Goal: Task Accomplishment & Management: Manage account settings

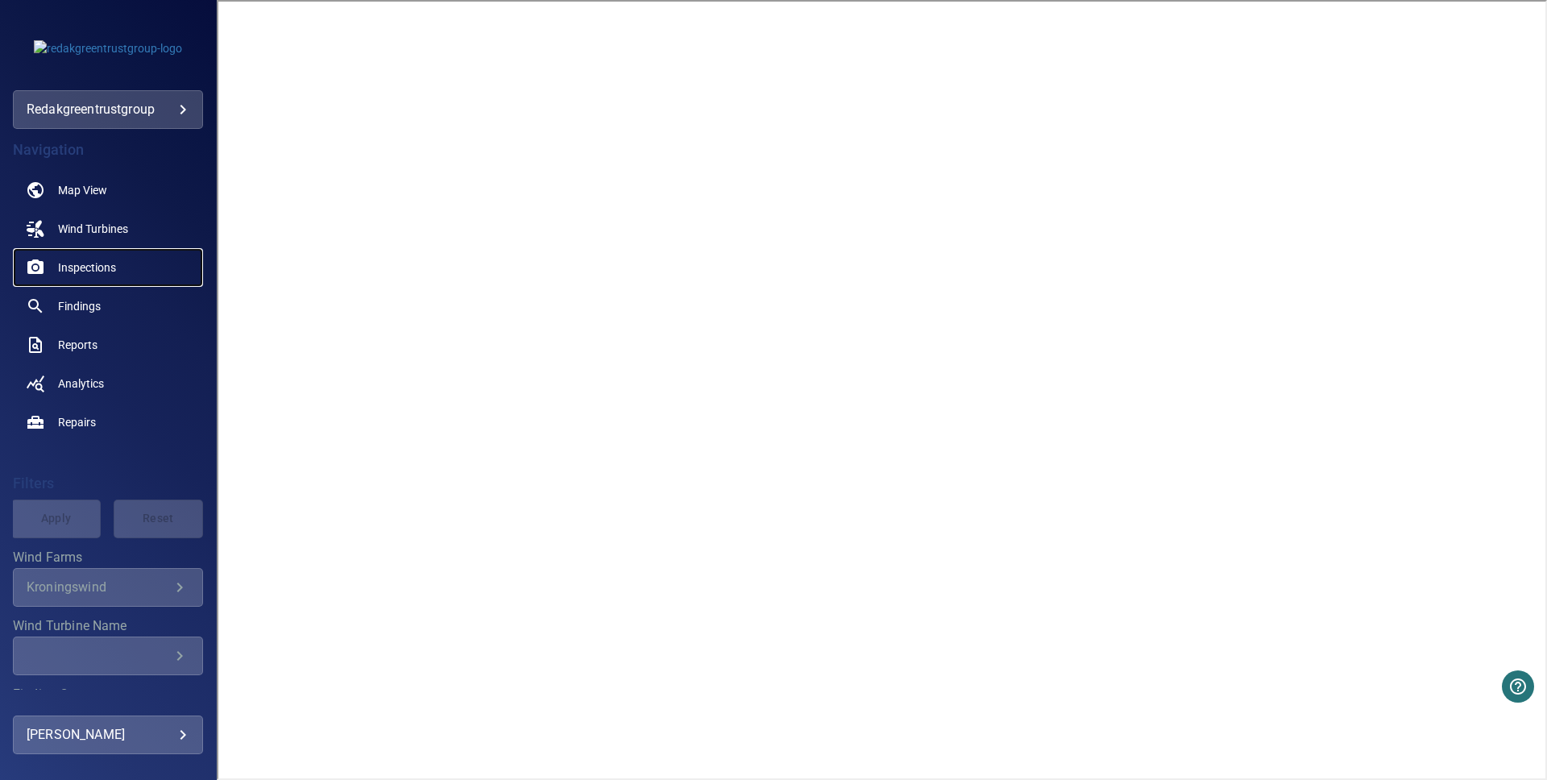
click at [86, 264] on span "Inspections" at bounding box center [87, 267] width 58 height 16
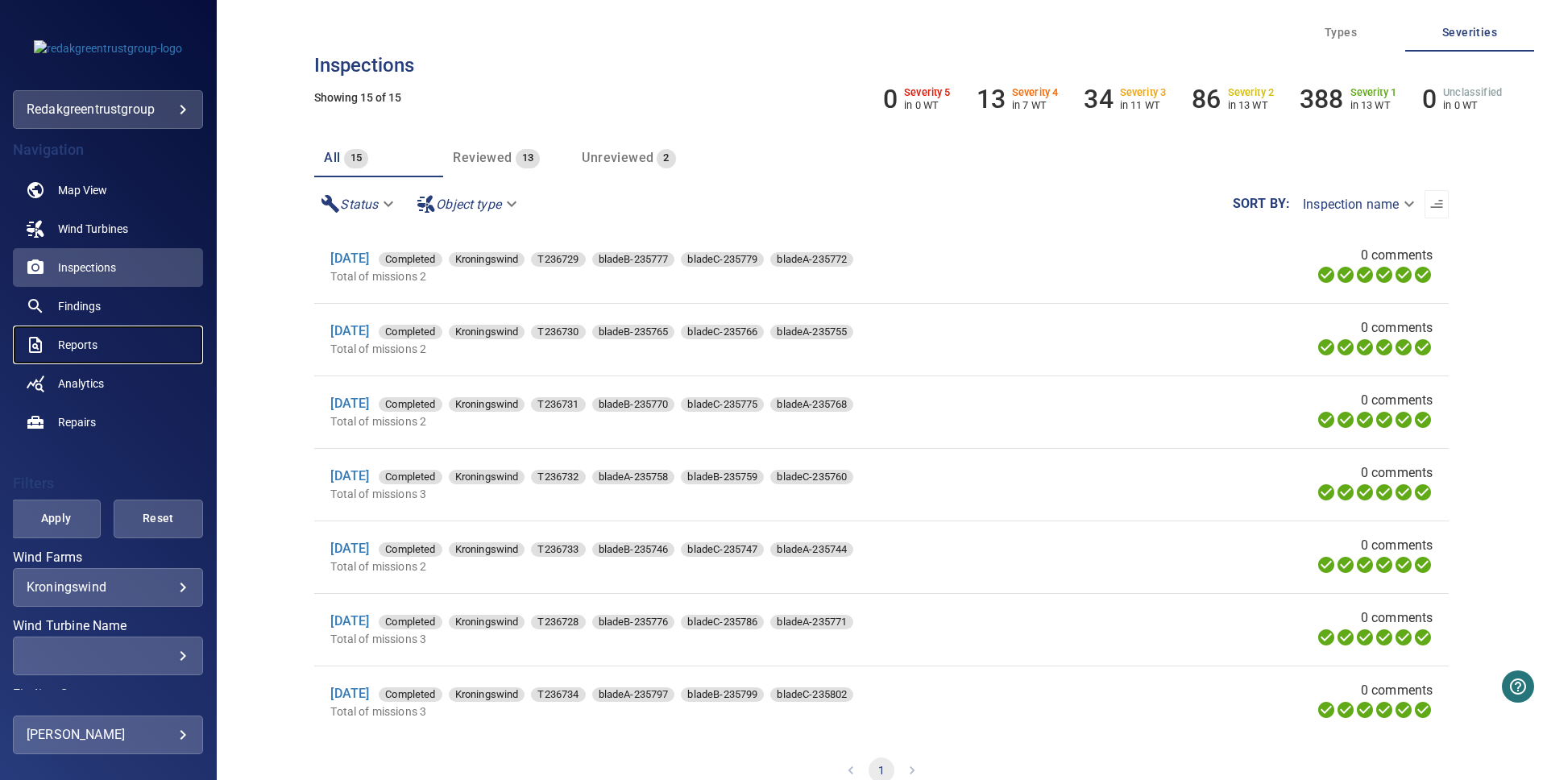
click at [81, 351] on span "Reports" at bounding box center [77, 345] width 39 height 16
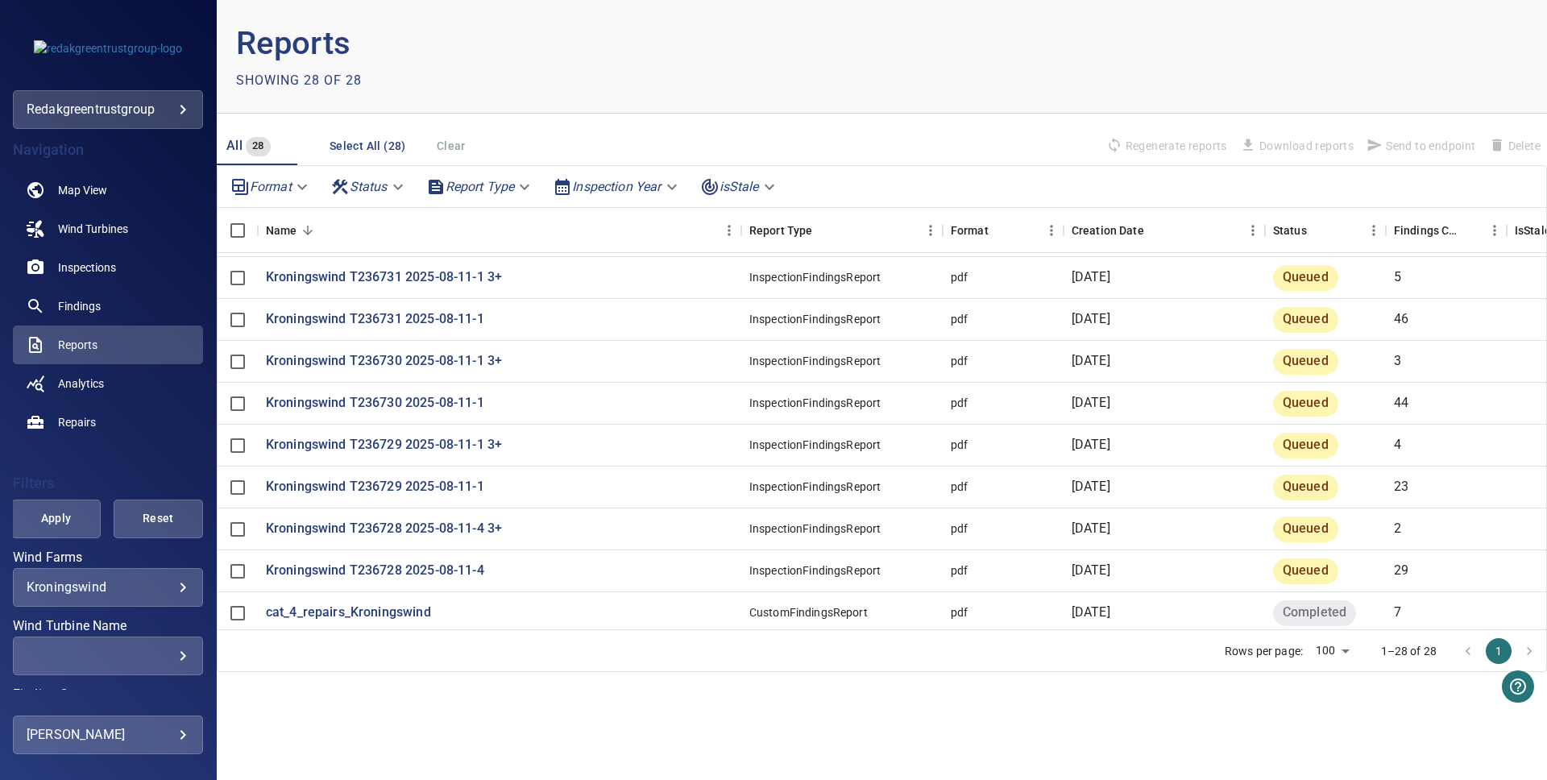
scroll to position [797, 0]
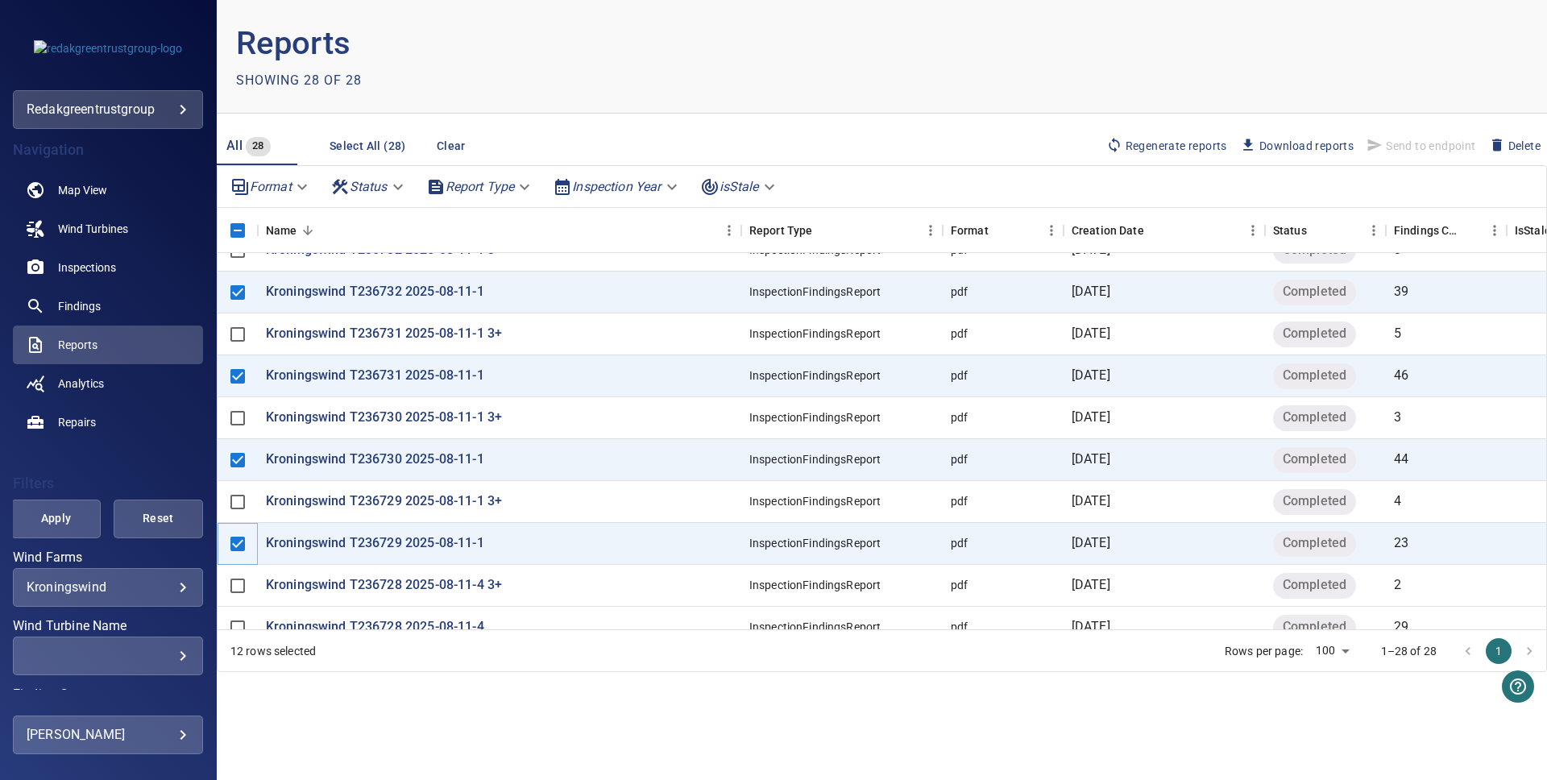
scroll to position [797, 0]
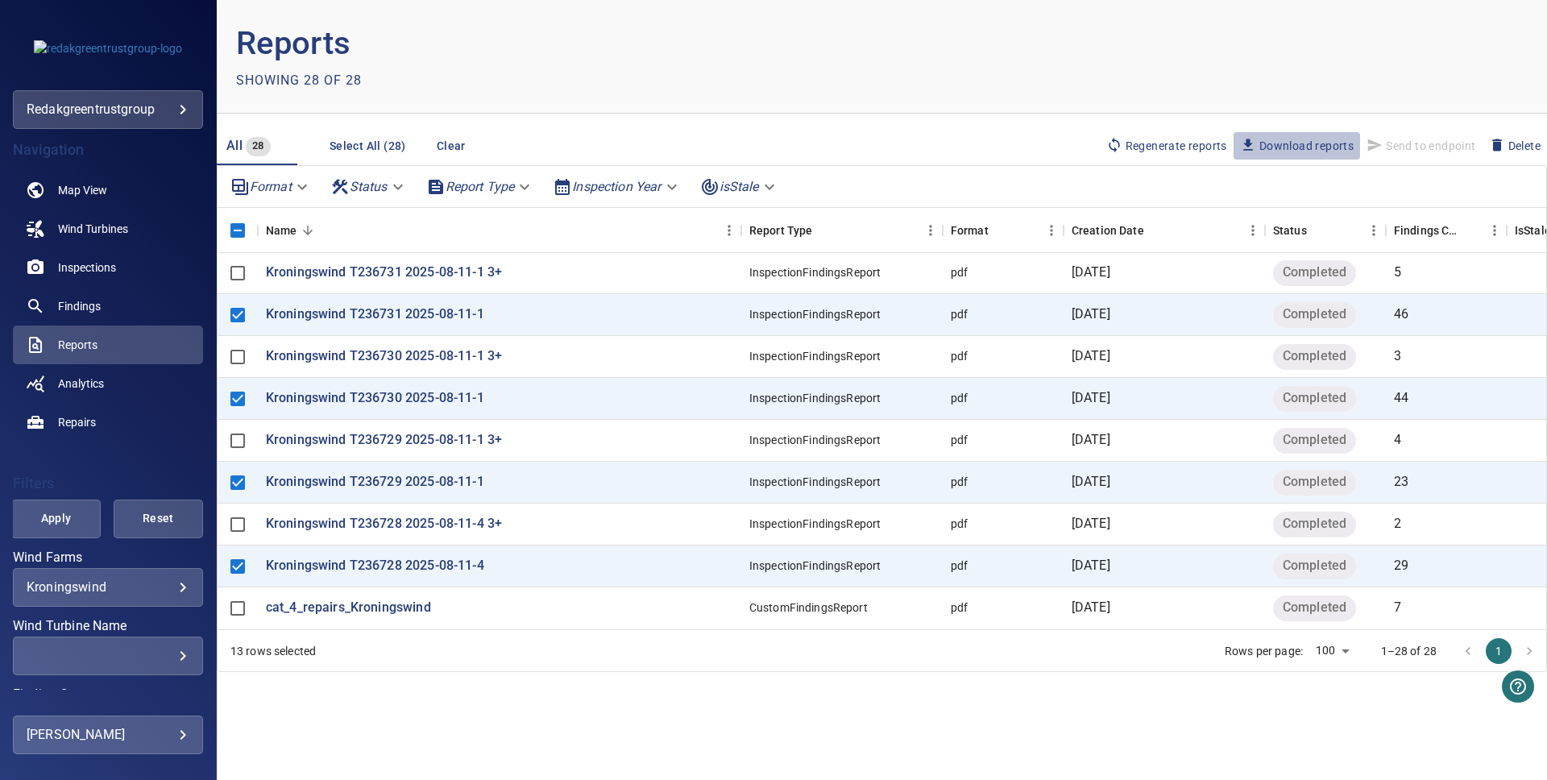
click at [1294, 143] on span "Download reports" at bounding box center [1297, 146] width 114 height 18
click at [100, 230] on span "Wind Turbines" at bounding box center [93, 229] width 70 height 16
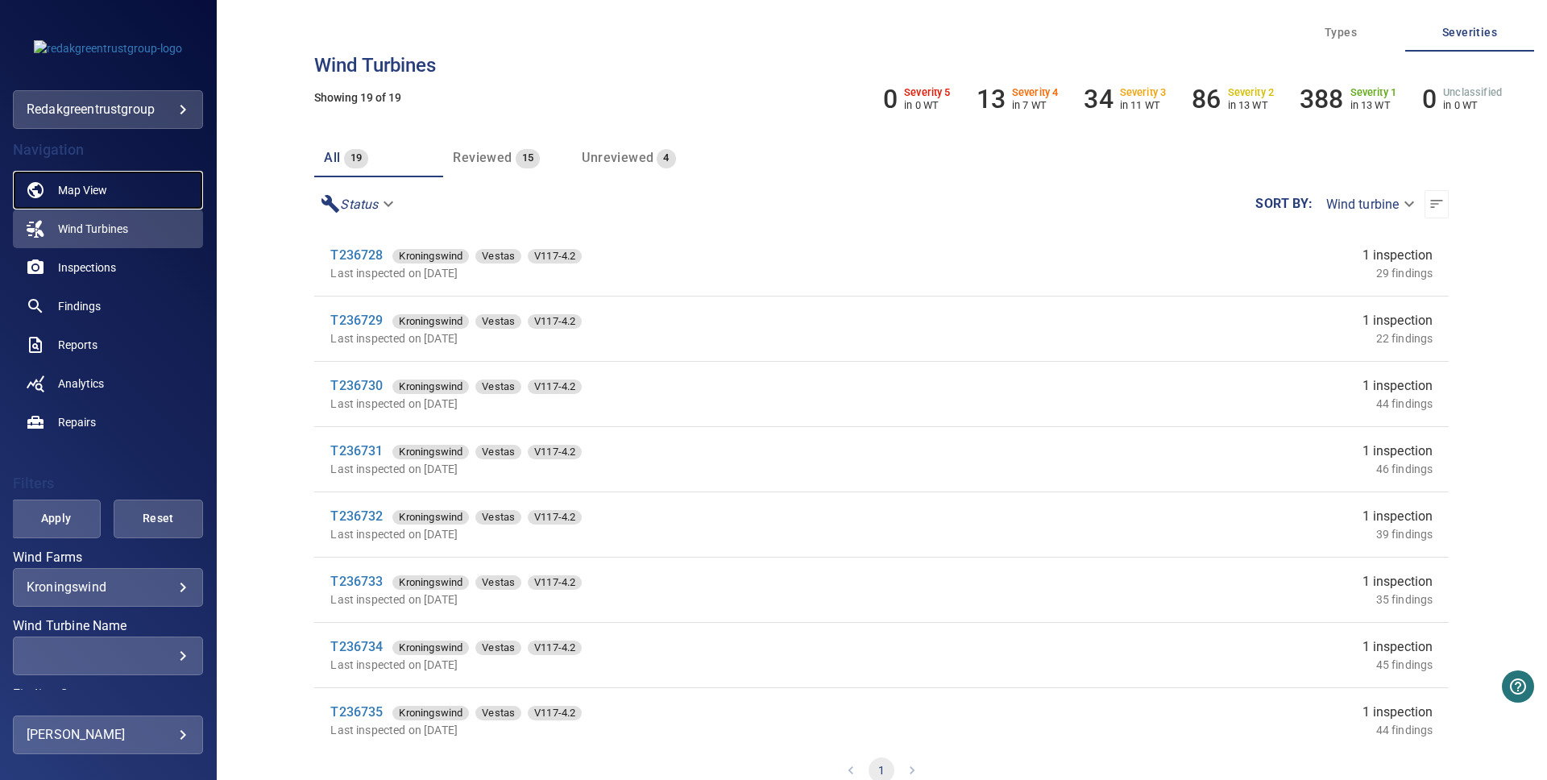
click at [64, 186] on span "Map View" at bounding box center [82, 190] width 49 height 16
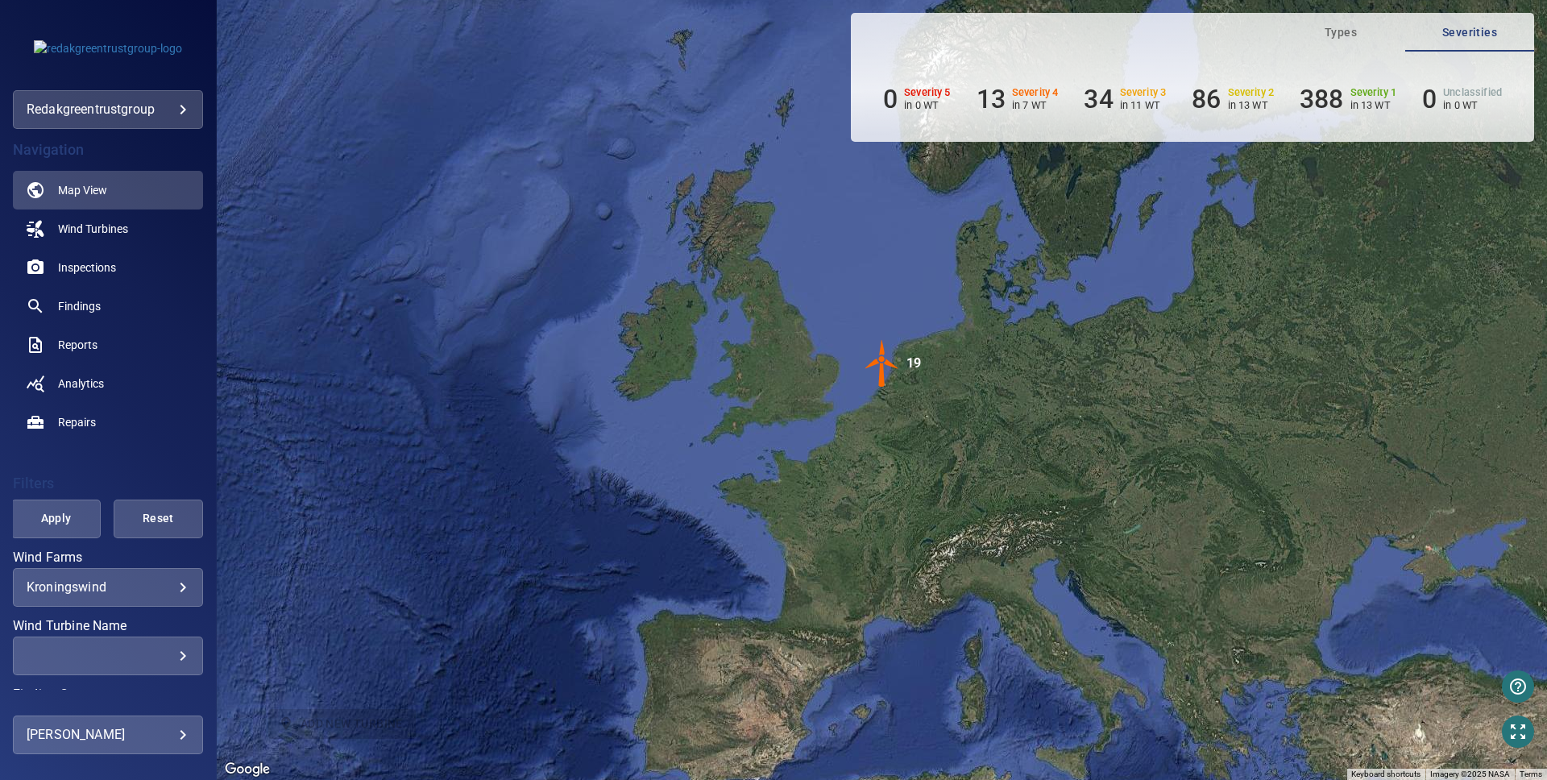
click at [889, 365] on img "19" at bounding box center [882, 363] width 48 height 48
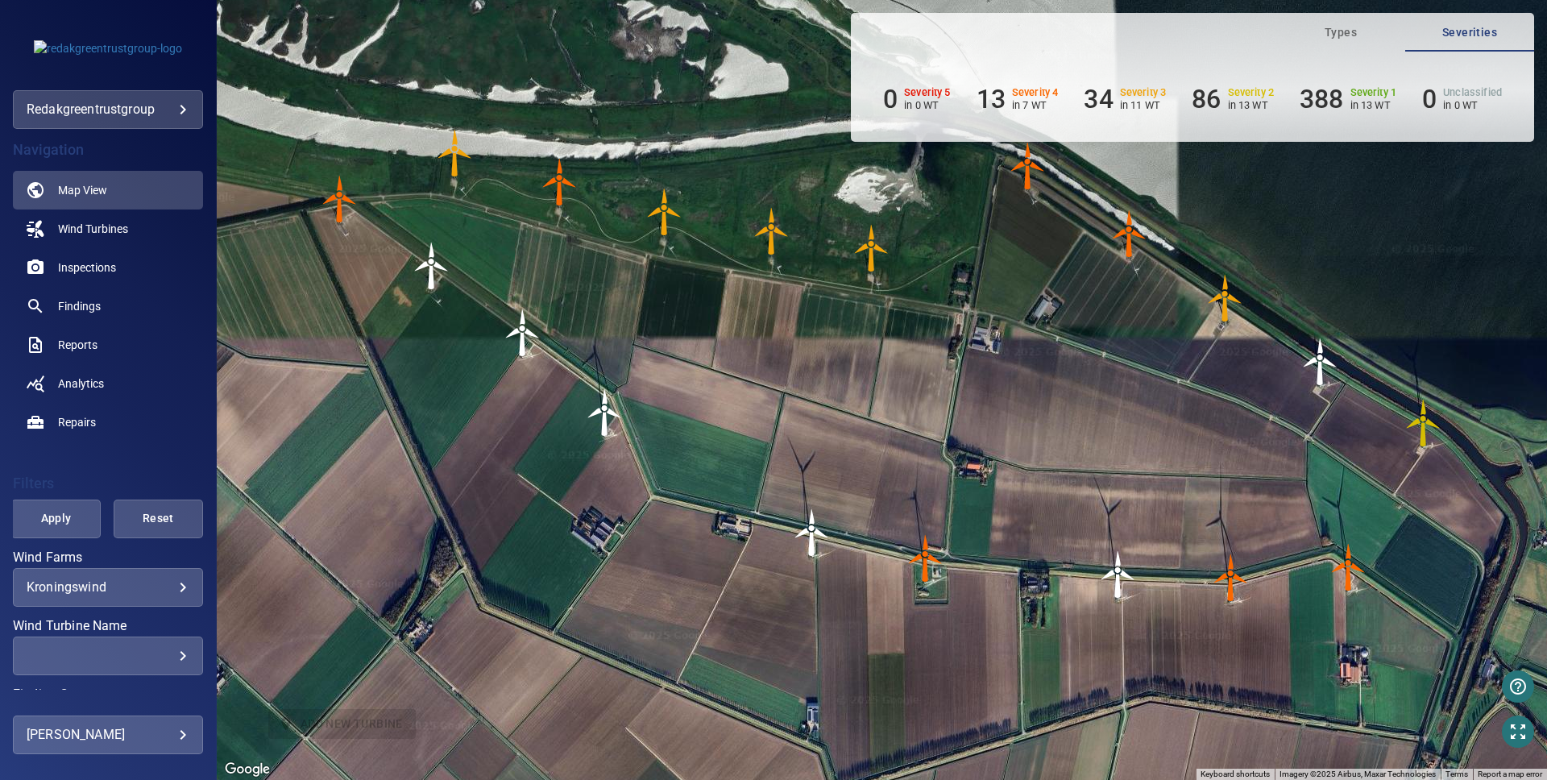
click at [427, 263] on img "T236739" at bounding box center [432, 266] width 48 height 48
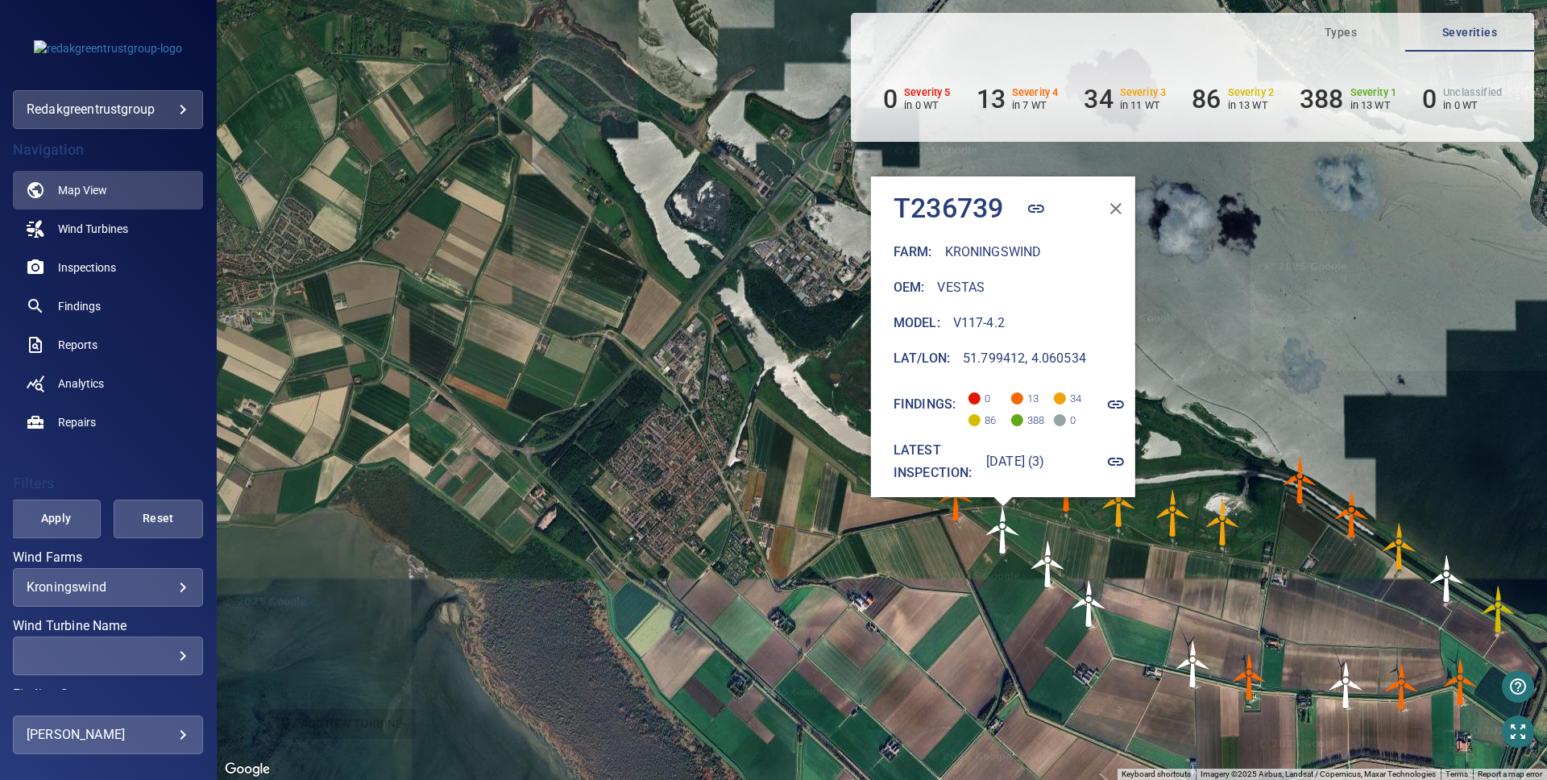
click at [1186, 658] on img "T236742" at bounding box center [1193, 664] width 48 height 48
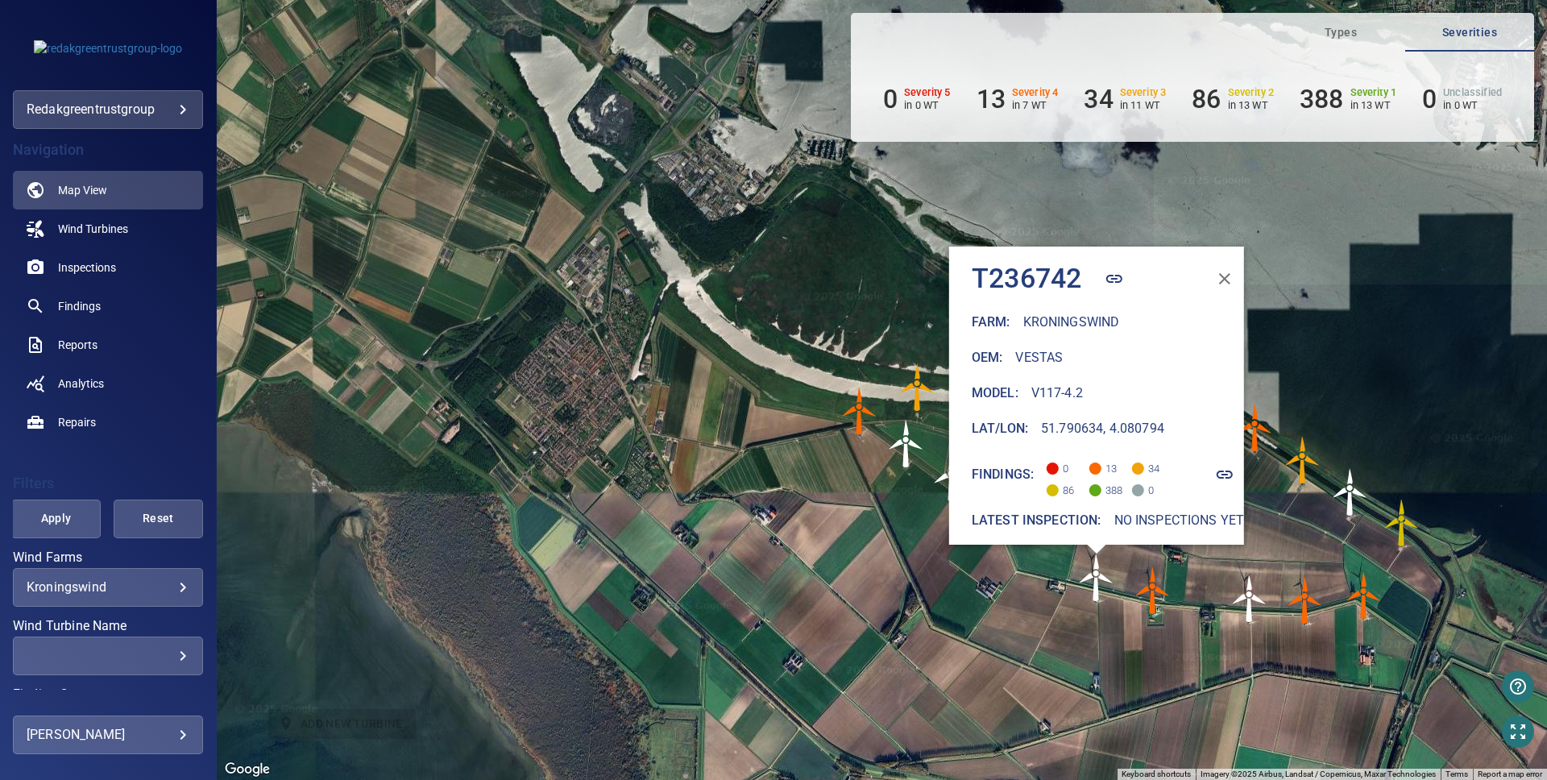
click at [1220, 269] on icon "button" at bounding box center [1225, 278] width 19 height 19
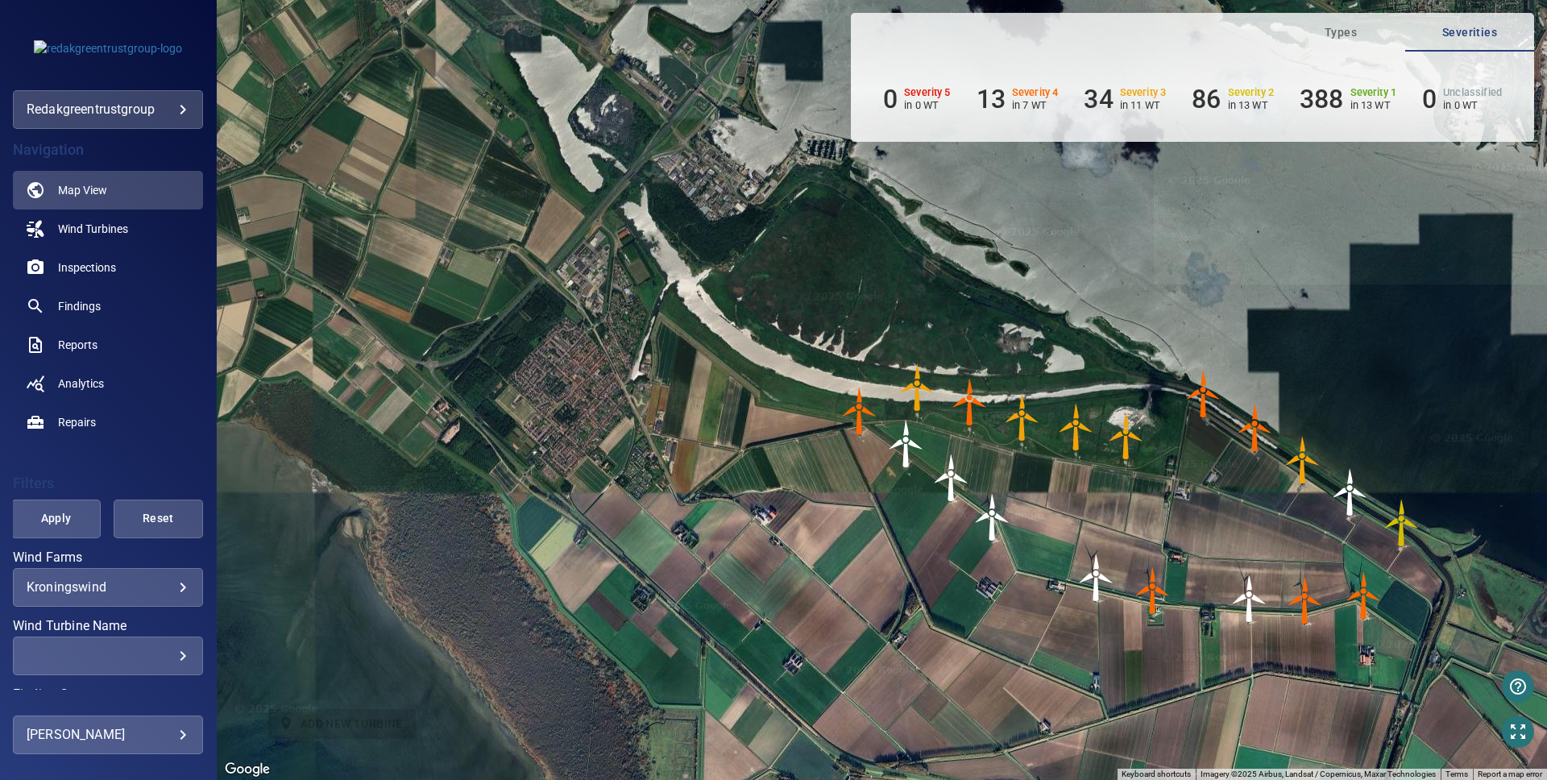
click at [1356, 495] on img "T236736" at bounding box center [1350, 492] width 48 height 48
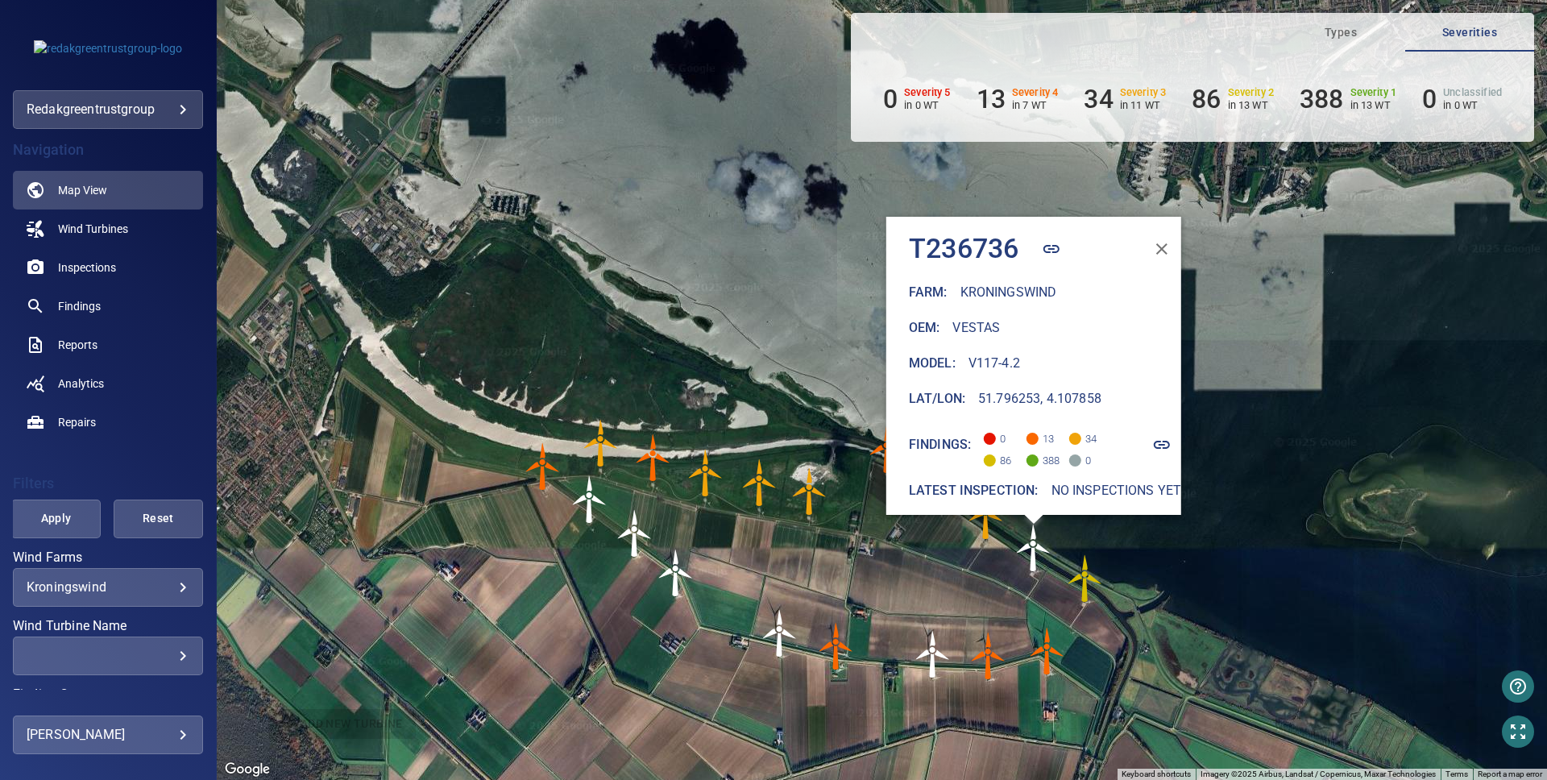
drag, startPoint x: 786, startPoint y: 665, endPoint x: 692, endPoint y: 597, distance: 115.4
click at [878, 607] on div "To activate drag with keyboard, press Alt + Enter. Once in keyboard drag state,…" at bounding box center [882, 390] width 1330 height 780
click at [941, 660] on img "T236744" at bounding box center [933, 654] width 48 height 48
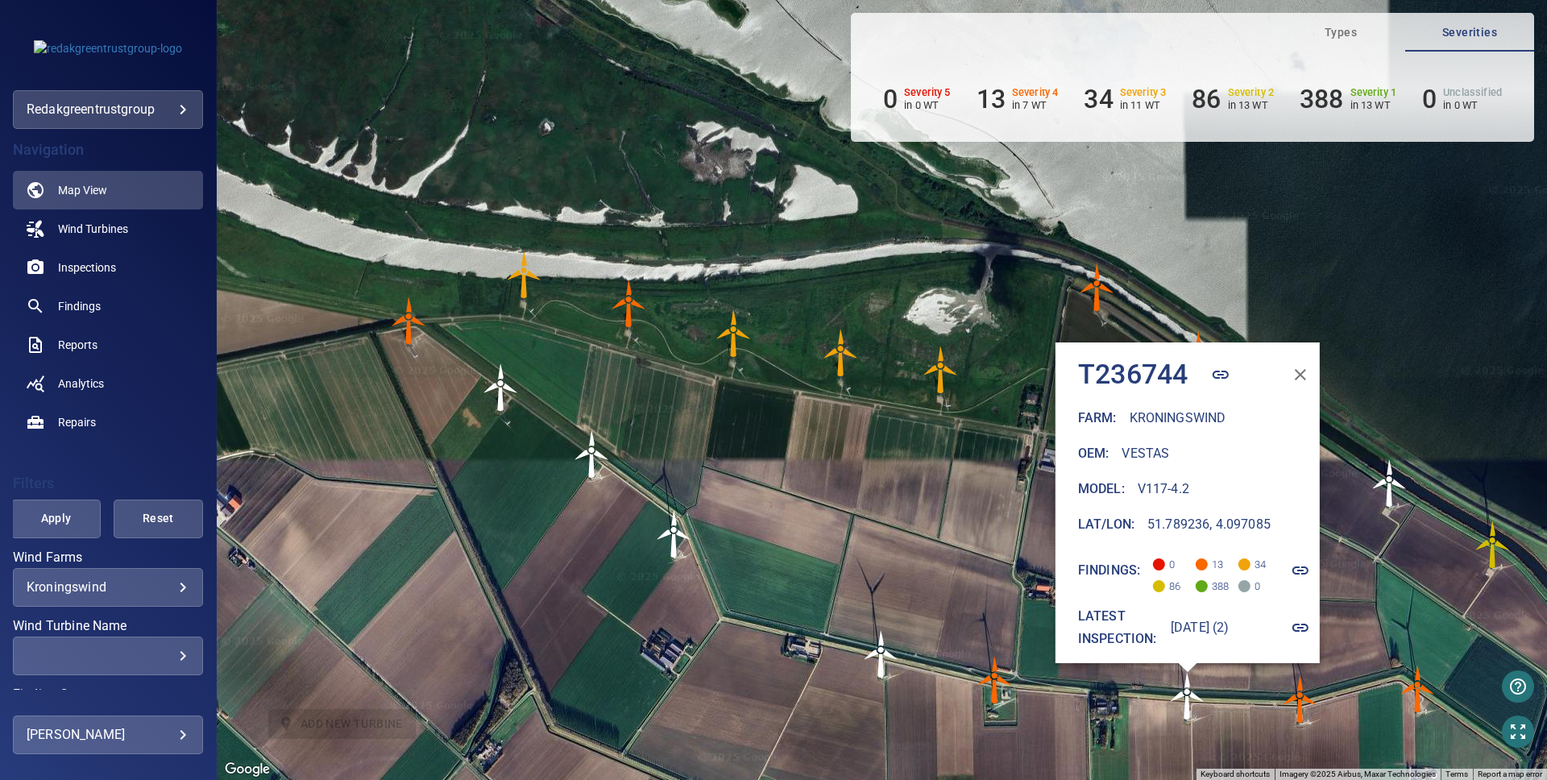
click at [529, 275] on img "T236728" at bounding box center [524, 275] width 48 height 48
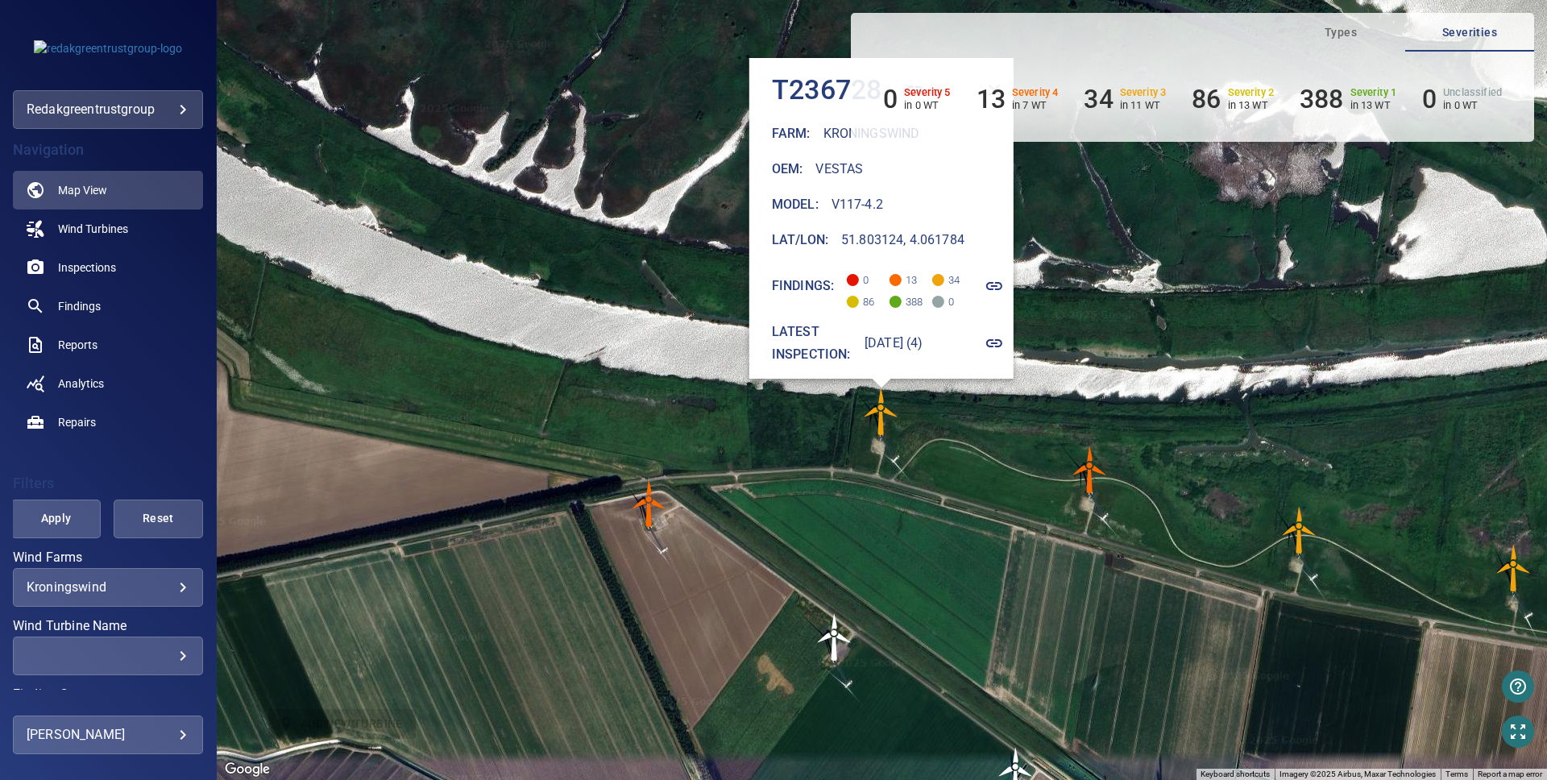
click at [1005, 276] on icon "button" at bounding box center [995, 285] width 19 height 19
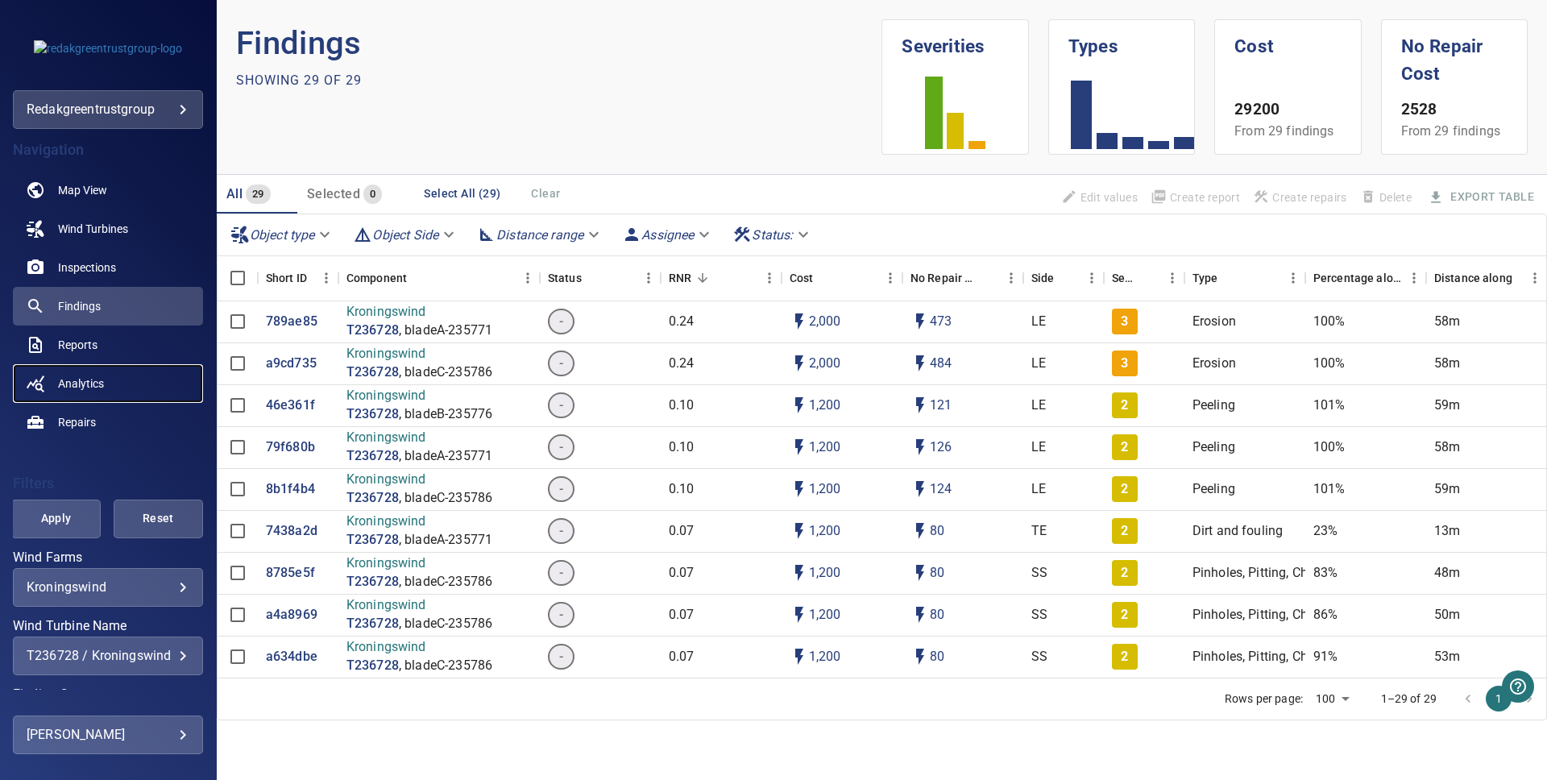
click at [73, 384] on span "Analytics" at bounding box center [81, 384] width 46 height 16
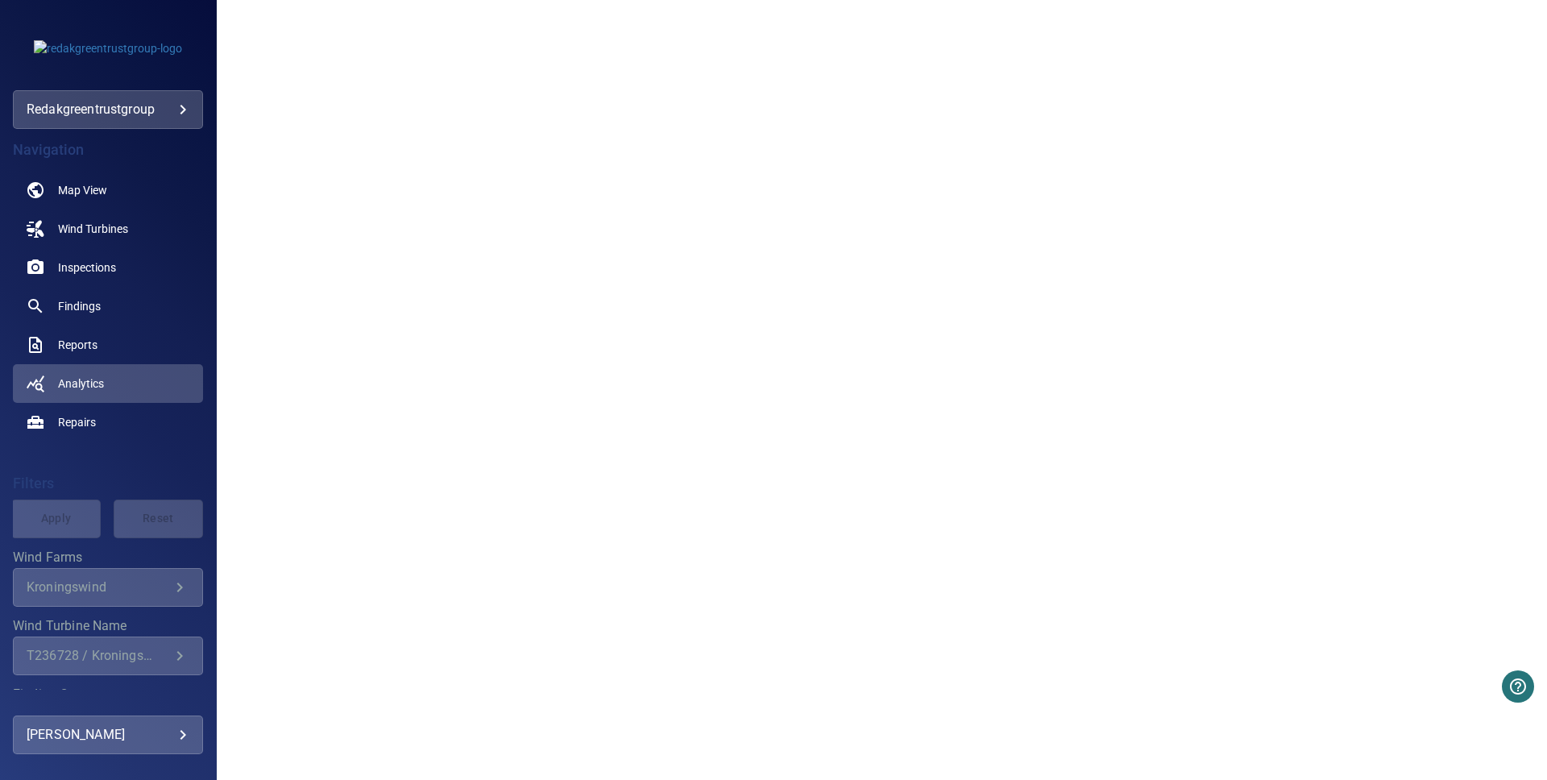
scroll to position [48, 0]
click at [93, 227] on span "Wind Turbines" at bounding box center [93, 229] width 70 height 16
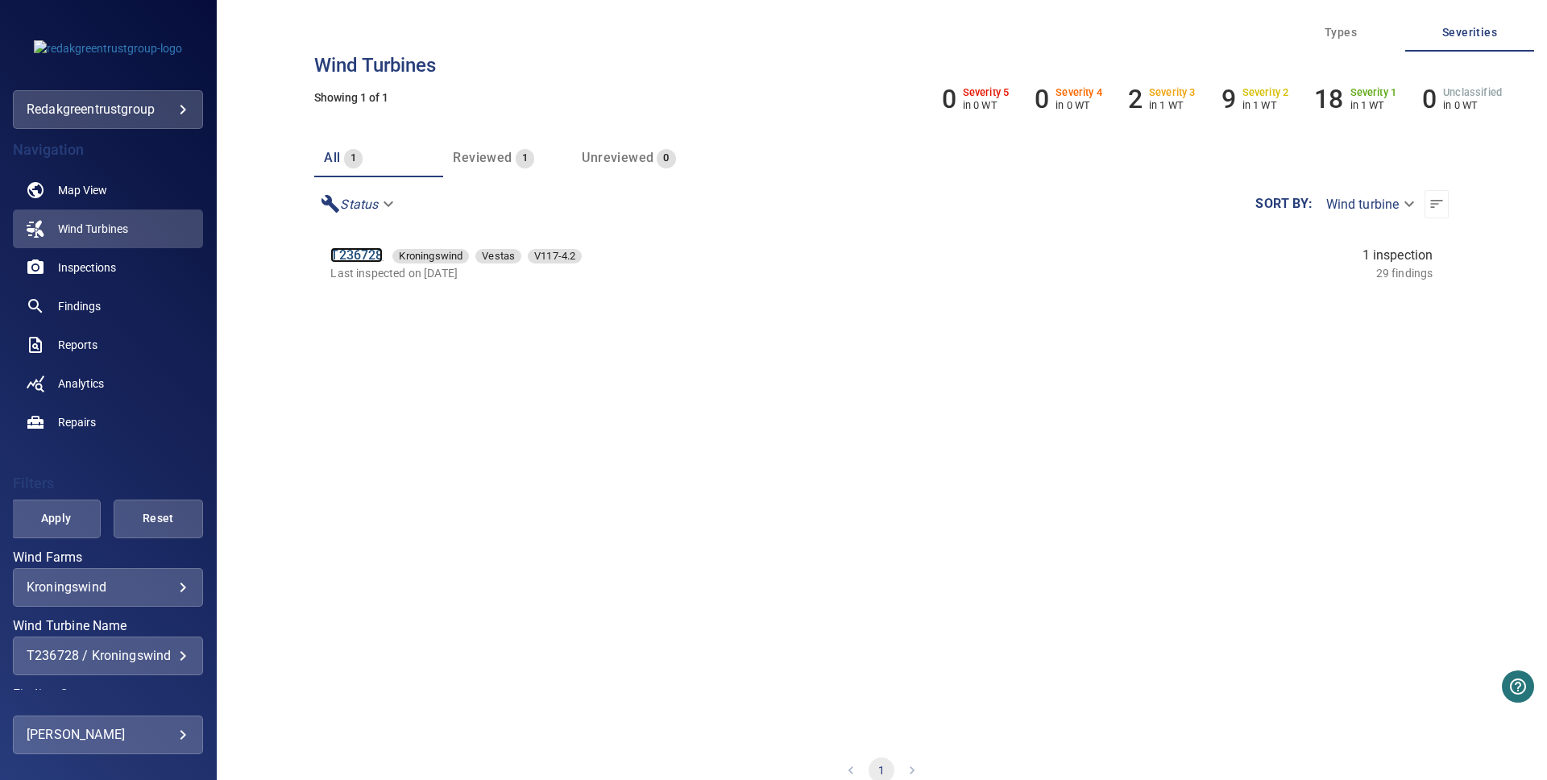
click at [362, 255] on link "T236728" at bounding box center [356, 254] width 52 height 15
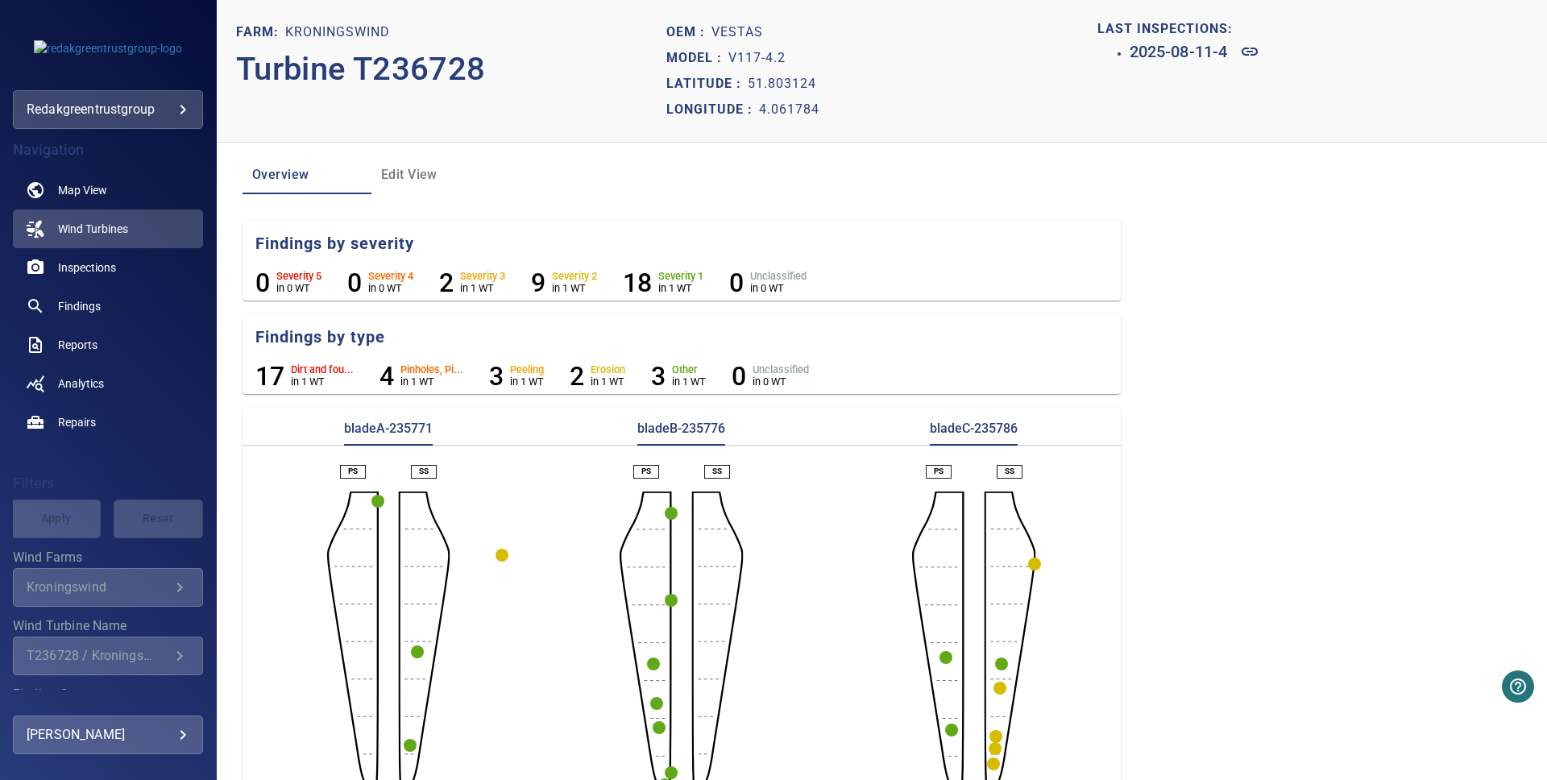
scroll to position [39, 0]
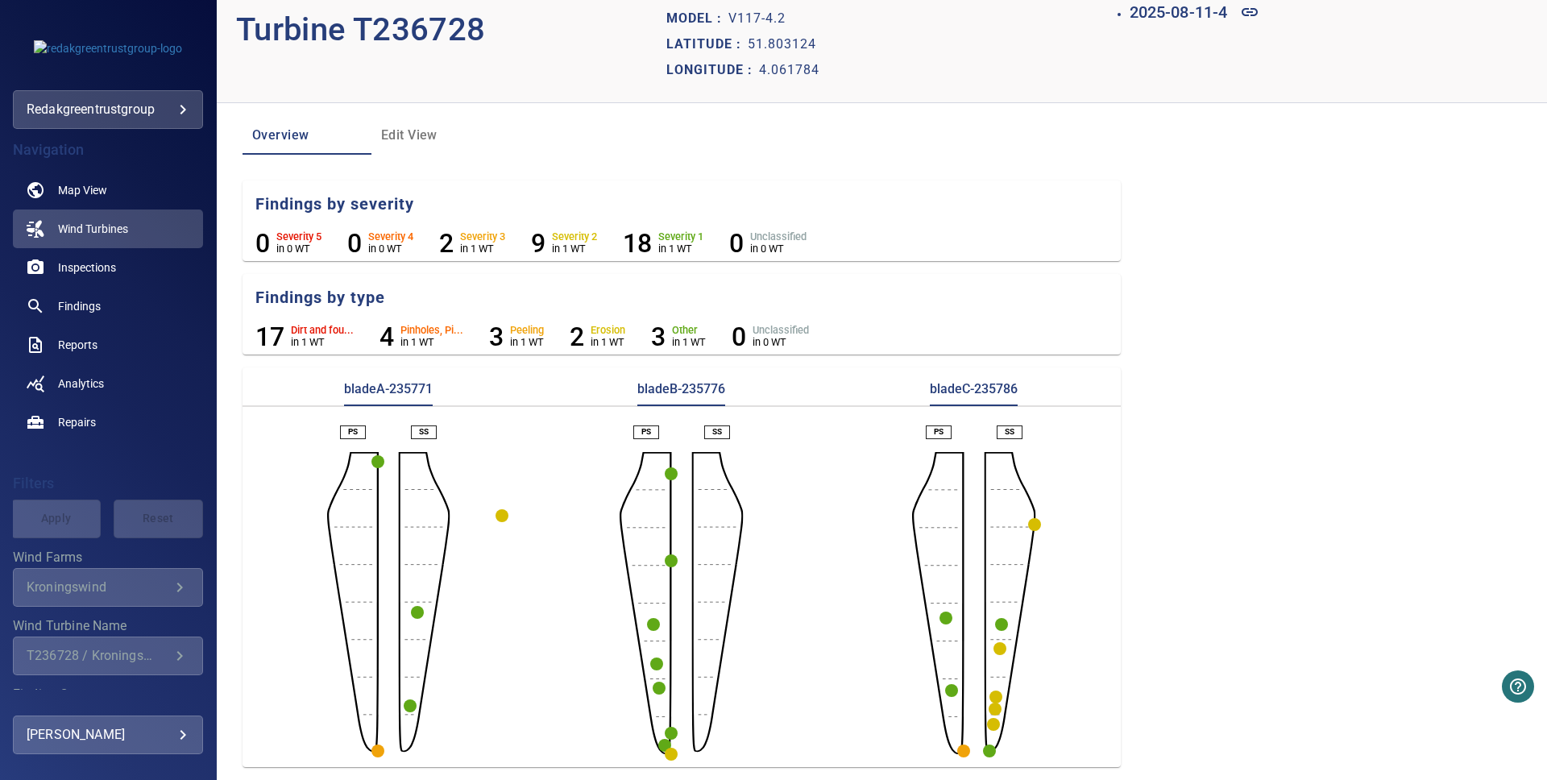
click at [376, 754] on circle "button" at bounding box center [377, 751] width 13 height 13
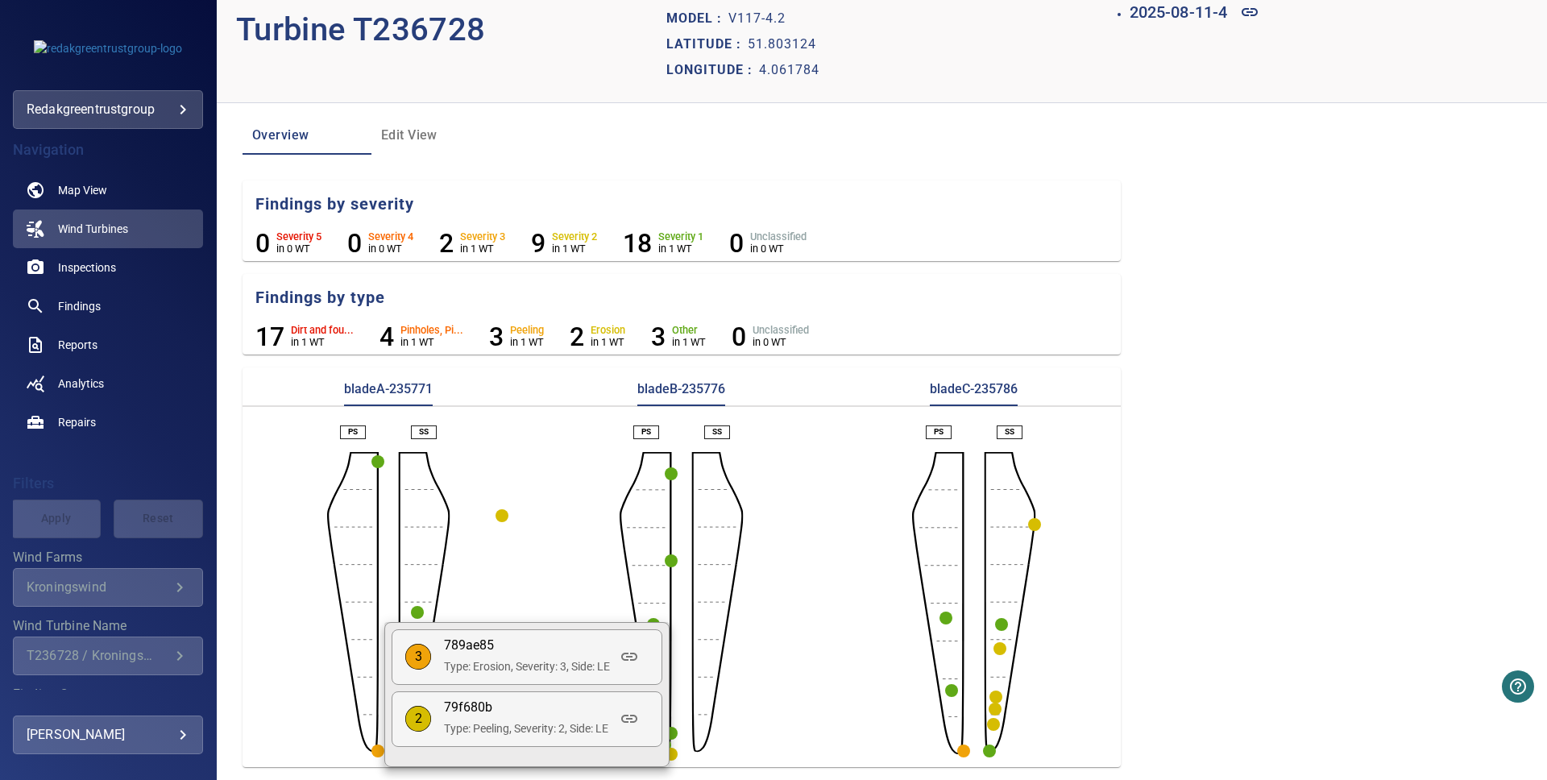
click at [550, 572] on div at bounding box center [773, 390] width 1547 height 780
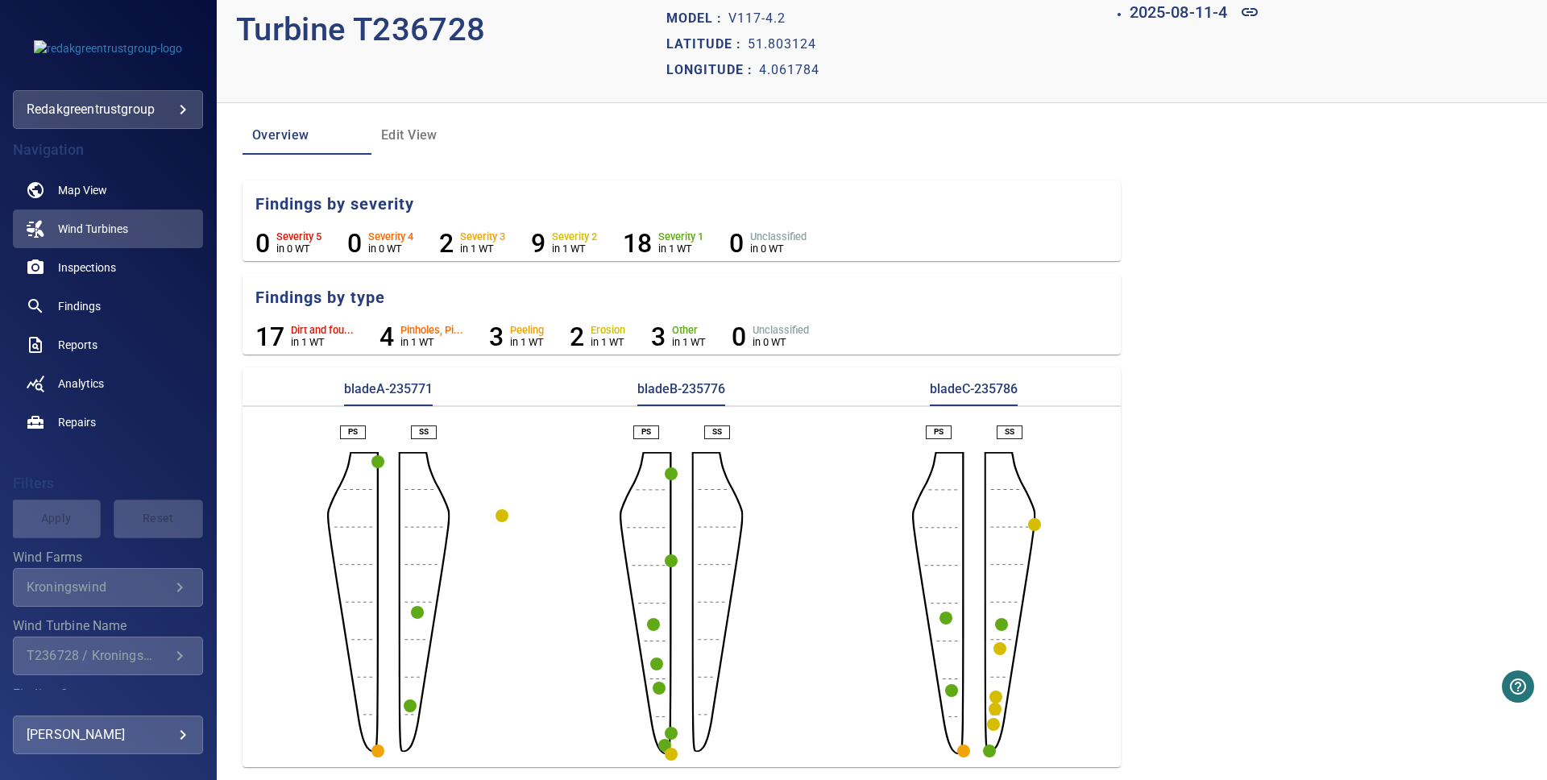
click at [964, 748] on circle "button" at bounding box center [963, 751] width 13 height 13
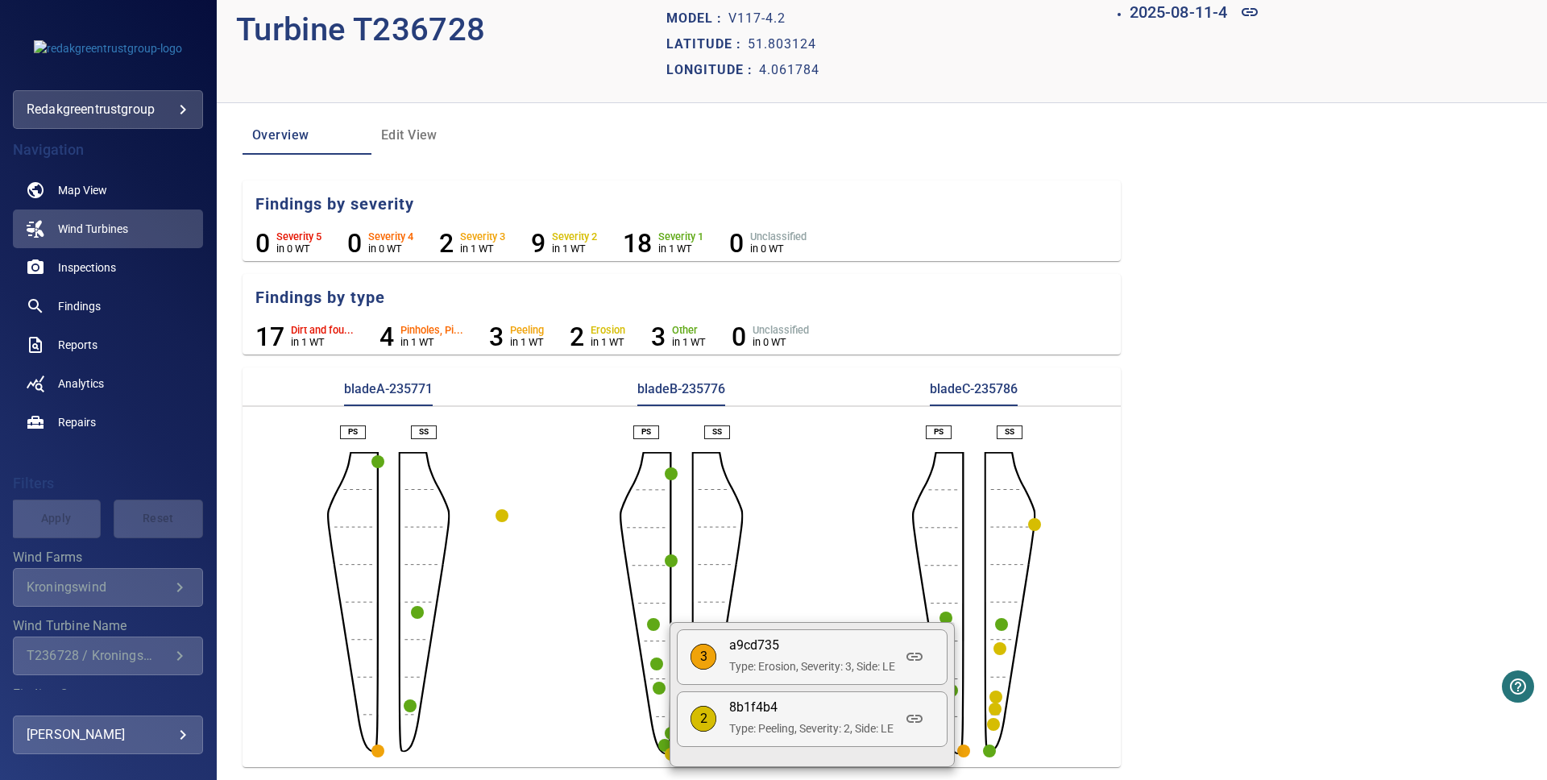
click at [1250, 481] on div at bounding box center [773, 390] width 1547 height 780
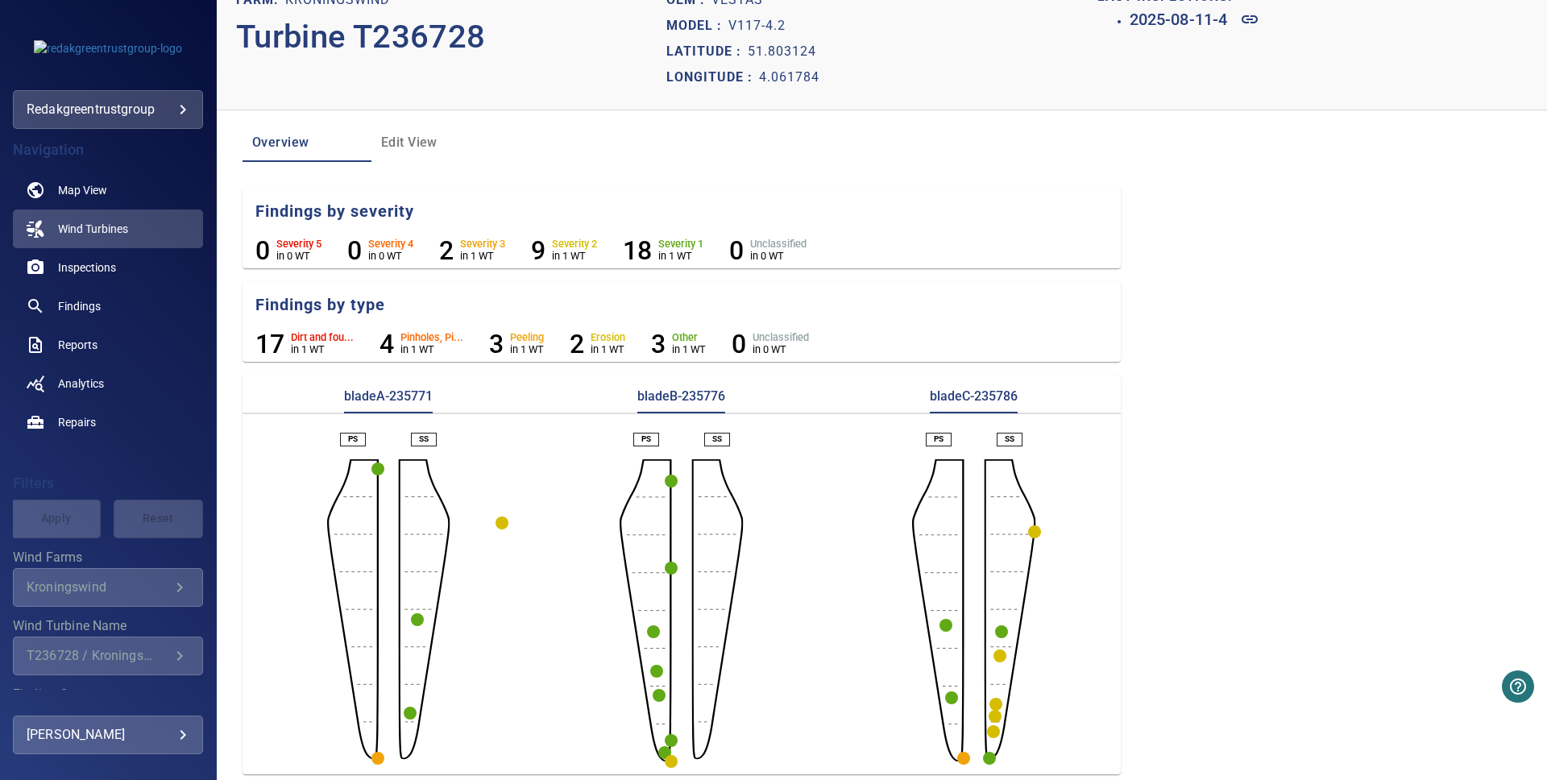
click at [670, 761] on circle "button" at bounding box center [671, 761] width 13 height 13
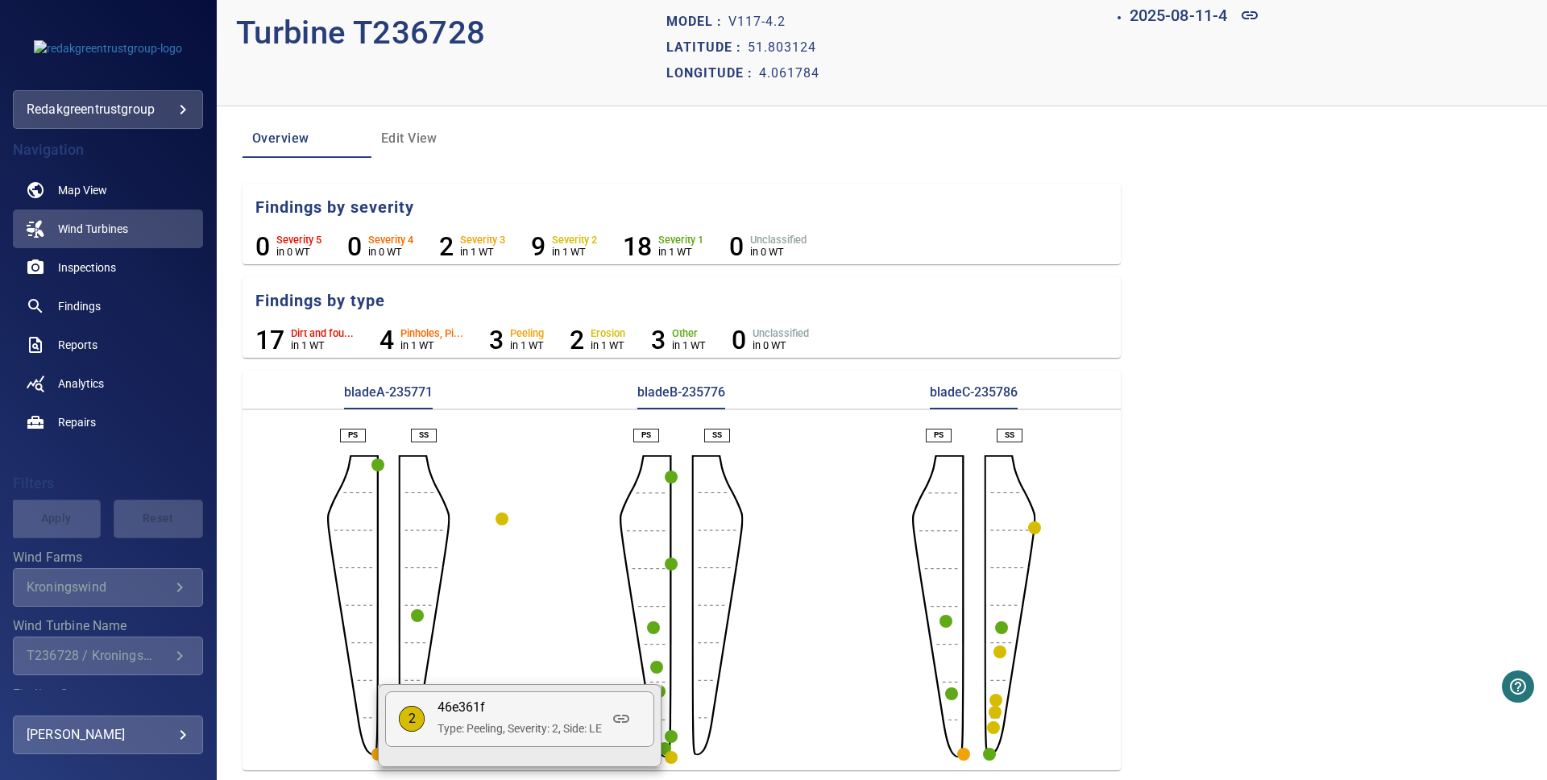
scroll to position [34, 0]
click at [98, 633] on div at bounding box center [773, 390] width 1547 height 780
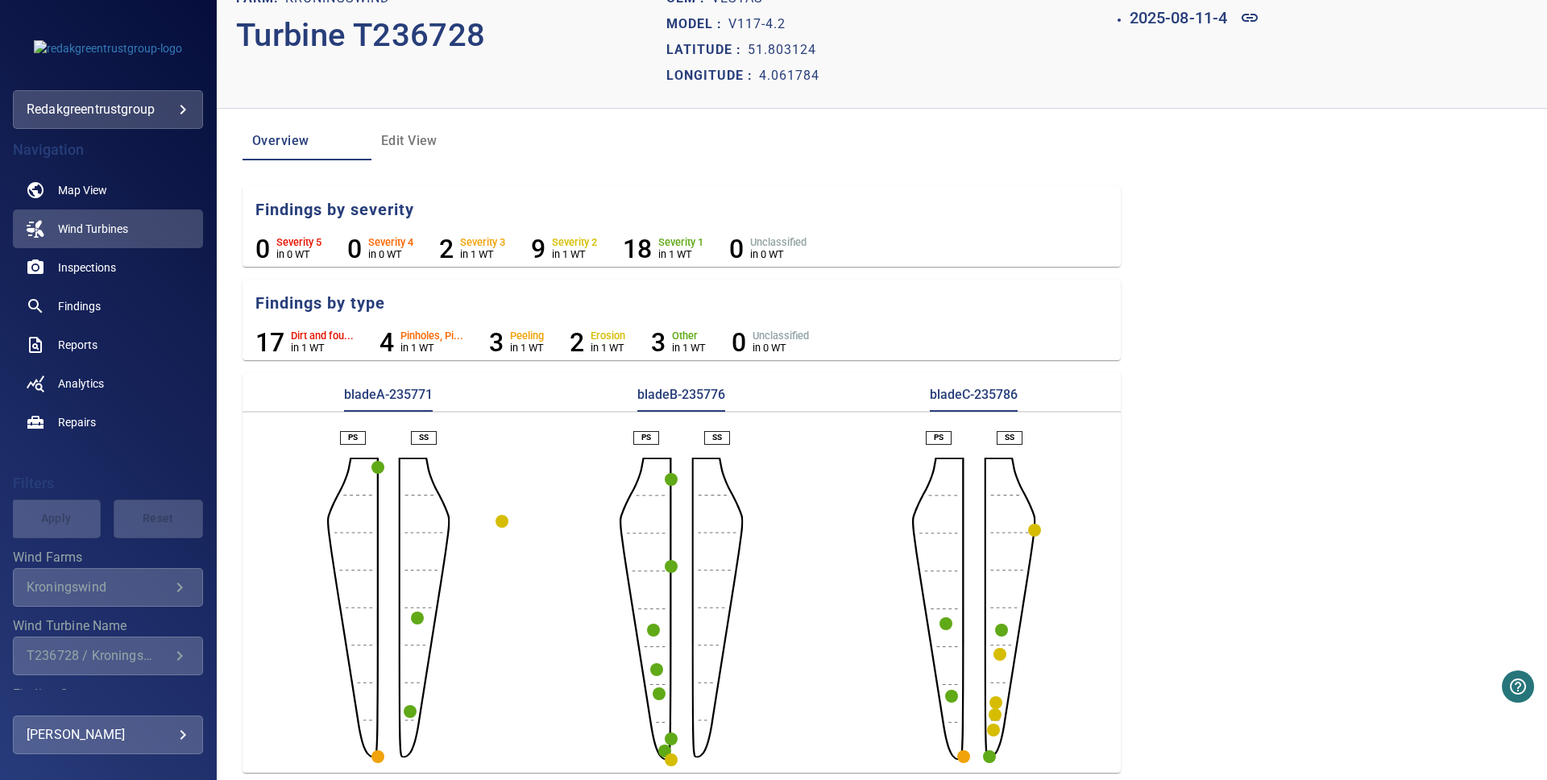
click at [109, 652] on div "T236728 / Kroningswind" at bounding box center [98, 655] width 143 height 15
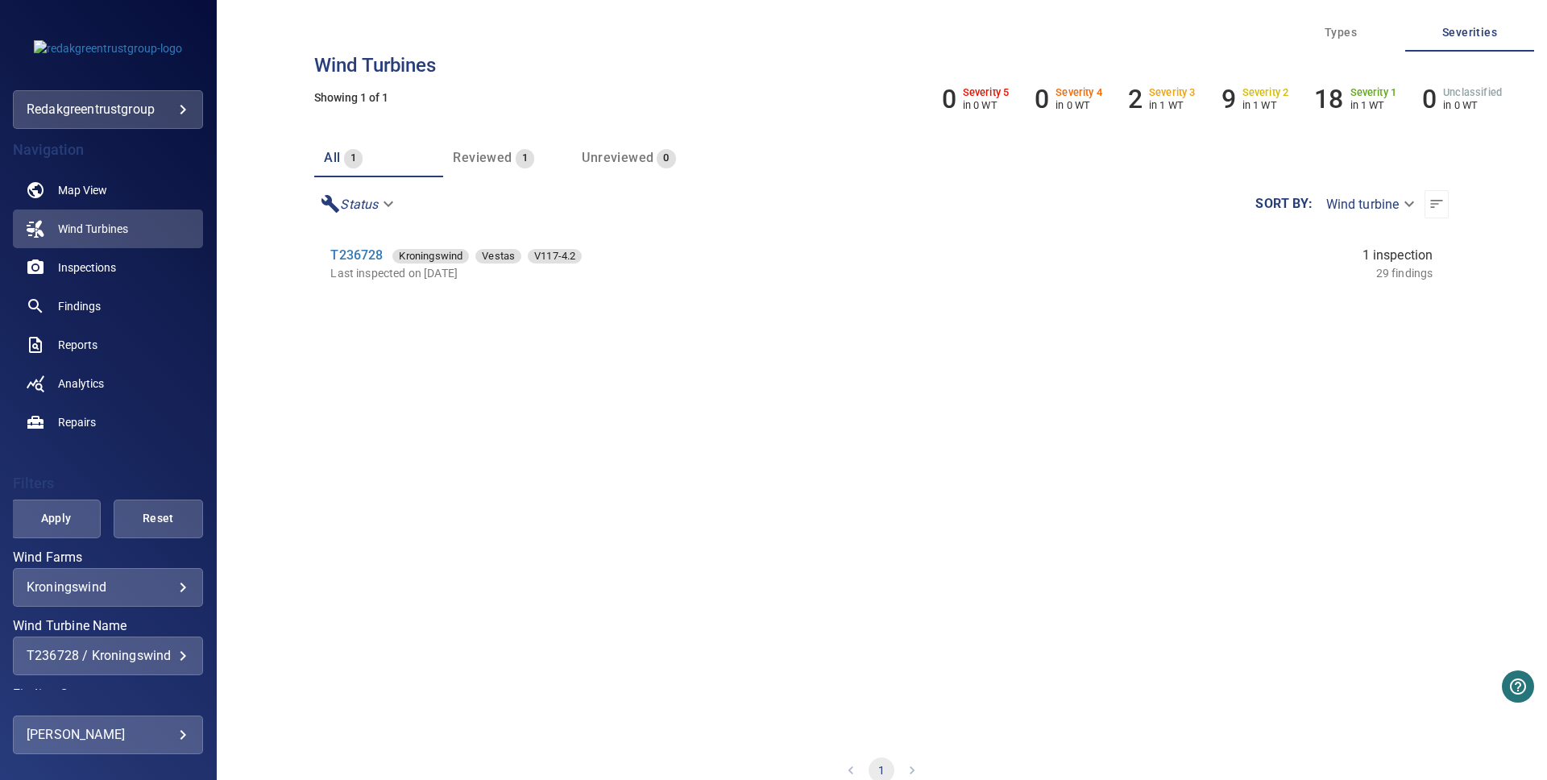
click at [169, 672] on div "**********" at bounding box center [108, 656] width 190 height 39
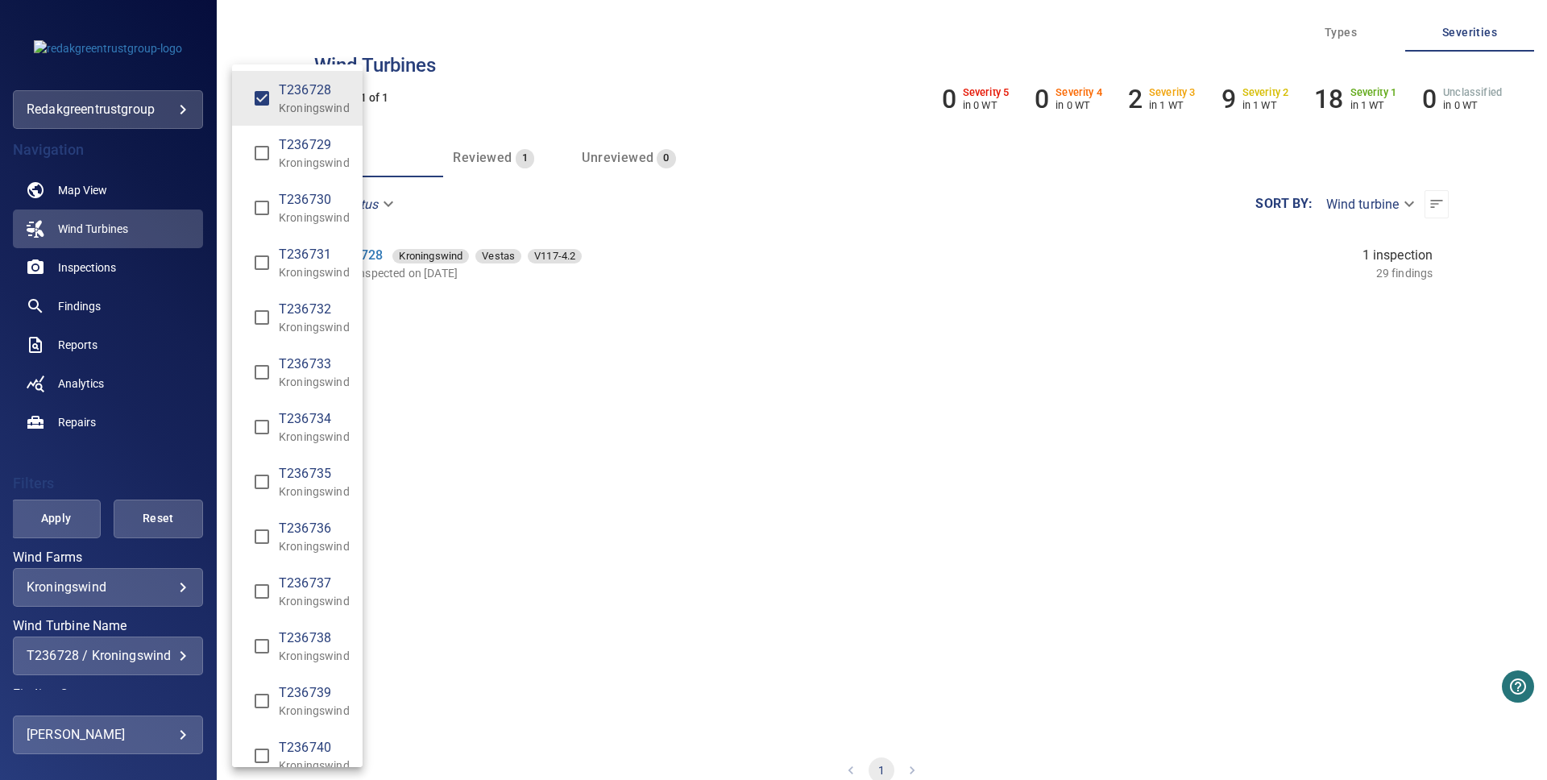
click at [174, 521] on div "Wind Turbine Name" at bounding box center [773, 390] width 1547 height 780
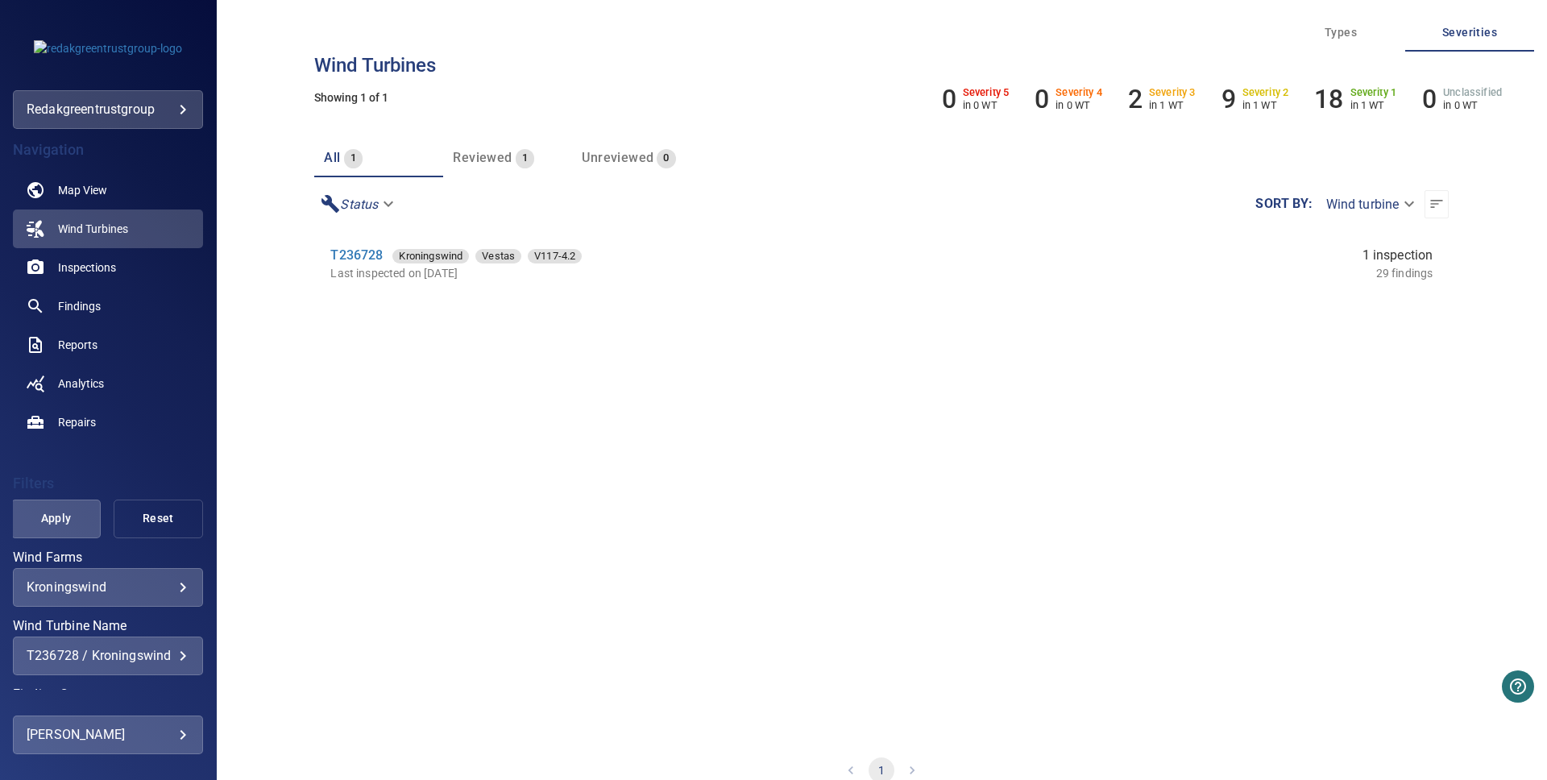
click at [163, 521] on span "Reset" at bounding box center [158, 518] width 49 height 20
drag, startPoint x: 160, startPoint y: 508, endPoint x: 135, endPoint y: 508, distance: 25.0
click at [159, 508] on span "Reset" at bounding box center [158, 518] width 49 height 20
type input "**********"
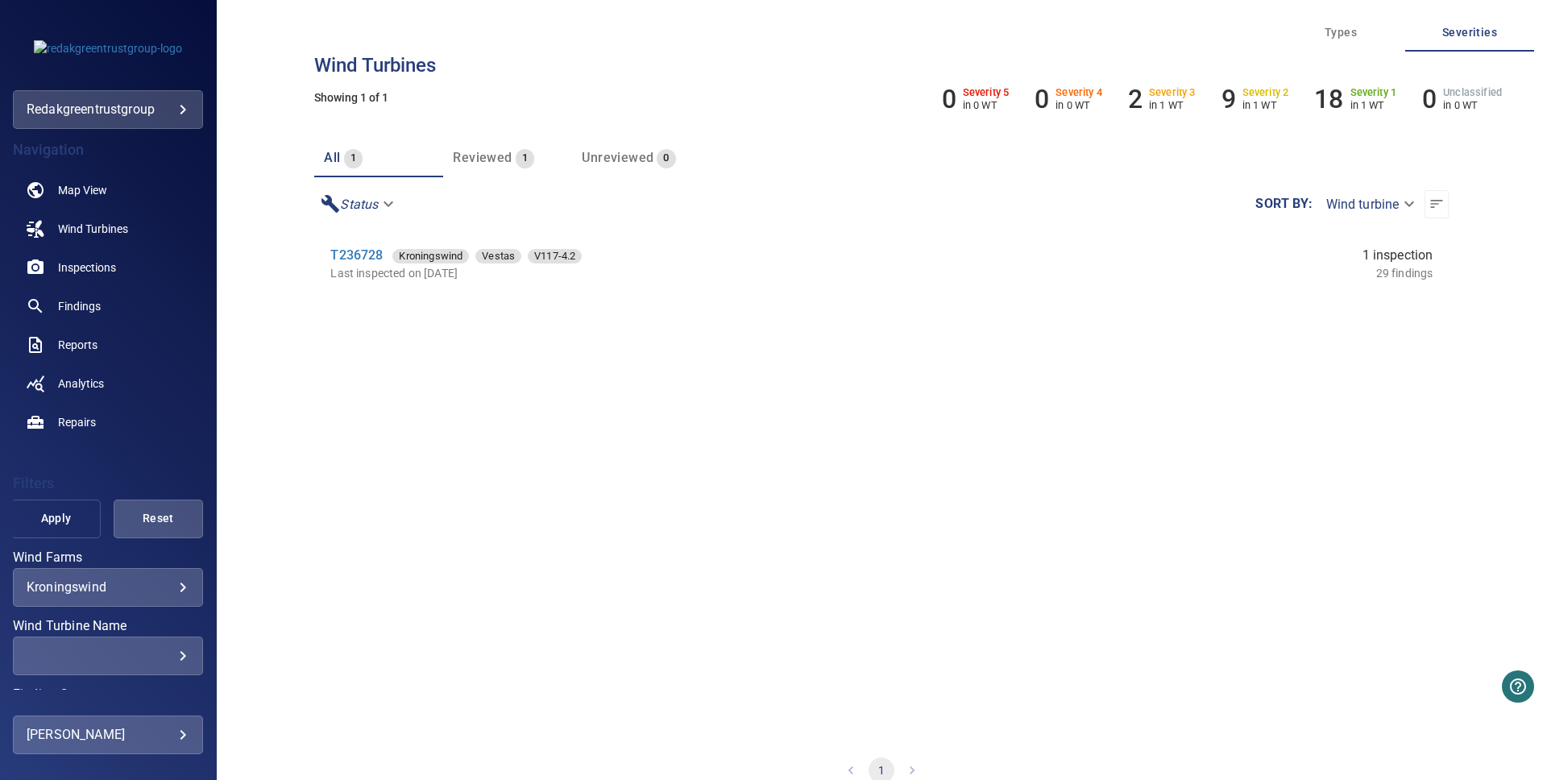
click at [30, 525] on button "Apply" at bounding box center [55, 519] width 89 height 39
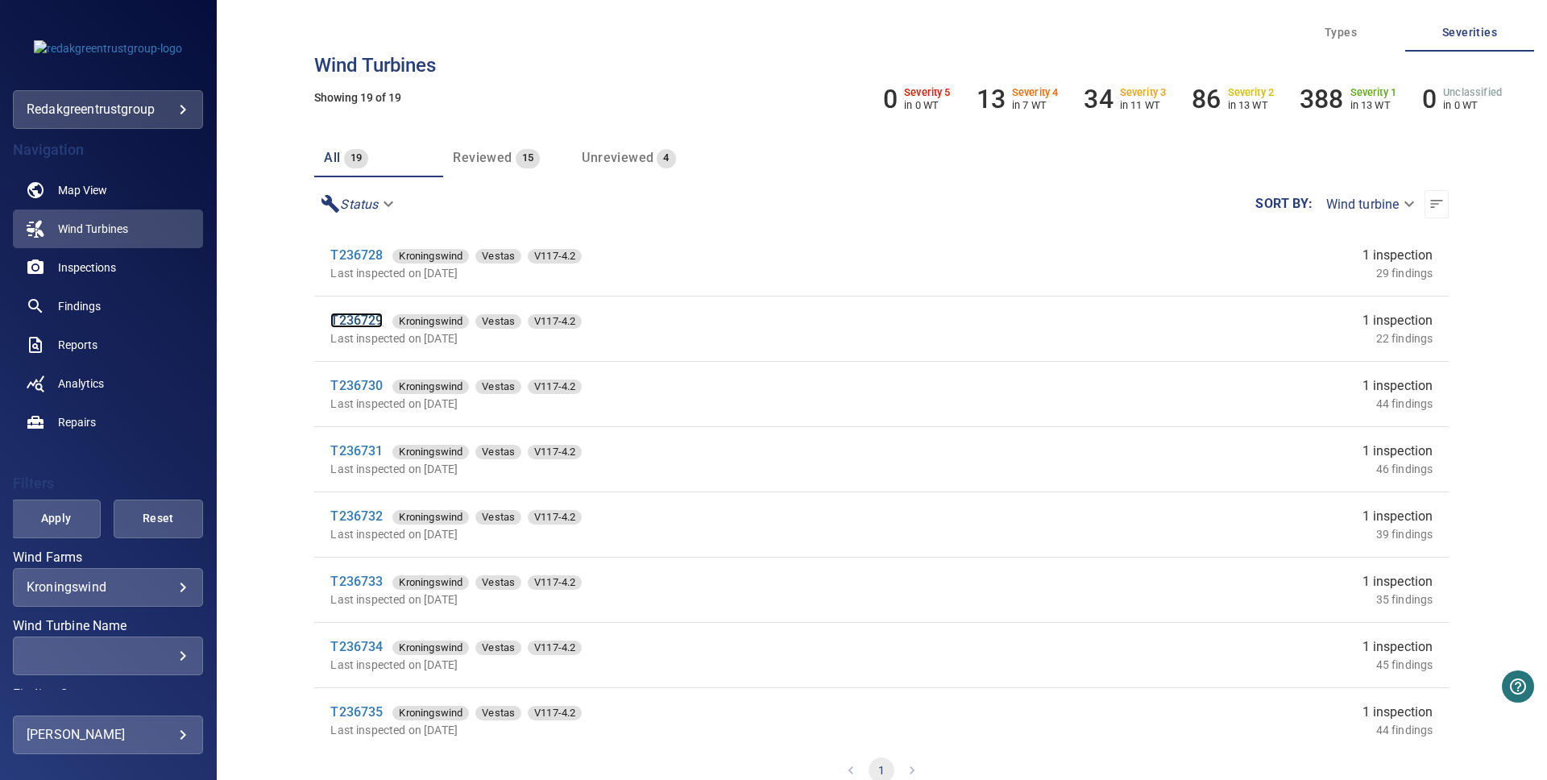
click at [356, 315] on link "T236729" at bounding box center [356, 320] width 52 height 15
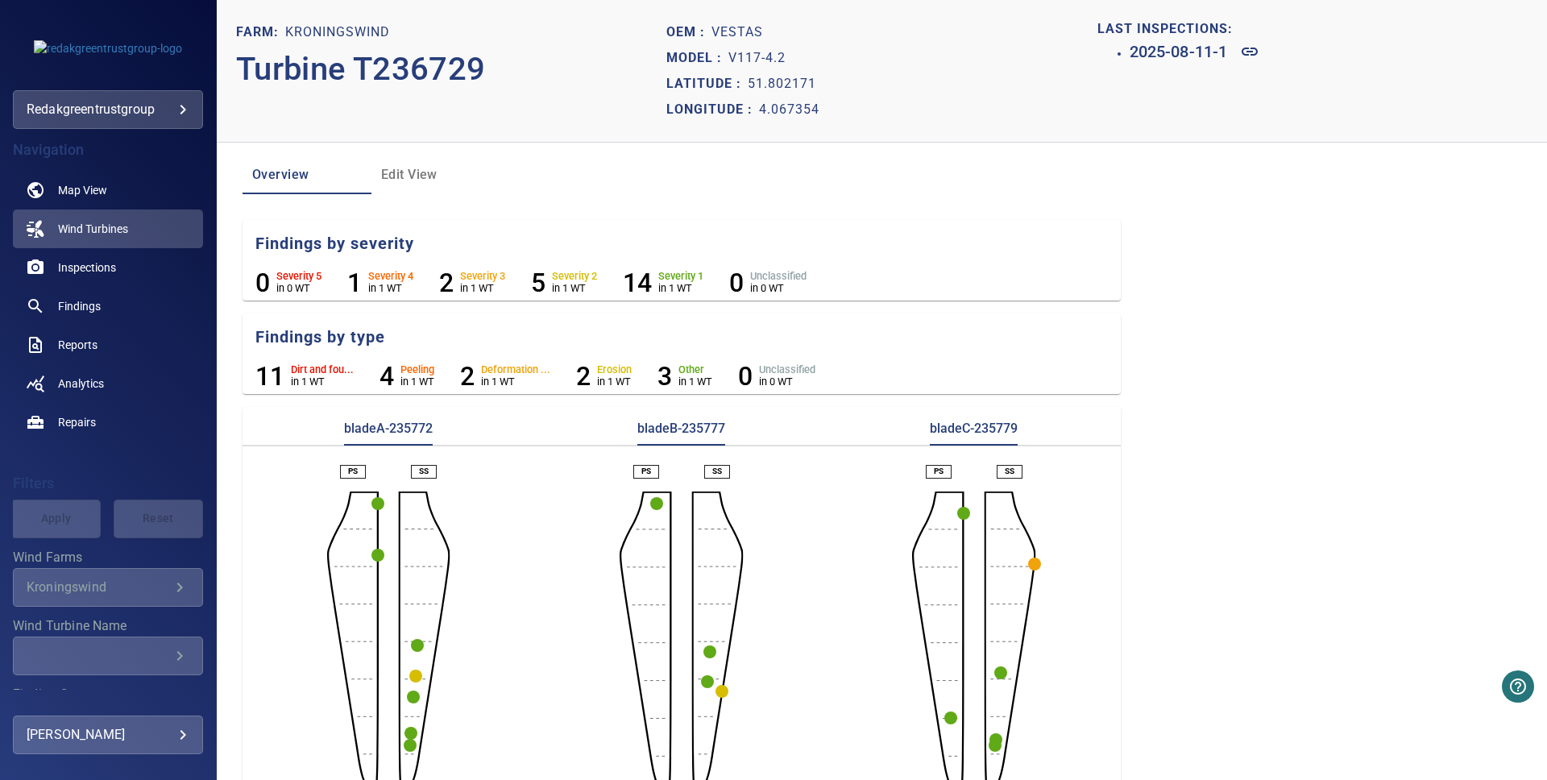
scroll to position [39, 0]
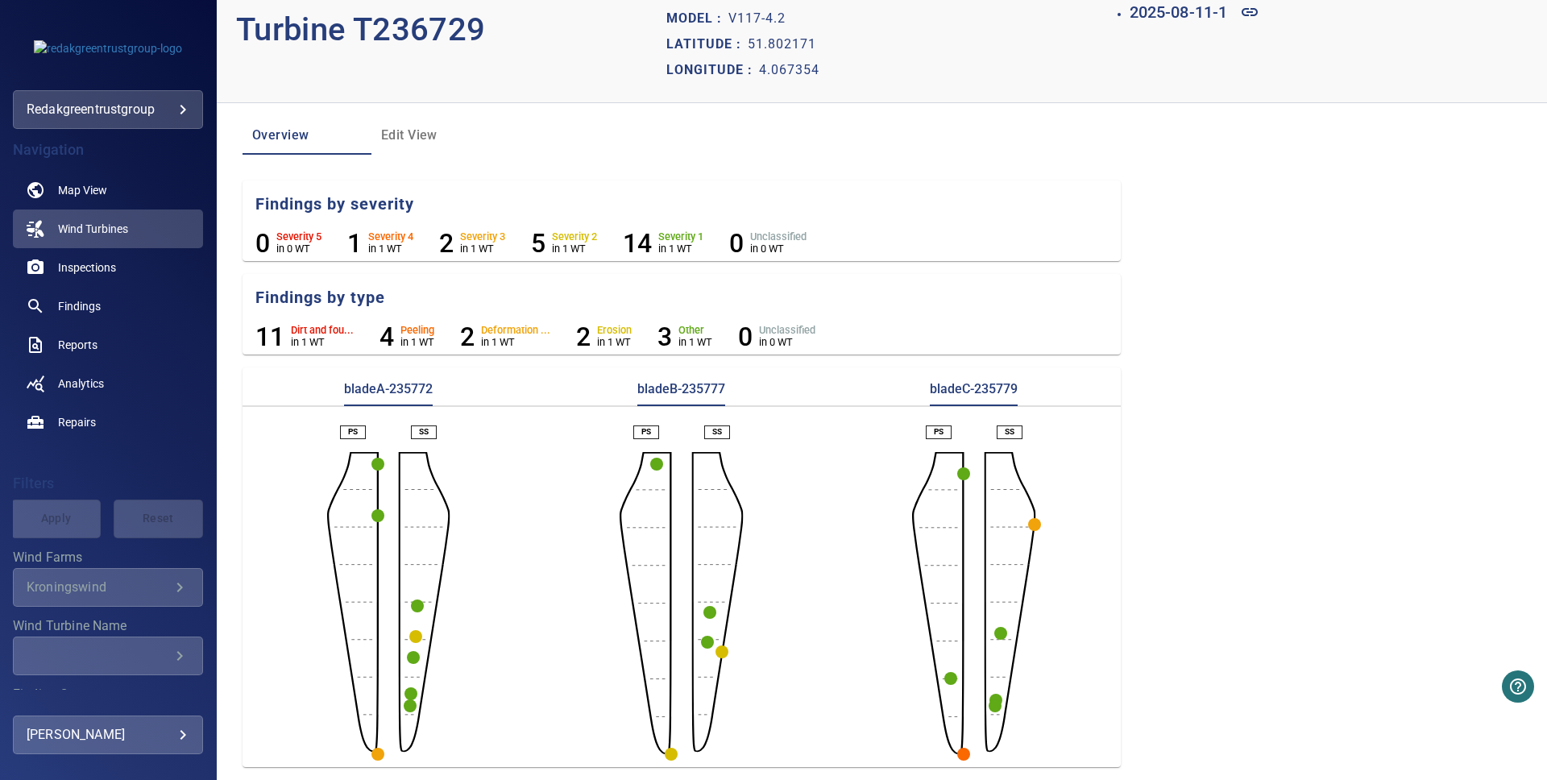
click at [380, 752] on circle "button" at bounding box center [377, 754] width 13 height 13
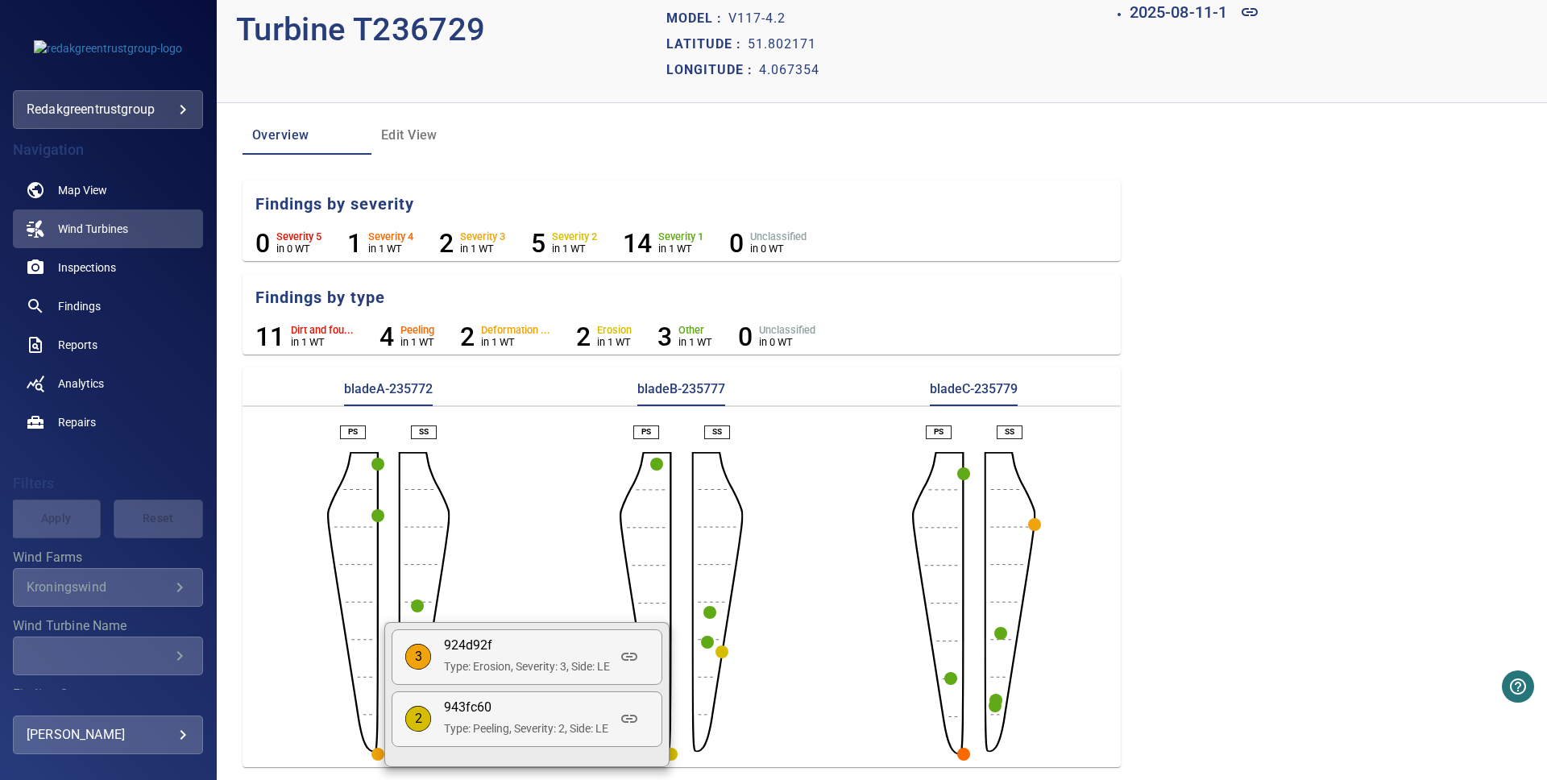
click at [1033, 524] on div at bounding box center [773, 390] width 1547 height 780
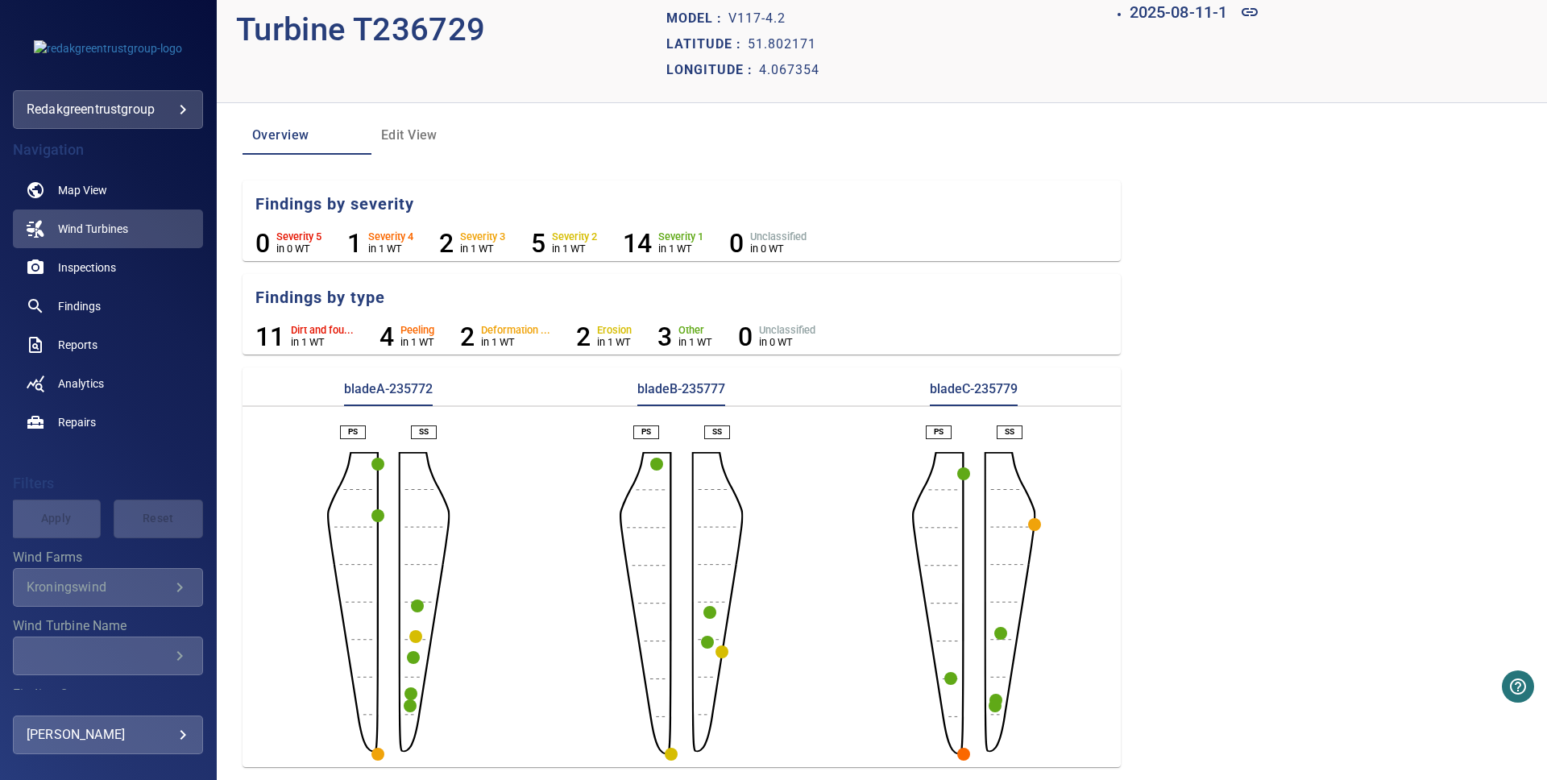
click at [1036, 525] on circle "button" at bounding box center [1034, 524] width 13 height 13
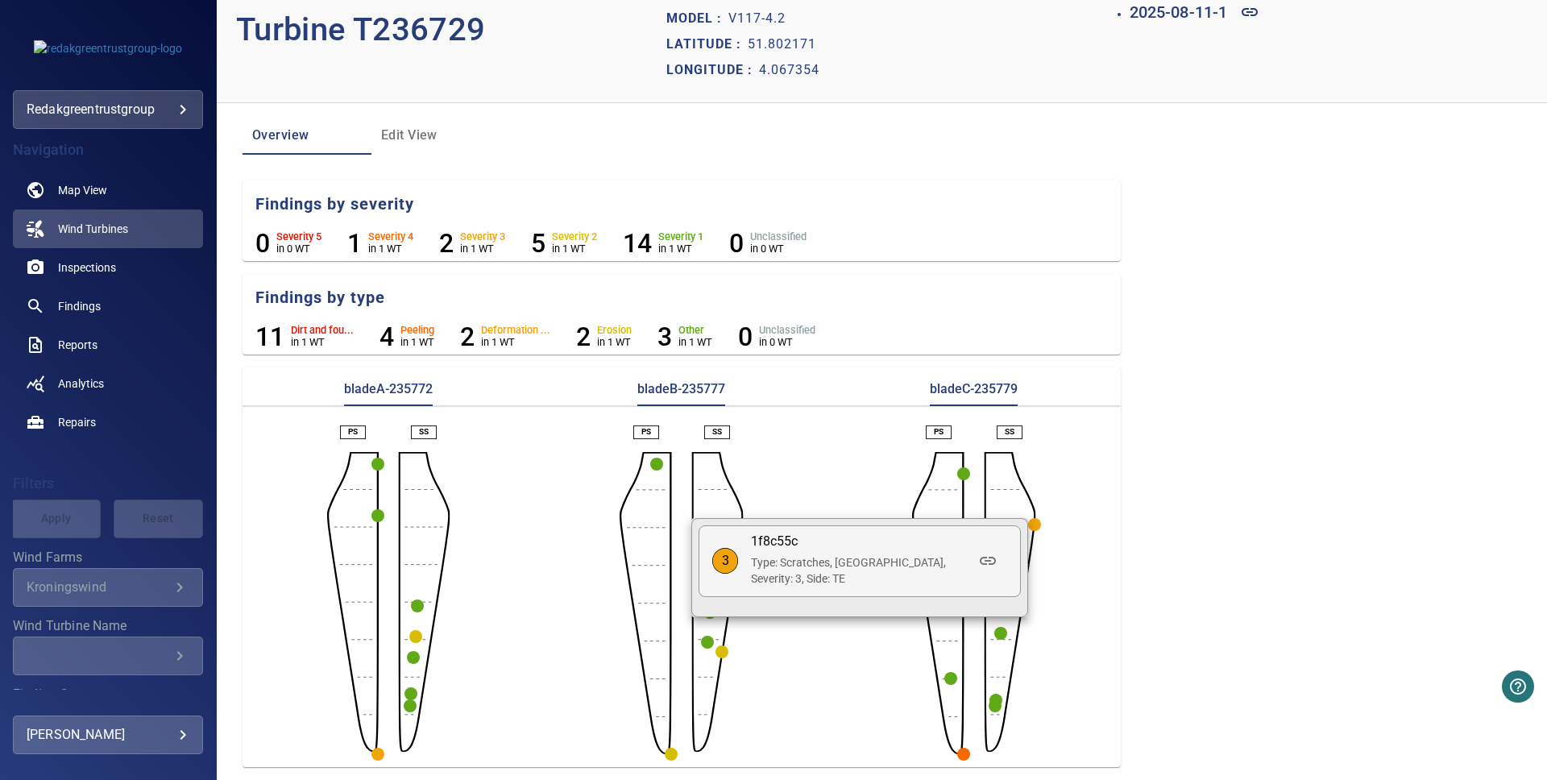
drag, startPoint x: 1063, startPoint y: 691, endPoint x: 1013, endPoint y: 714, distance: 55.2
click at [1055, 691] on div at bounding box center [773, 390] width 1547 height 780
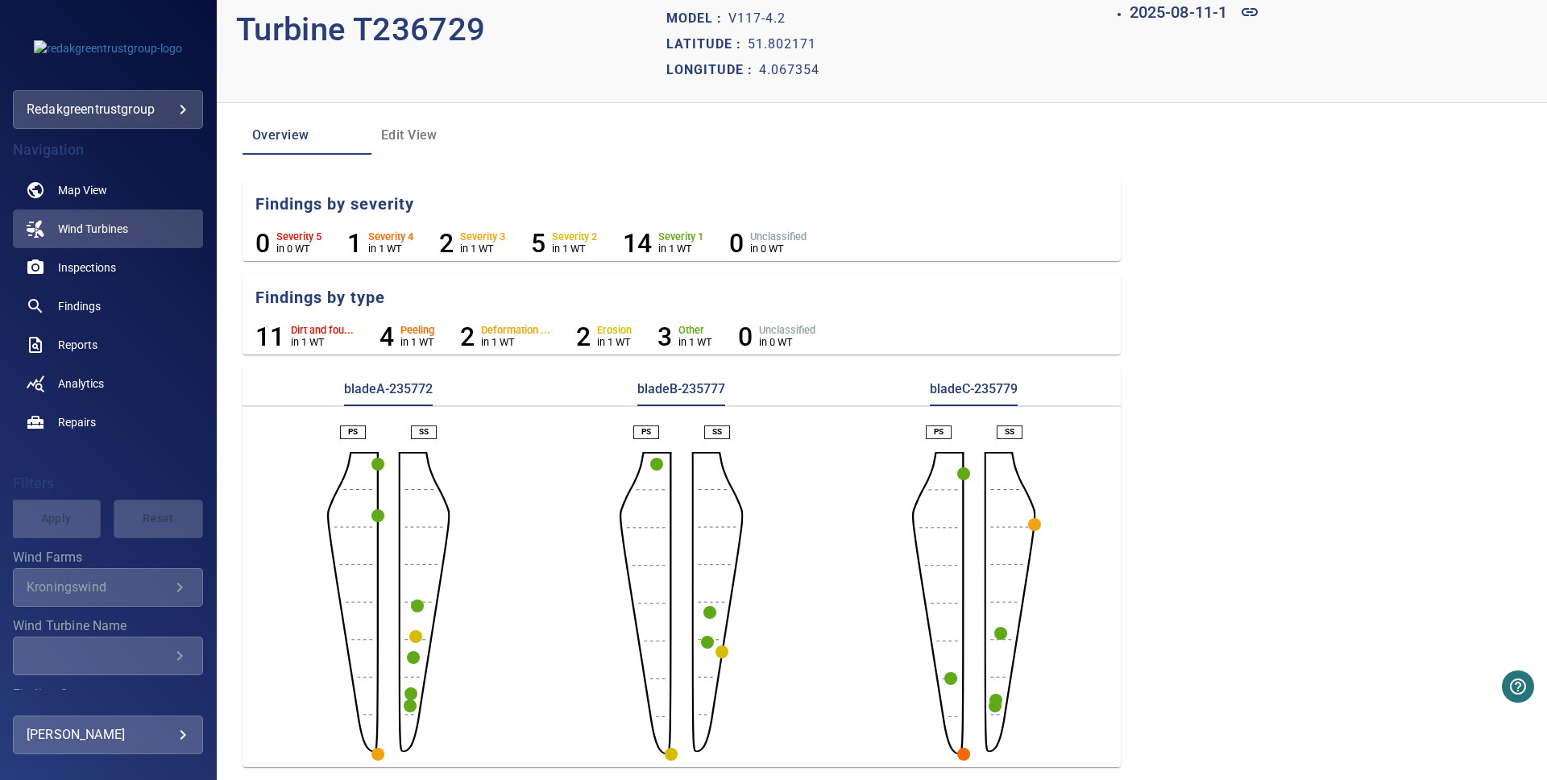
click at [963, 753] on circle "button" at bounding box center [963, 754] width 13 height 13
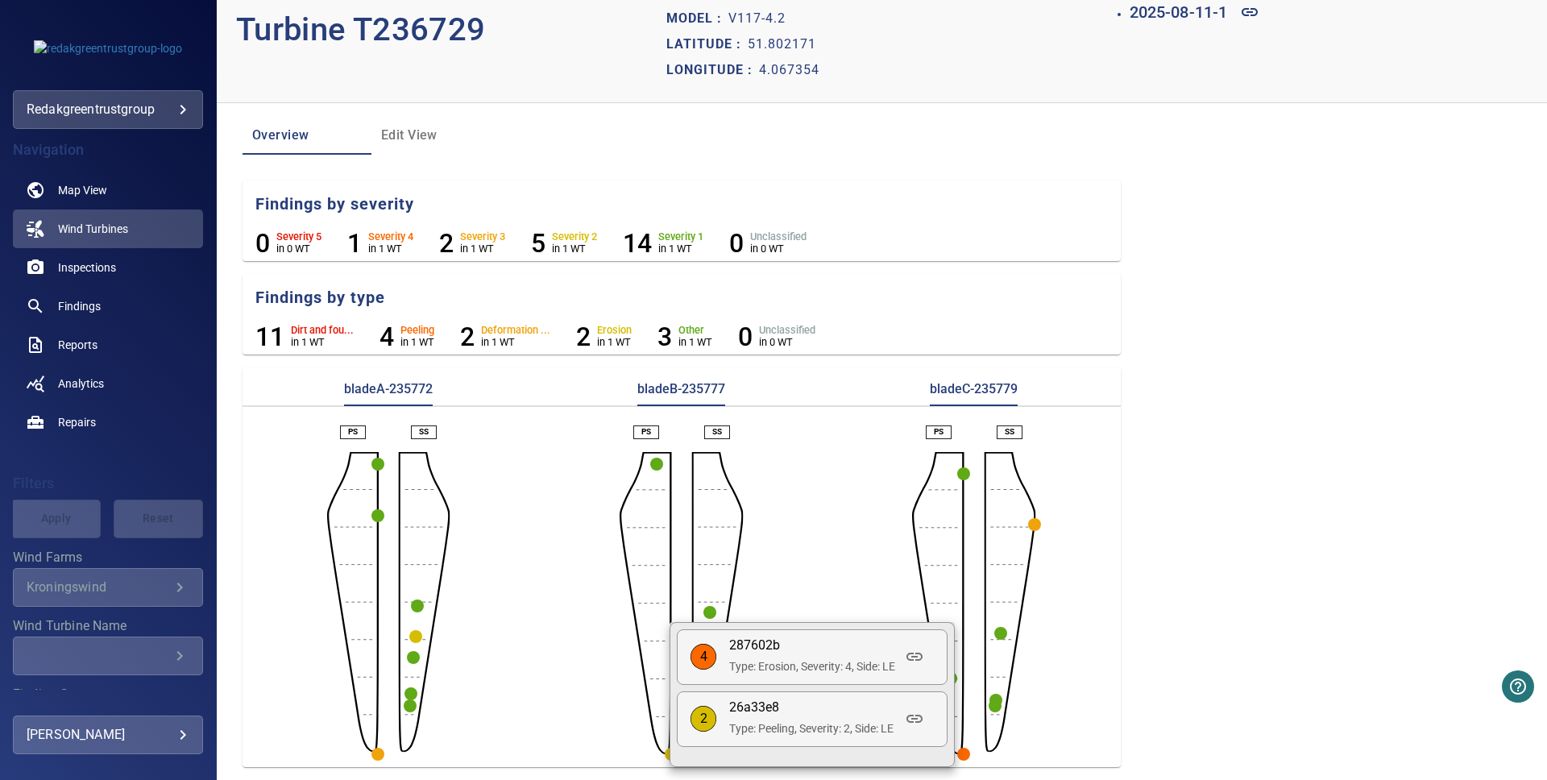
click at [1051, 656] on div at bounding box center [773, 390] width 1547 height 780
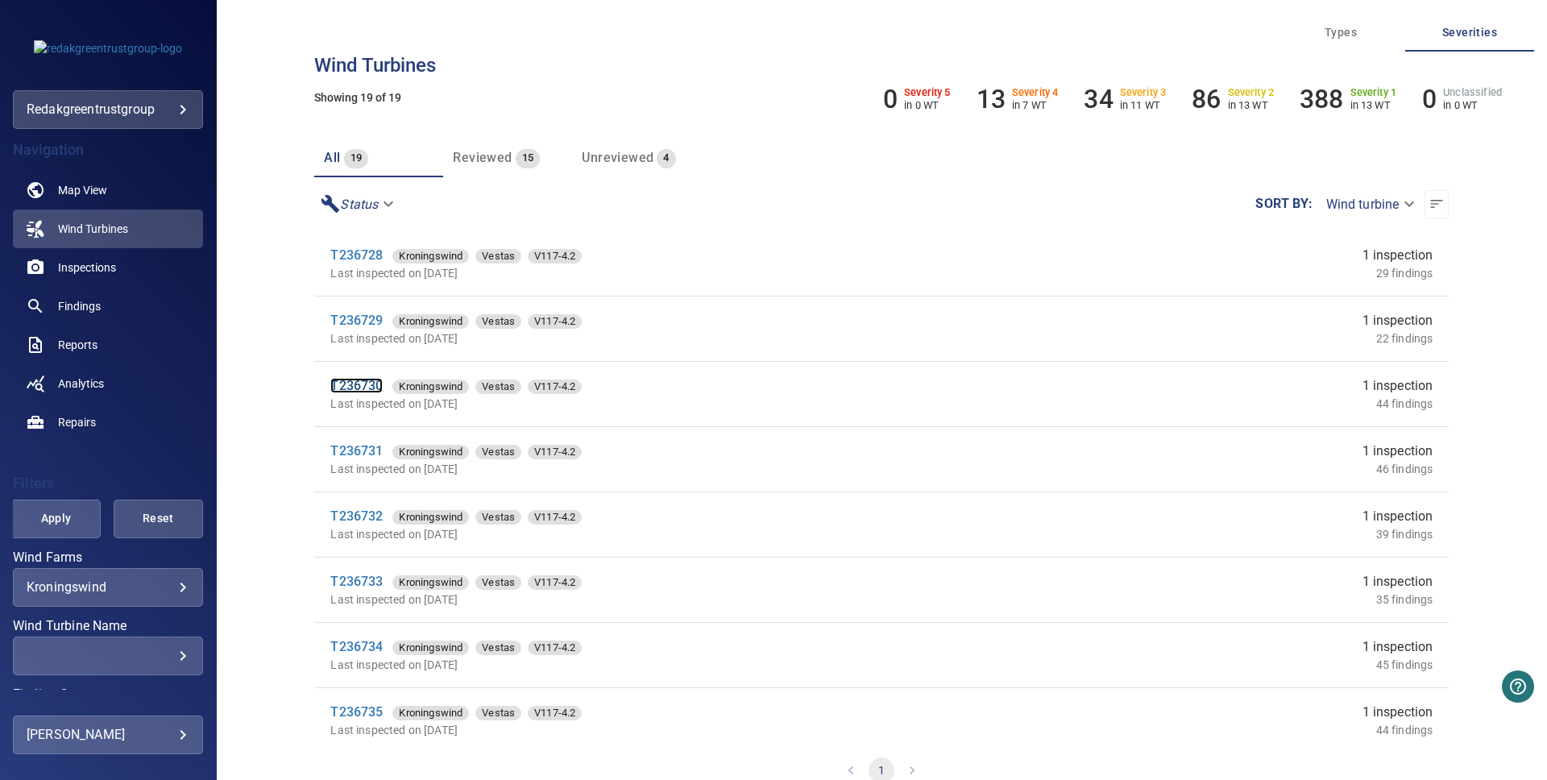
click at [367, 386] on link "T236730" at bounding box center [356, 385] width 52 height 15
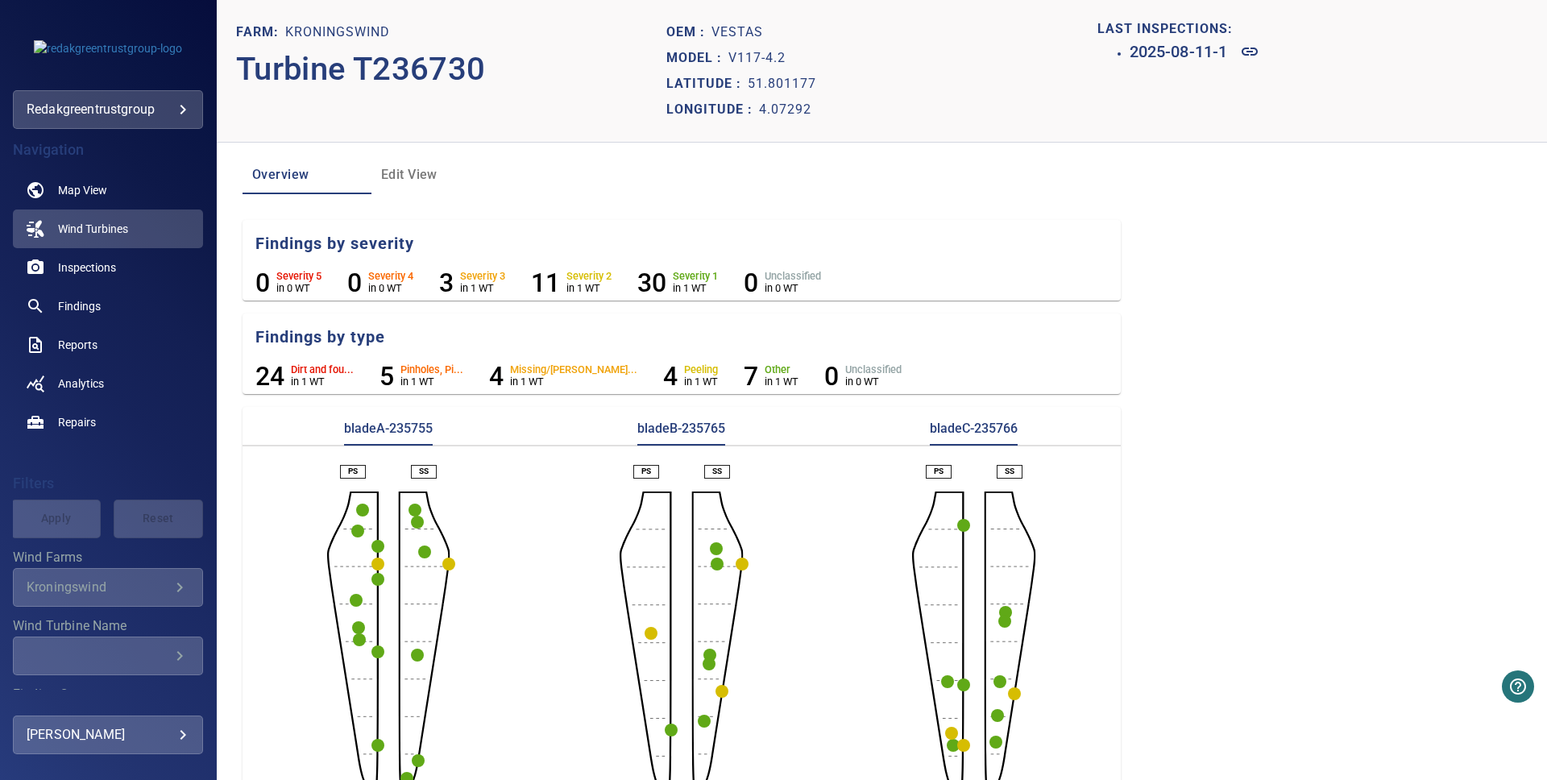
scroll to position [39, 0]
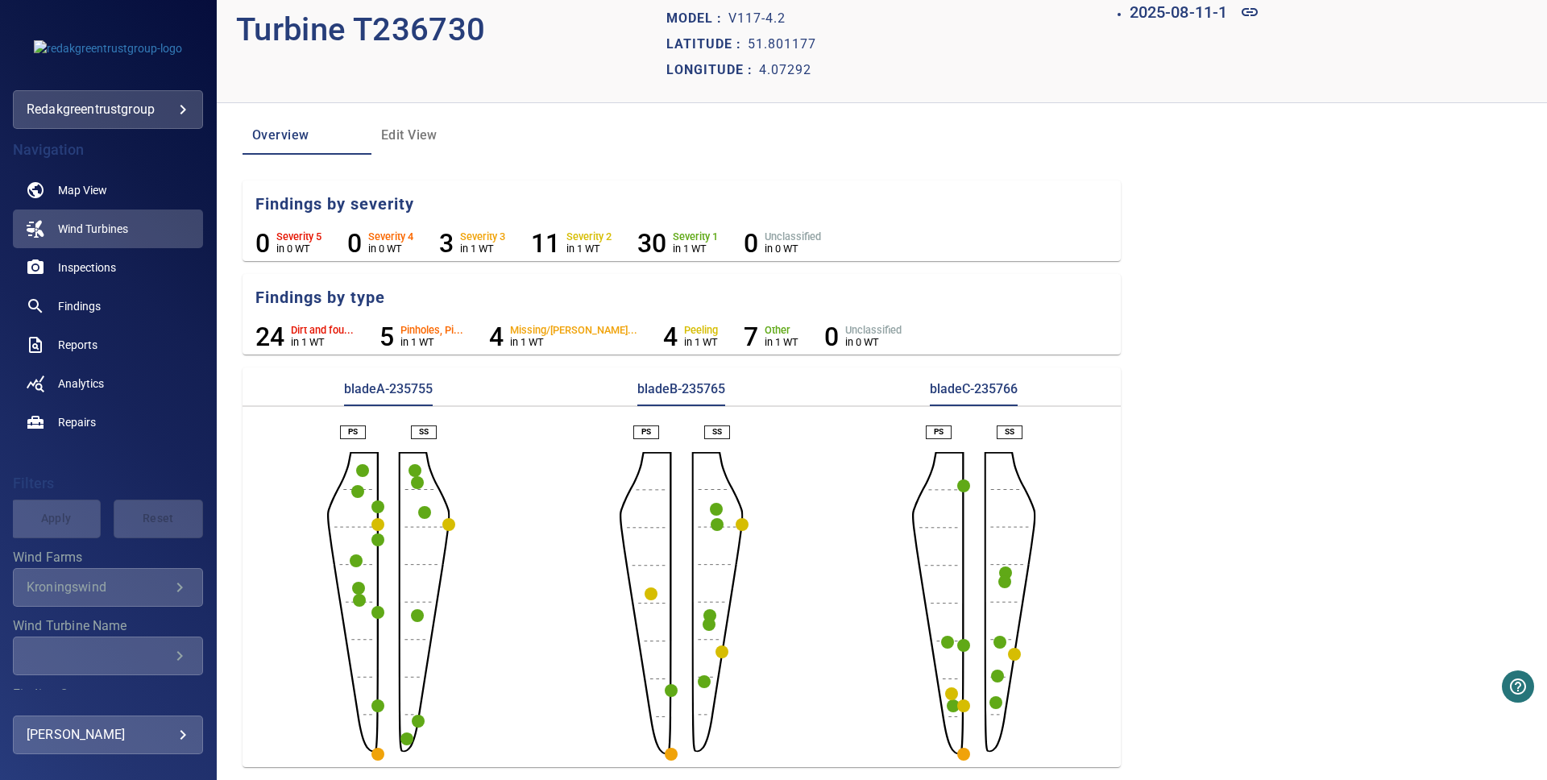
click at [380, 752] on circle "button" at bounding box center [377, 754] width 13 height 13
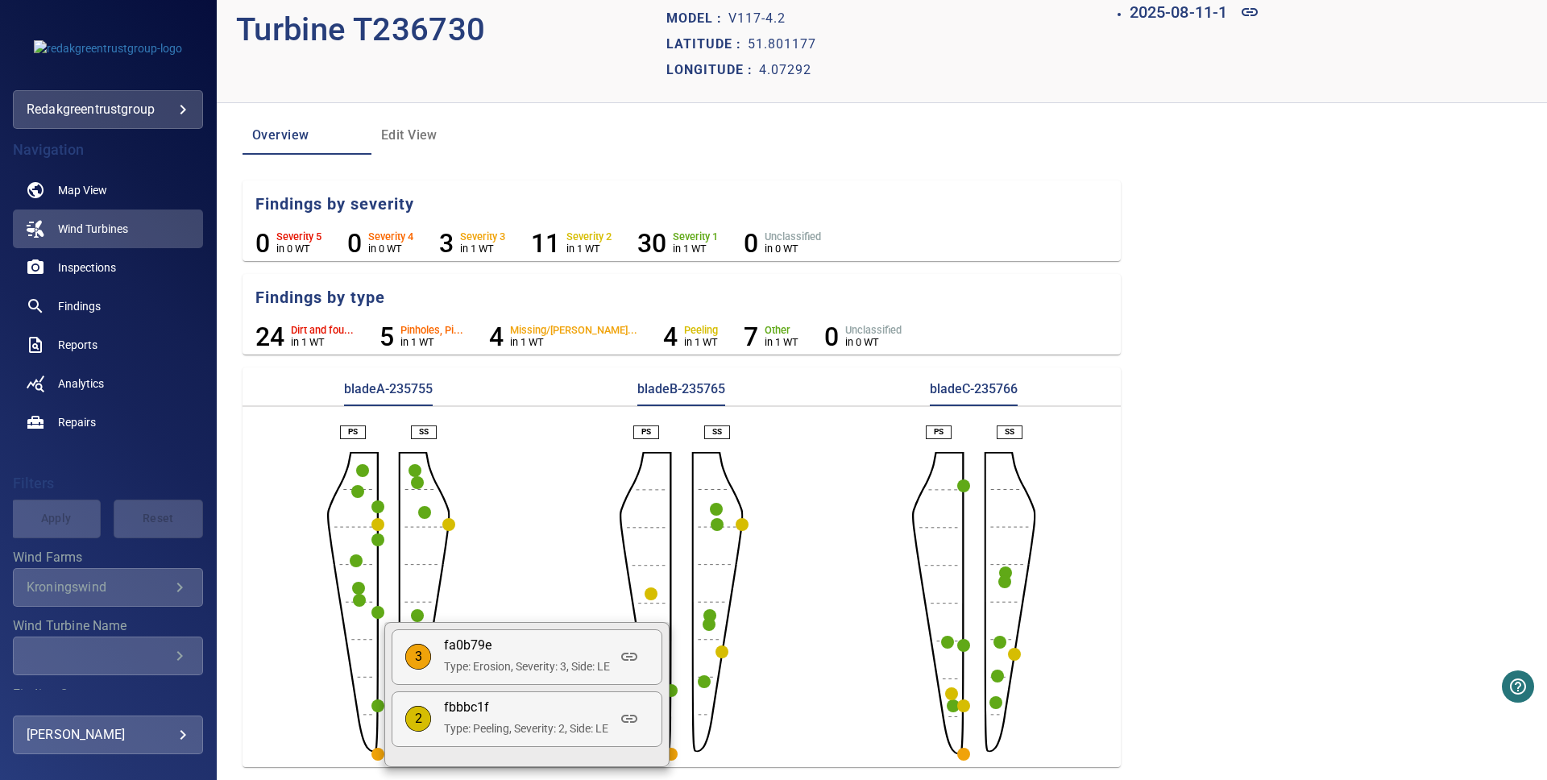
click at [521, 584] on div at bounding box center [773, 390] width 1547 height 780
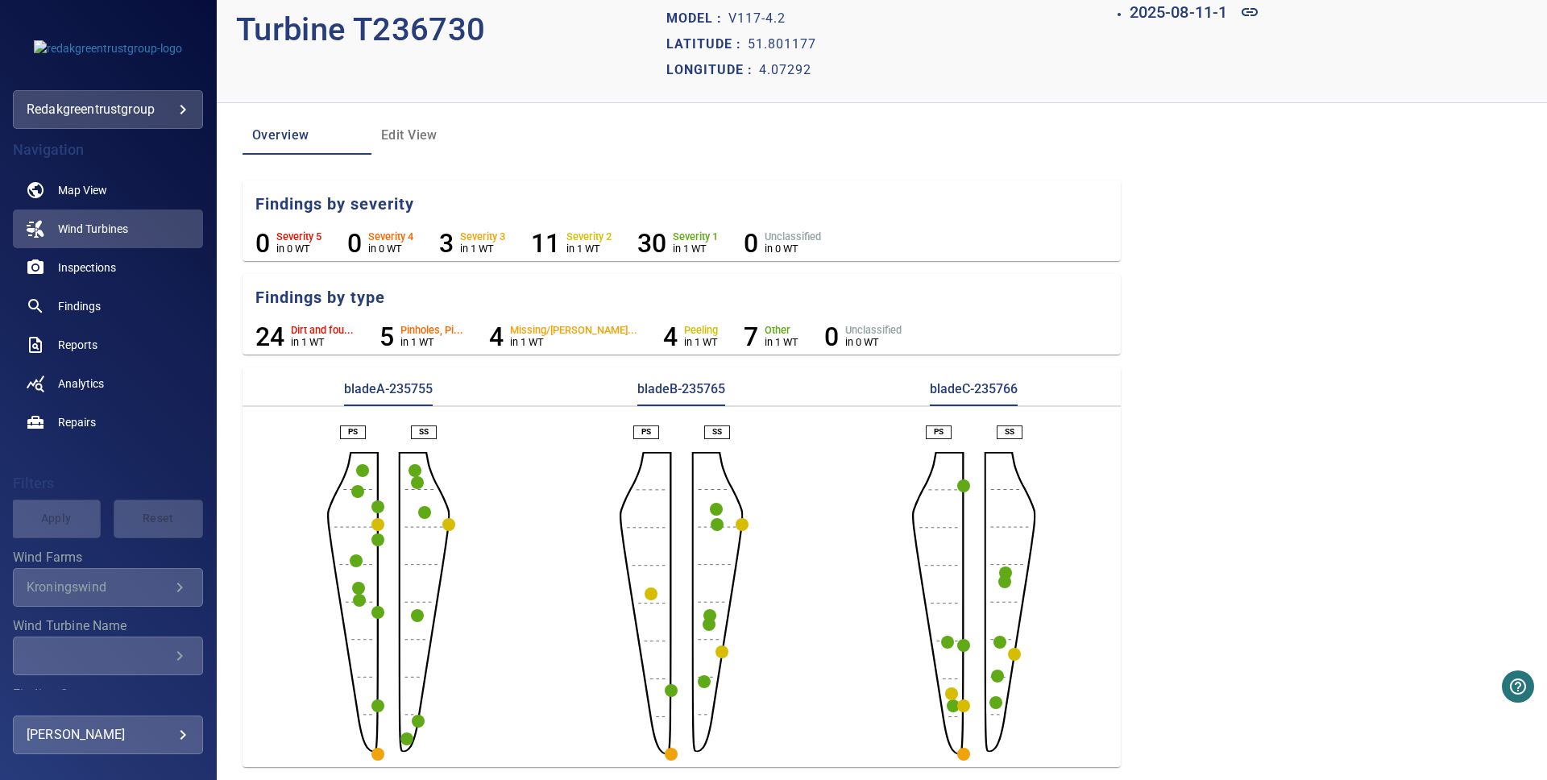
click at [670, 746] on aside at bounding box center [646, 603] width 52 height 302
click at [672, 751] on circle "button" at bounding box center [671, 754] width 13 height 13
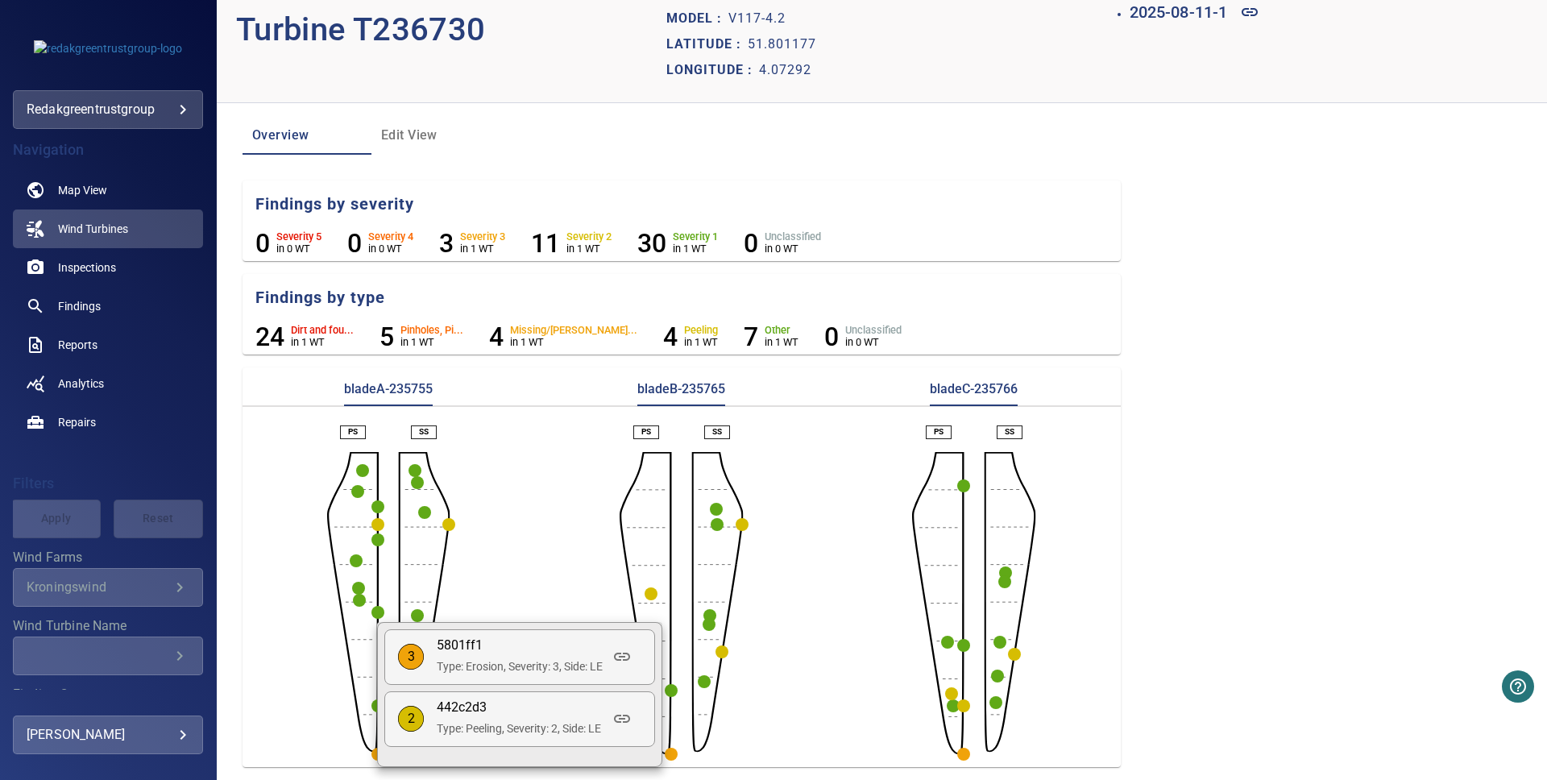
click at [820, 660] on div at bounding box center [773, 390] width 1547 height 780
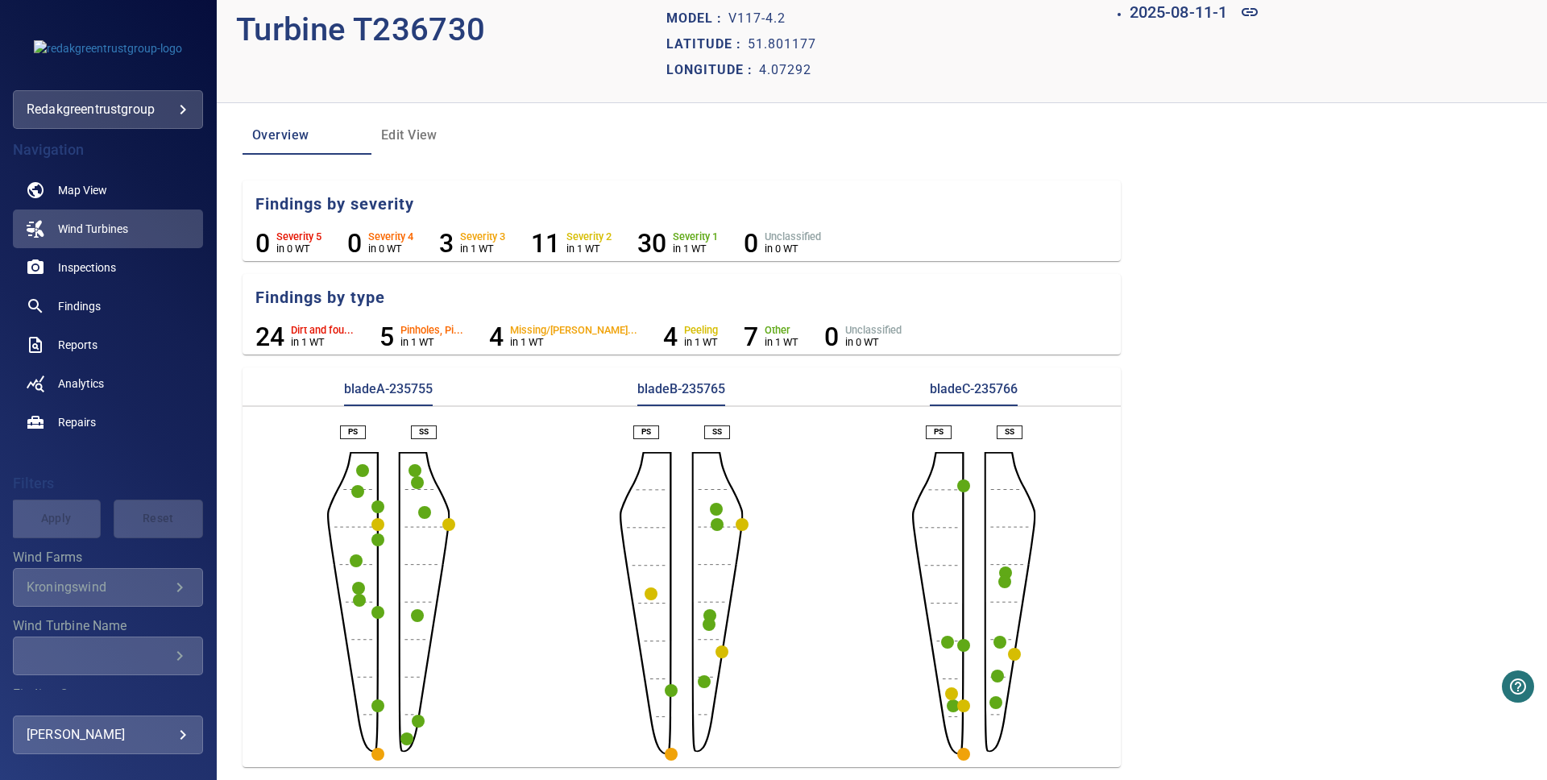
click at [965, 755] on circle "button" at bounding box center [963, 754] width 13 height 13
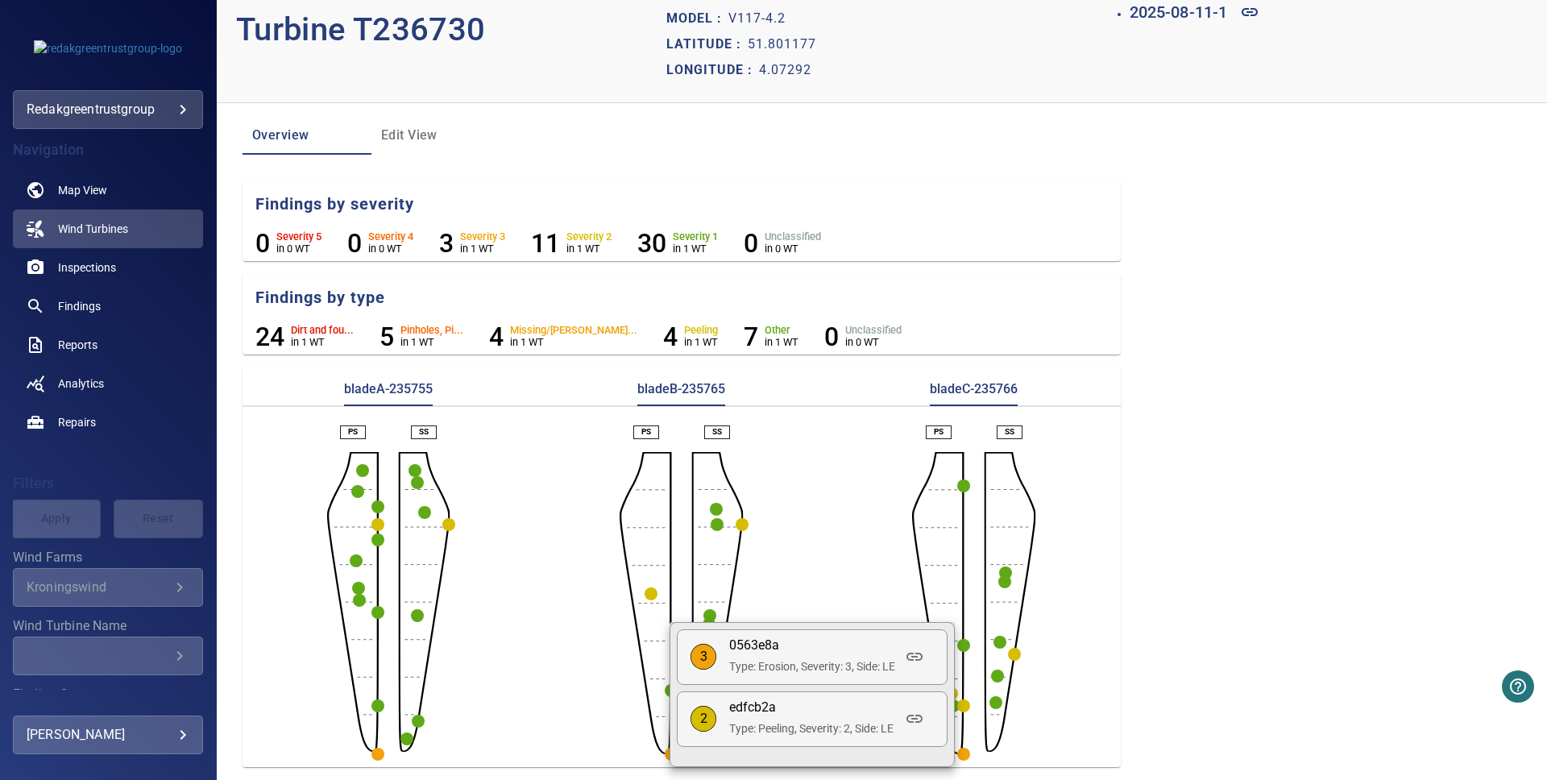
click at [1094, 683] on div at bounding box center [773, 390] width 1547 height 780
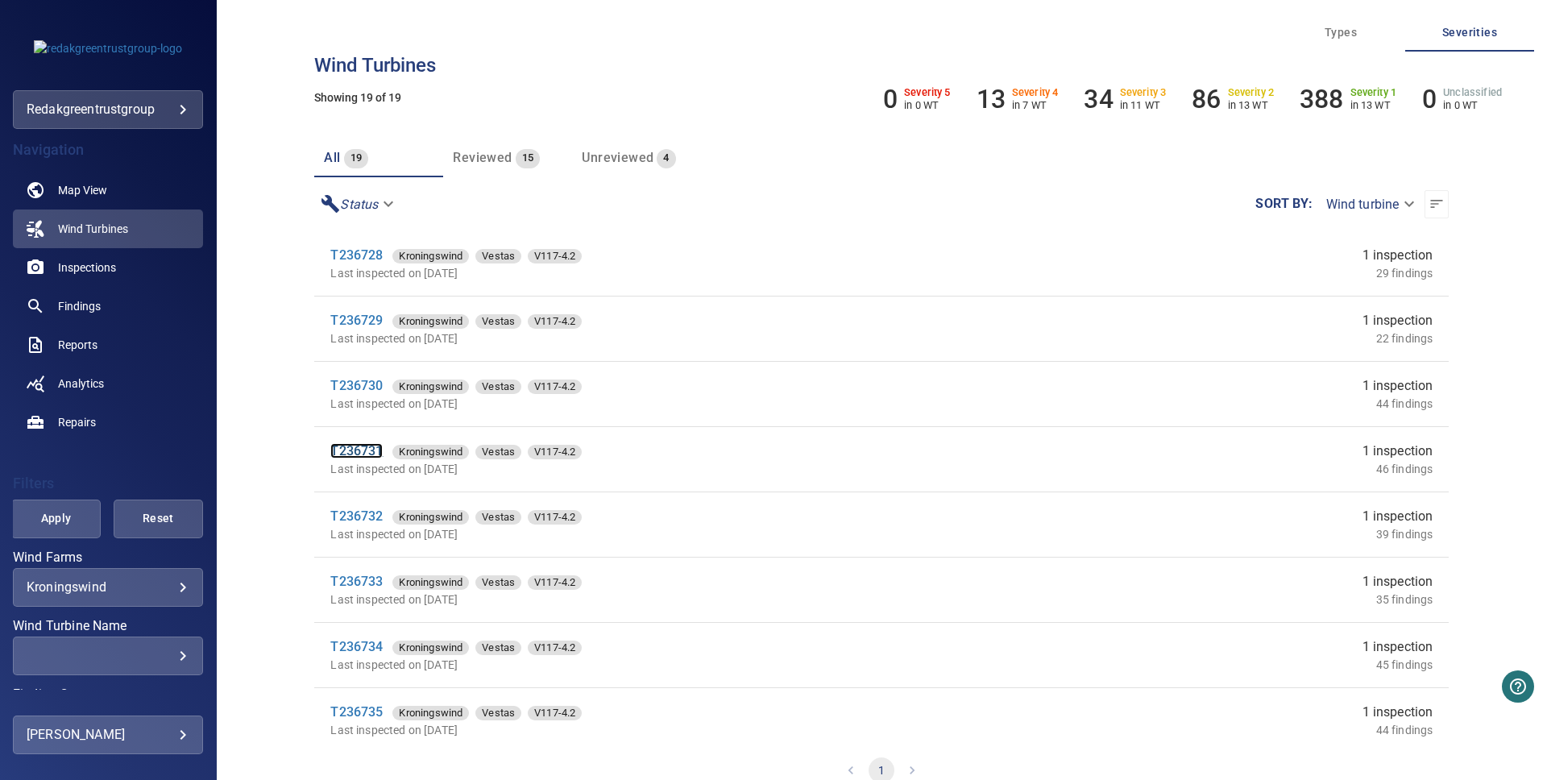
click at [363, 443] on link "T236731" at bounding box center [356, 450] width 52 height 15
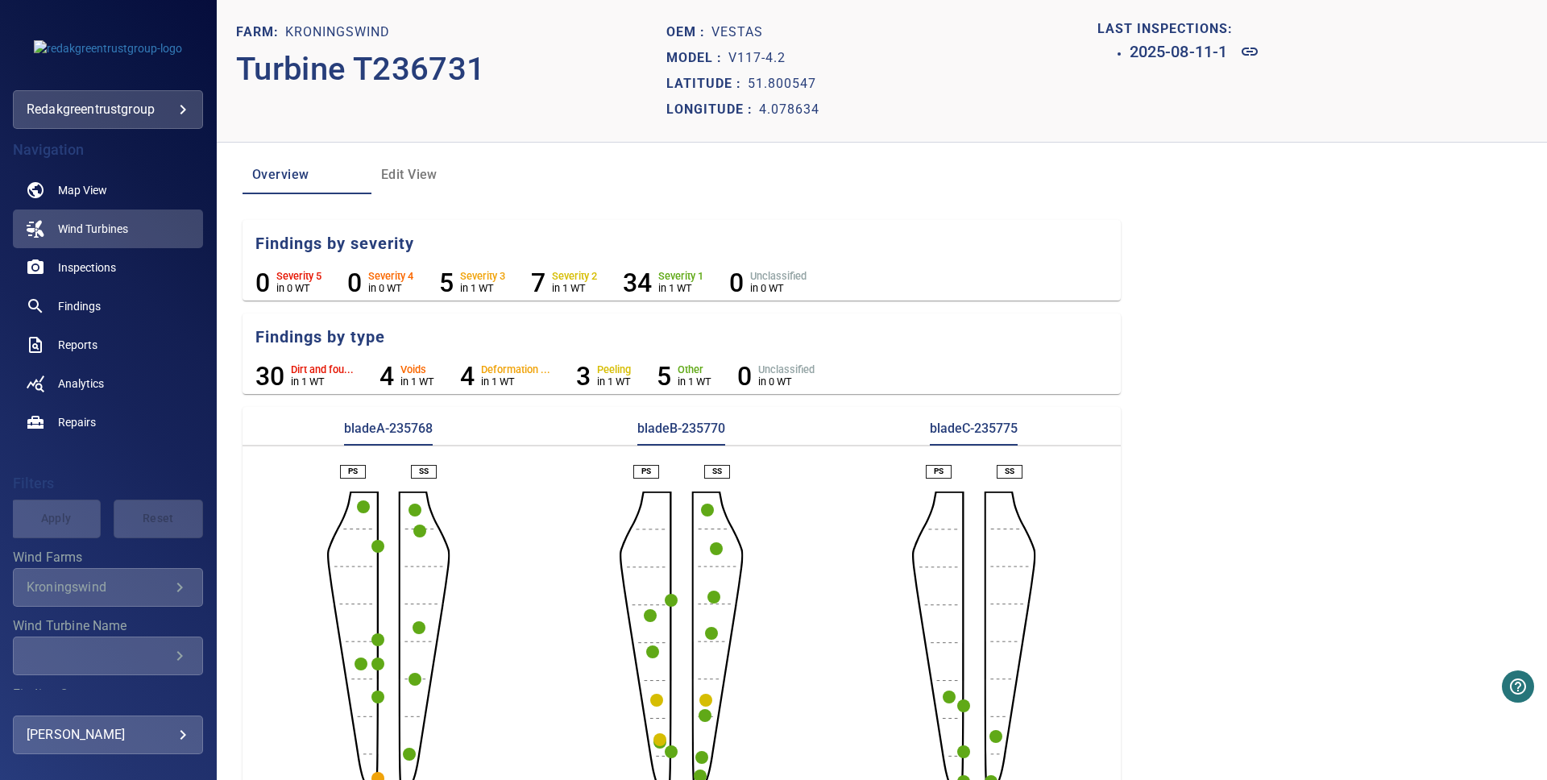
scroll to position [39, 0]
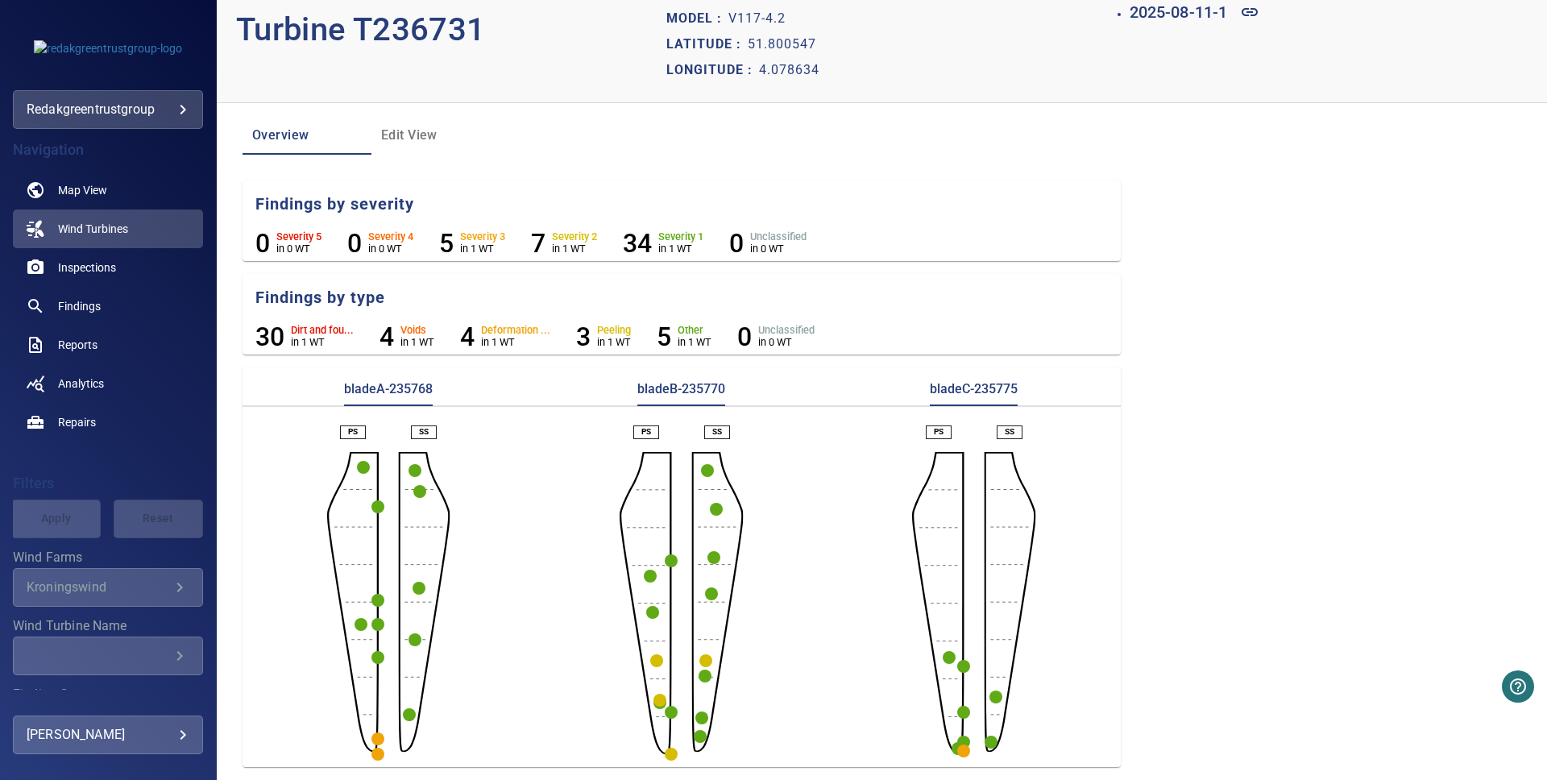
click at [376, 750] on circle "button" at bounding box center [377, 754] width 13 height 13
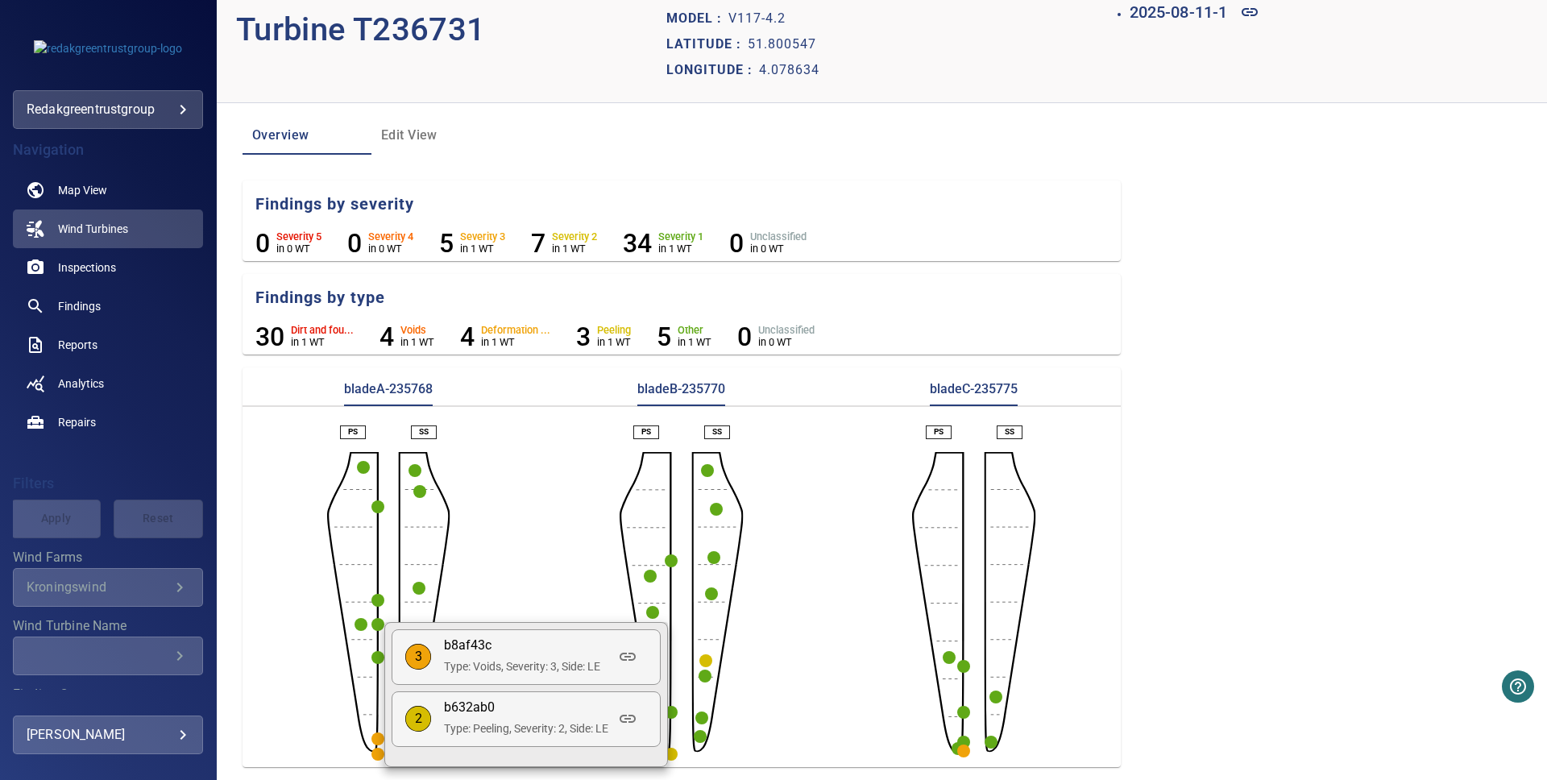
click at [376, 741] on div at bounding box center [773, 390] width 1547 height 780
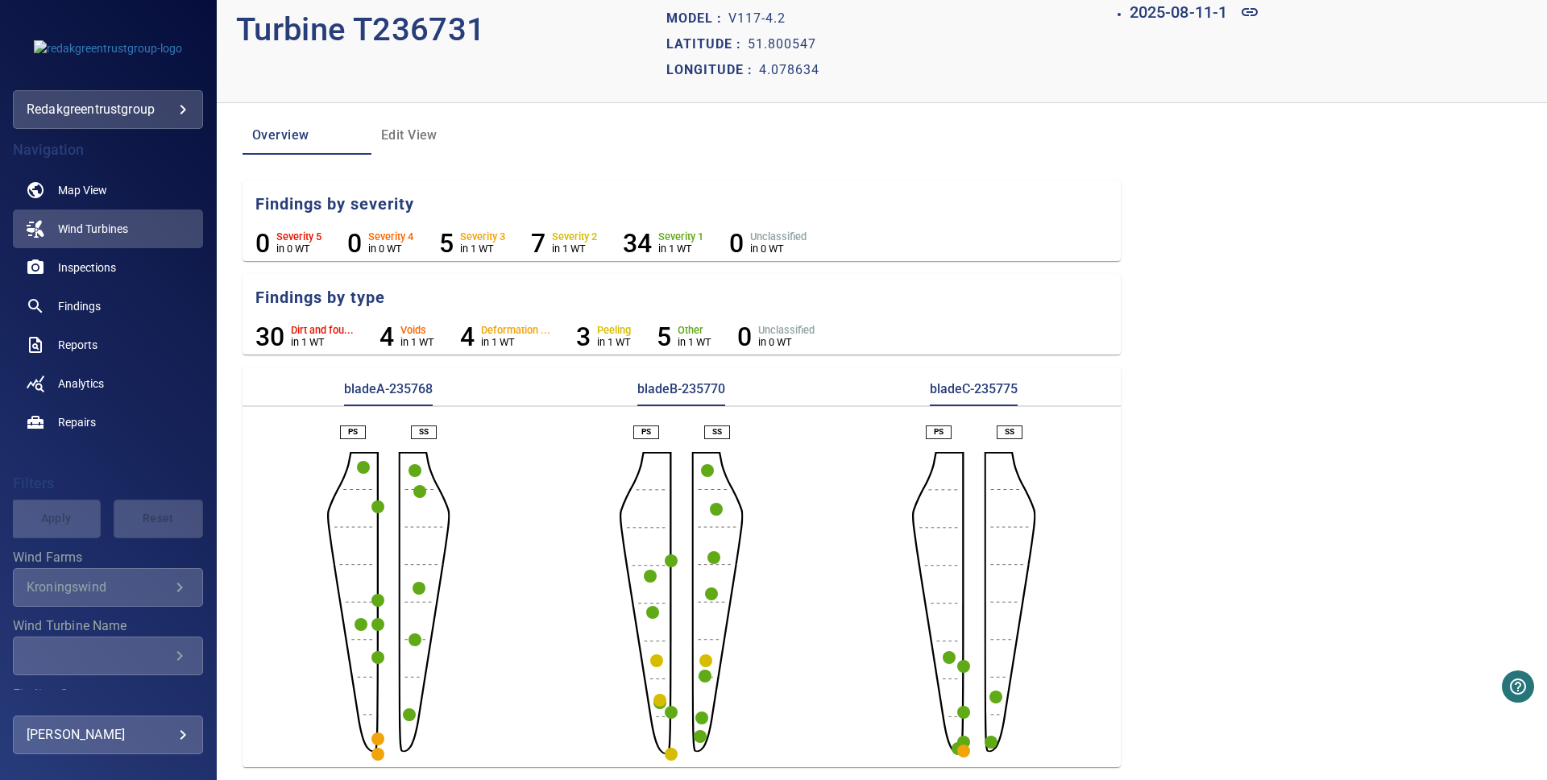
click at [377, 741] on circle "button" at bounding box center [377, 739] width 13 height 13
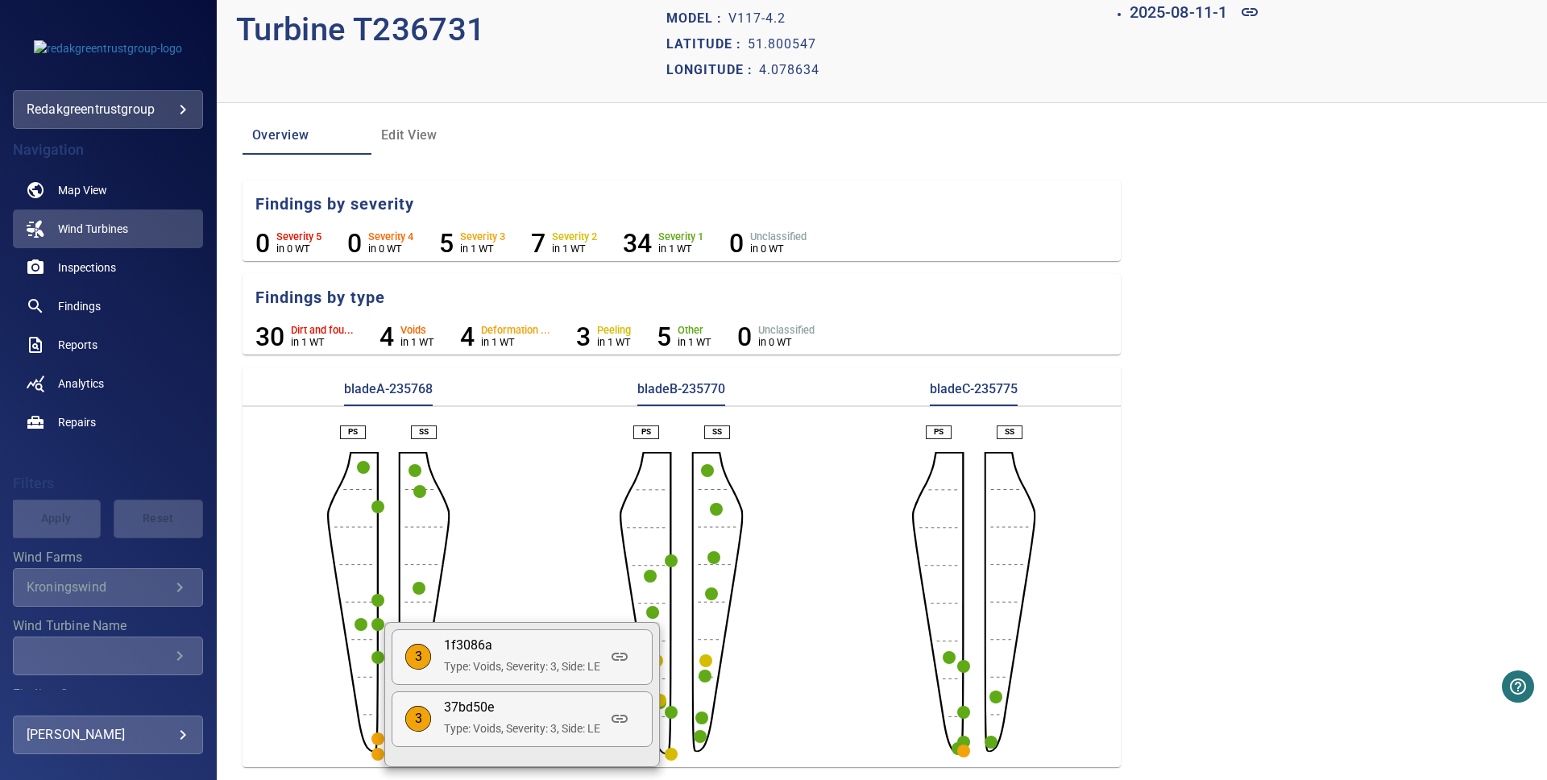
click at [358, 735] on div at bounding box center [773, 390] width 1547 height 780
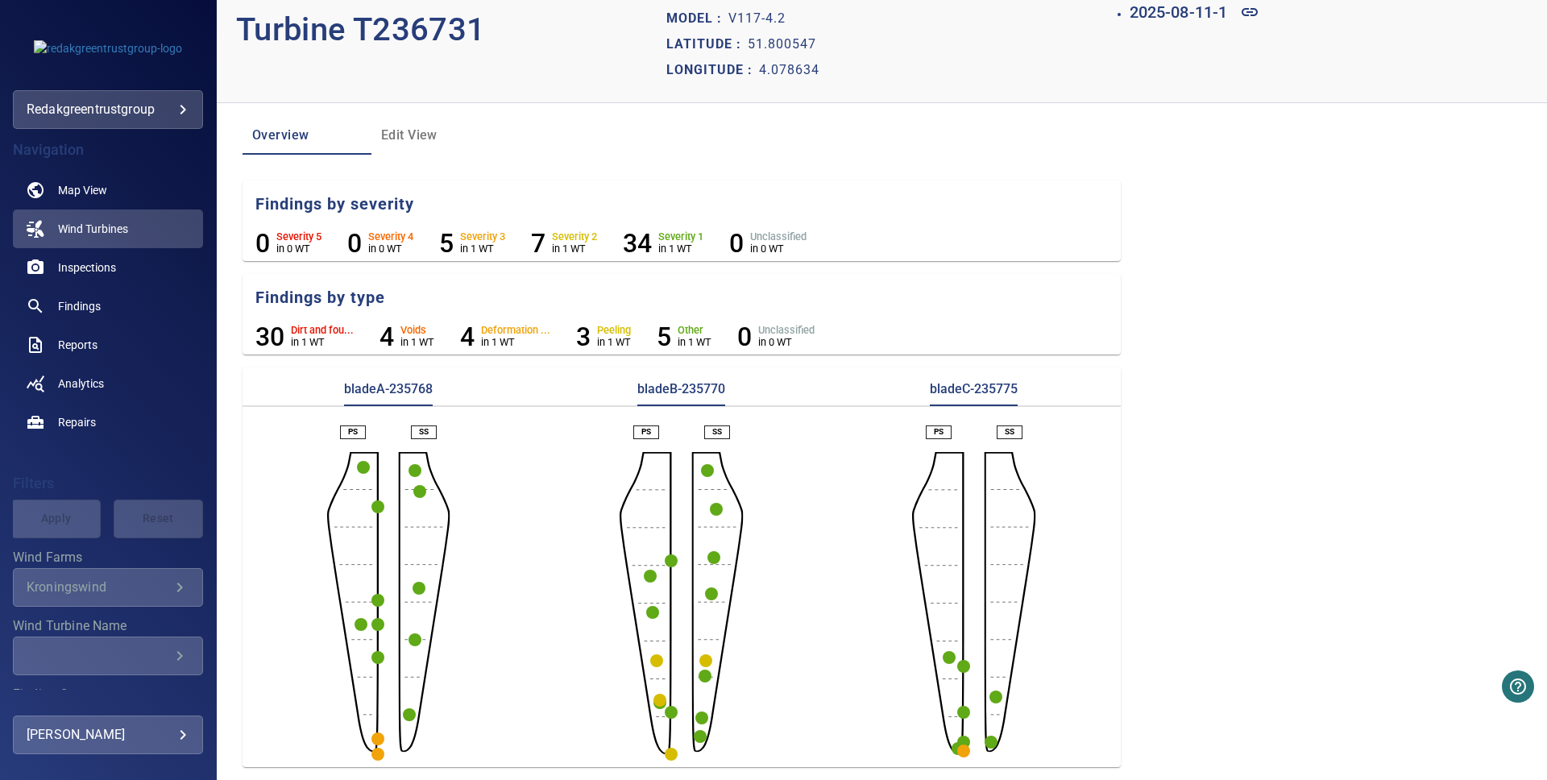
click at [372, 751] on circle "button" at bounding box center [377, 754] width 13 height 13
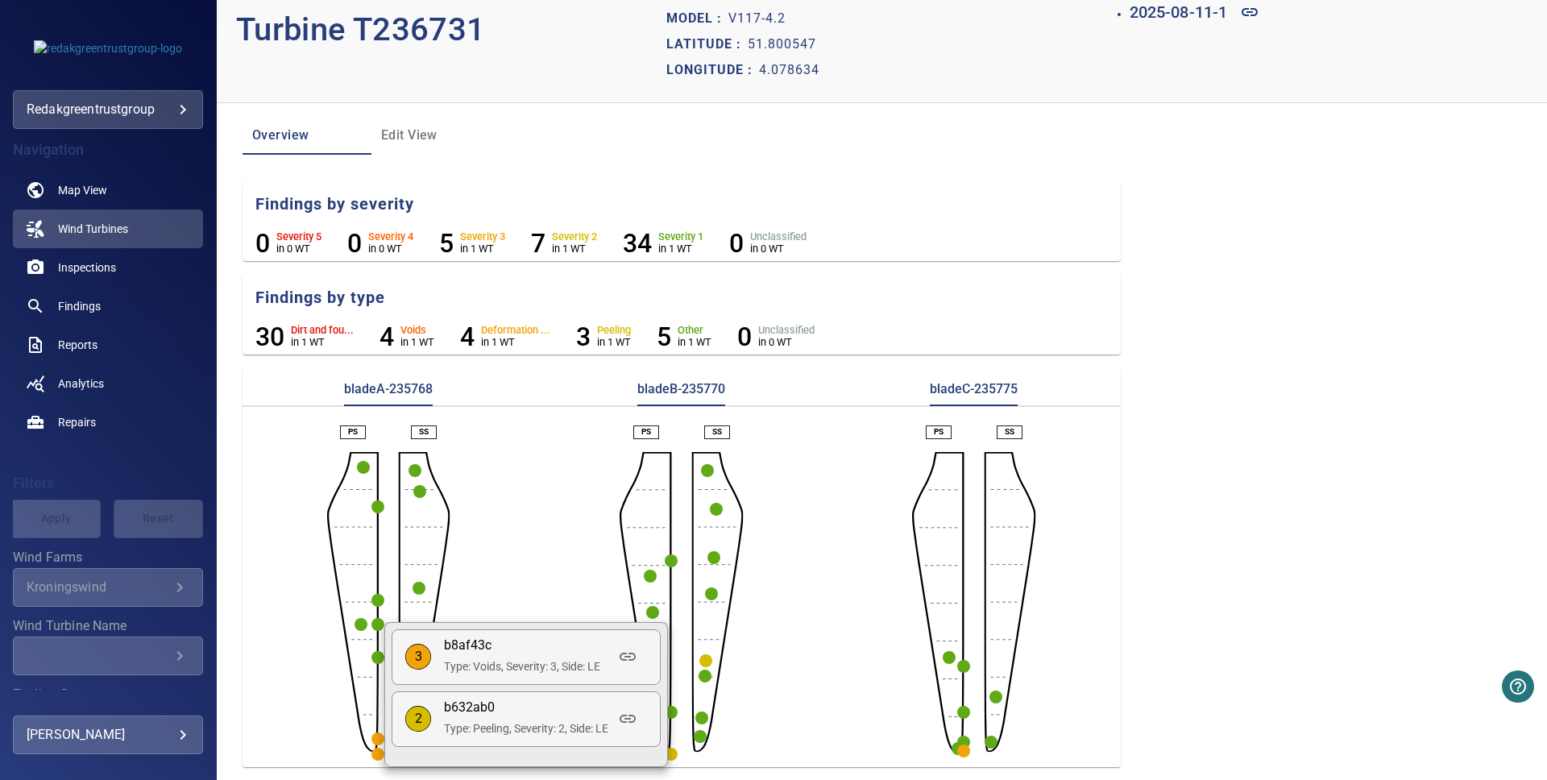
click at [529, 525] on div at bounding box center [773, 390] width 1547 height 780
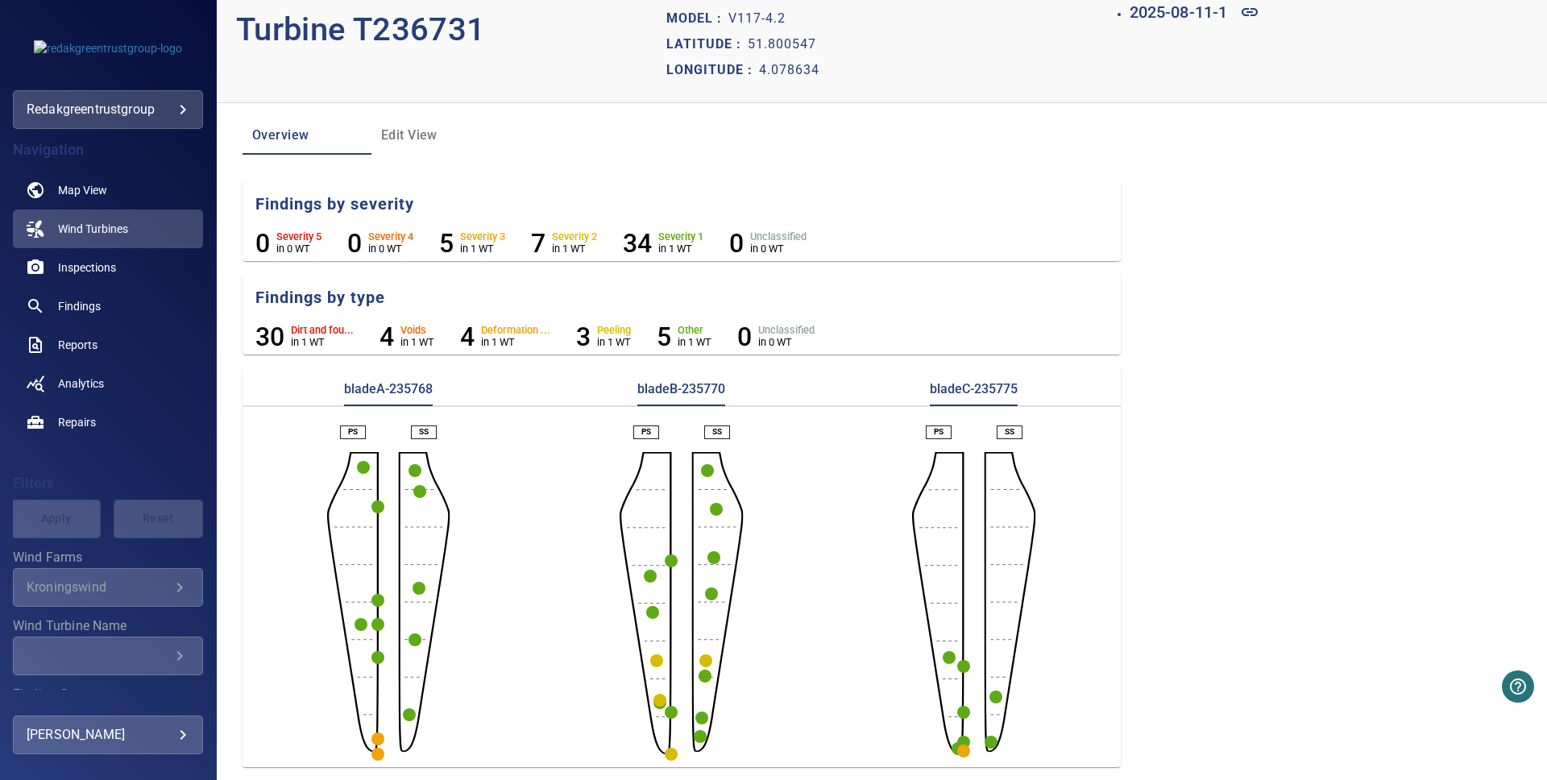
click at [969, 754] on icon "button" at bounding box center [963, 751] width 13 height 13
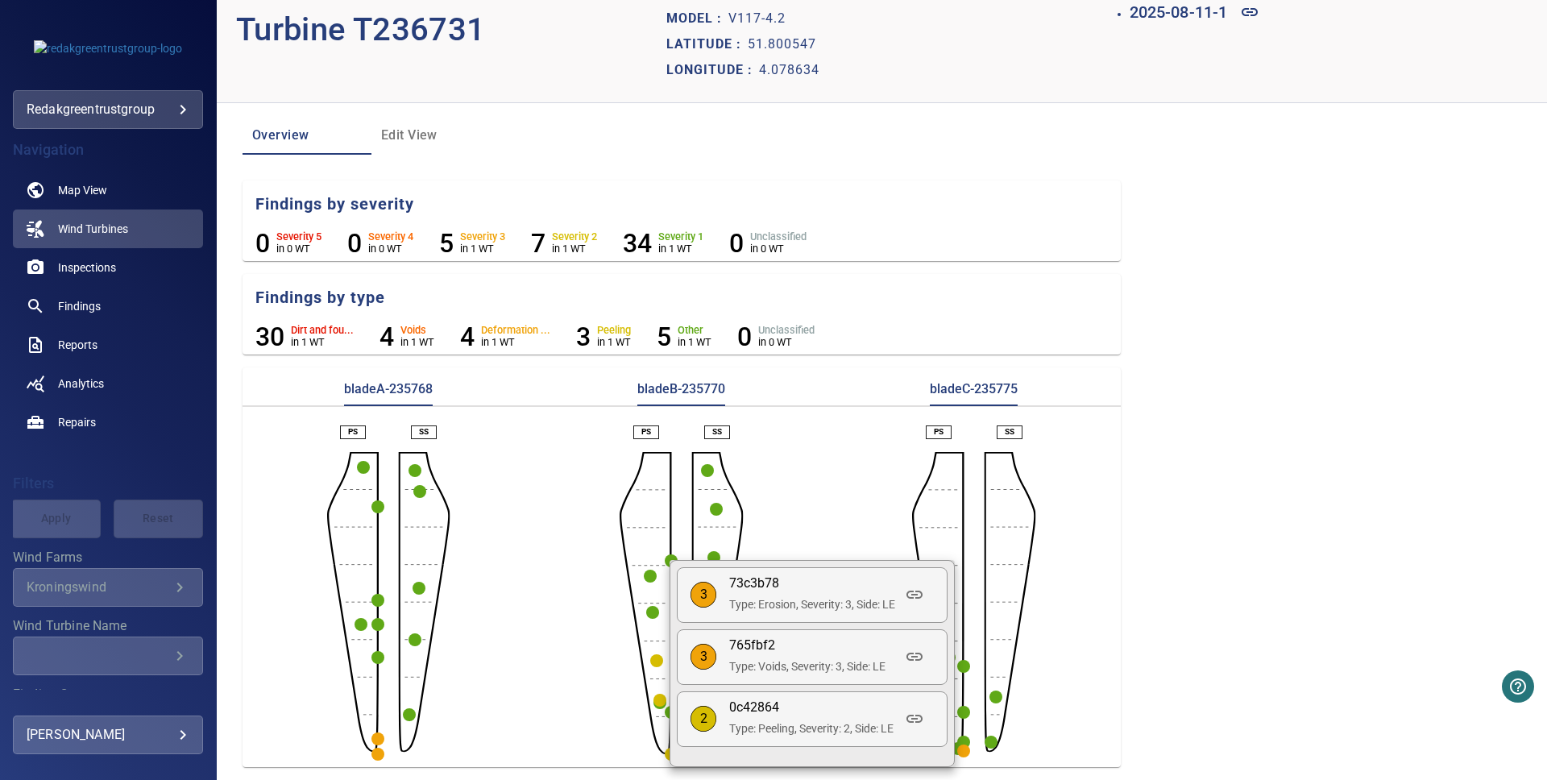
click at [811, 480] on div at bounding box center [773, 390] width 1547 height 780
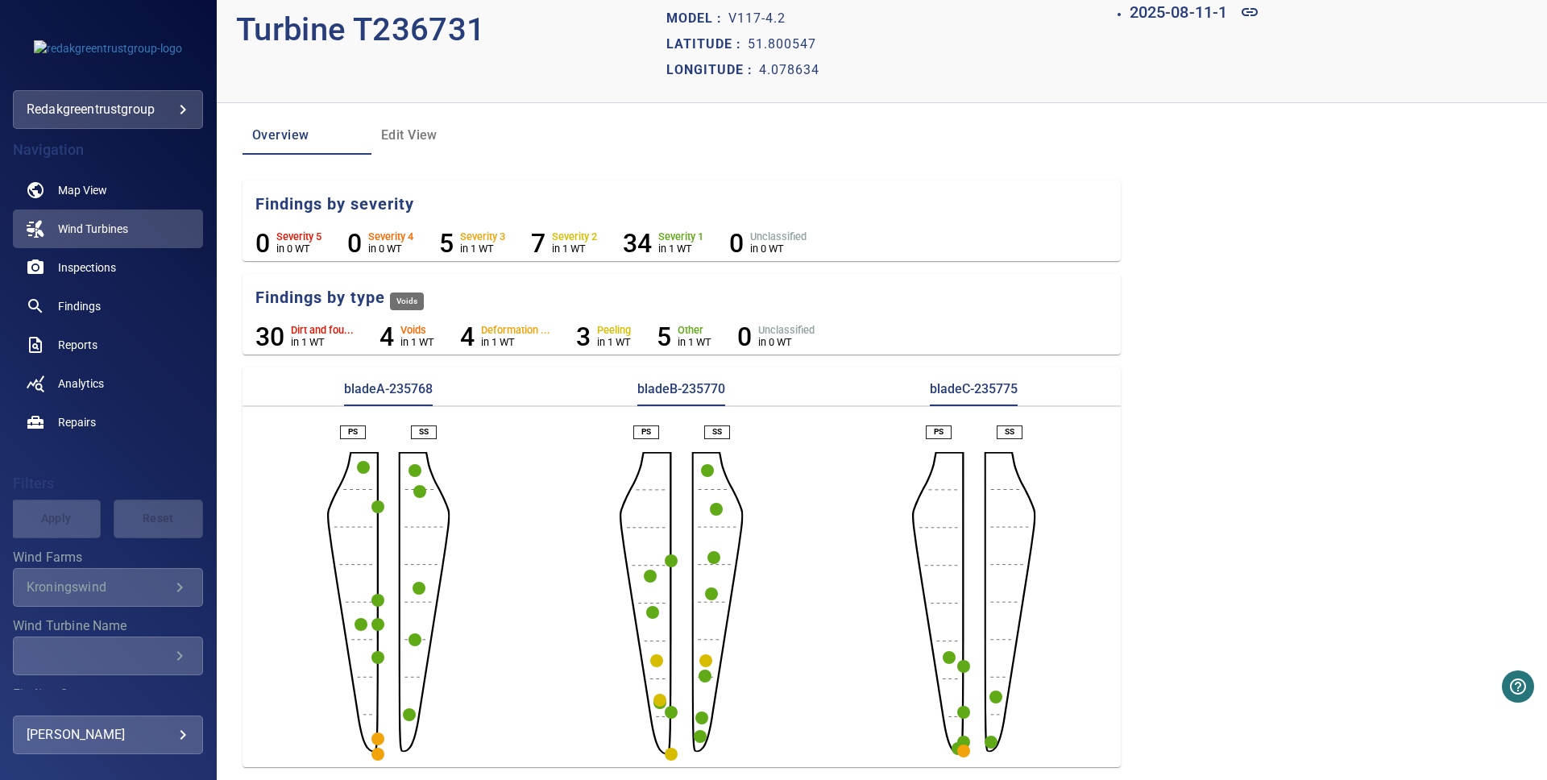
click at [389, 334] on h6 "4" at bounding box center [387, 337] width 15 height 31
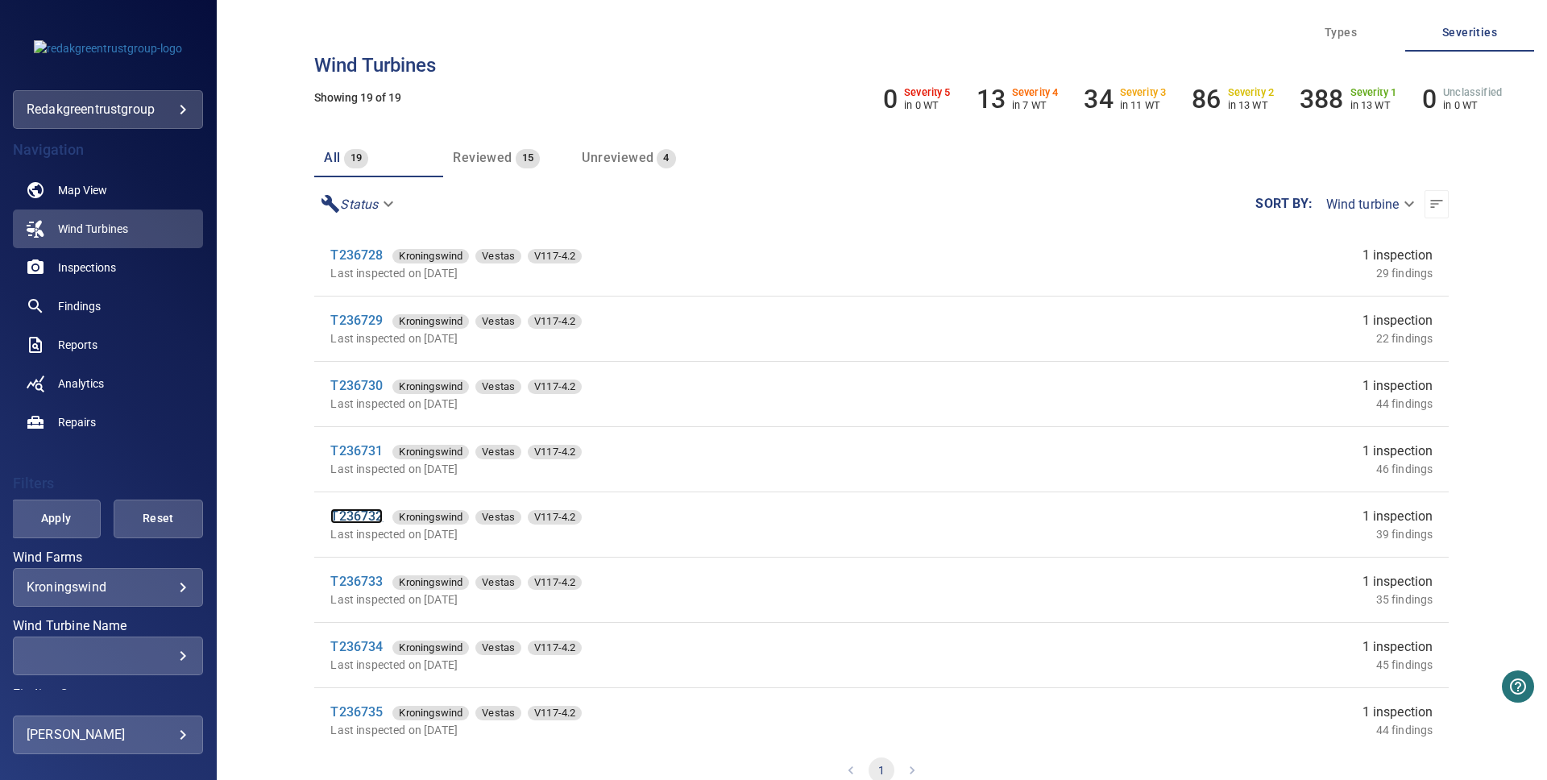
click at [358, 516] on link "T236732" at bounding box center [356, 515] width 52 height 15
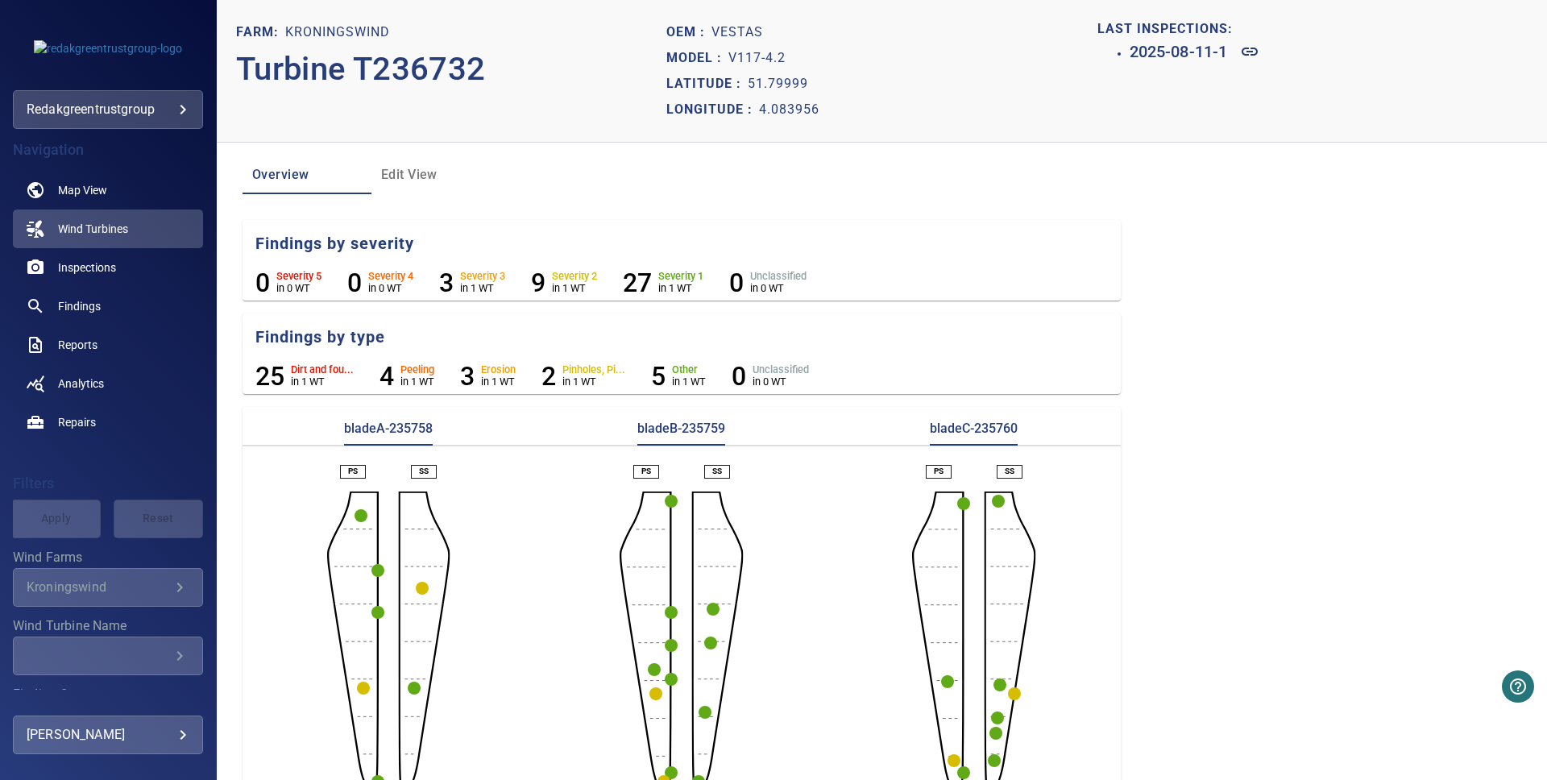
scroll to position [39, 0]
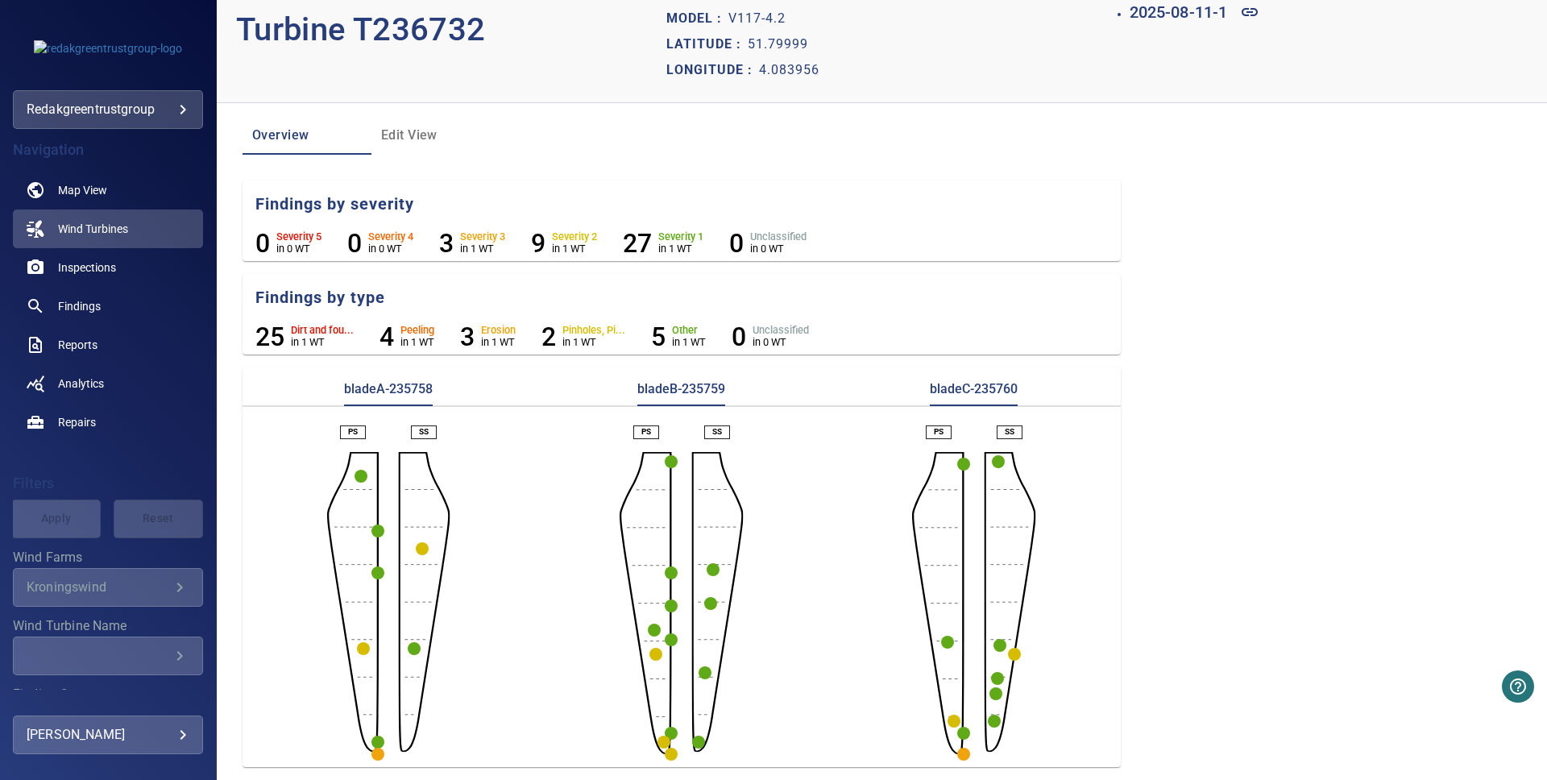
click at [384, 751] on circle "button" at bounding box center [377, 754] width 13 height 13
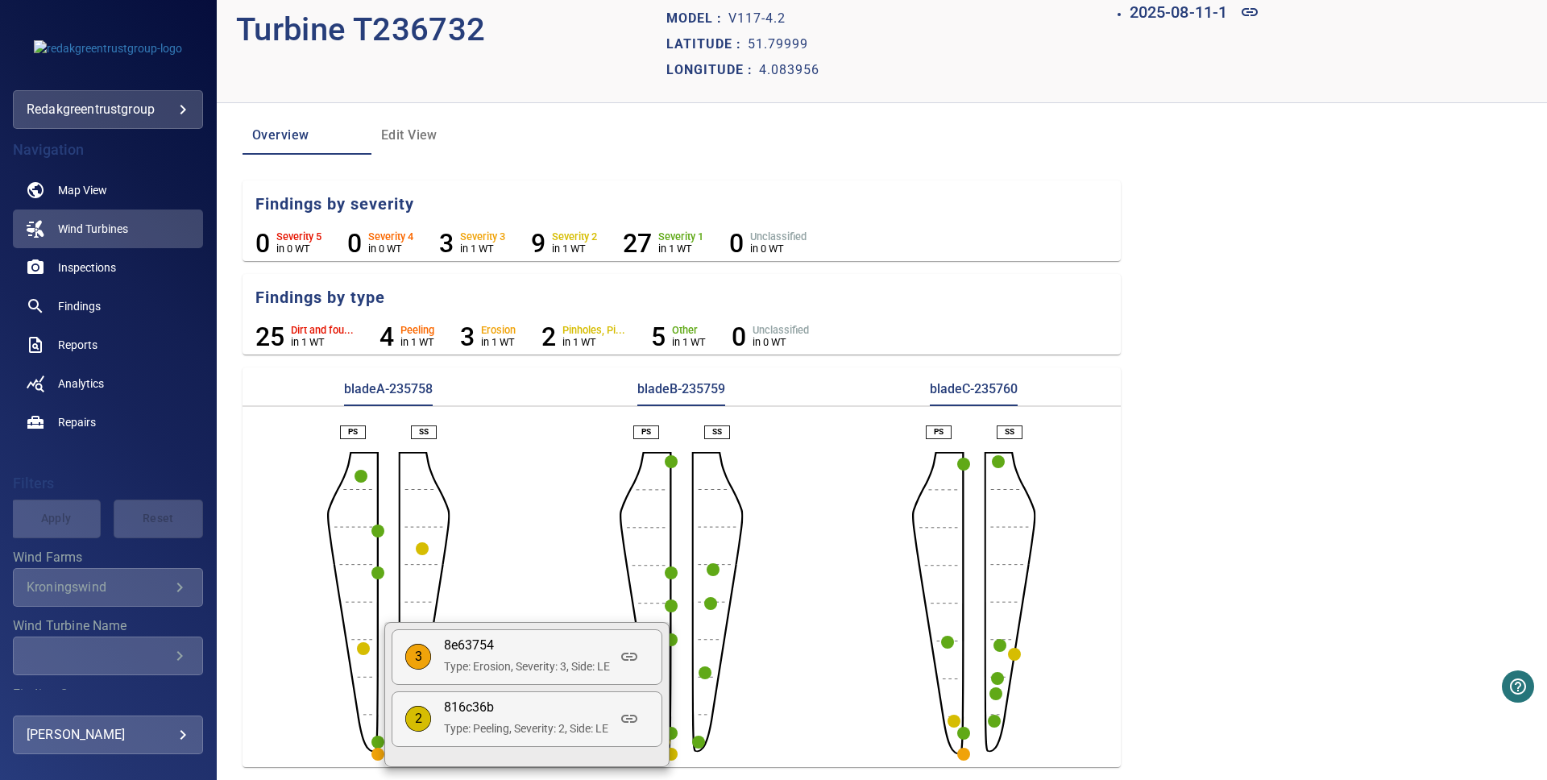
drag, startPoint x: 323, startPoint y: 720, endPoint x: 389, endPoint y: 721, distance: 66.1
click at [324, 719] on div at bounding box center [773, 390] width 1547 height 780
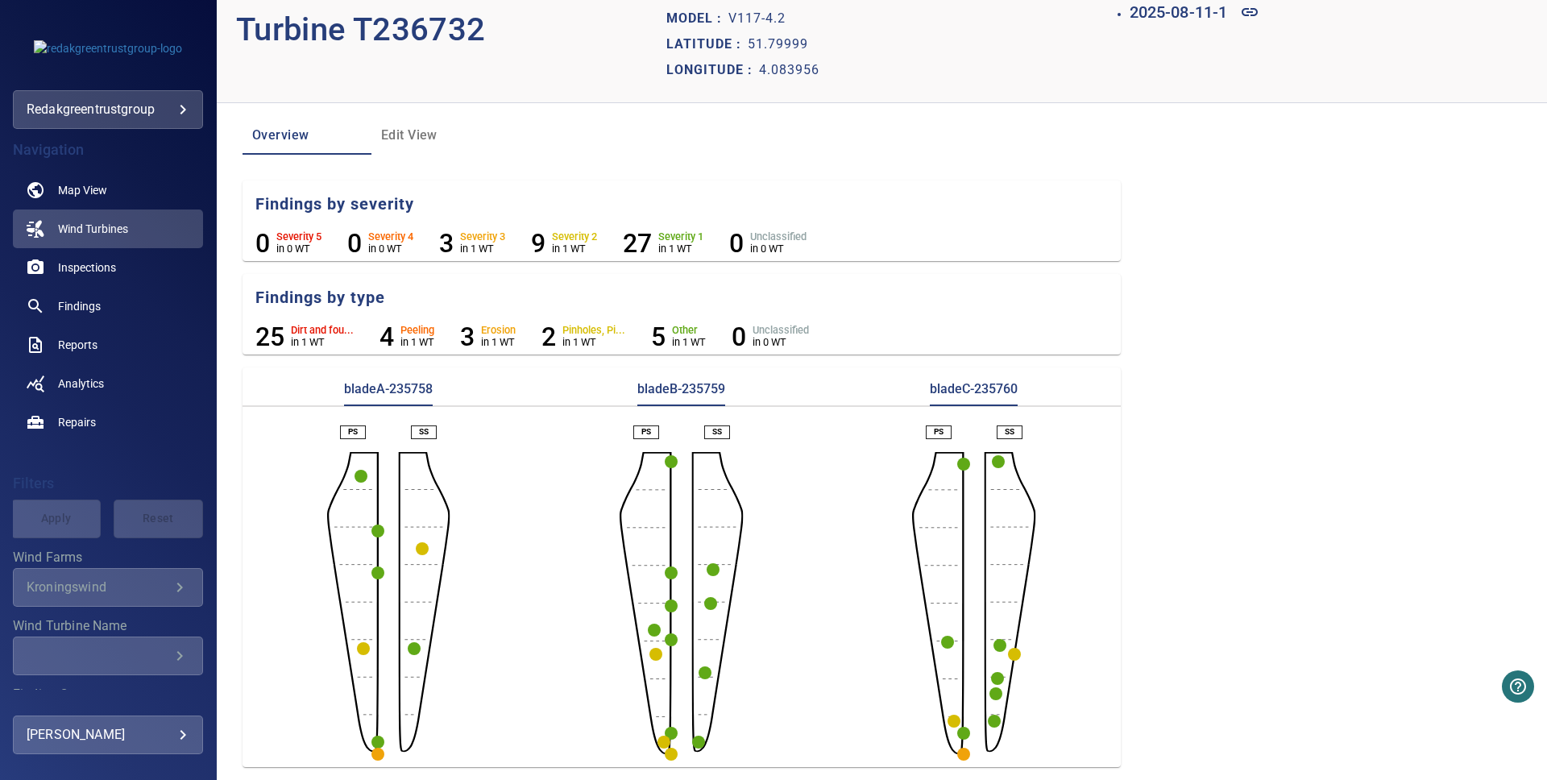
click at [966, 755] on circle "button" at bounding box center [963, 754] width 13 height 13
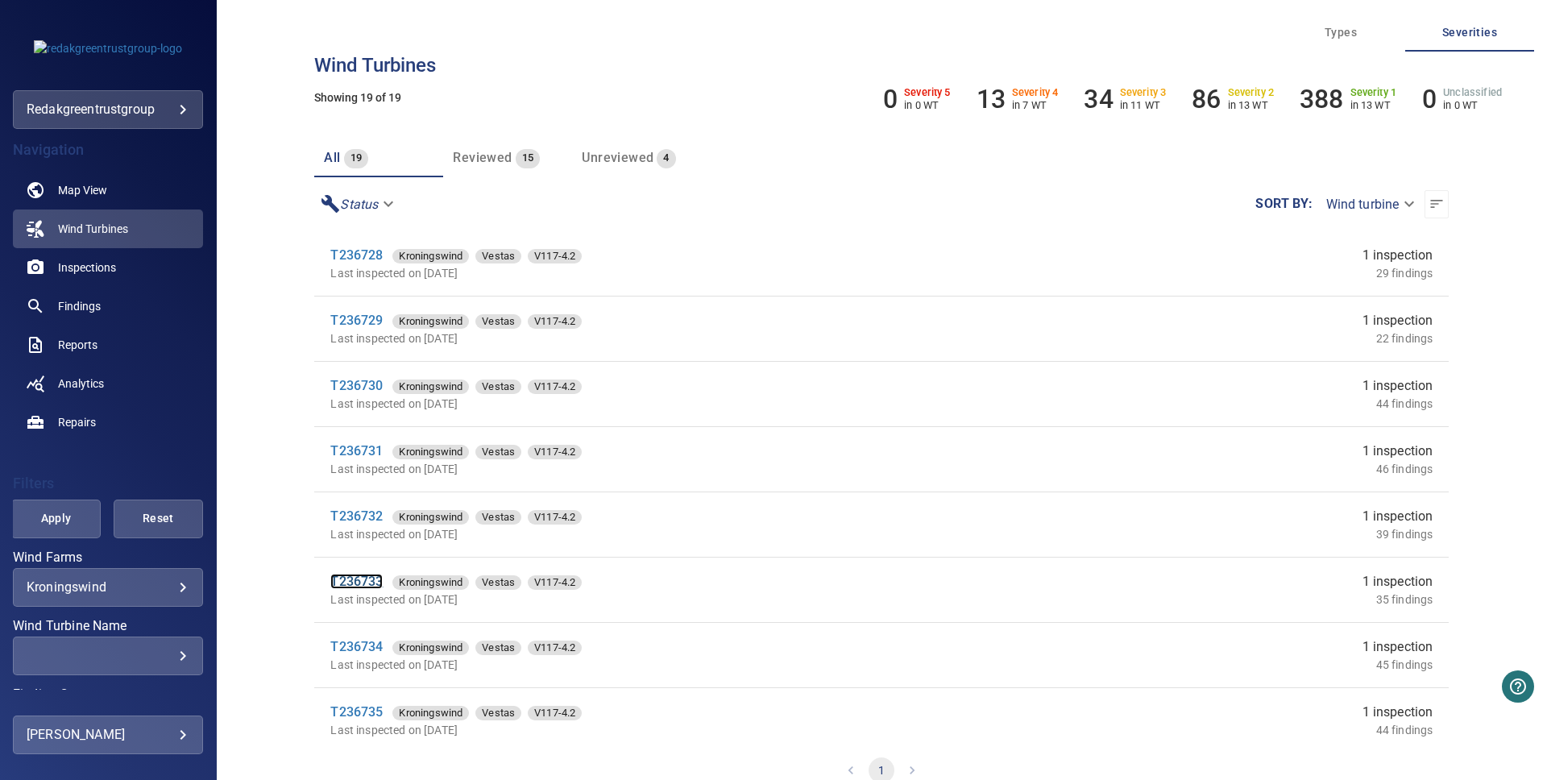
click at [374, 576] on link "T236733" at bounding box center [356, 581] width 52 height 15
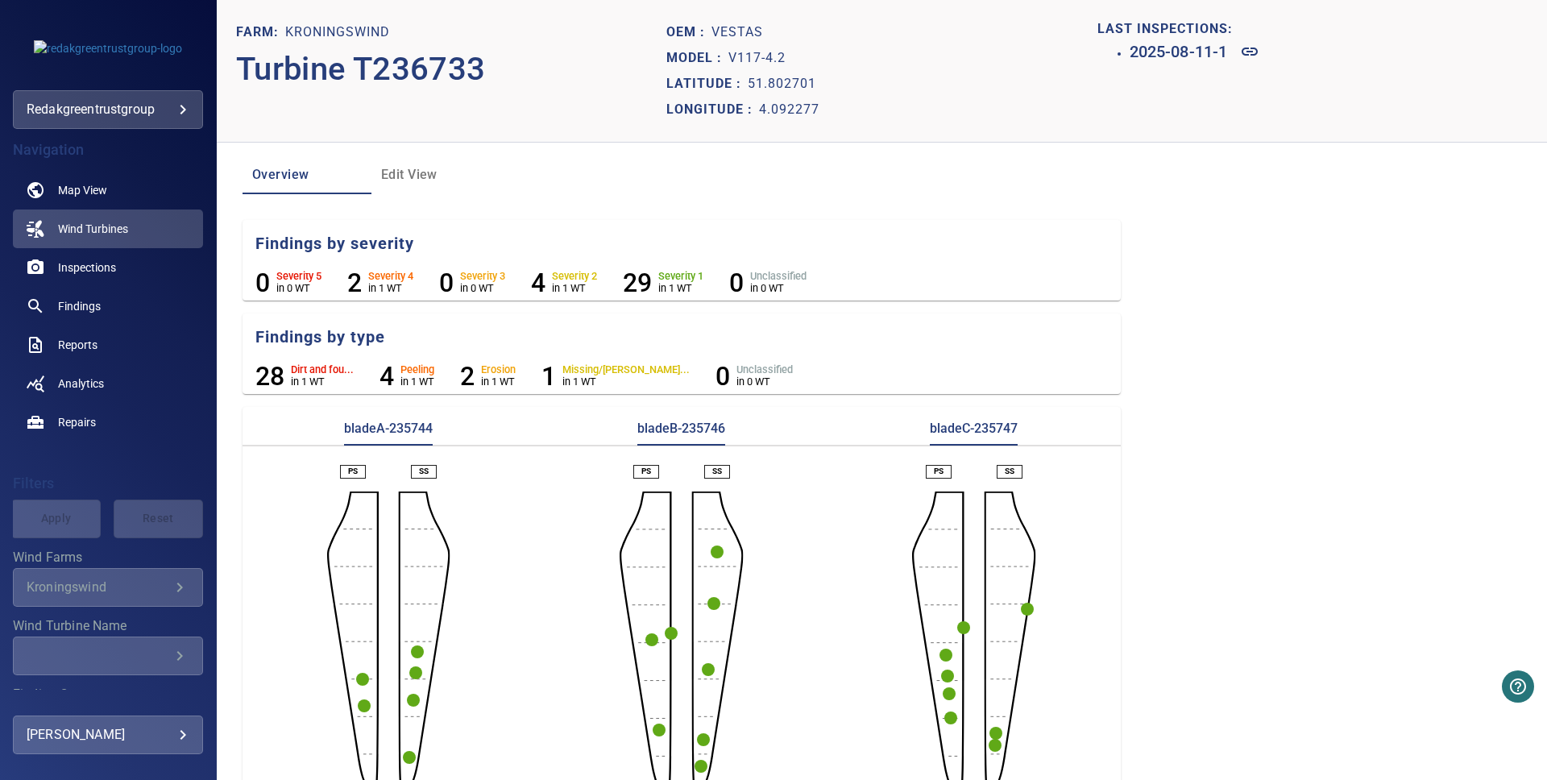
scroll to position [39, 0]
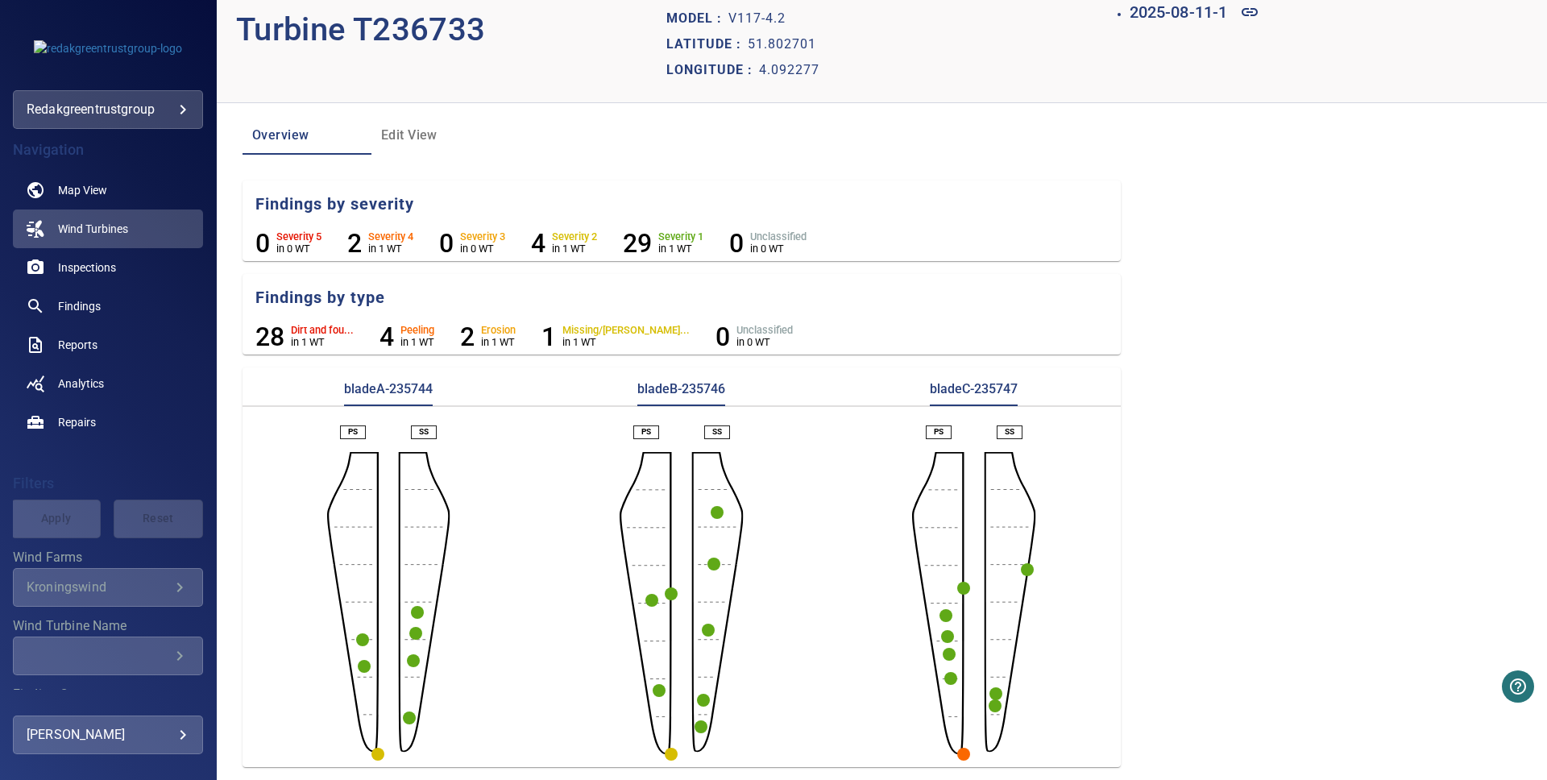
click at [969, 751] on circle "button" at bounding box center [963, 754] width 13 height 13
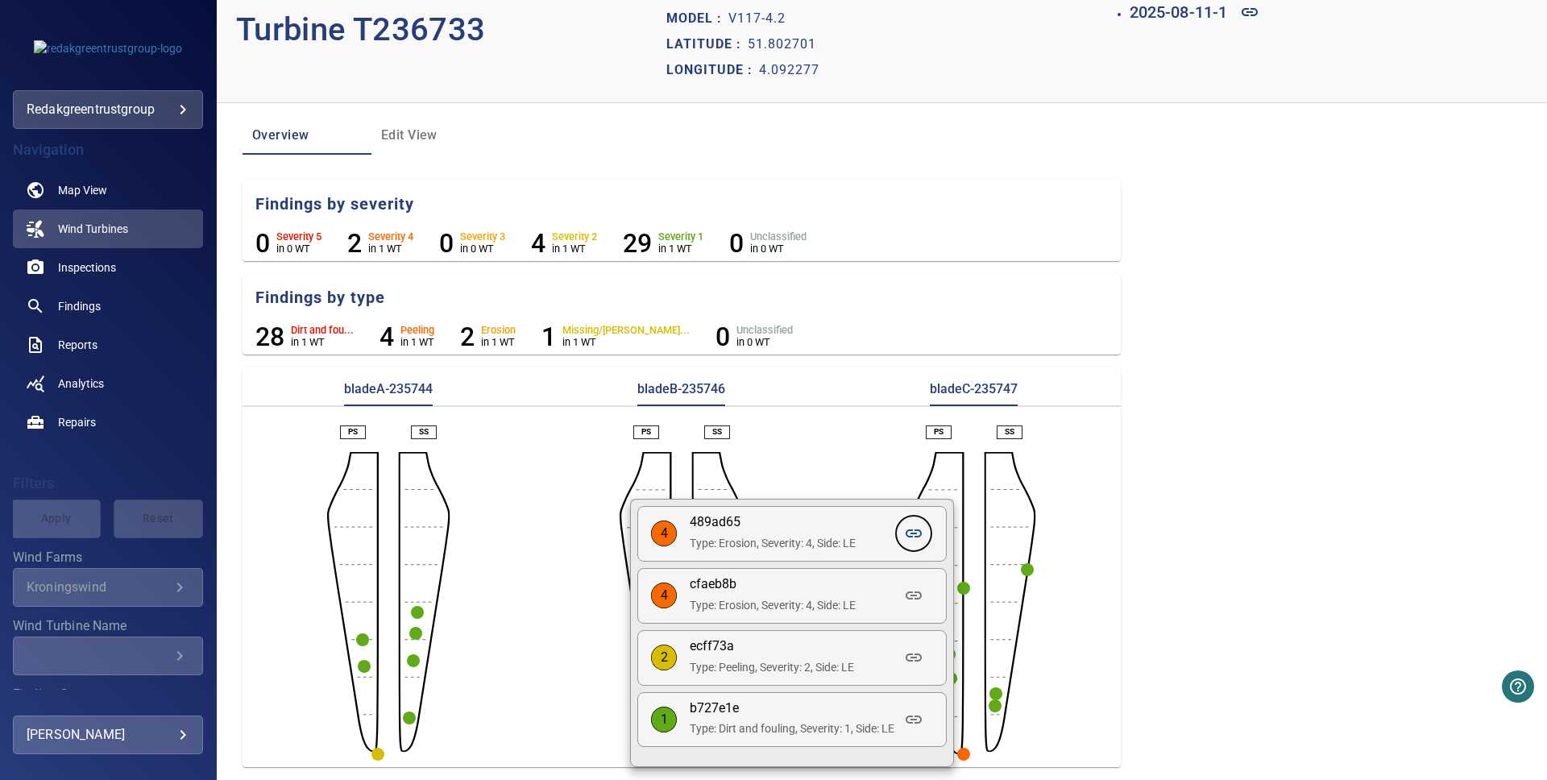
click at [920, 536] on icon at bounding box center [913, 533] width 19 height 19
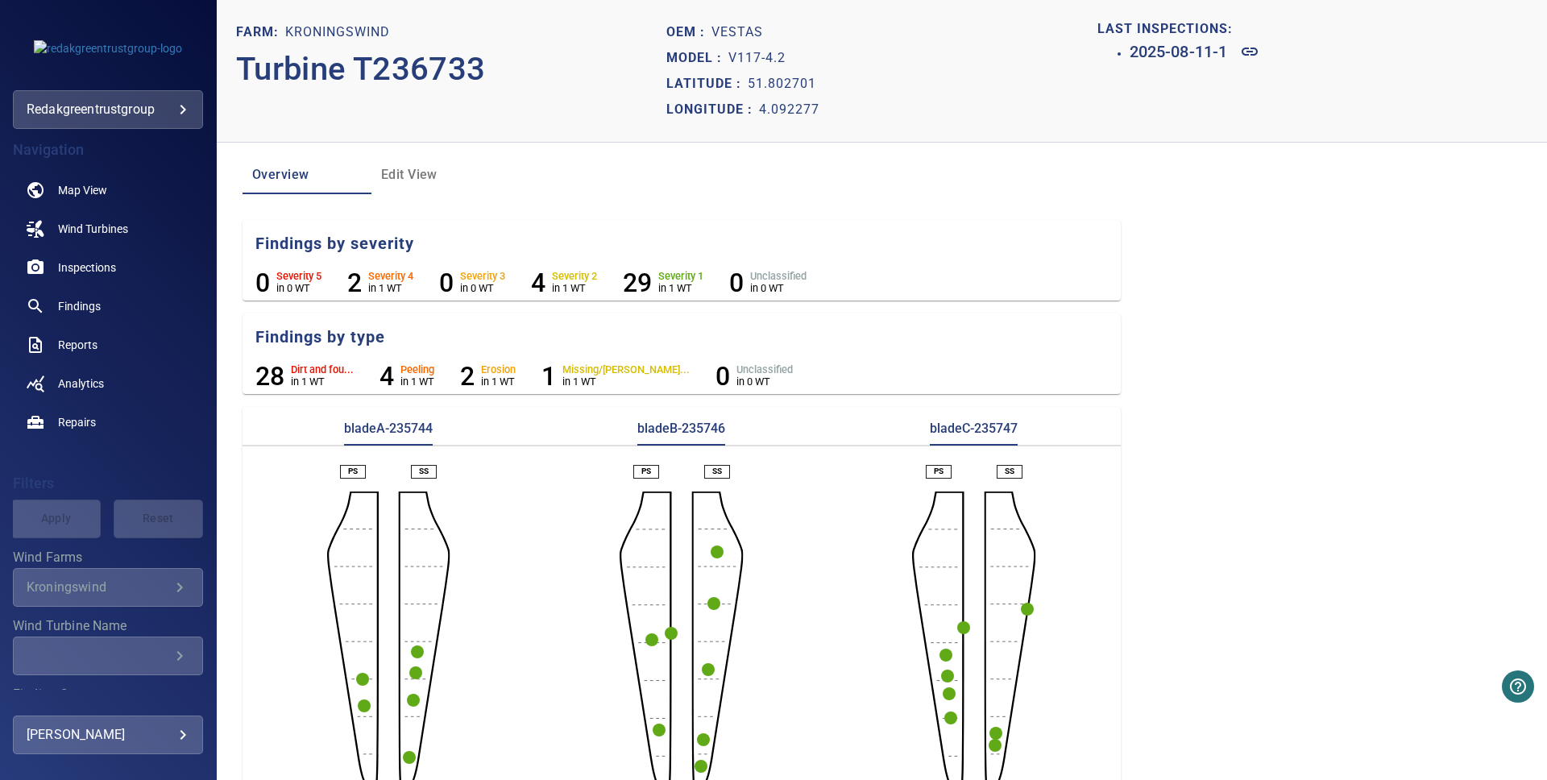
scroll to position [39, 0]
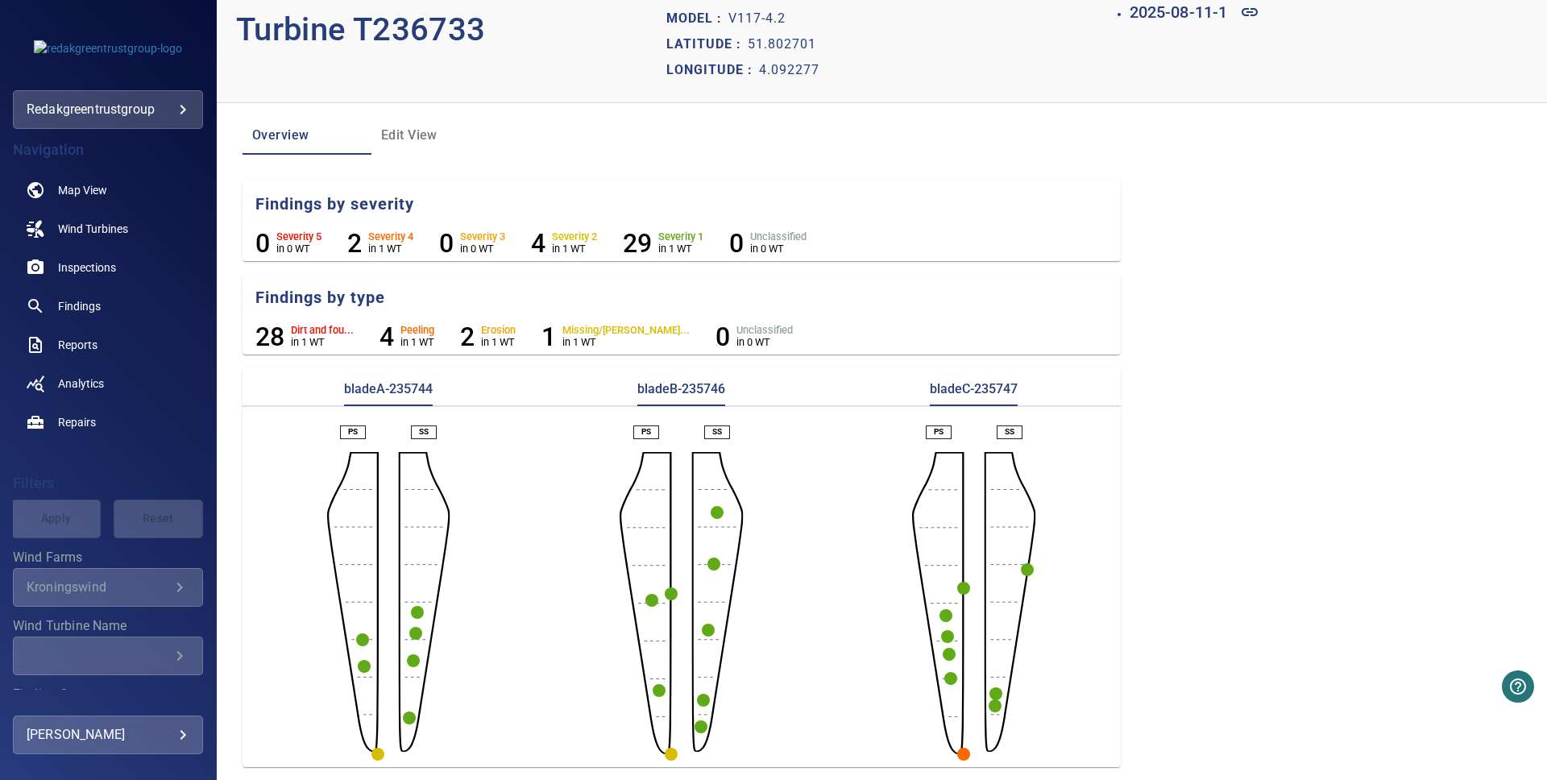
click at [963, 751] on circle "button" at bounding box center [963, 754] width 13 height 13
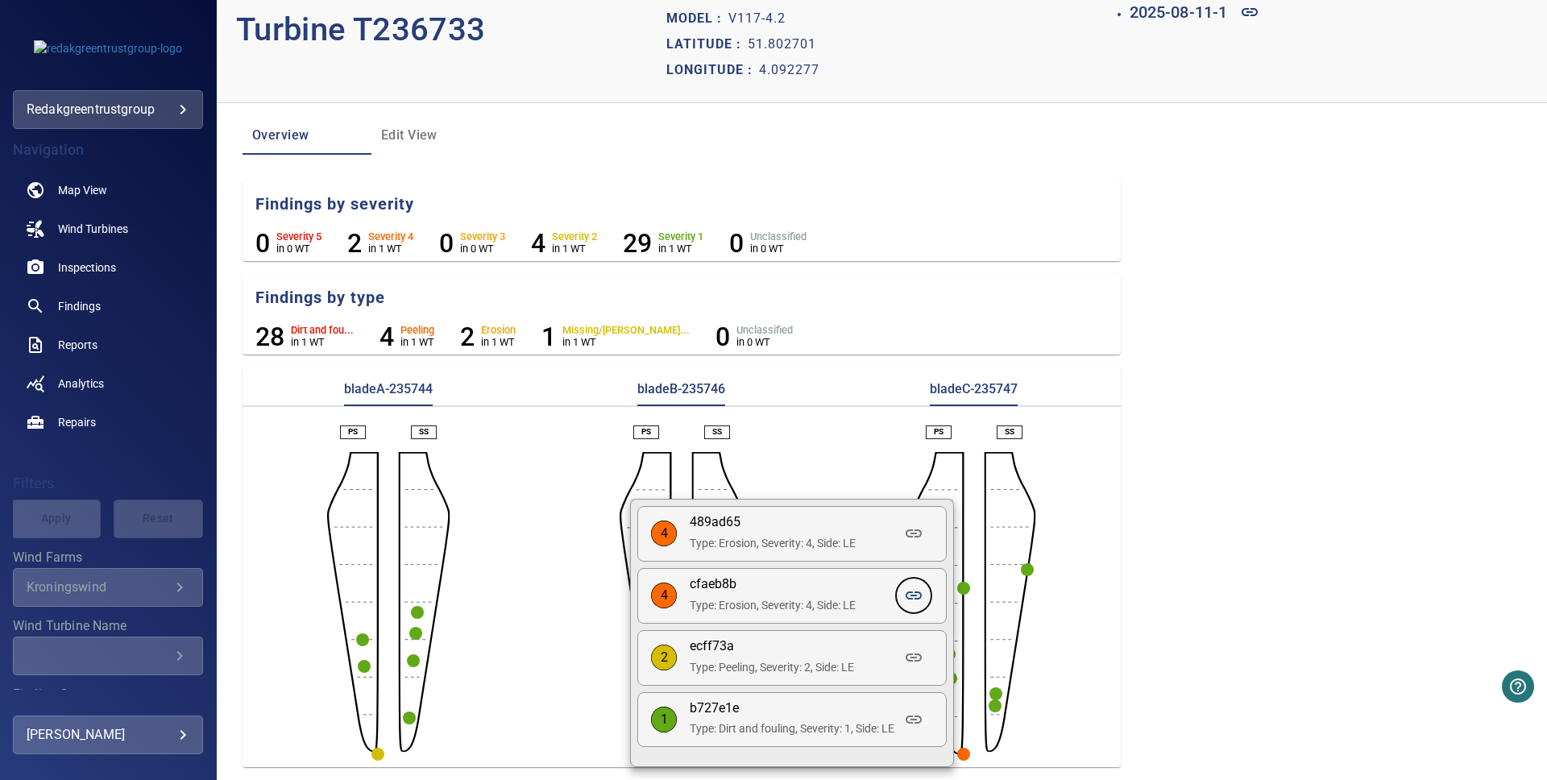
click at [905, 596] on link at bounding box center [913, 595] width 39 height 39
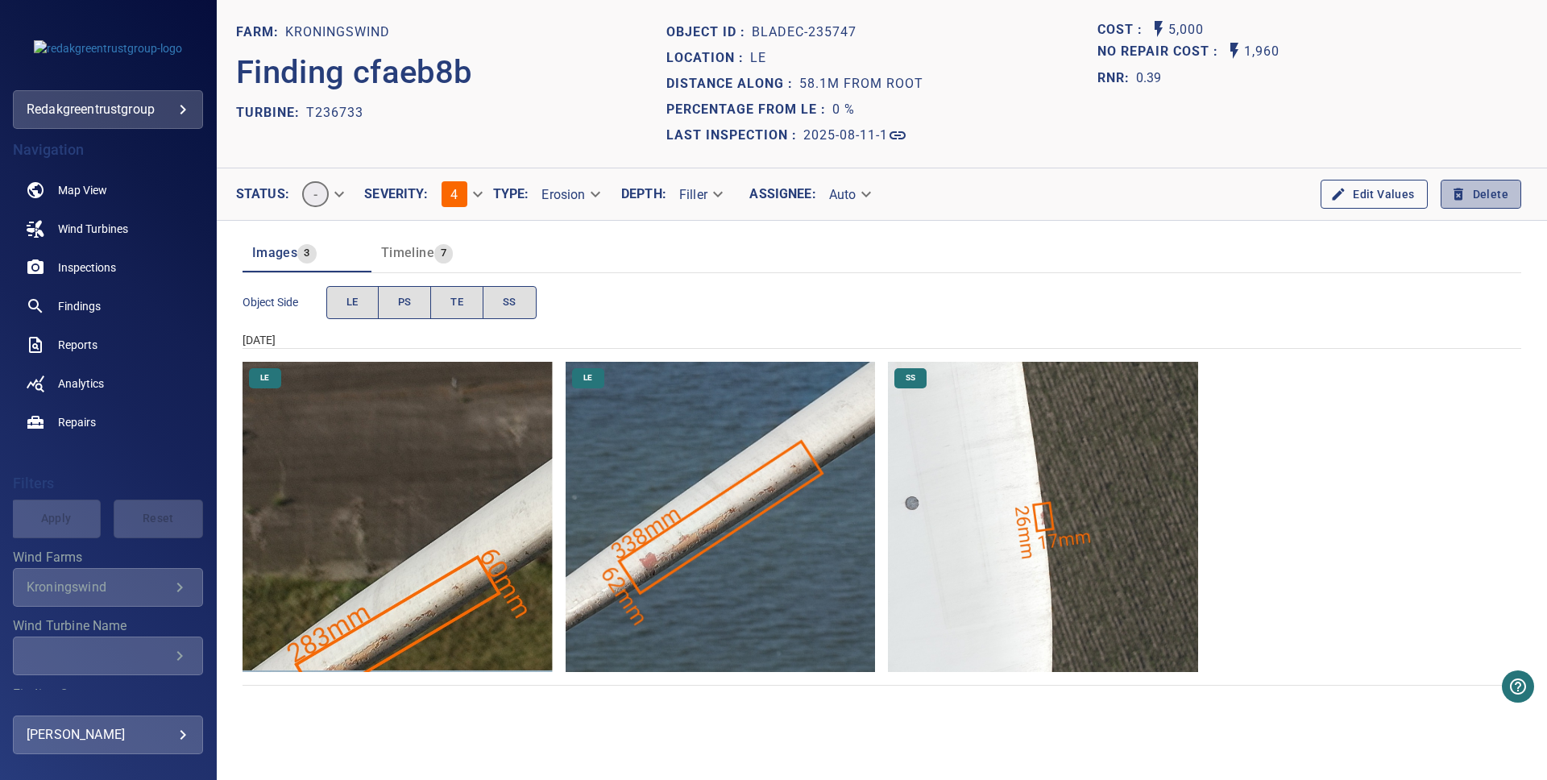
click at [1474, 193] on button "Delete" at bounding box center [1481, 195] width 81 height 30
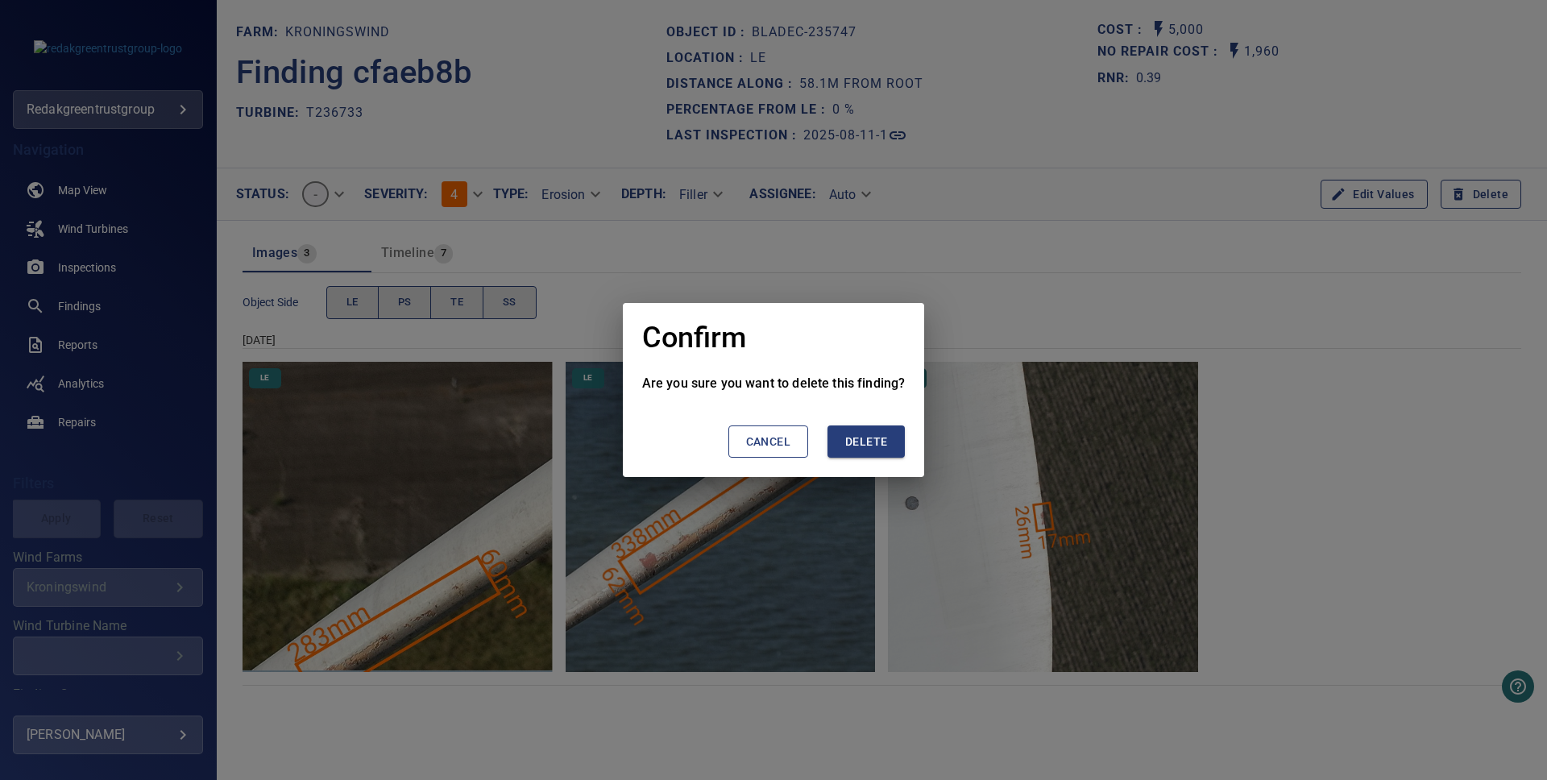
click at [845, 432] on span "Delete" at bounding box center [866, 442] width 42 height 20
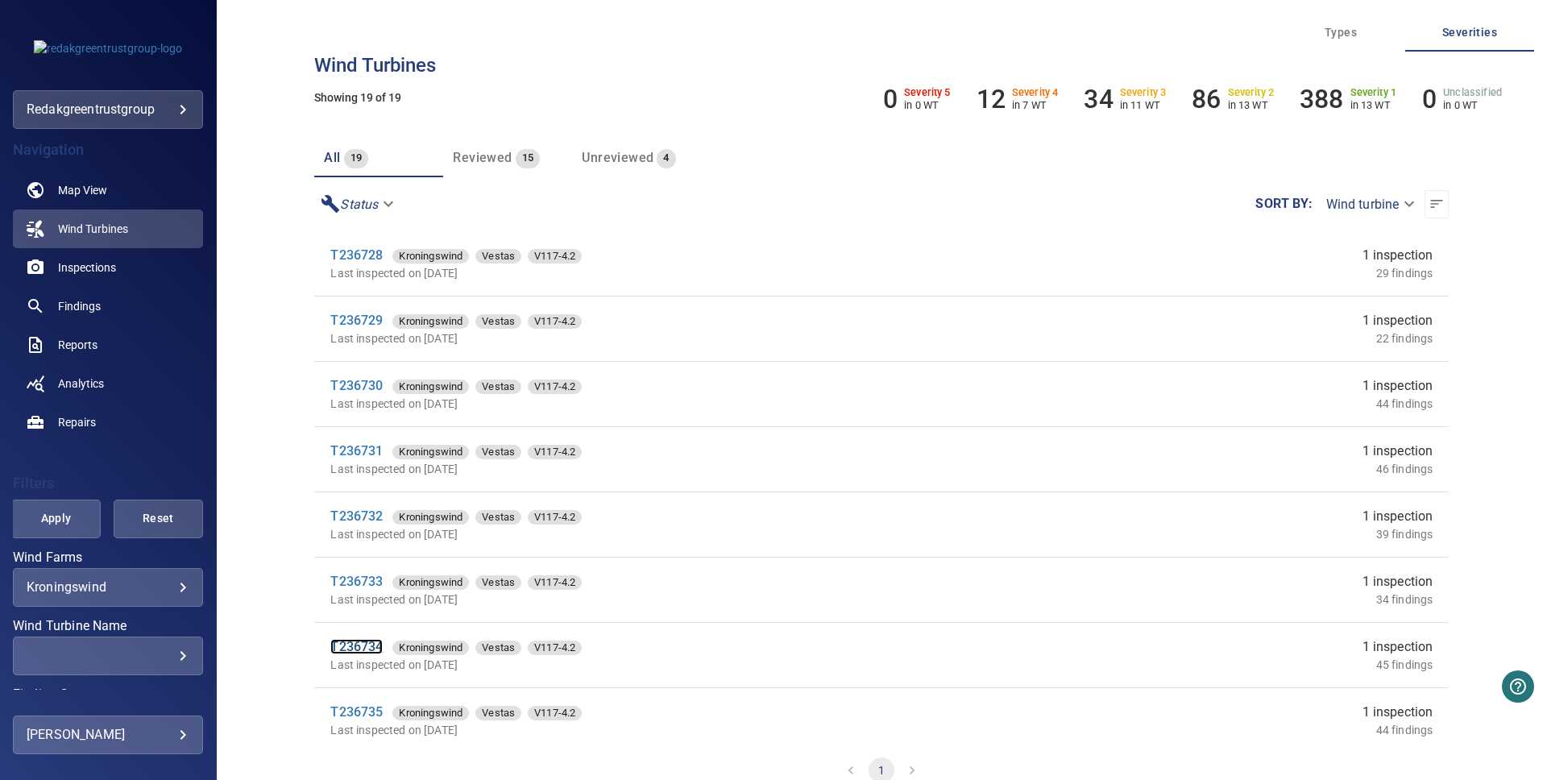
click at [375, 649] on link "T236734" at bounding box center [356, 646] width 52 height 15
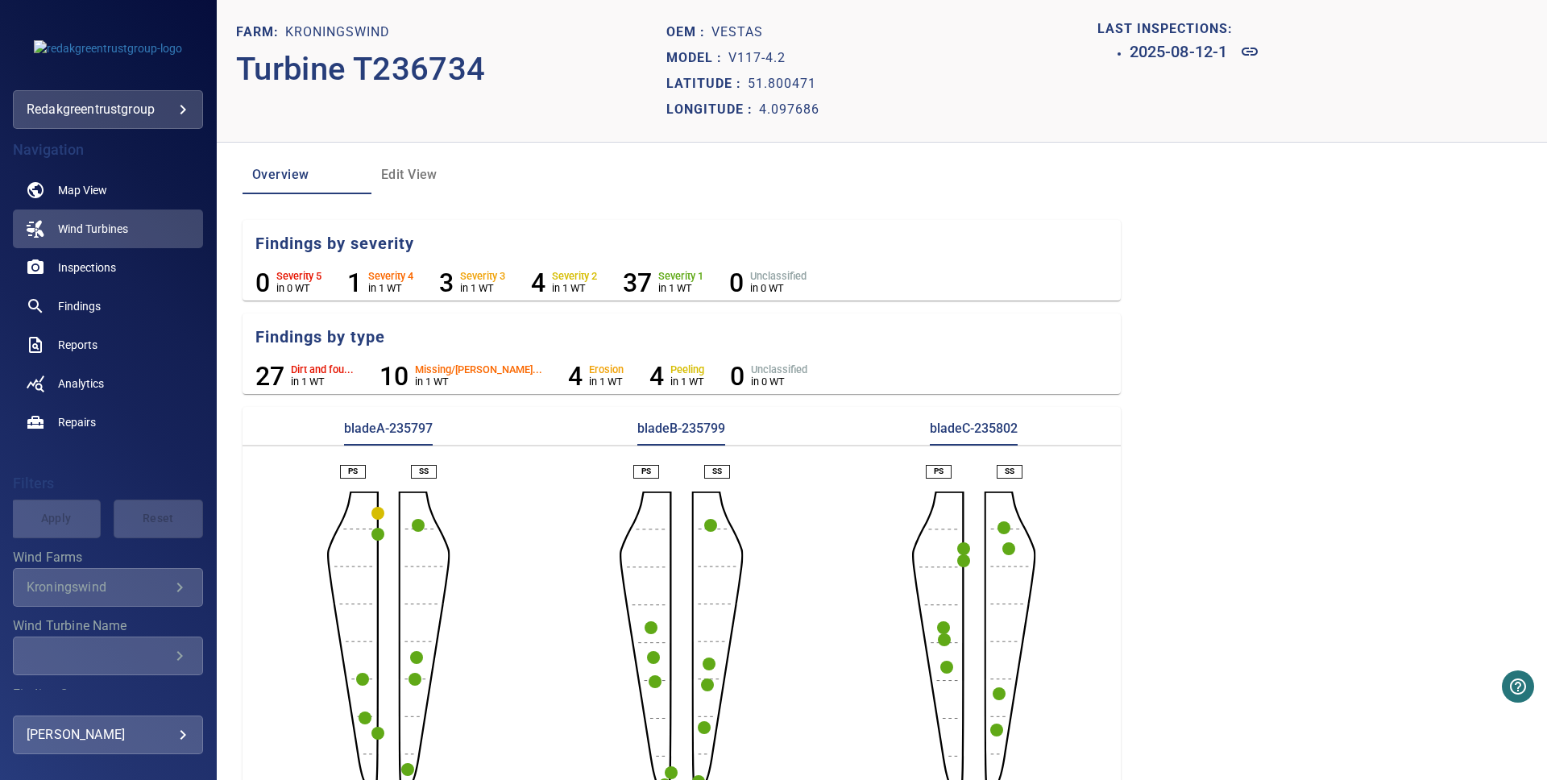
scroll to position [39, 0]
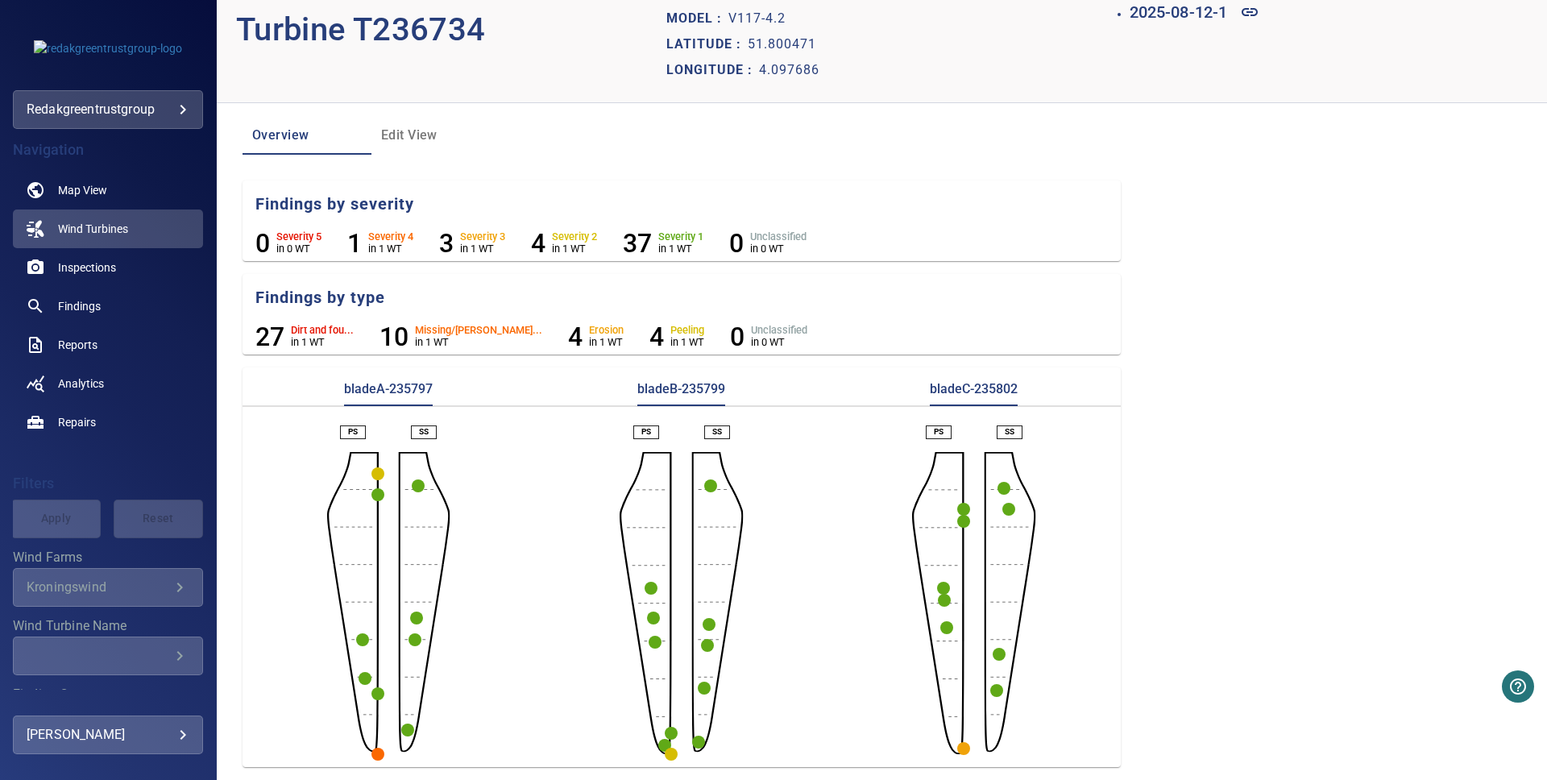
click at [374, 756] on circle "button" at bounding box center [377, 754] width 13 height 13
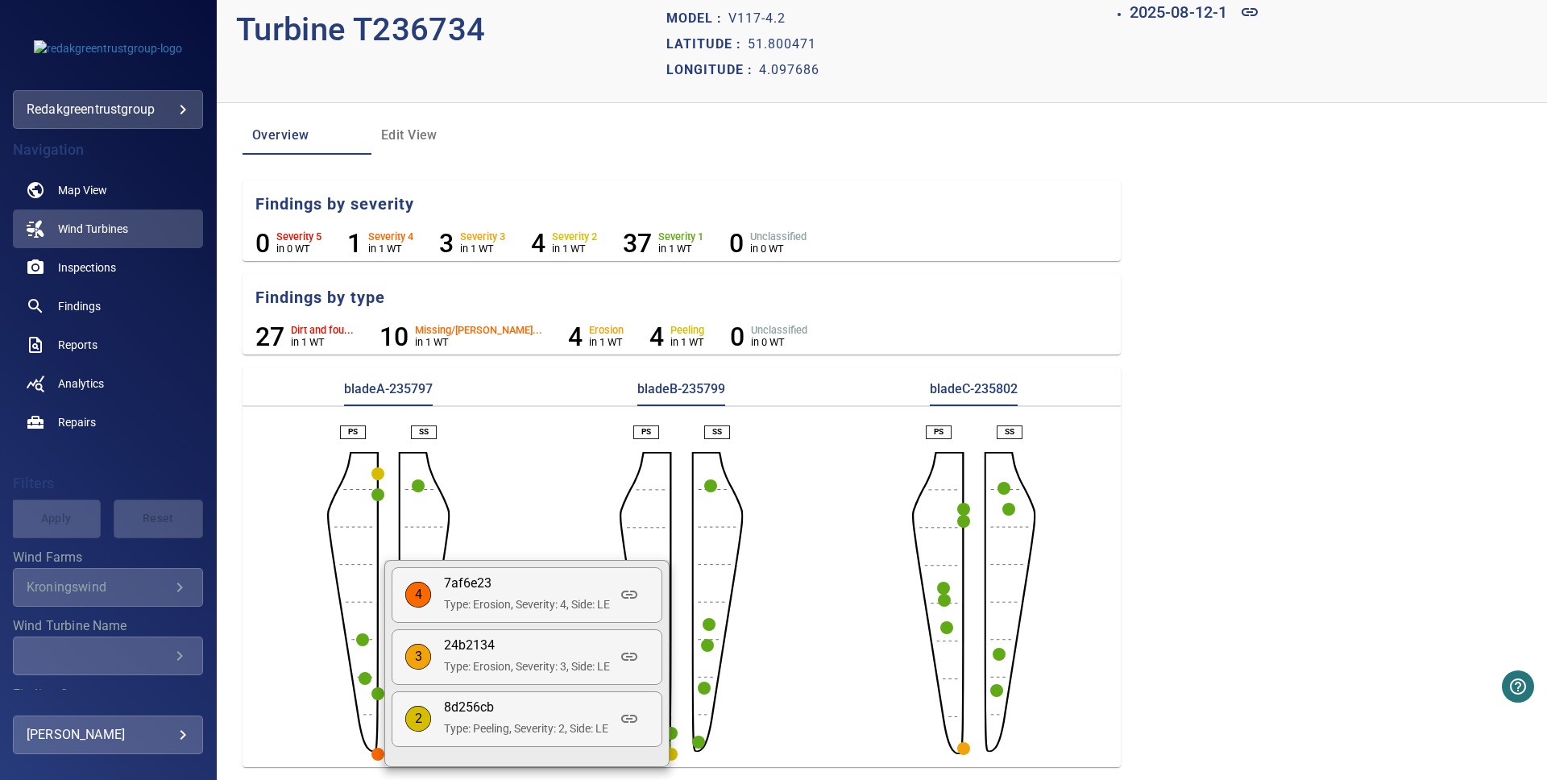
click at [857, 691] on div at bounding box center [773, 390] width 1547 height 780
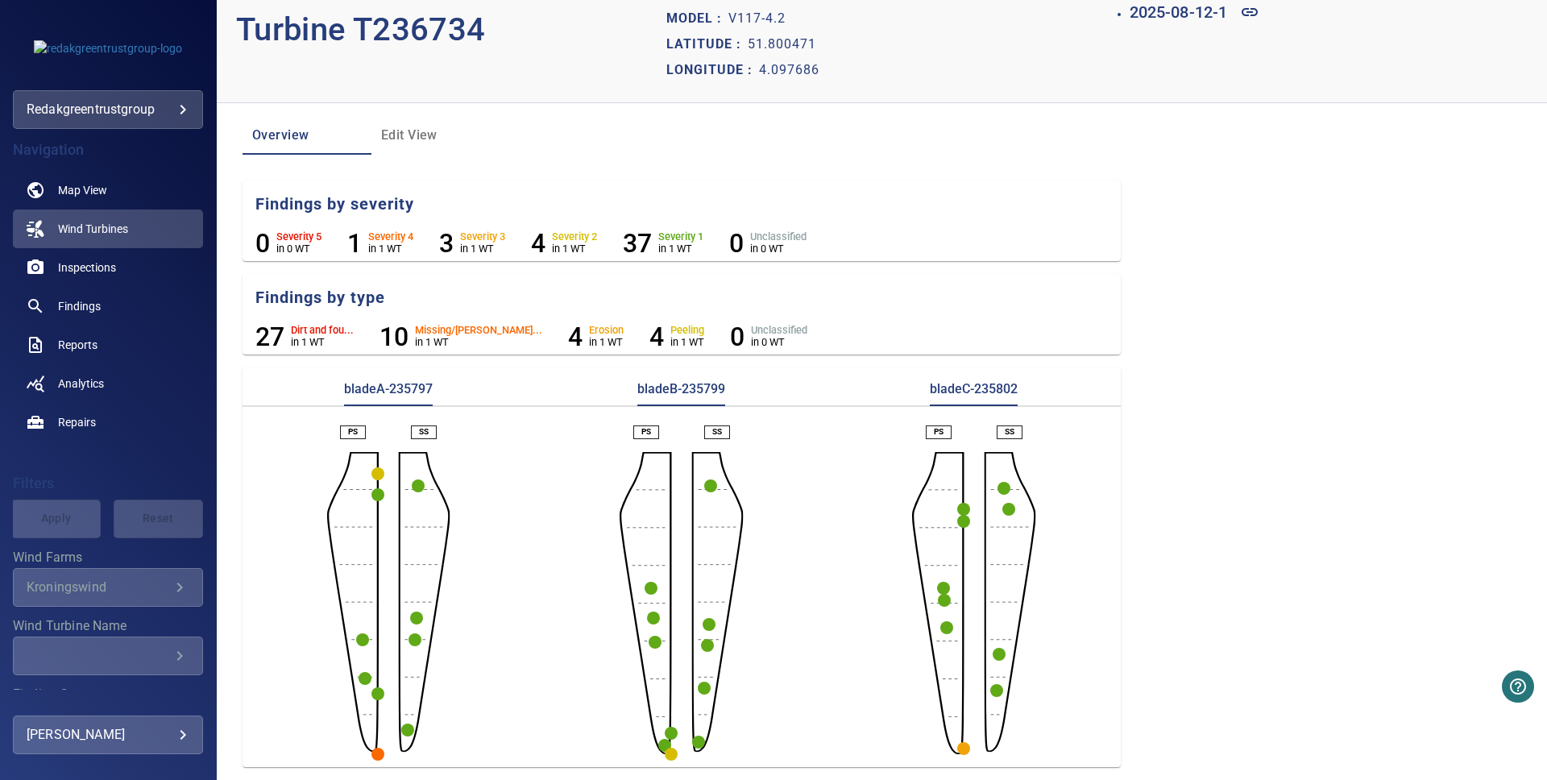
click at [964, 753] on circle "button" at bounding box center [963, 748] width 13 height 13
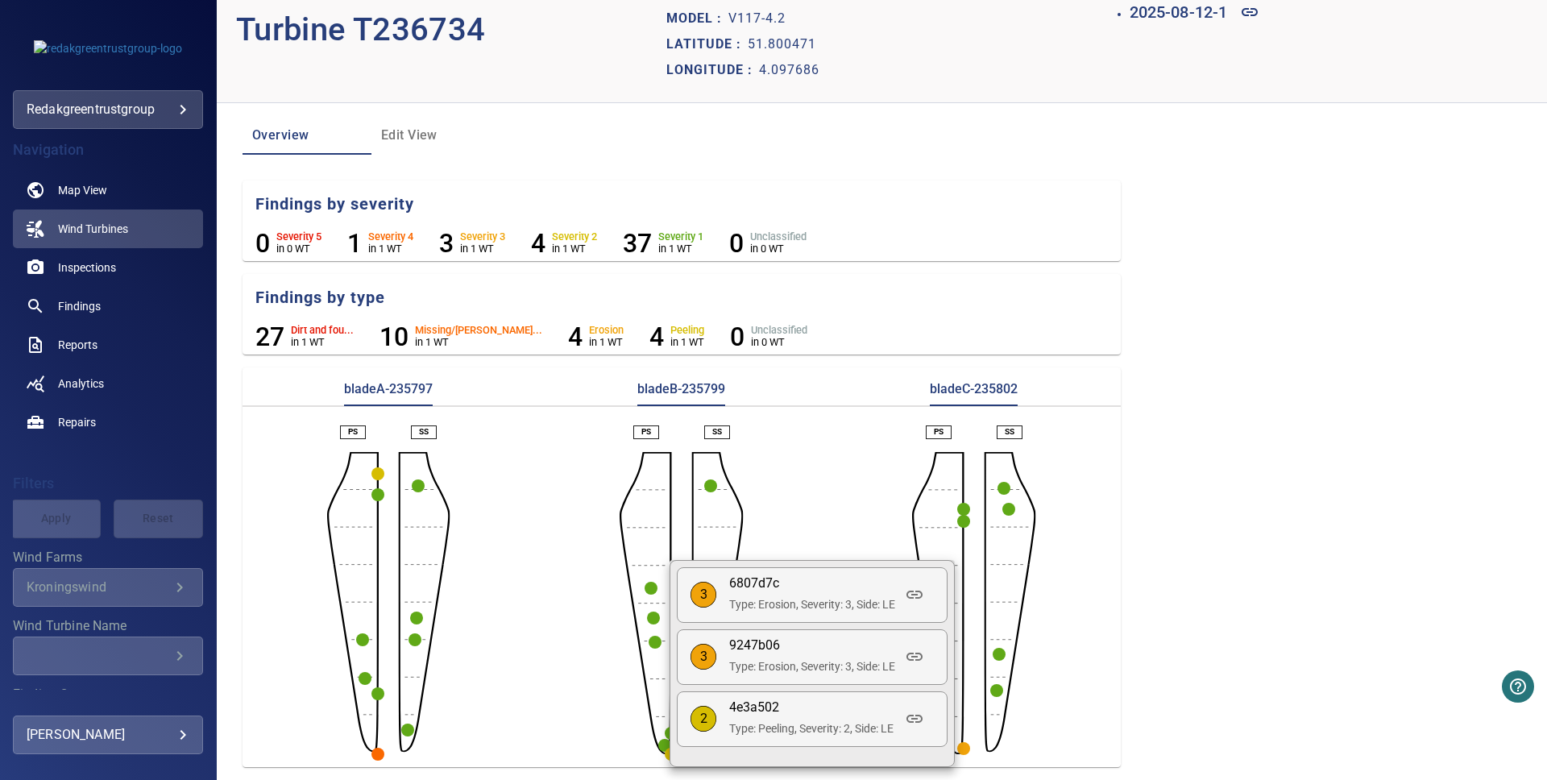
click at [1076, 697] on div at bounding box center [773, 390] width 1547 height 780
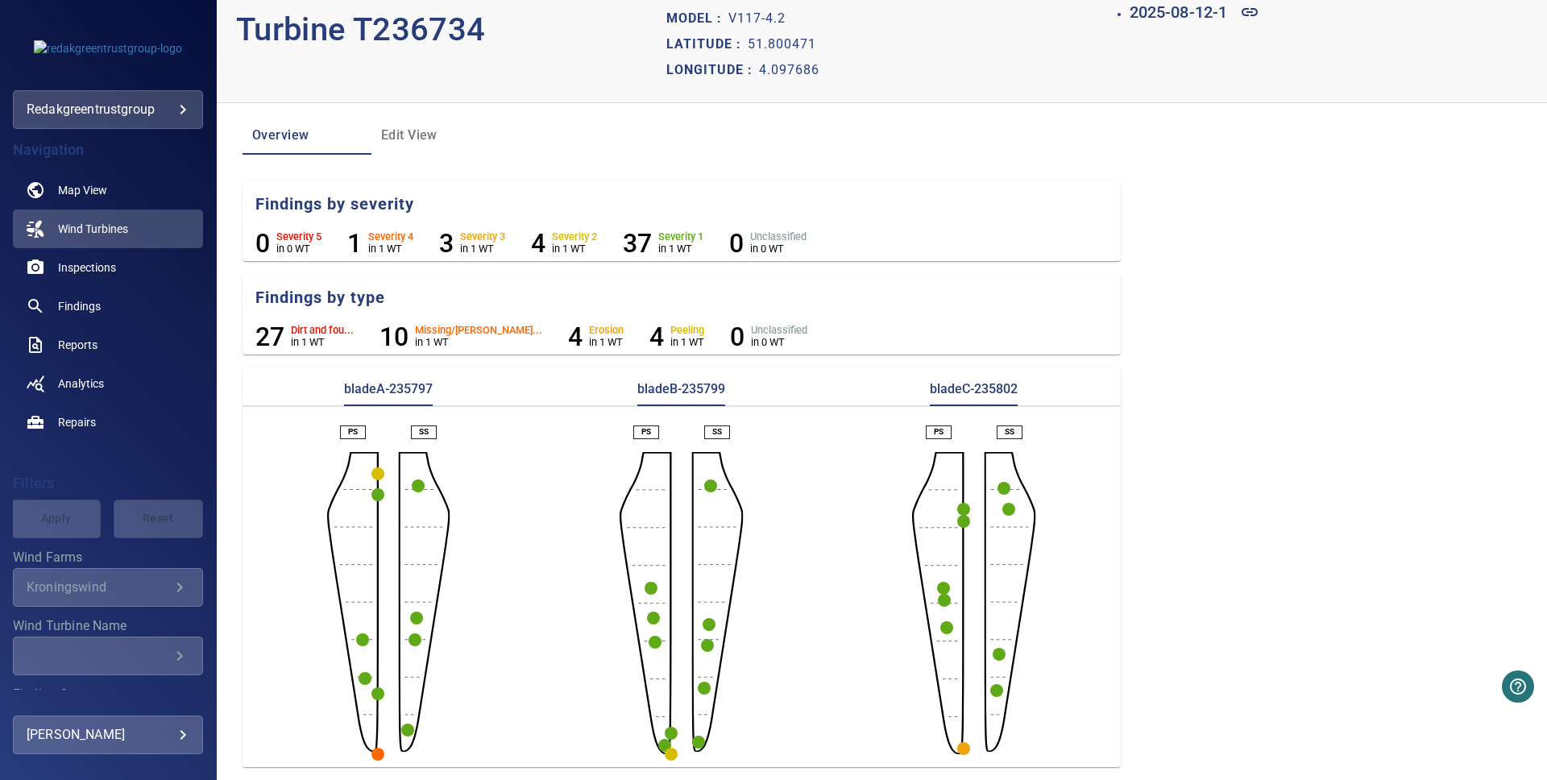
click at [964, 749] on circle "button" at bounding box center [963, 748] width 13 height 13
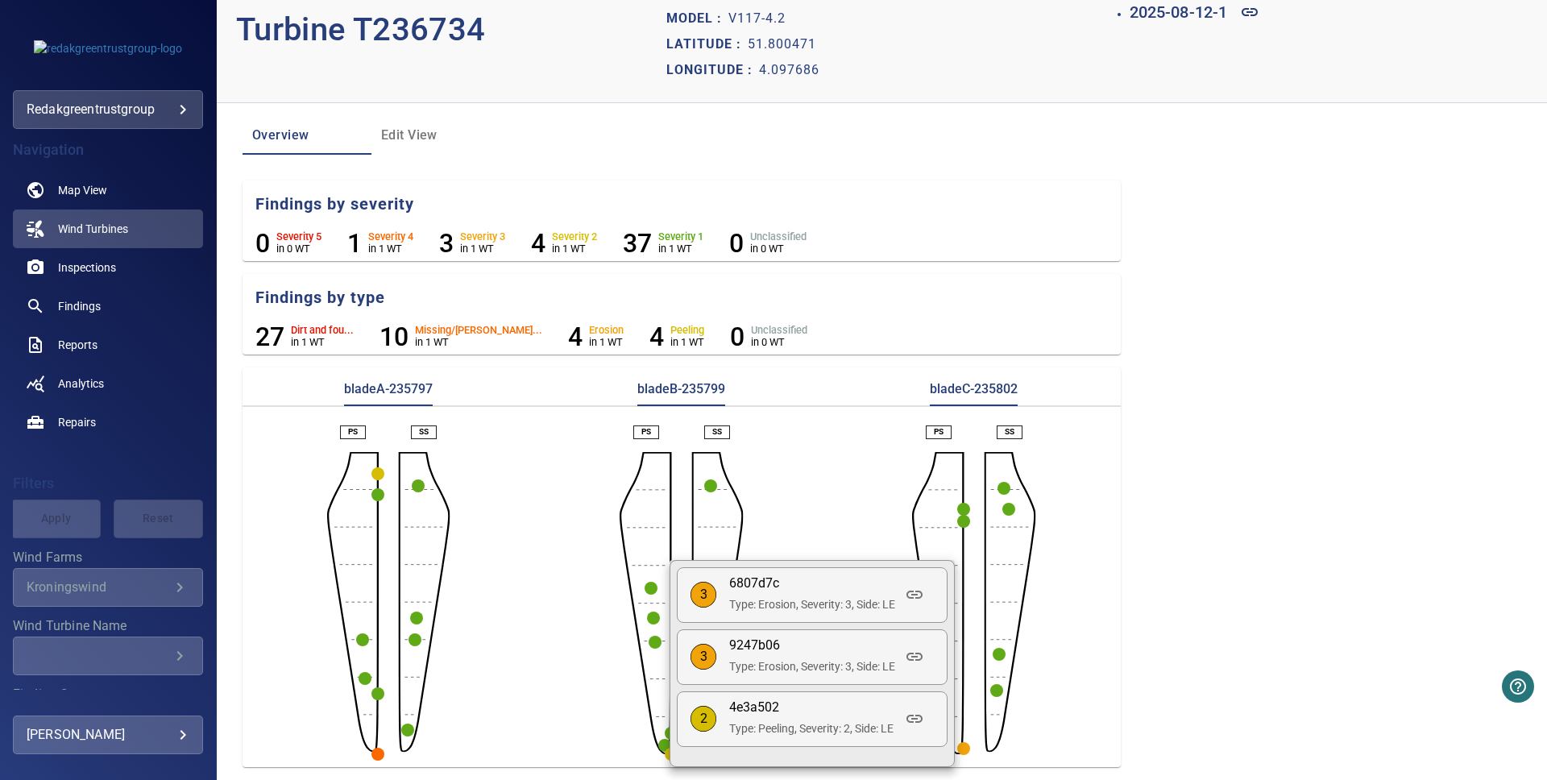
click at [380, 752] on div at bounding box center [773, 390] width 1547 height 780
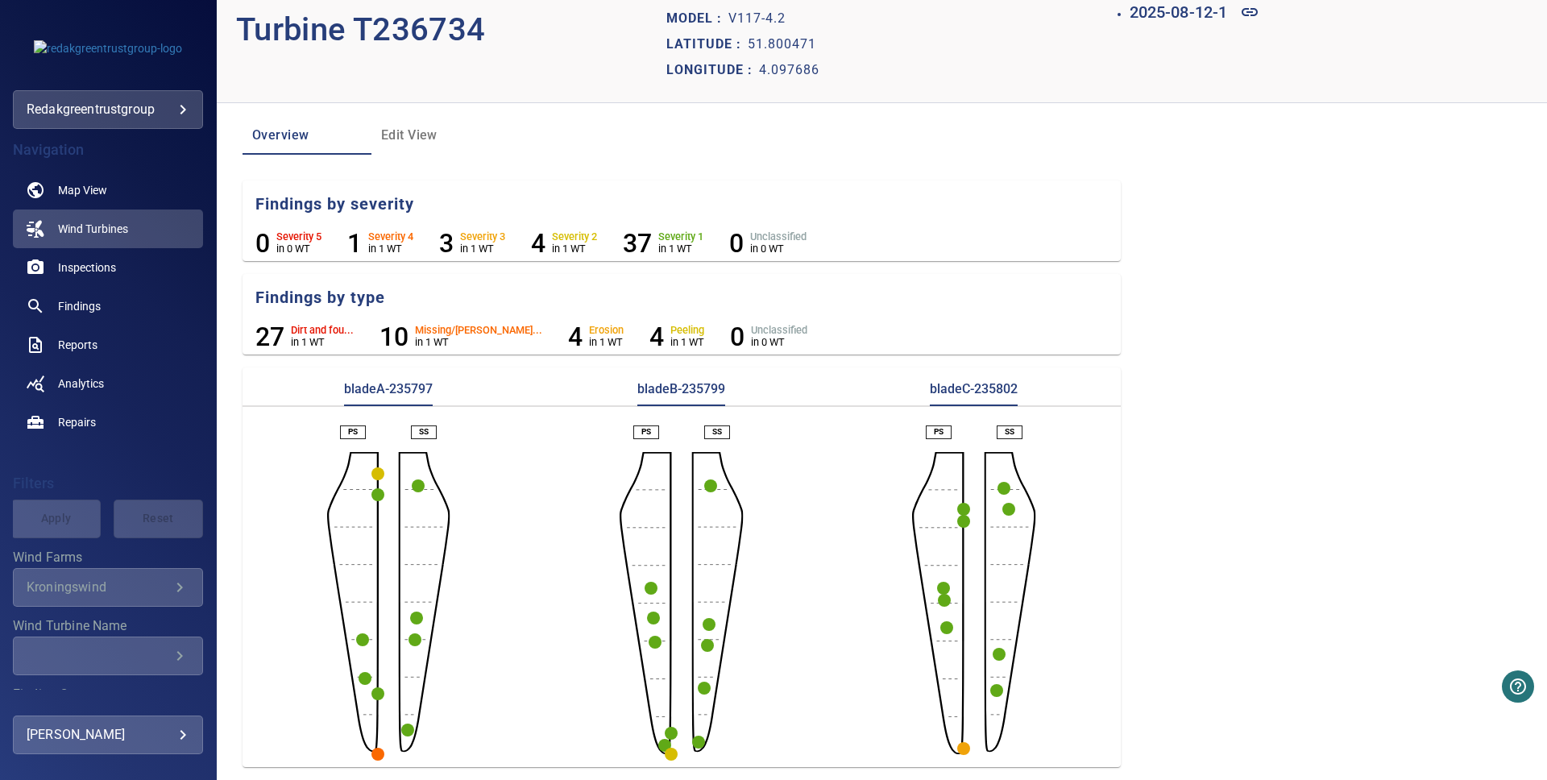
click at [376, 754] on circle "button" at bounding box center [377, 754] width 13 height 13
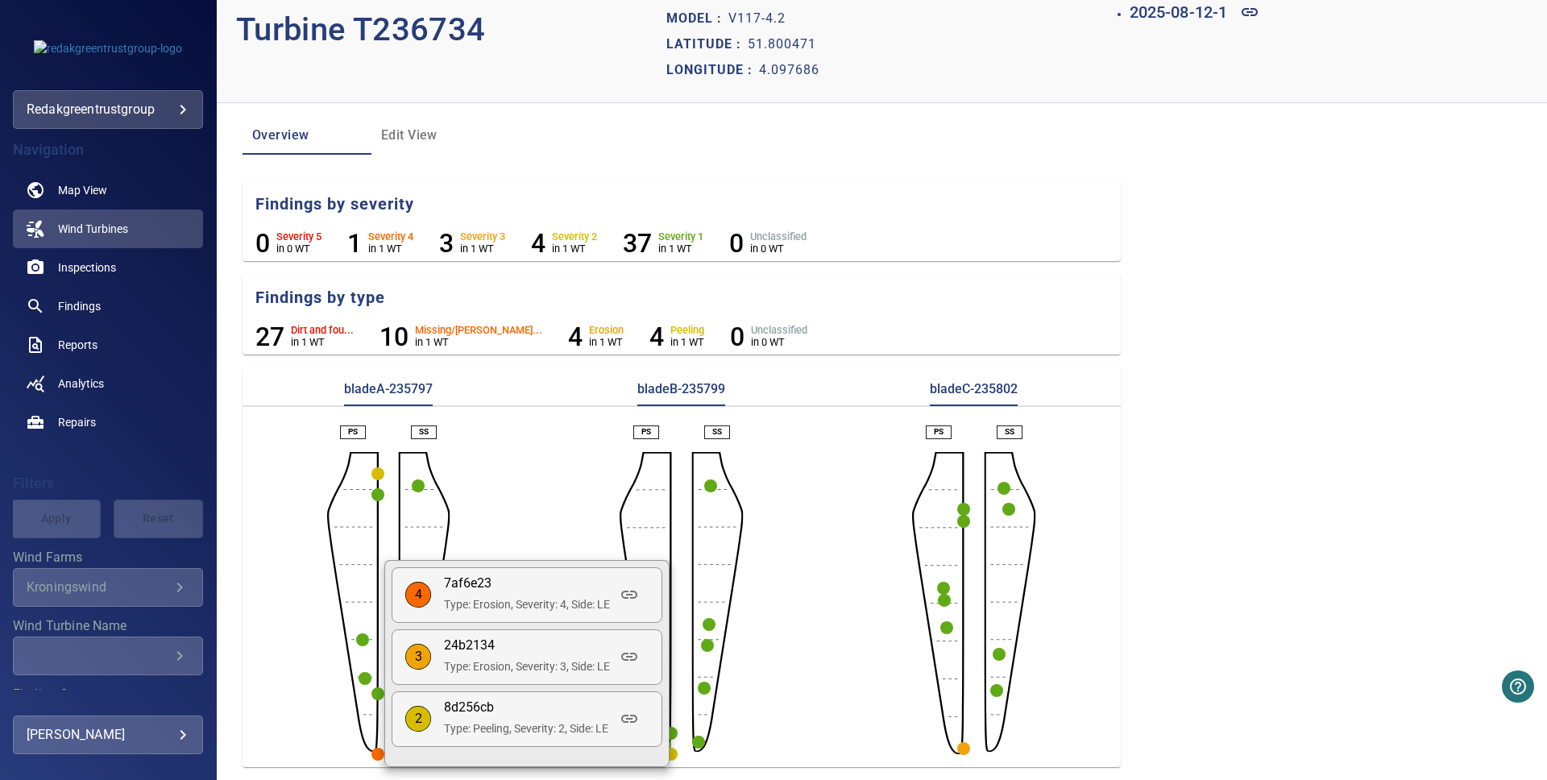
click at [492, 473] on div at bounding box center [773, 390] width 1547 height 780
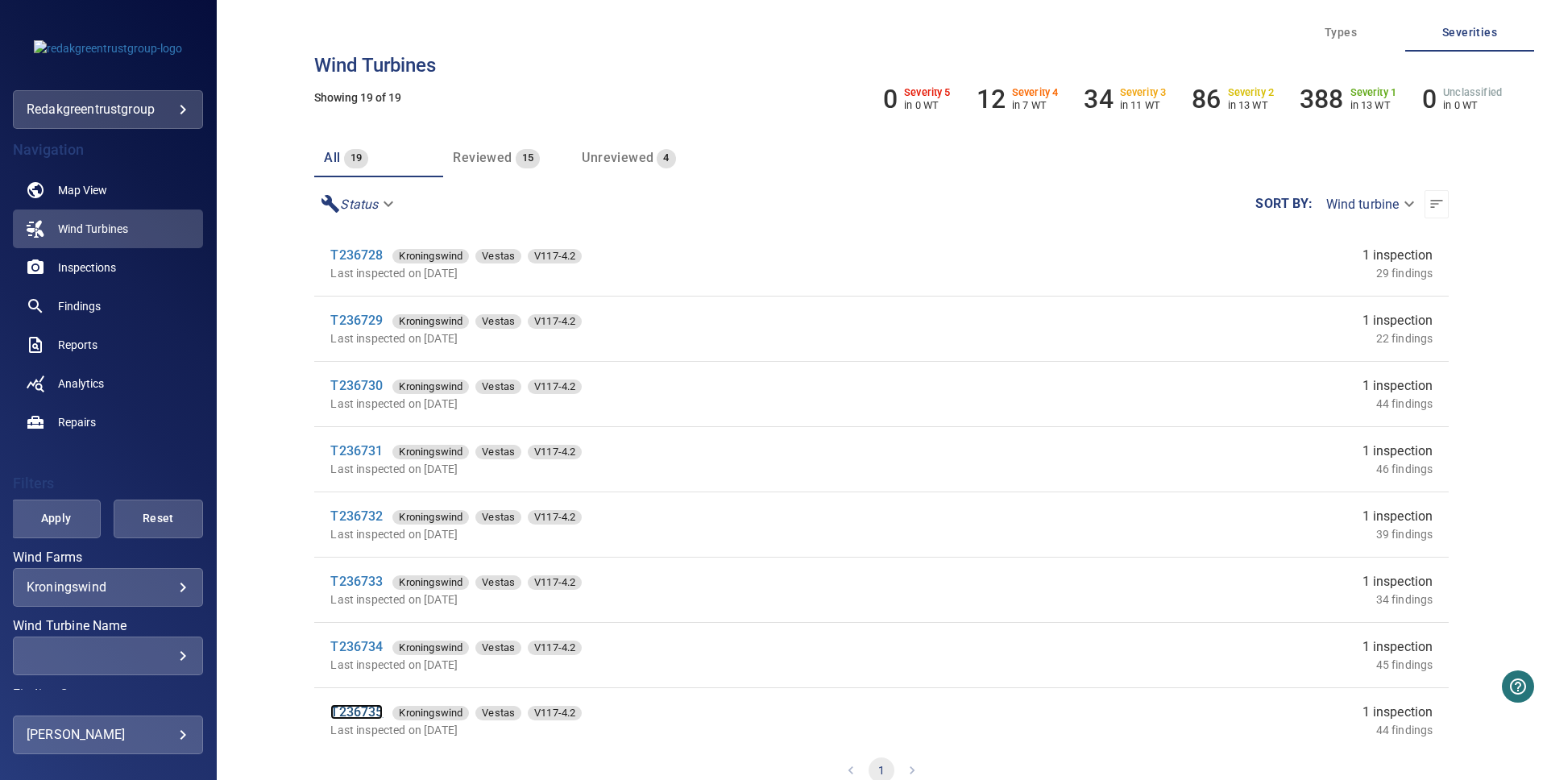
click at [356, 712] on link "T236735" at bounding box center [356, 711] width 52 height 15
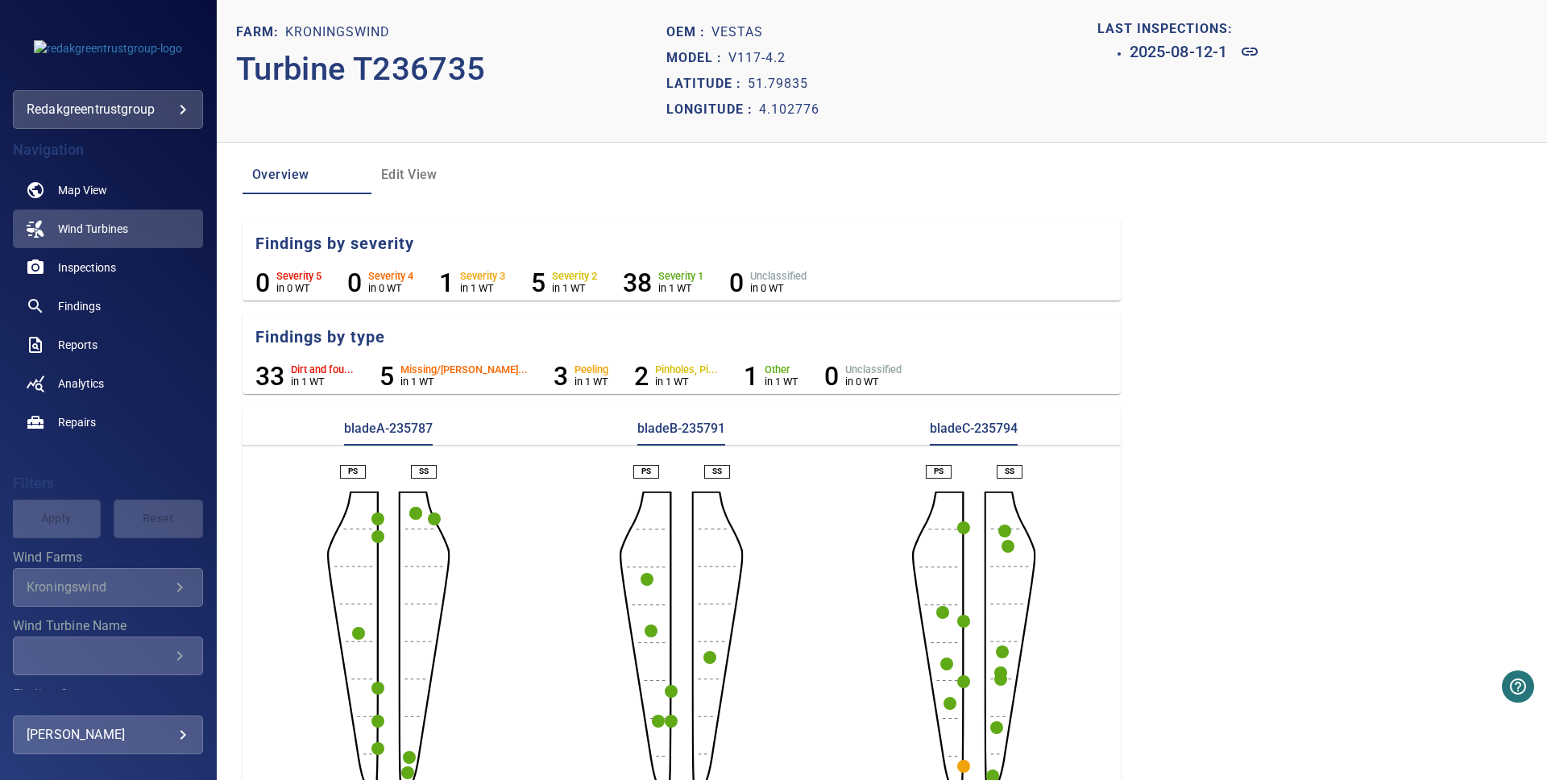
scroll to position [39, 0]
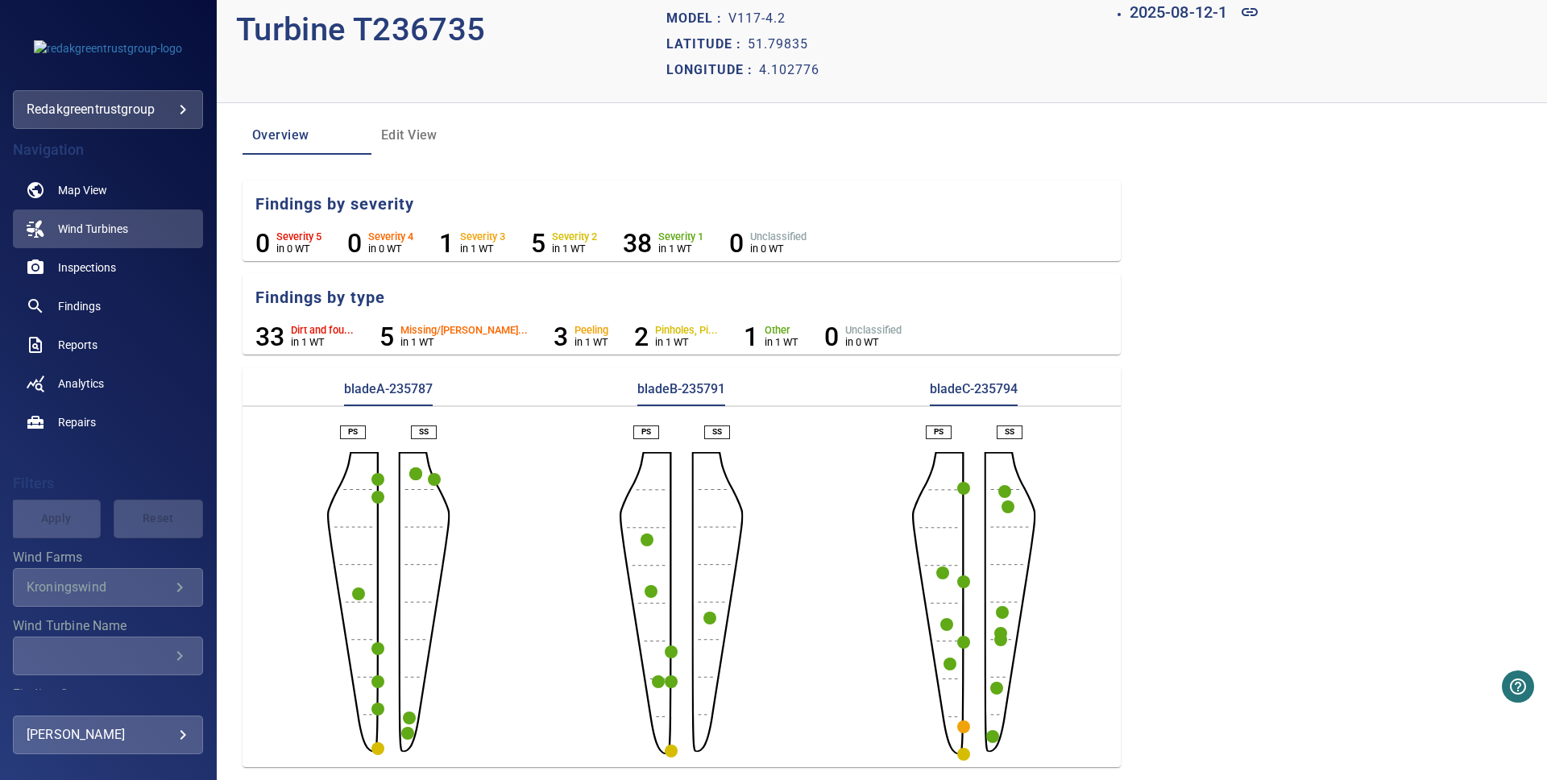
click at [961, 731] on circle "button" at bounding box center [963, 726] width 13 height 13
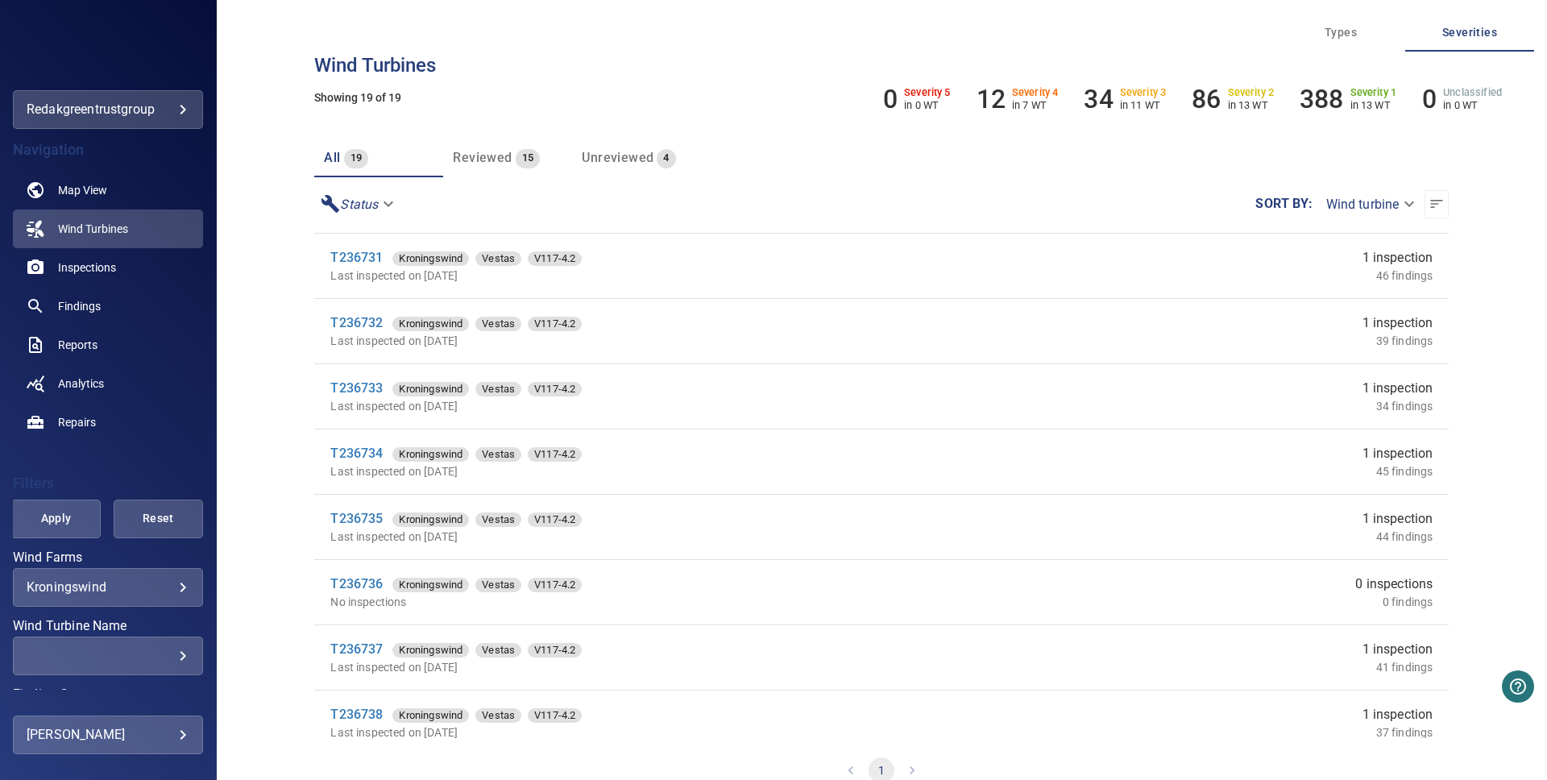
scroll to position [205, 0]
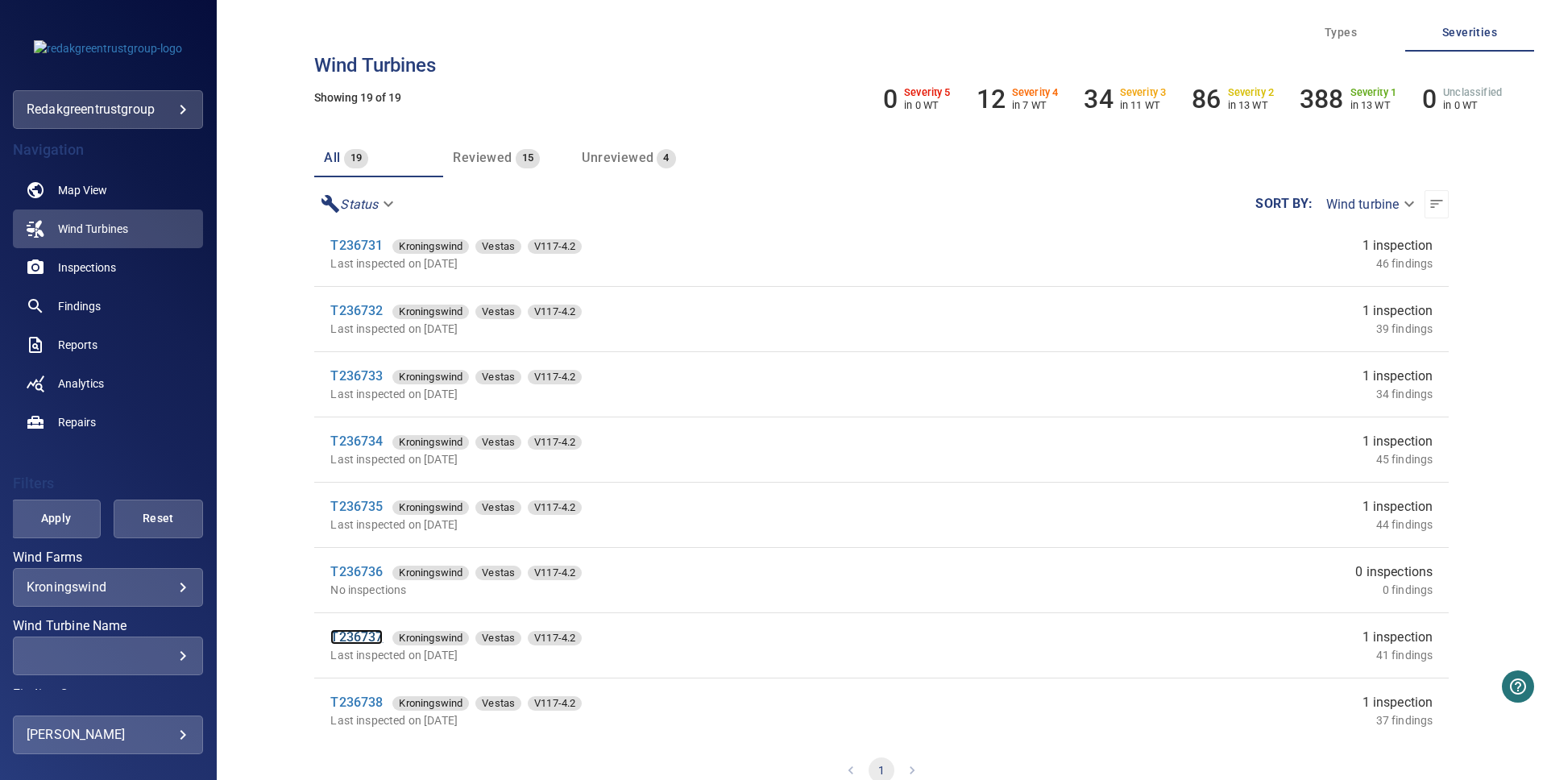
click at [359, 634] on link "T236737" at bounding box center [356, 636] width 52 height 15
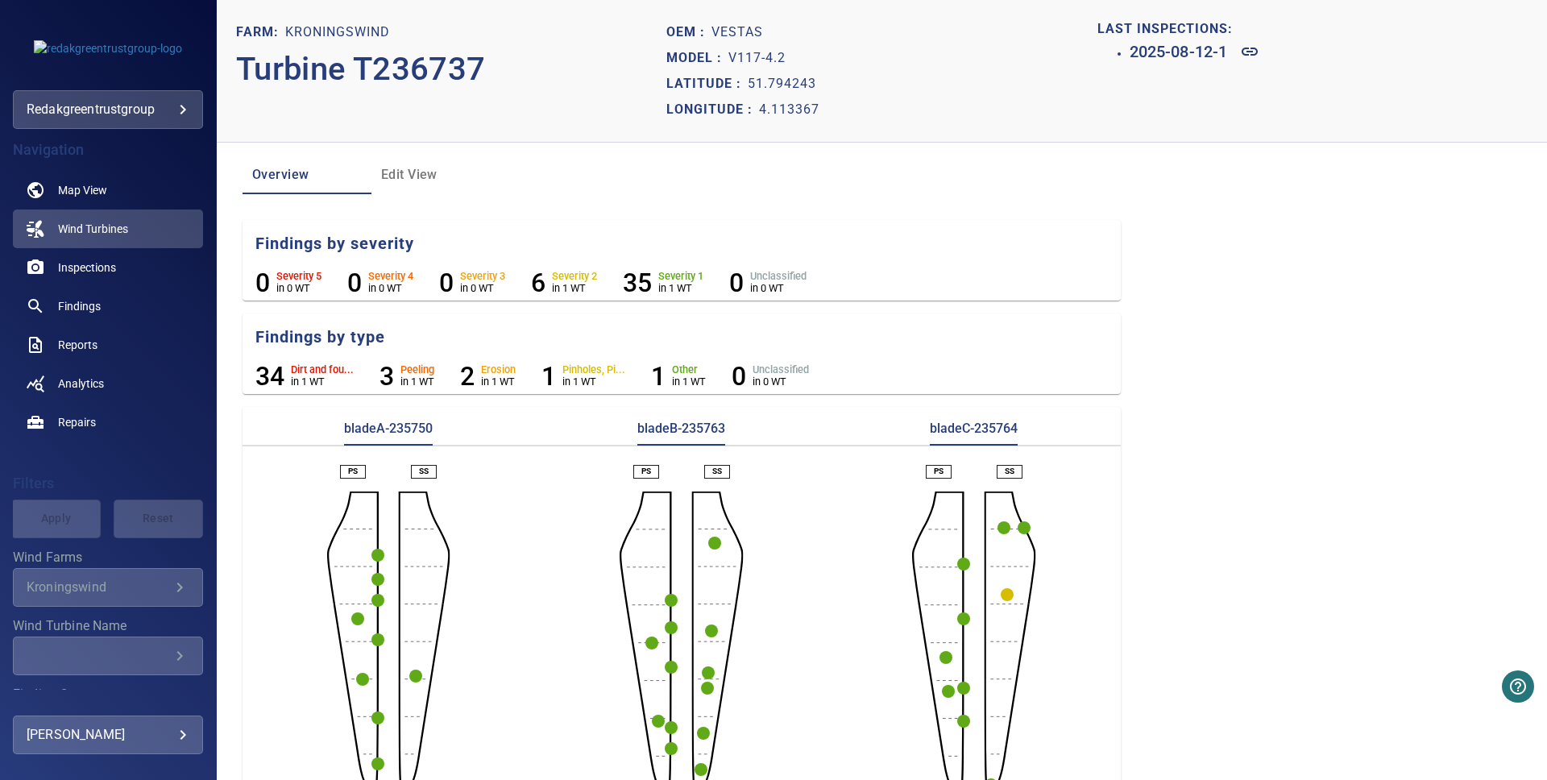
scroll to position [39, 0]
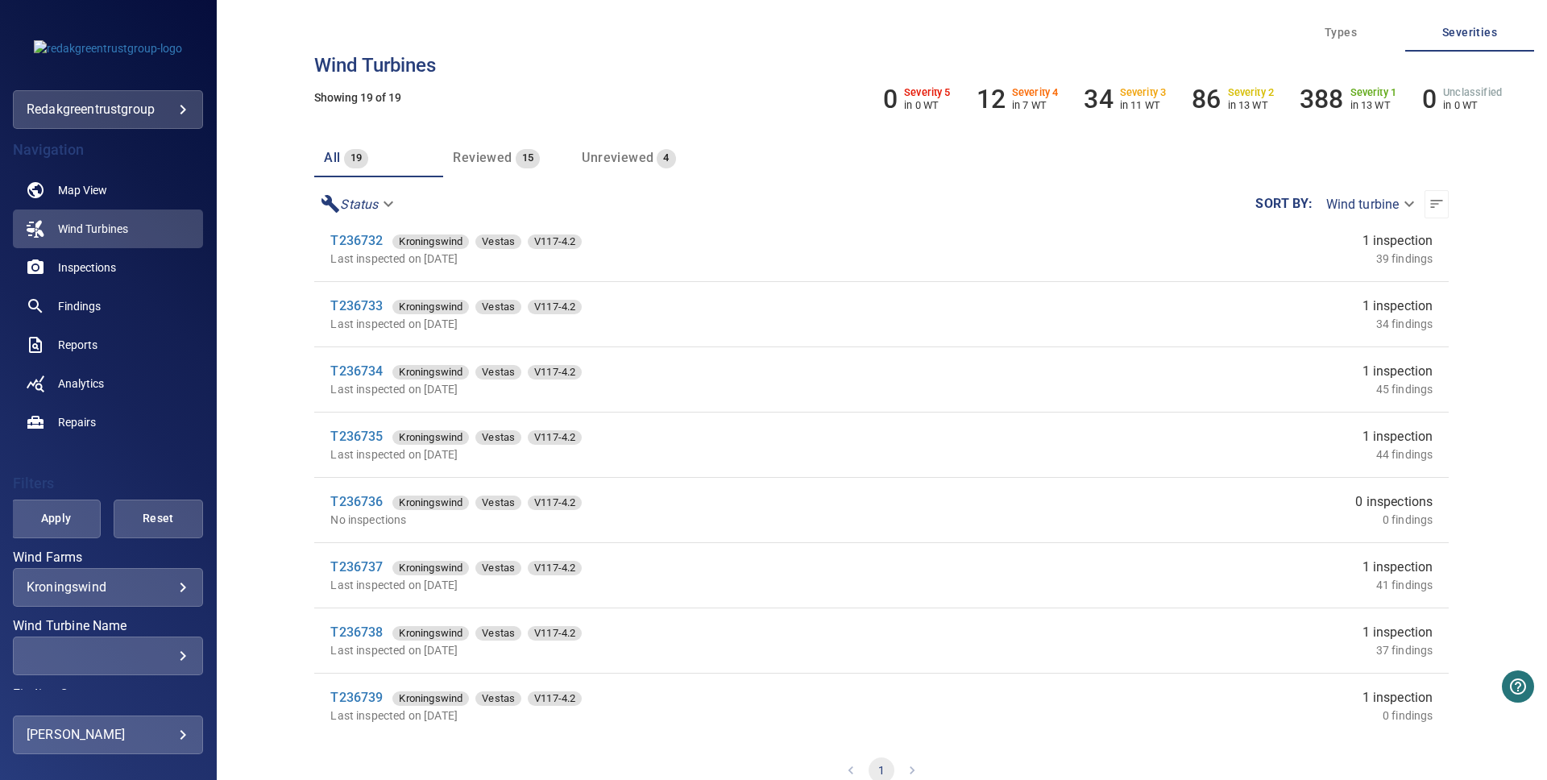
scroll to position [280, 0]
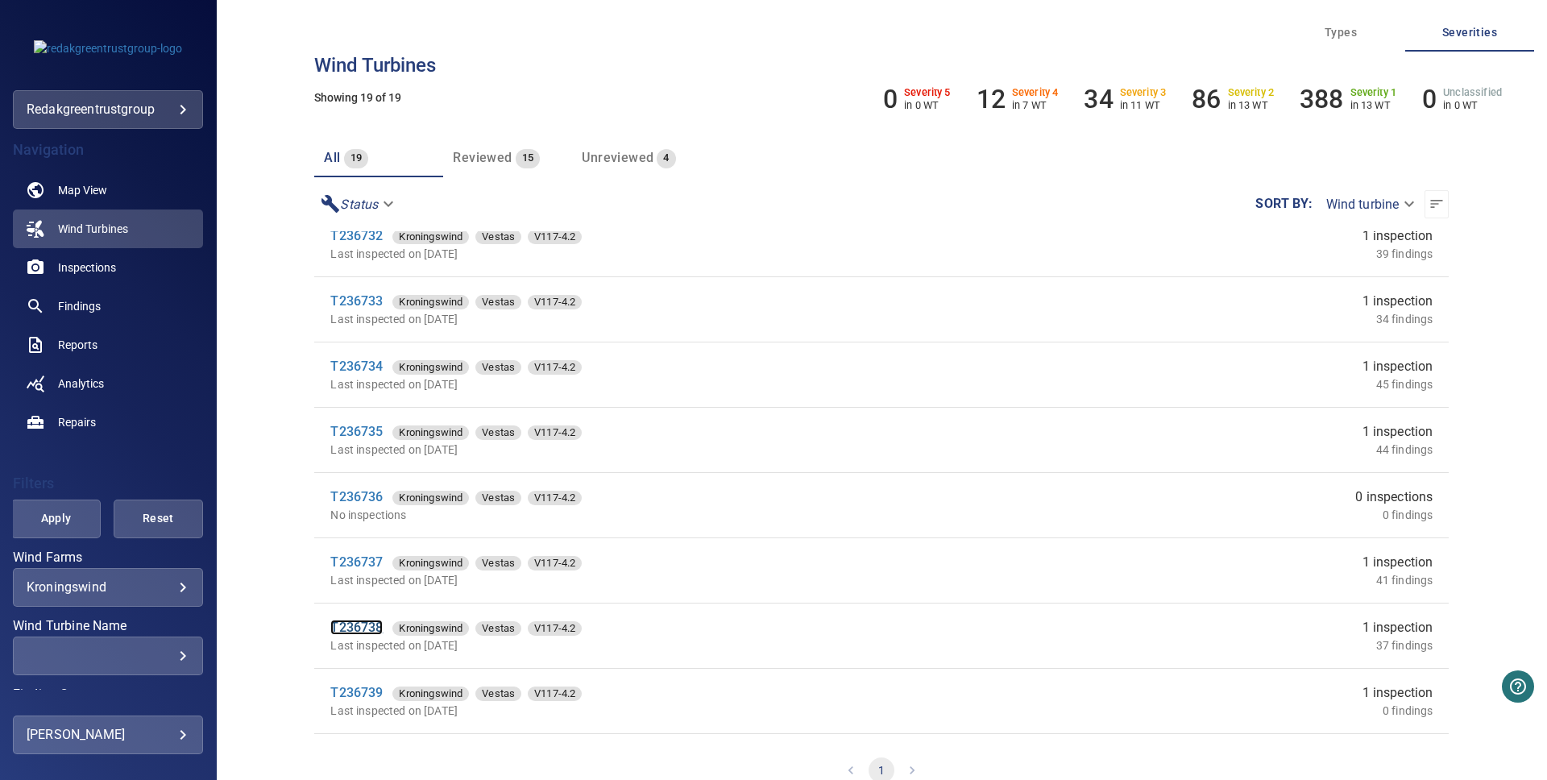
click at [362, 632] on link "T236738" at bounding box center [356, 627] width 52 height 15
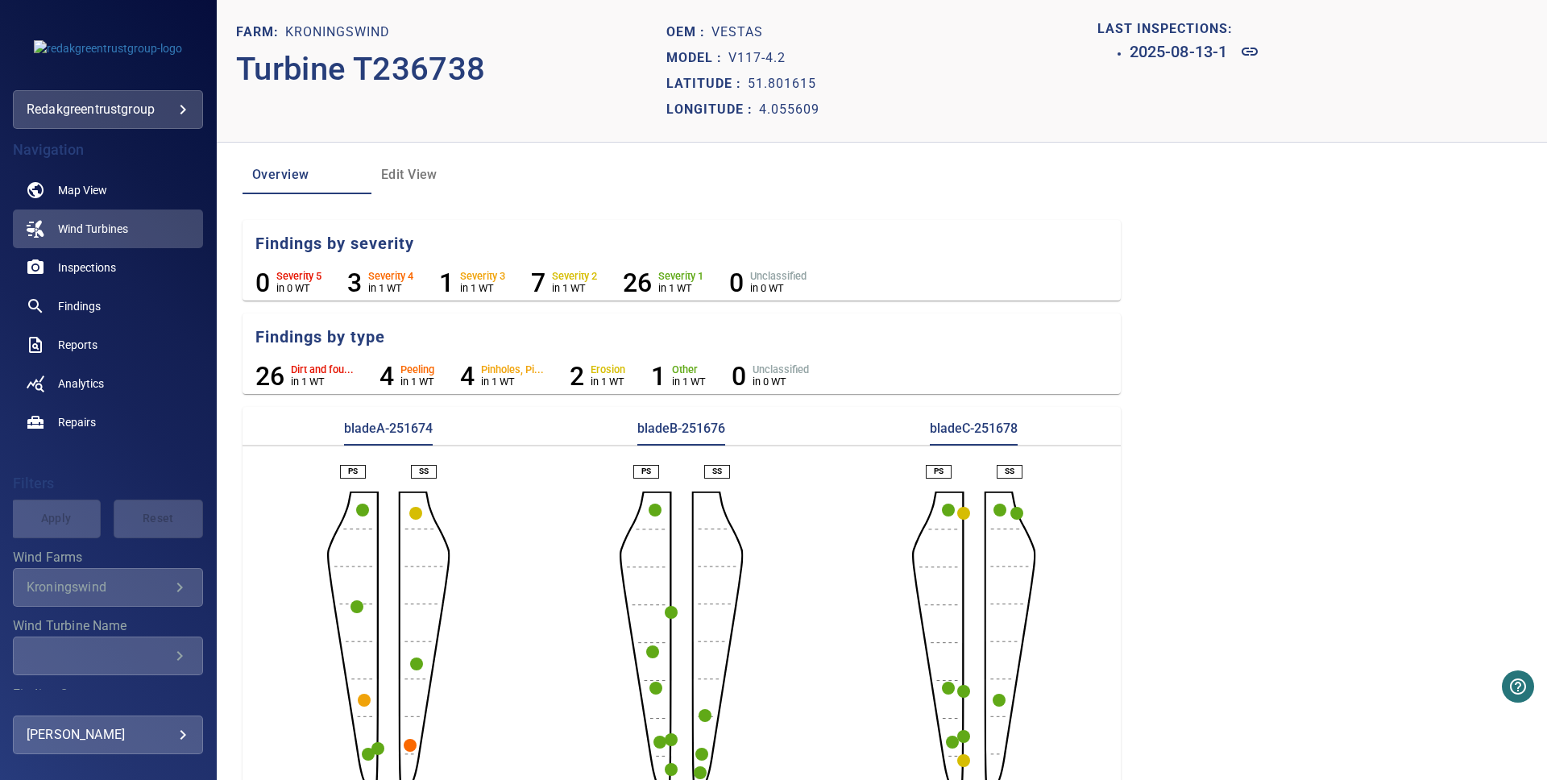
scroll to position [39, 0]
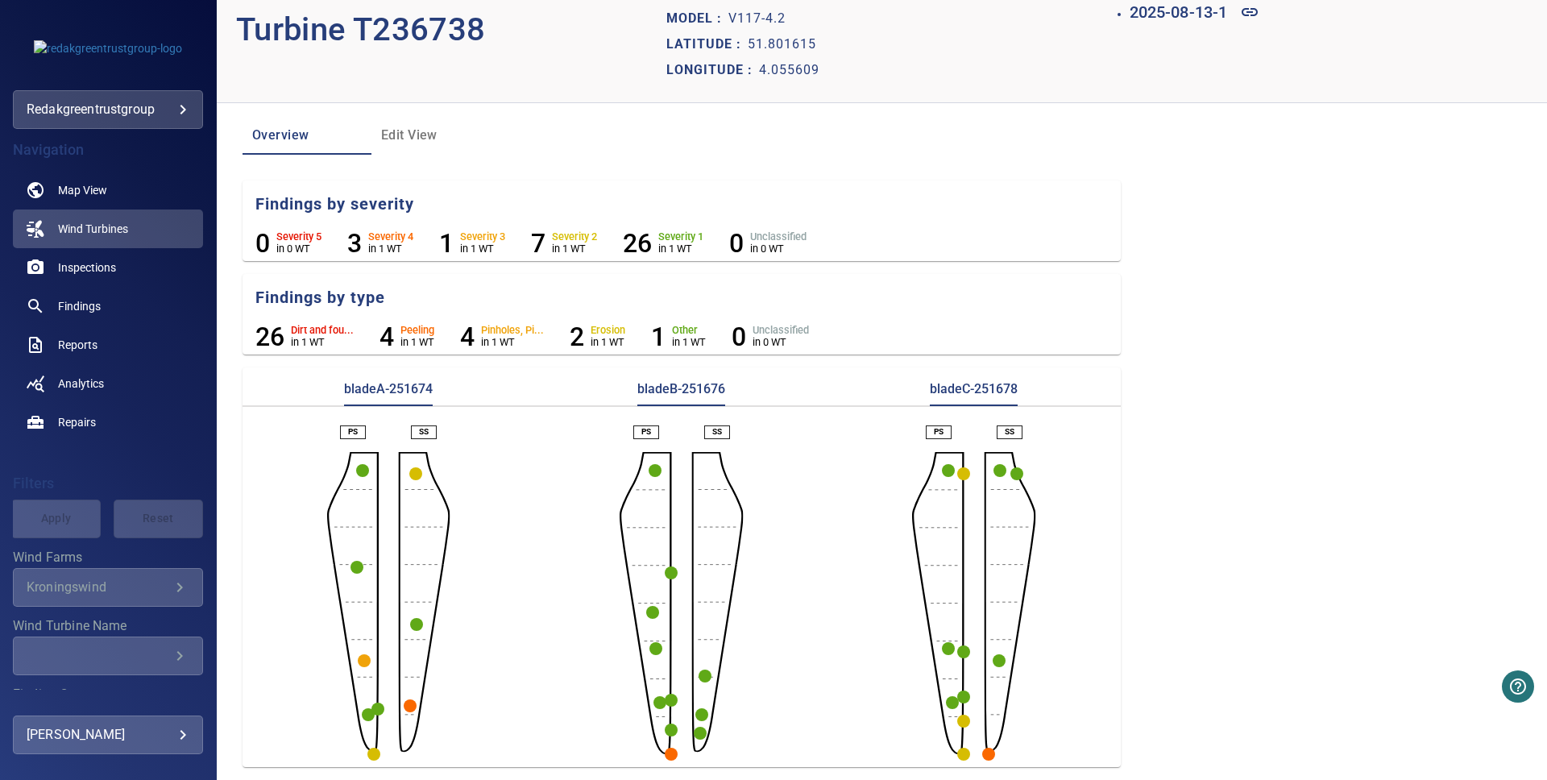
click at [406, 706] on circle "button" at bounding box center [410, 705] width 13 height 13
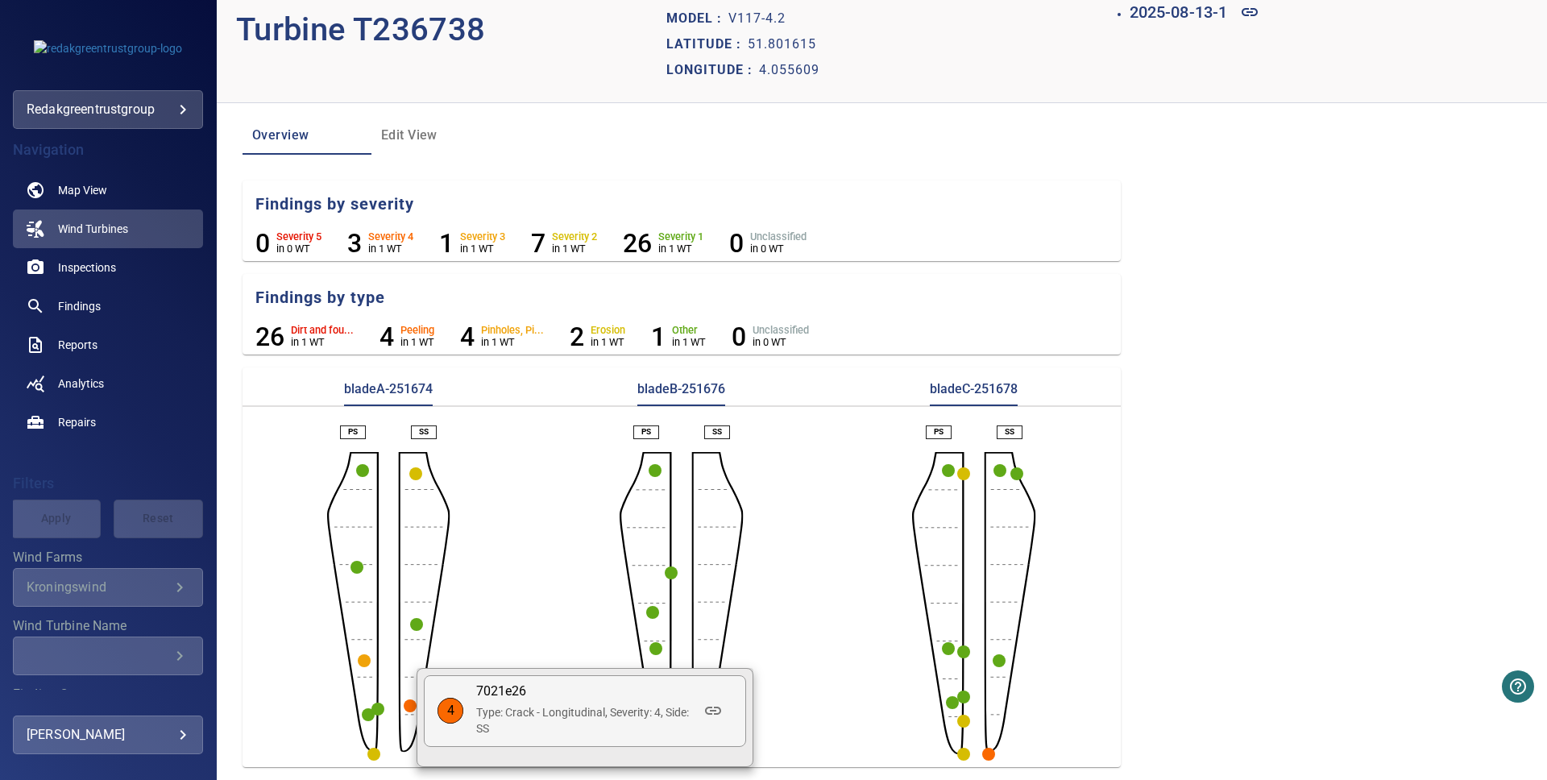
click at [366, 664] on div at bounding box center [773, 390] width 1547 height 780
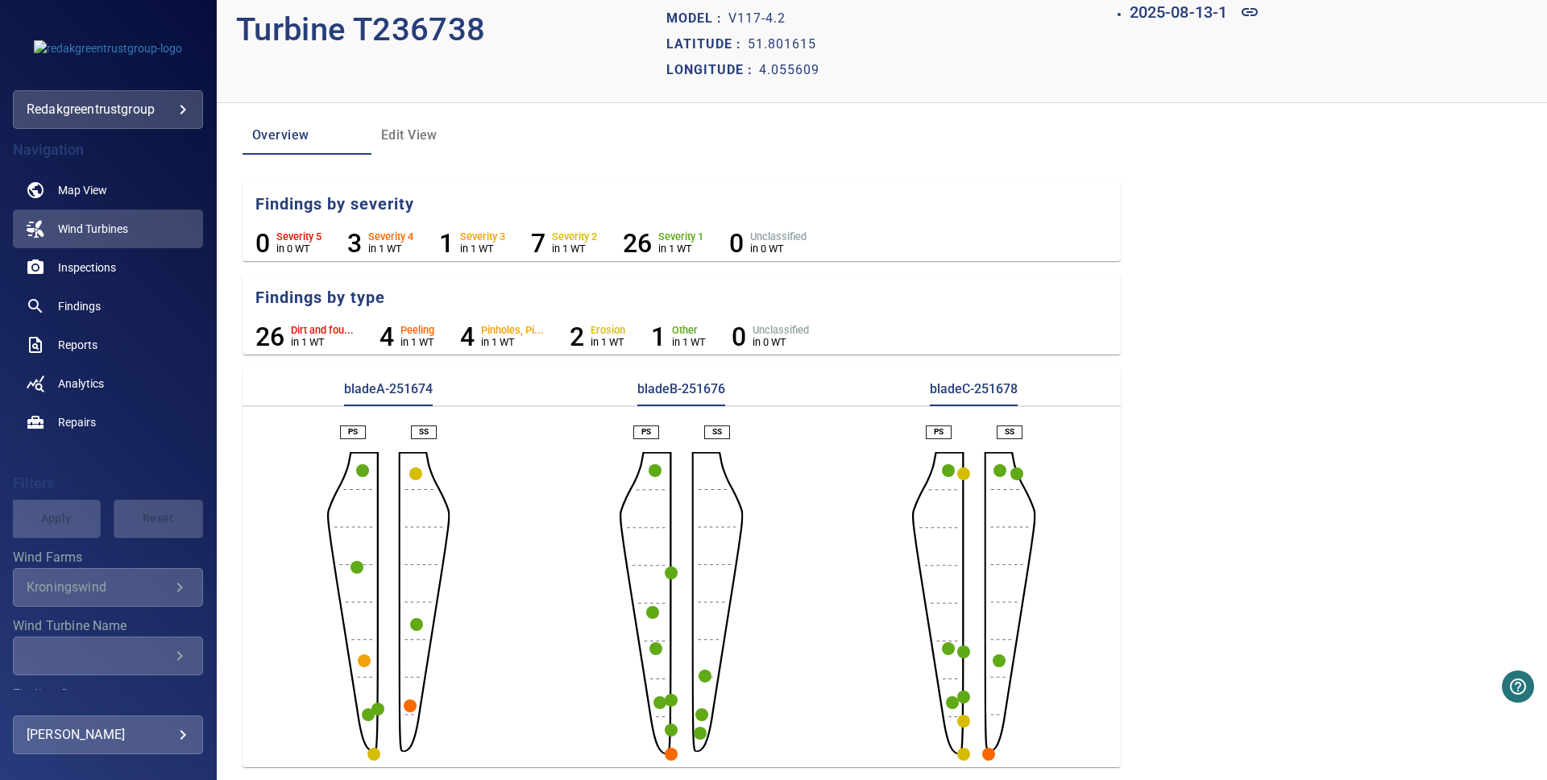
click at [366, 664] on circle "button" at bounding box center [364, 660] width 13 height 13
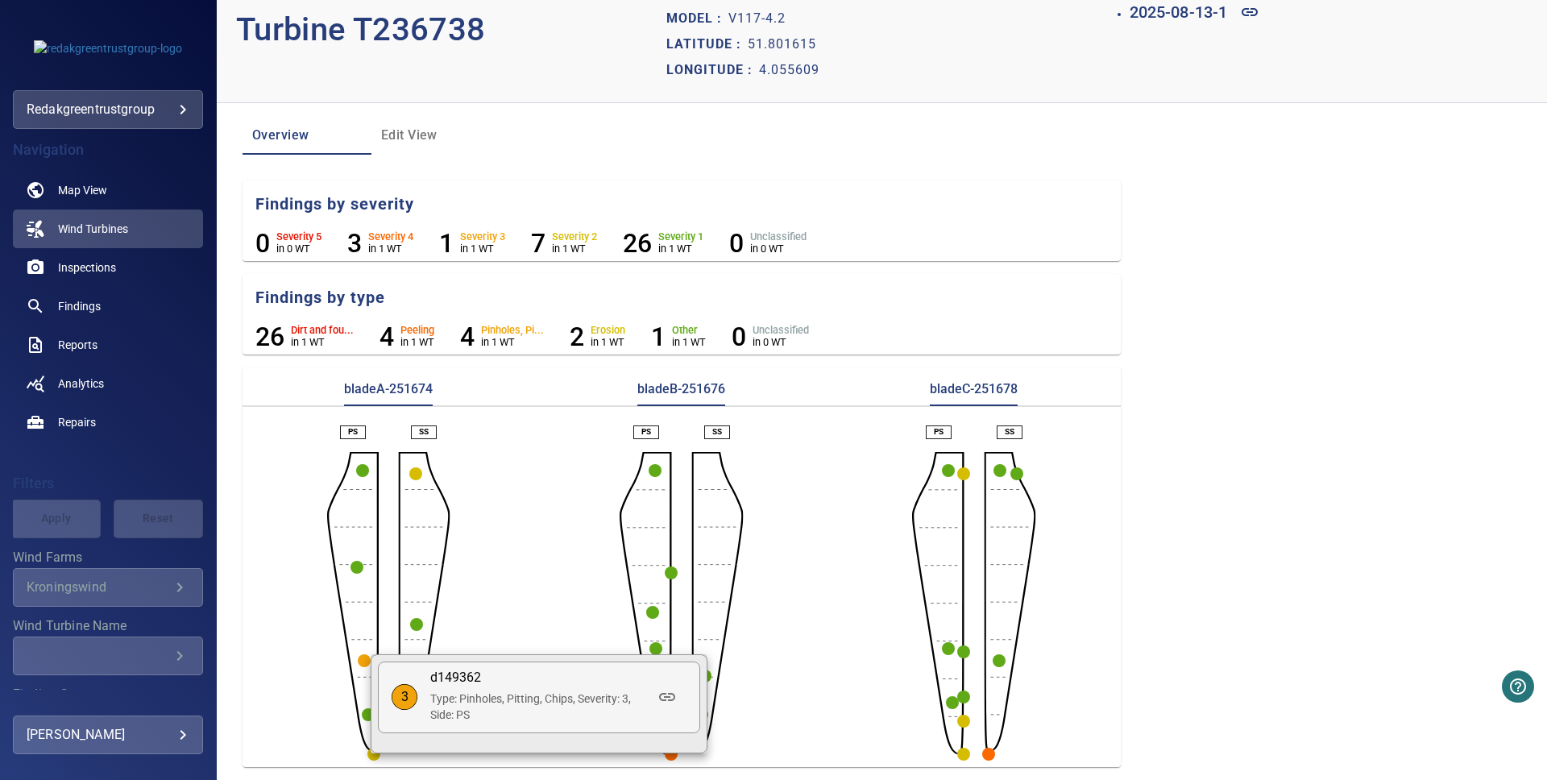
click at [540, 612] on div at bounding box center [773, 390] width 1547 height 780
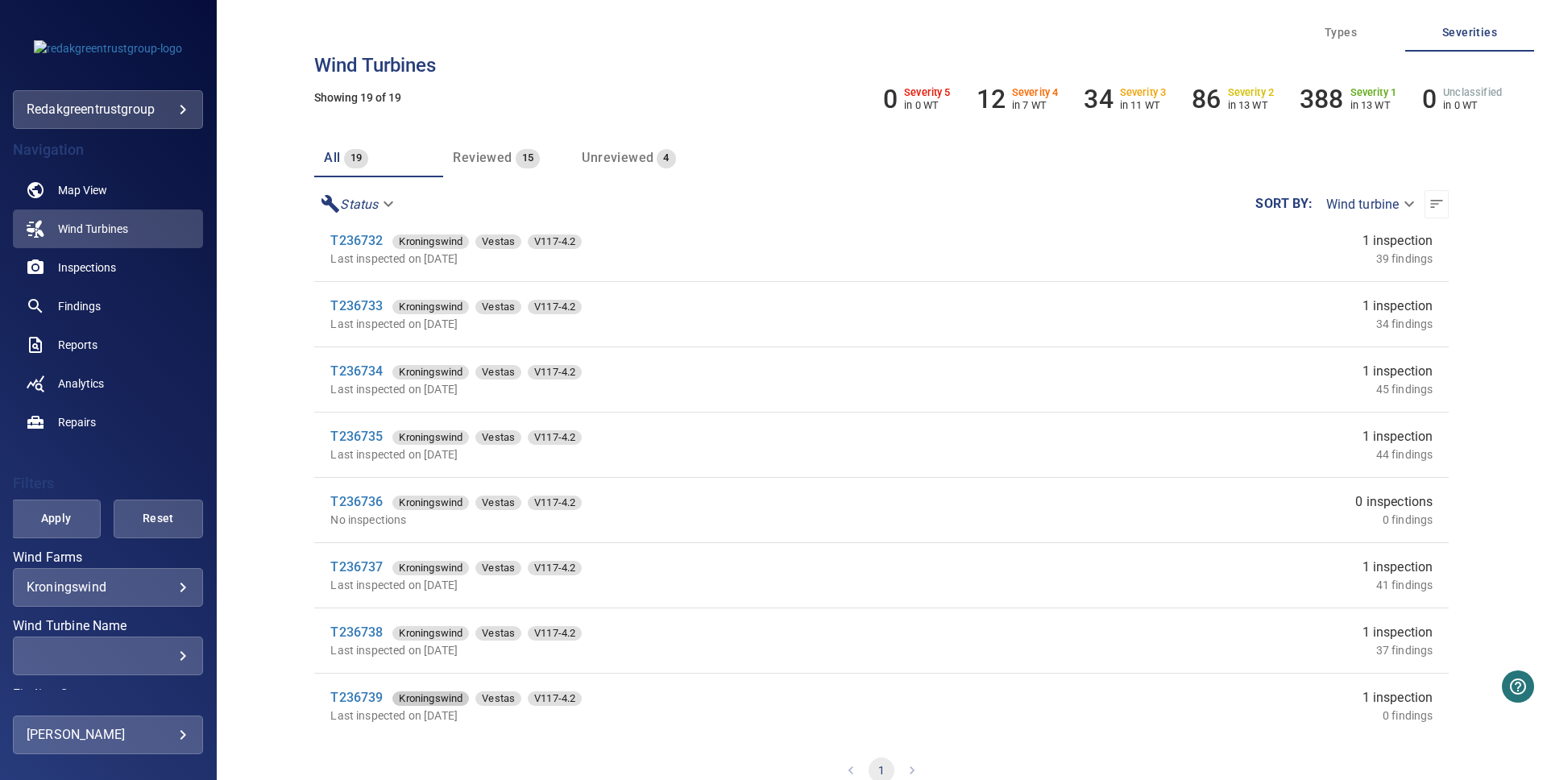
scroll to position [280, 0]
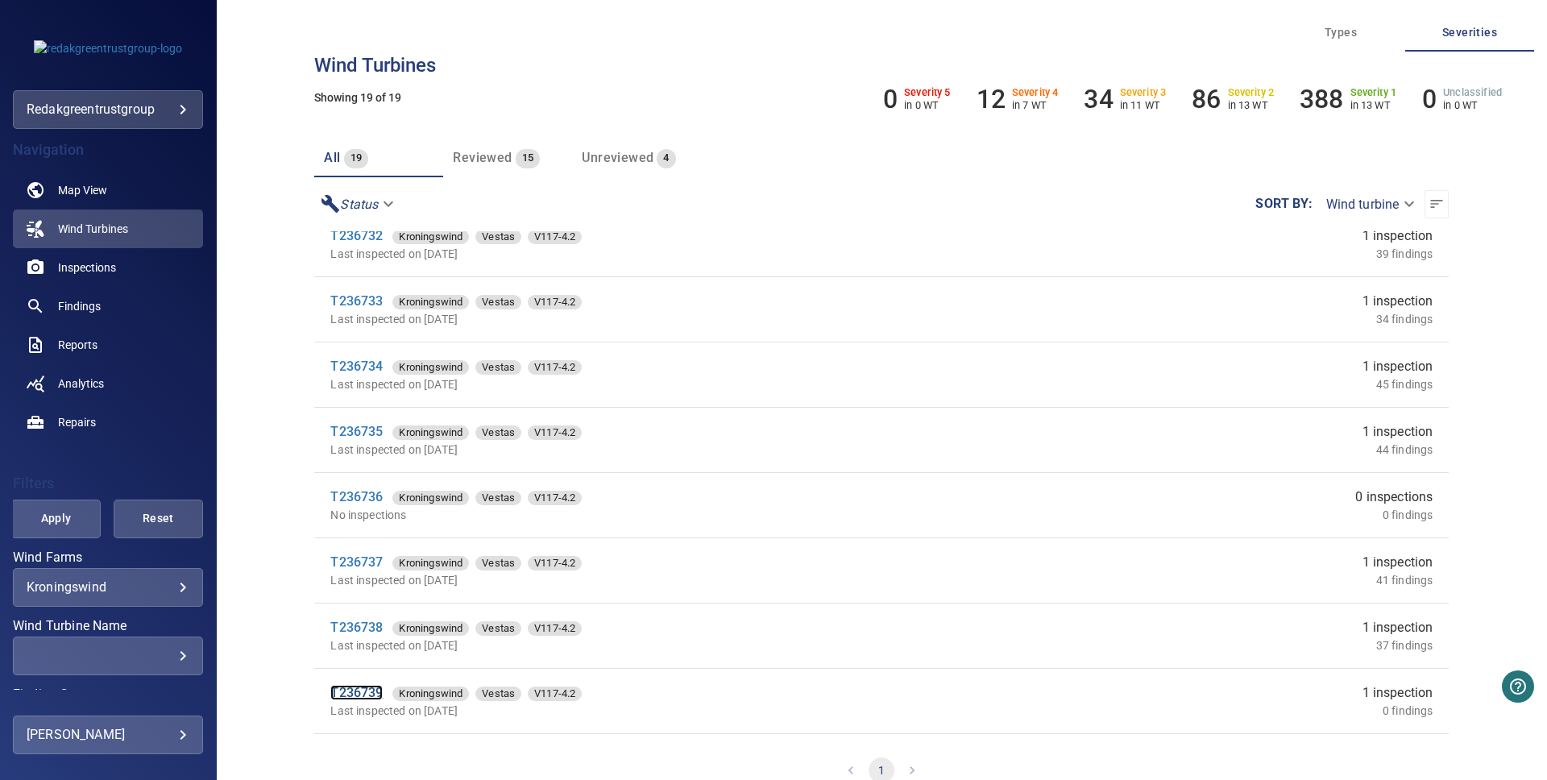
click at [362, 691] on link "T236739" at bounding box center [356, 692] width 52 height 15
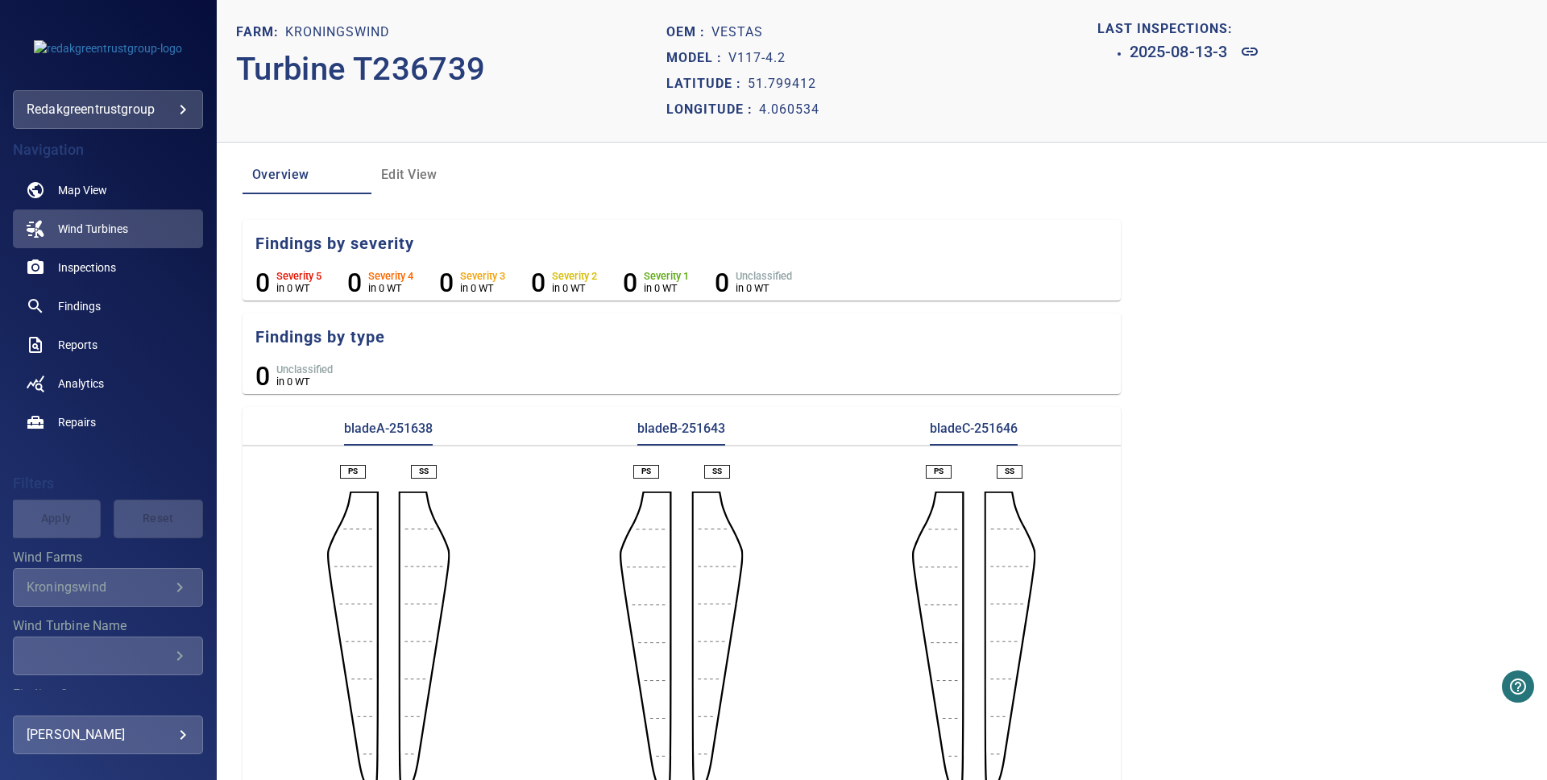
scroll to position [39, 0]
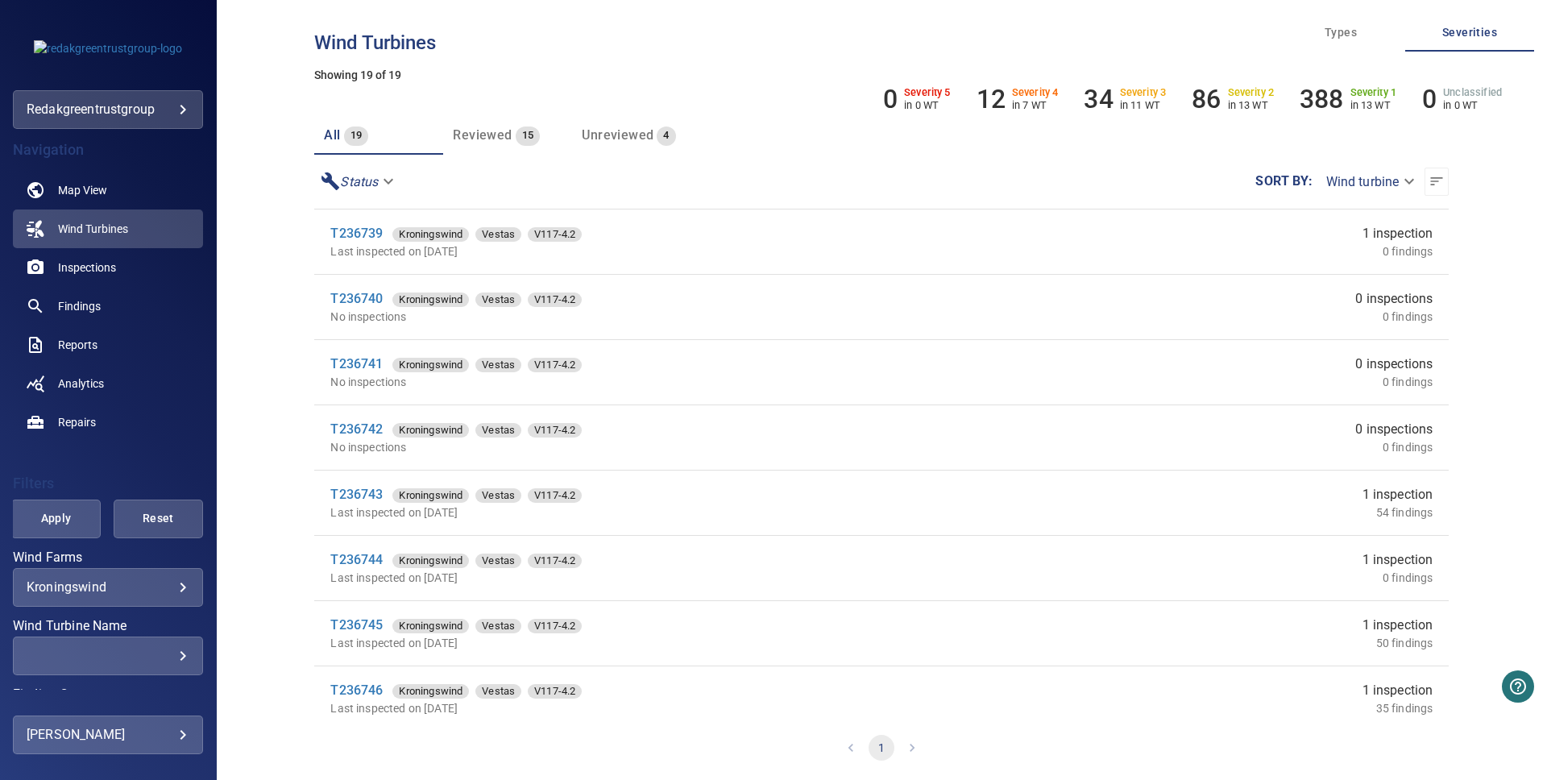
scroll to position [733, 0]
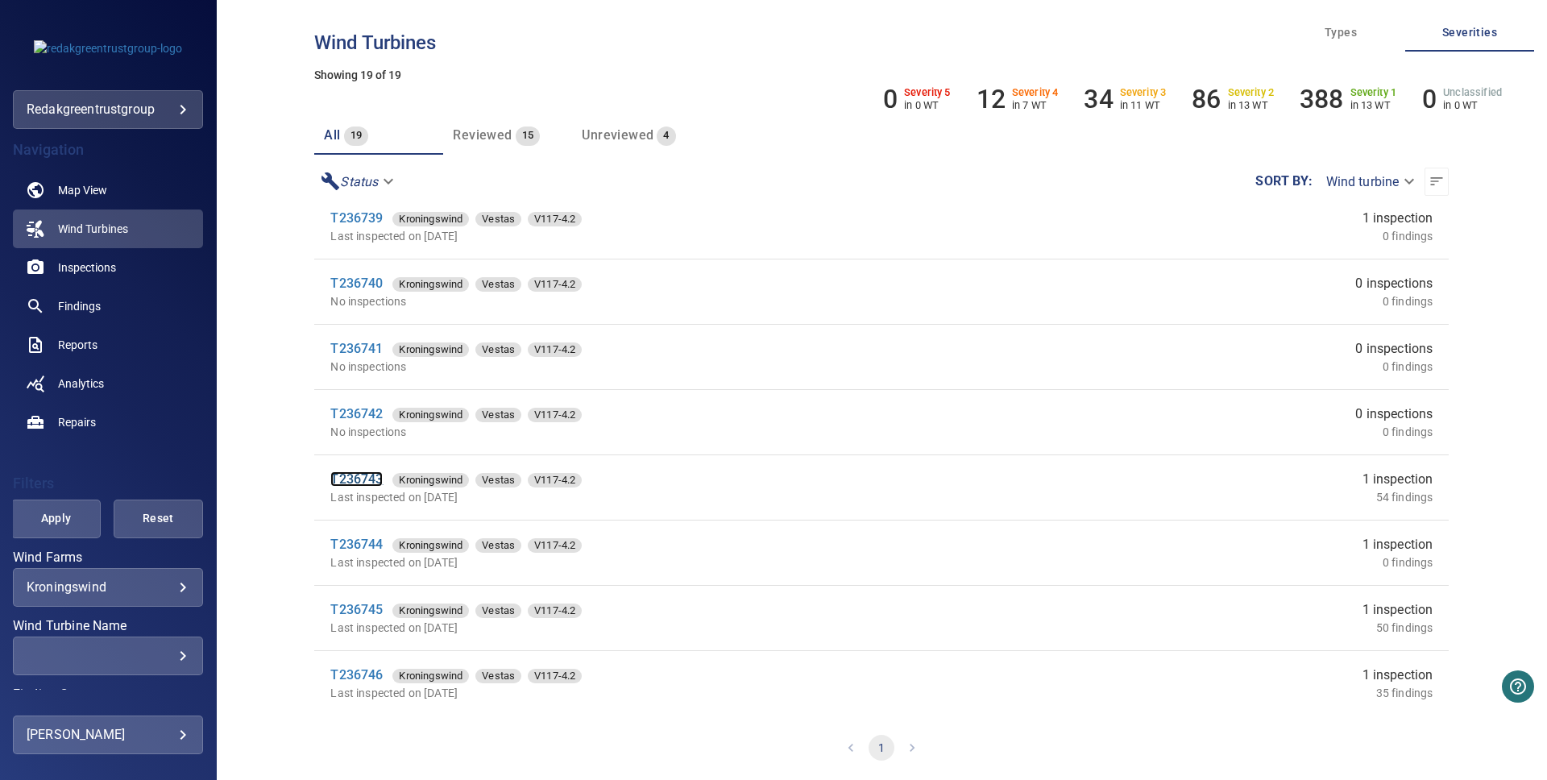
click at [352, 479] on link "T236743" at bounding box center [356, 478] width 52 height 15
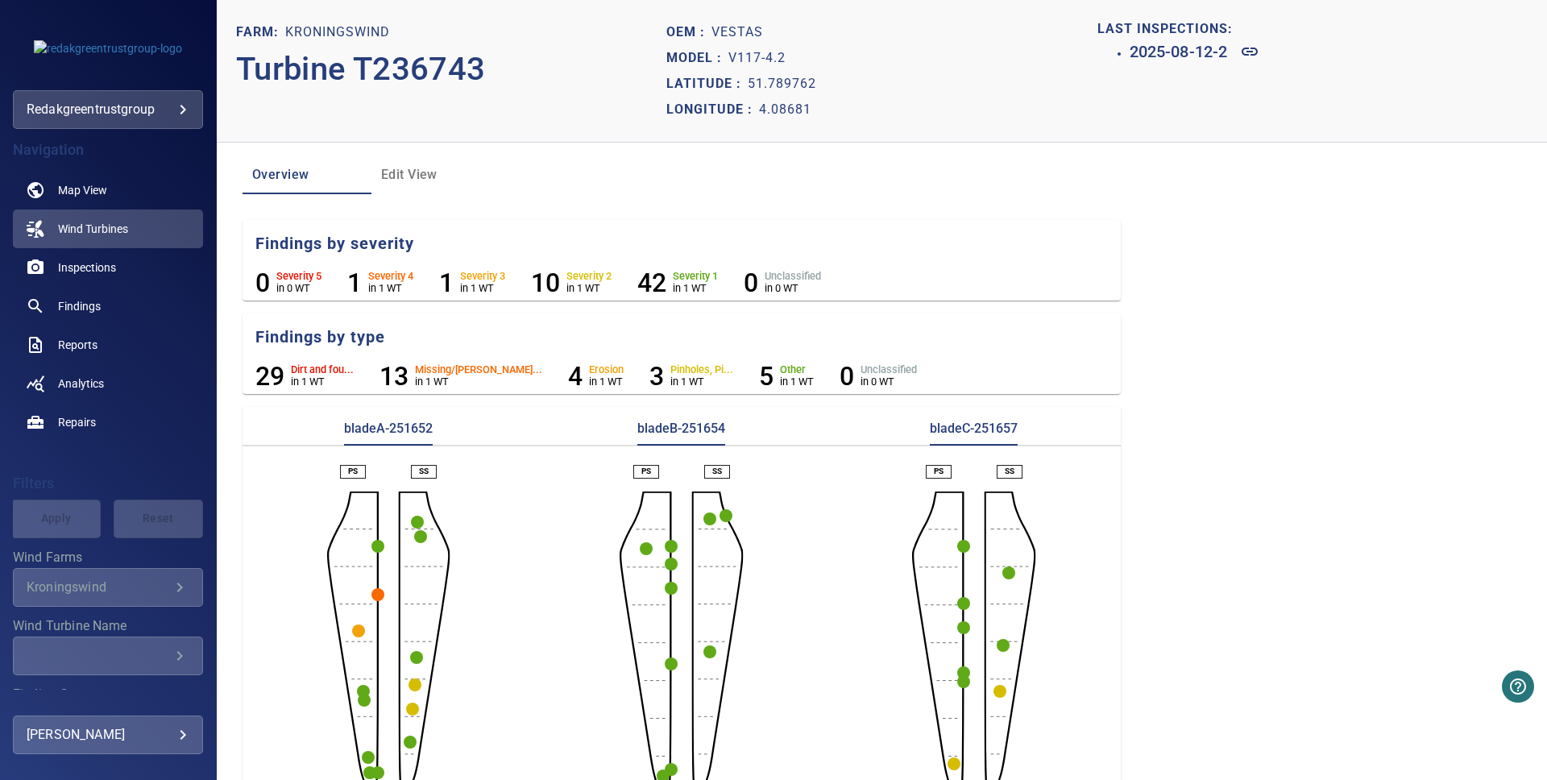
scroll to position [39, 0]
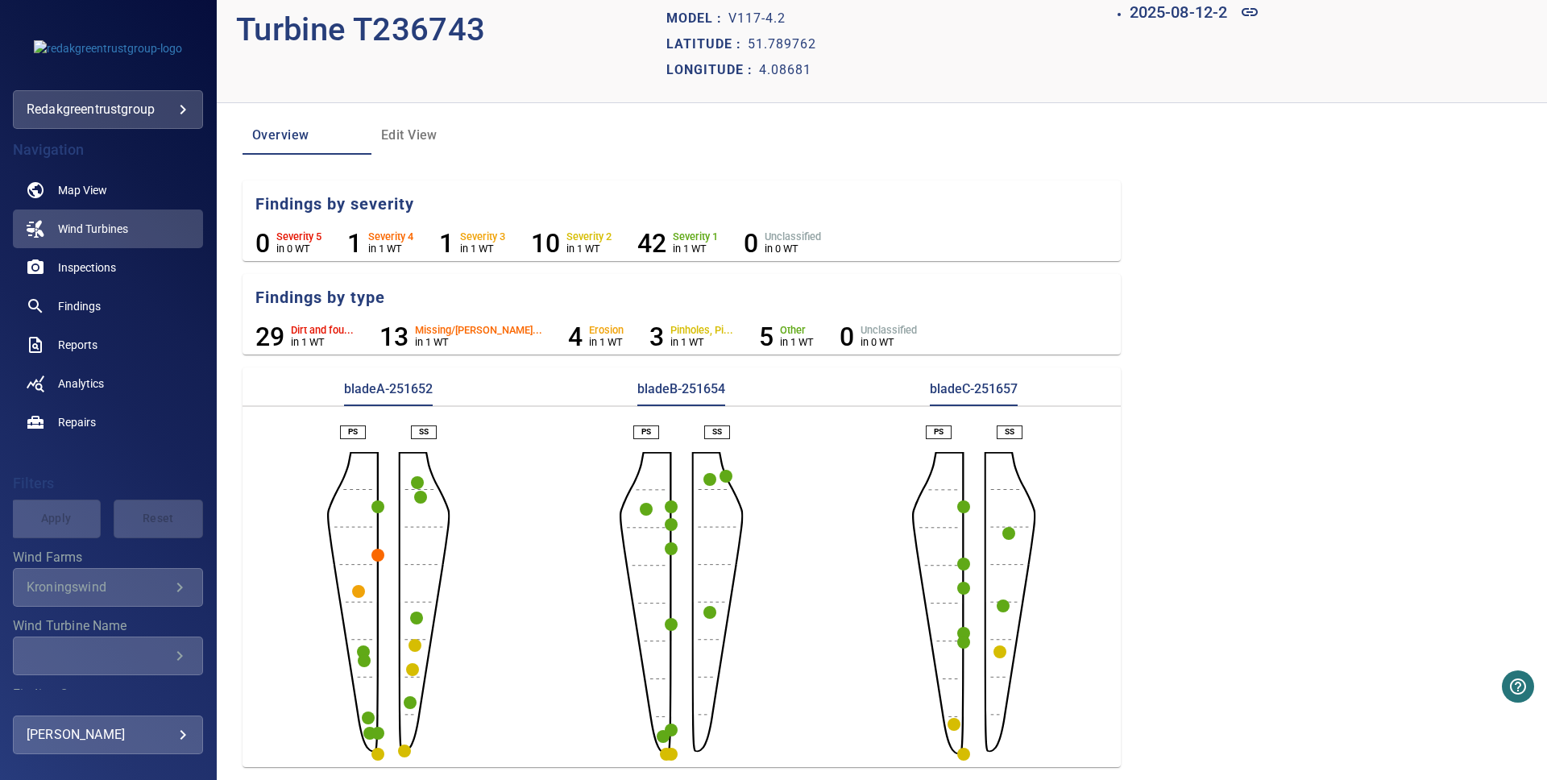
click at [376, 558] on circle "button" at bounding box center [377, 555] width 13 height 13
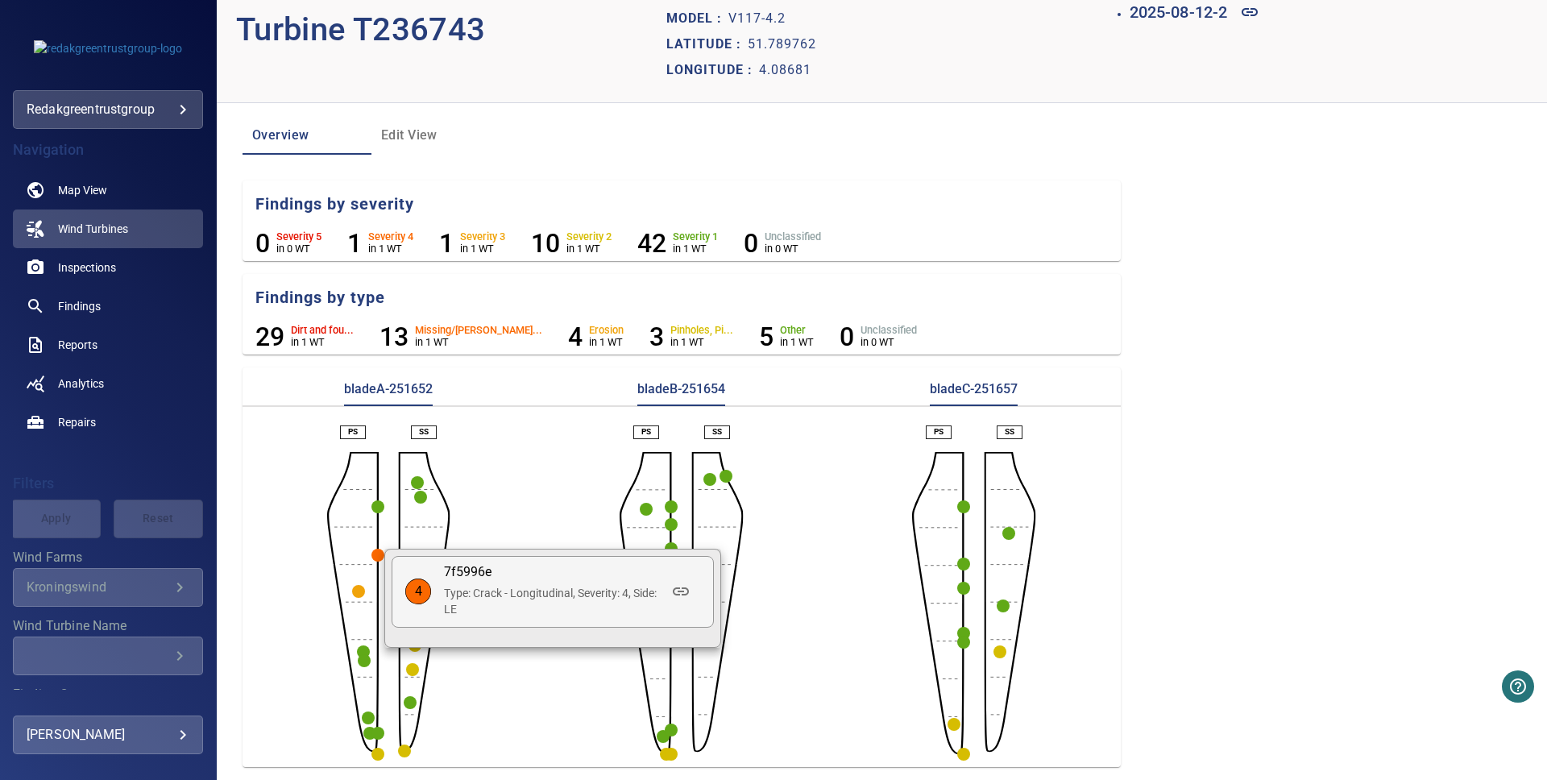
click at [567, 526] on div at bounding box center [773, 390] width 1547 height 780
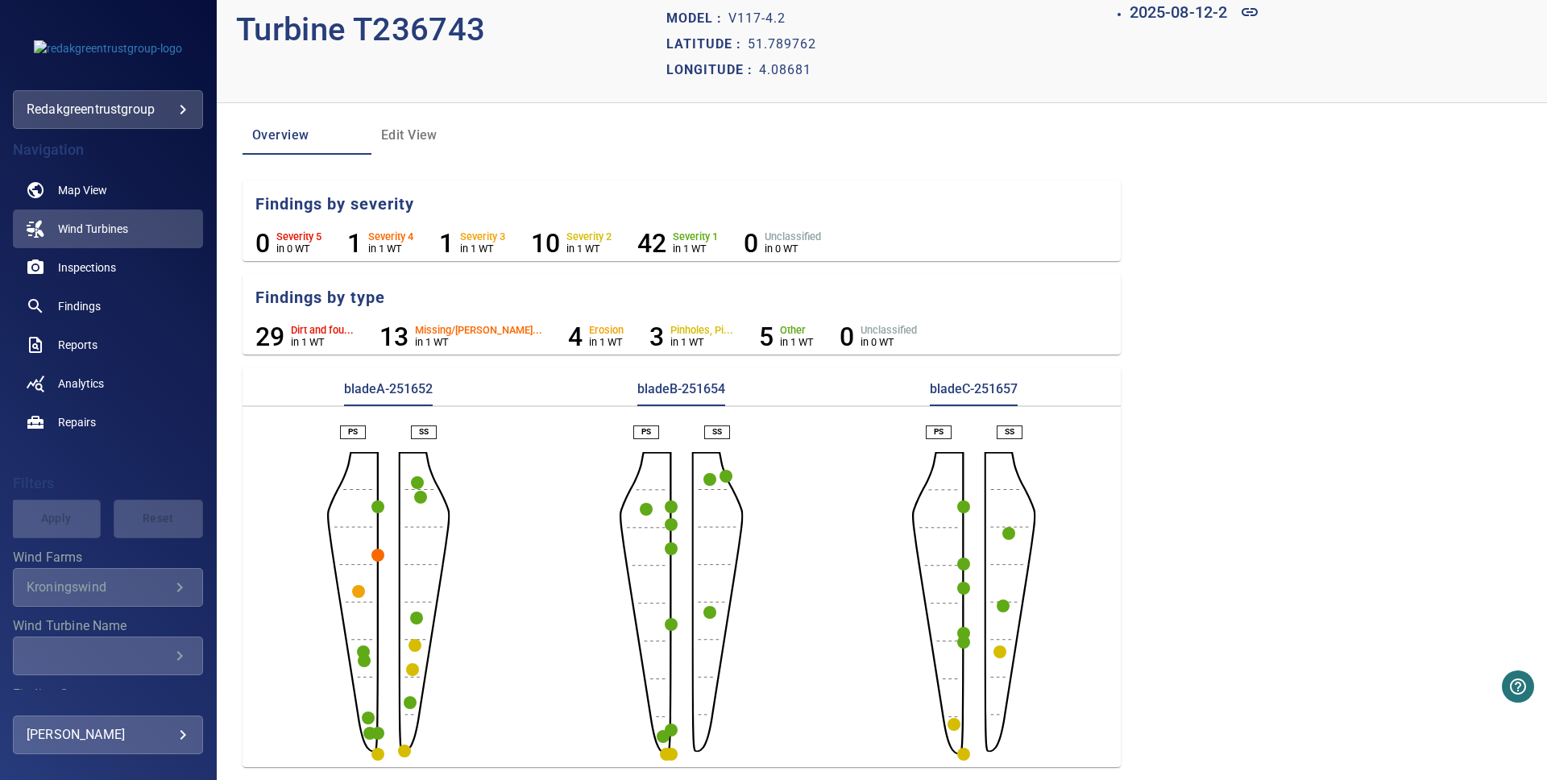
click at [359, 591] on circle "button" at bounding box center [358, 591] width 13 height 13
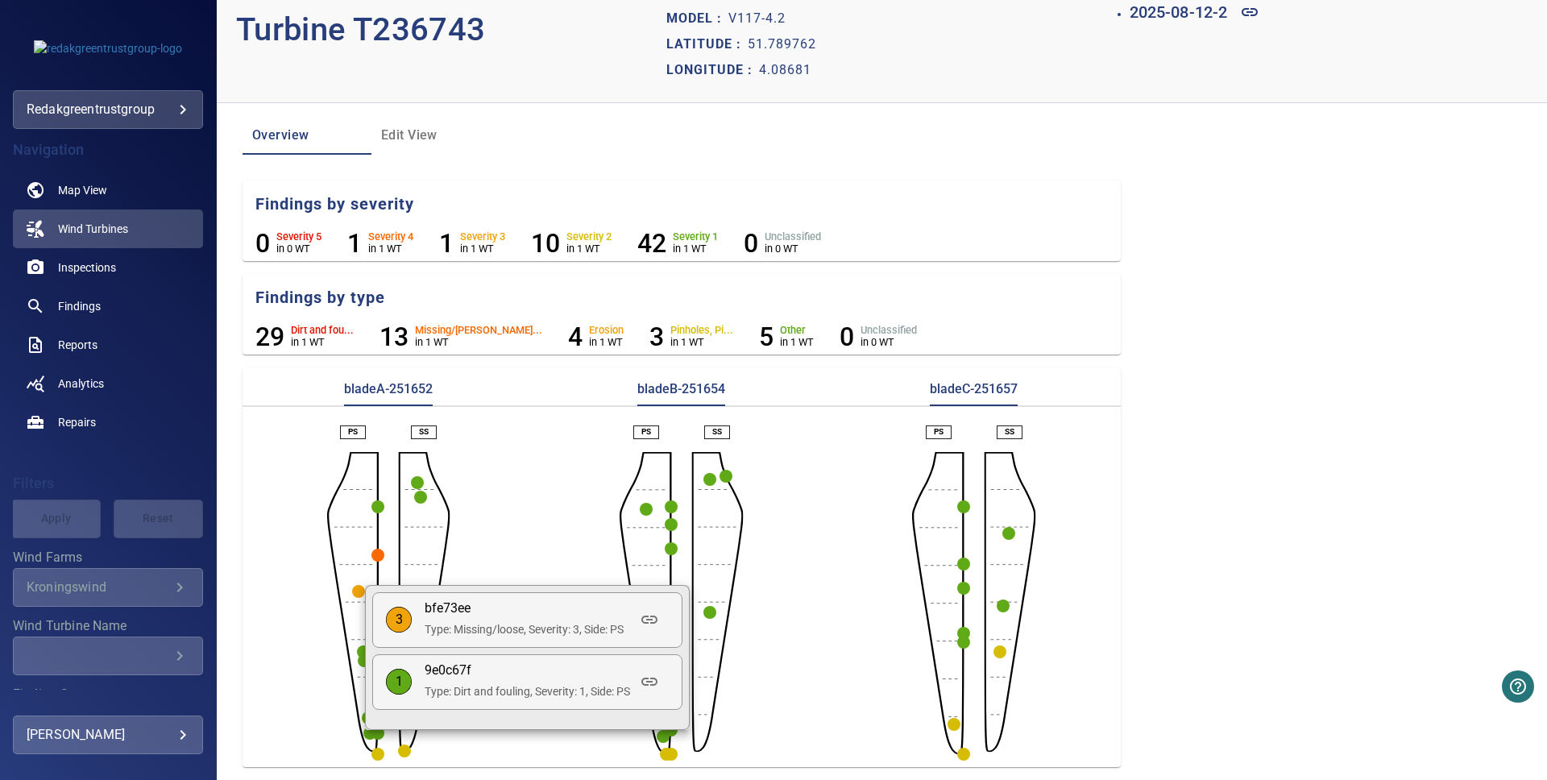
click at [546, 540] on div at bounding box center [773, 390] width 1547 height 780
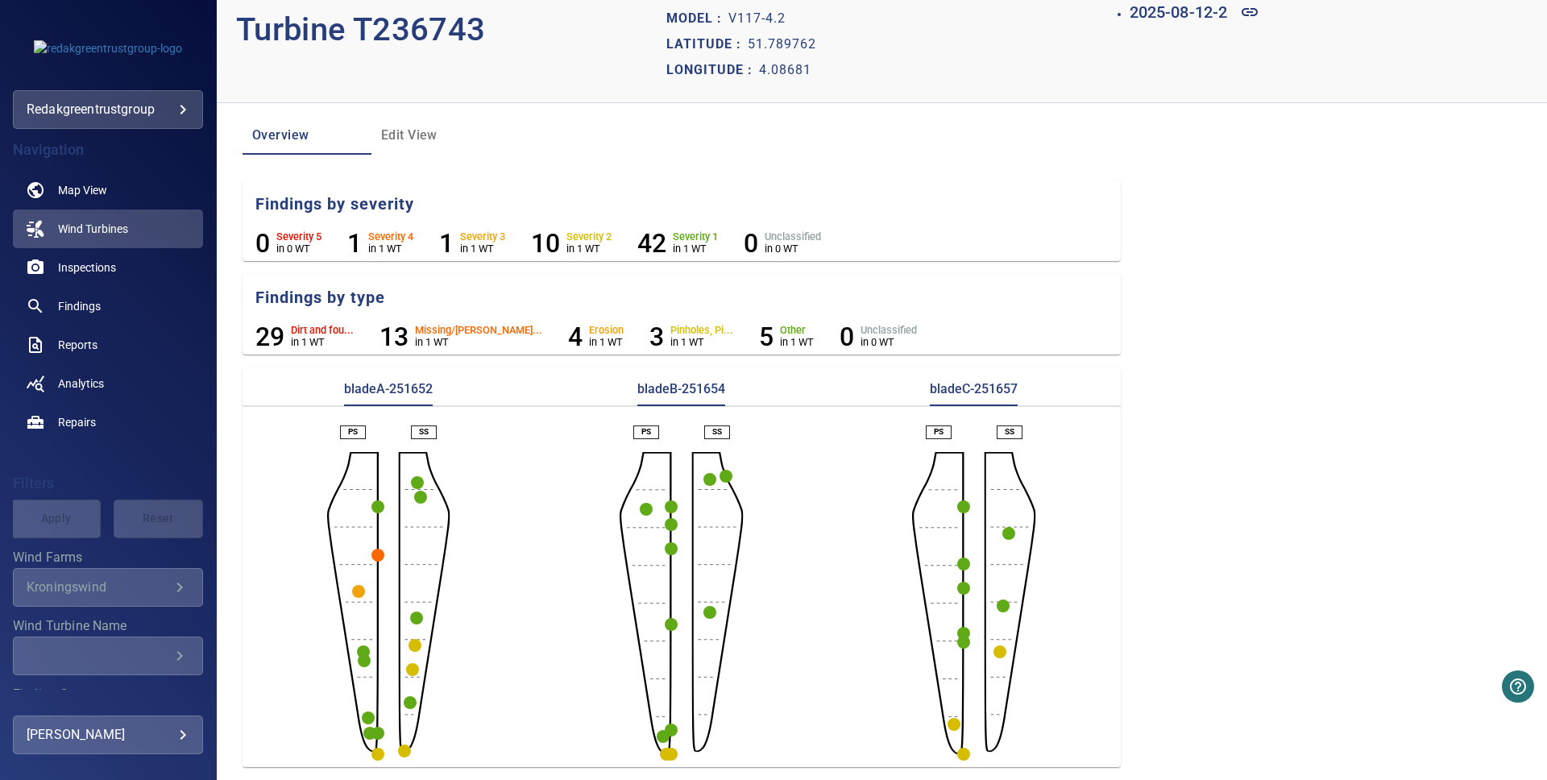
click at [350, 589] on aside at bounding box center [353, 603] width 52 height 302
click at [359, 587] on circle "button" at bounding box center [358, 591] width 13 height 13
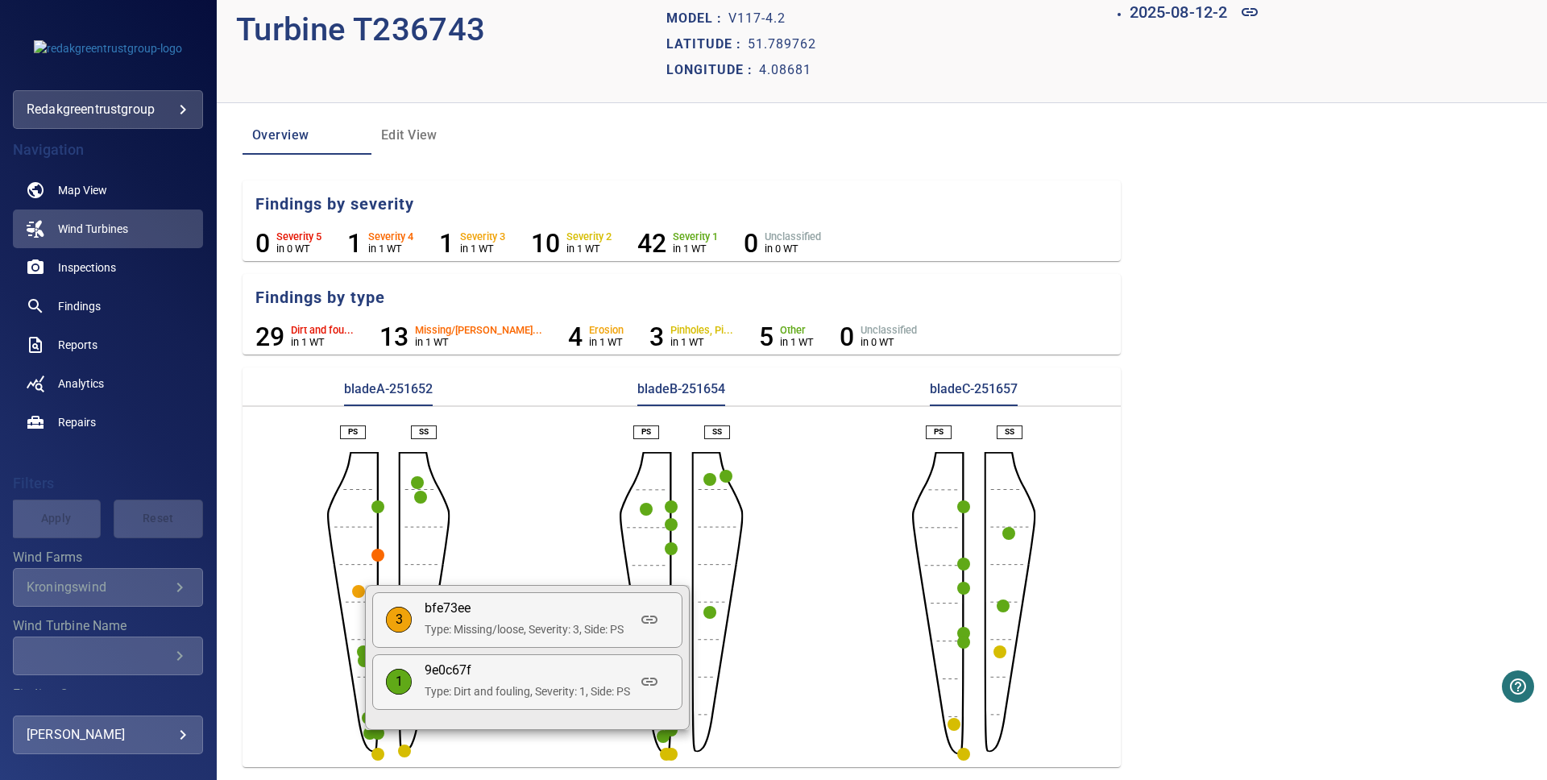
click at [547, 628] on p "Type: Missing/loose, Severity: 3, Side: PS" at bounding box center [527, 629] width 205 height 16
click at [659, 621] on icon at bounding box center [649, 619] width 19 height 19
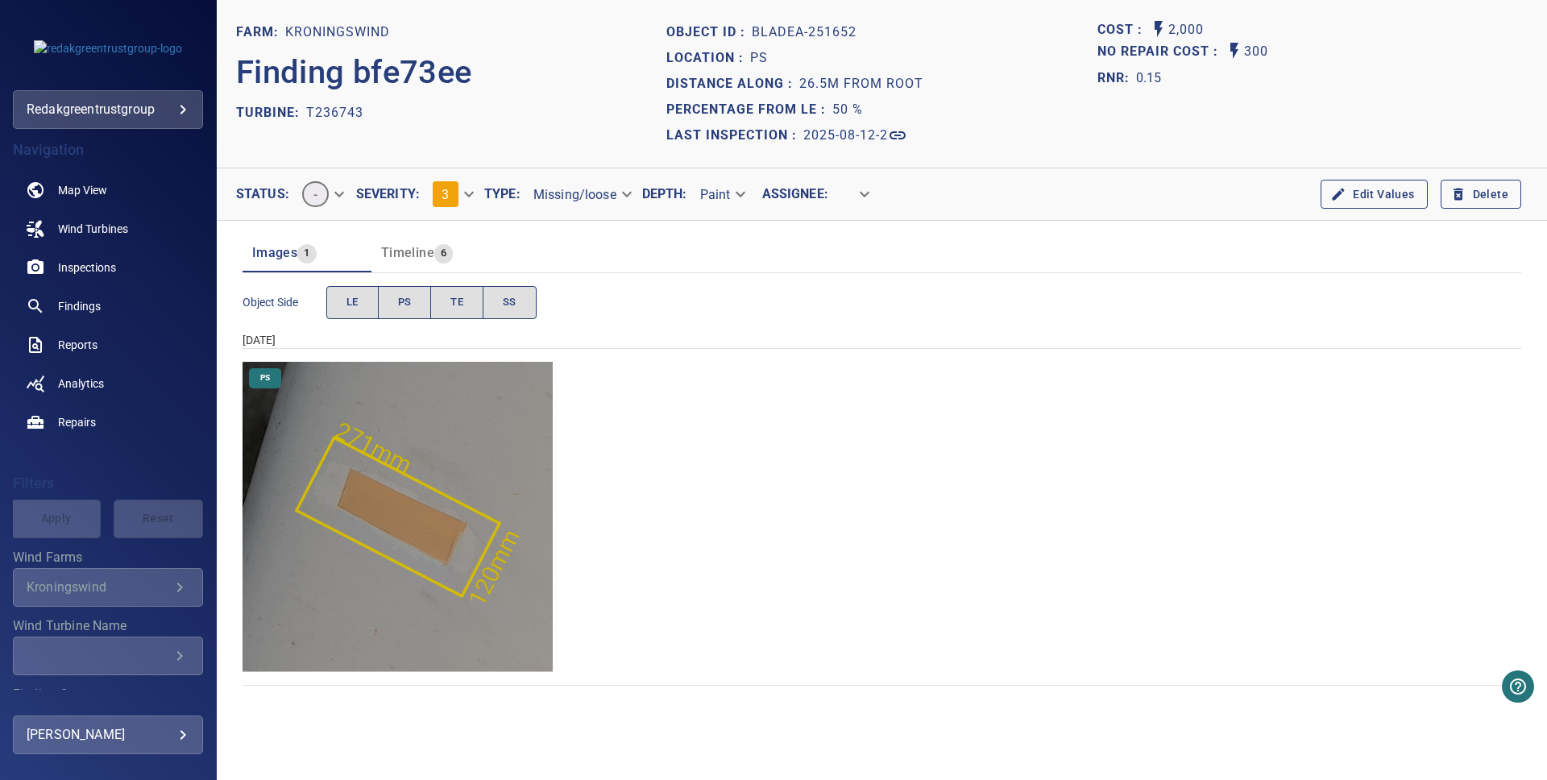
click at [445, 190] on body "**********" at bounding box center [773, 390] width 1547 height 780
click at [447, 156] on li "2" at bounding box center [469, 165] width 98 height 29
click at [713, 396] on div "PS" at bounding box center [882, 517] width 1279 height 310
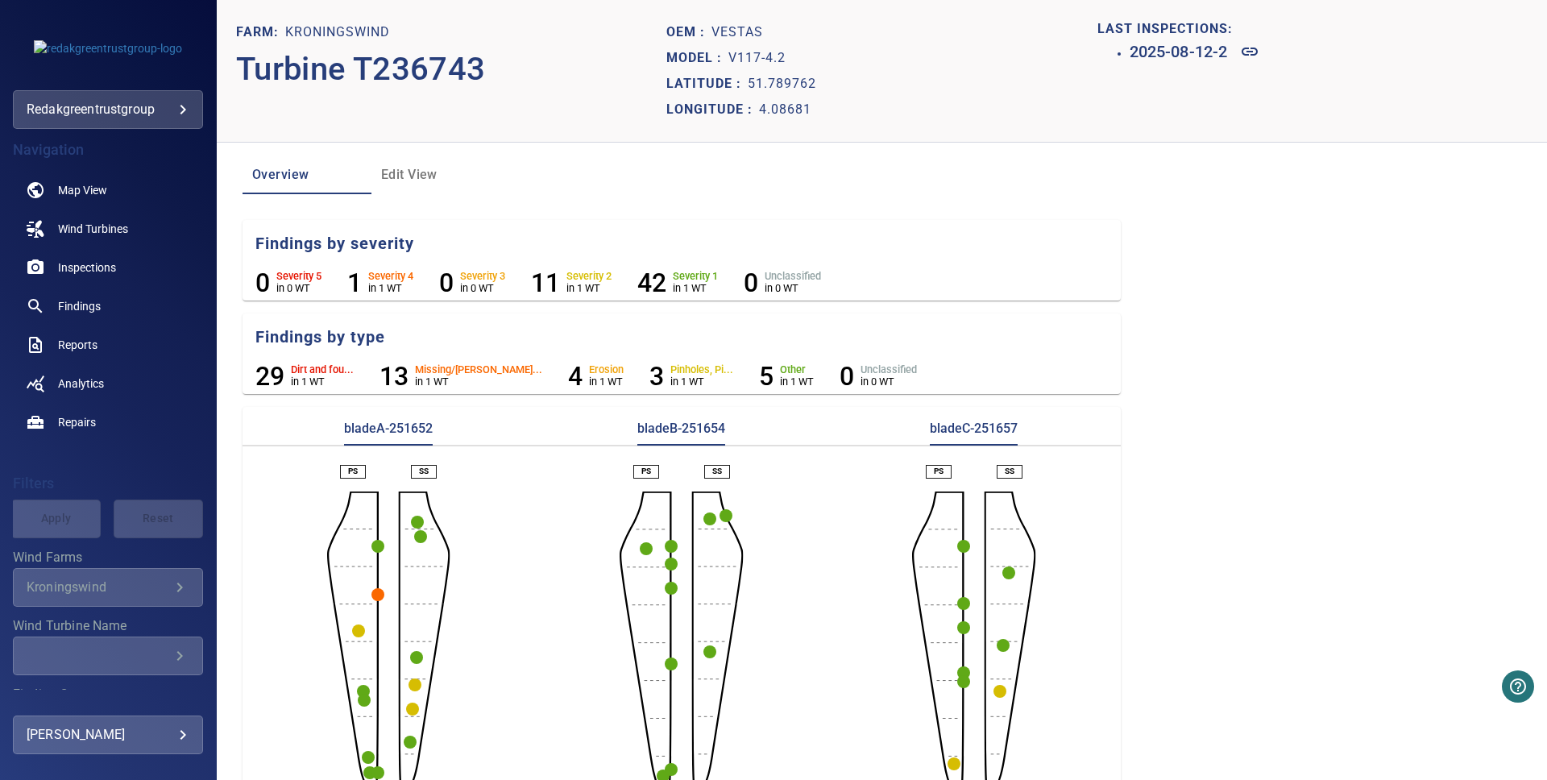
scroll to position [39, 0]
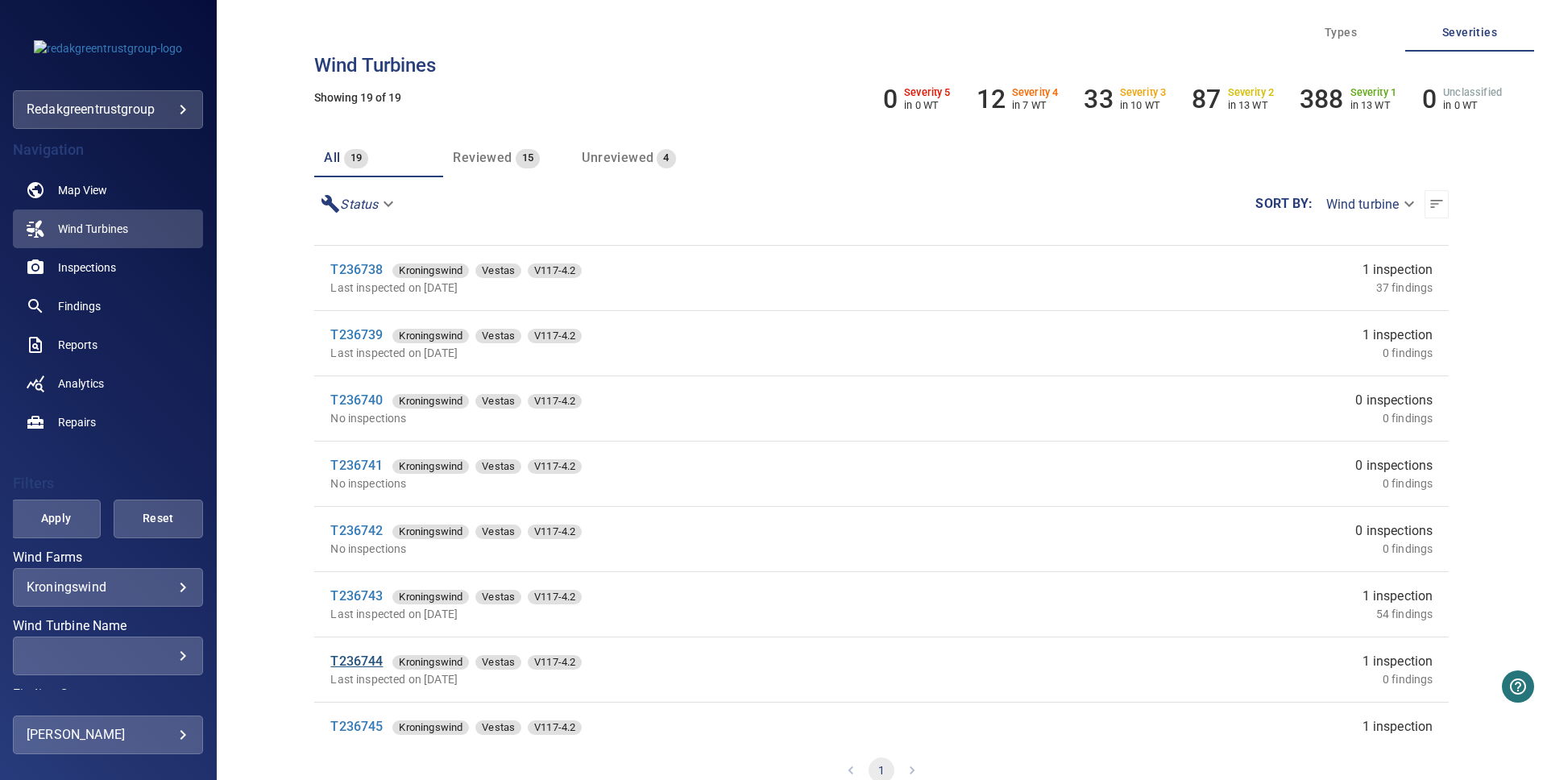
scroll to position [640, 0]
click at [370, 655] on link "T236744" at bounding box center [356, 659] width 52 height 15
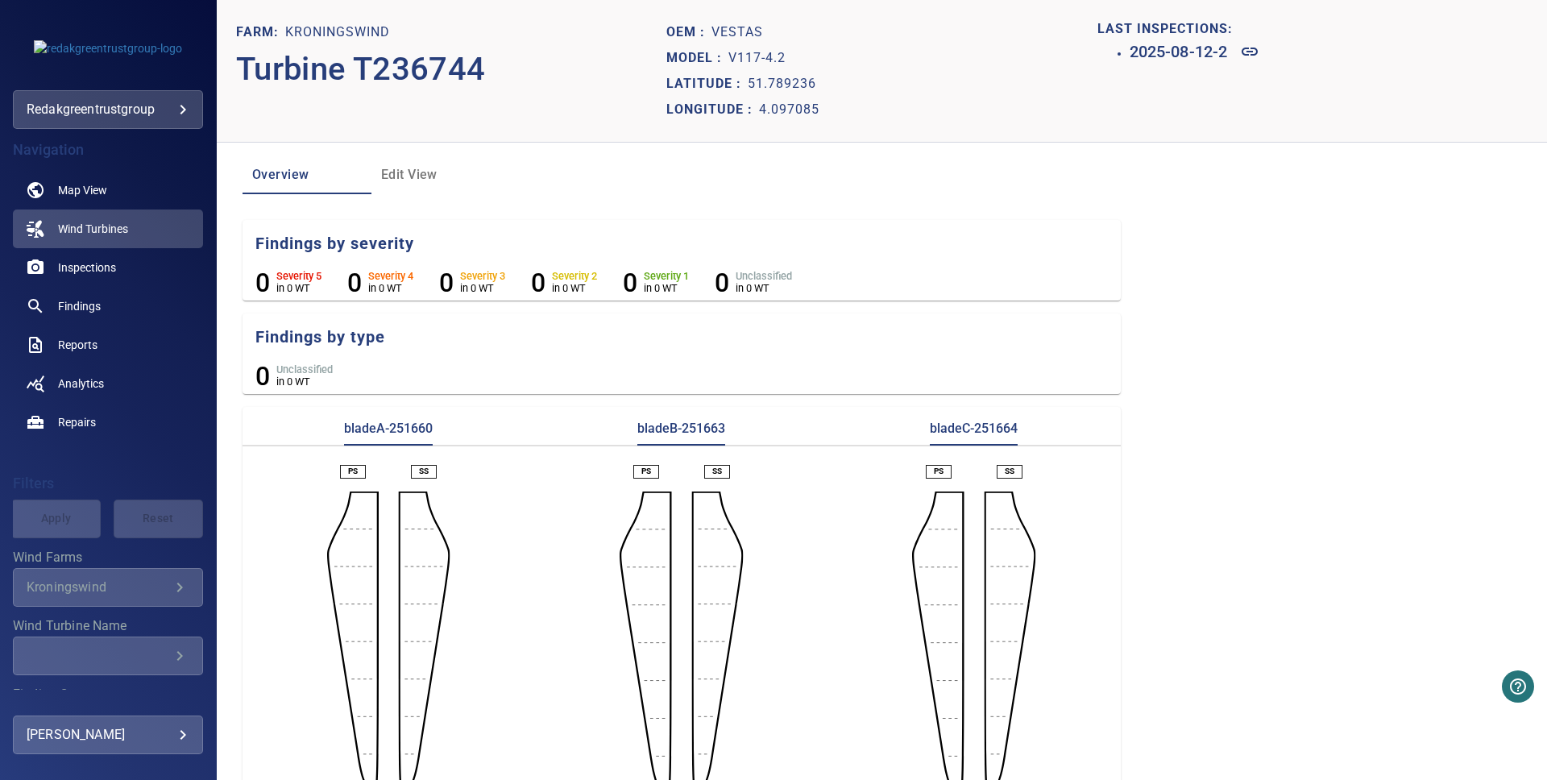
scroll to position [39, 0]
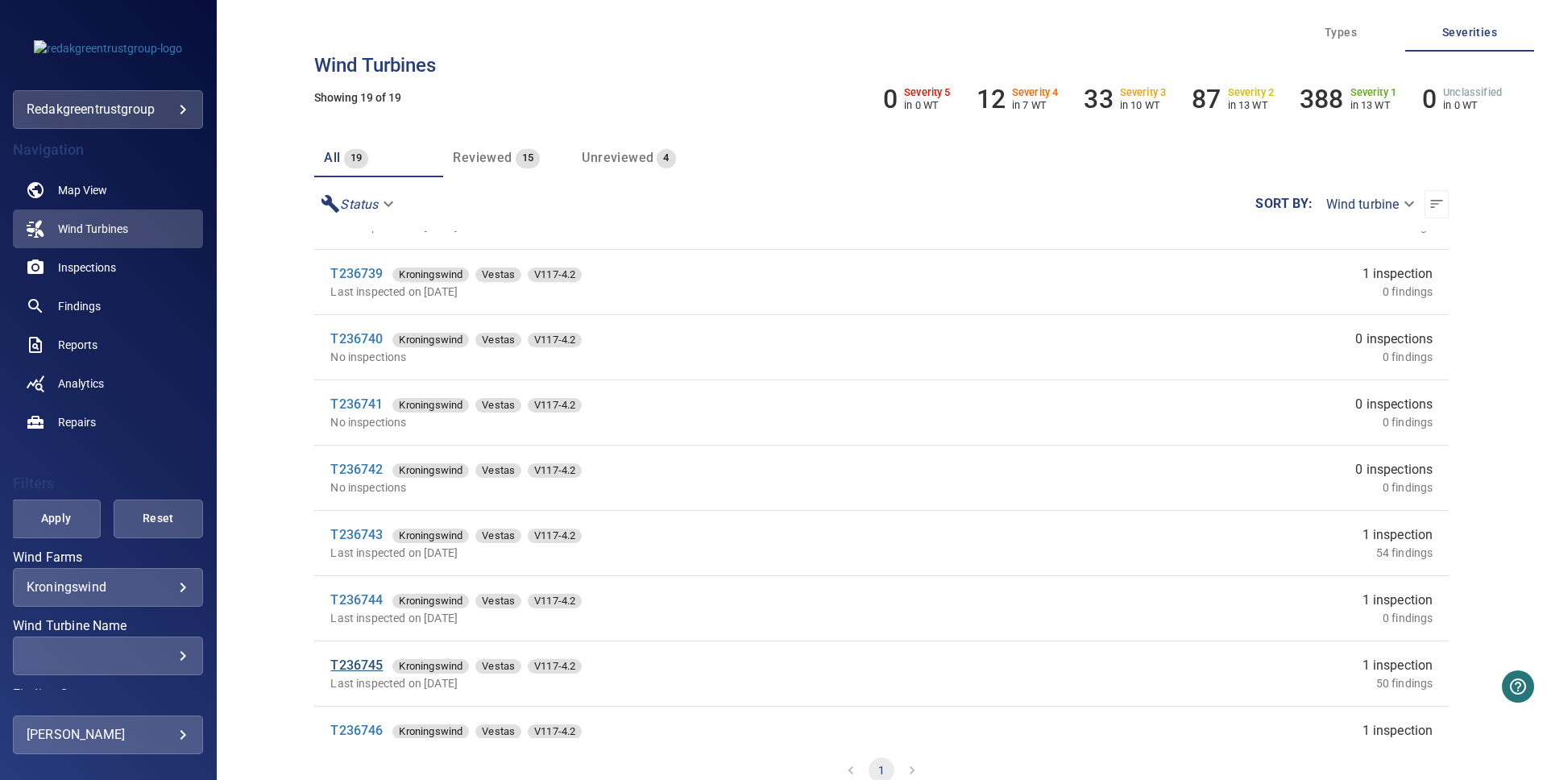
scroll to position [707, 0]
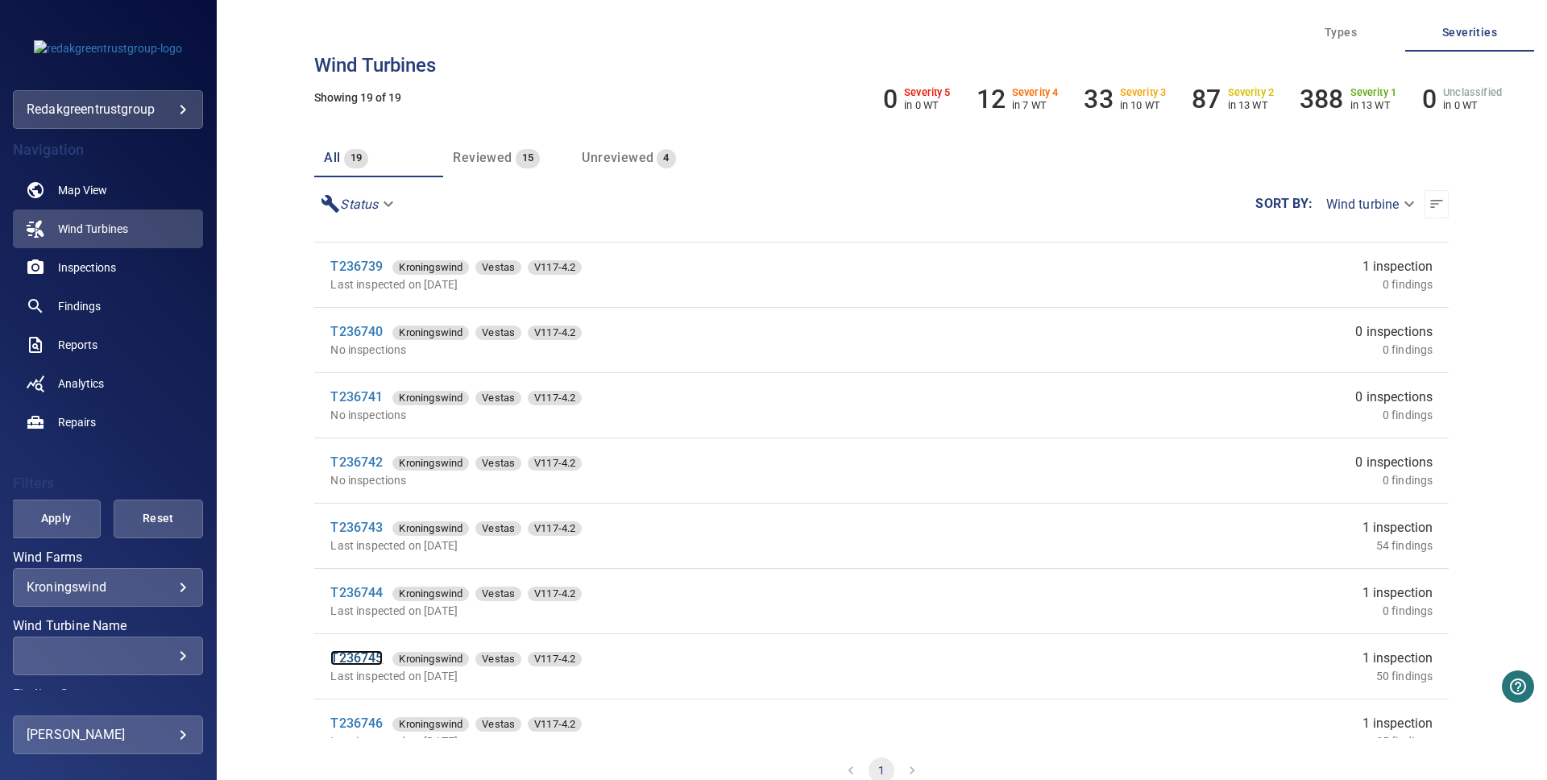
click at [358, 658] on link "T236745" at bounding box center [356, 657] width 52 height 15
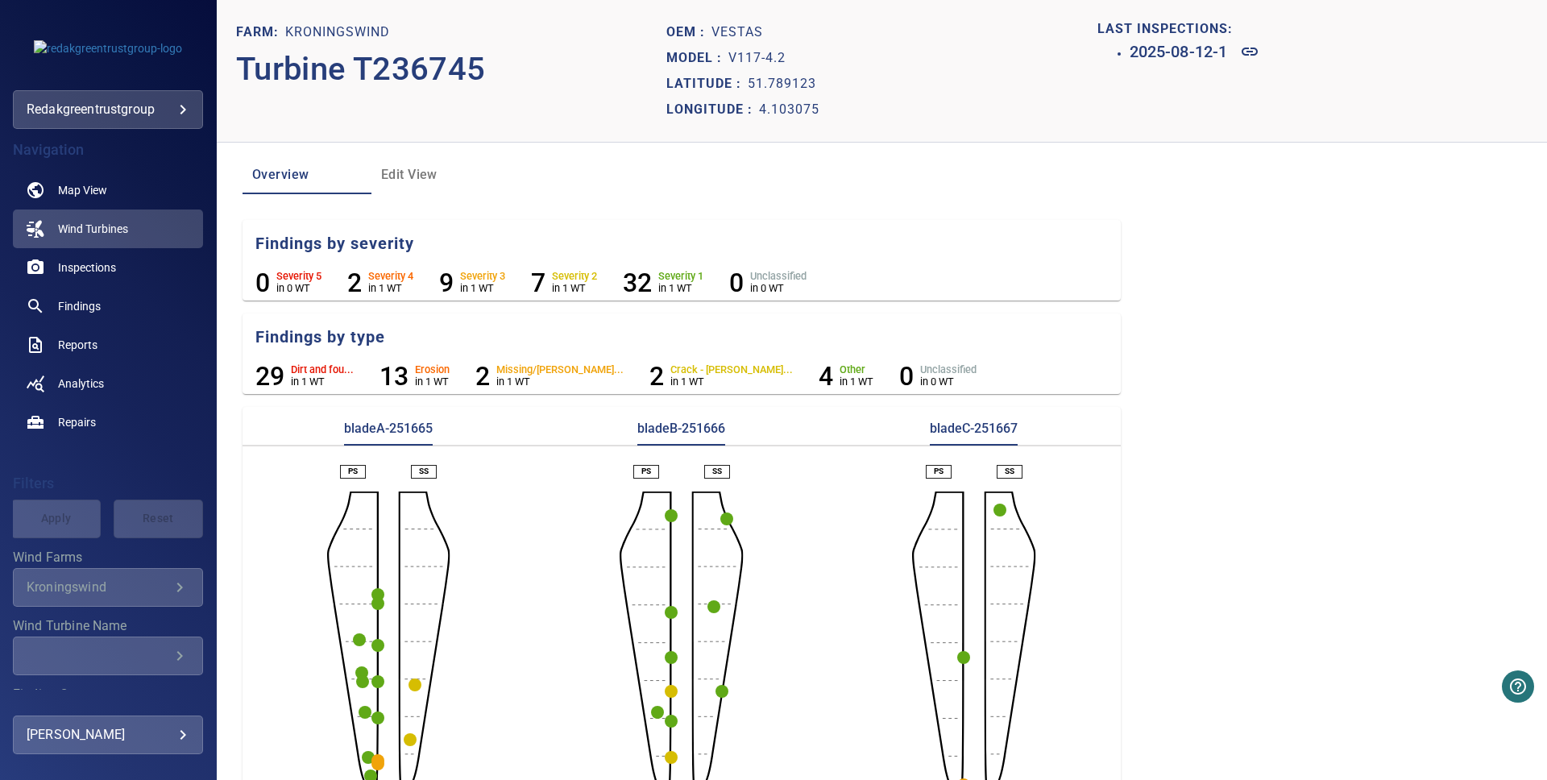
scroll to position [39, 0]
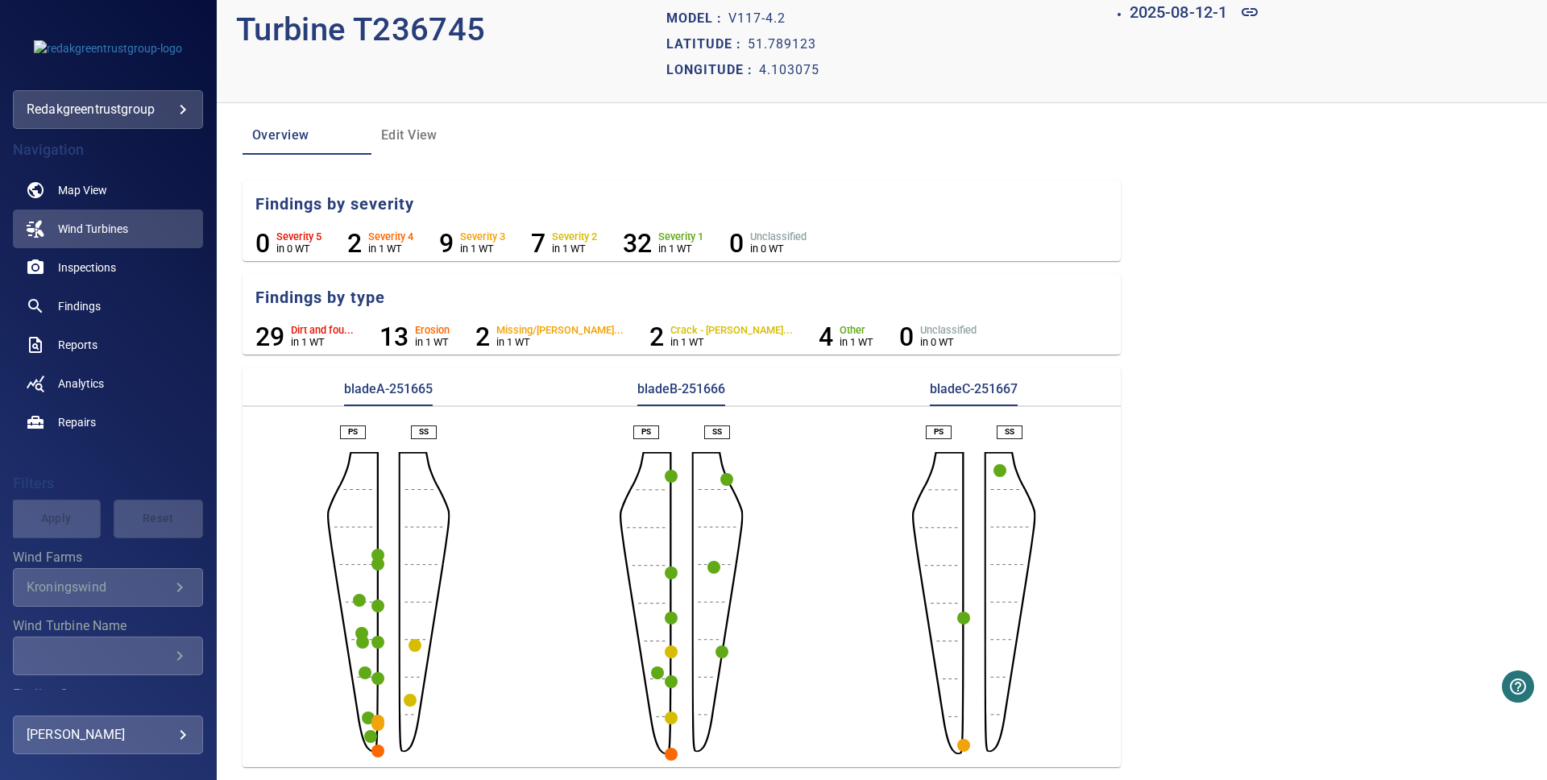
click at [376, 748] on circle "button" at bounding box center [377, 751] width 13 height 13
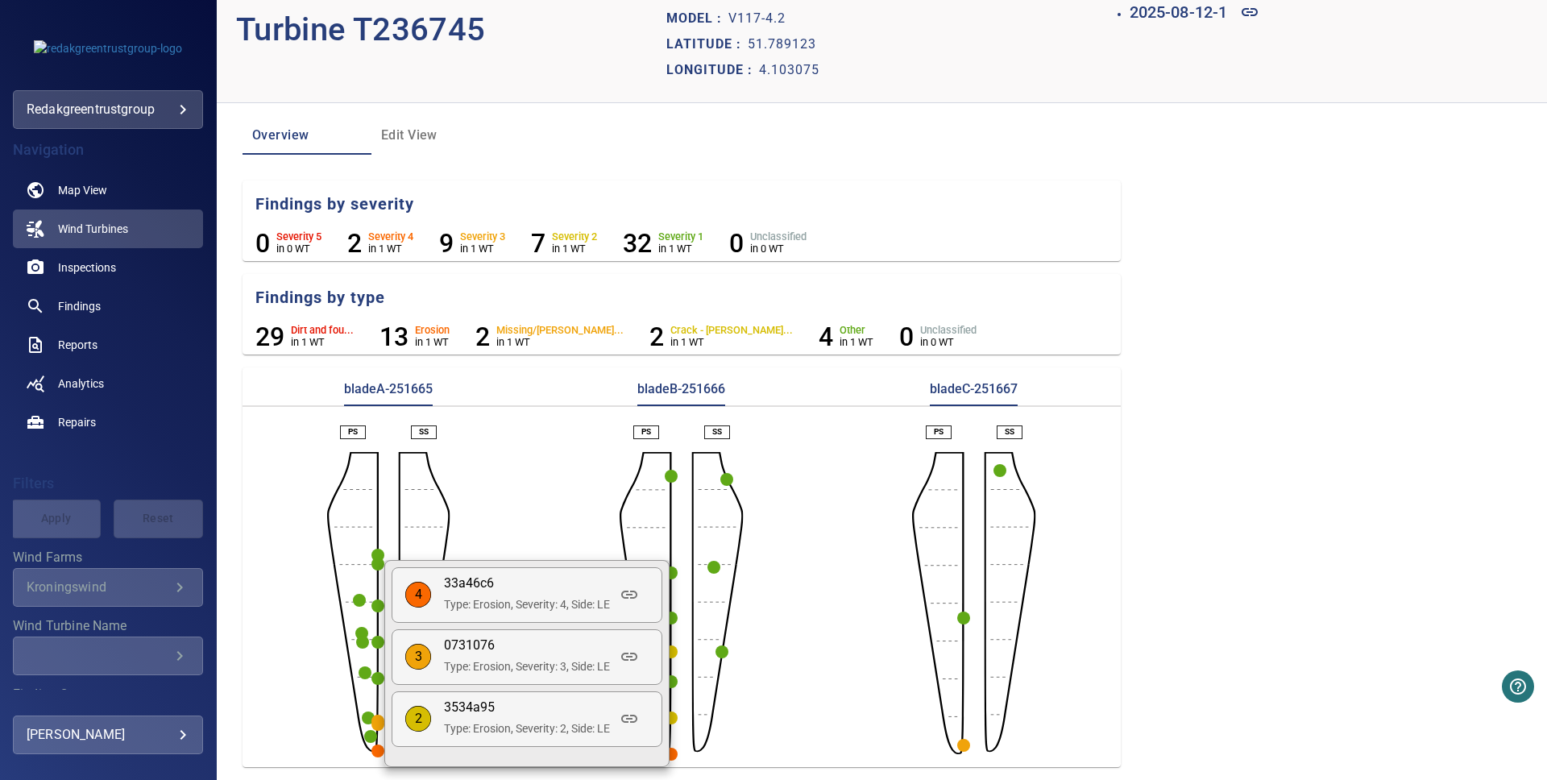
click at [555, 519] on div at bounding box center [773, 390] width 1547 height 780
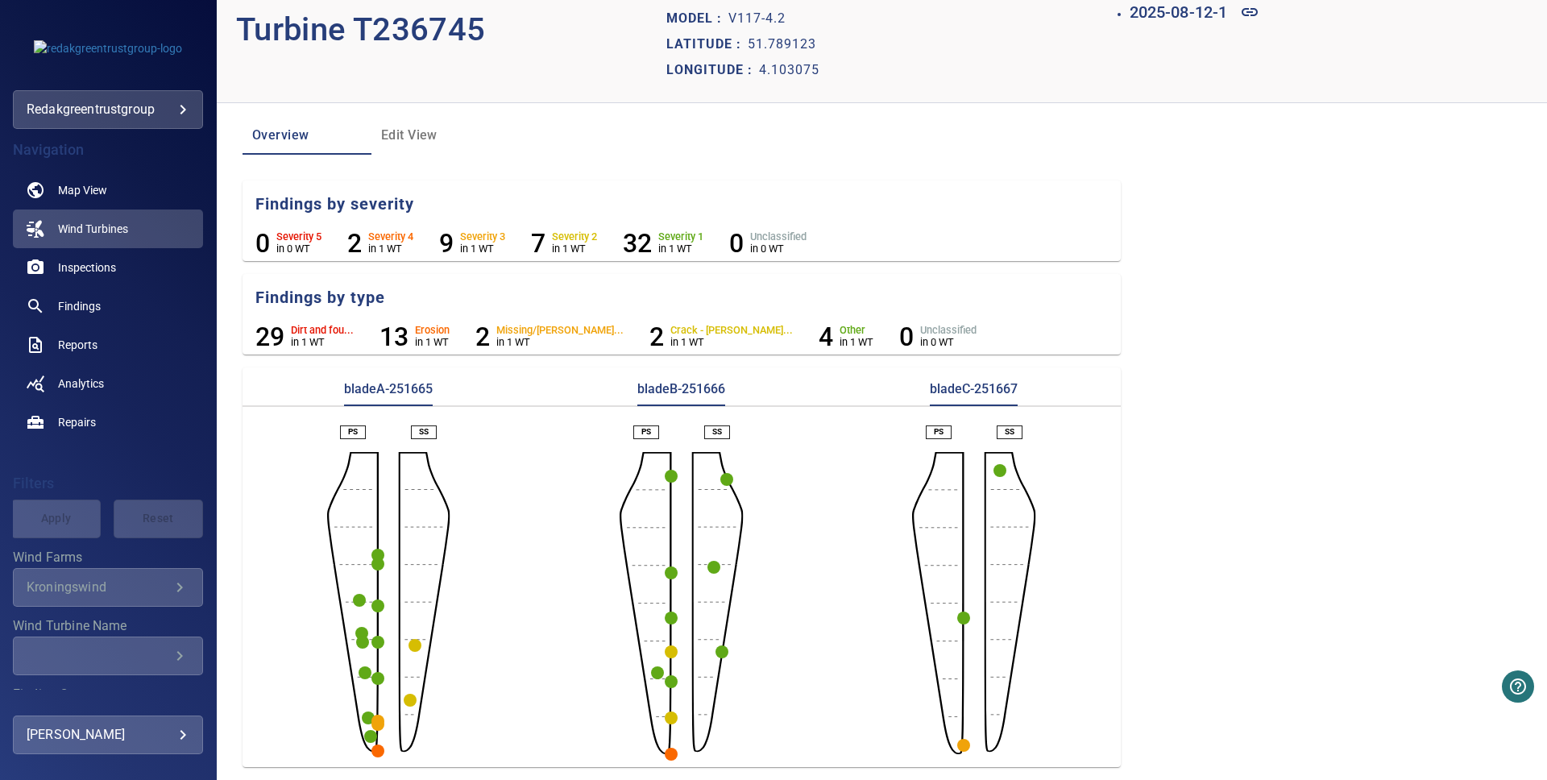
click at [964, 745] on circle "button" at bounding box center [963, 745] width 13 height 13
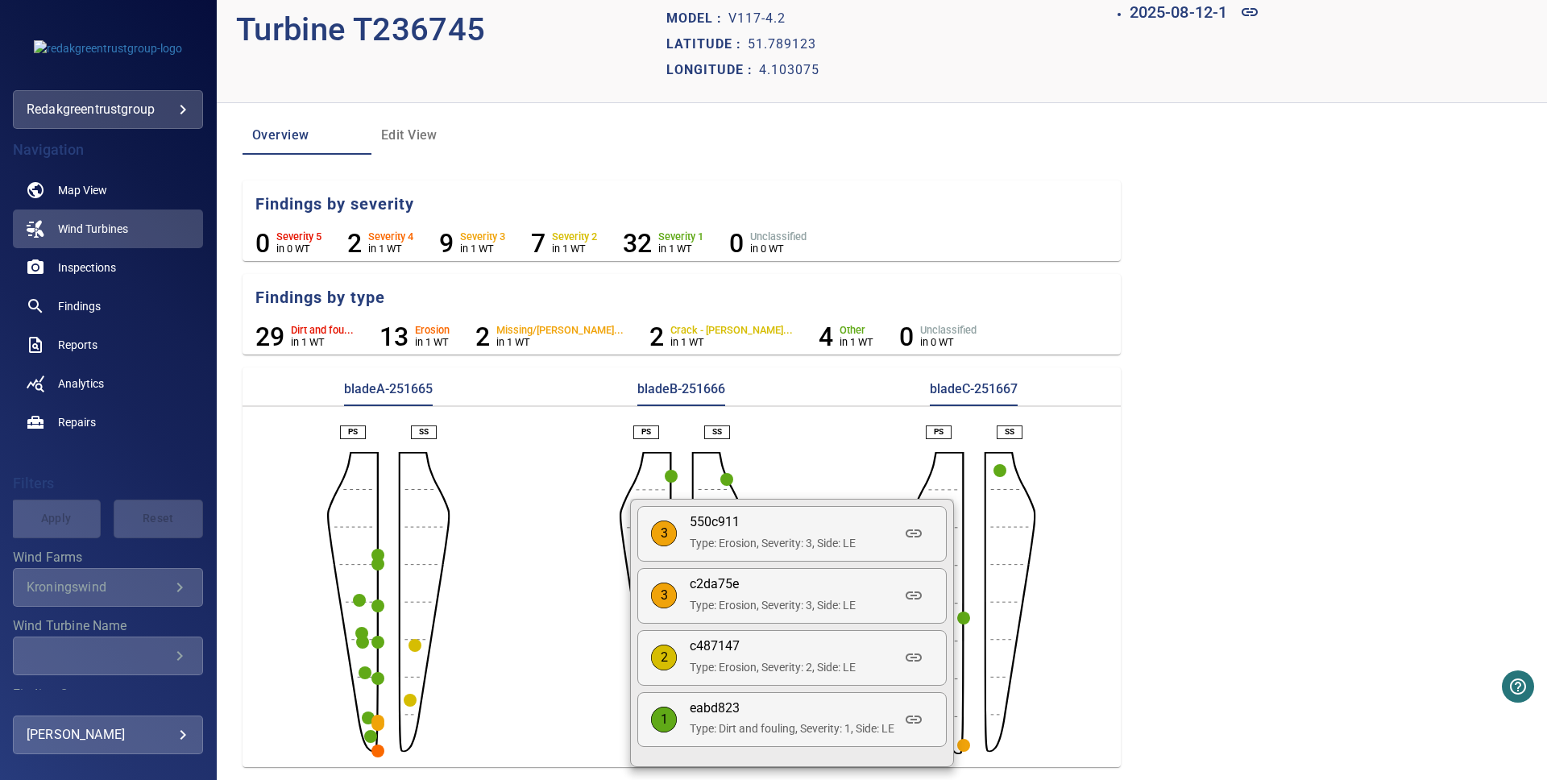
click at [1058, 647] on div at bounding box center [773, 390] width 1547 height 780
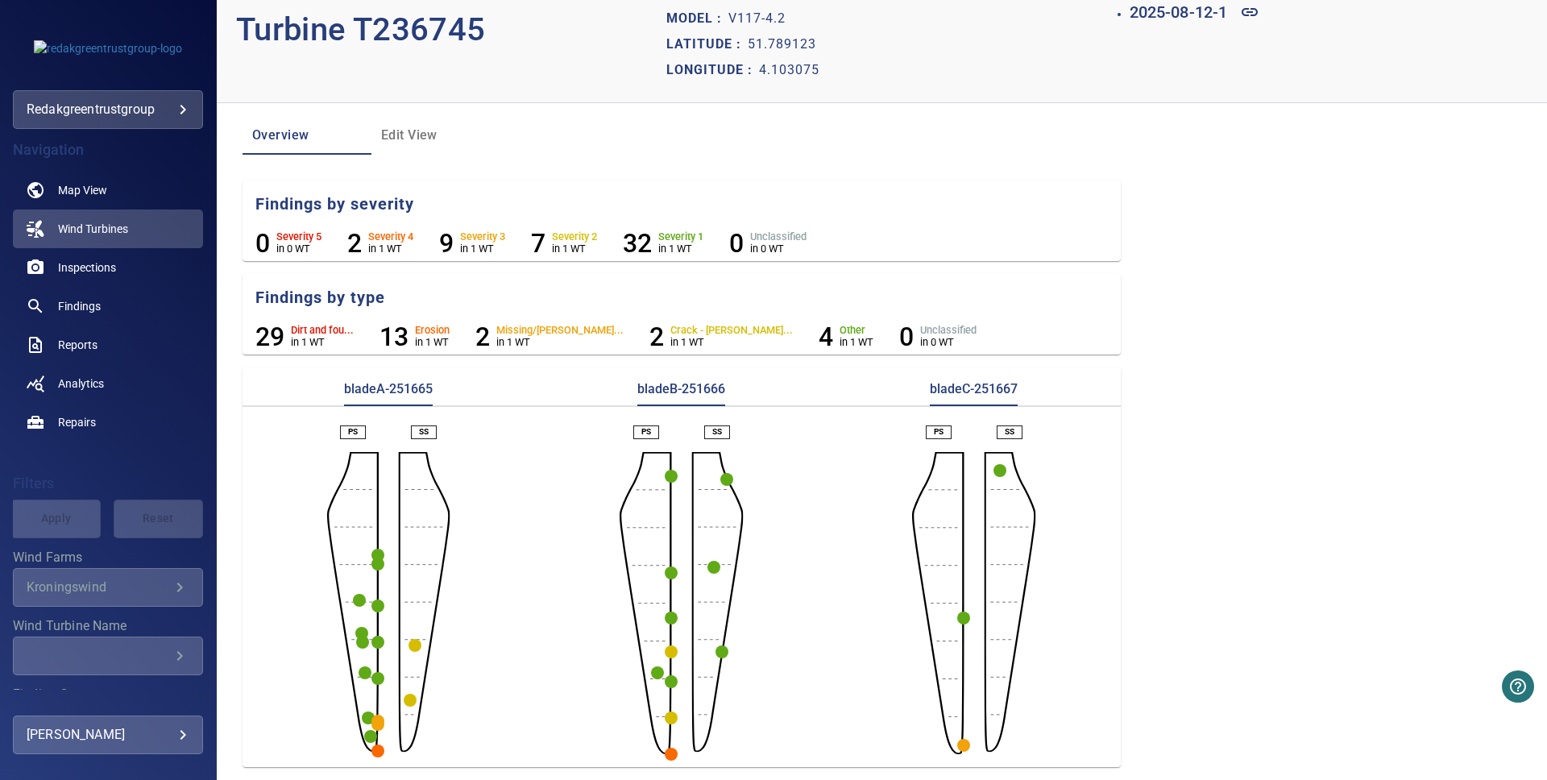
click at [376, 720] on circle "button" at bounding box center [377, 724] width 13 height 13
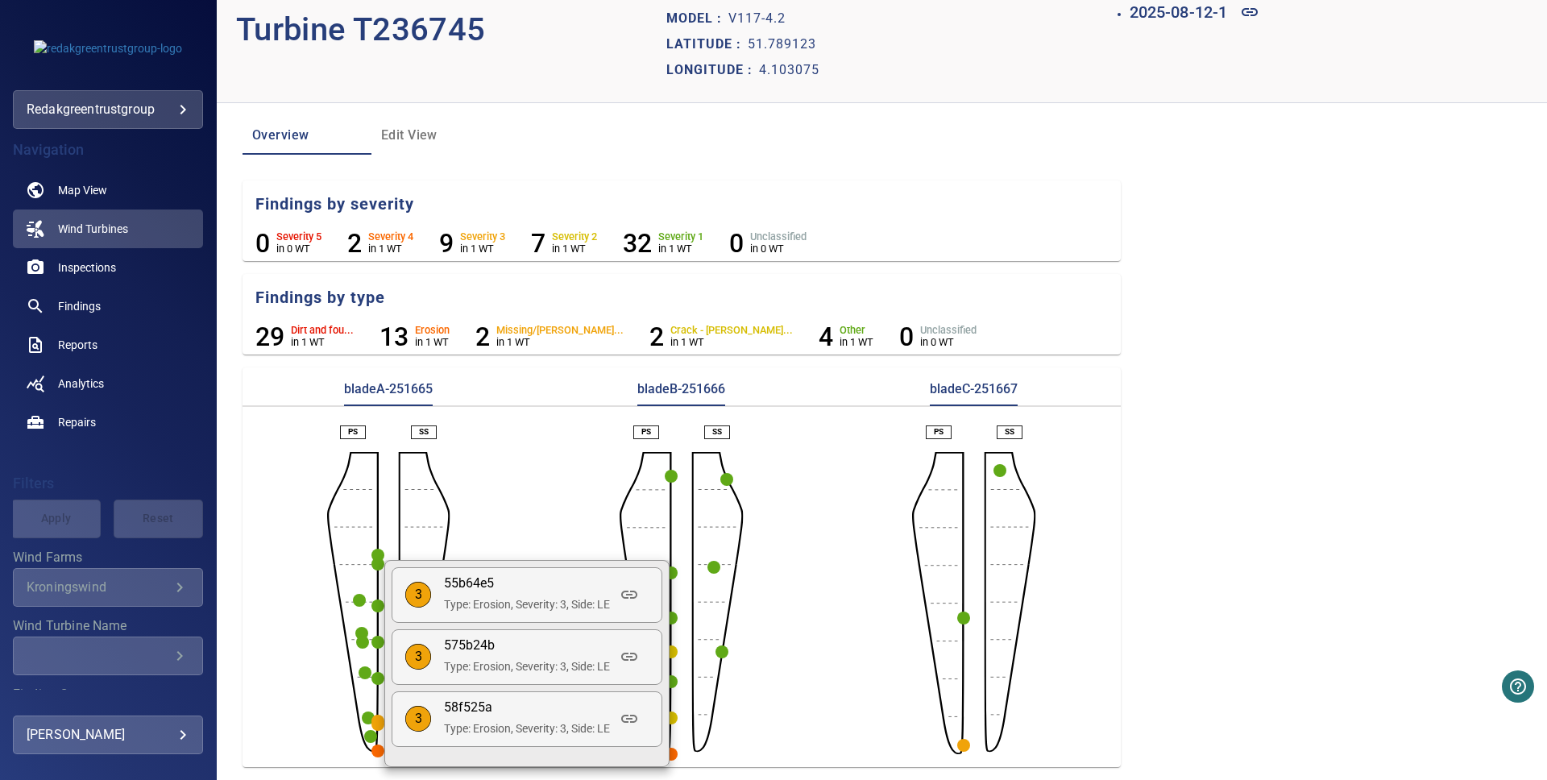
click at [377, 729] on div at bounding box center [773, 390] width 1547 height 780
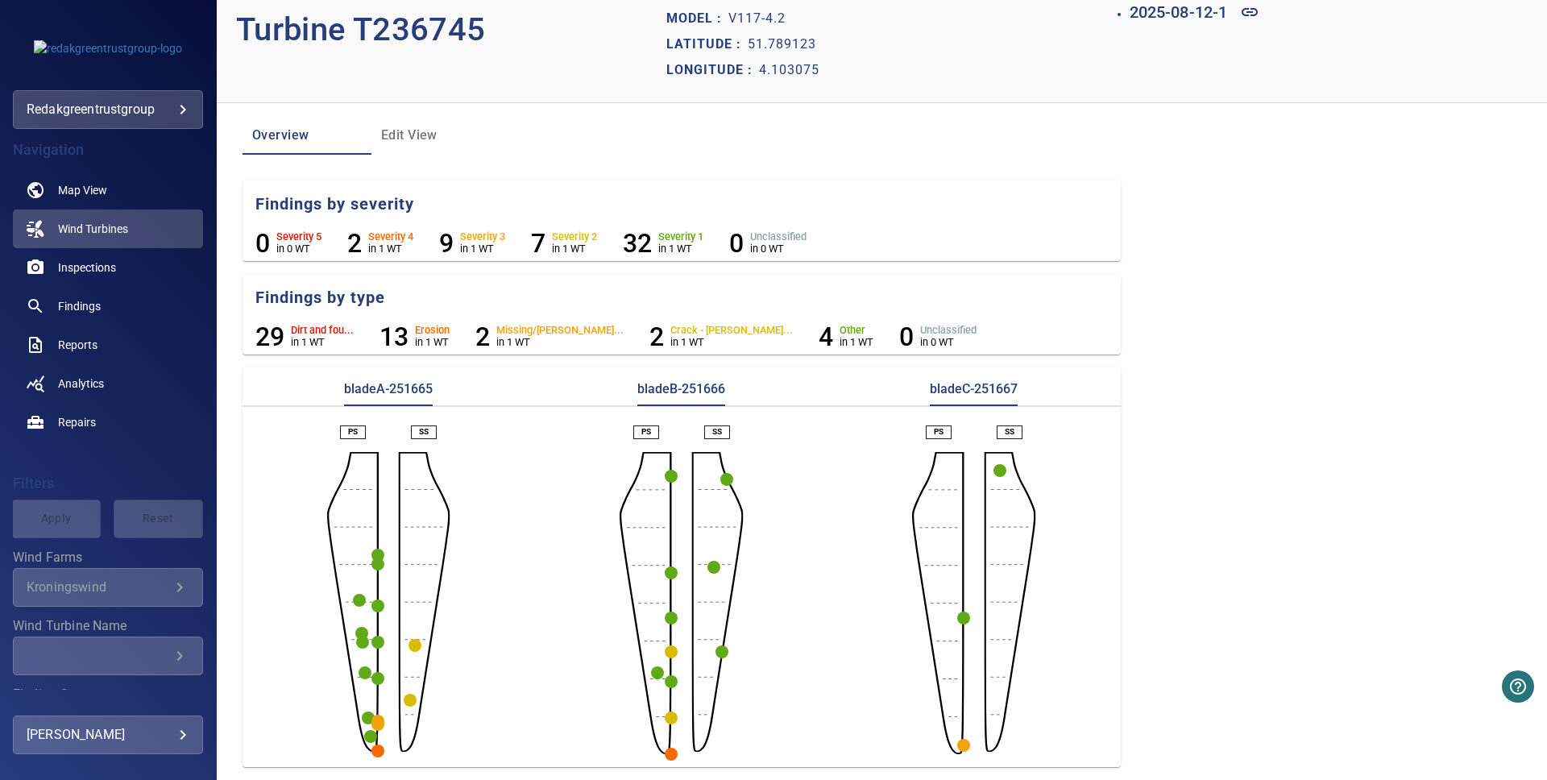
click at [379, 729] on circle "button" at bounding box center [377, 724] width 13 height 13
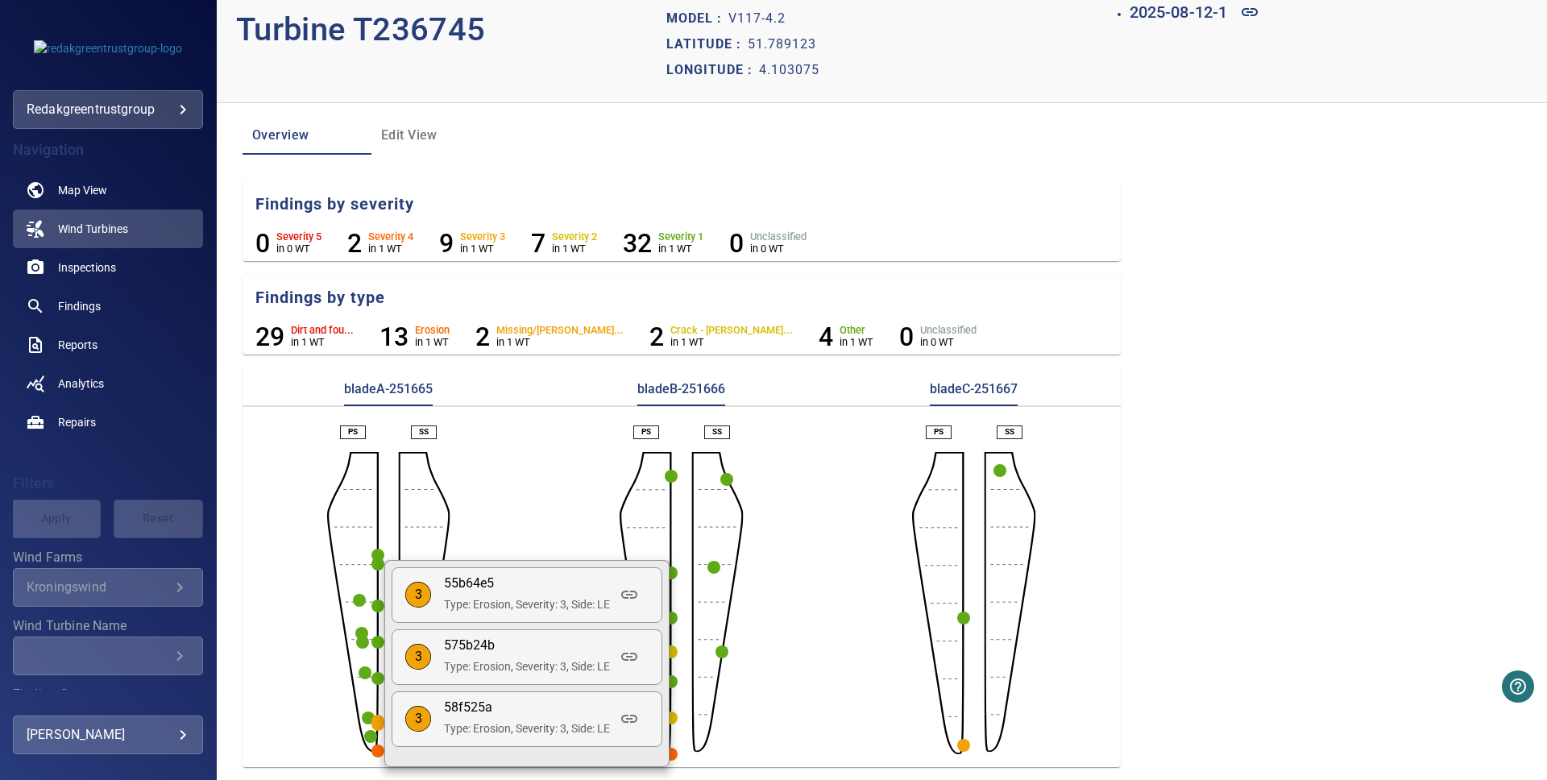
click at [495, 508] on div at bounding box center [773, 390] width 1547 height 780
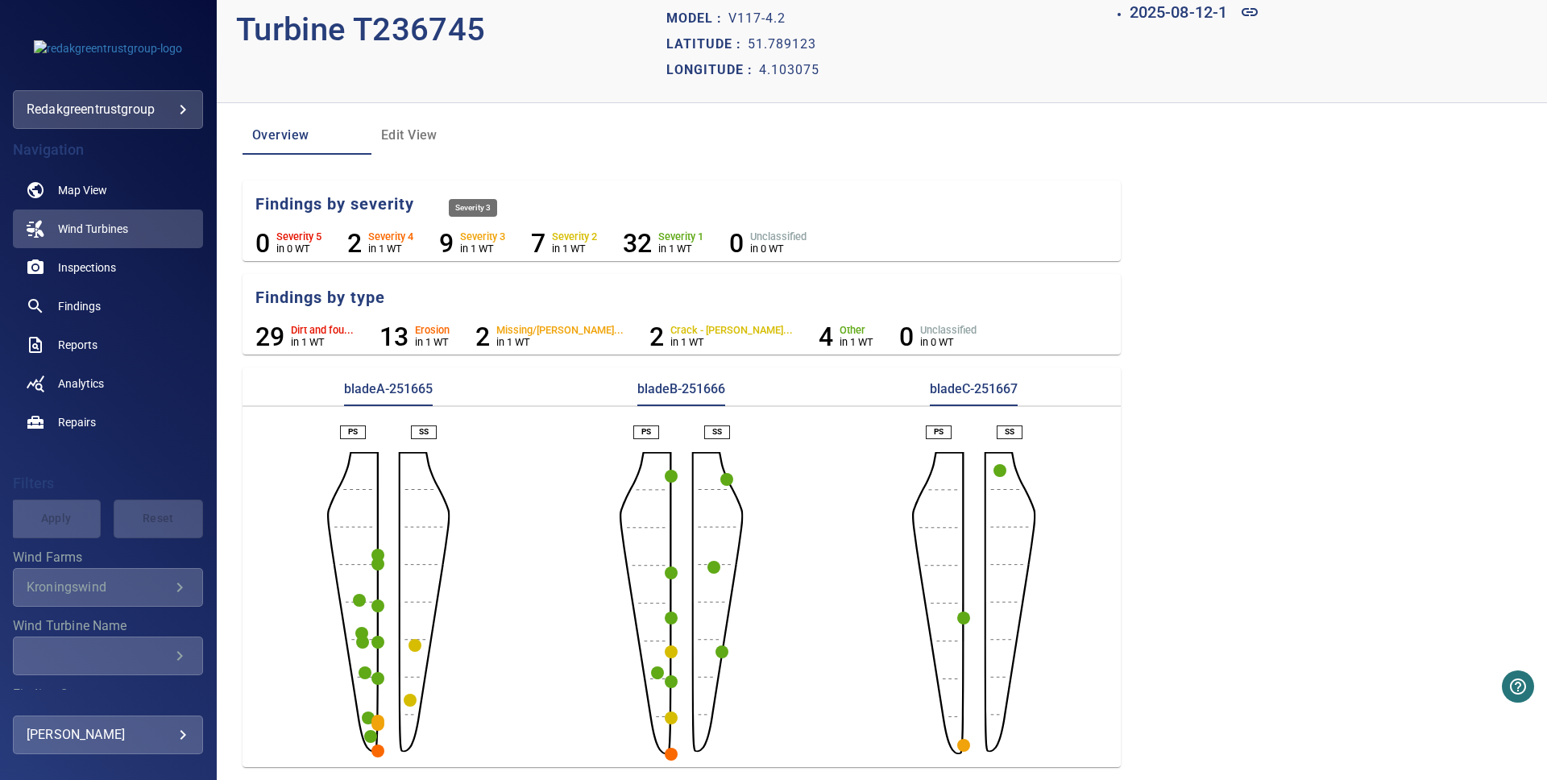
click at [455, 240] on li "9 Severity 3 in 1 WT" at bounding box center [472, 243] width 66 height 31
click at [963, 744] on circle "button" at bounding box center [963, 745] width 13 height 13
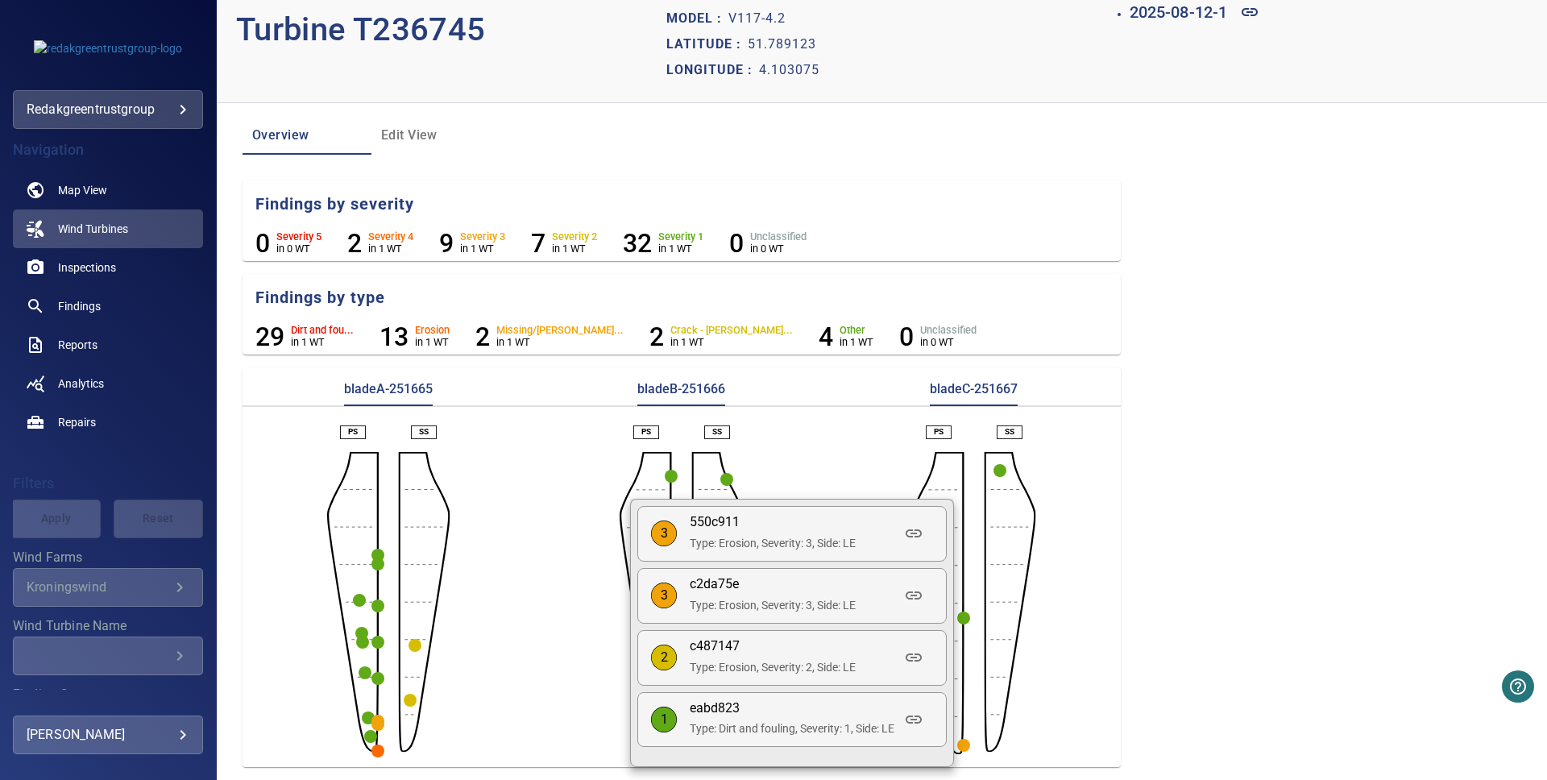
click at [500, 594] on div at bounding box center [773, 390] width 1547 height 780
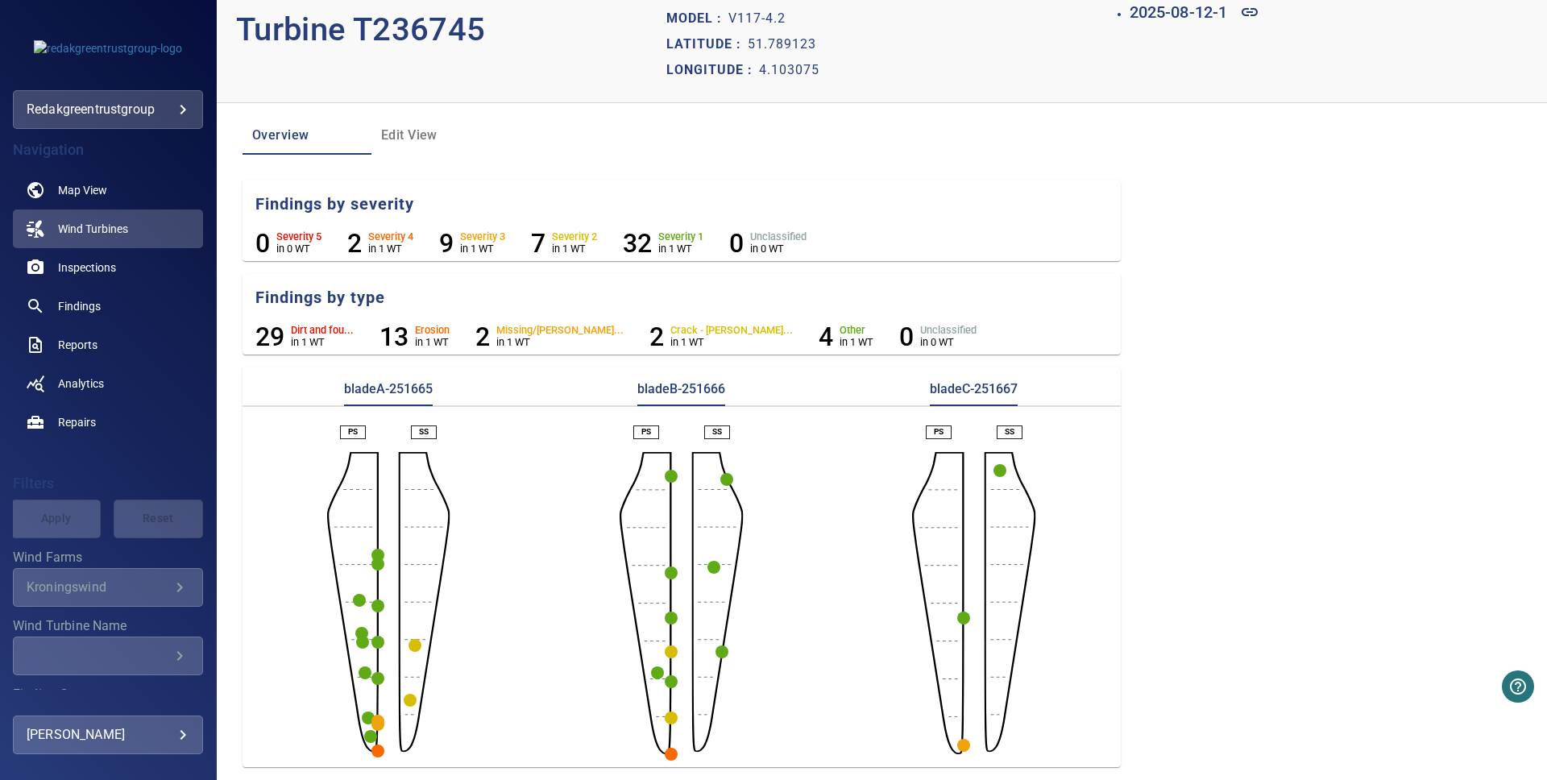
click at [373, 730] on icon "button" at bounding box center [377, 724] width 13 height 13
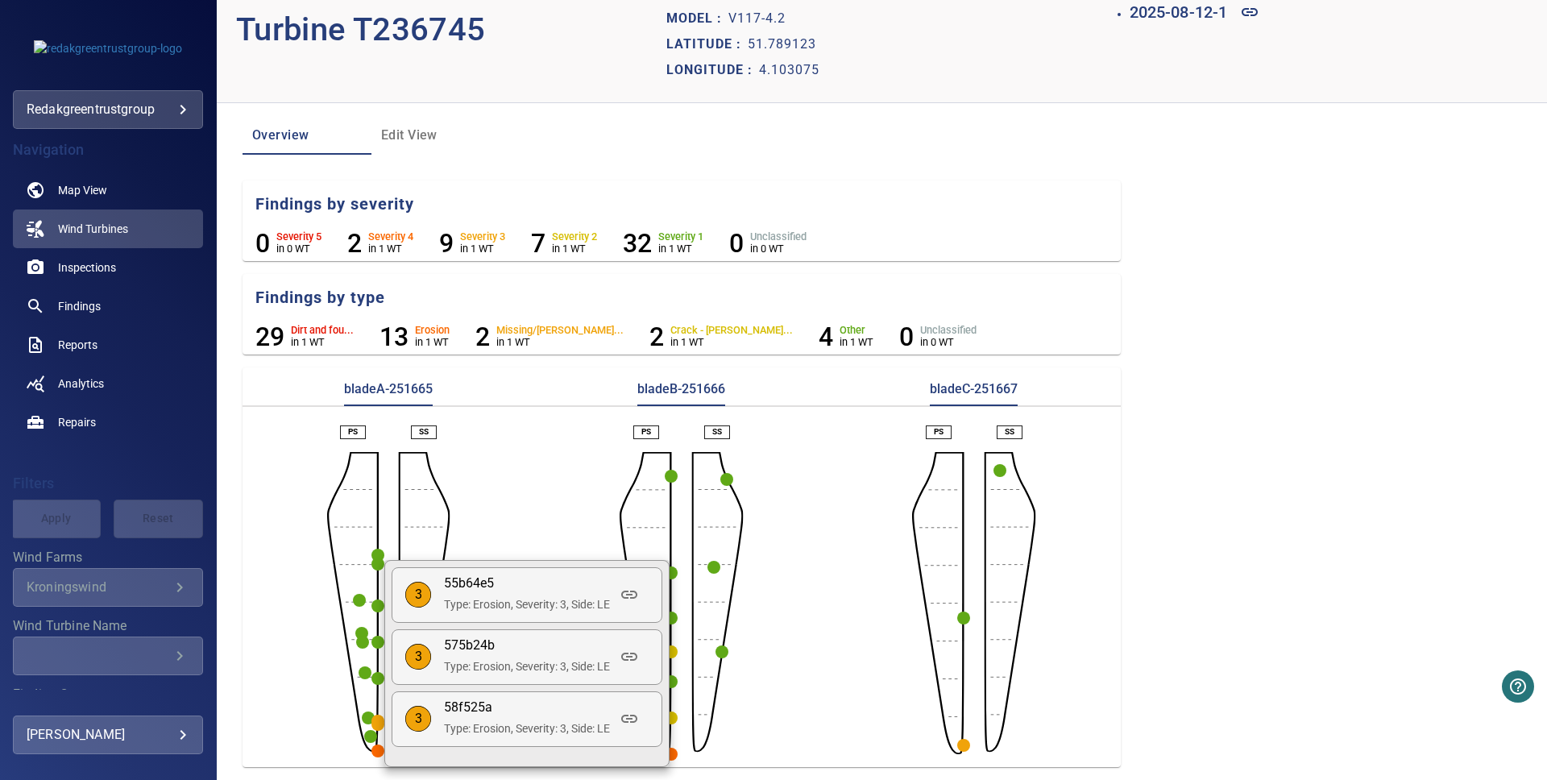
click at [374, 719] on div at bounding box center [773, 390] width 1547 height 780
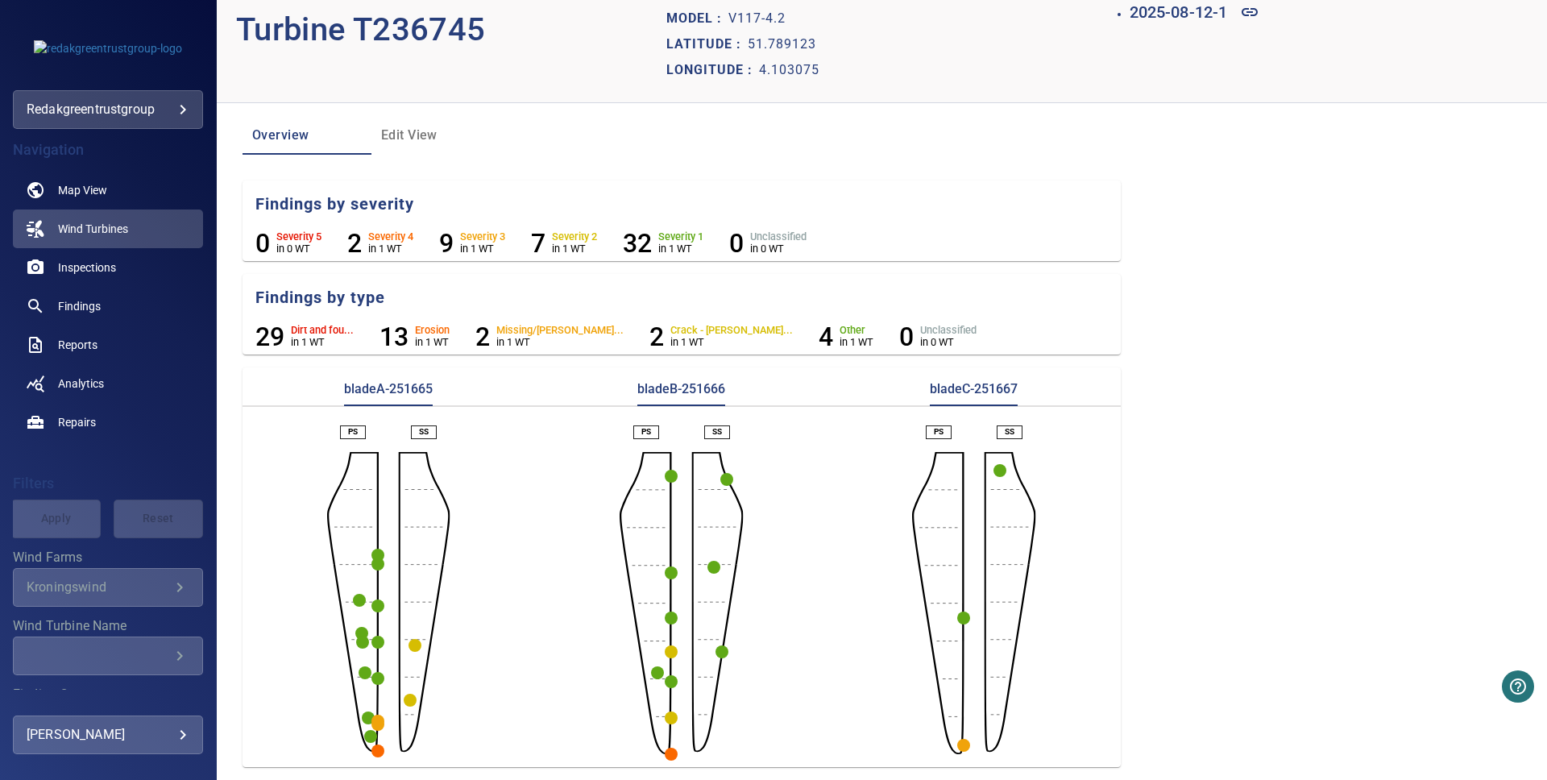
click at [379, 718] on icon "button" at bounding box center [377, 724] width 13 height 13
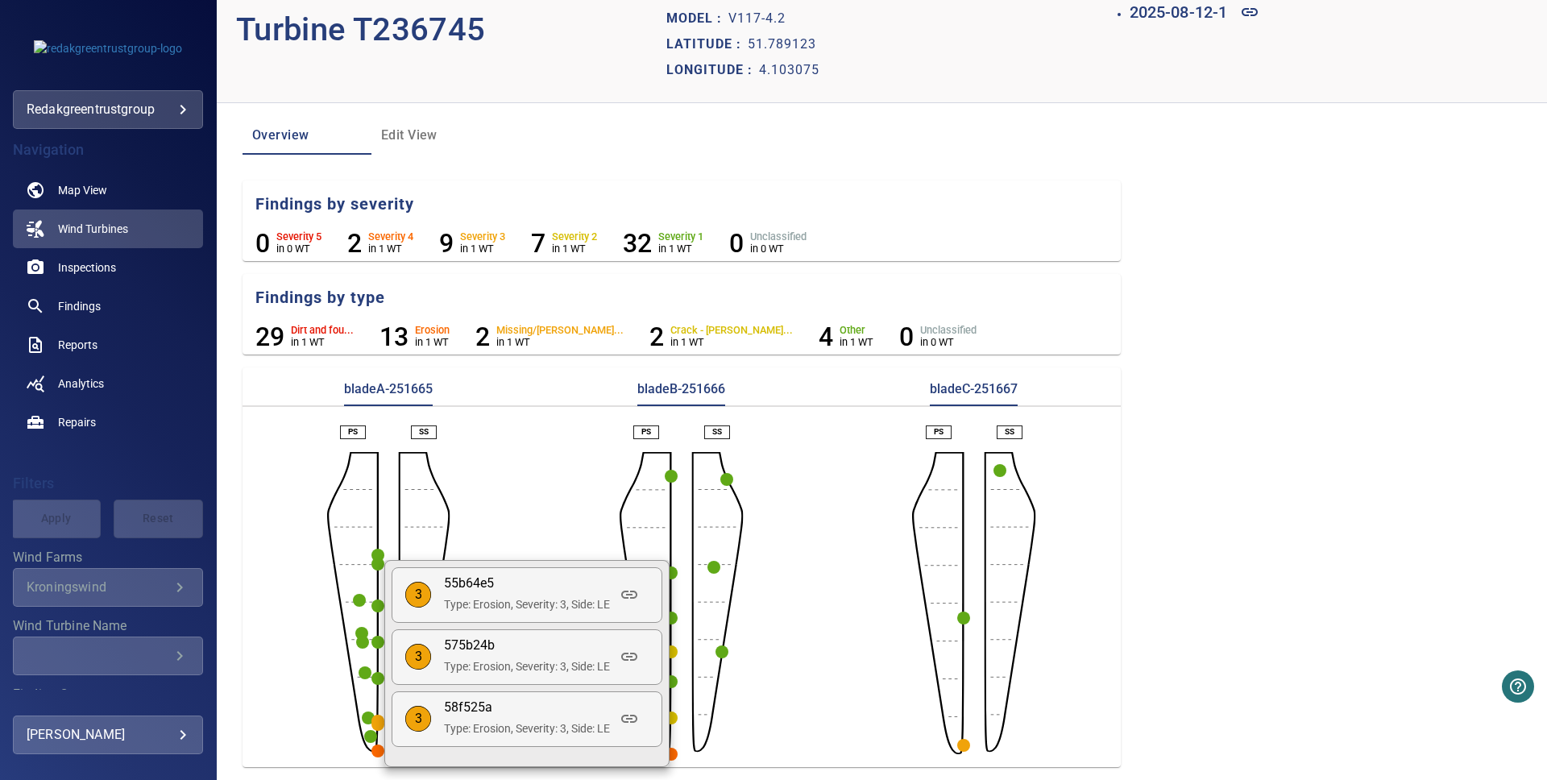
drag, startPoint x: 338, startPoint y: 726, endPoint x: 350, endPoint y: 732, distance: 13.3
click at [338, 726] on div at bounding box center [773, 390] width 1547 height 780
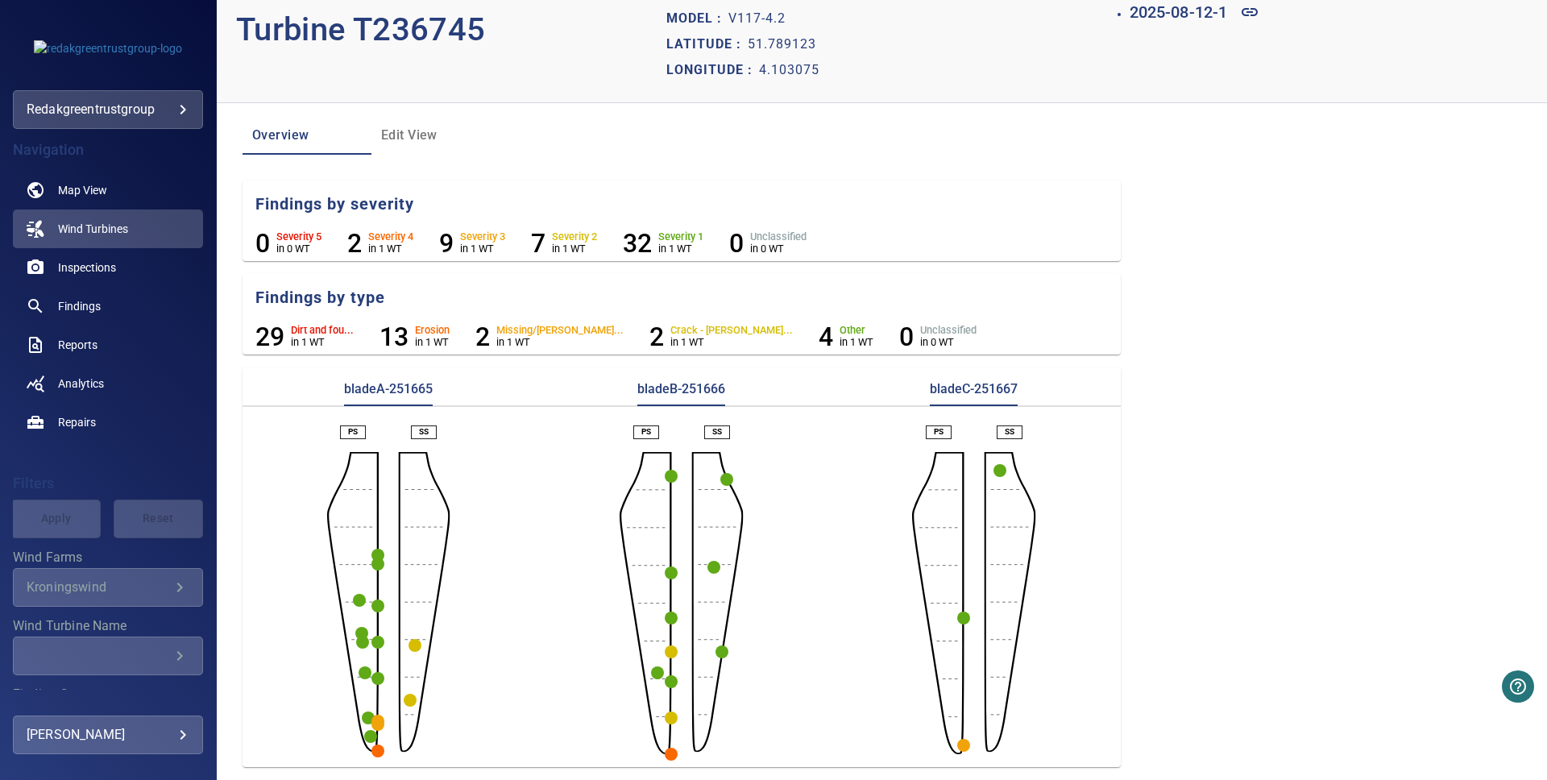
click at [376, 748] on circle "button" at bounding box center [377, 751] width 13 height 13
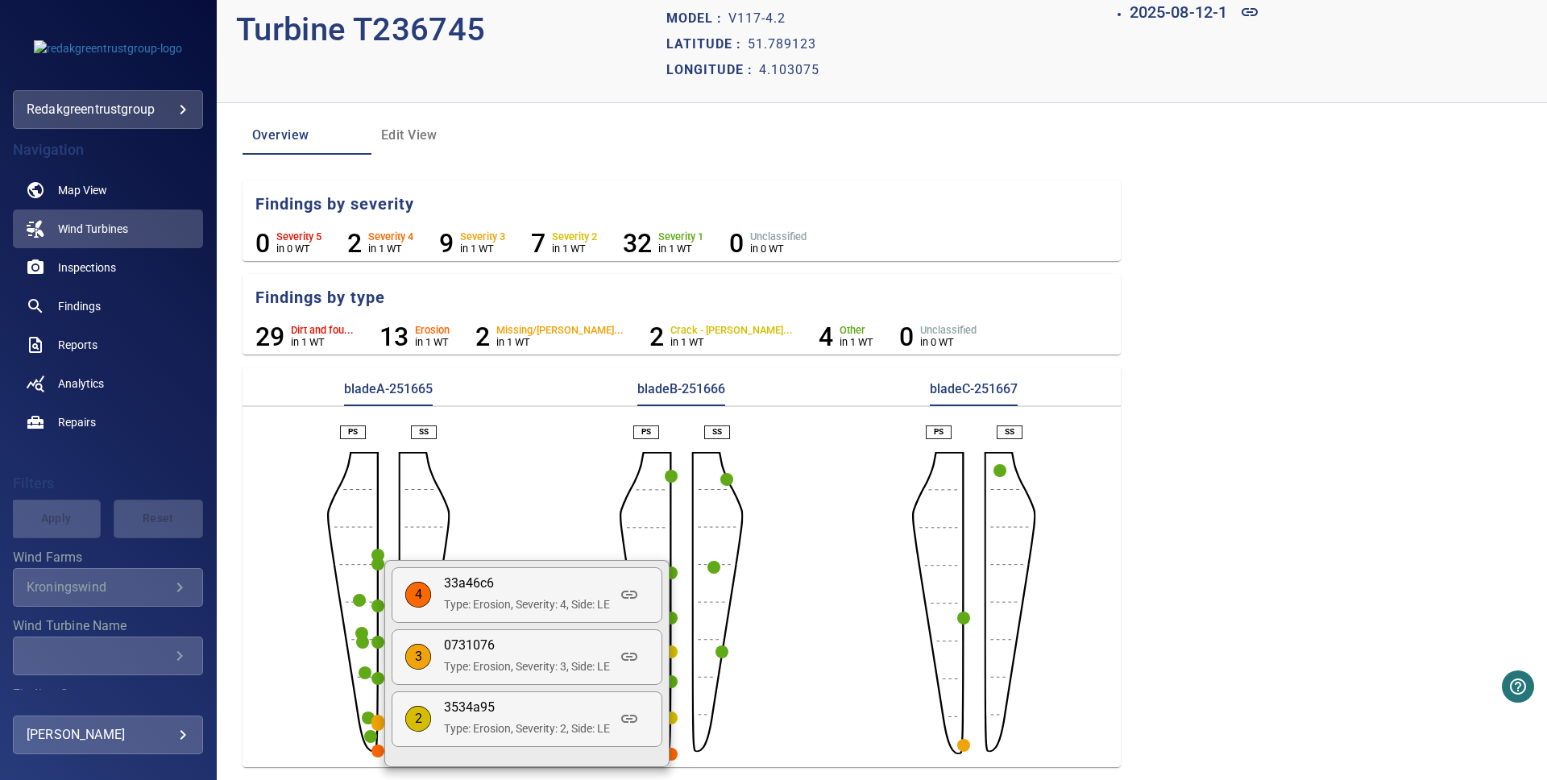
click at [566, 484] on div at bounding box center [773, 390] width 1547 height 780
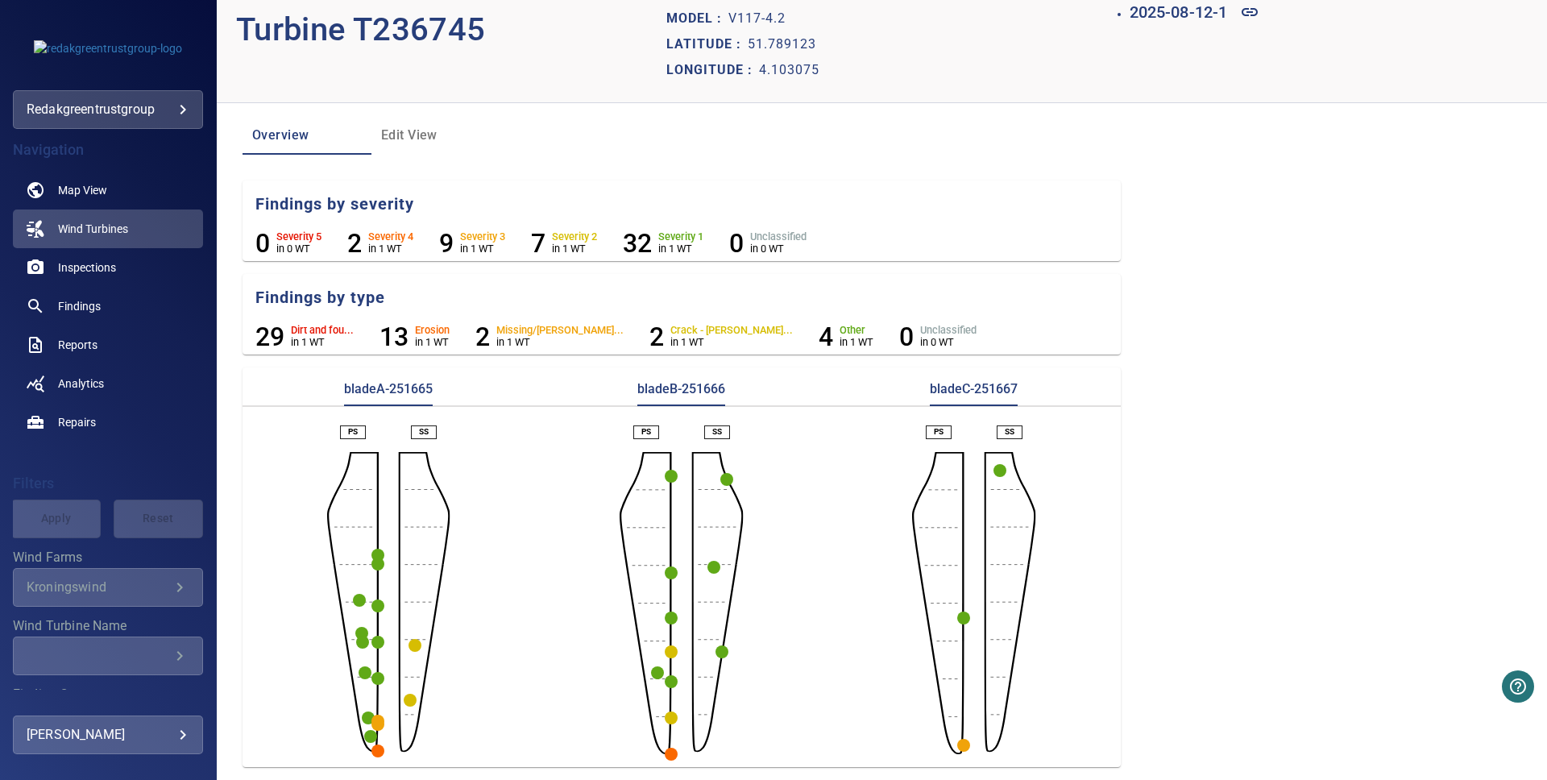
click at [380, 720] on circle "button" at bounding box center [377, 724] width 13 height 13
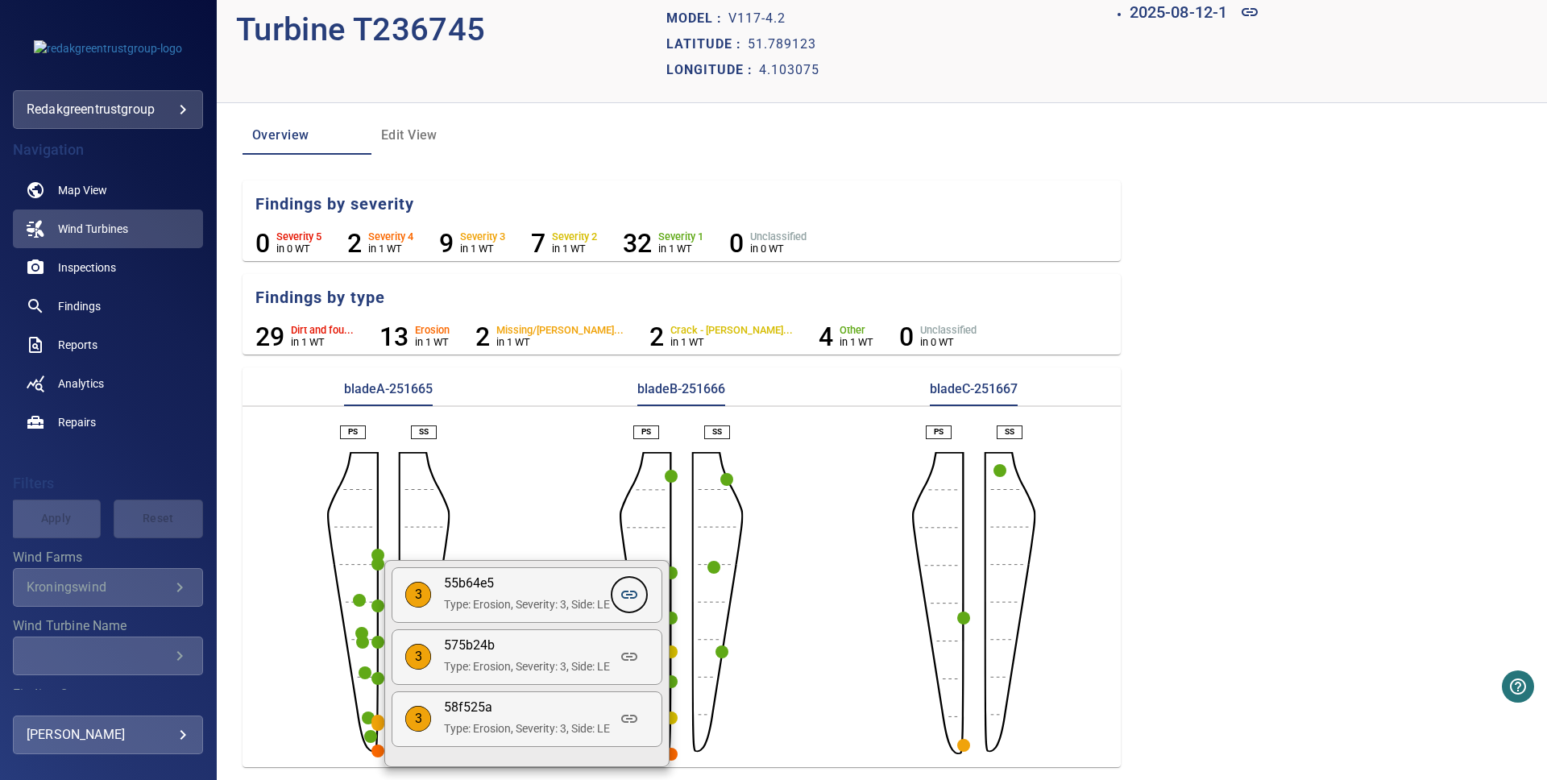
click at [627, 591] on icon at bounding box center [629, 594] width 19 height 19
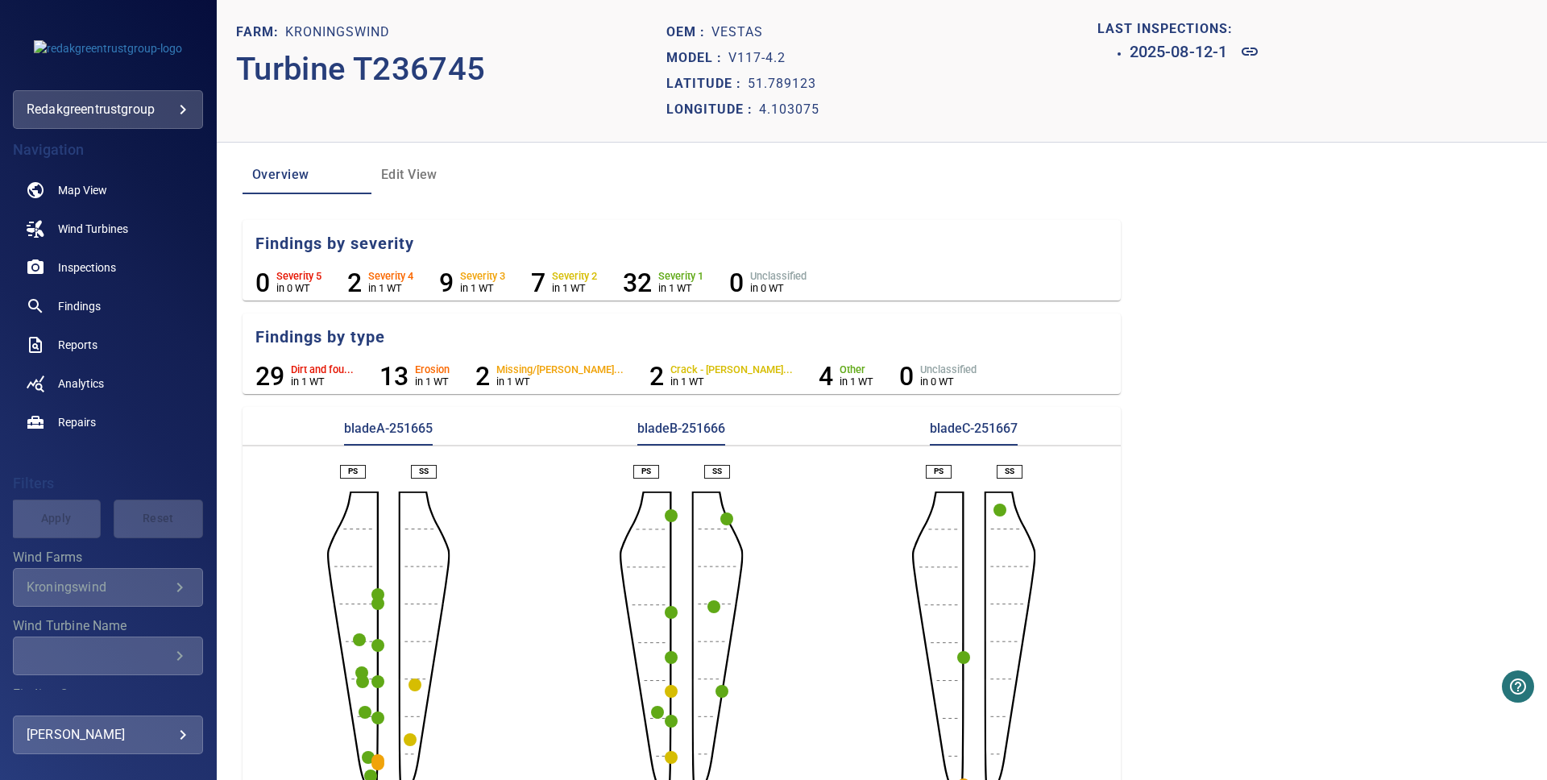
scroll to position [39, 0]
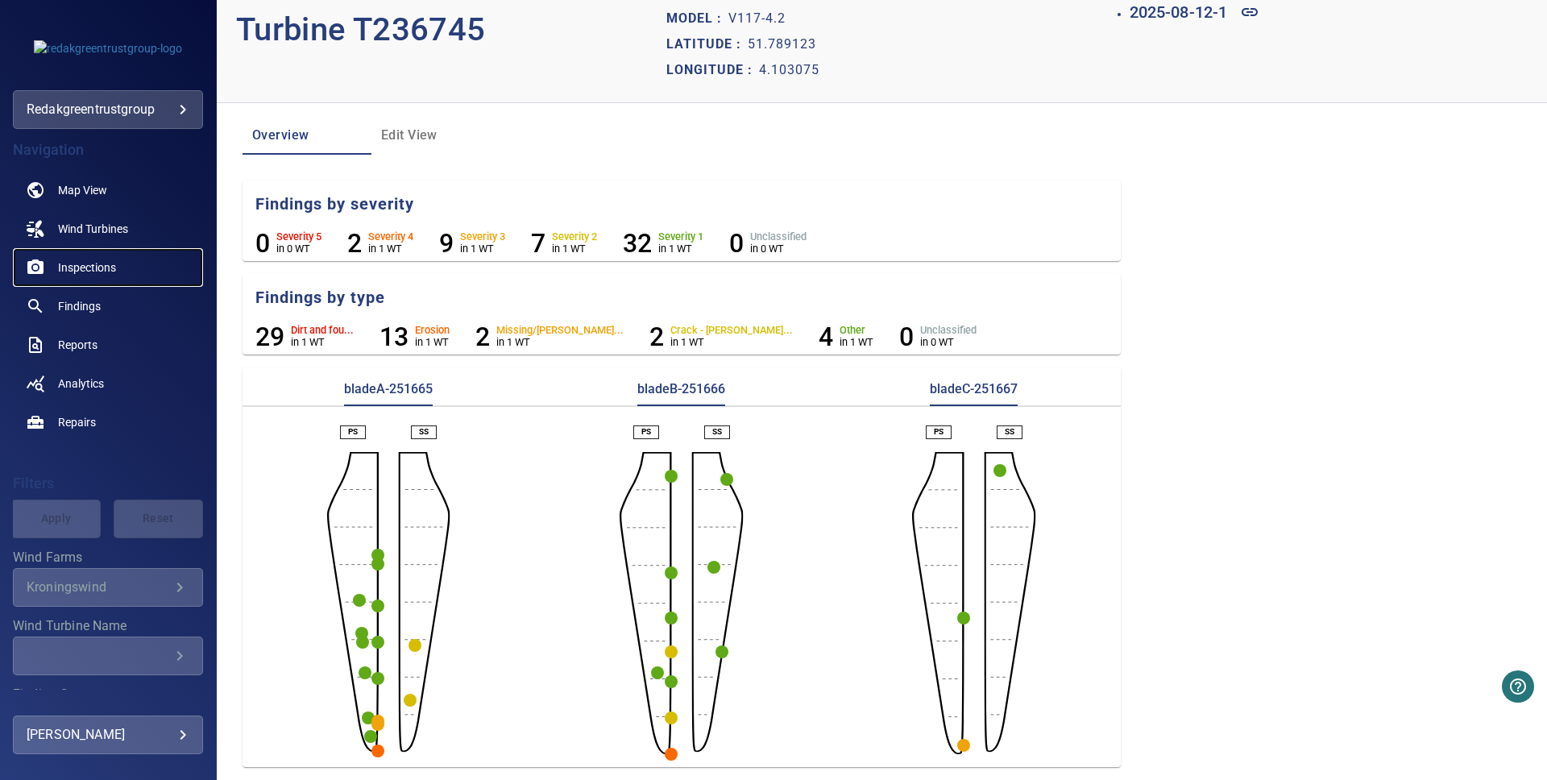
click at [93, 273] on span "Inspections" at bounding box center [87, 267] width 58 height 16
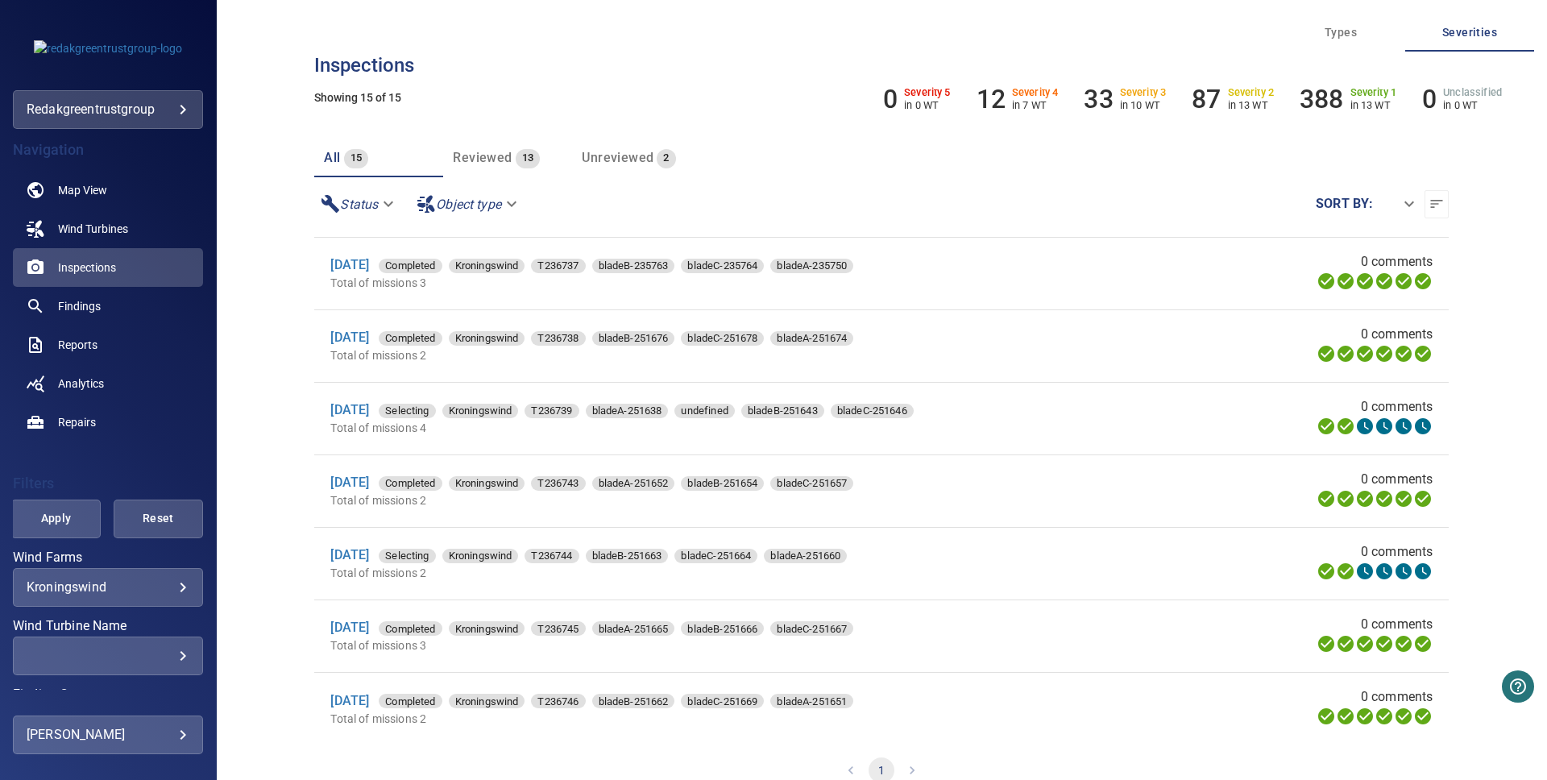
scroll to position [580, 0]
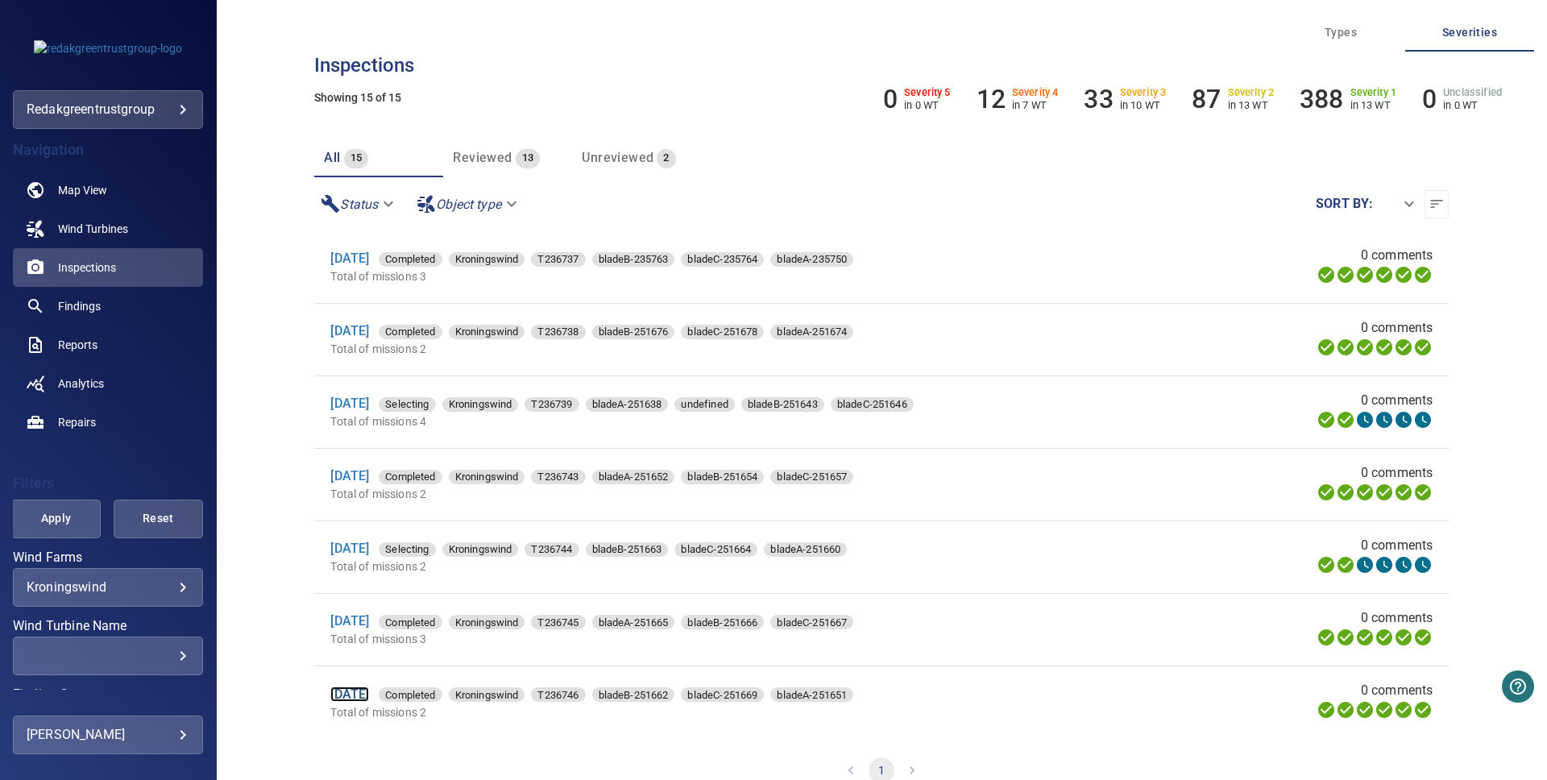
click at [369, 701] on link "[DATE]" at bounding box center [349, 694] width 39 height 15
click at [369, 688] on link "[DATE]" at bounding box center [349, 693] width 39 height 15
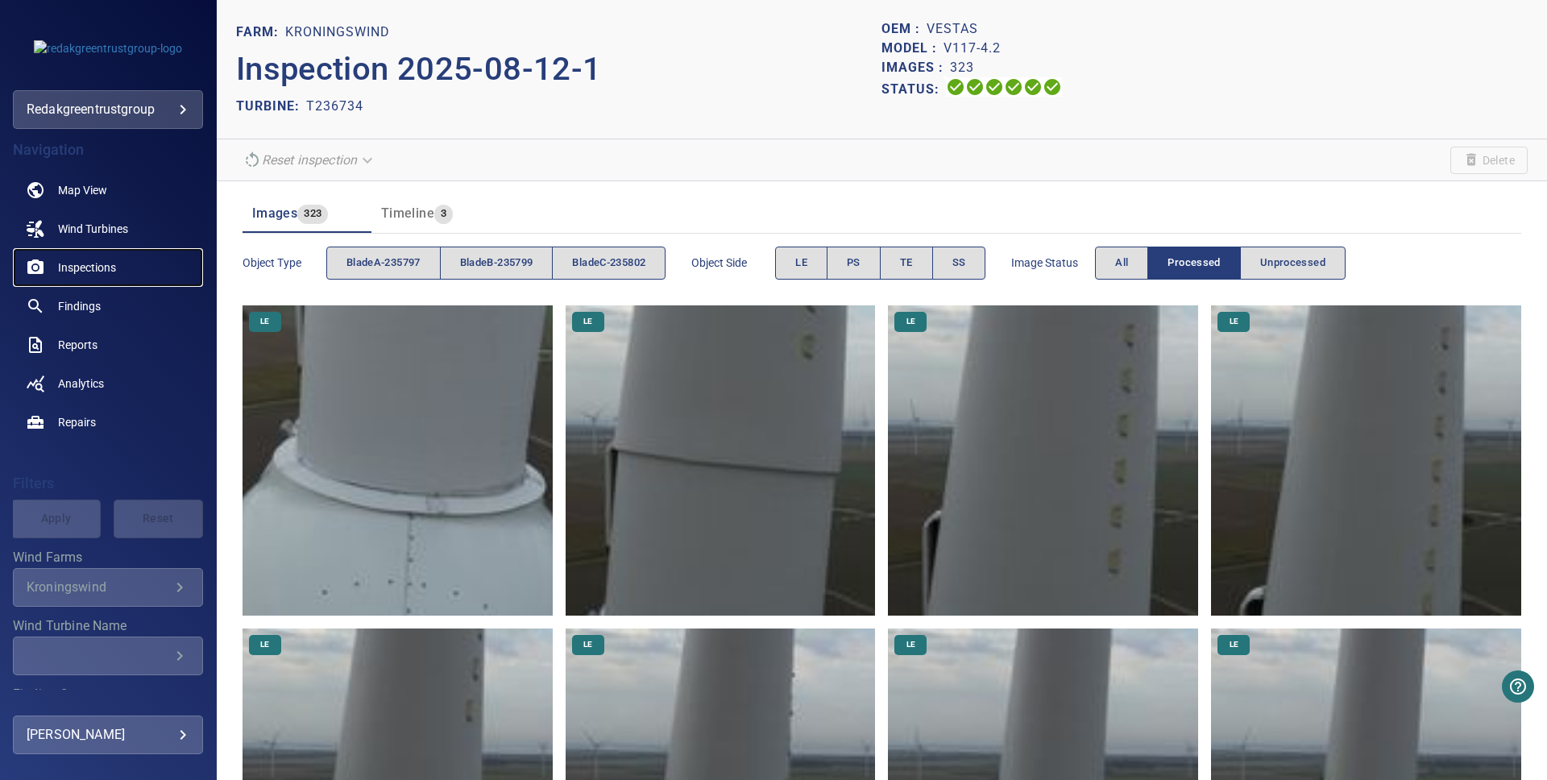
click at [72, 262] on span "Inspections" at bounding box center [87, 267] width 58 height 16
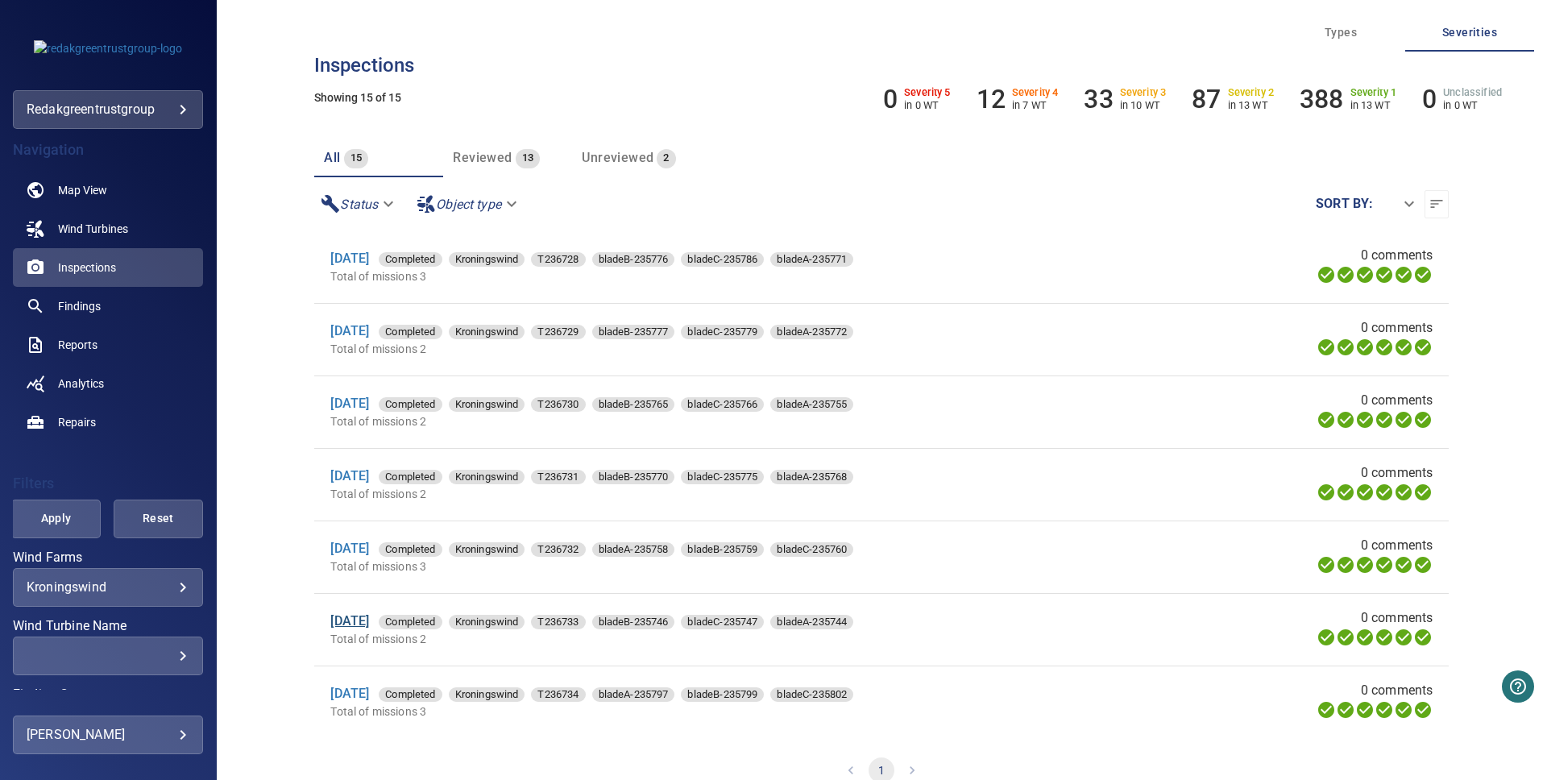
scroll to position [580, 0]
click at [87, 235] on span "Wind Turbines" at bounding box center [93, 229] width 70 height 16
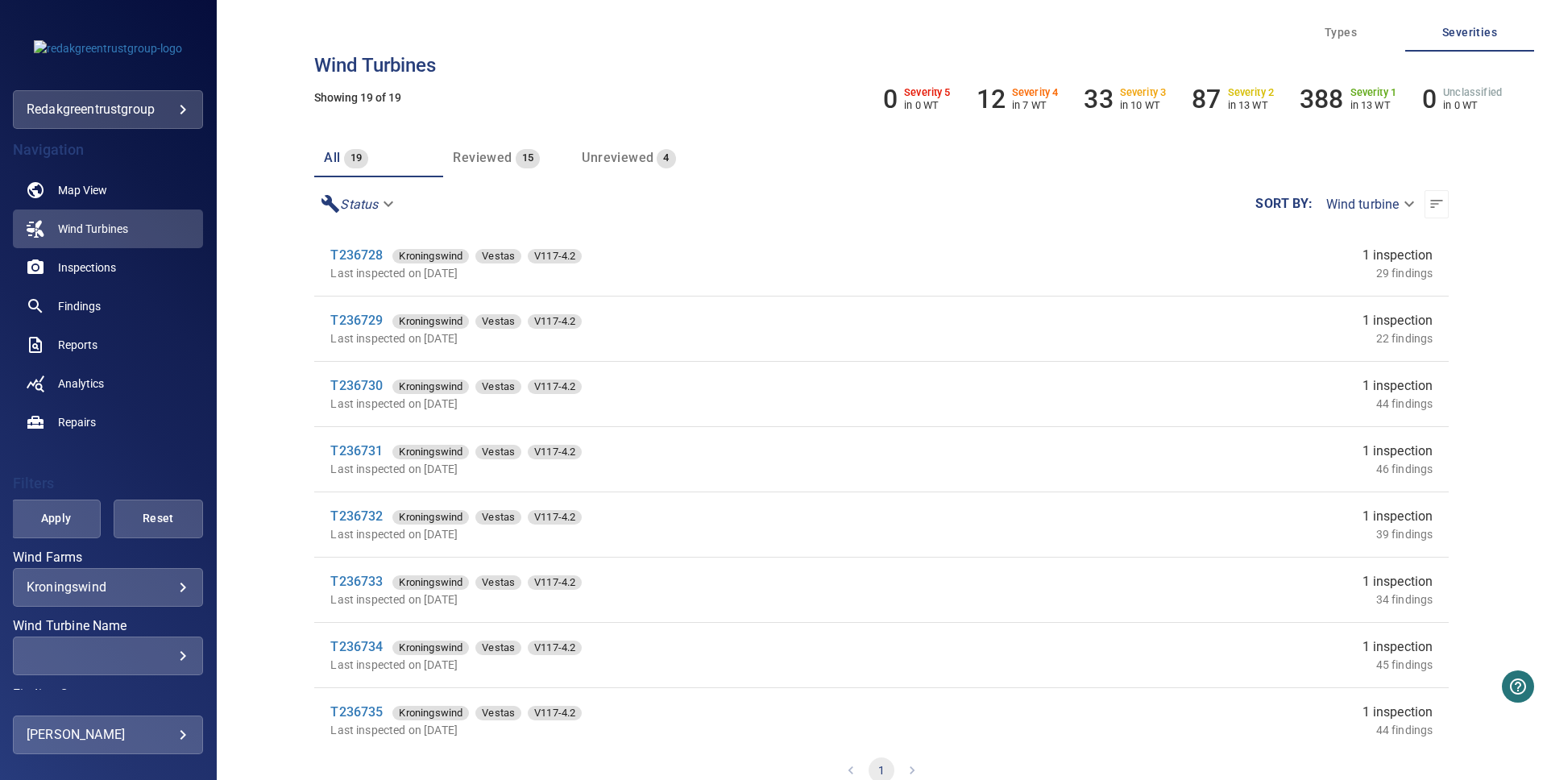
scroll to position [733, 0]
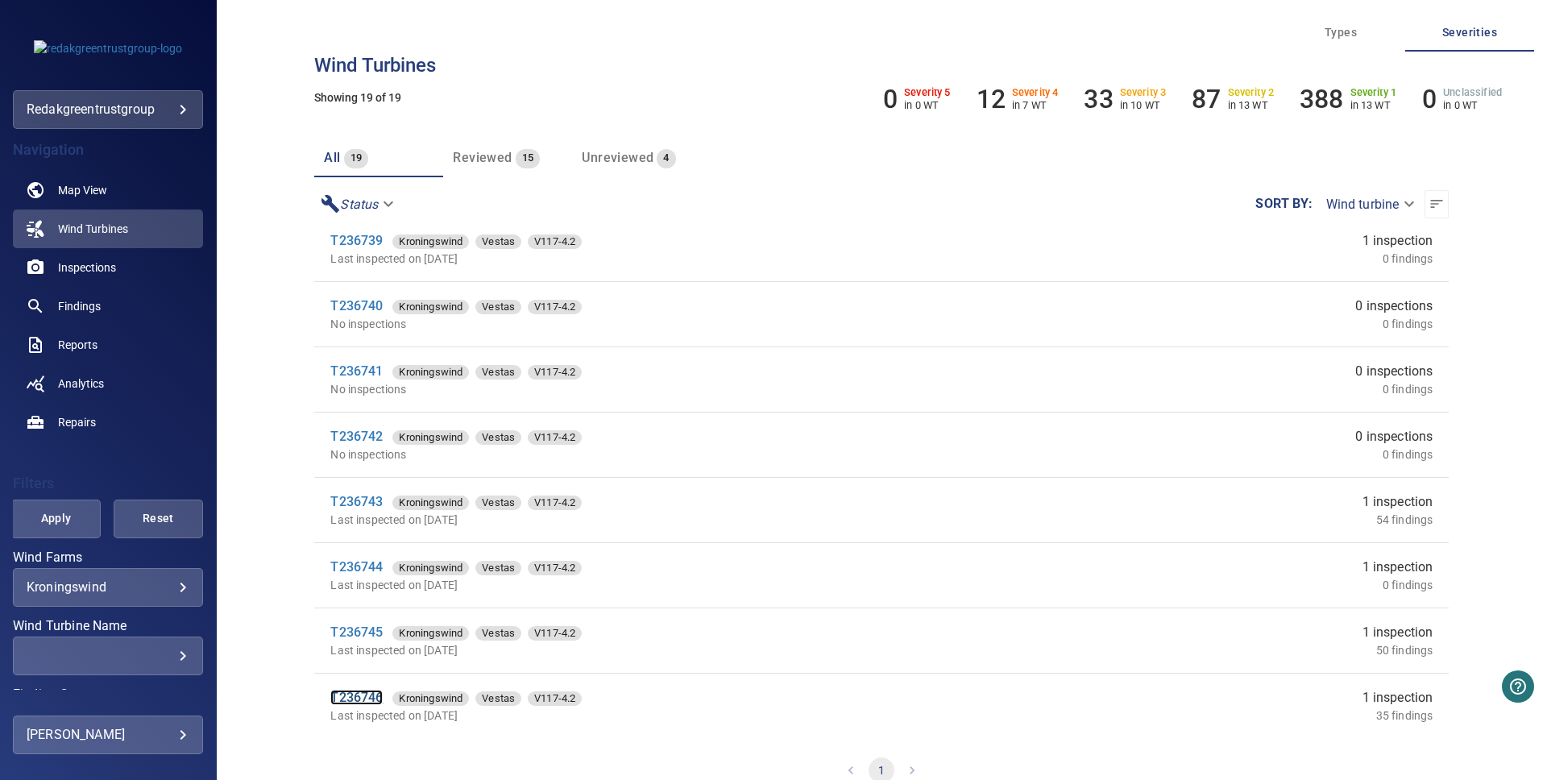
click at [364, 693] on link "T236746" at bounding box center [356, 697] width 52 height 15
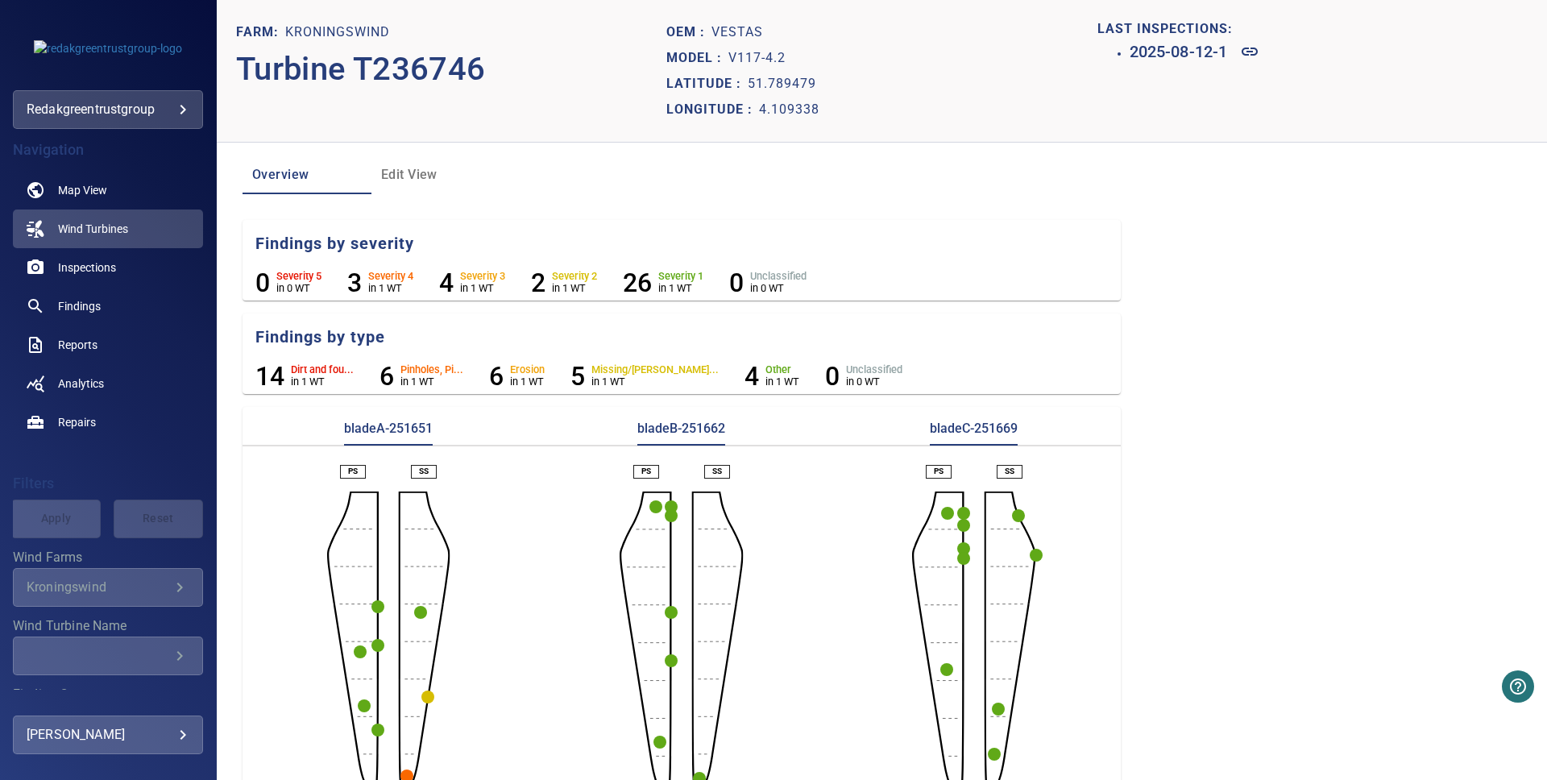
scroll to position [39, 0]
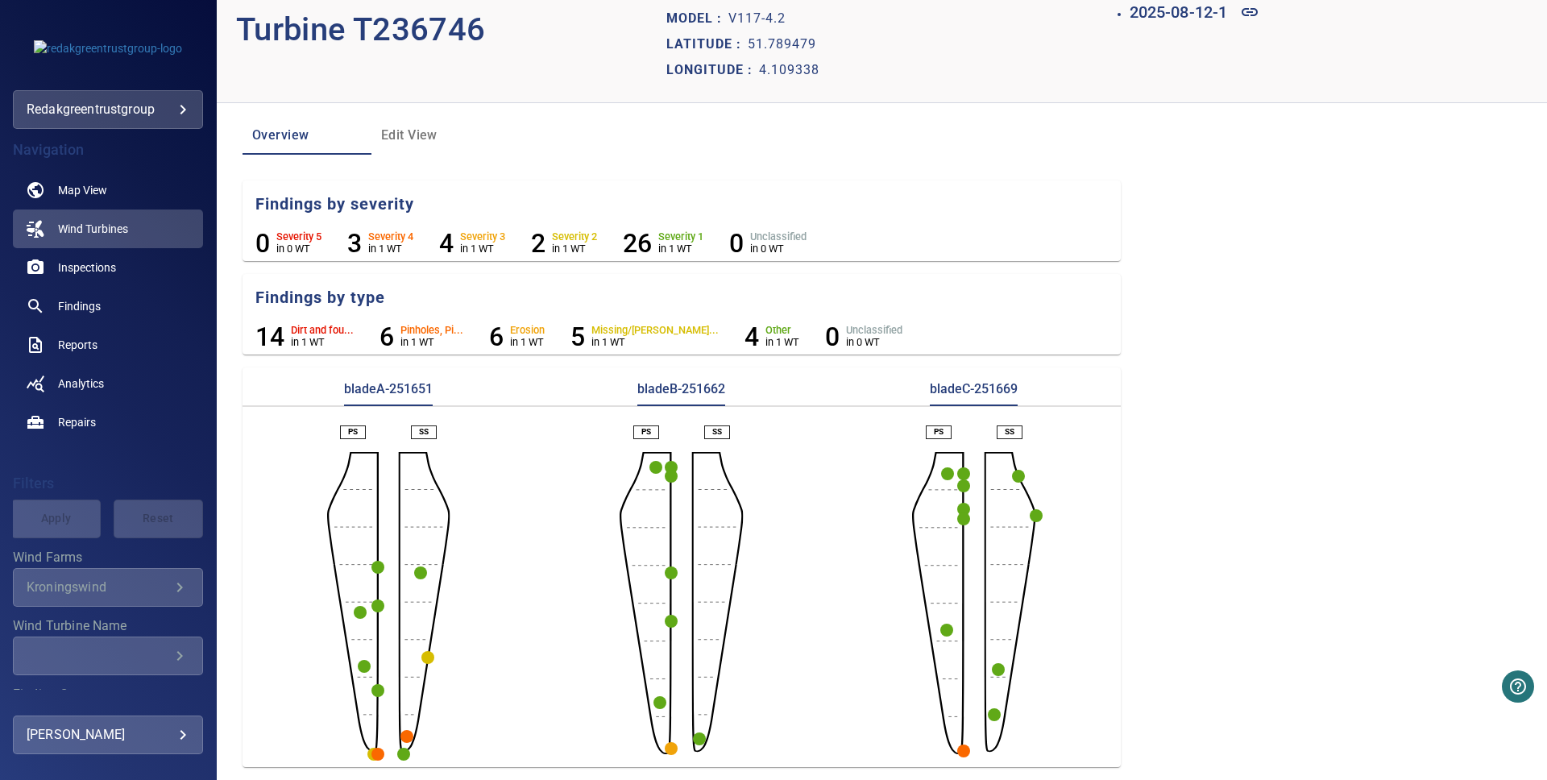
click at [404, 738] on circle "button" at bounding box center [407, 736] width 13 height 13
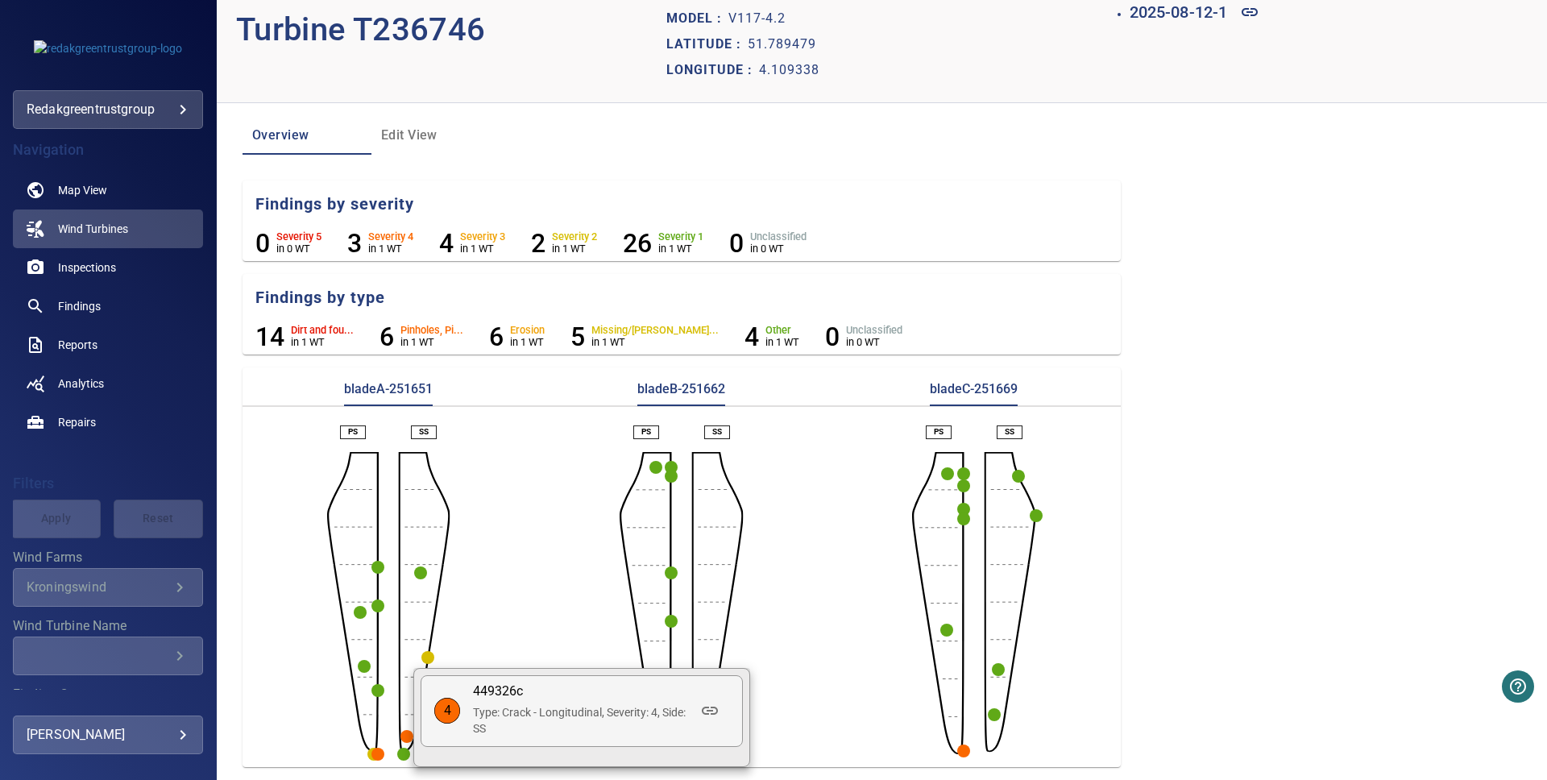
click at [380, 754] on div at bounding box center [773, 390] width 1547 height 780
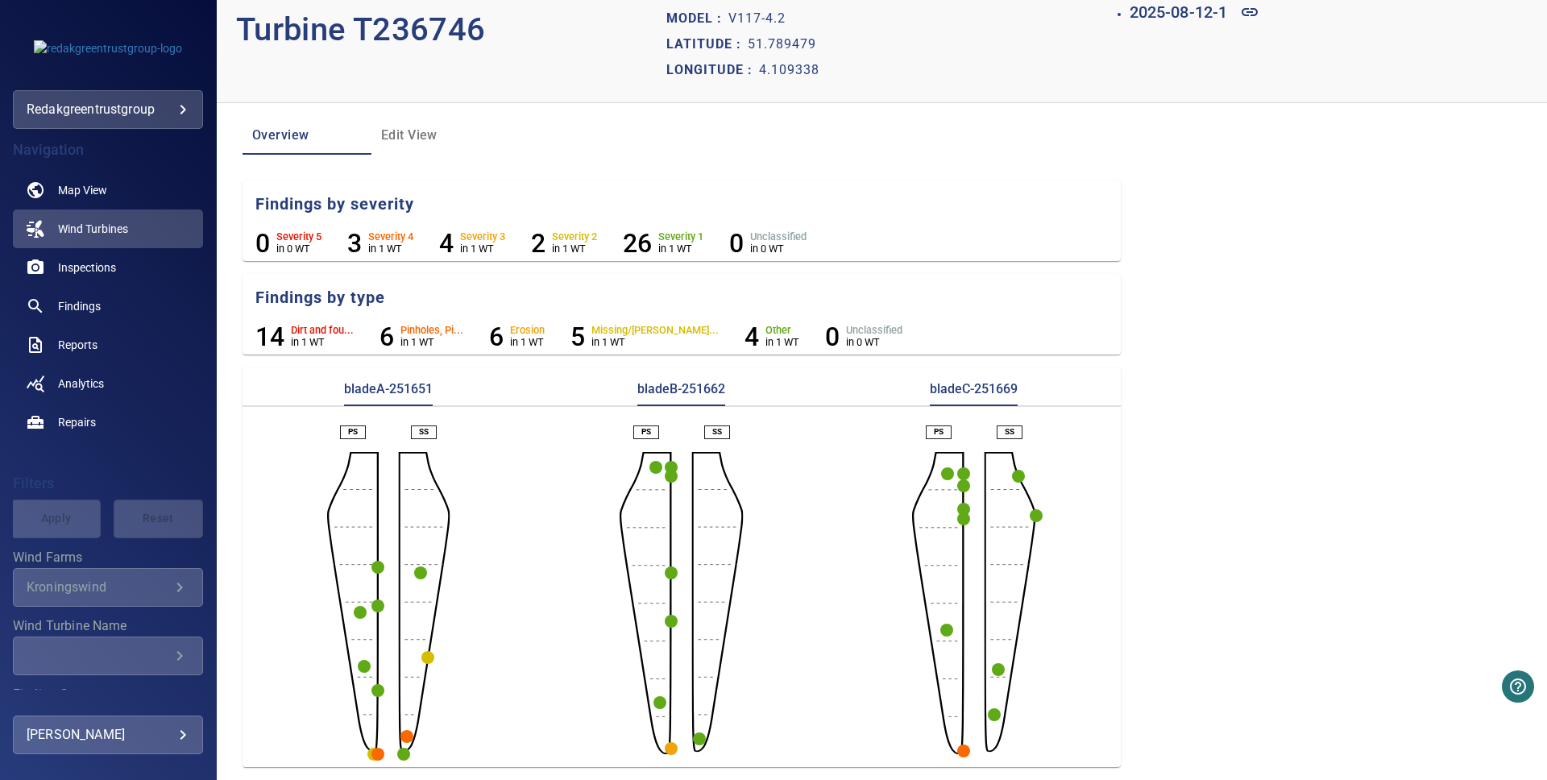
click at [380, 753] on circle "button" at bounding box center [377, 754] width 13 height 13
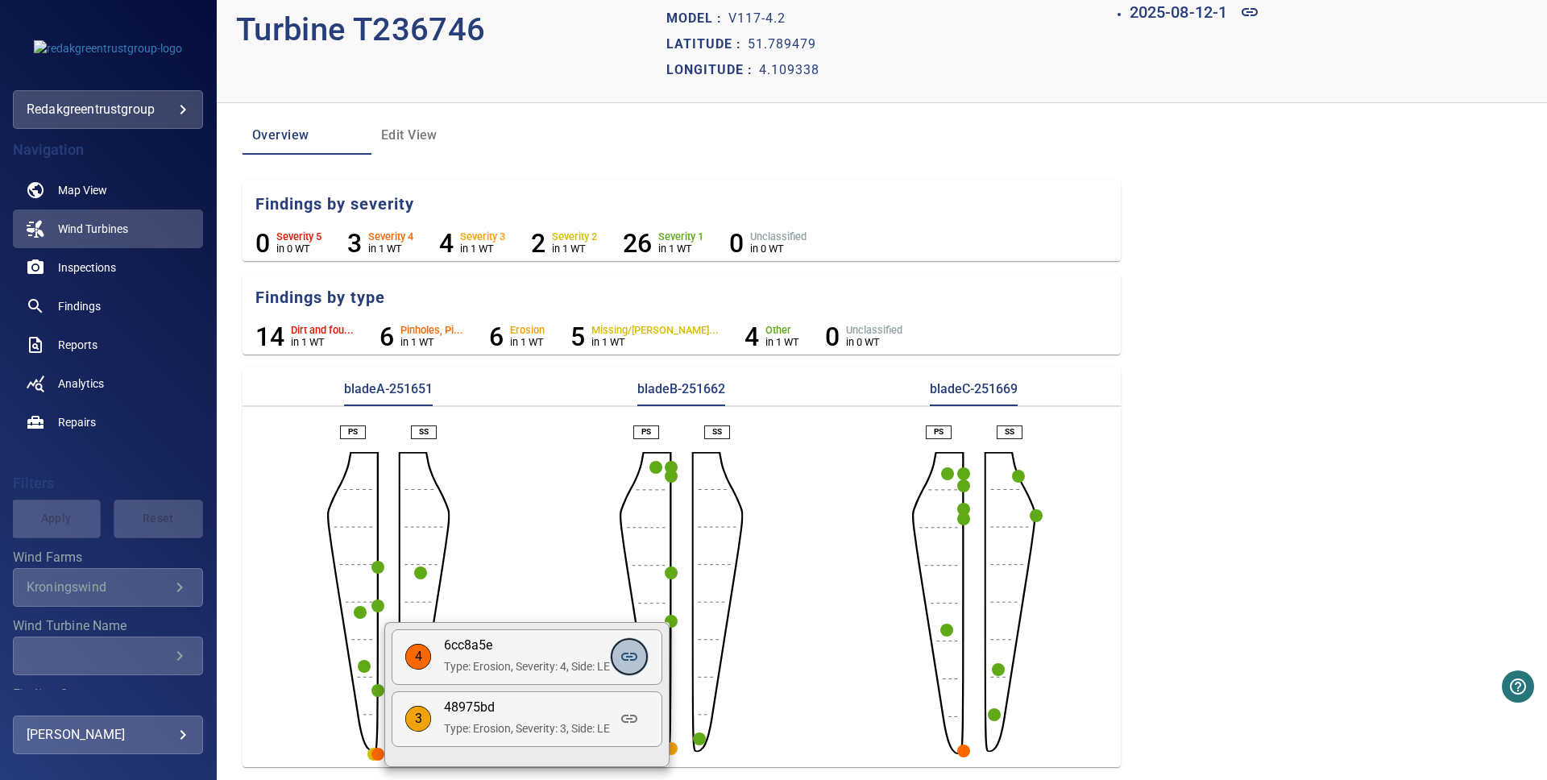
click at [622, 655] on icon at bounding box center [629, 656] width 19 height 19
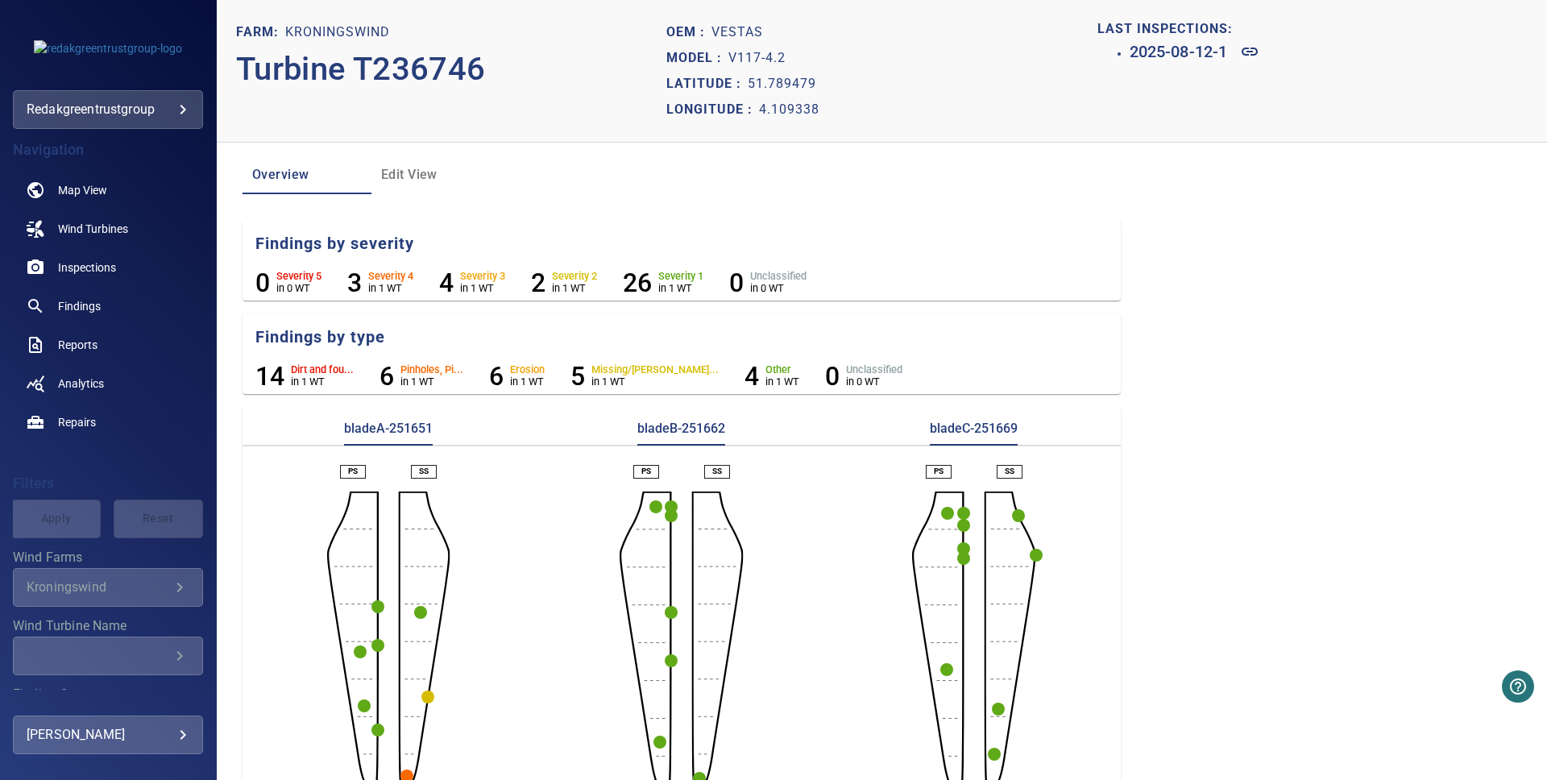
scroll to position [39, 0]
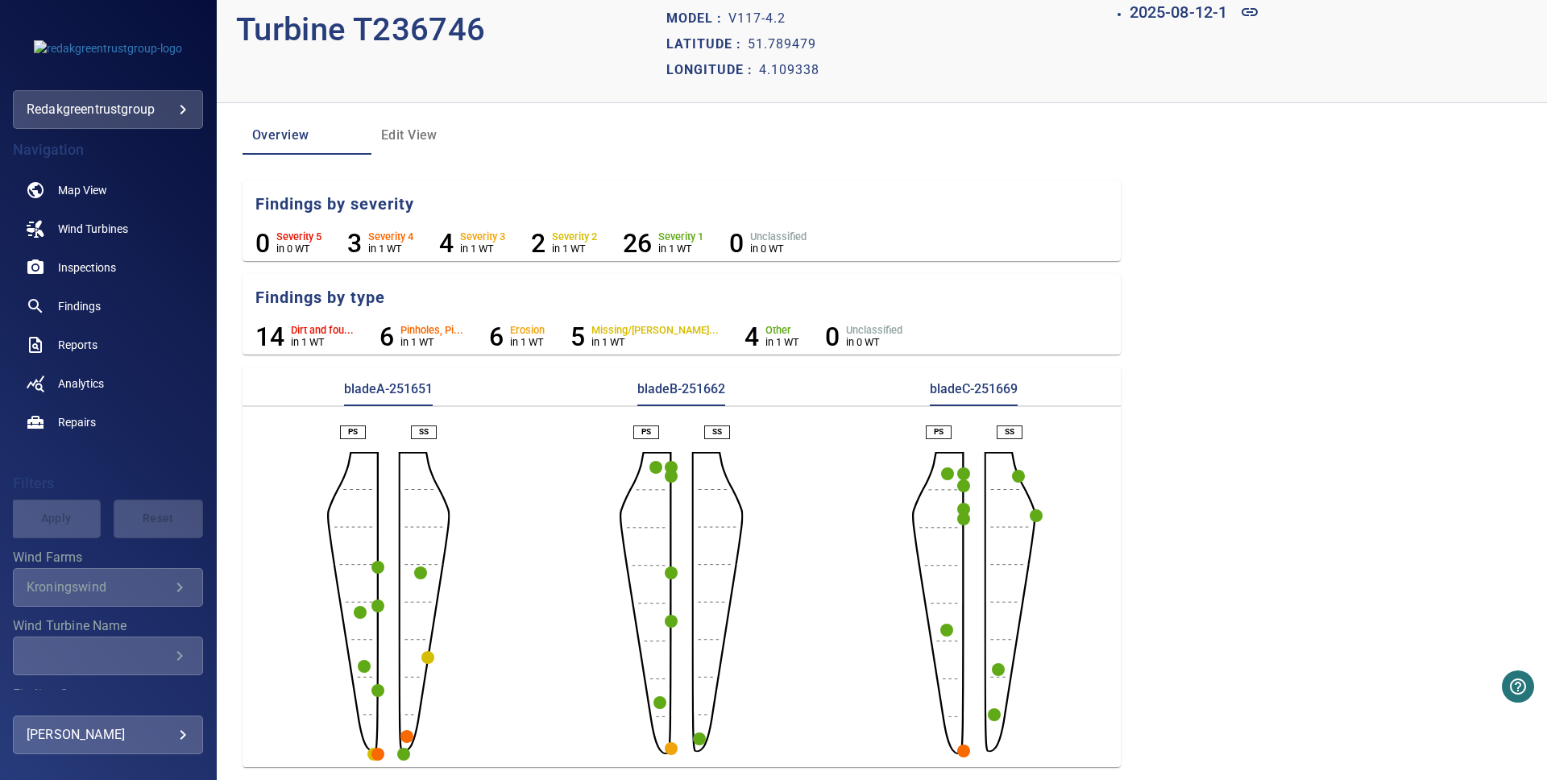
click at [407, 736] on circle "button" at bounding box center [407, 736] width 13 height 13
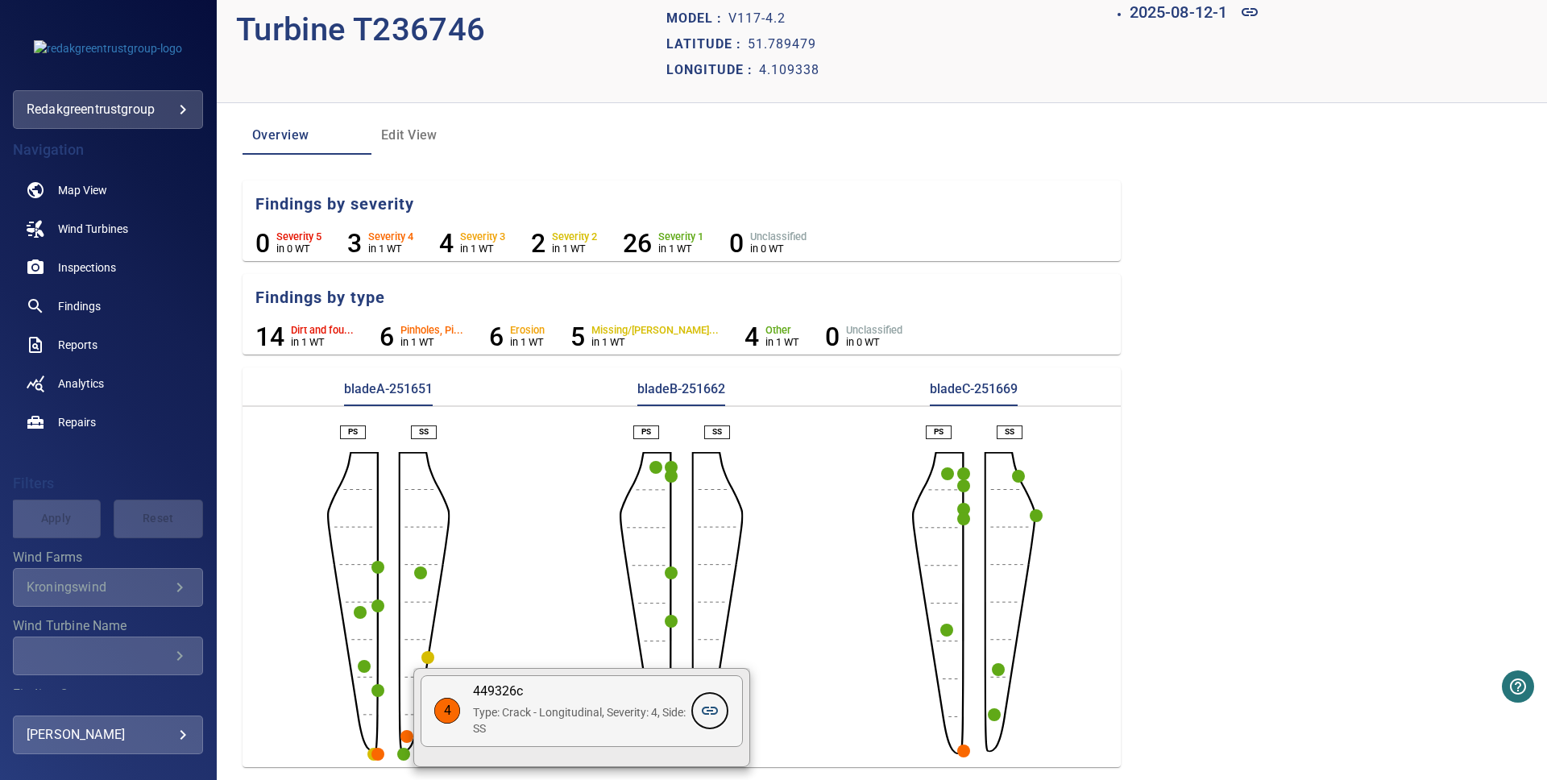
click at [708, 712] on icon at bounding box center [709, 710] width 19 height 19
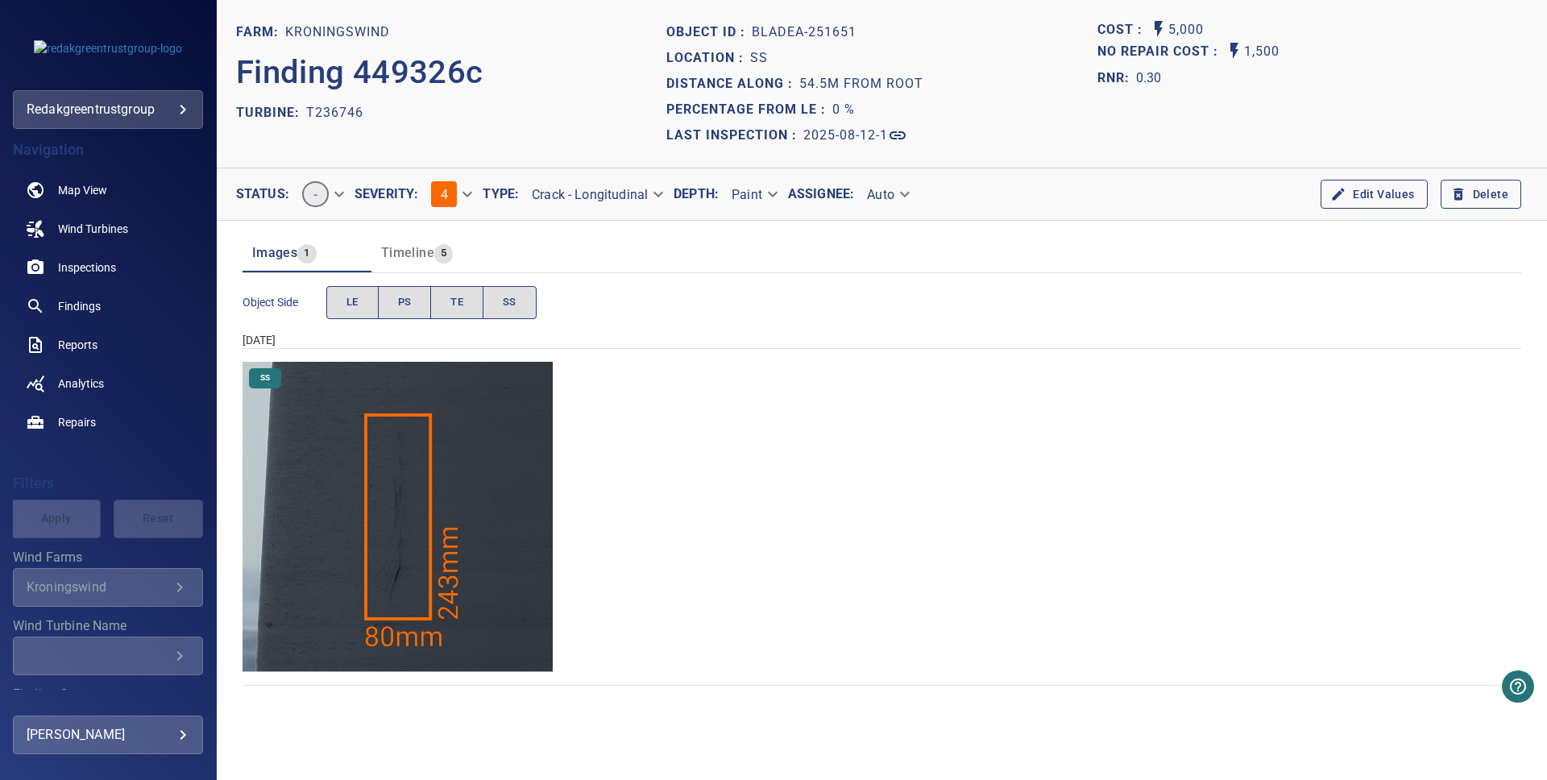
click at [632, 471] on div "SS" at bounding box center [882, 517] width 1279 height 310
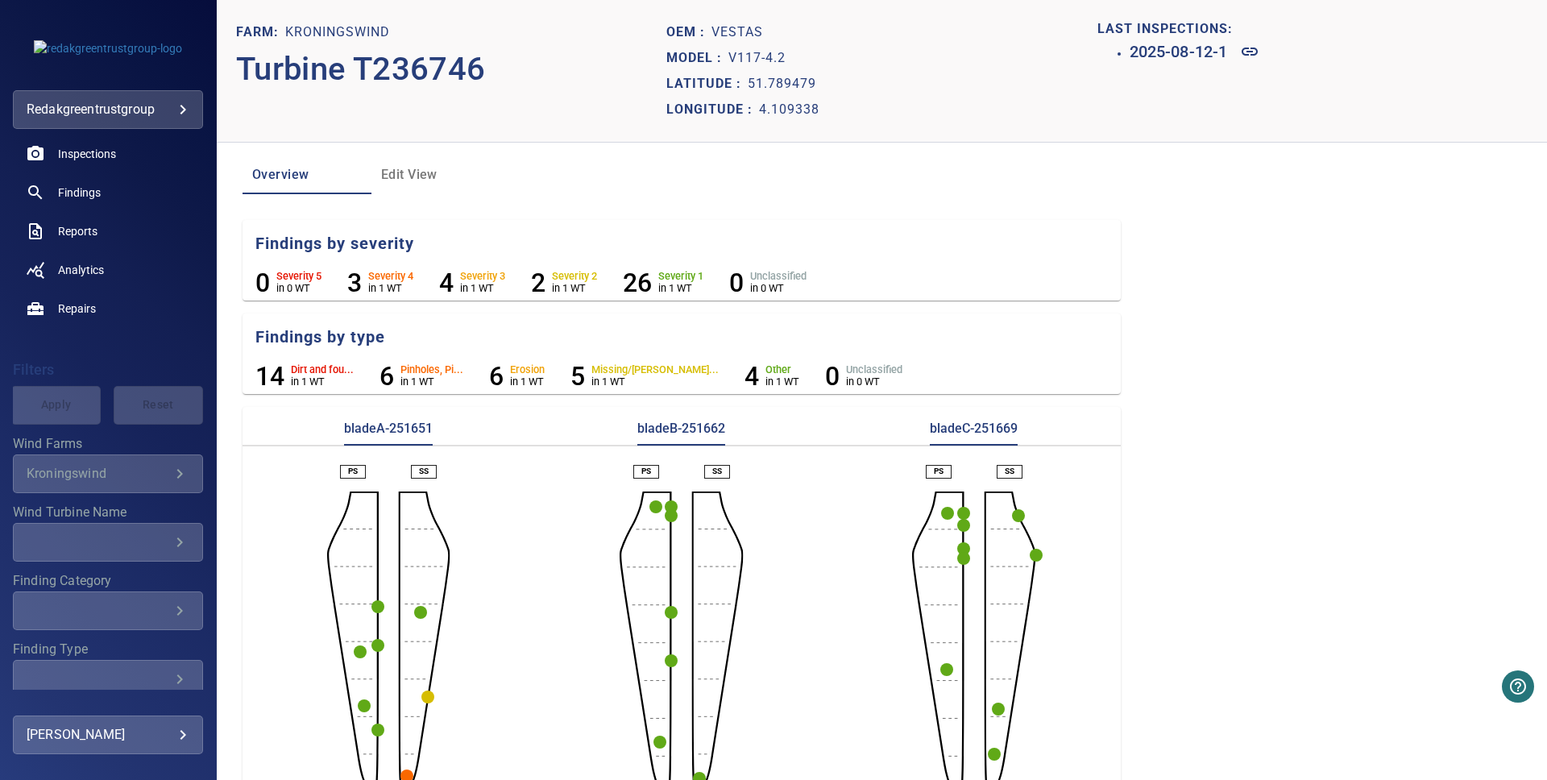
scroll to position [39, 0]
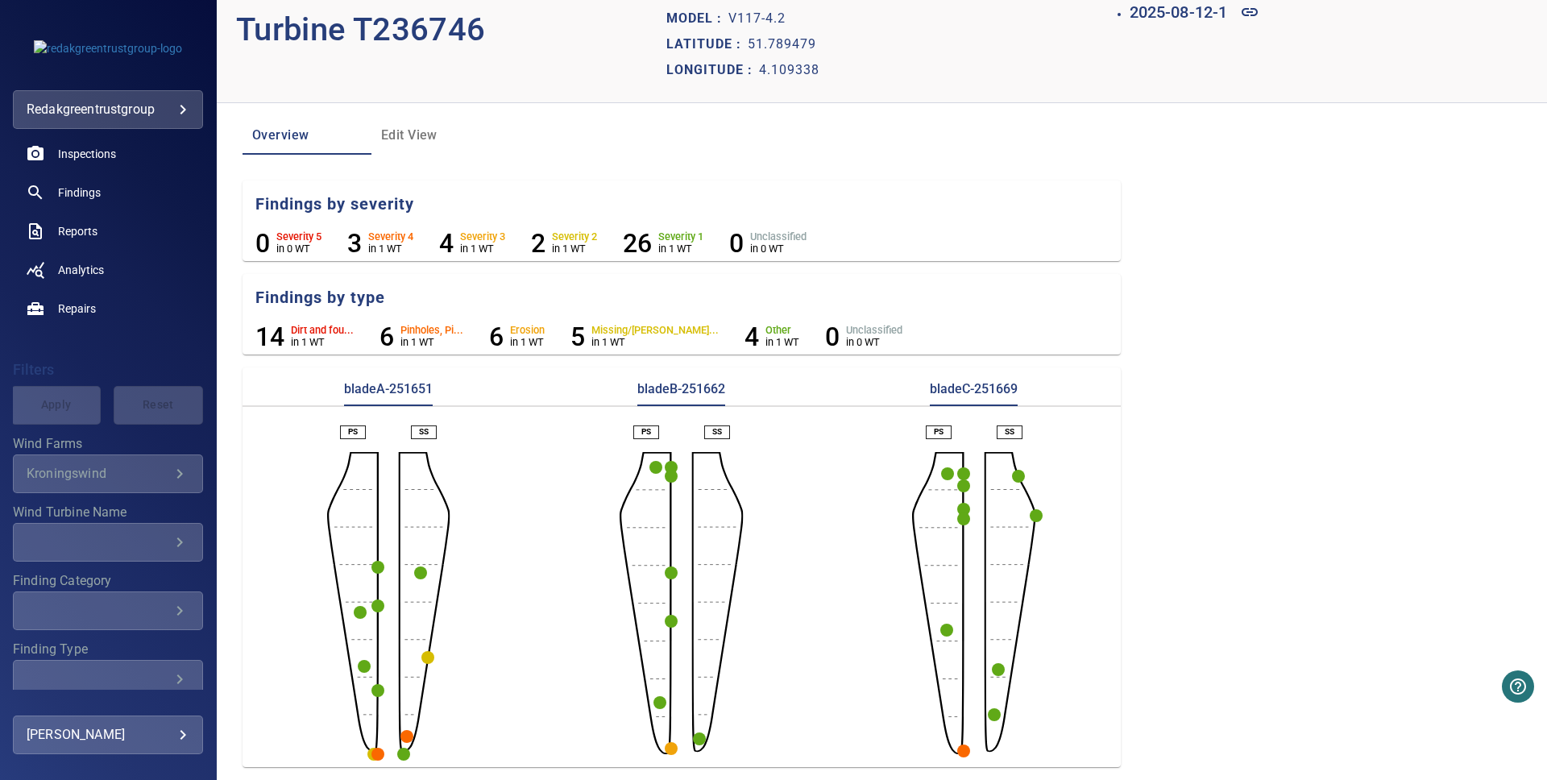
click at [379, 754] on circle "button" at bounding box center [377, 754] width 13 height 13
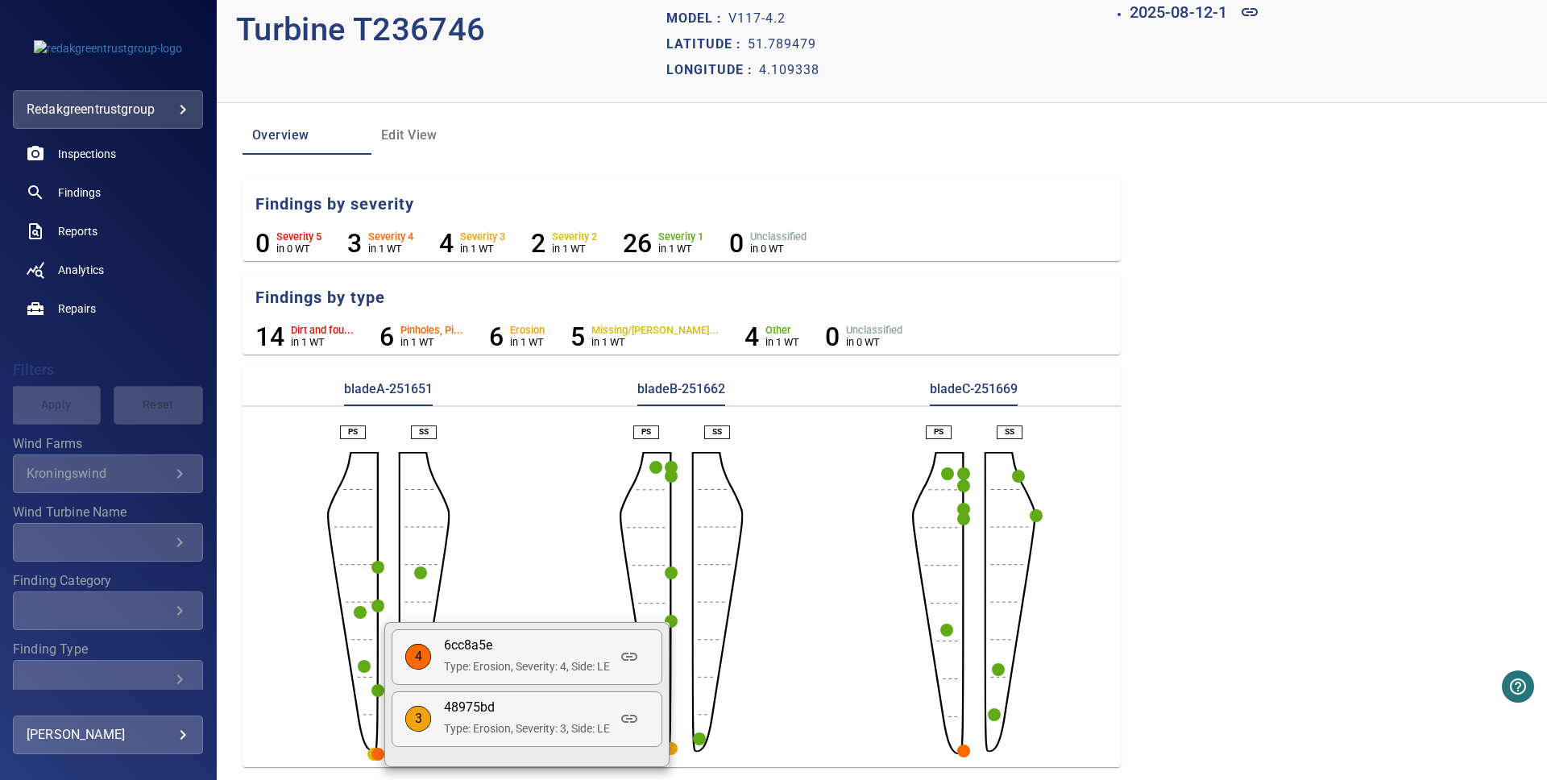
click at [749, 683] on div at bounding box center [773, 390] width 1547 height 780
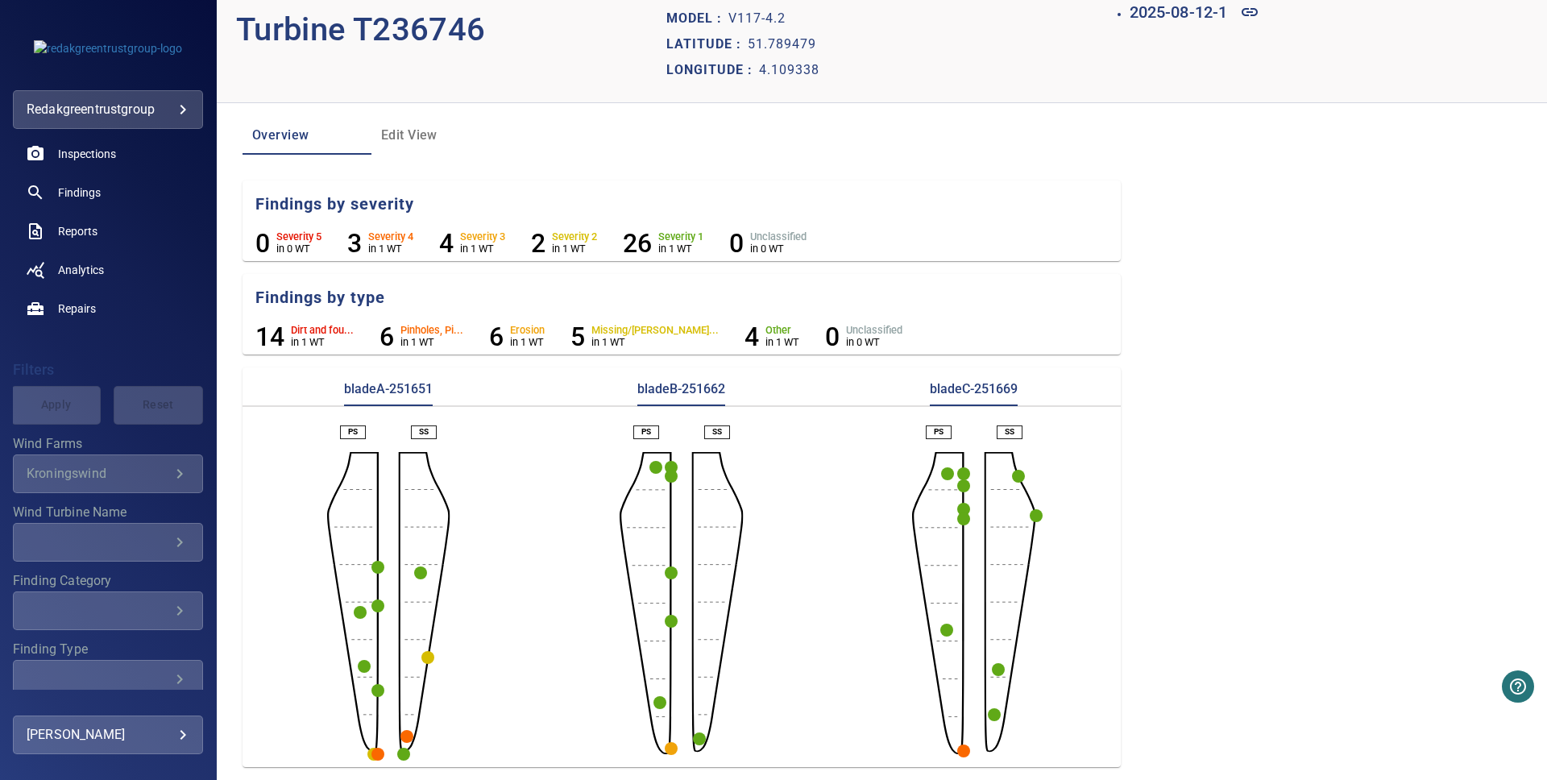
click at [674, 746] on circle "button" at bounding box center [671, 748] width 13 height 13
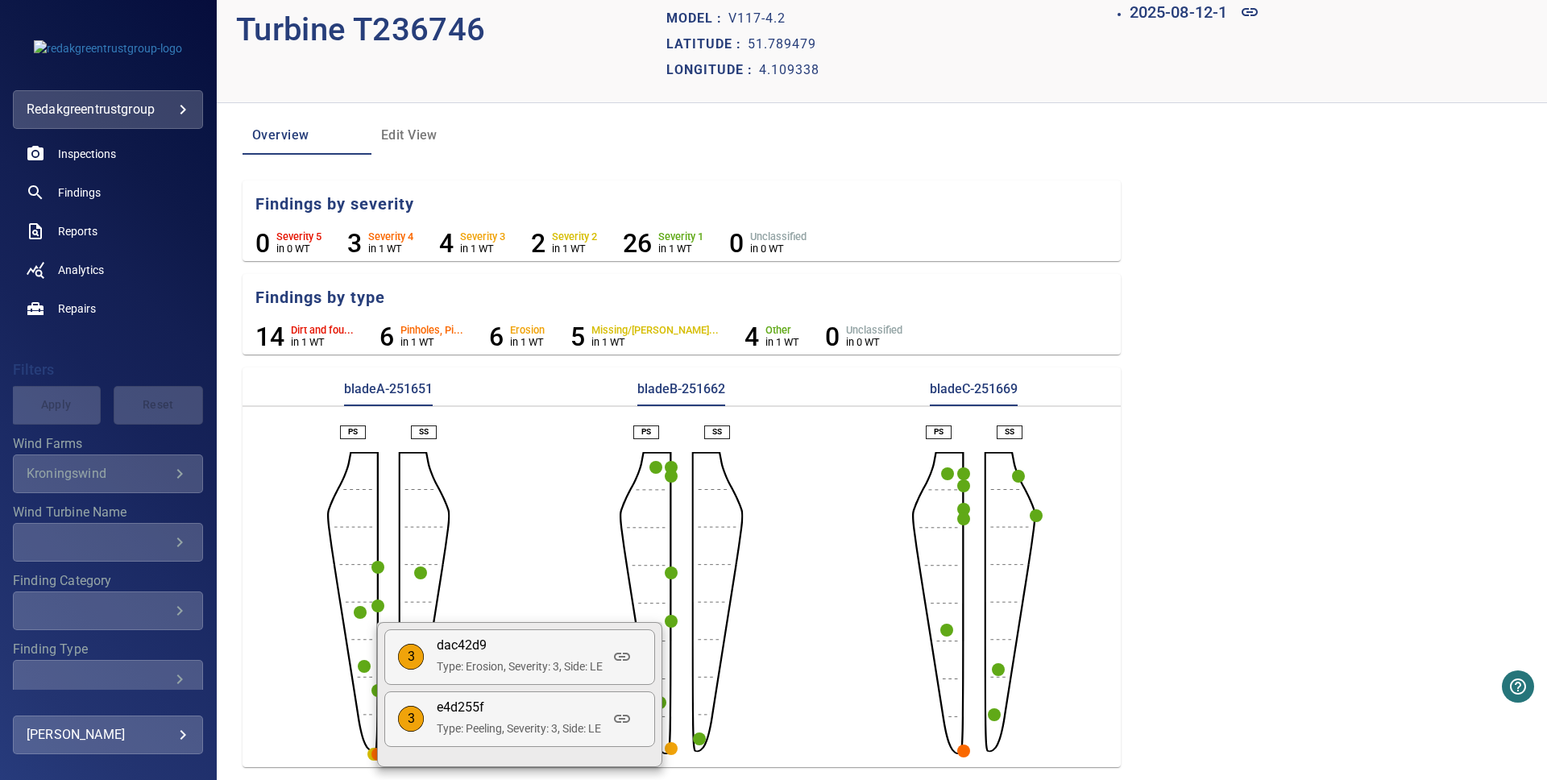
click at [835, 679] on div at bounding box center [773, 390] width 1547 height 780
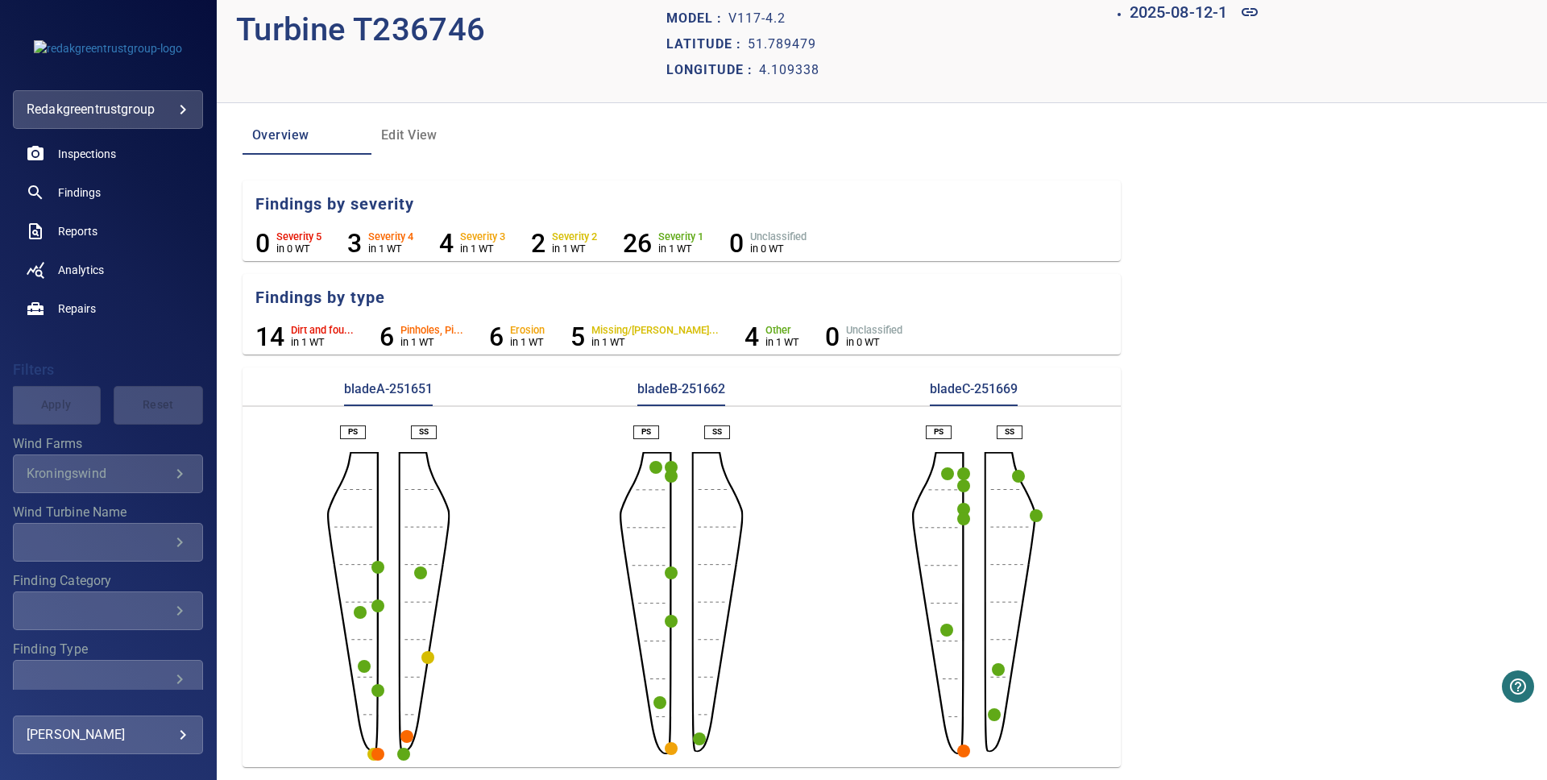
click at [961, 749] on circle "button" at bounding box center [963, 751] width 13 height 13
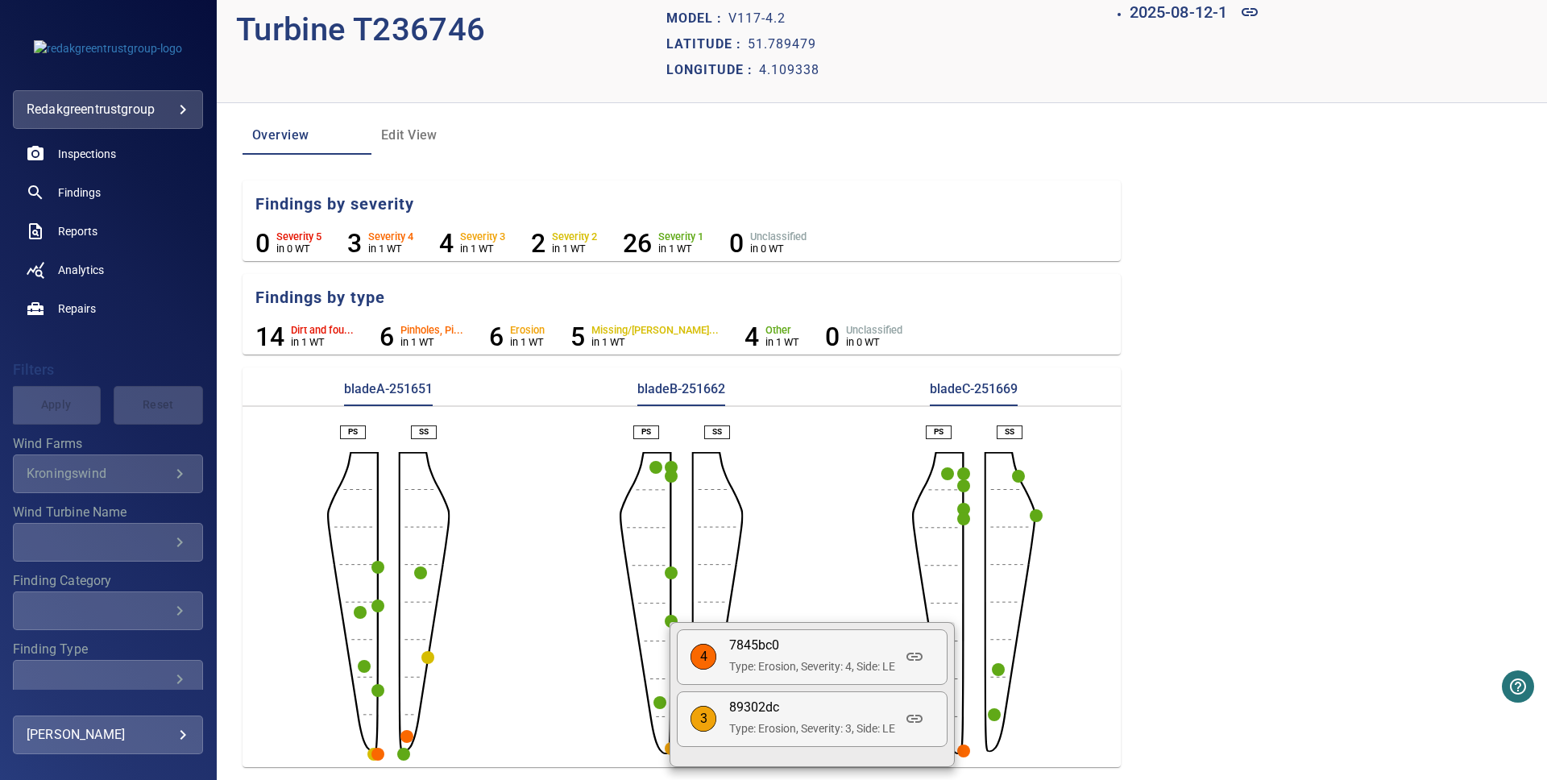
click at [1063, 712] on div at bounding box center [773, 390] width 1547 height 780
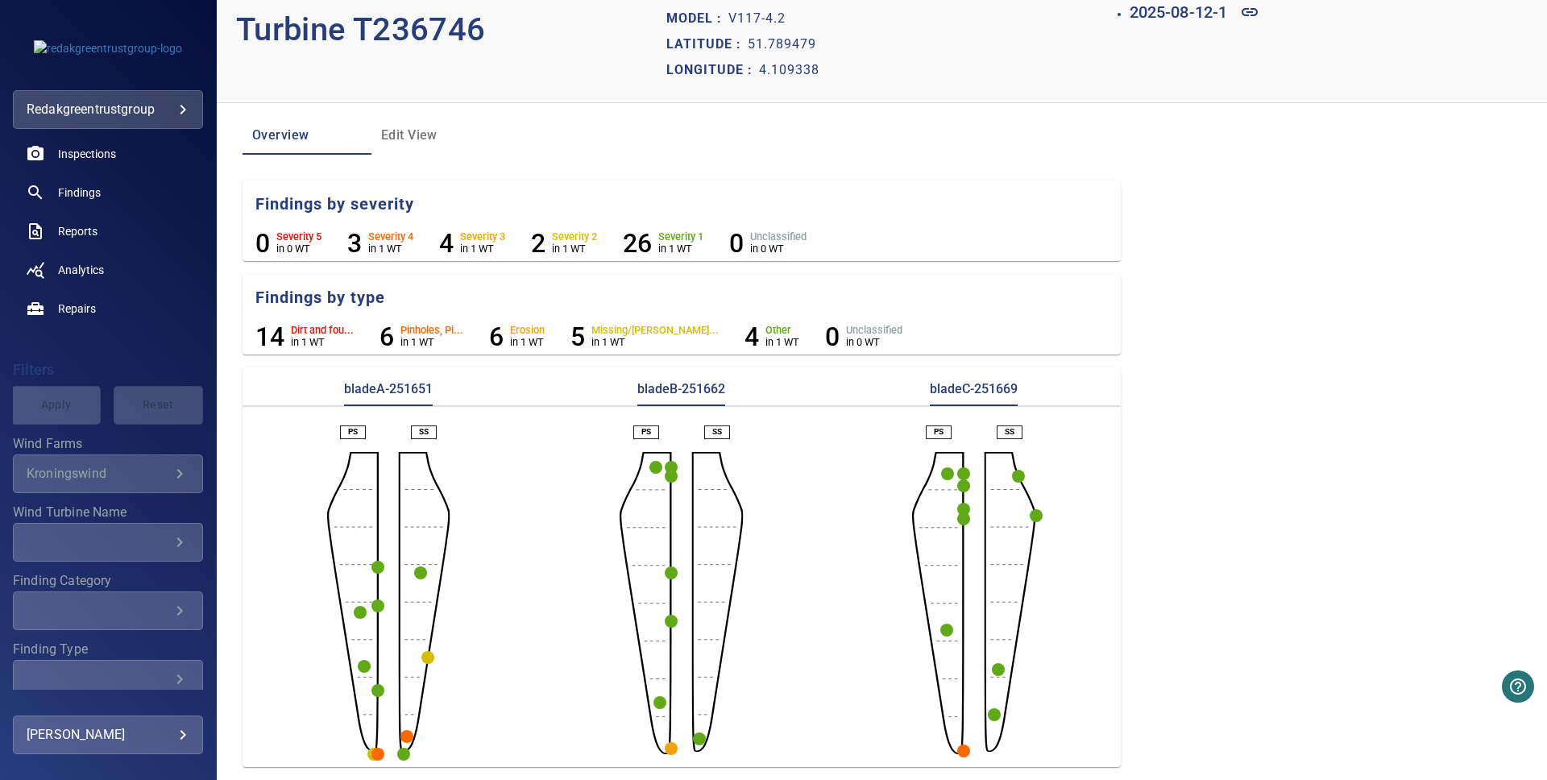
click at [969, 752] on div "PS SS" at bounding box center [974, 589] width 293 height 329
click at [966, 752] on circle "button" at bounding box center [963, 751] width 13 height 13
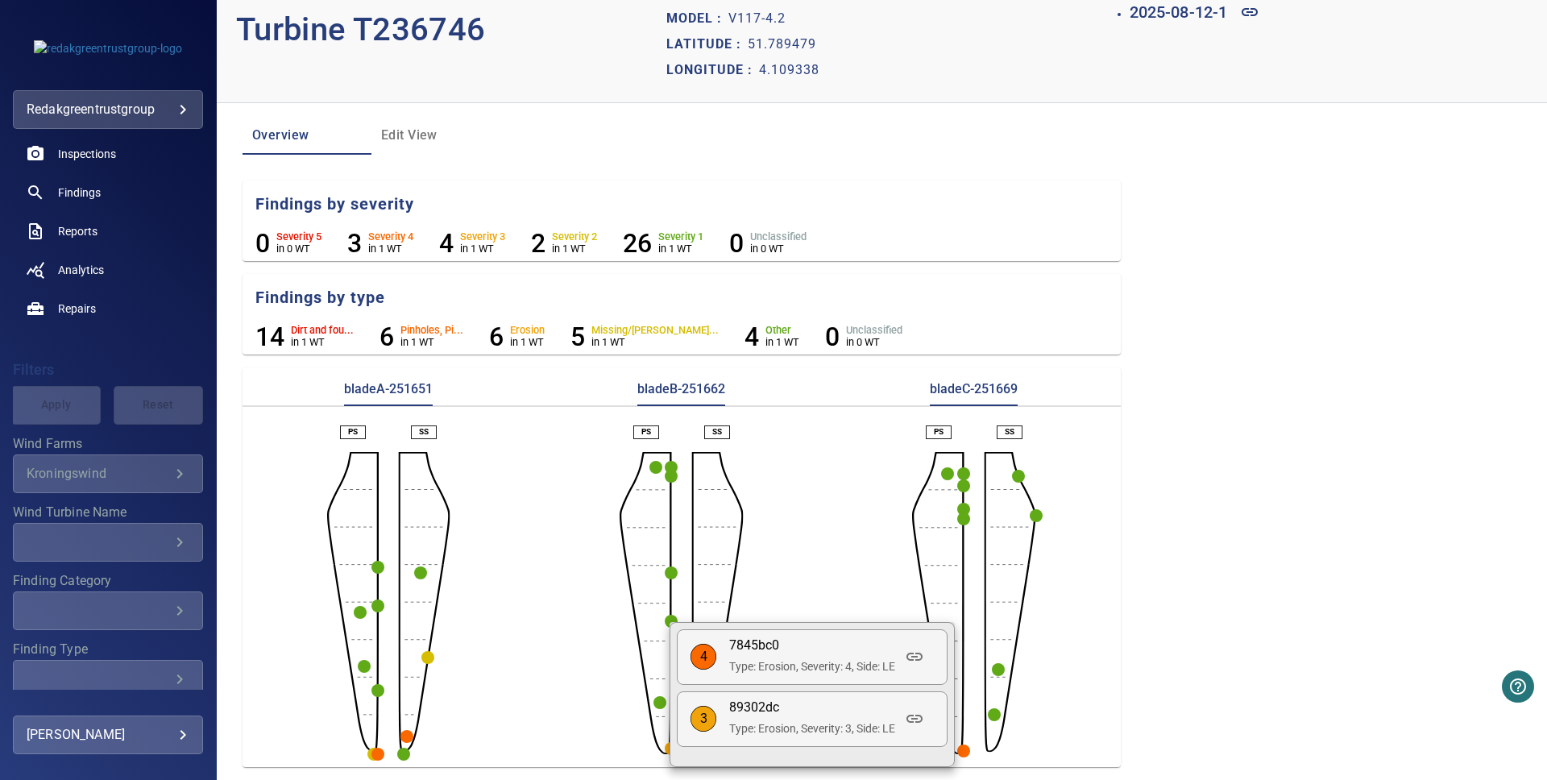
click at [966, 752] on div at bounding box center [773, 390] width 1547 height 780
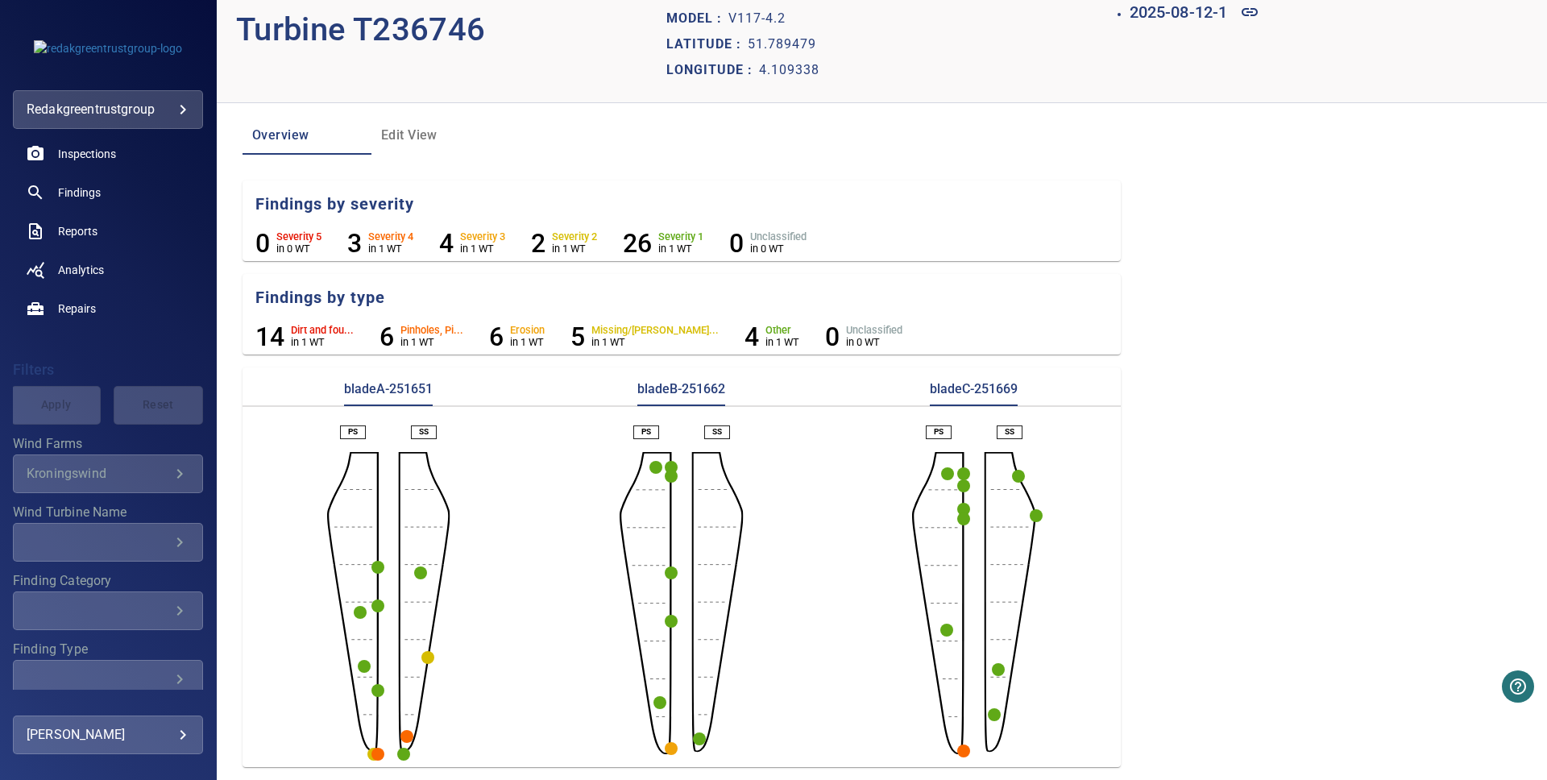
click at [961, 756] on circle "button" at bounding box center [963, 751] width 13 height 13
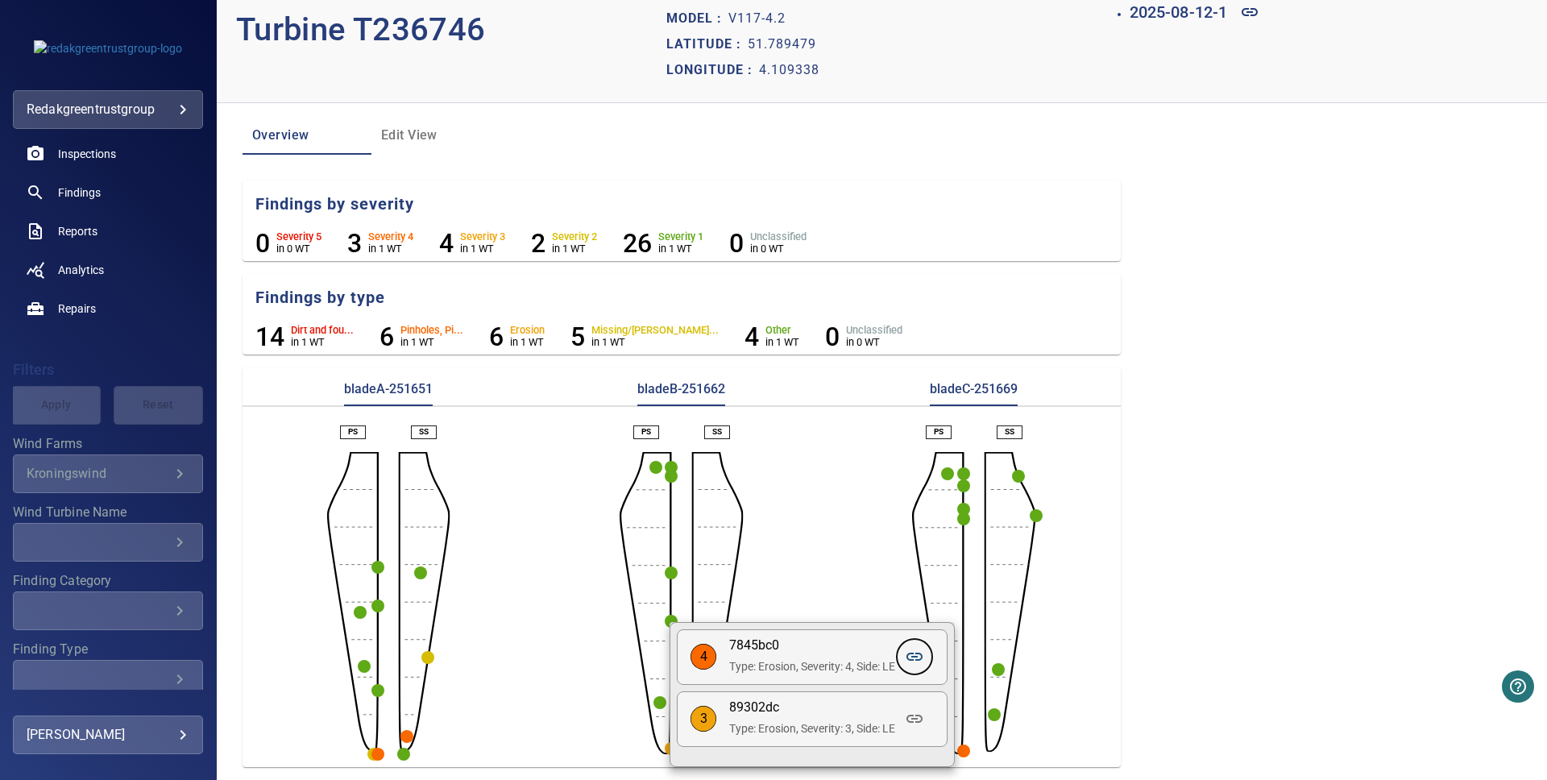
click at [916, 658] on icon at bounding box center [914, 656] width 19 height 19
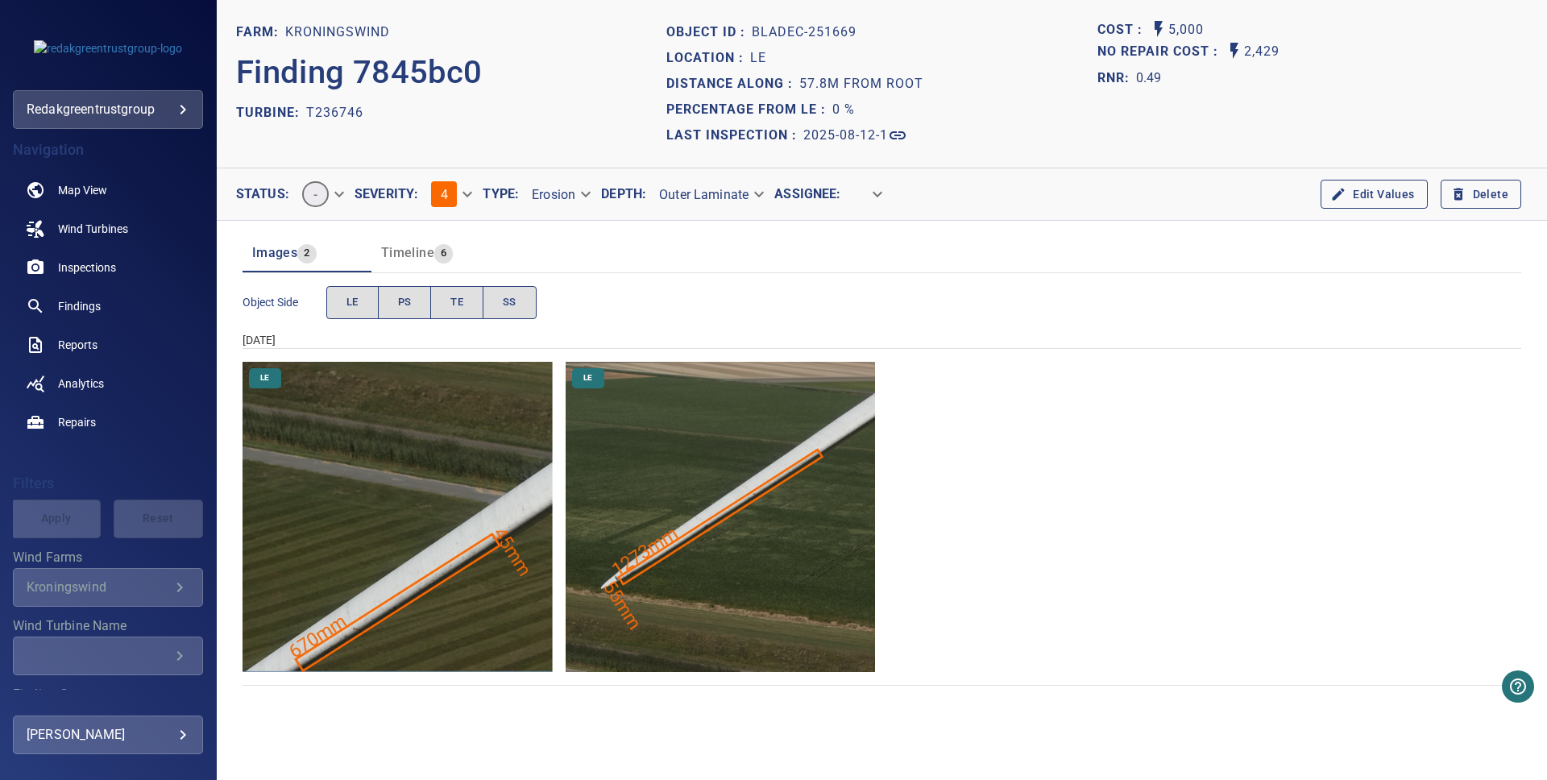
click at [633, 565] on img "Kroningswind/T236746/2025-08-12-1/2025-08-12-2/image107wp113.jpg" at bounding box center [721, 517] width 310 height 310
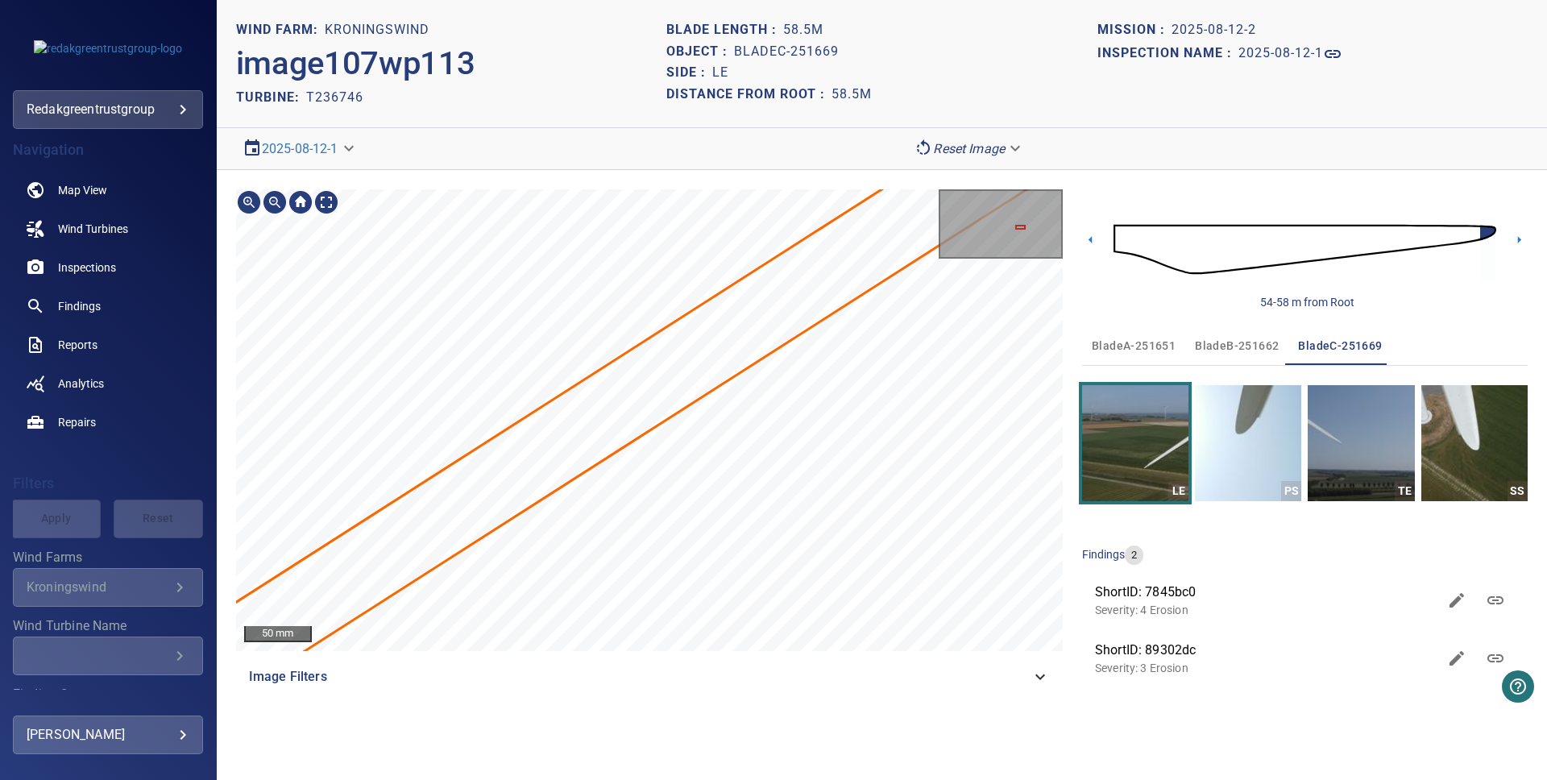
click at [1225, 193] on div "50 mm Image Filters 54-58 m from Root bladeA-251651 bladeB-251662 bladeC-251669…" at bounding box center [882, 443] width 1330 height 546
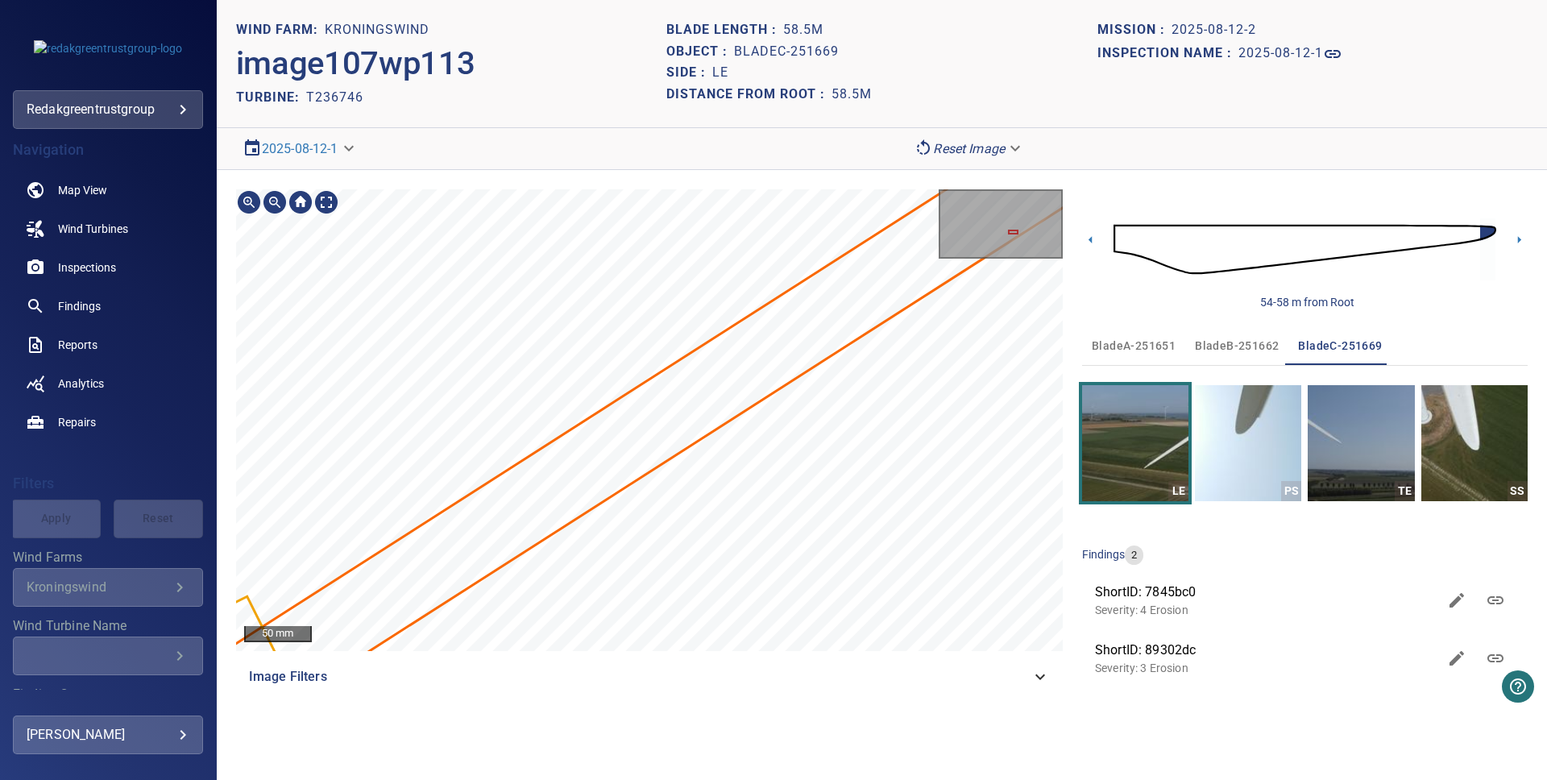
click at [1143, 269] on div "50 mm Image Filters 54-58 m from Root bladeA-251651 bladeB-251662 bladeC-251669…" at bounding box center [882, 443] width 1330 height 546
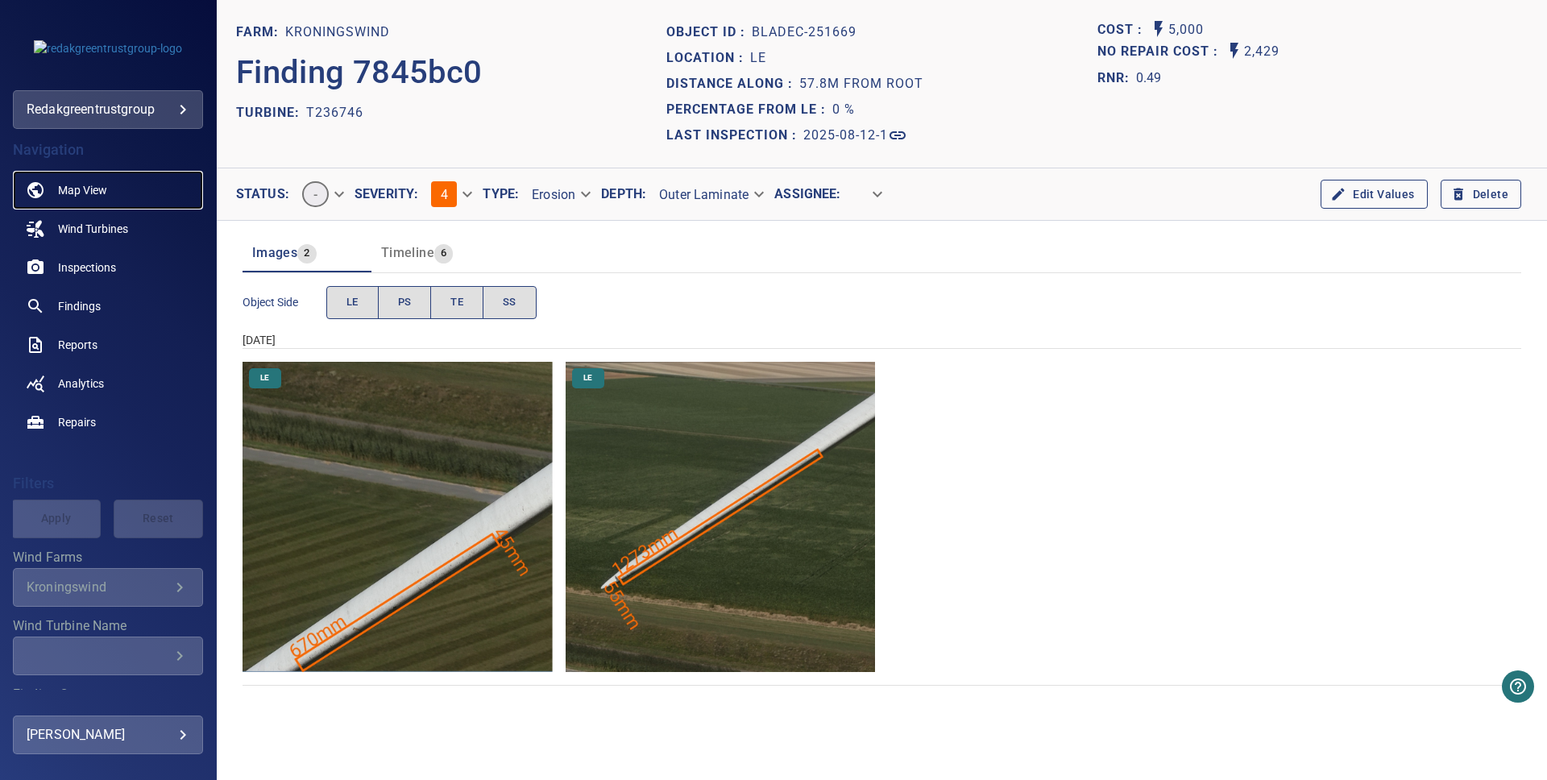
click at [82, 195] on span "Map View" at bounding box center [82, 190] width 49 height 16
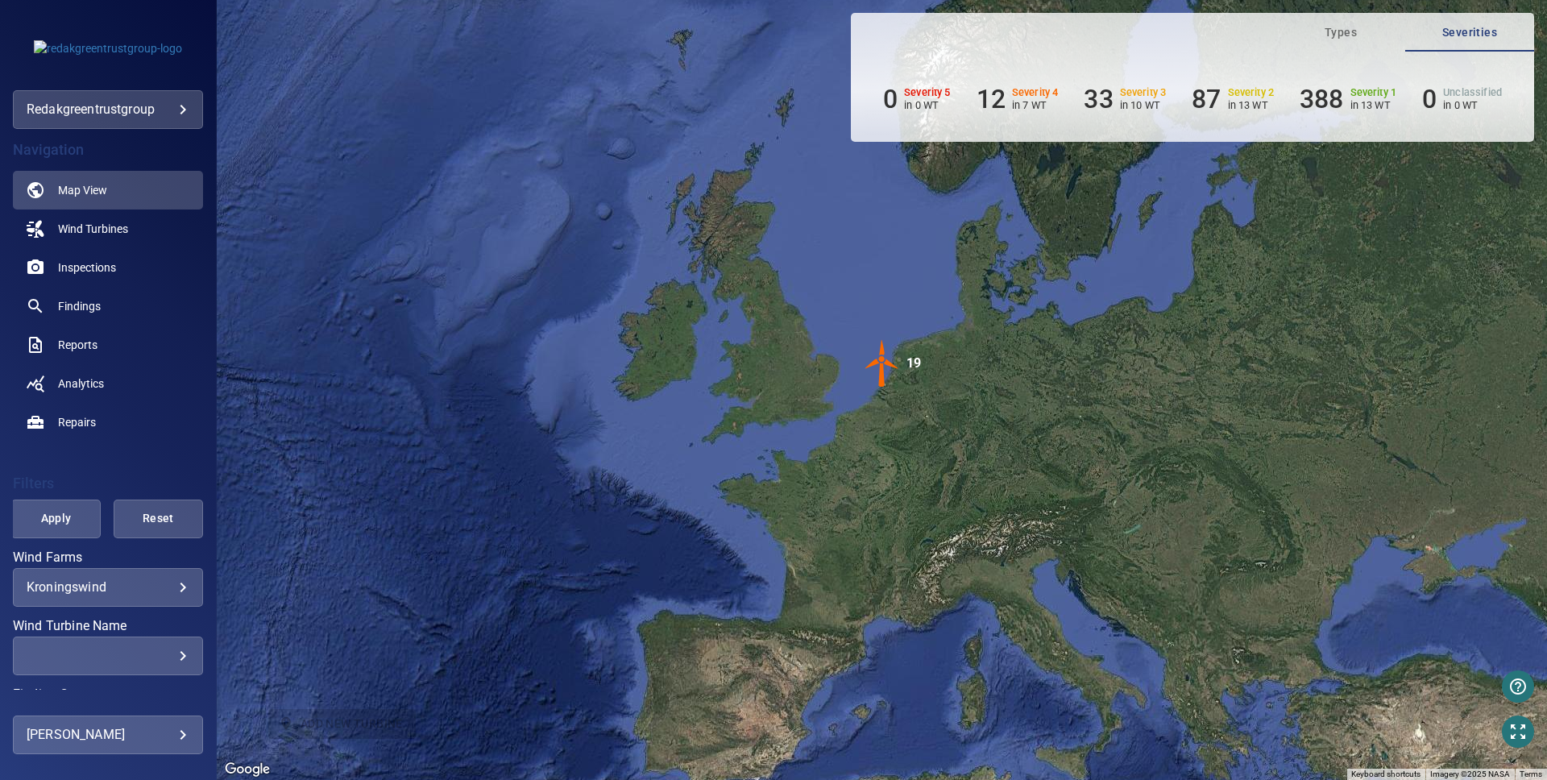
click at [886, 368] on img "19" at bounding box center [882, 363] width 48 height 48
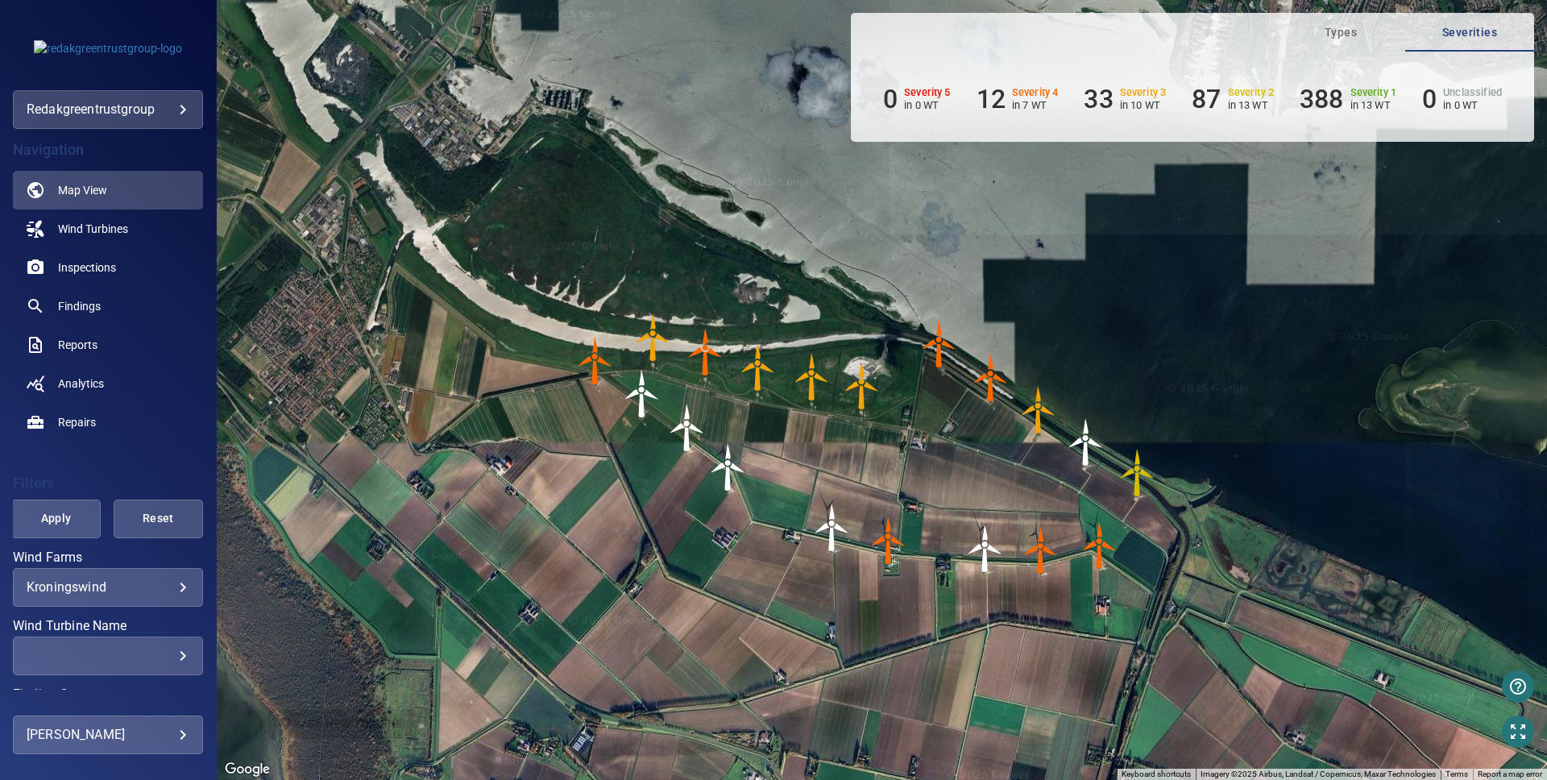
drag, startPoint x: 985, startPoint y: 413, endPoint x: 895, endPoint y: 454, distance: 98.4
click at [895, 454] on div "To navigate, press the arrow keys. To activate drag with keyboard, press Alt + …" at bounding box center [882, 390] width 1330 height 780
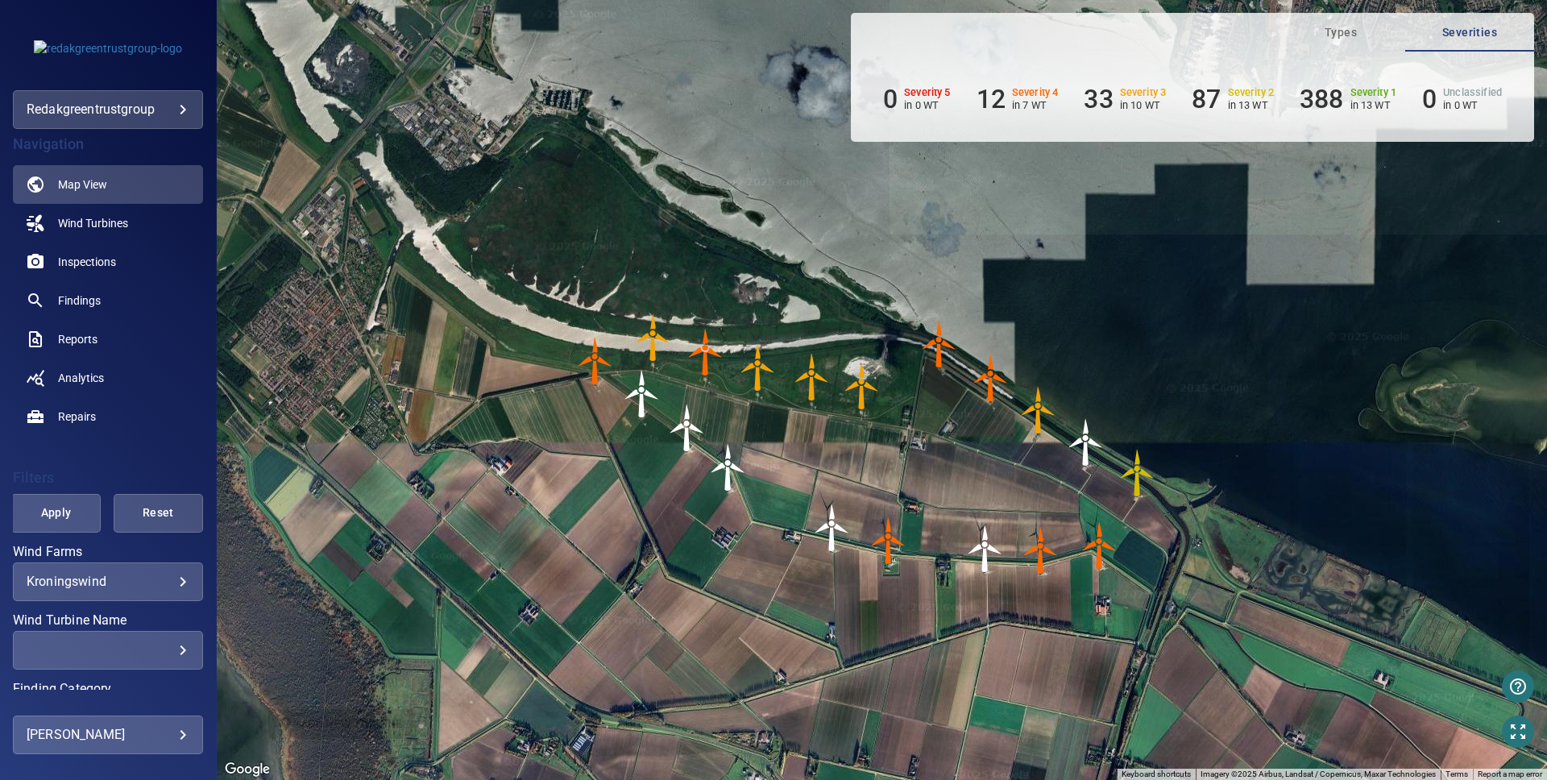
scroll to position [7, 0]
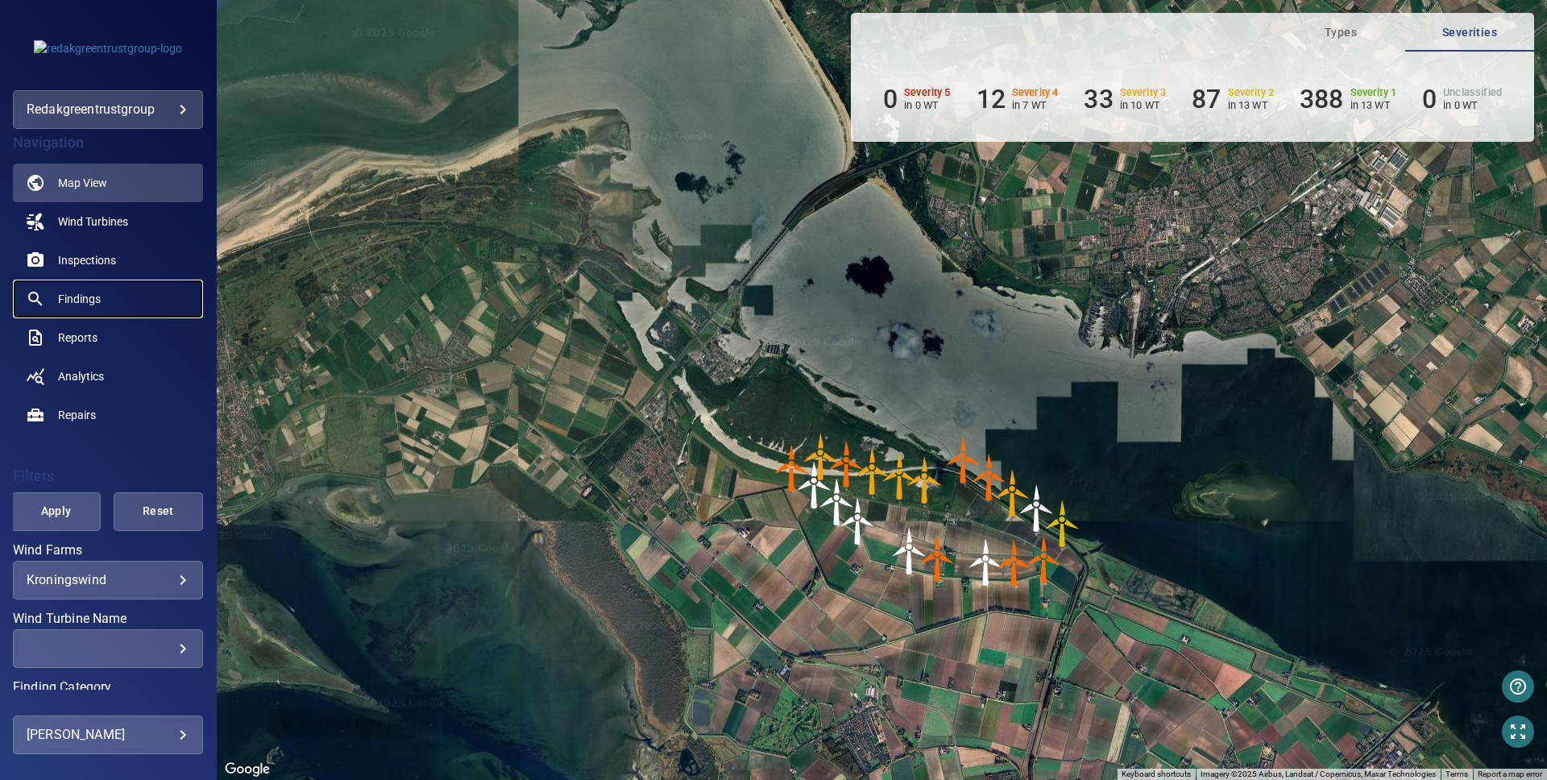
click at [85, 301] on span "Findings" at bounding box center [79, 299] width 43 height 16
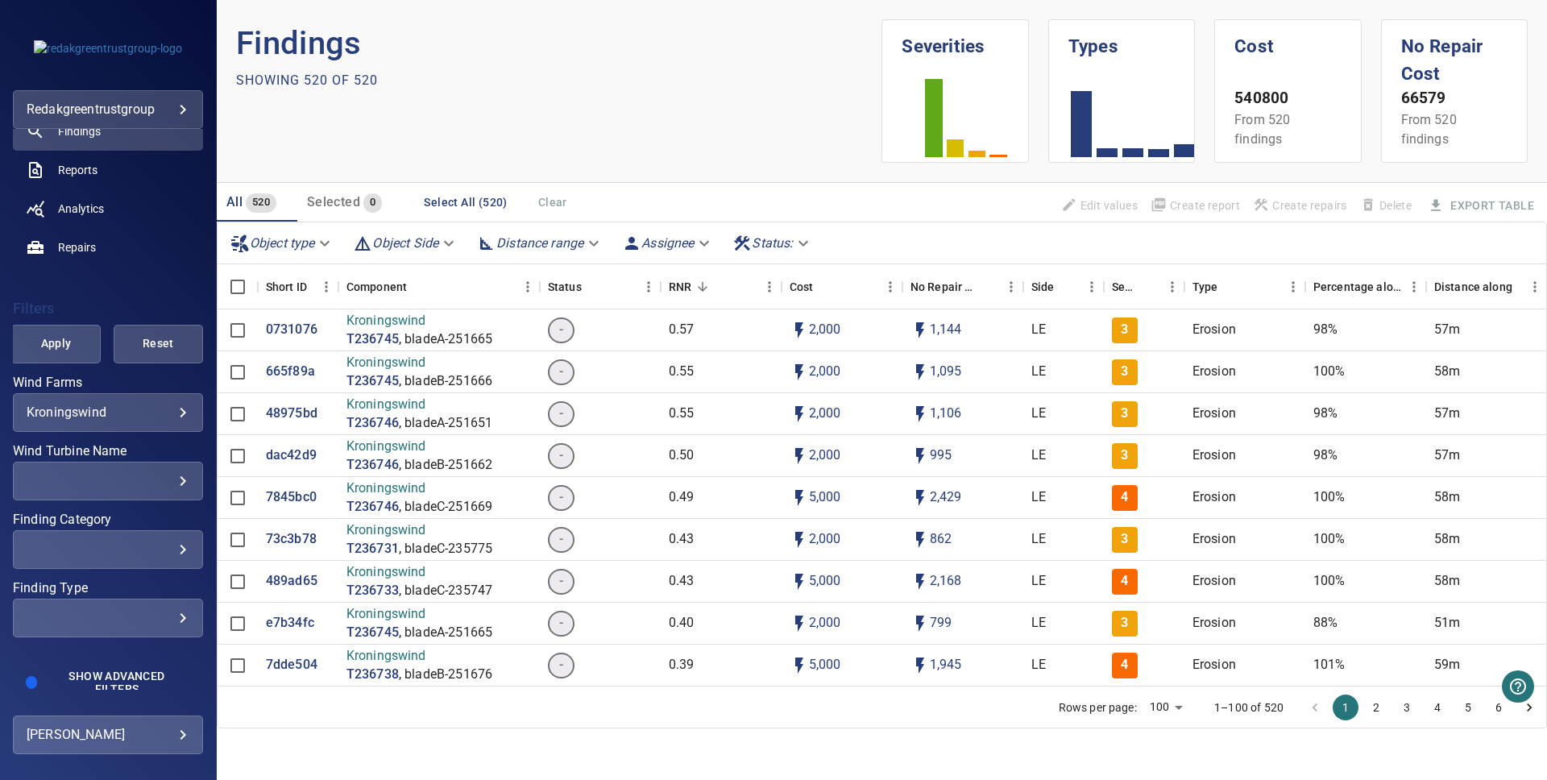
scroll to position [180, 0]
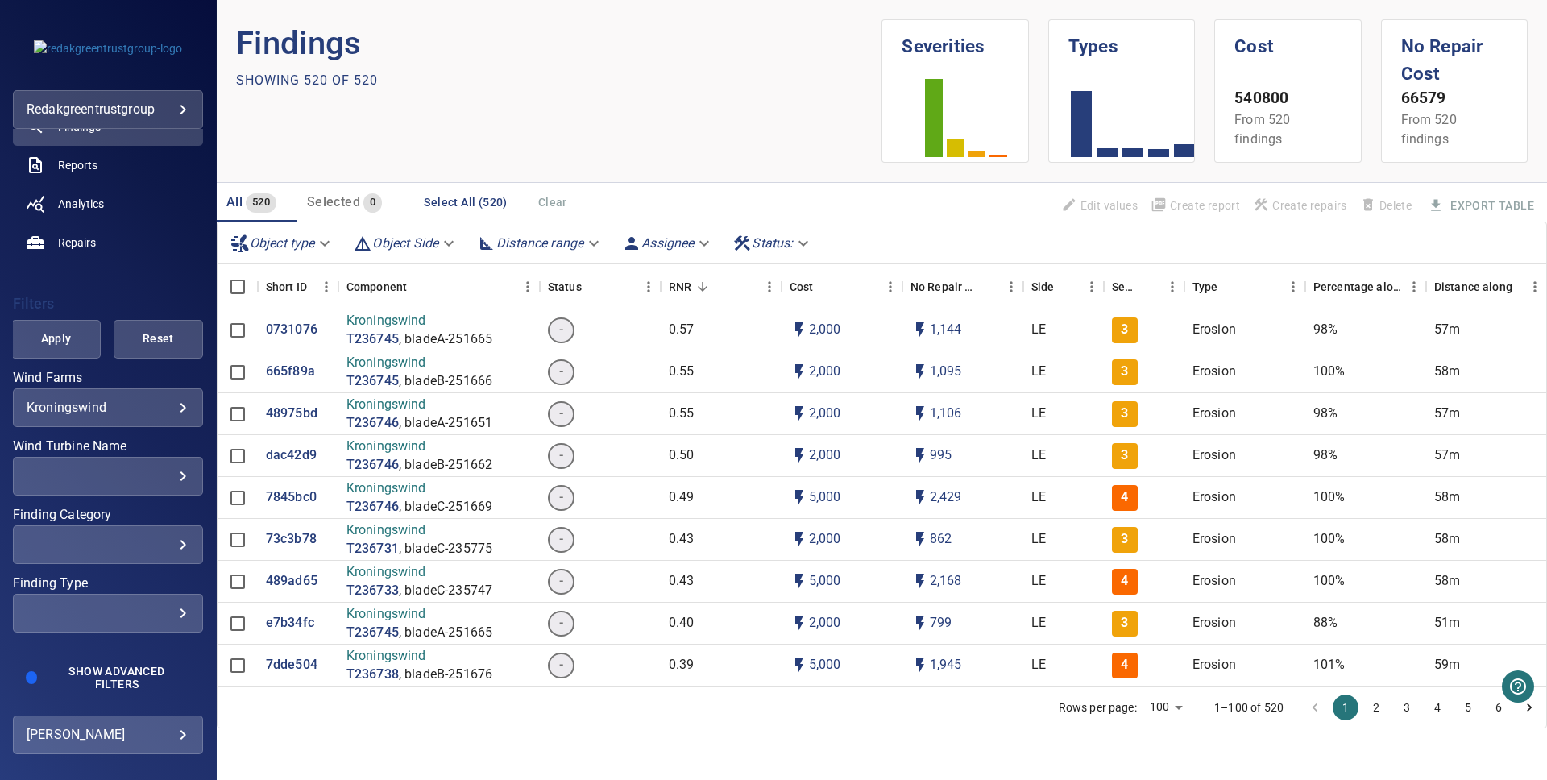
click at [133, 610] on div "​" at bounding box center [108, 612] width 163 height 15
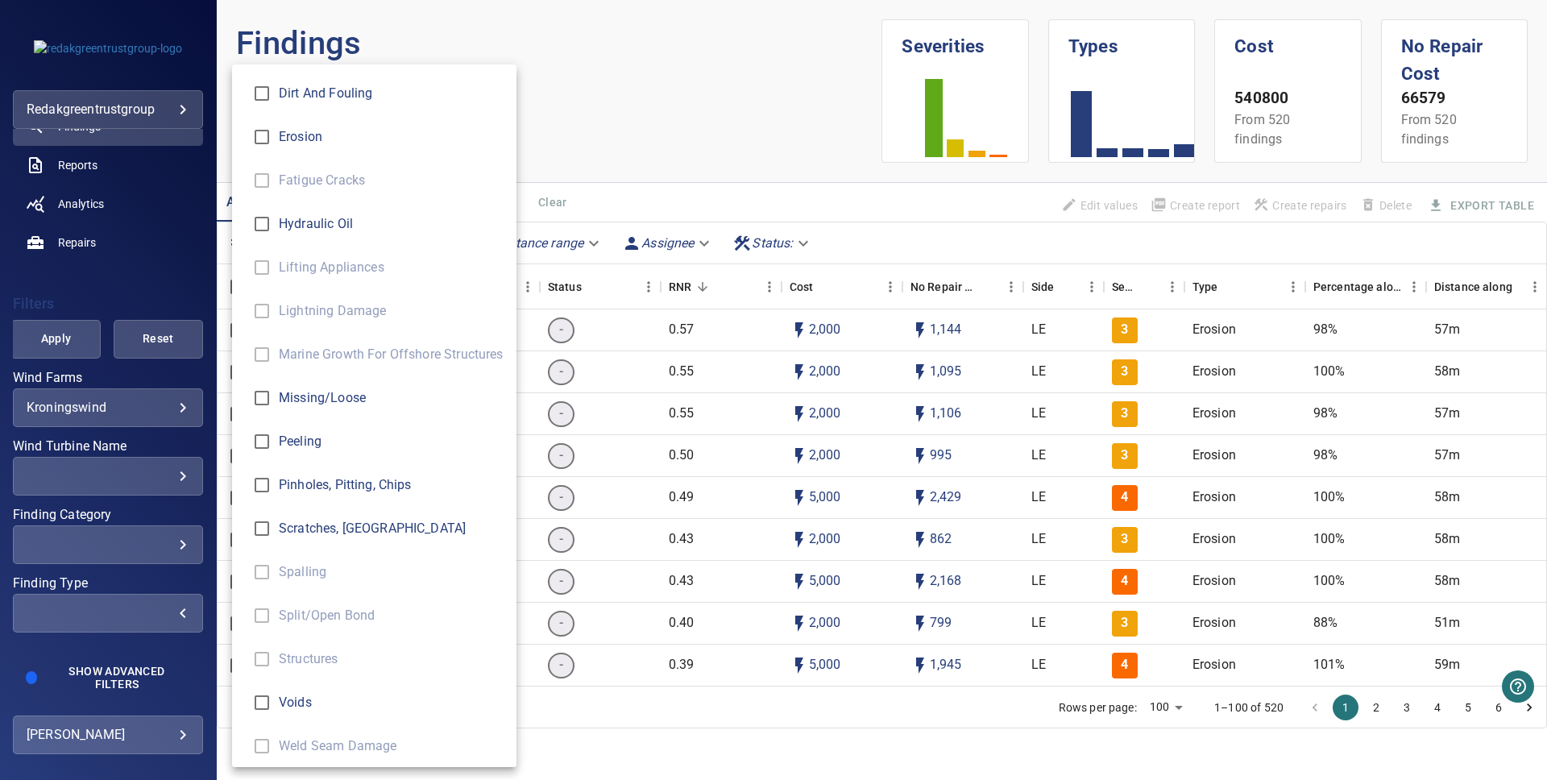
scroll to position [572, 0]
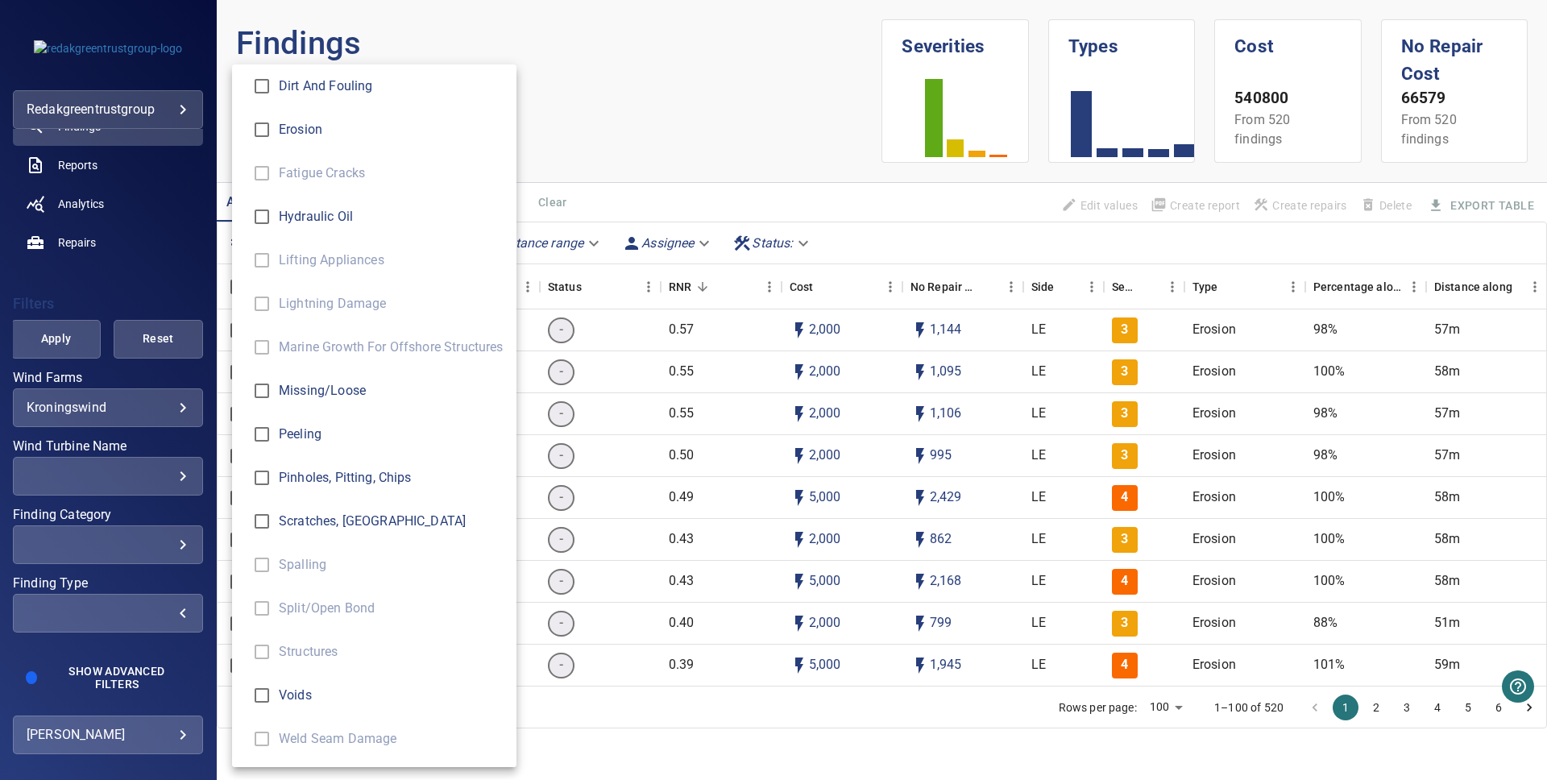
type input "*******"
click at [62, 347] on div "Finding Type" at bounding box center [773, 390] width 1547 height 780
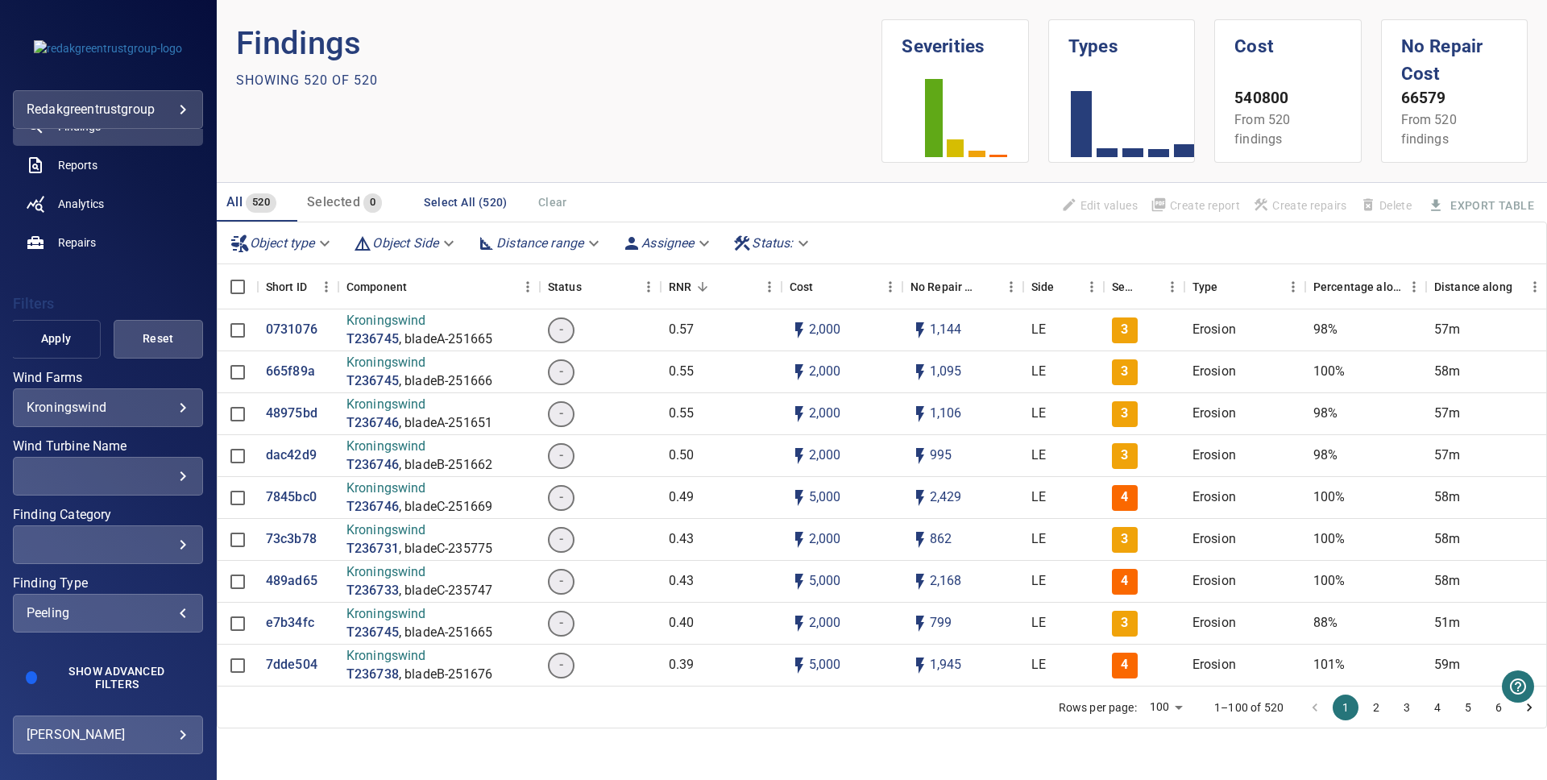
click at [63, 337] on span "Apply" at bounding box center [55, 339] width 49 height 20
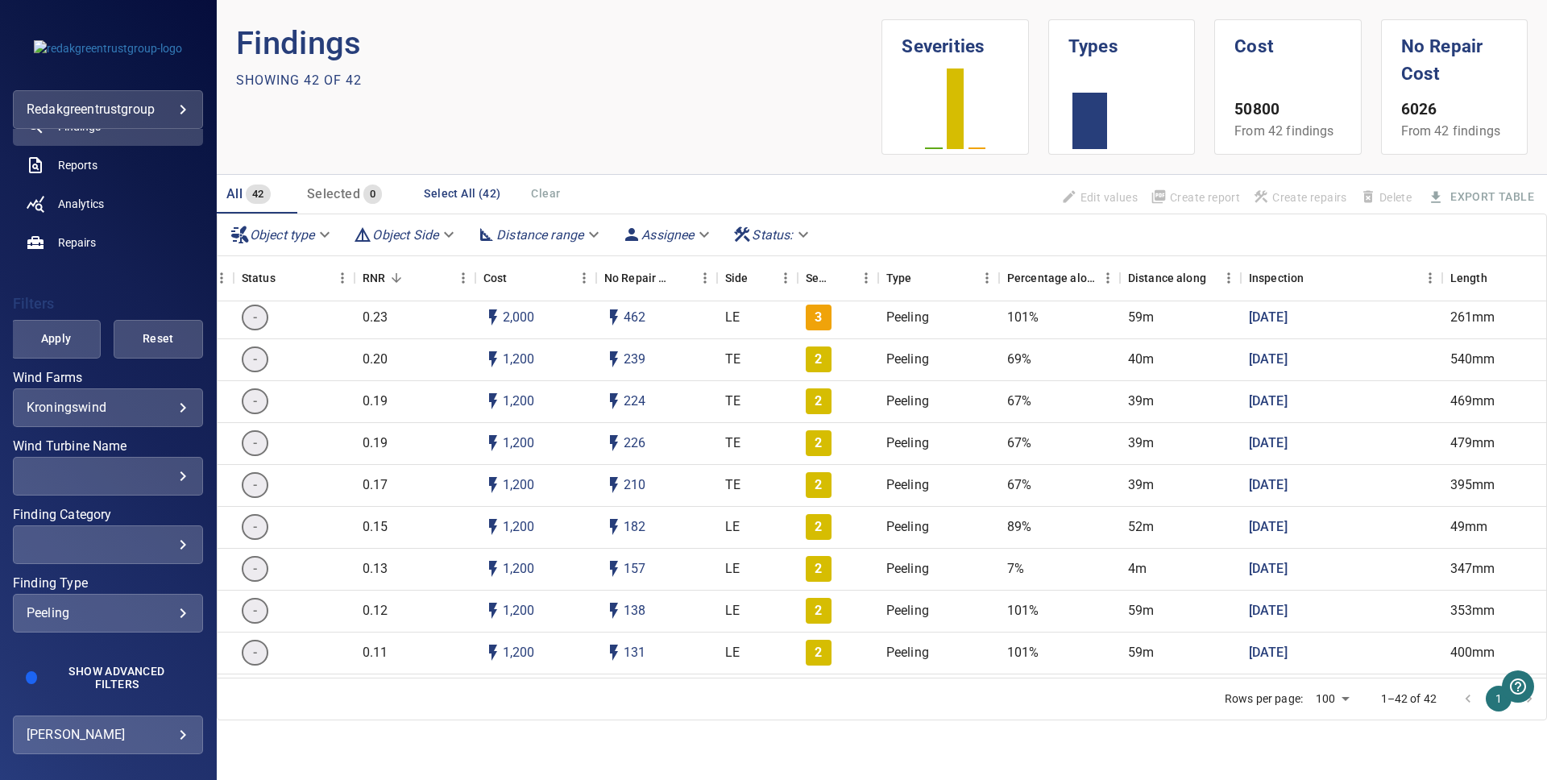
scroll to position [0, 306]
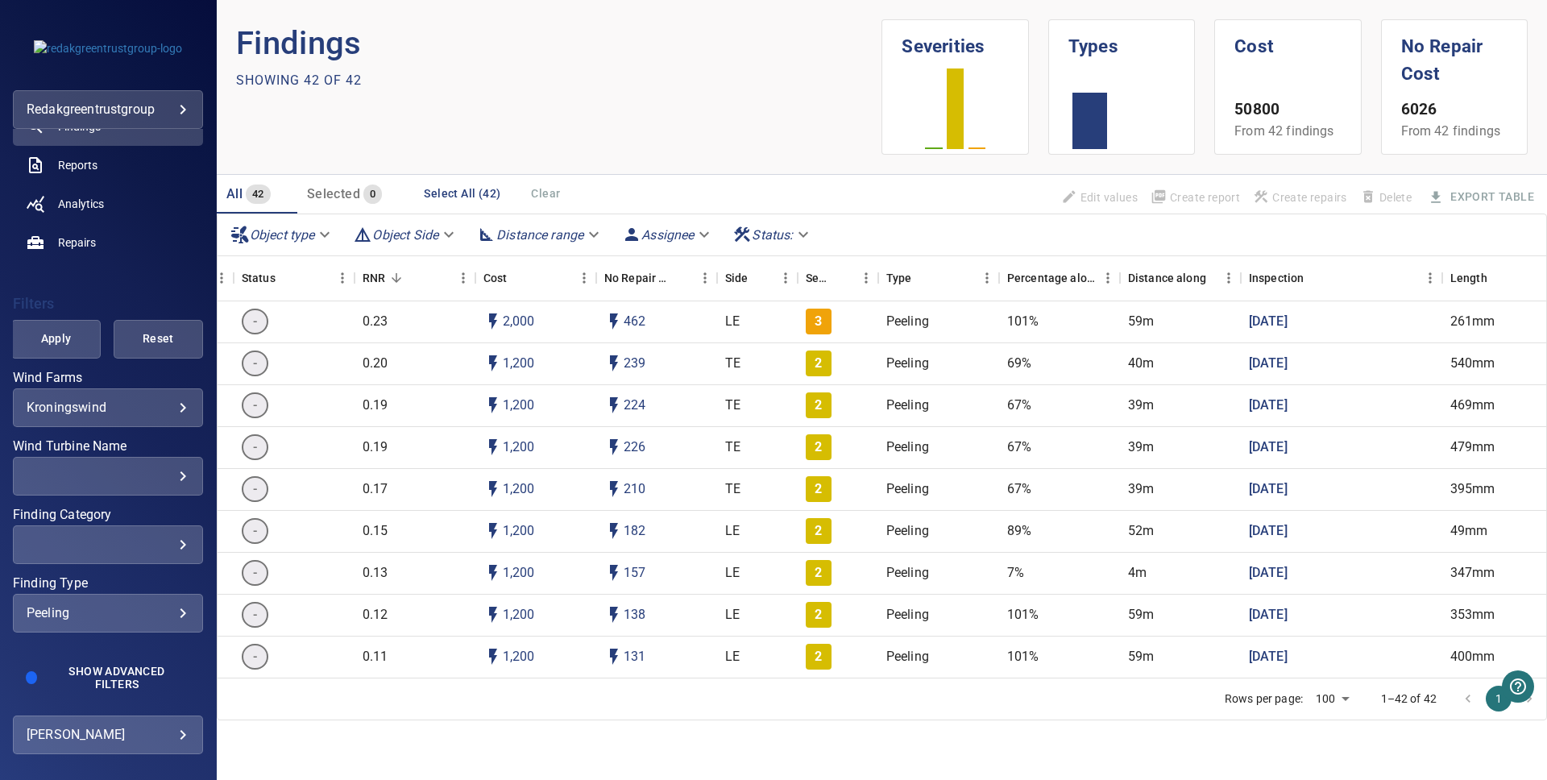
click at [384, 233] on body "**********" at bounding box center [773, 390] width 1547 height 780
click at [371, 318] on li "TE" at bounding box center [407, 321] width 118 height 29
type input "**"
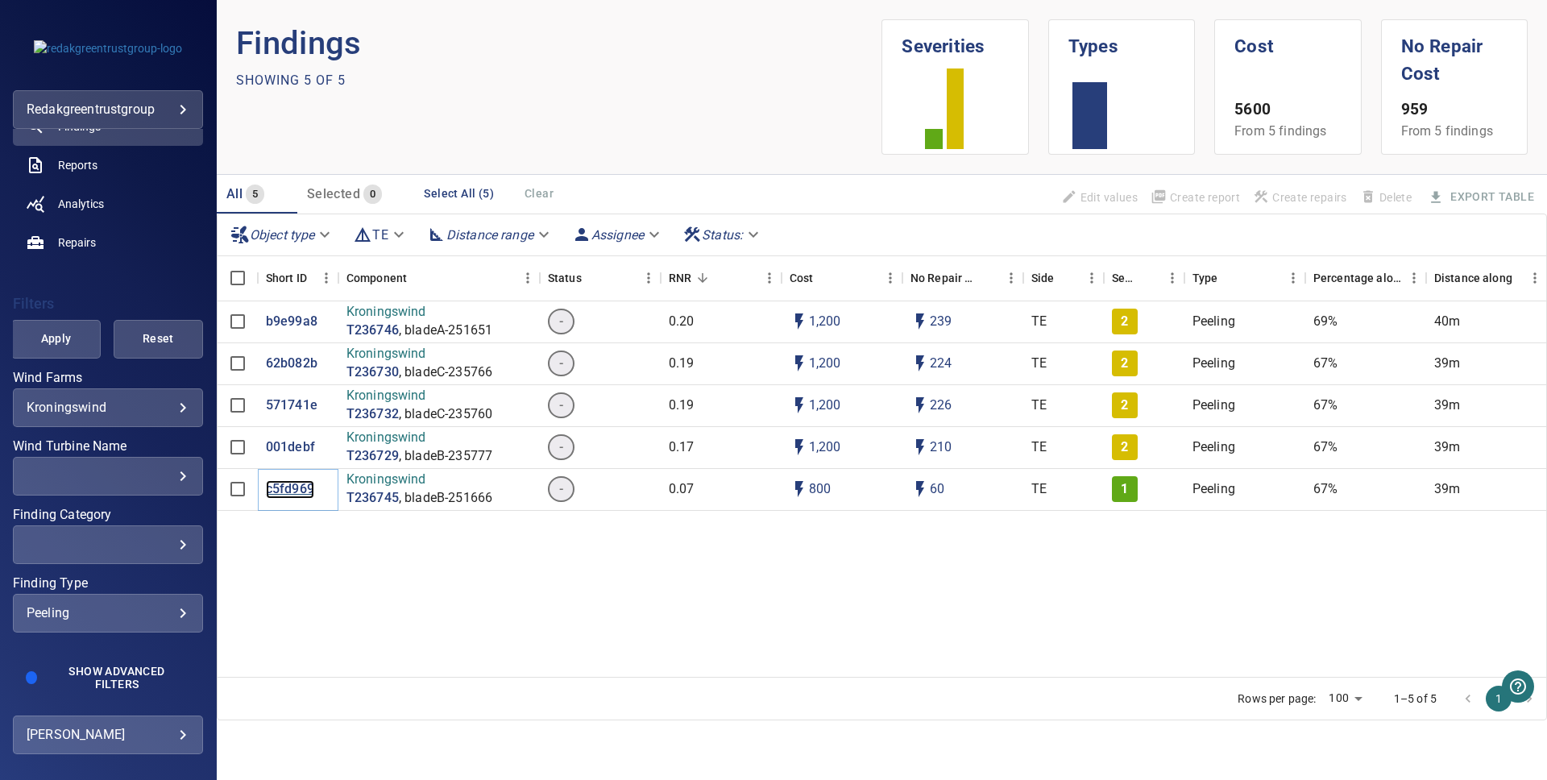
click at [291, 488] on p "c5fd969" at bounding box center [290, 489] width 48 height 19
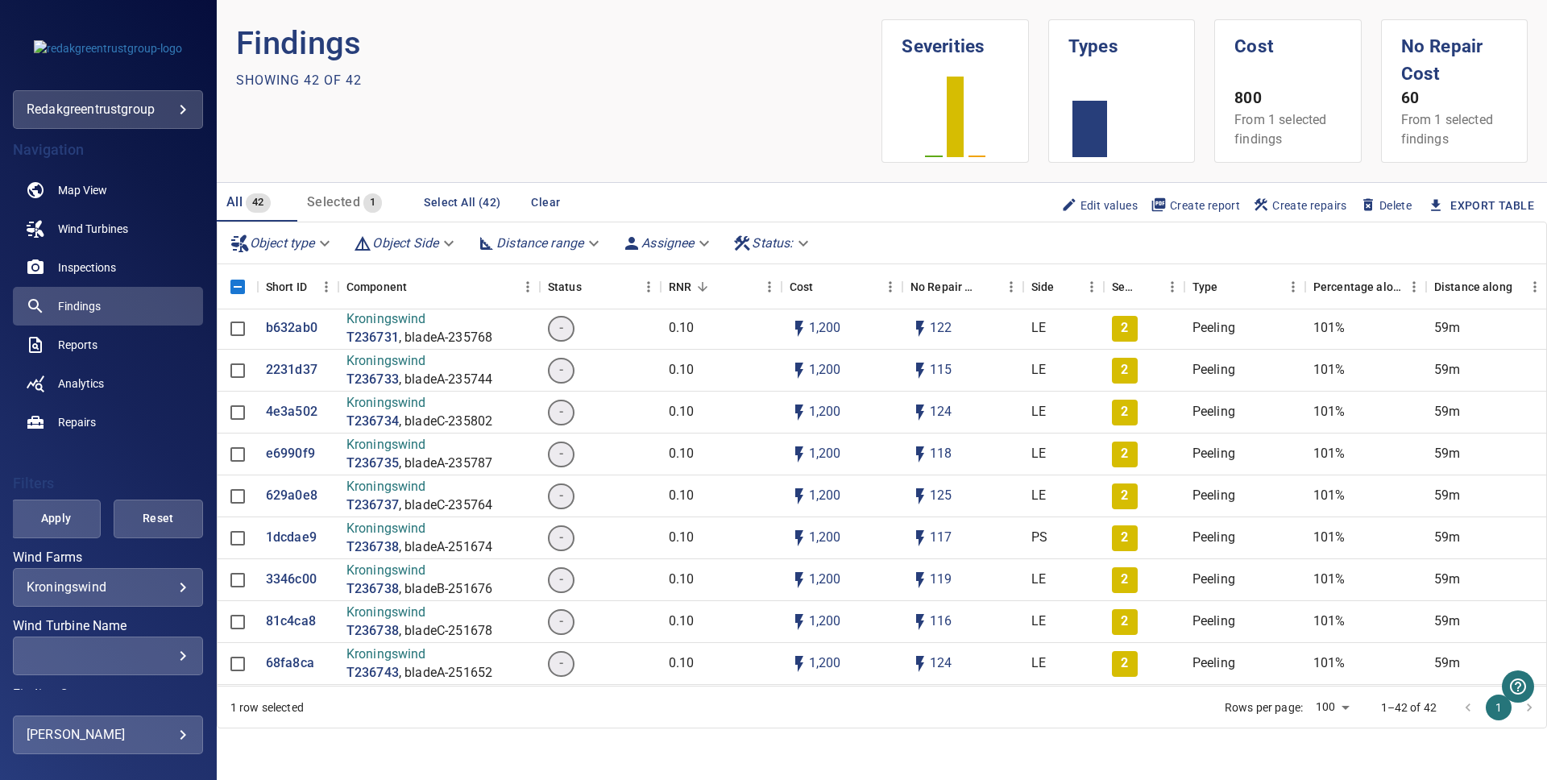
scroll to position [1384, 0]
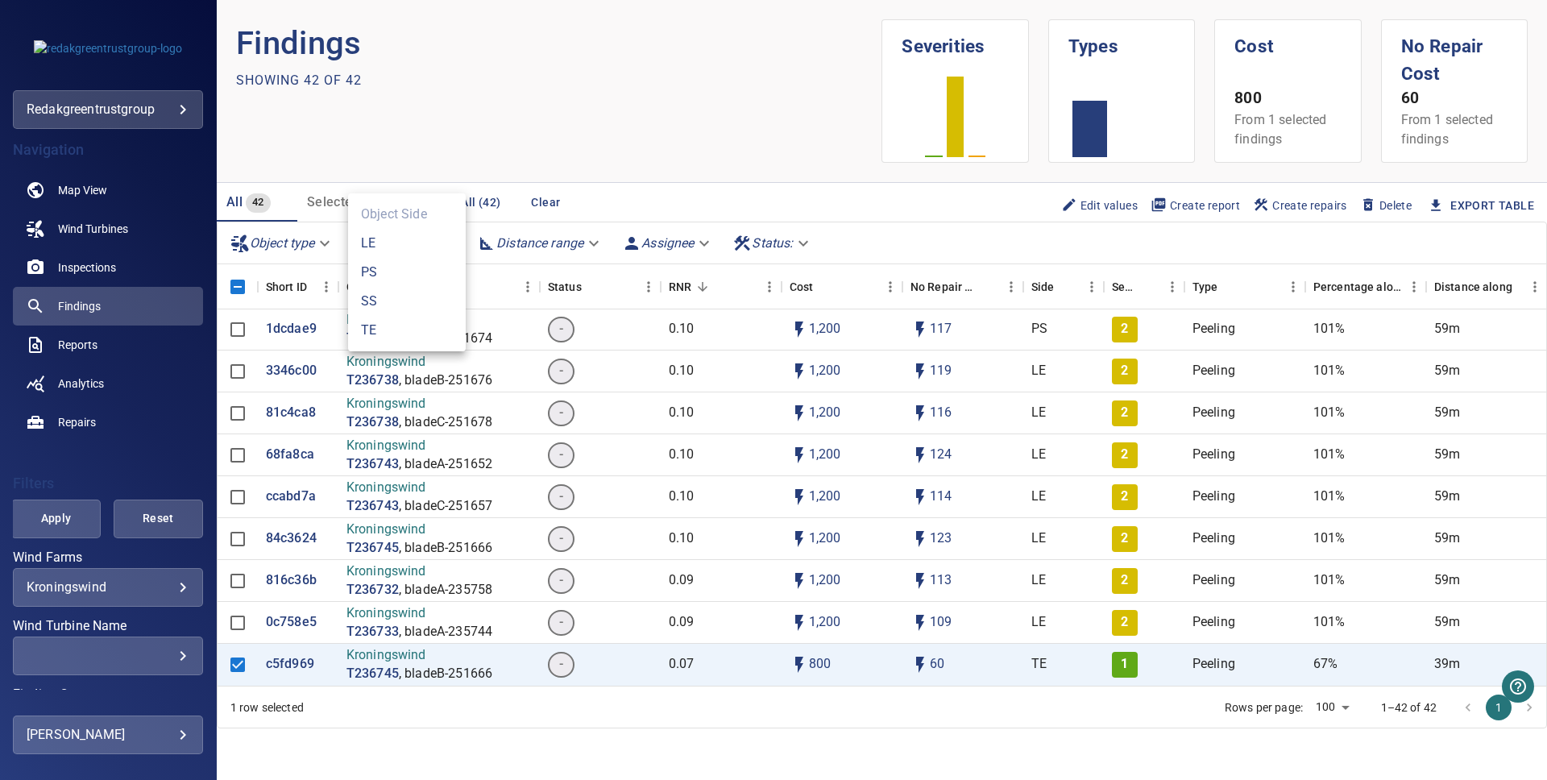
click at [438, 241] on body "**********" at bounding box center [773, 390] width 1547 height 780
click at [388, 333] on li "TE" at bounding box center [407, 330] width 118 height 29
type input "**"
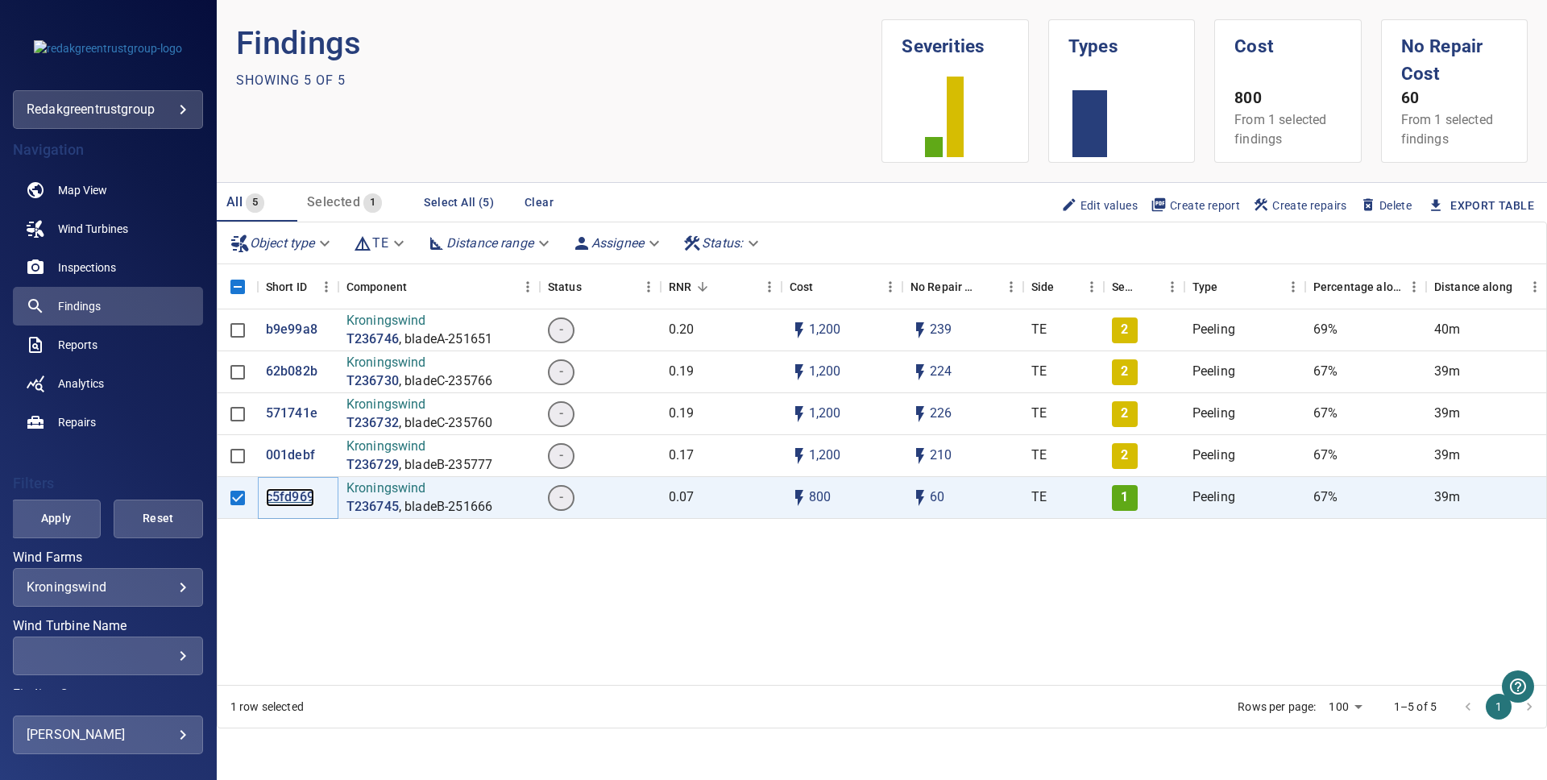
click at [276, 498] on p "c5fd969" at bounding box center [290, 497] width 48 height 19
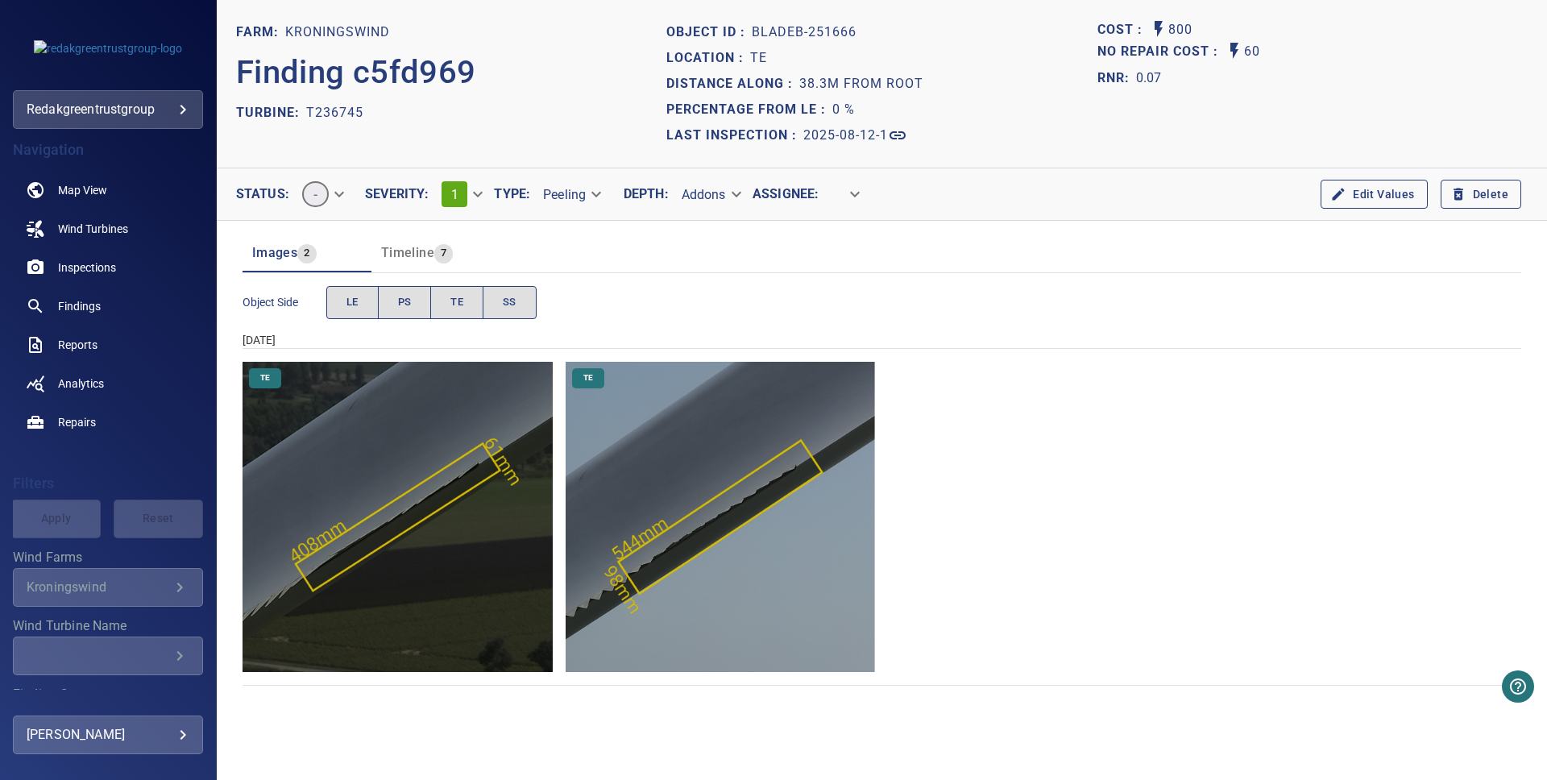
click at [474, 190] on body "**********" at bounding box center [773, 390] width 1547 height 780
click at [459, 223] on li "2" at bounding box center [478, 223] width 98 height 29
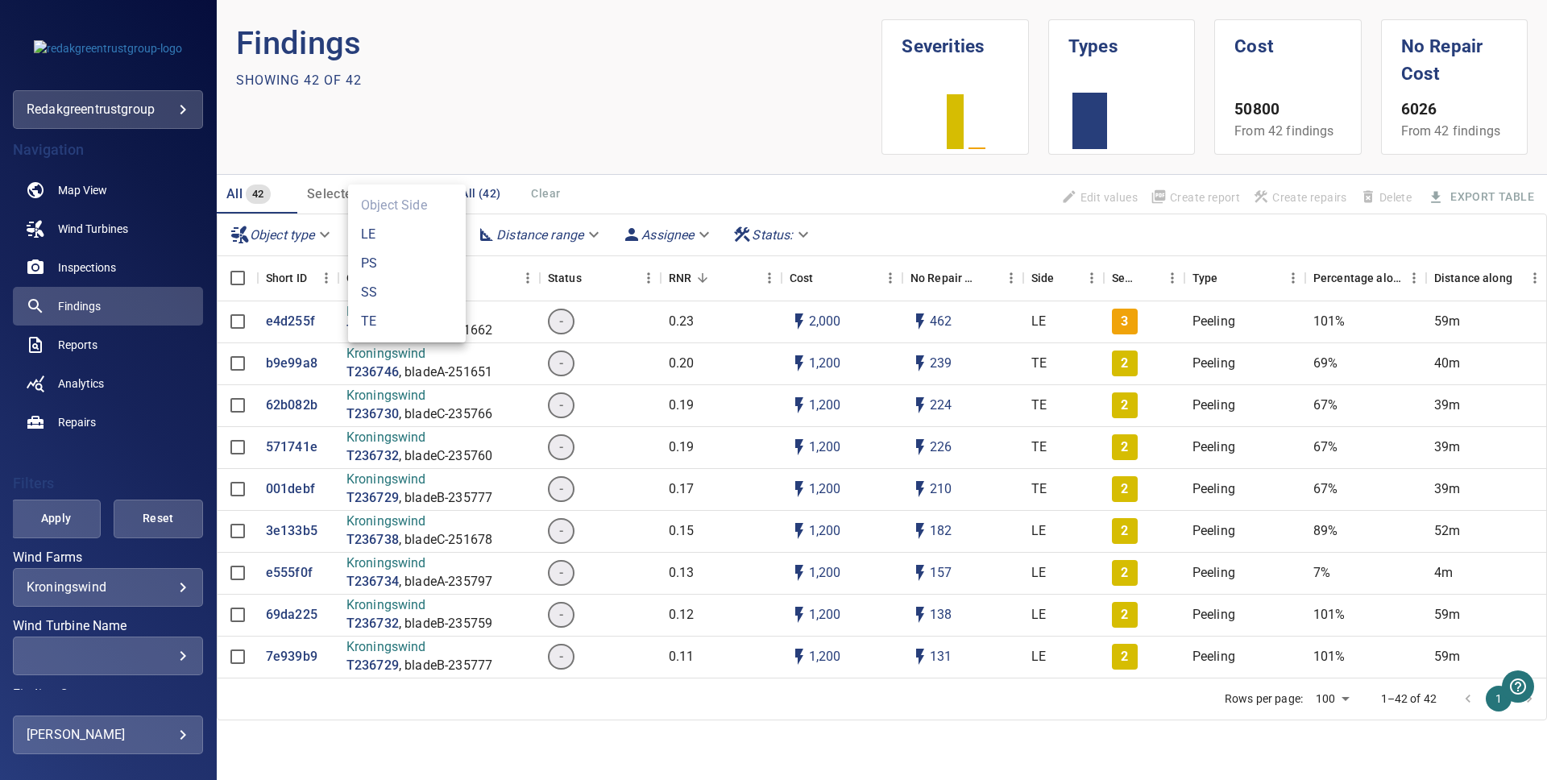
click at [427, 227] on body "**********" at bounding box center [773, 390] width 1547 height 780
click at [380, 313] on li "TE" at bounding box center [407, 321] width 118 height 29
type input "**"
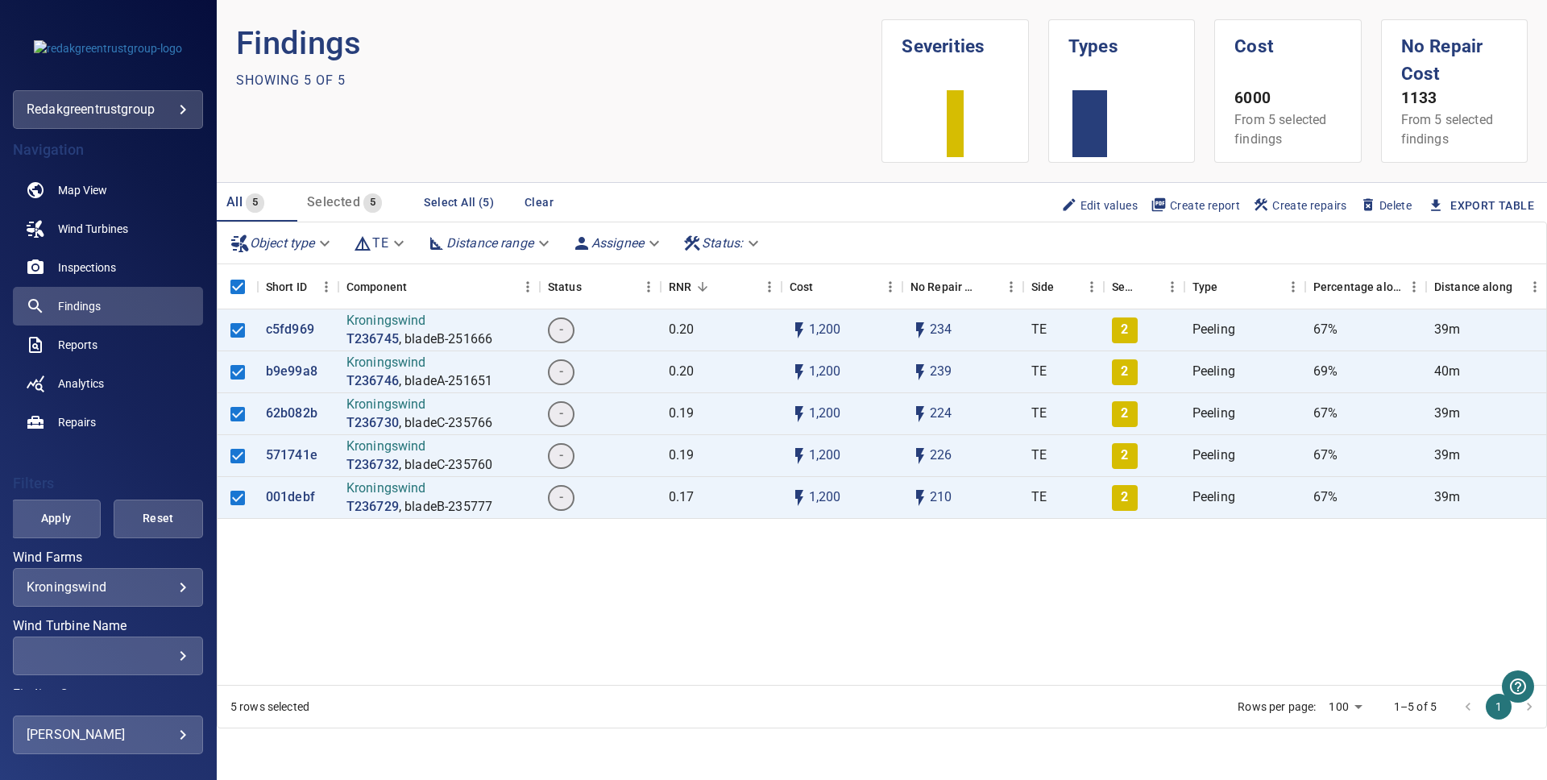
click at [1206, 209] on span "Create report" at bounding box center [1195, 206] width 89 height 18
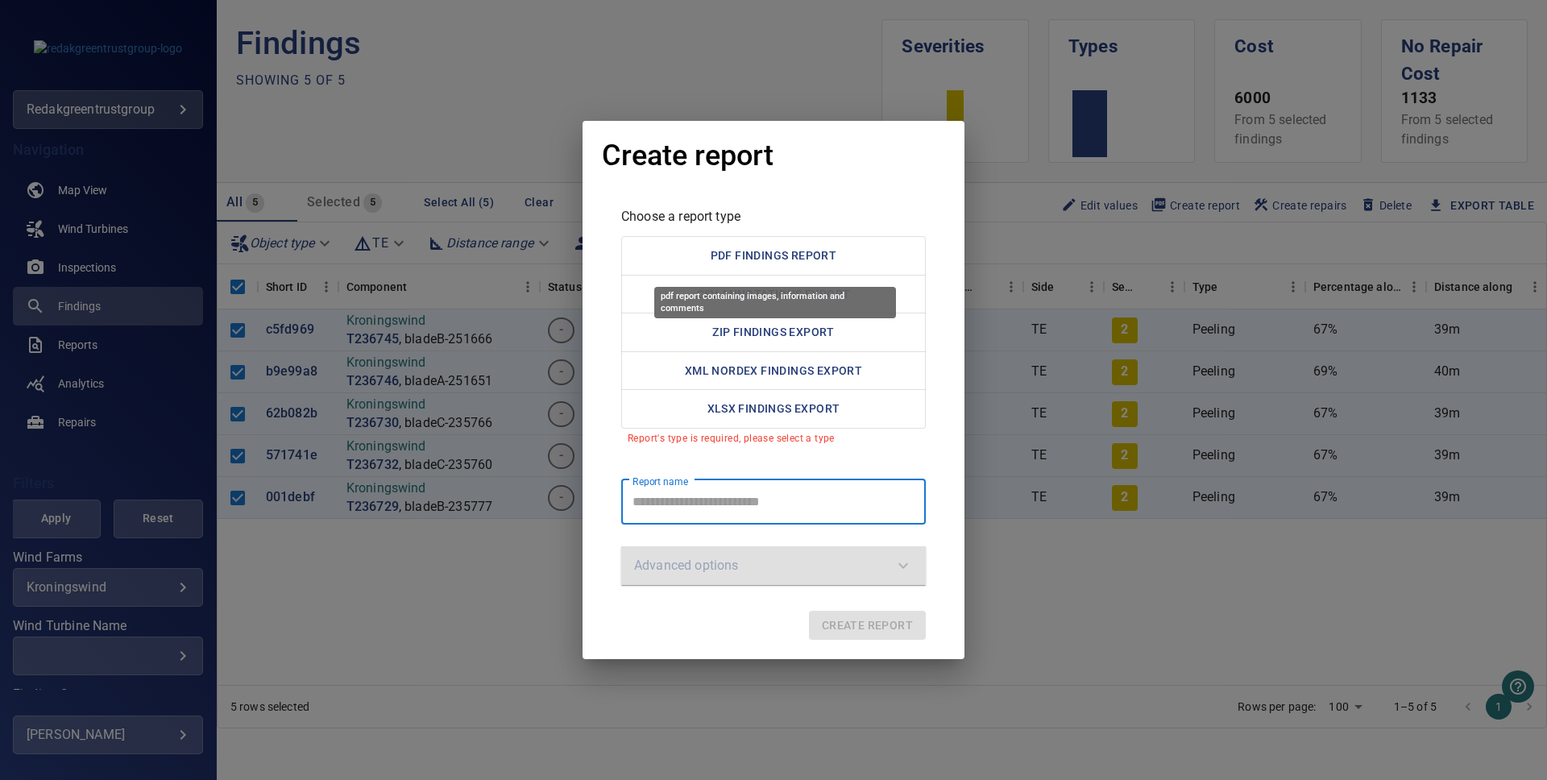
click at [796, 264] on button "PDF Findings Report" at bounding box center [773, 255] width 305 height 39
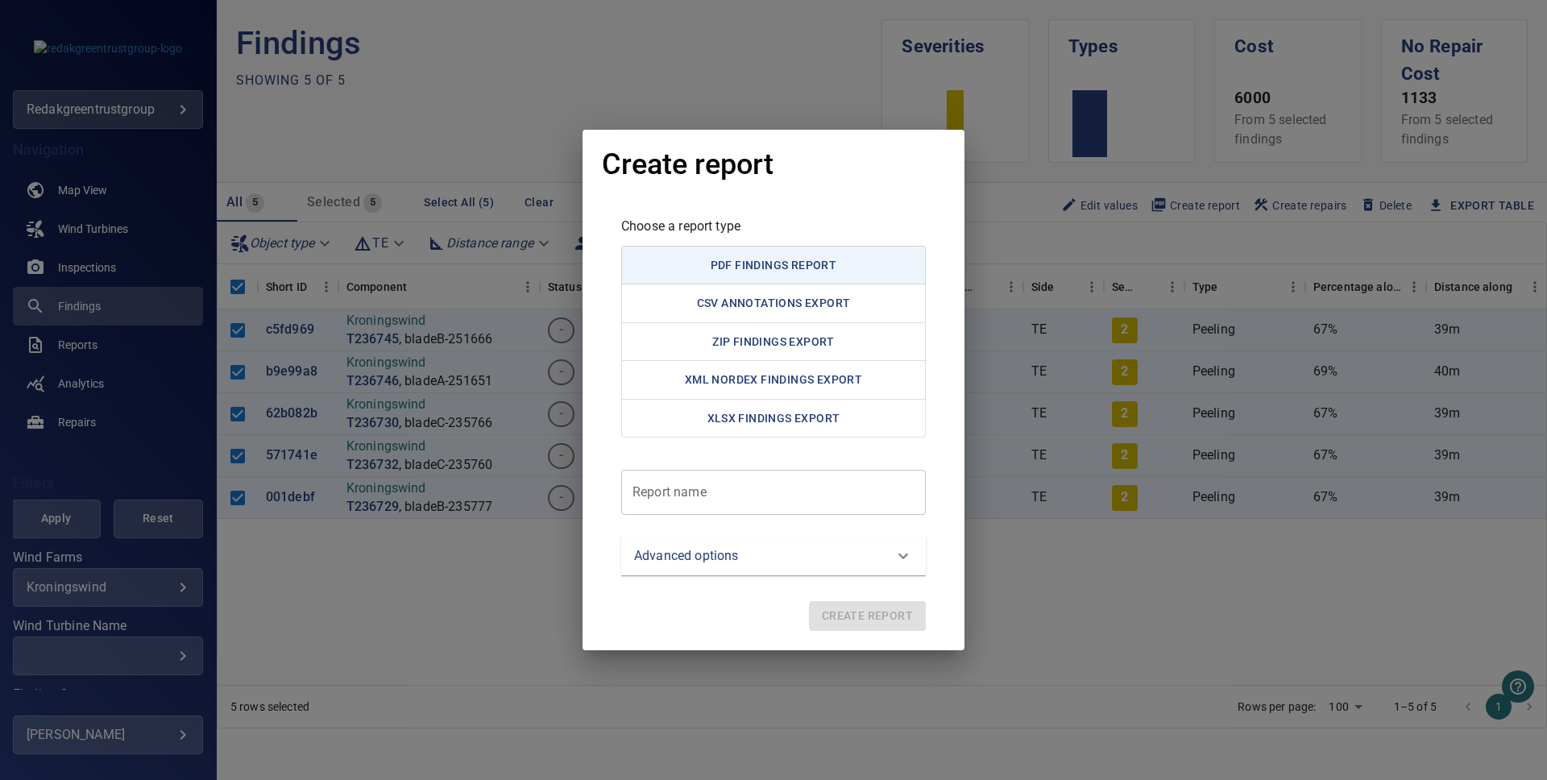
click at [794, 490] on report "Report name" at bounding box center [773, 492] width 305 height 45
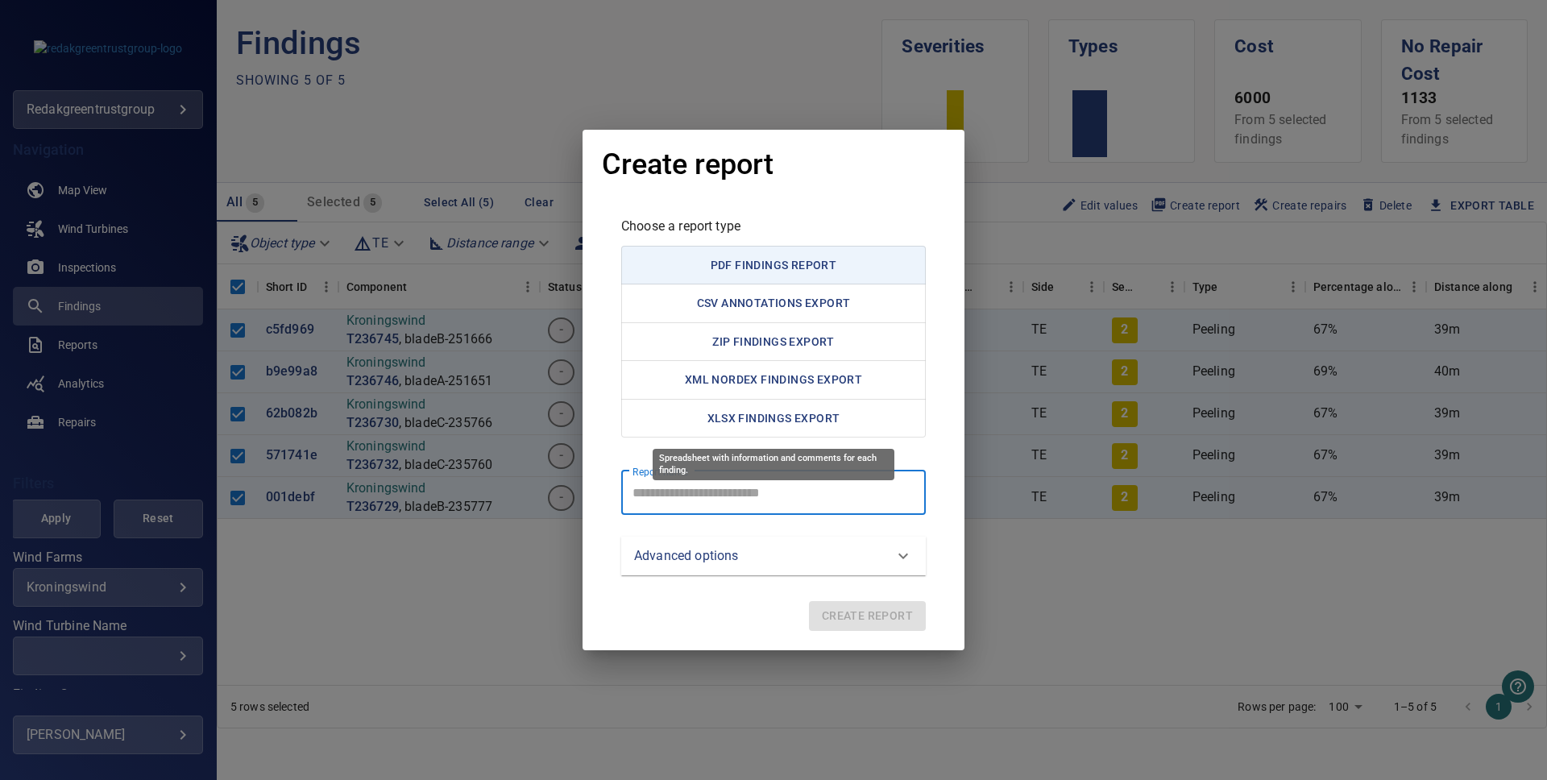
click at [784, 428] on button "XLSX Findings Export" at bounding box center [773, 418] width 305 height 39
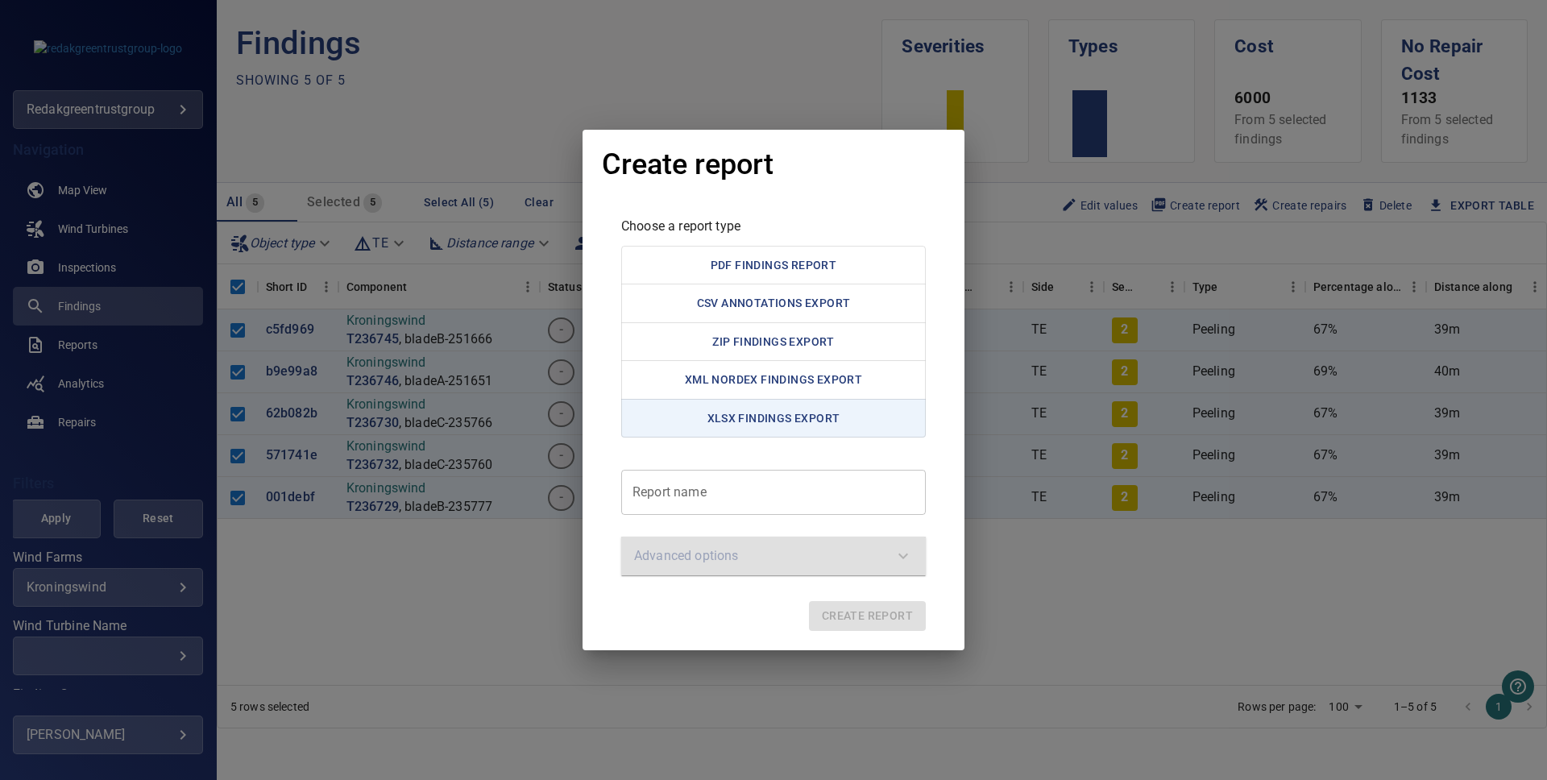
click at [730, 490] on report "Report name" at bounding box center [773, 492] width 305 height 45
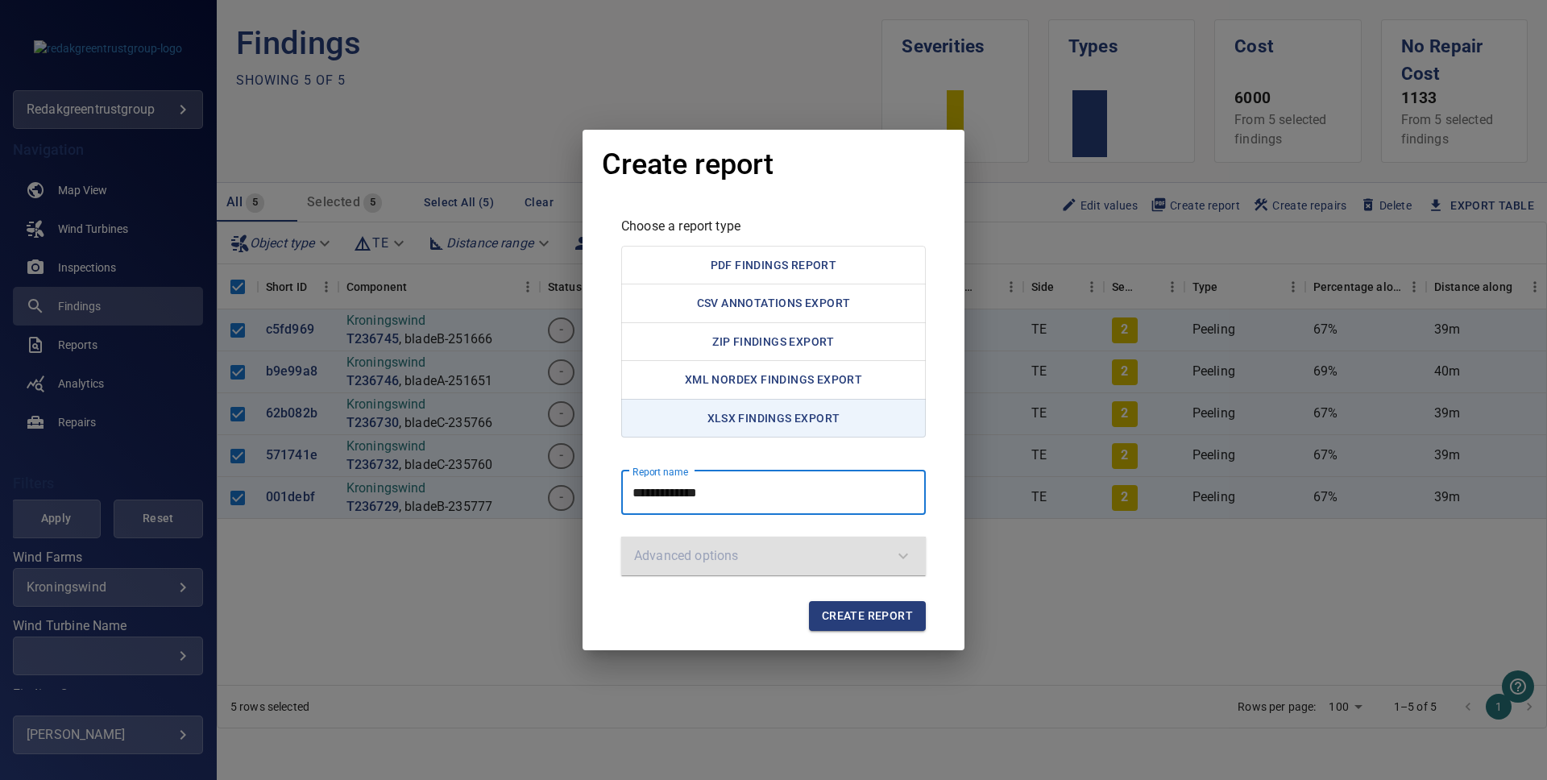
type report "**********"
click at [855, 614] on span "Create report" at bounding box center [867, 616] width 91 height 20
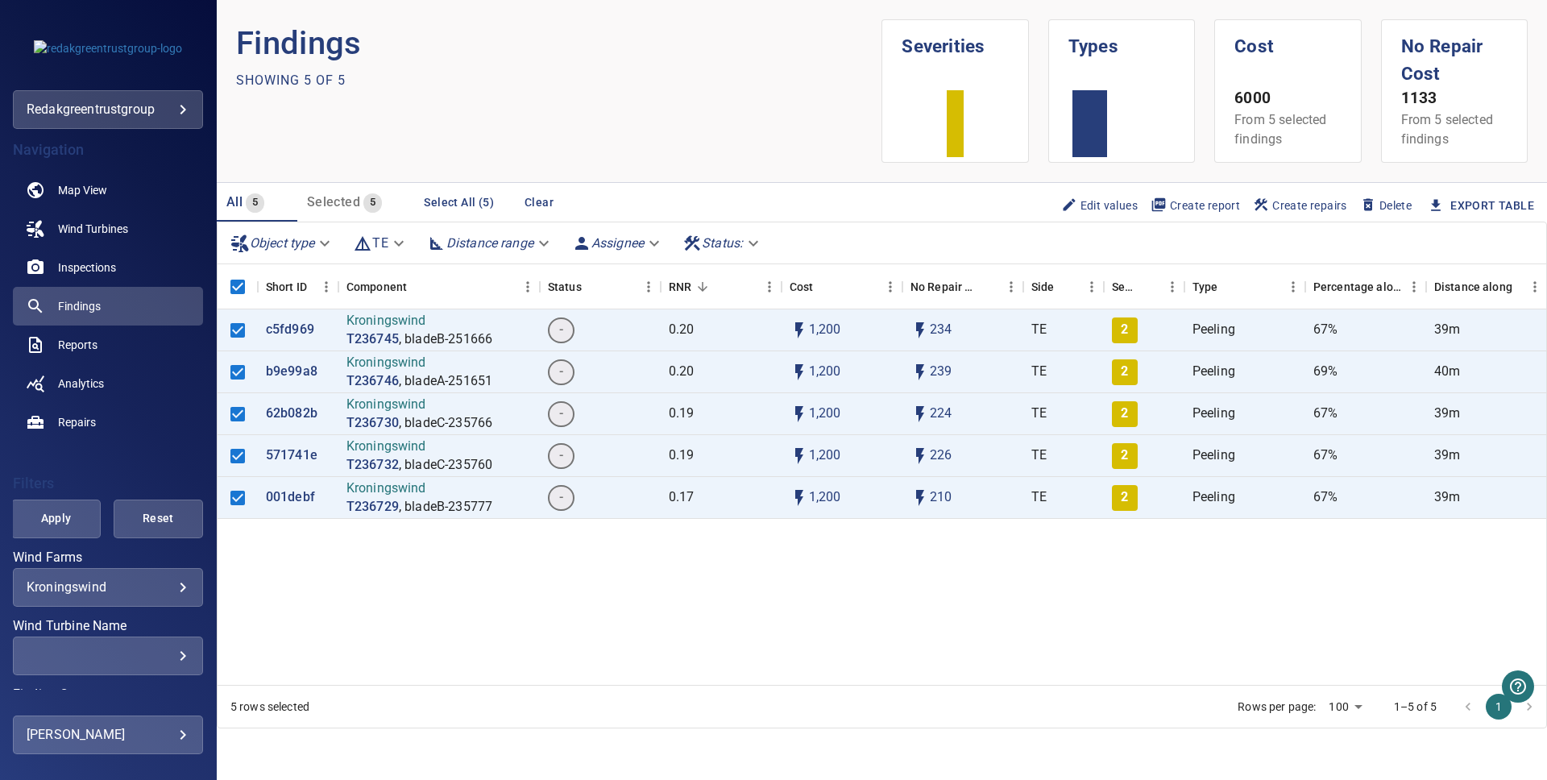
click at [1196, 205] on span "Create report" at bounding box center [1195, 206] width 89 height 18
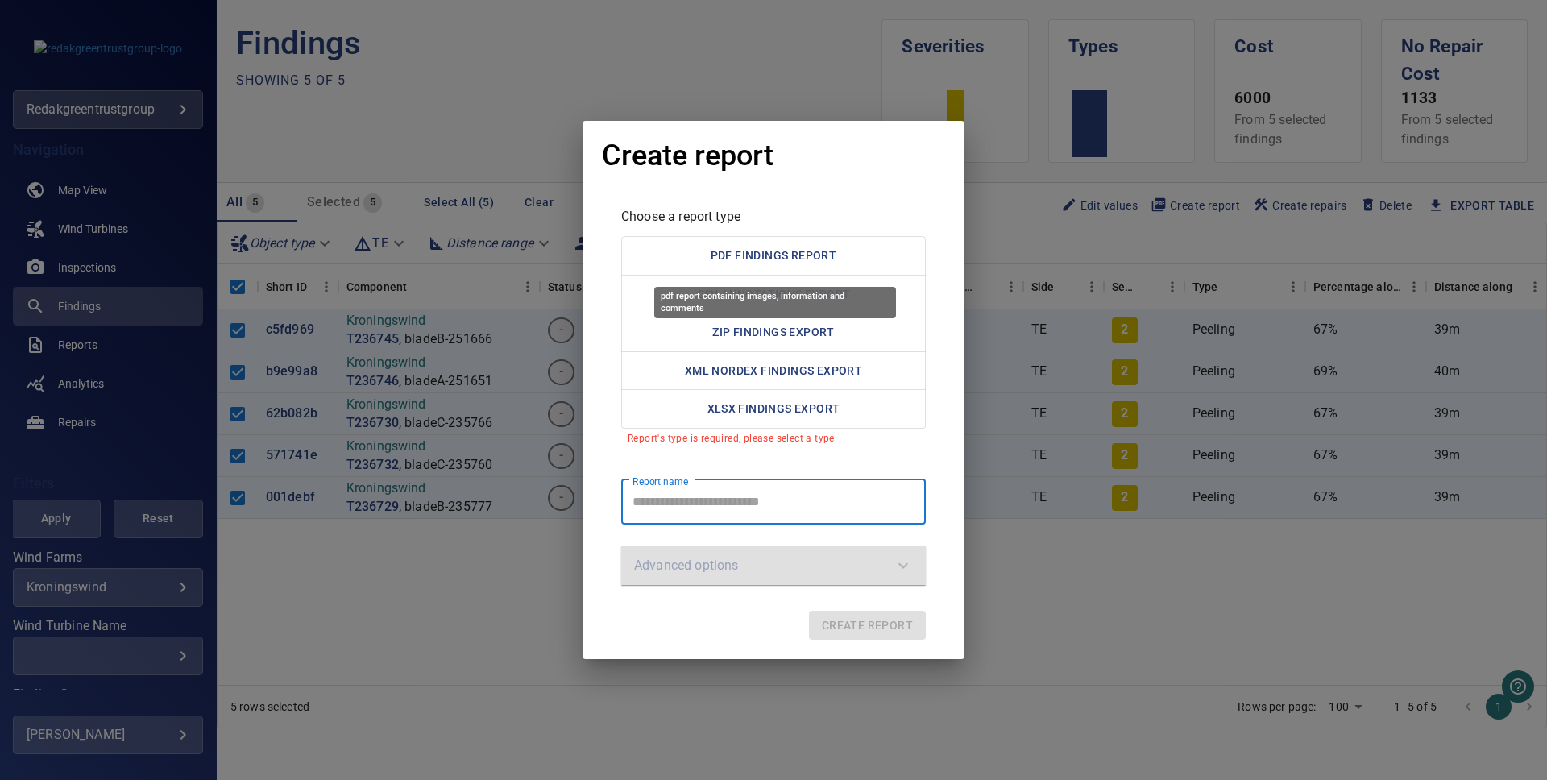
click at [730, 261] on button "PDF Findings Report" at bounding box center [773, 255] width 305 height 39
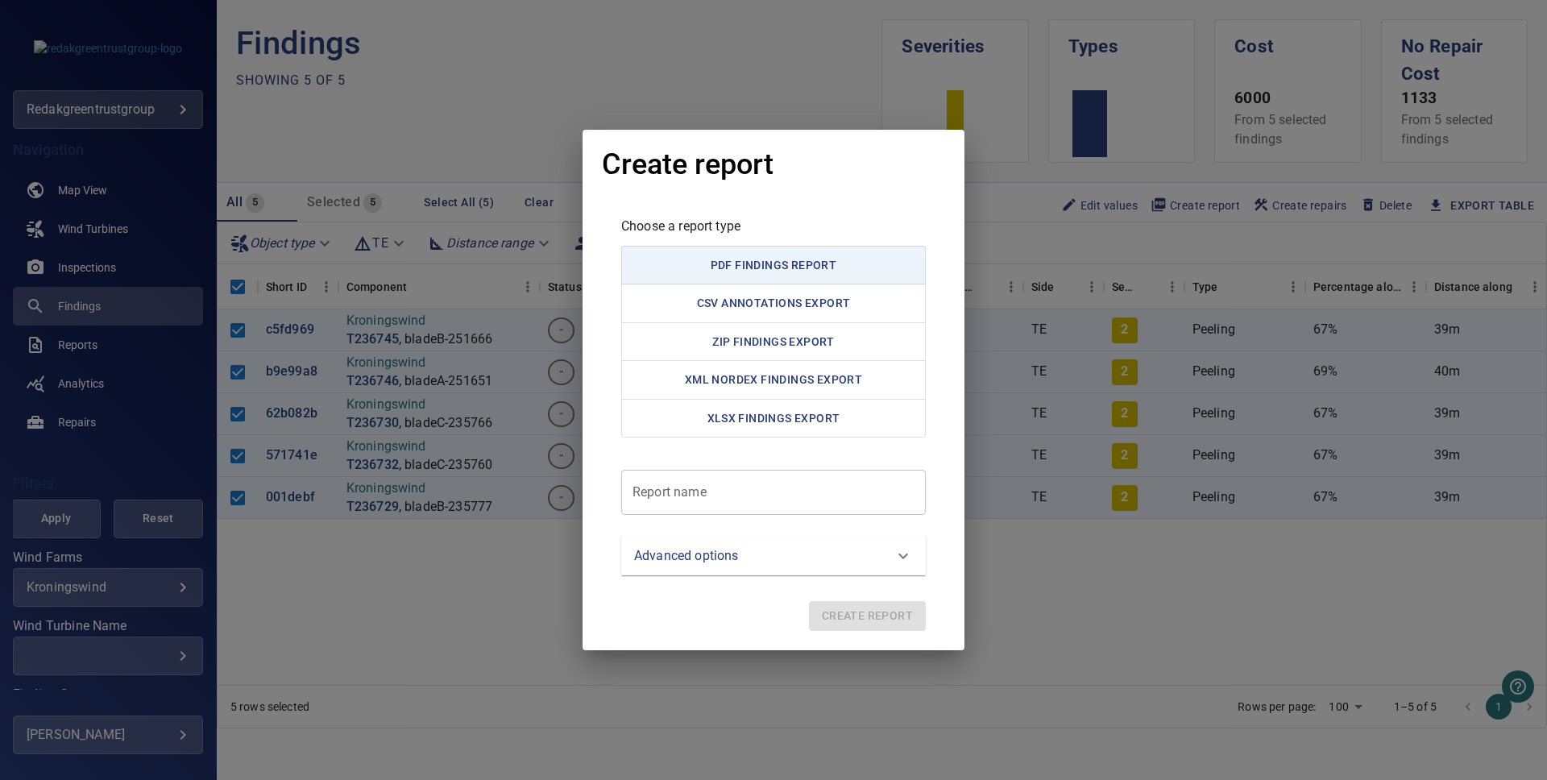
click at [684, 503] on report "Report name" at bounding box center [773, 492] width 305 height 45
type report "*"
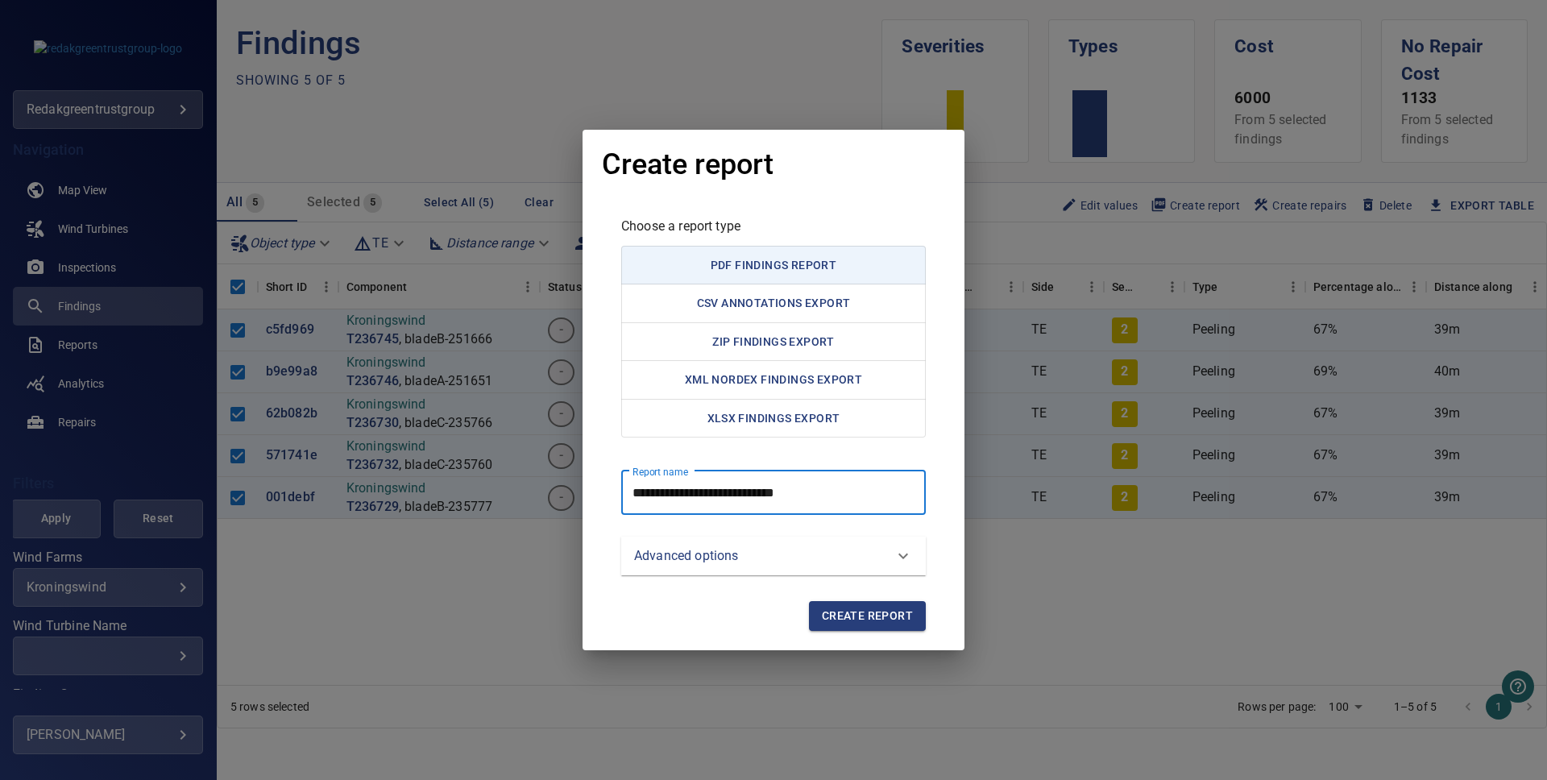
type report "**********"
click at [894, 561] on icon at bounding box center [903, 555] width 19 height 19
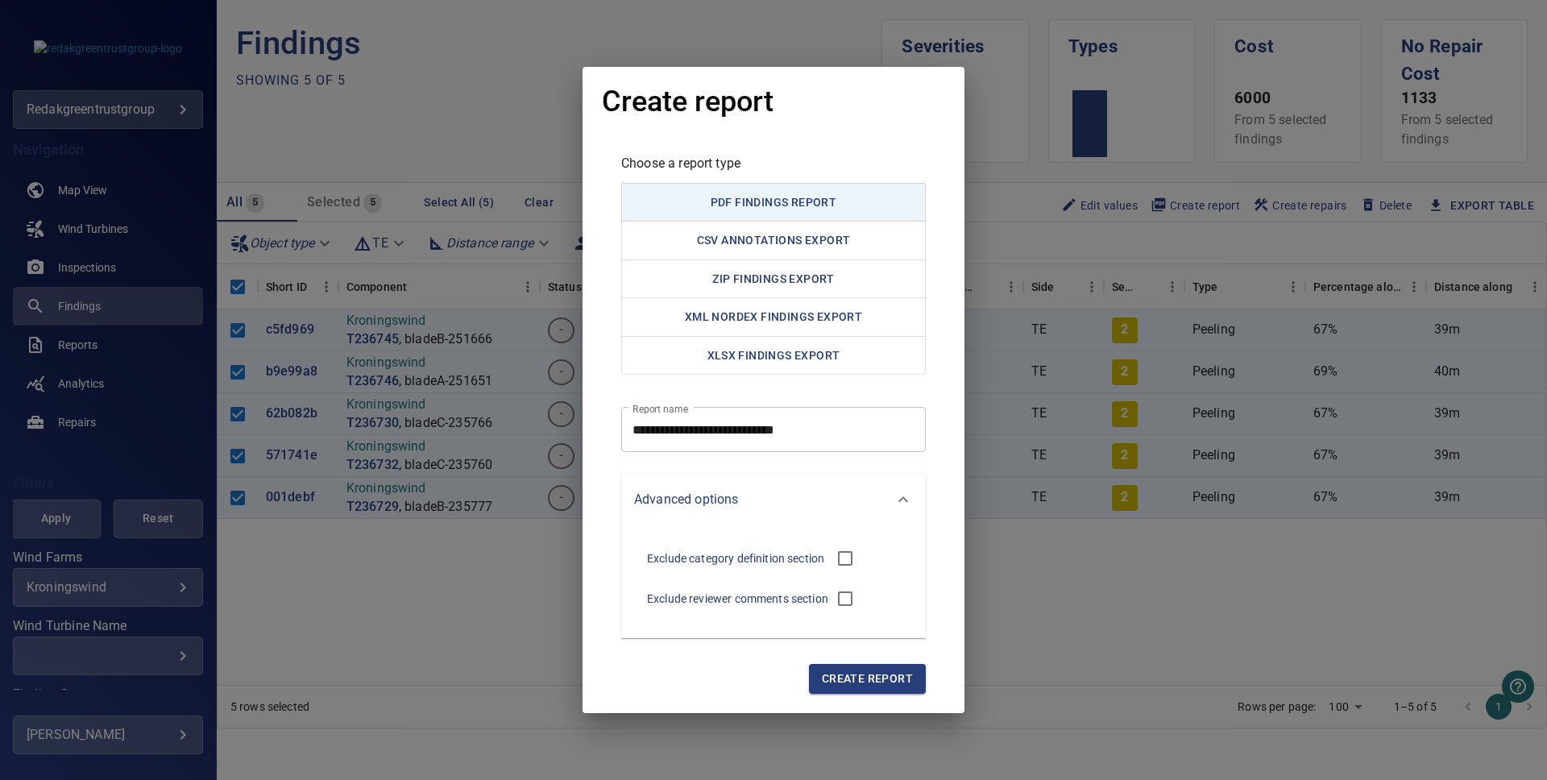
click at [901, 504] on icon at bounding box center [903, 499] width 19 height 19
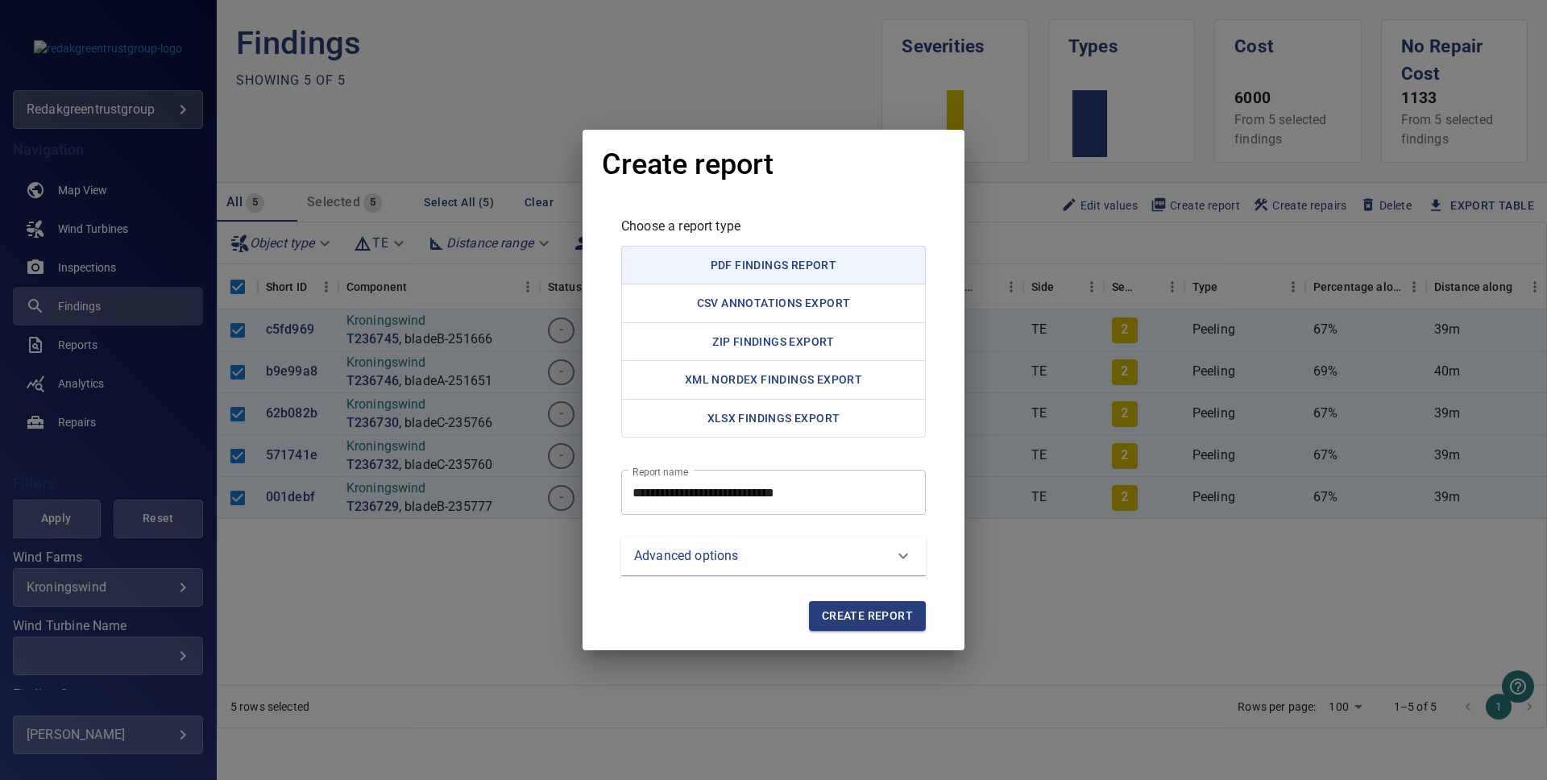
click at [886, 616] on span "Create report" at bounding box center [867, 616] width 91 height 20
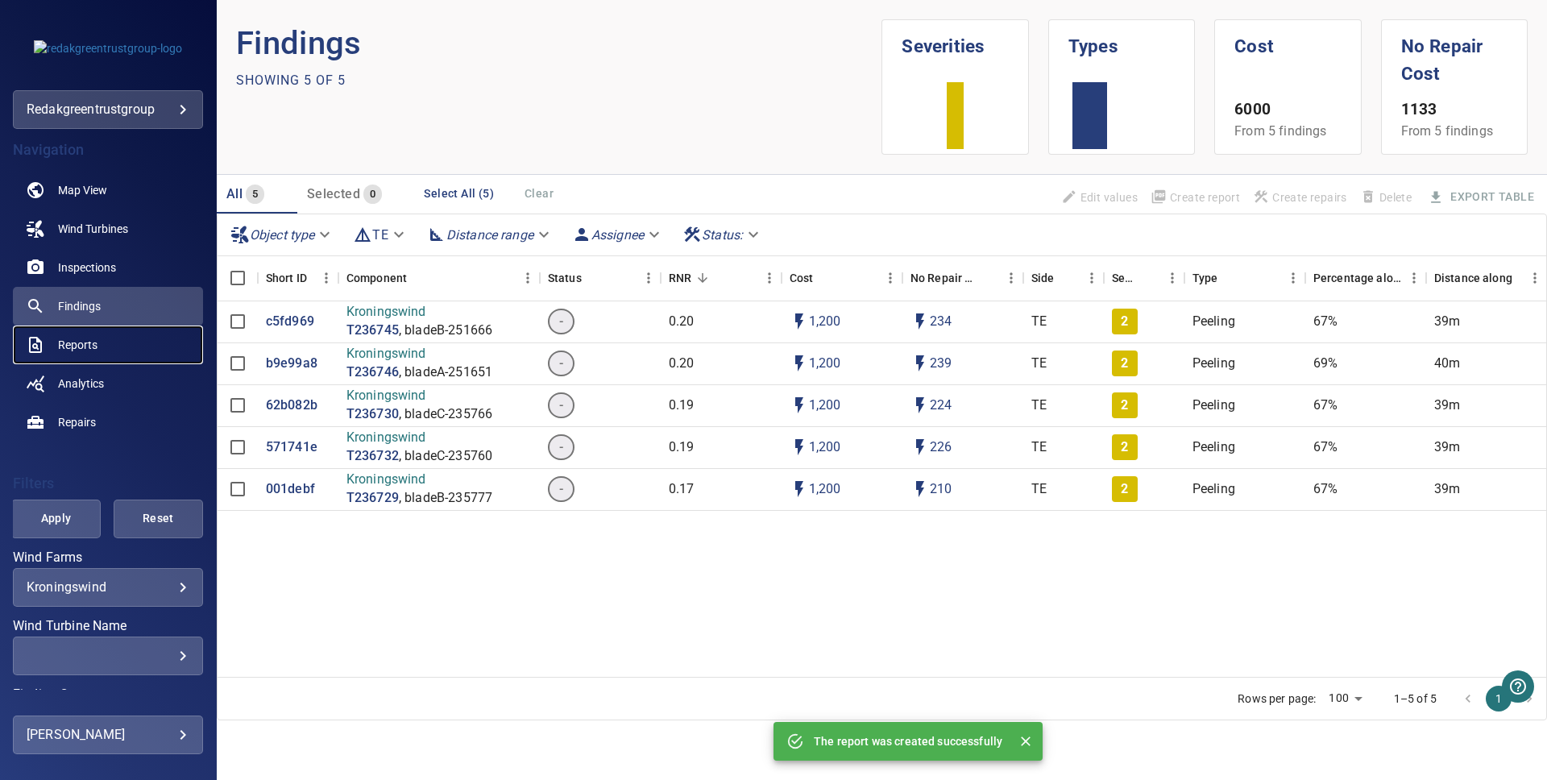
click at [90, 348] on span "Reports" at bounding box center [77, 345] width 39 height 16
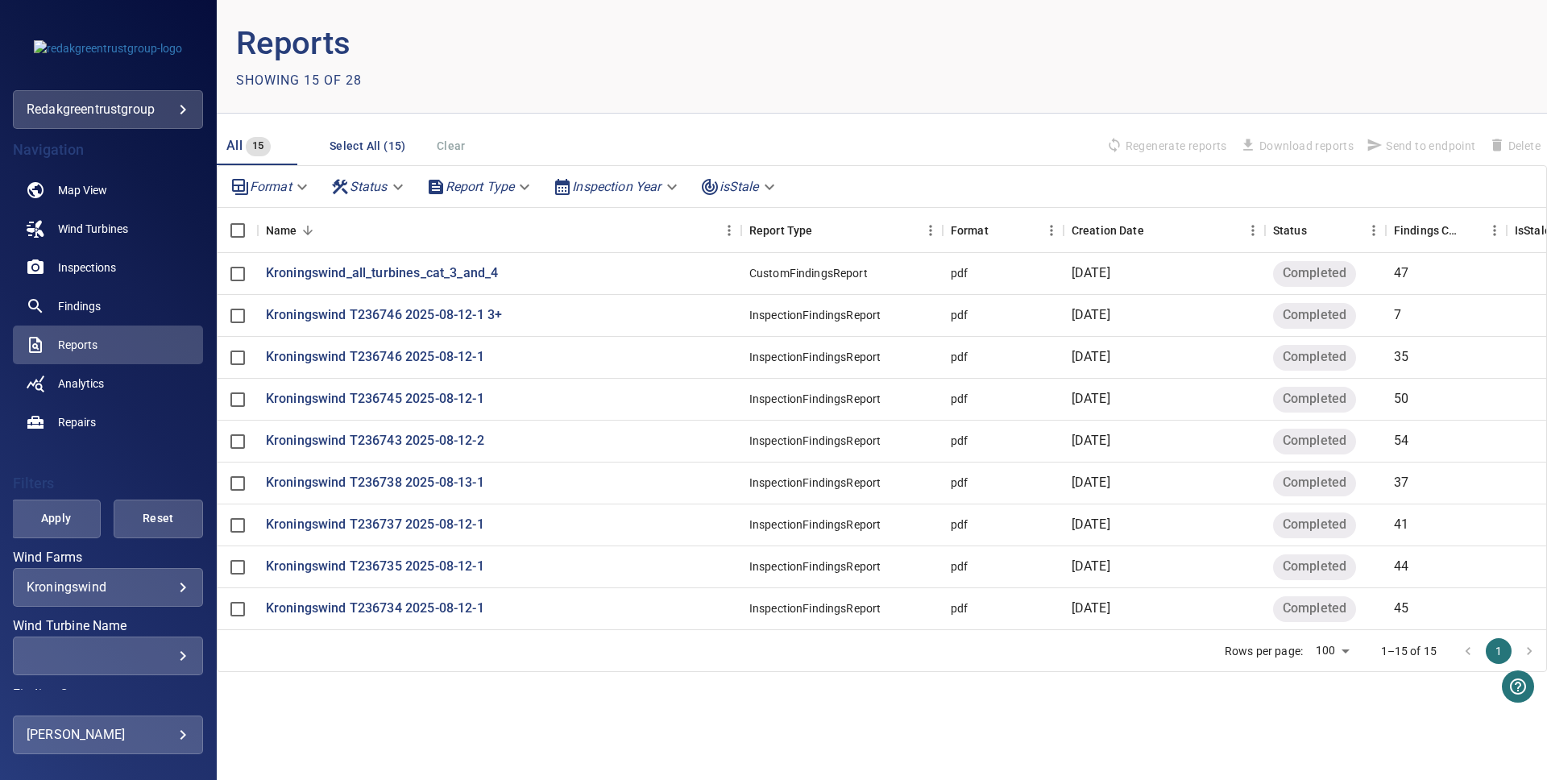
click at [169, 513] on span "Reset" at bounding box center [158, 518] width 49 height 20
click at [43, 516] on span "Apply" at bounding box center [55, 518] width 49 height 20
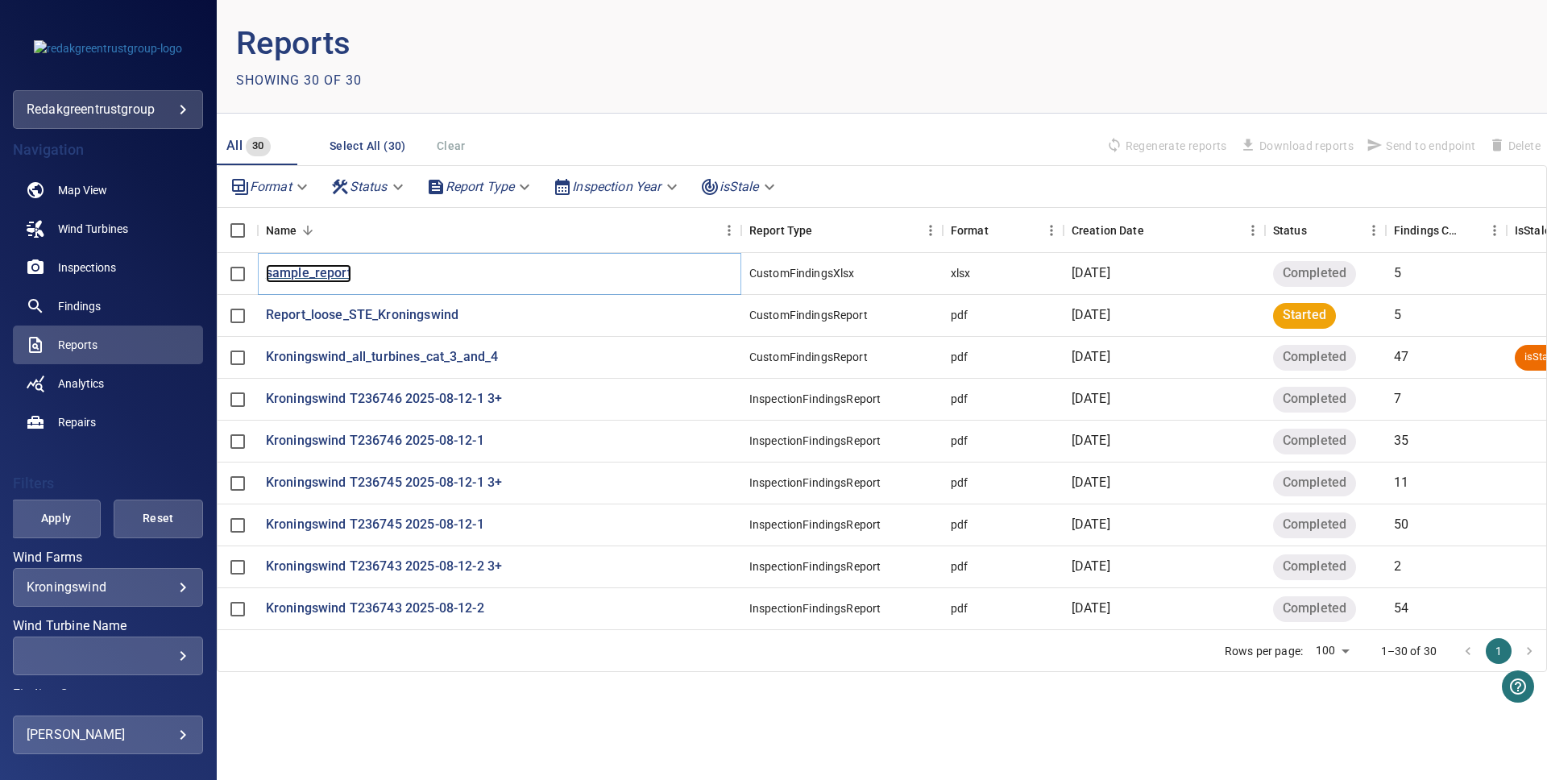
click at [306, 272] on p "sample_report" at bounding box center [308, 273] width 85 height 19
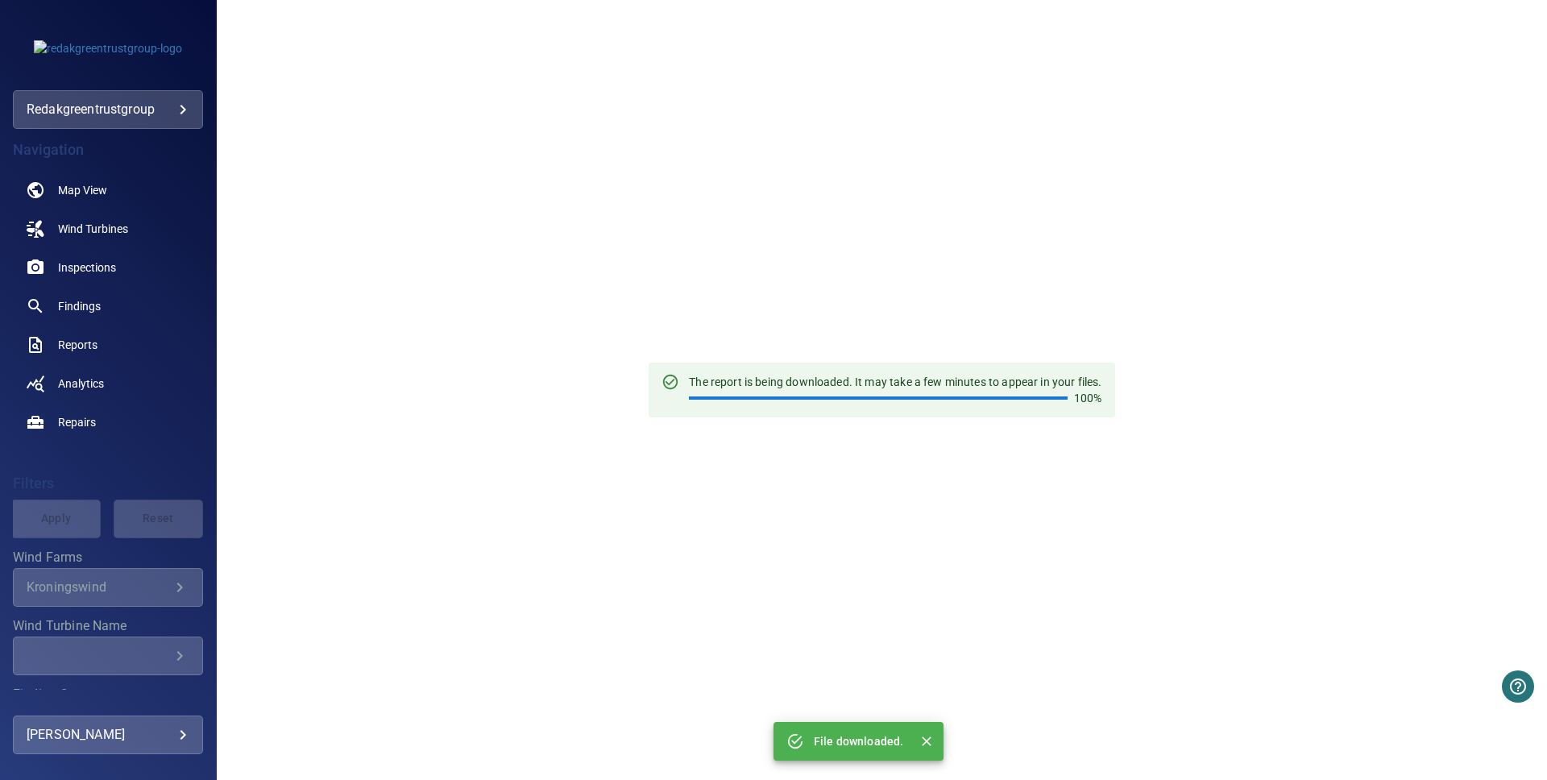
click at [923, 737] on icon "Close" at bounding box center [927, 741] width 16 height 16
click at [81, 268] on span "Inspections" at bounding box center [87, 267] width 58 height 16
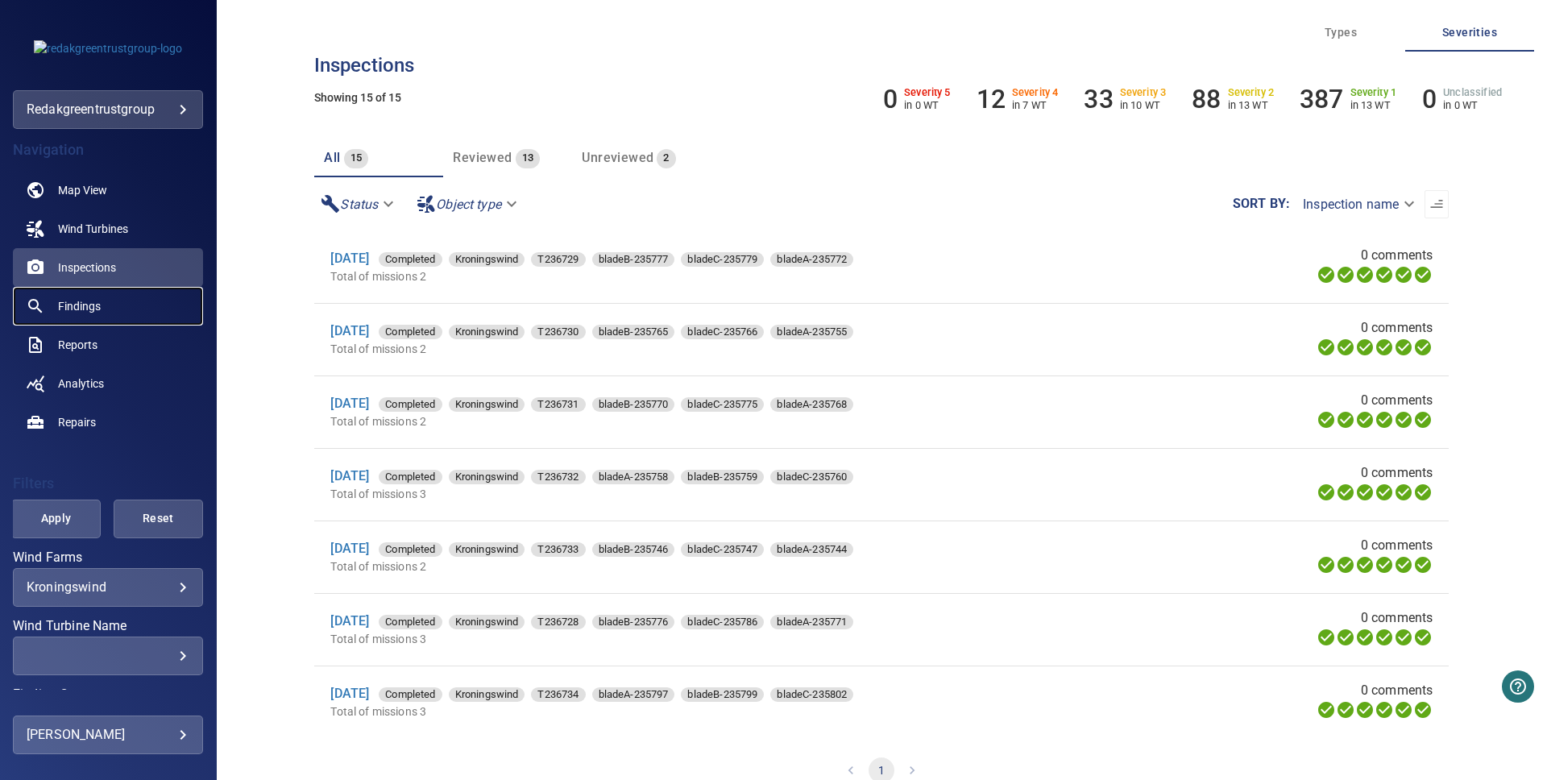
click at [100, 309] on span "Findings" at bounding box center [79, 306] width 43 height 16
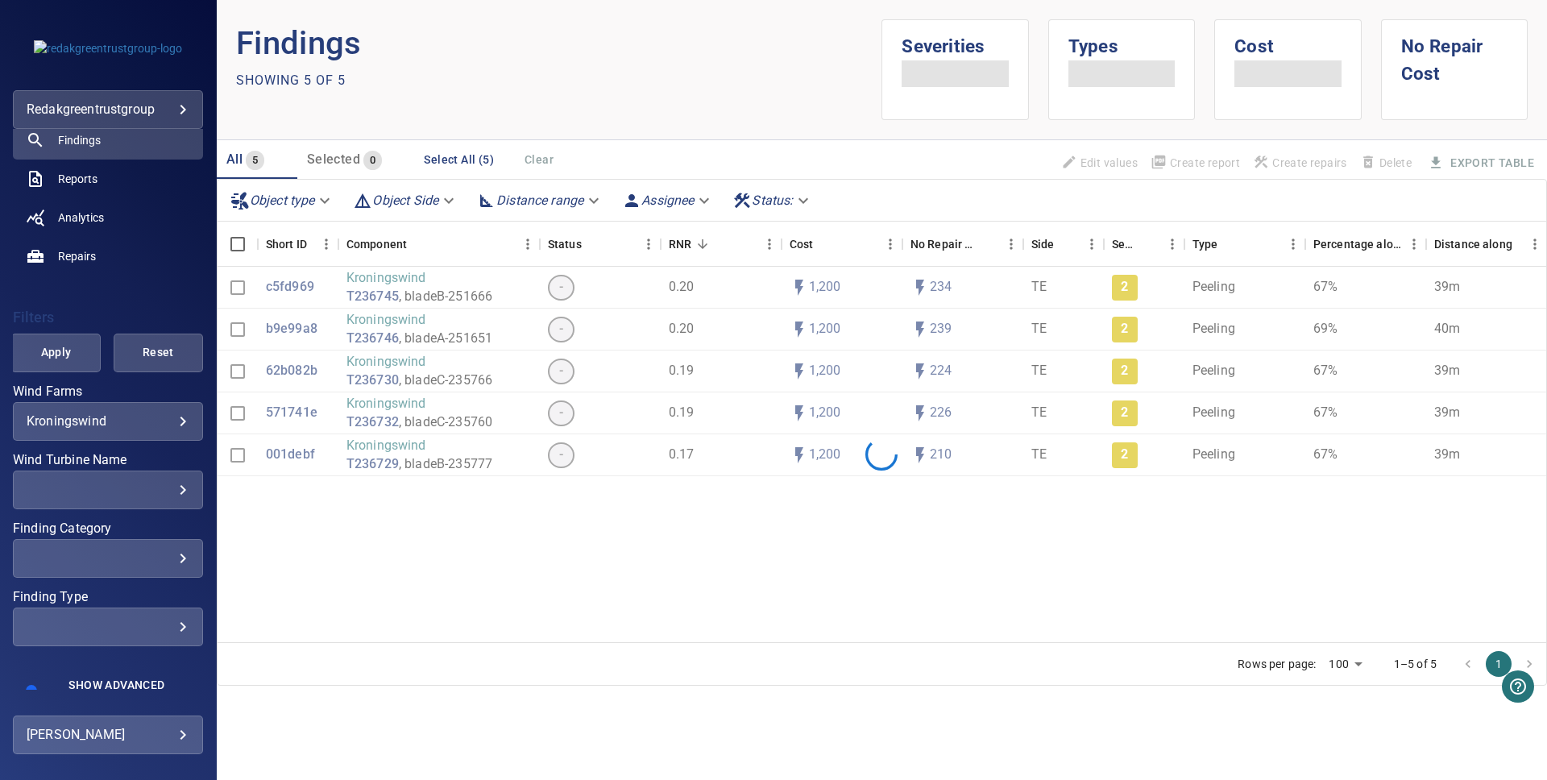
scroll to position [187, 0]
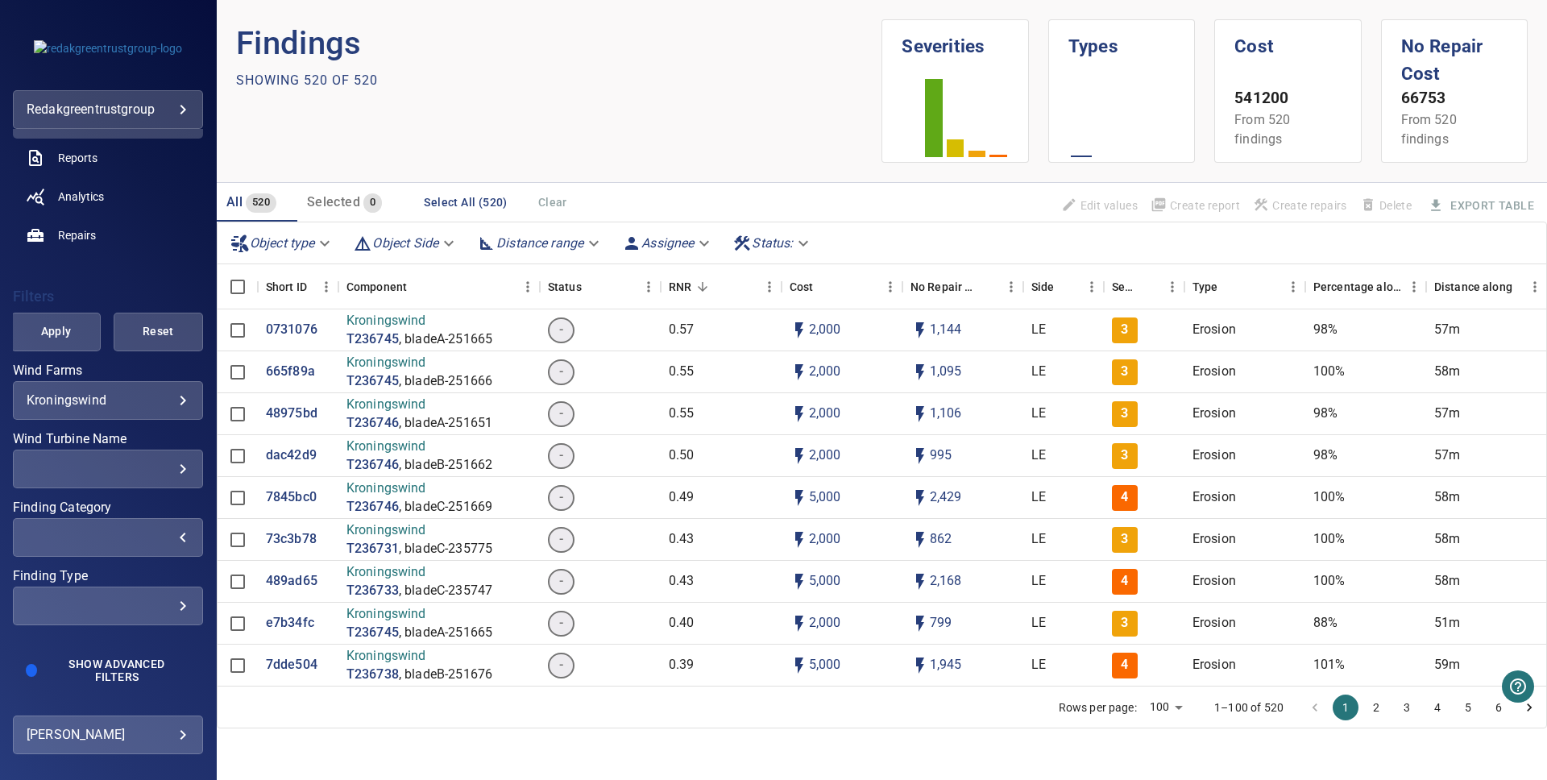
click at [143, 537] on div "​" at bounding box center [108, 536] width 163 height 15
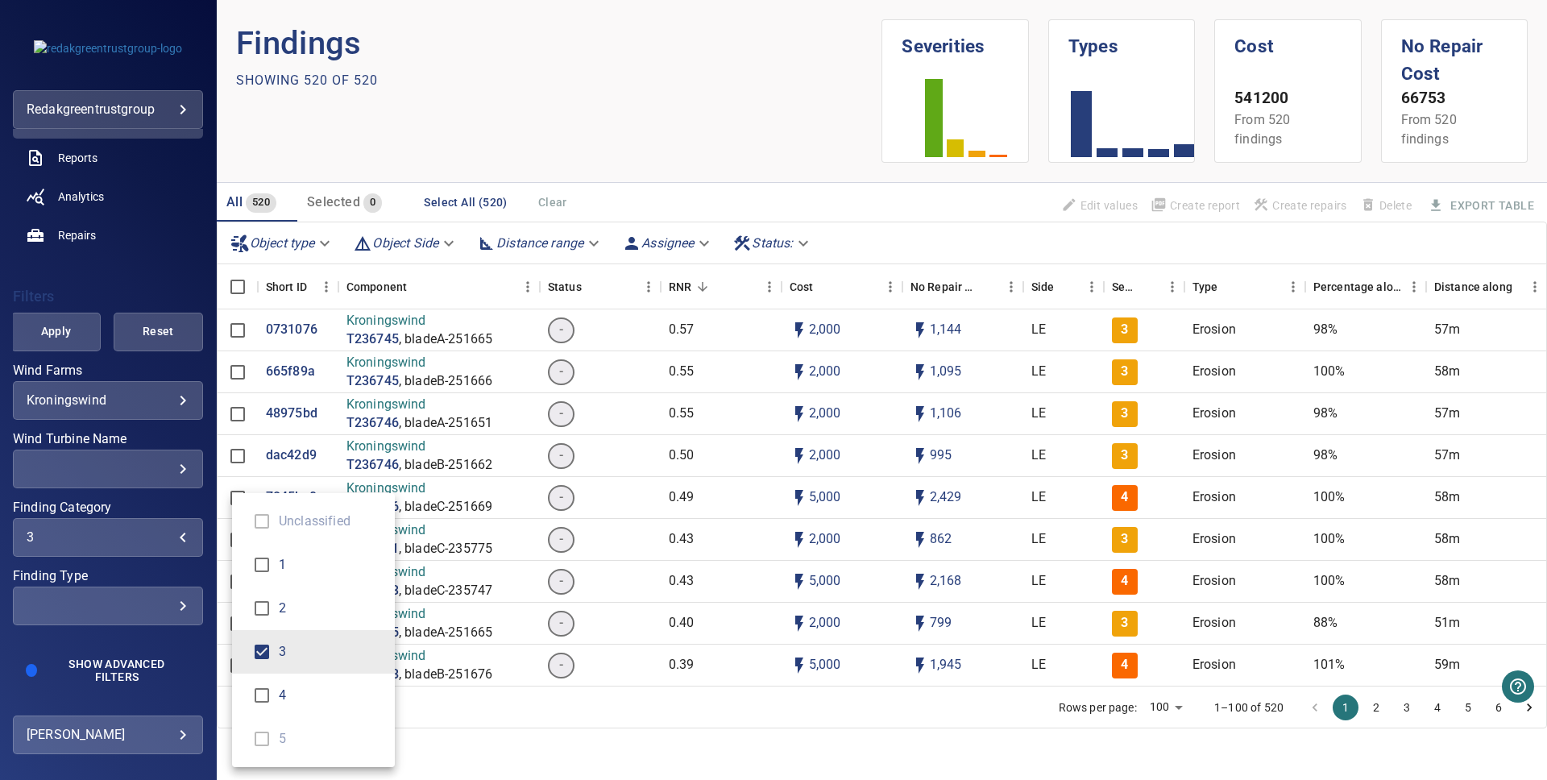
type input "***"
click at [184, 572] on div "Finding Category" at bounding box center [773, 390] width 1547 height 780
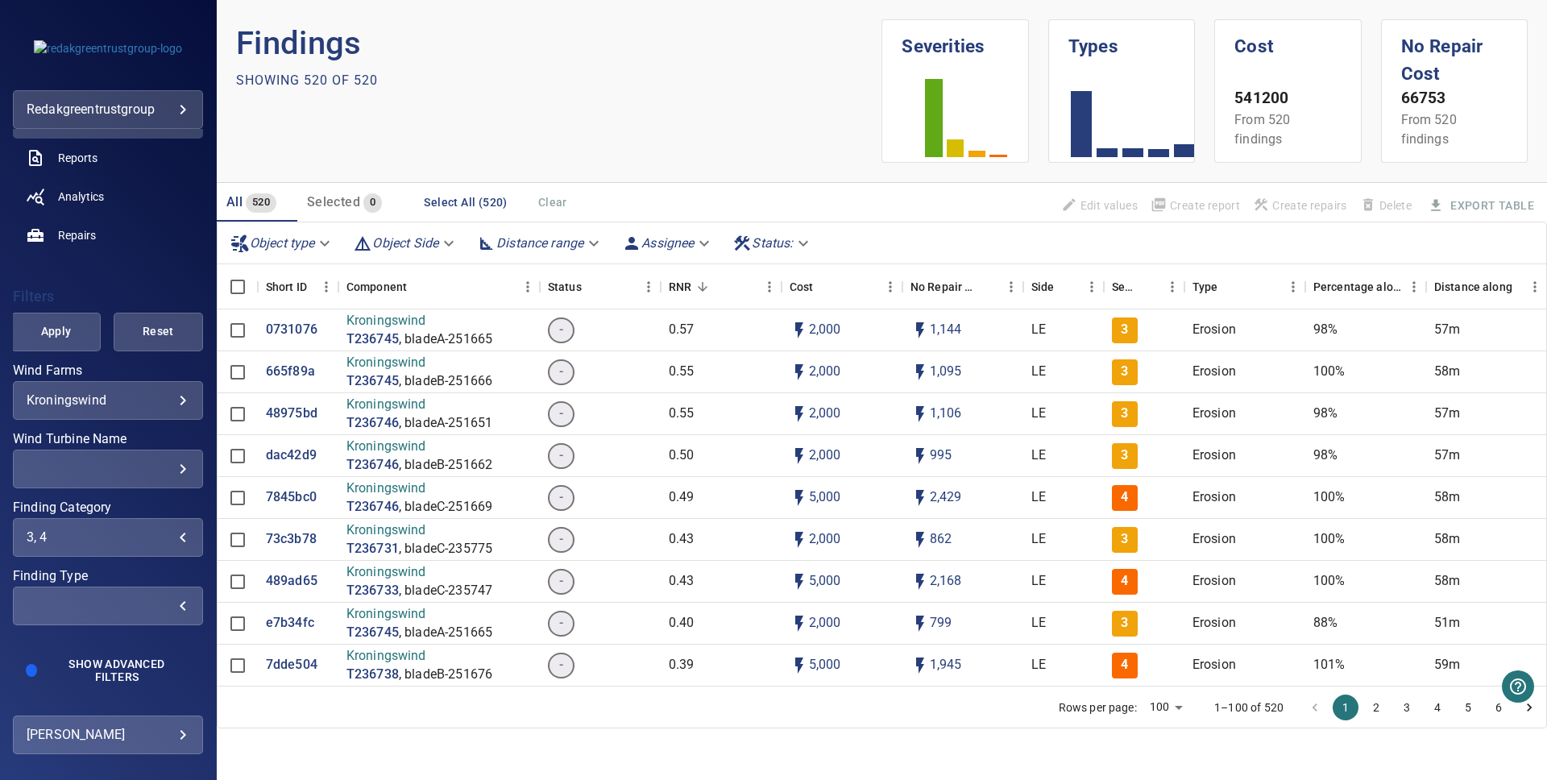
click at [187, 611] on div "​" at bounding box center [108, 605] width 163 height 15
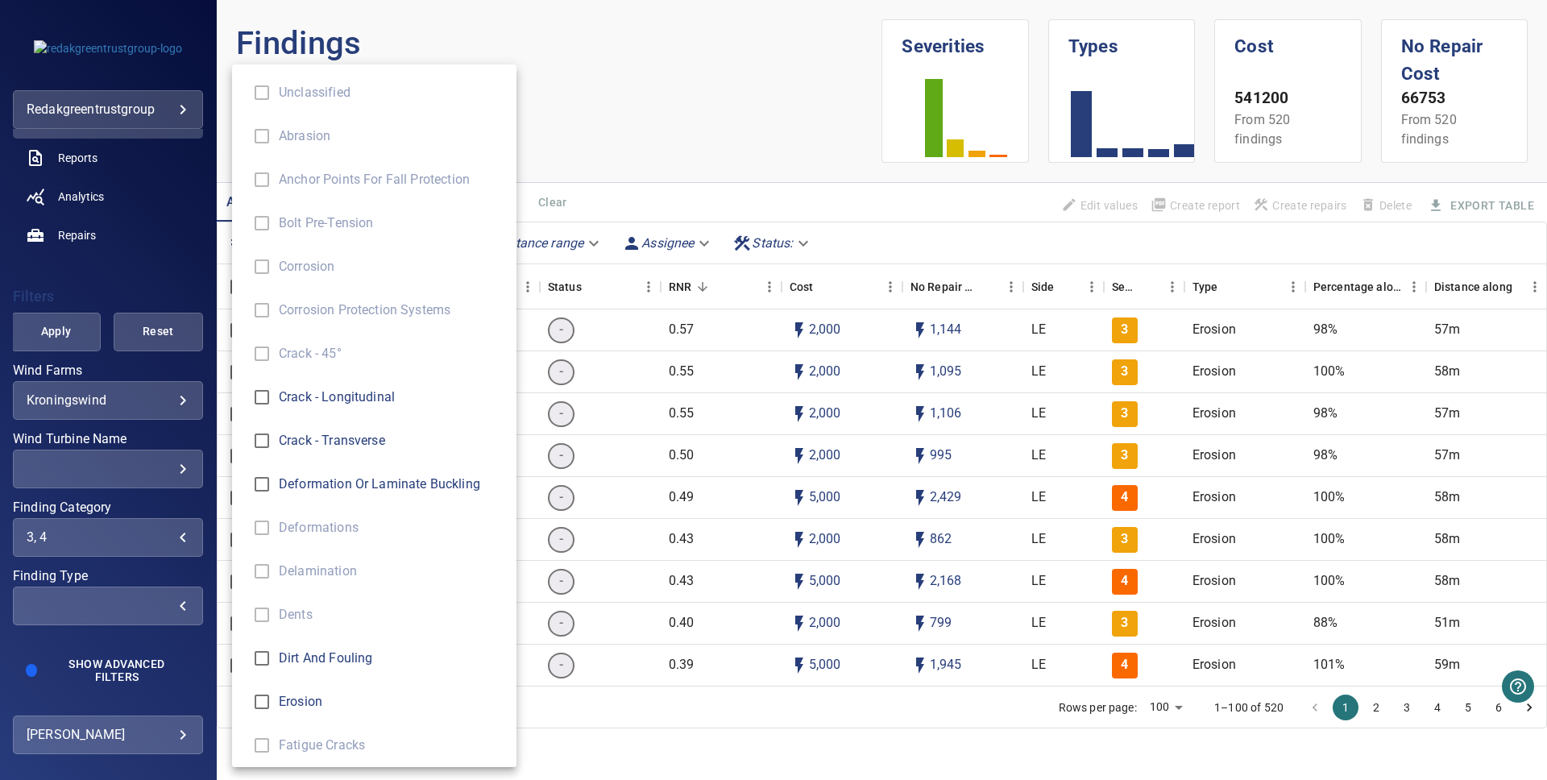
click at [186, 611] on div "Finding Type" at bounding box center [773, 390] width 1547 height 780
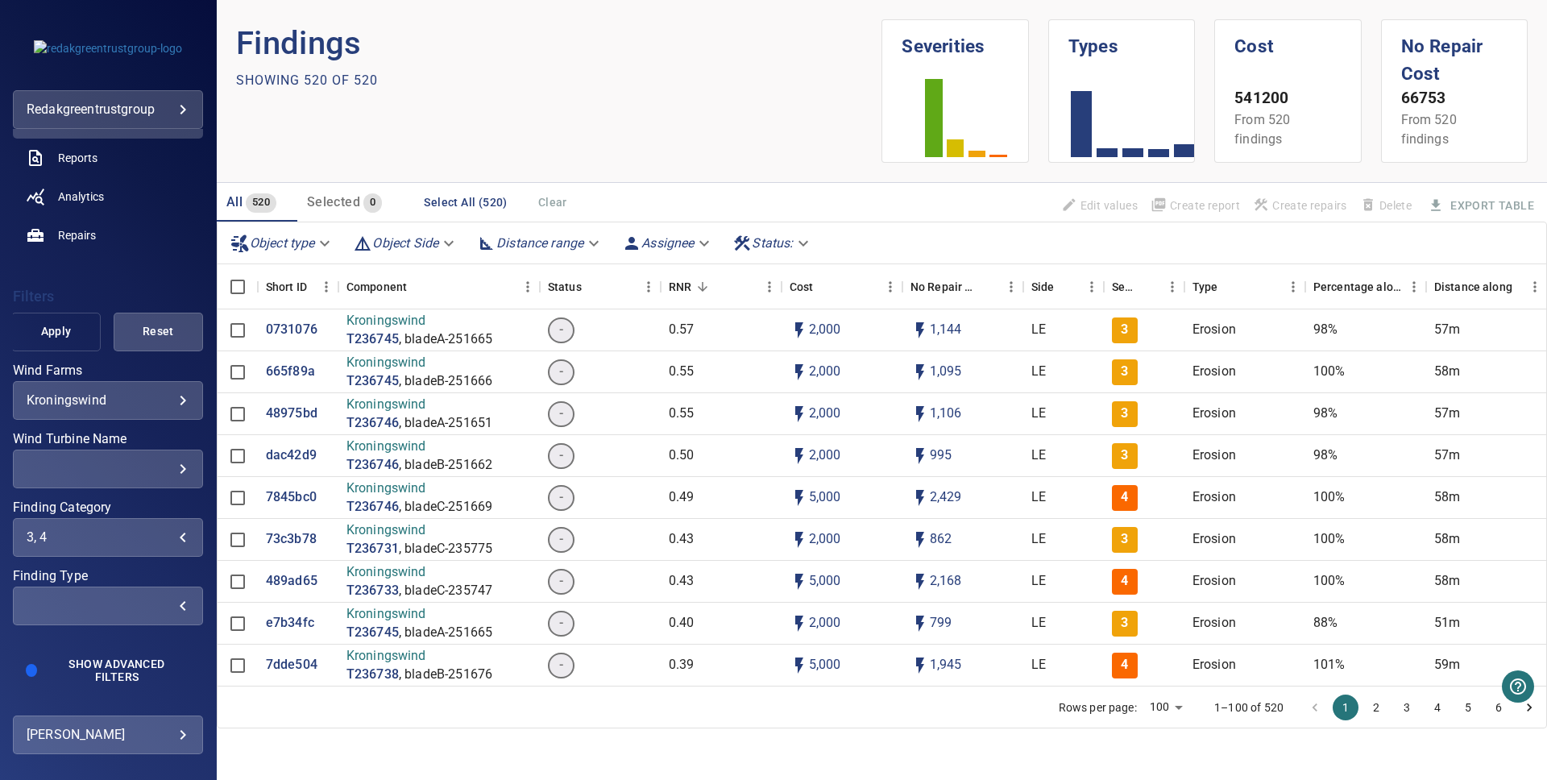
click at [73, 335] on span "Apply" at bounding box center [55, 332] width 49 height 20
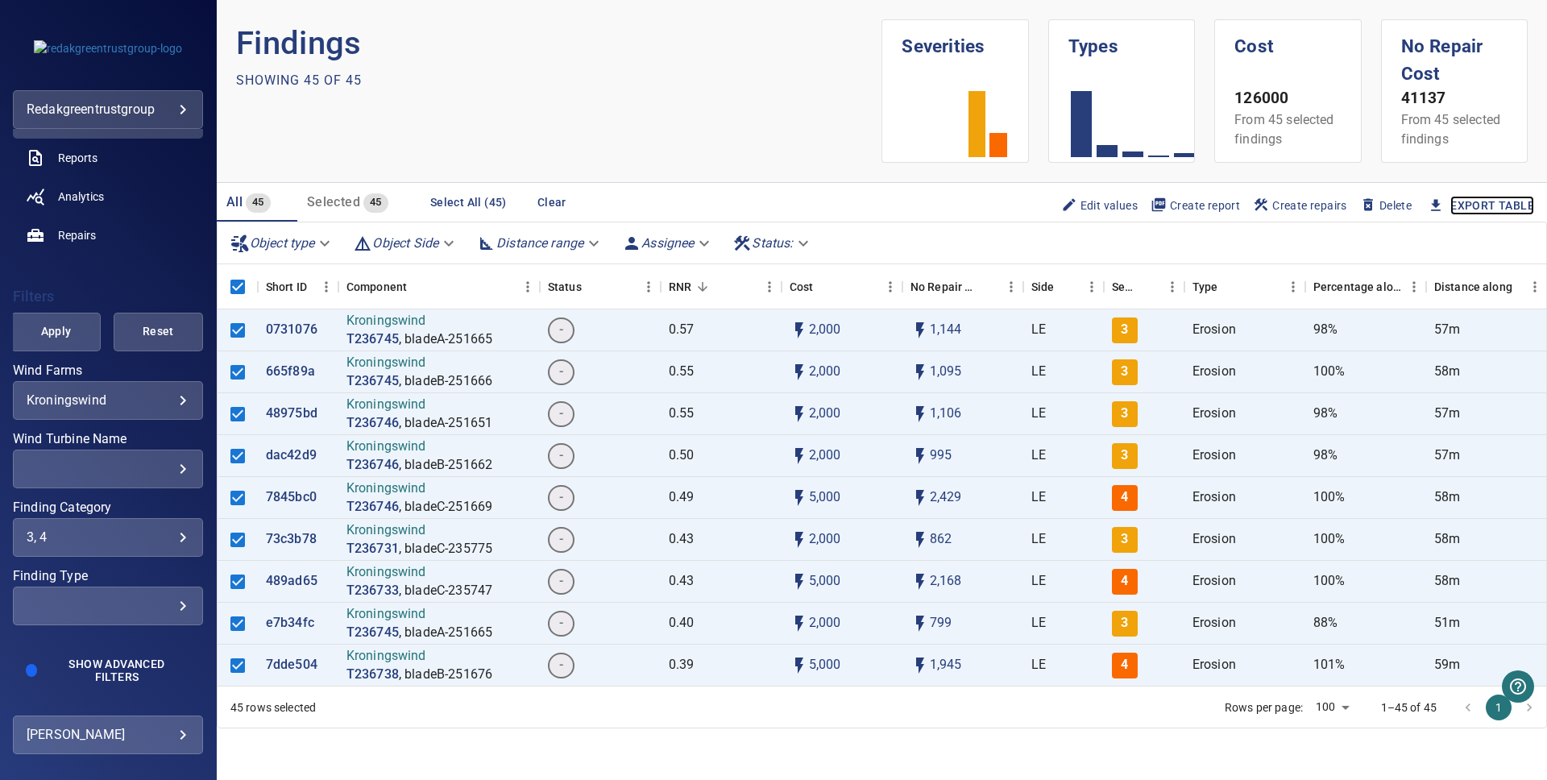
click at [1468, 205] on link "Export Table" at bounding box center [1493, 206] width 84 height 20
click at [1186, 205] on span "Create report" at bounding box center [1195, 206] width 89 height 18
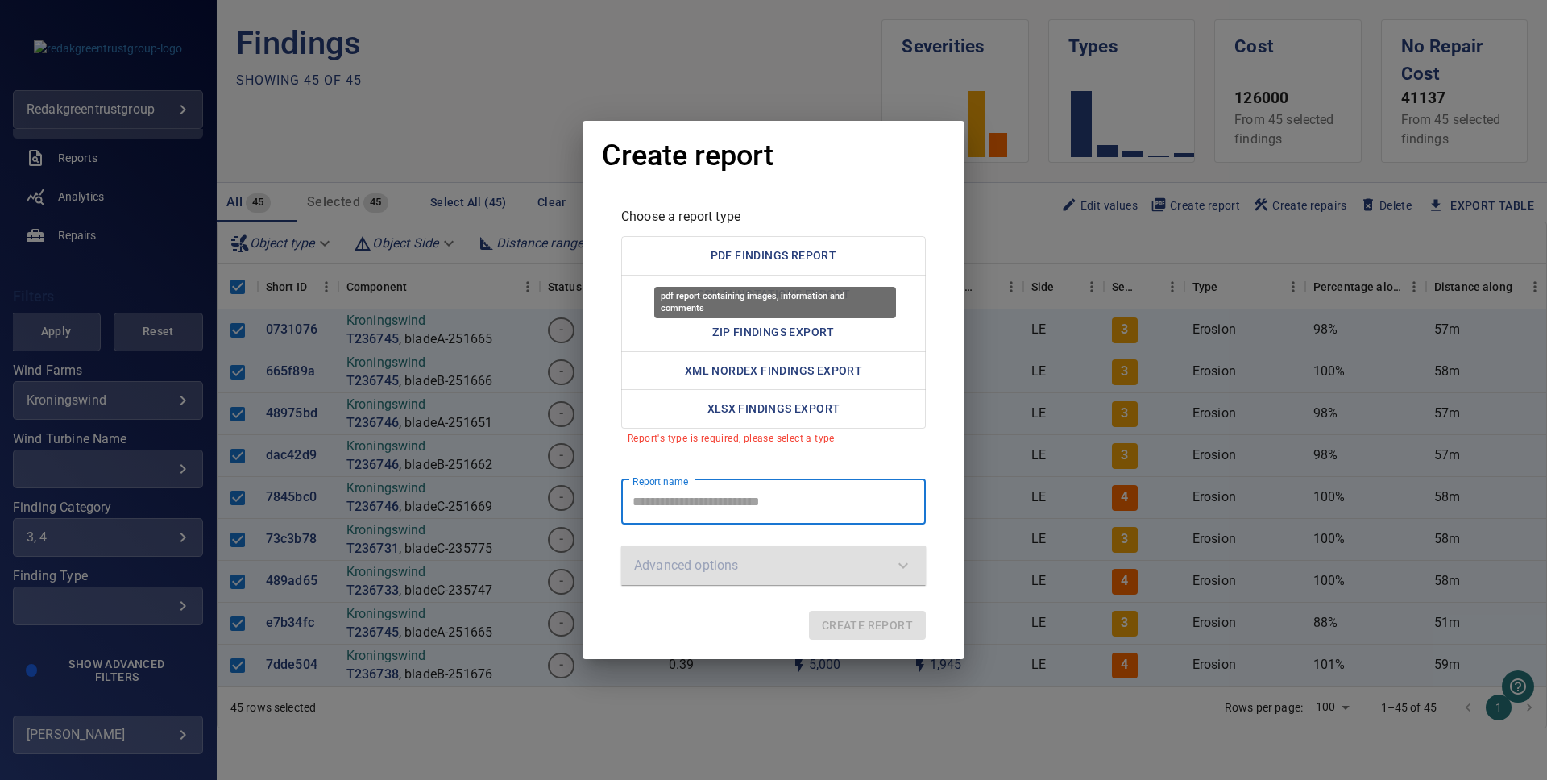
click at [767, 262] on button "PDF Findings Report" at bounding box center [773, 255] width 305 height 39
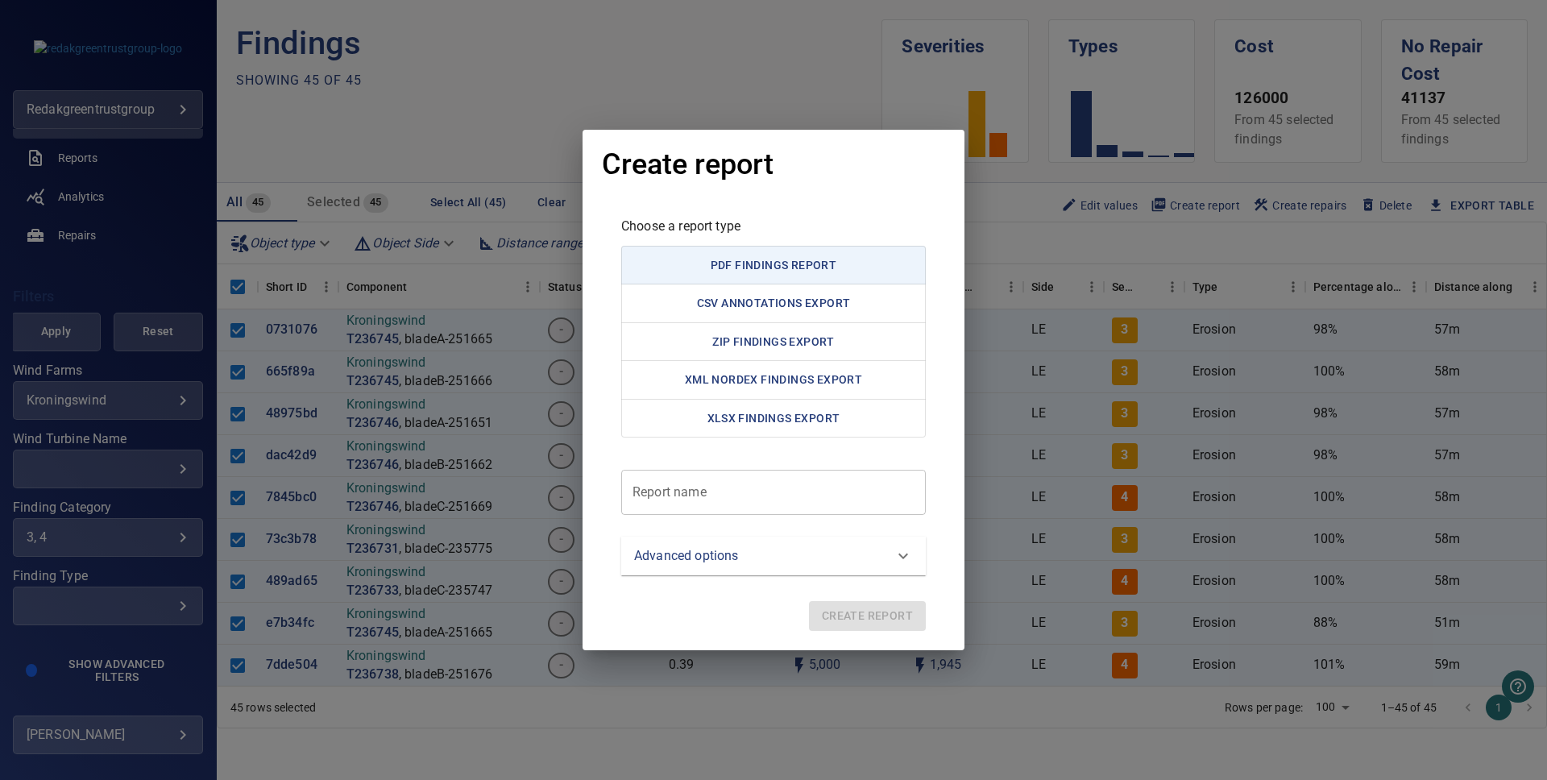
click at [704, 483] on report "Report name" at bounding box center [773, 492] width 305 height 45
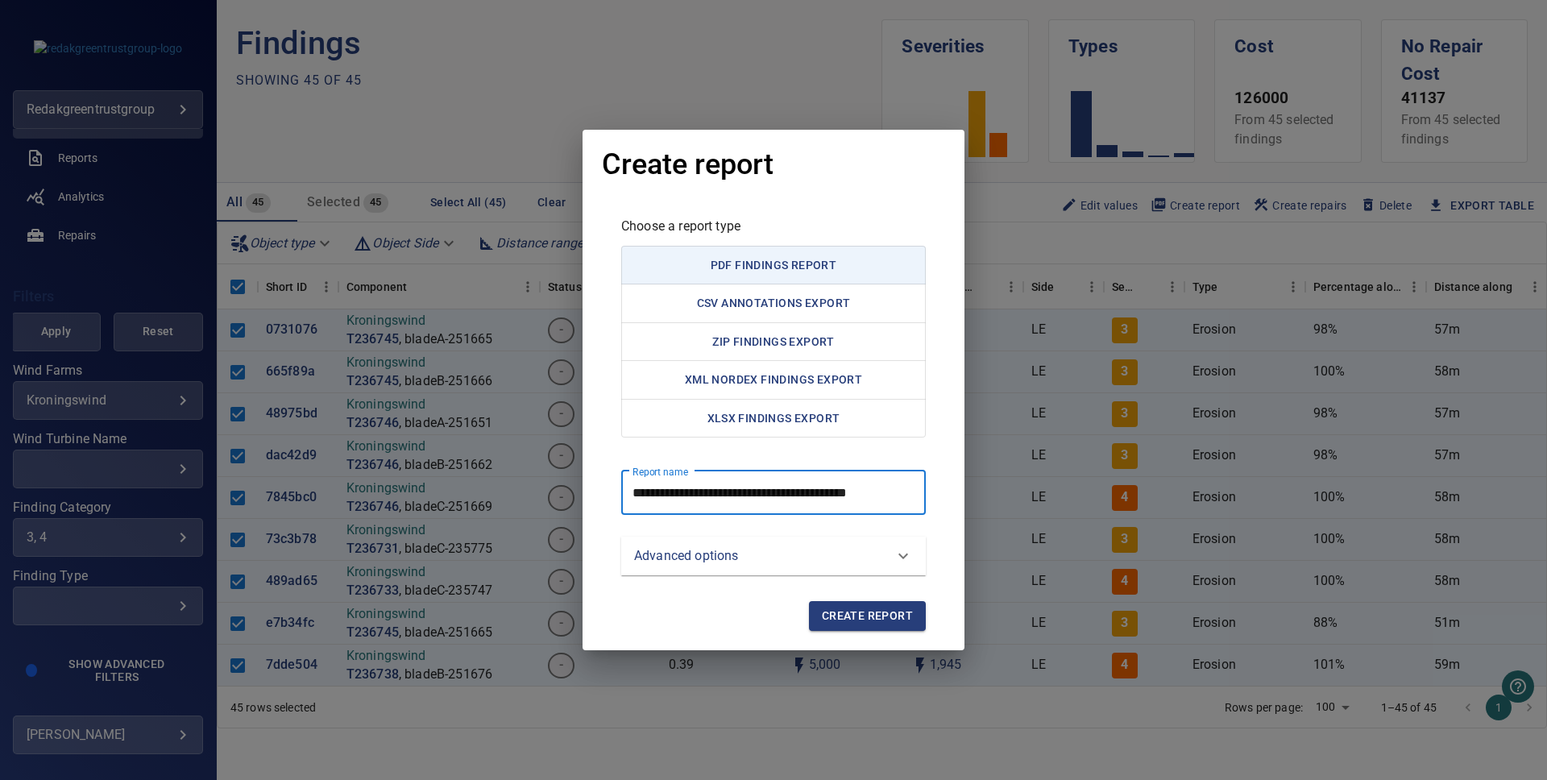
scroll to position [0, 15]
click at [889, 496] on report "**********" at bounding box center [773, 492] width 305 height 45
type report "**********"
click at [802, 413] on button "XLSX Findings Export" at bounding box center [773, 418] width 305 height 39
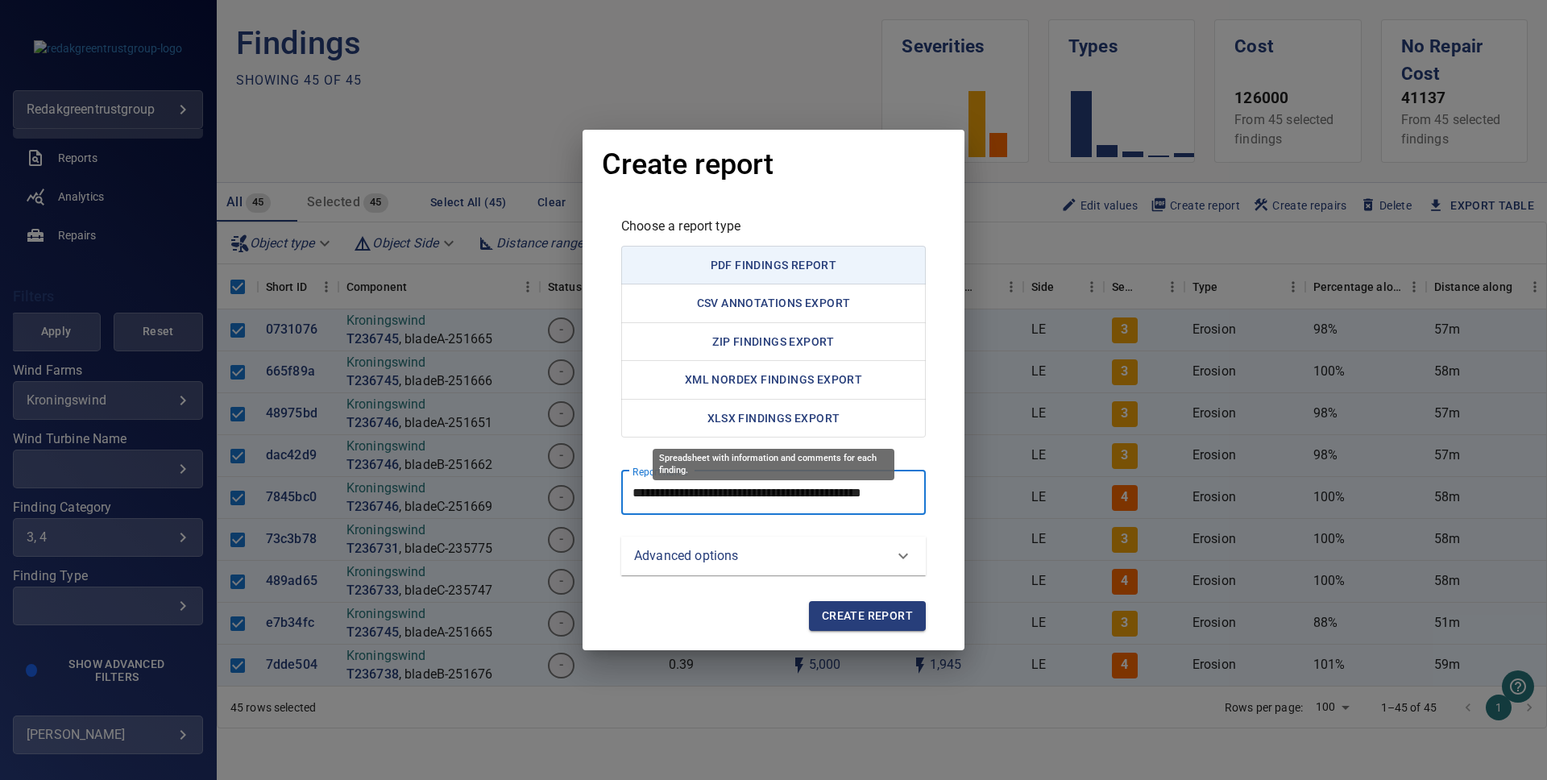
scroll to position [0, 0]
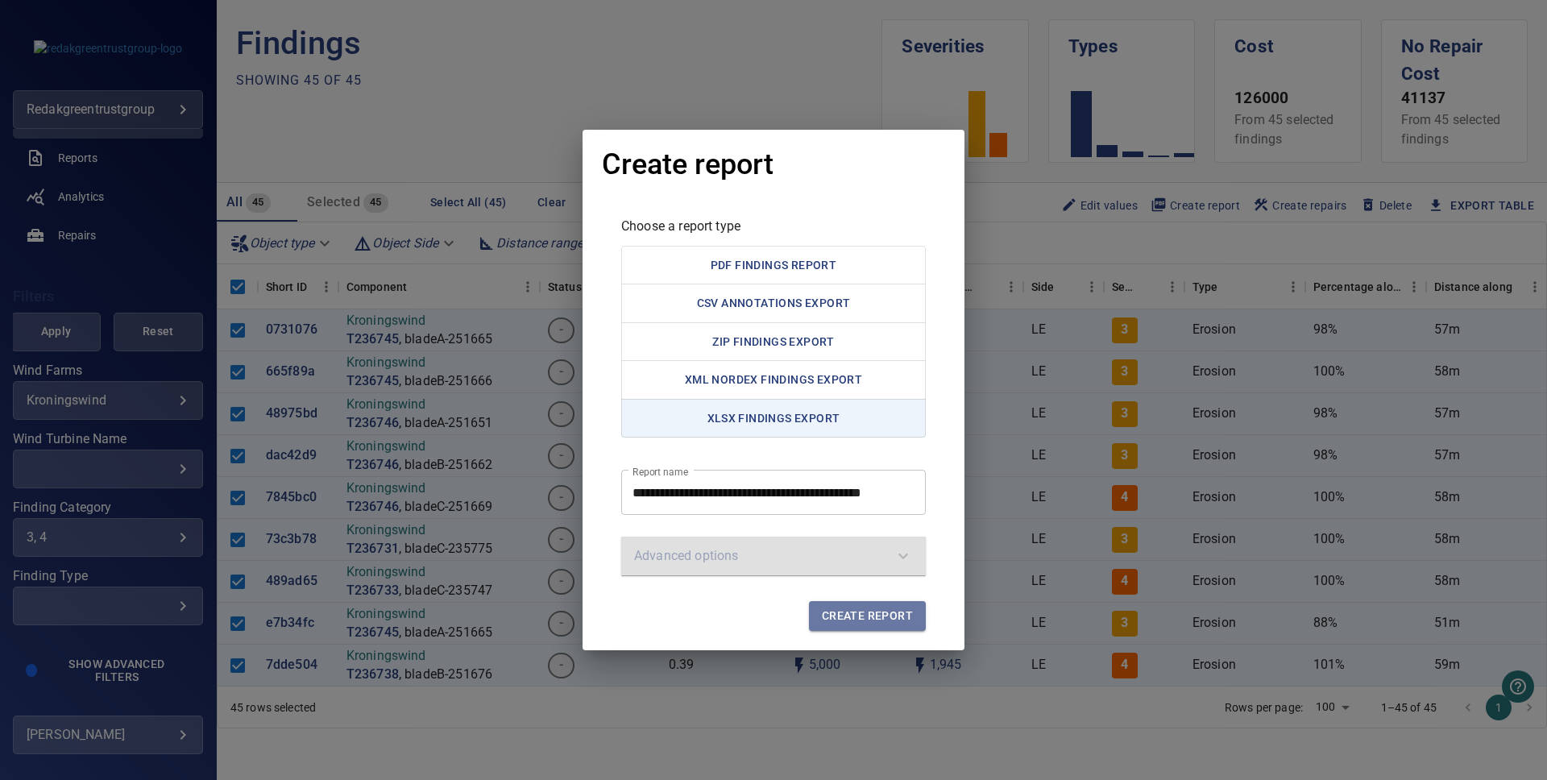
click at [894, 618] on span "Create report" at bounding box center [867, 616] width 91 height 20
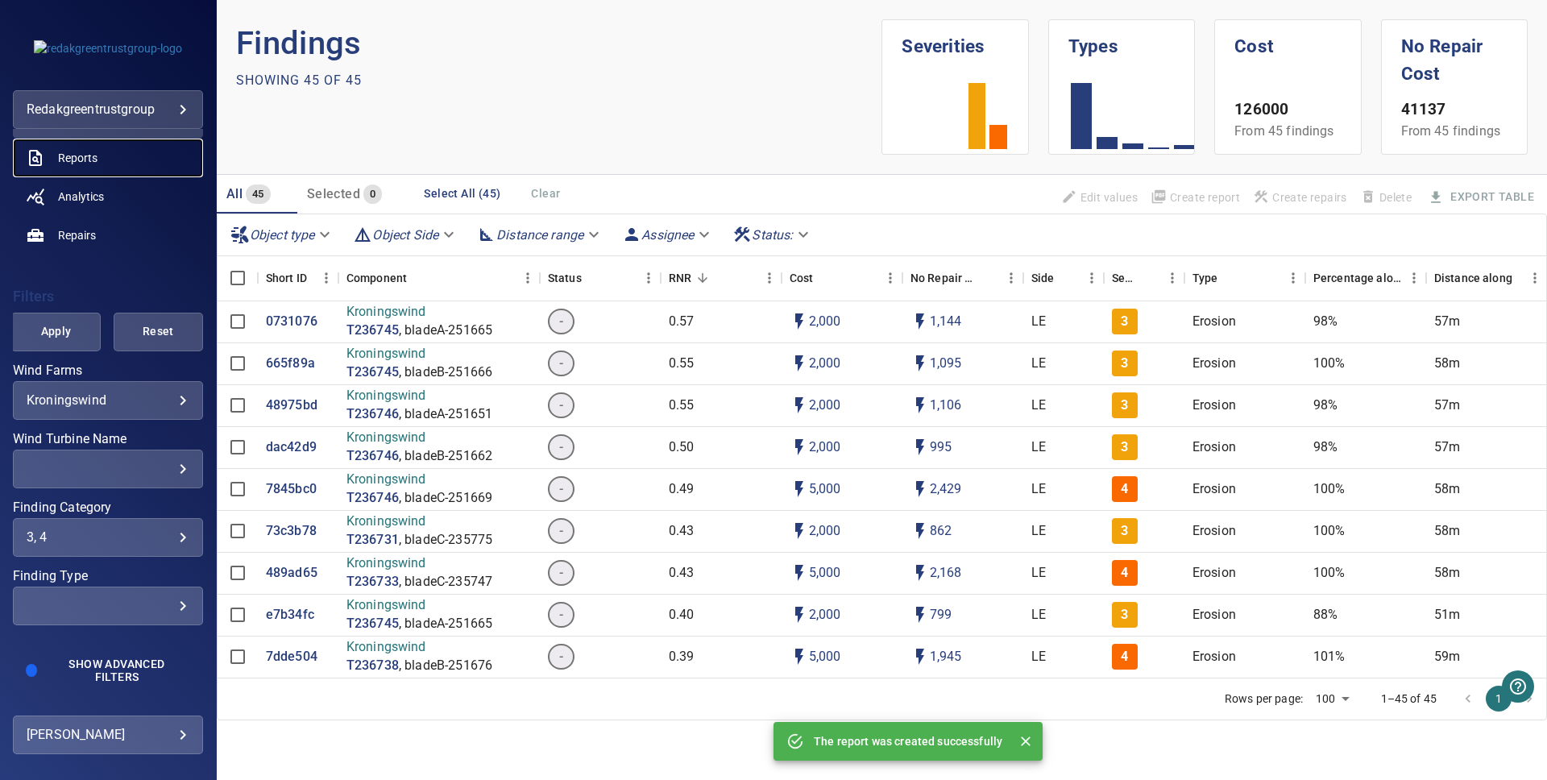
click at [77, 160] on span "Reports" at bounding box center [77, 158] width 39 height 16
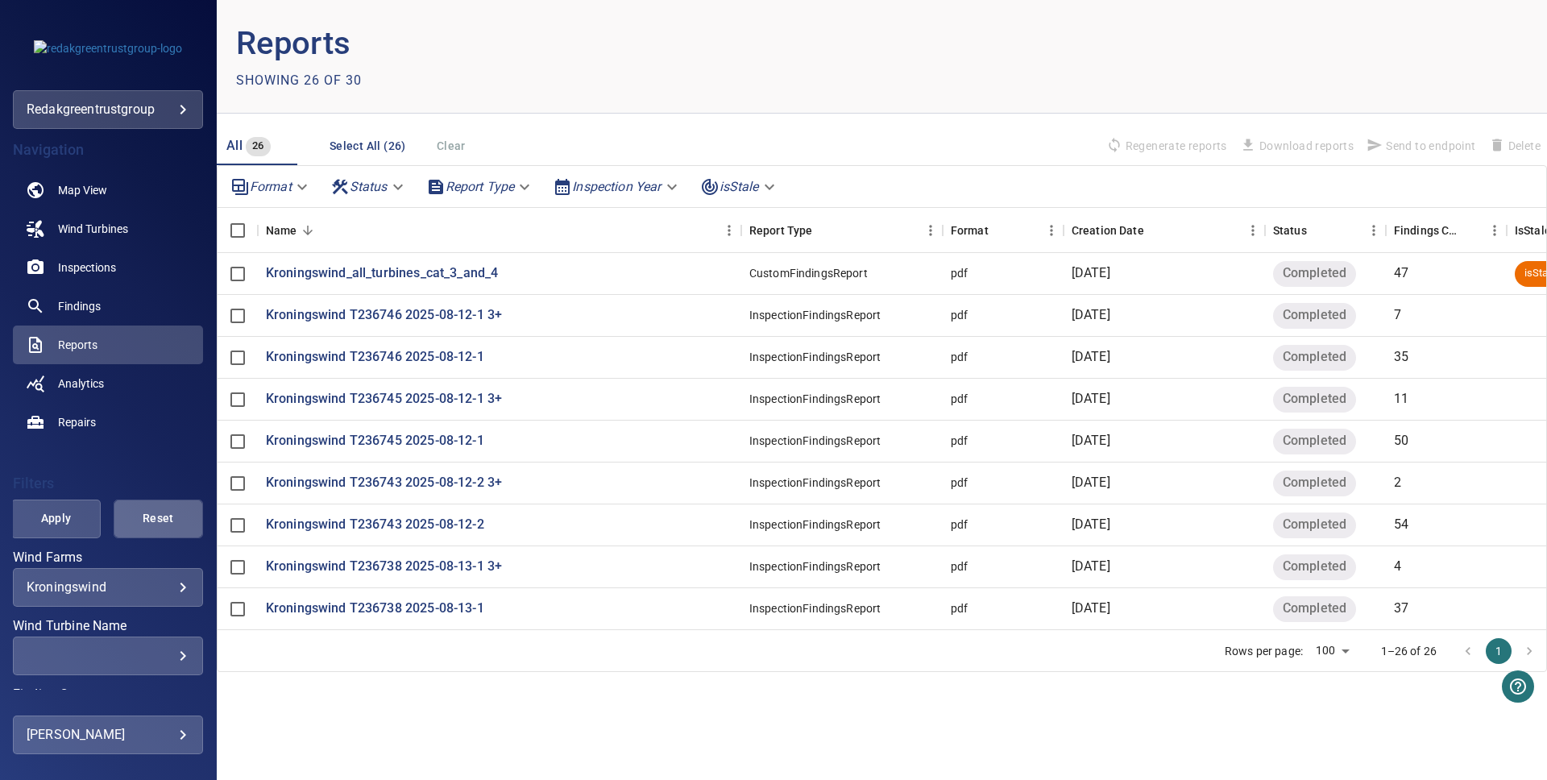
click at [166, 519] on span "Reset" at bounding box center [158, 518] width 49 height 20
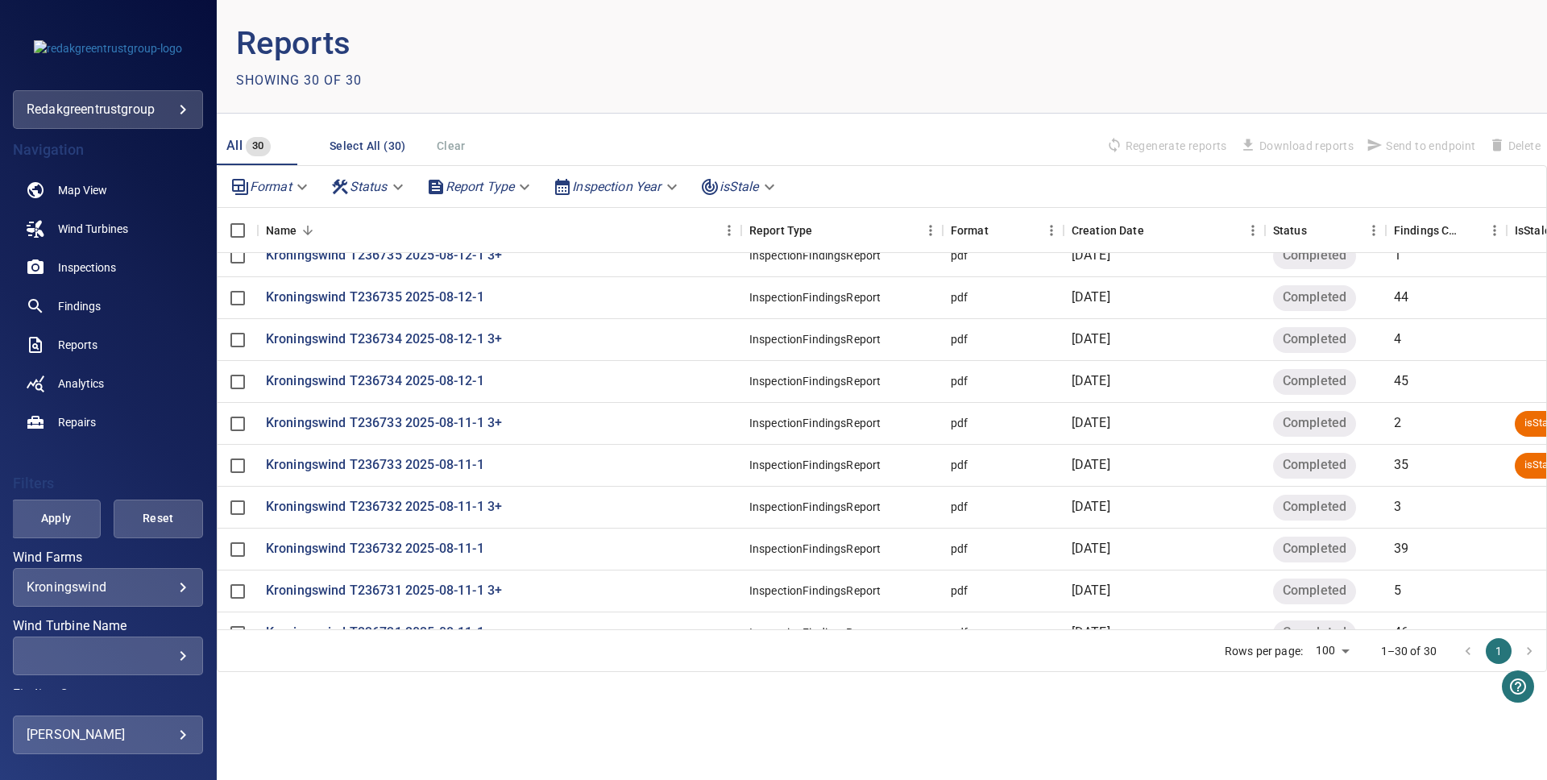
scroll to position [881, 0]
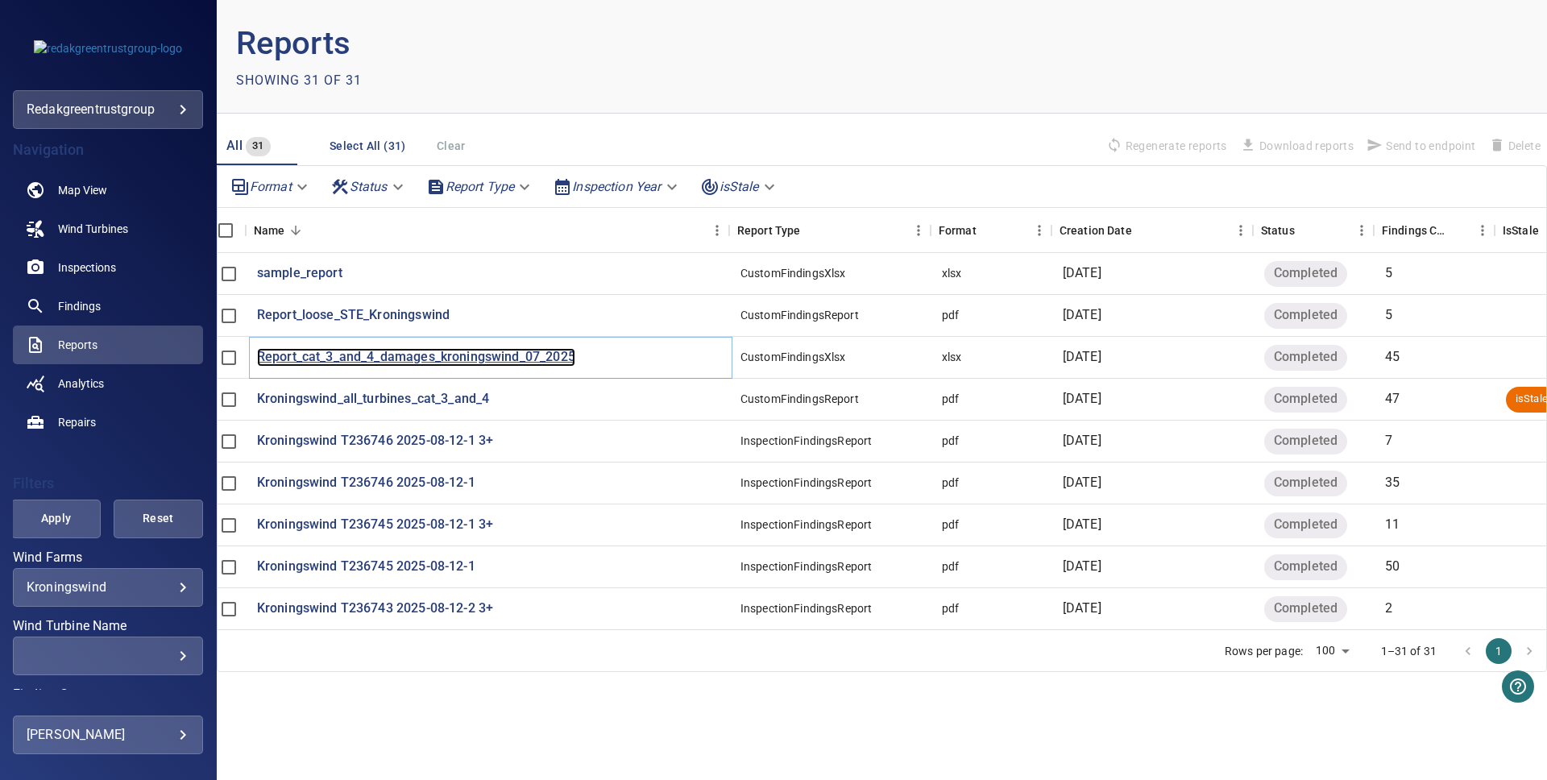
scroll to position [0, 12]
click at [484, 356] on p "Report_cat_3_and_4_damages_kroningswind_07_2025" at bounding box center [413, 357] width 318 height 19
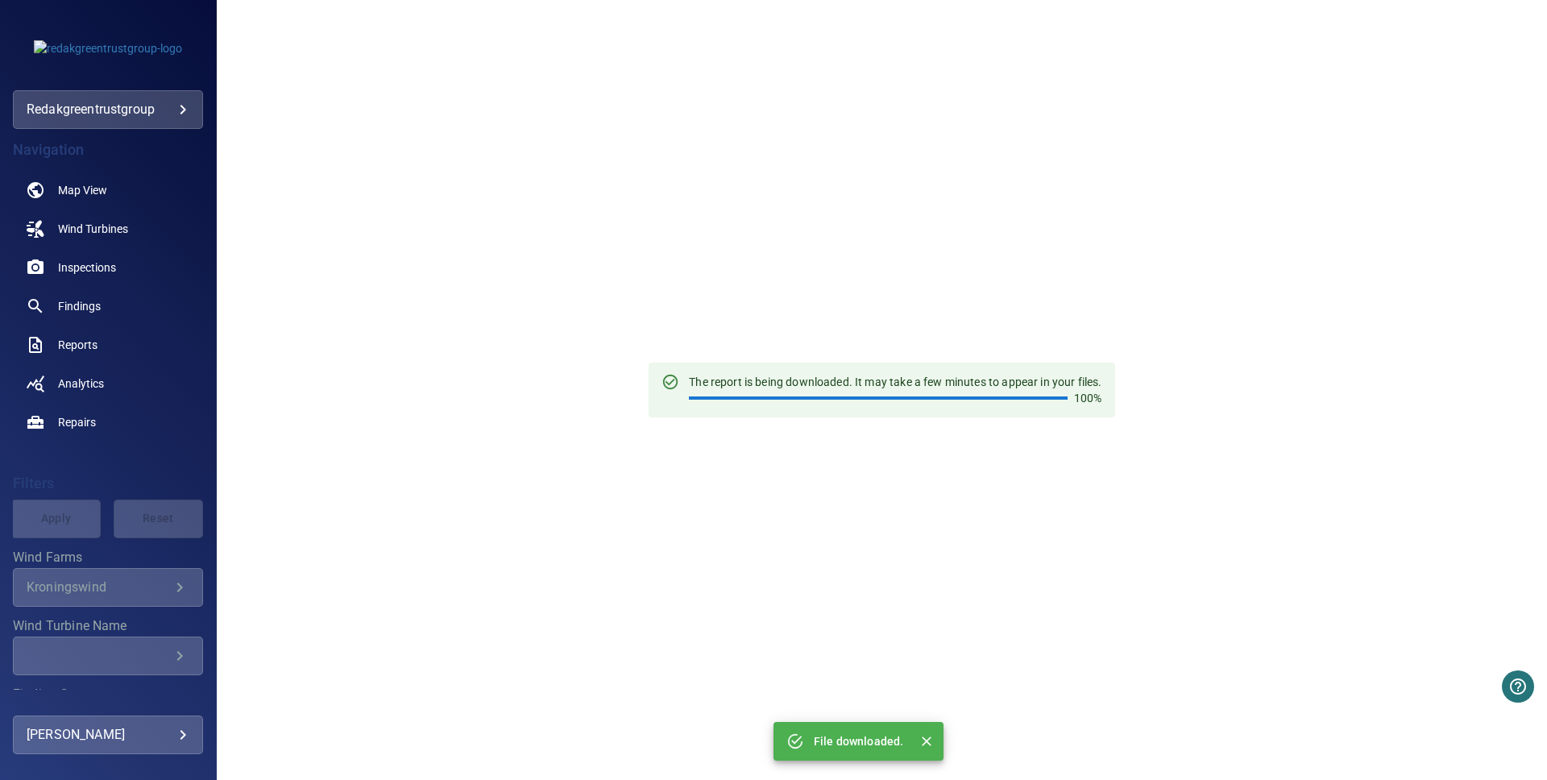
scroll to position [1, 0]
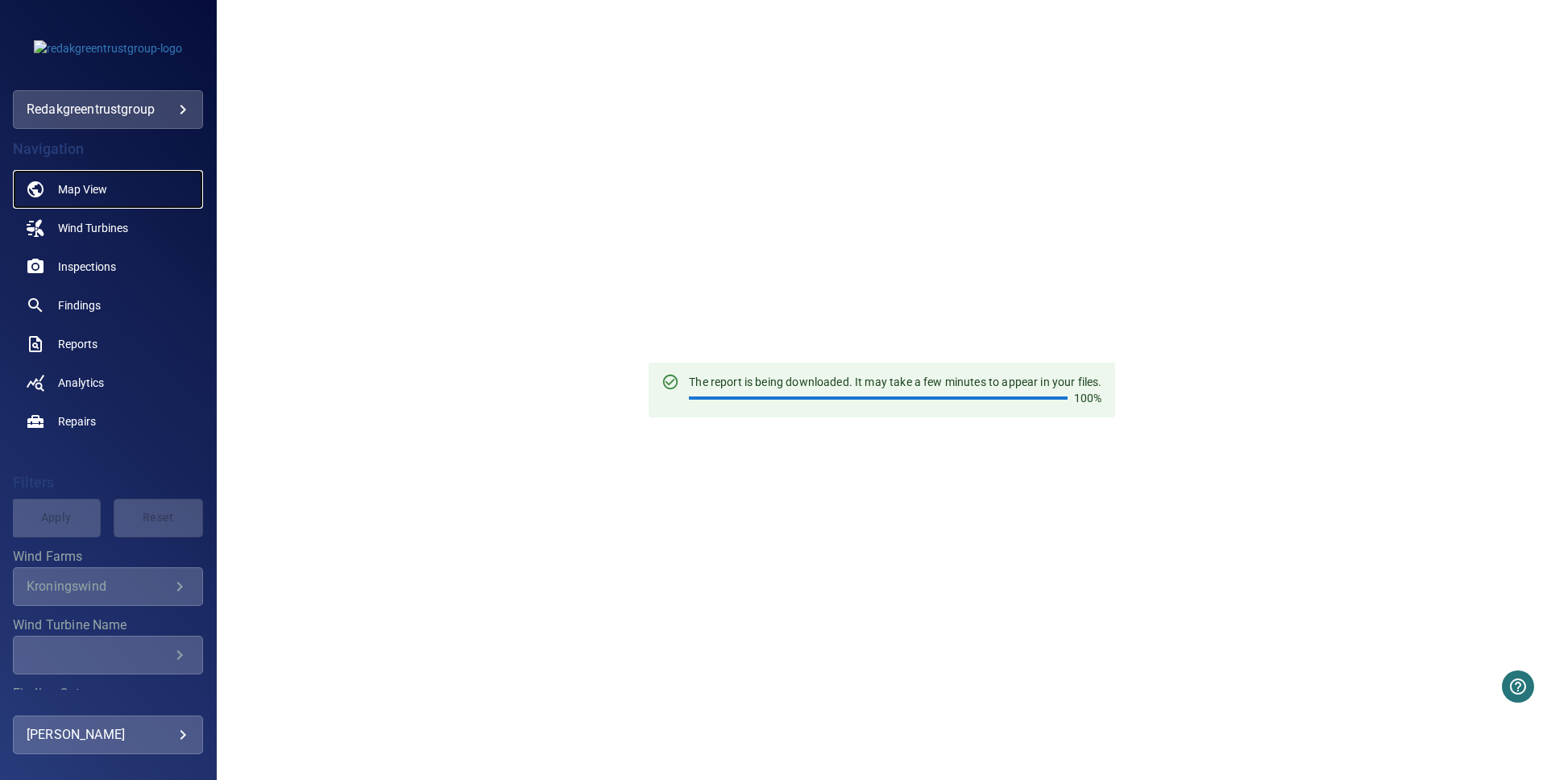
click at [70, 188] on span "Map View" at bounding box center [82, 189] width 49 height 16
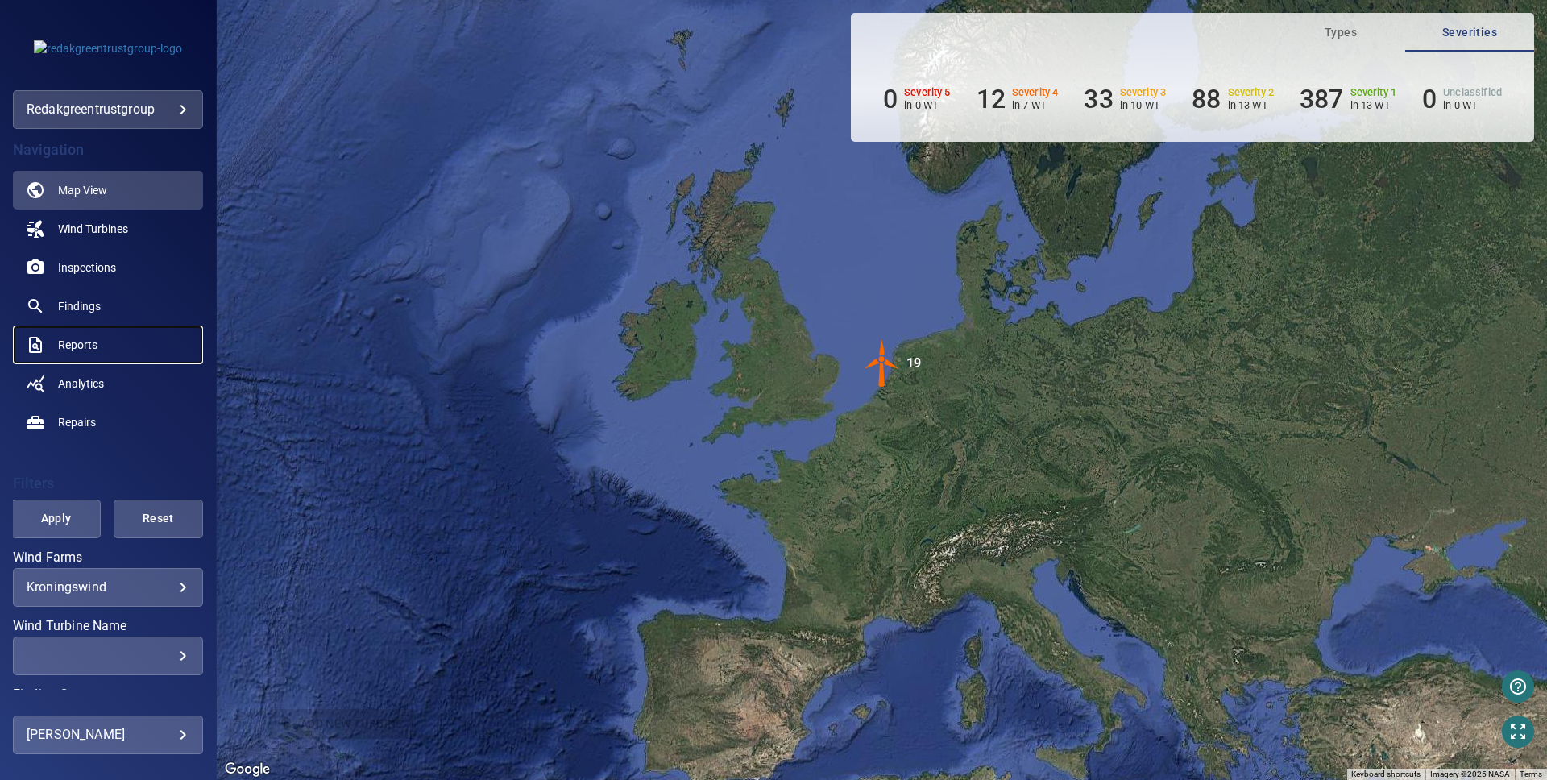
click at [86, 340] on span "Reports" at bounding box center [77, 345] width 39 height 16
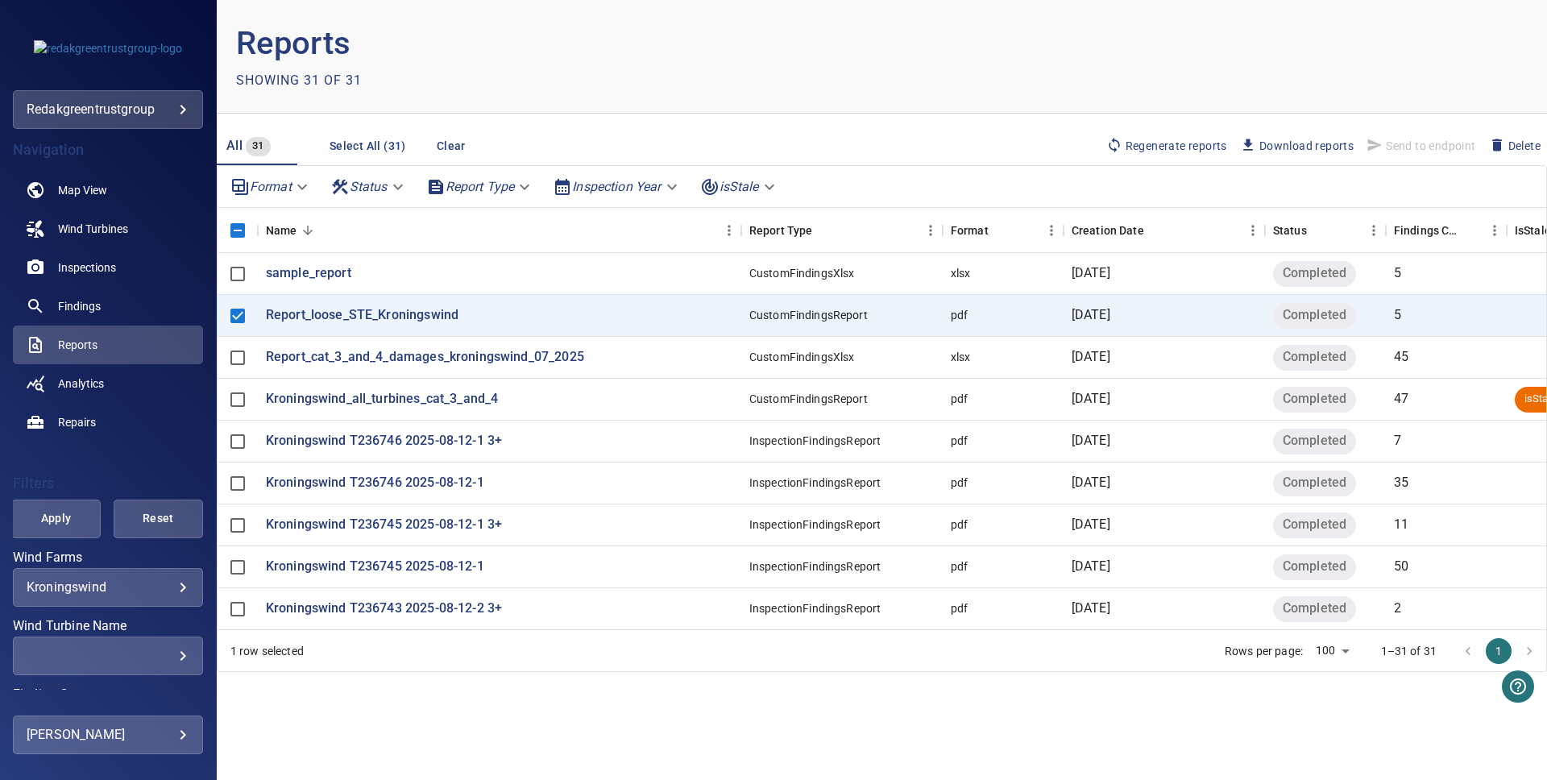
click at [1298, 142] on span "Download reports" at bounding box center [1297, 146] width 114 height 18
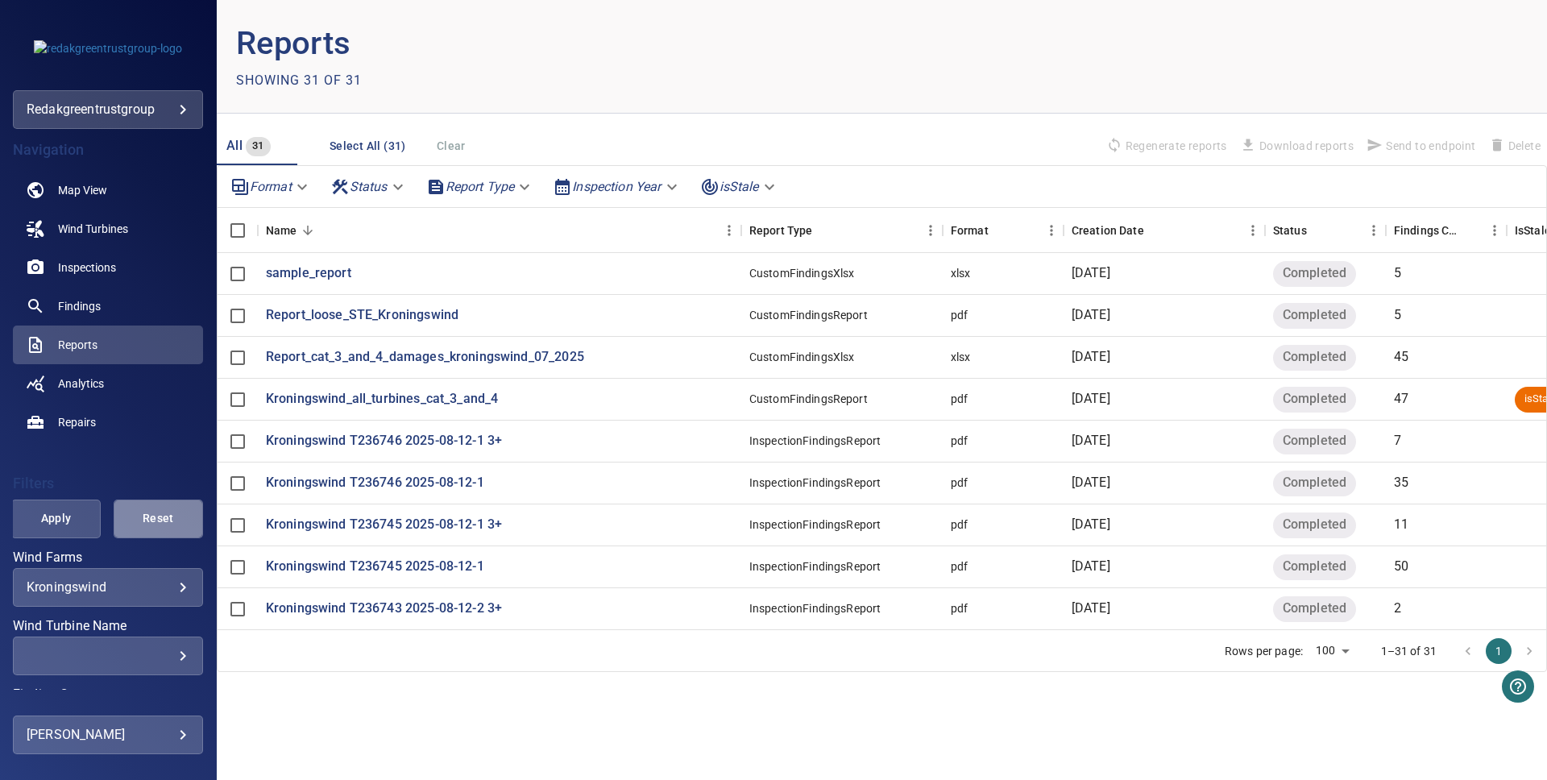
click at [173, 513] on span "Reset" at bounding box center [158, 518] width 49 height 20
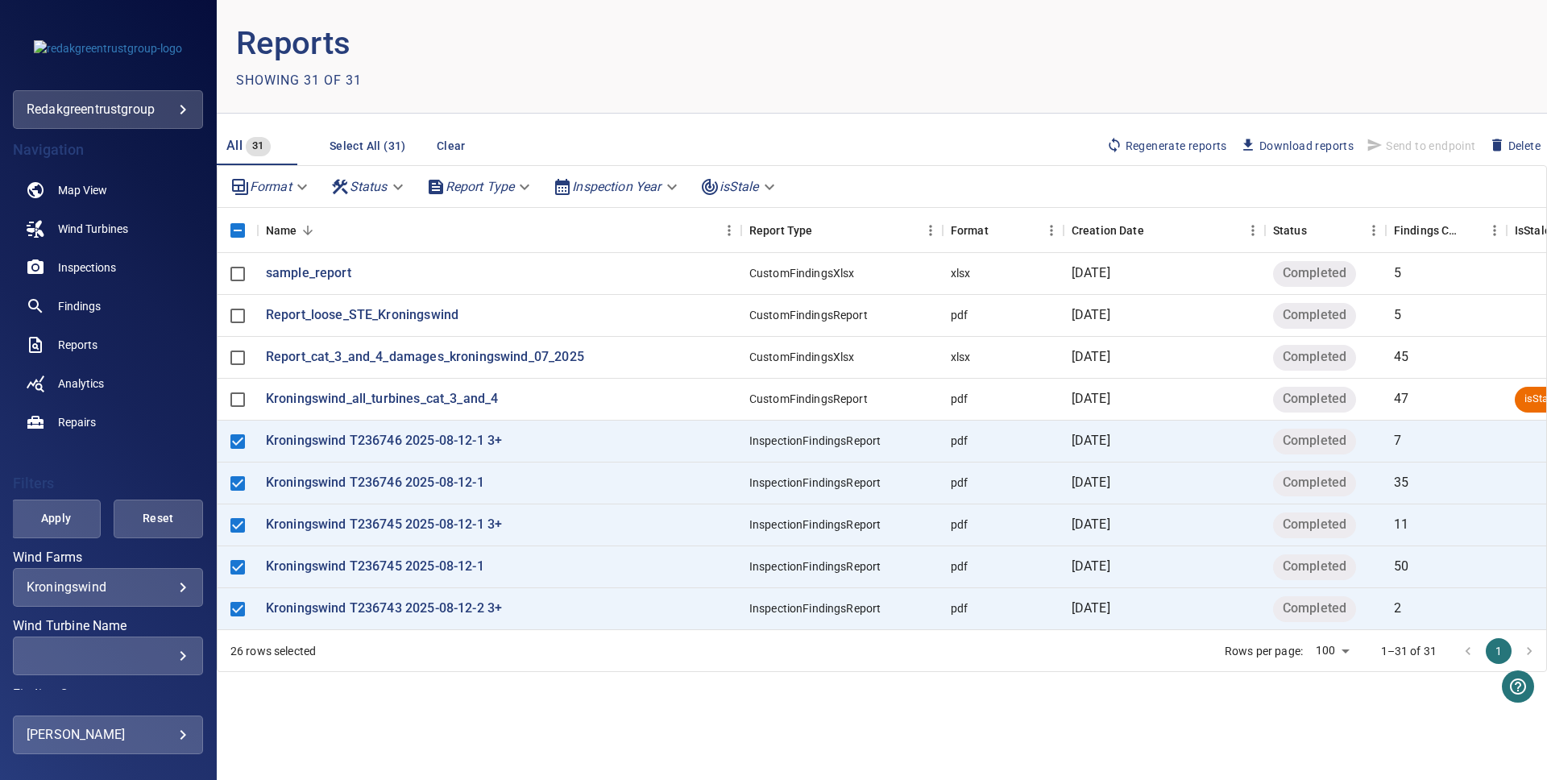
click at [1272, 140] on span "Download reports" at bounding box center [1297, 146] width 114 height 18
click at [906, 67] on header "Reports Showing 31 of 31" at bounding box center [882, 57] width 1330 height 114
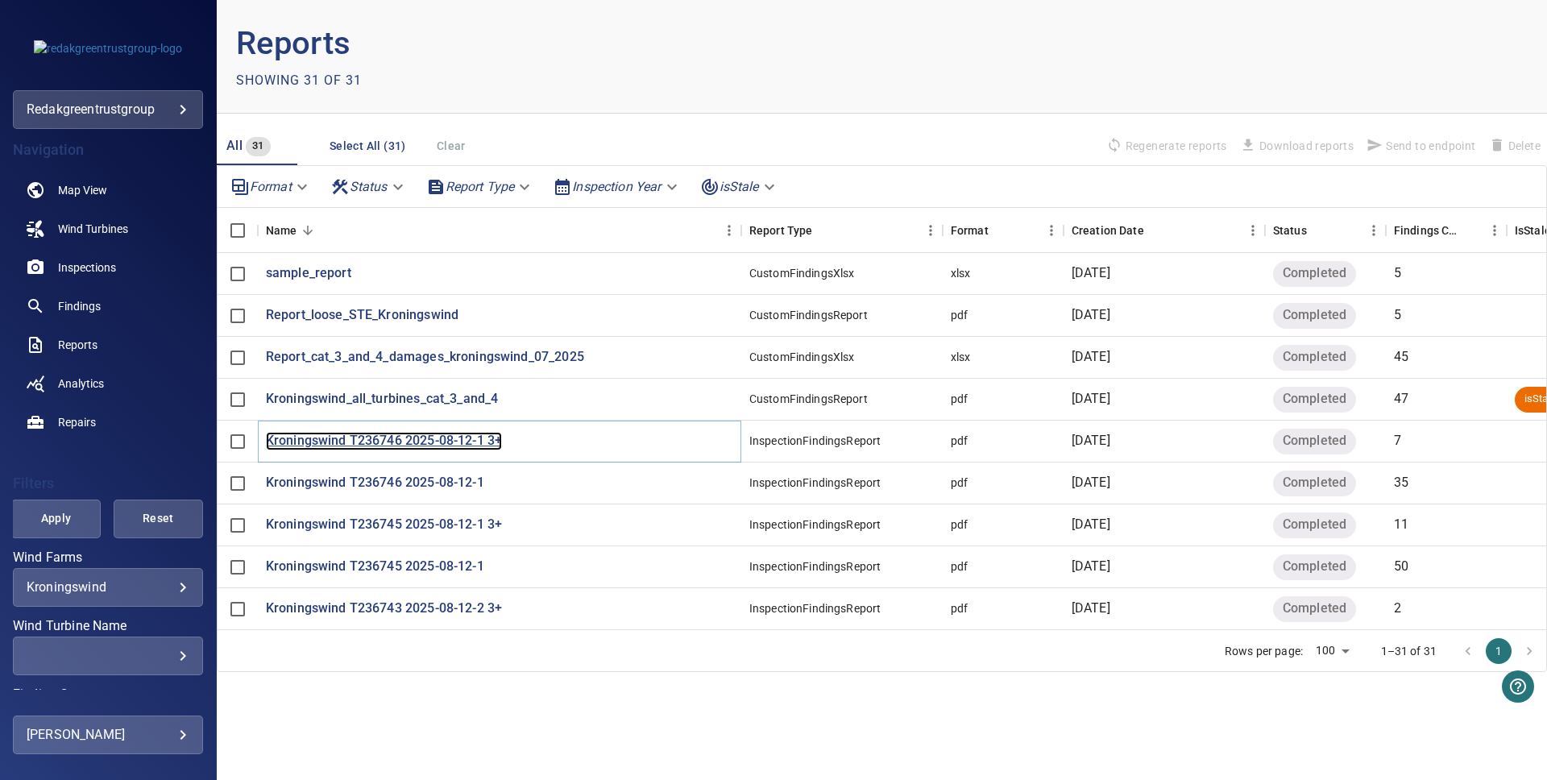
click at [472, 437] on p "Kroningswind T236746 2025-08-12-1 3+" at bounding box center [384, 441] width 236 height 19
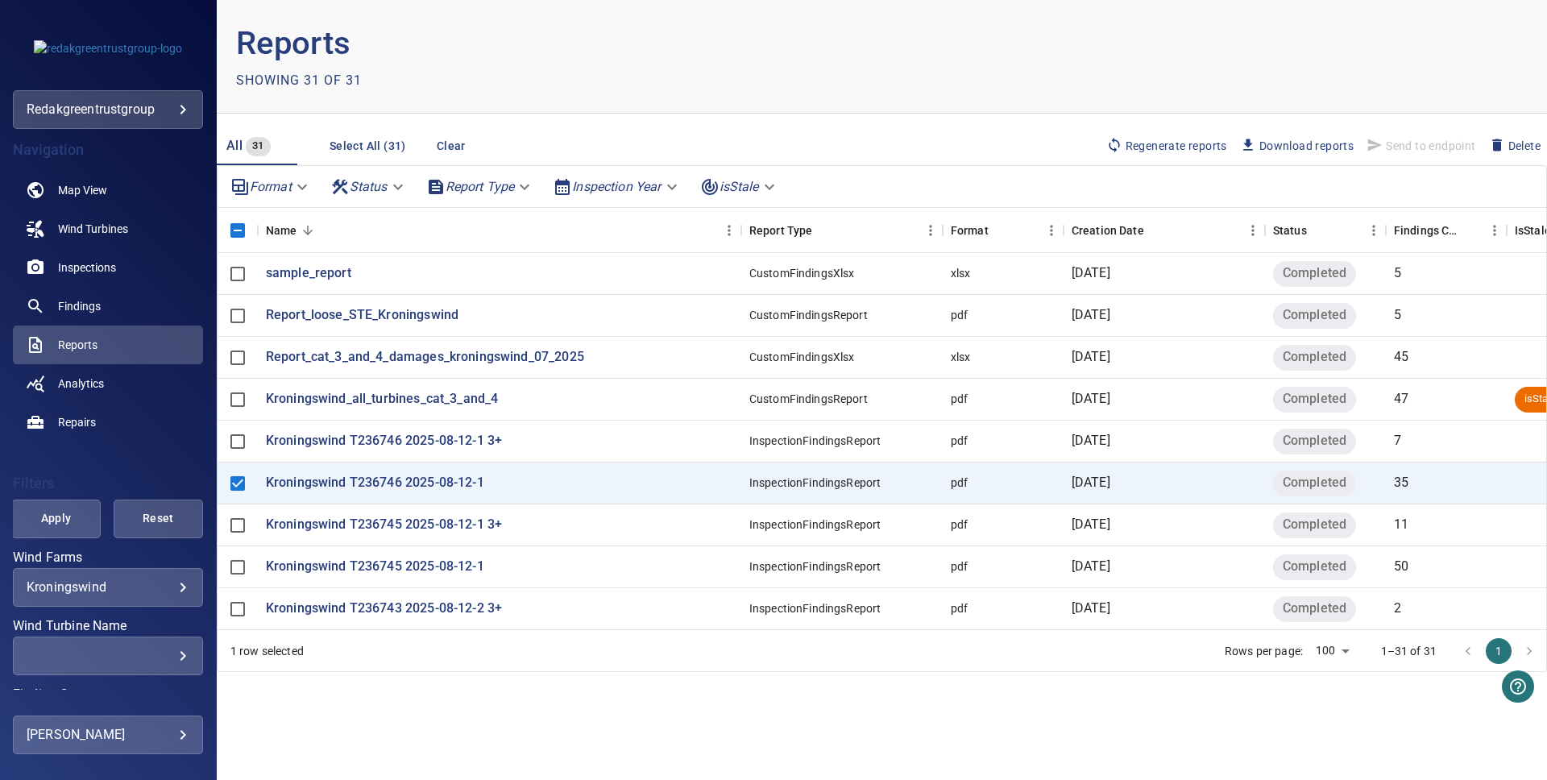
click at [1316, 141] on span "Download reports" at bounding box center [1297, 146] width 114 height 18
click at [1396, 88] on header "Reports Showing 31 of 31" at bounding box center [882, 57] width 1330 height 114
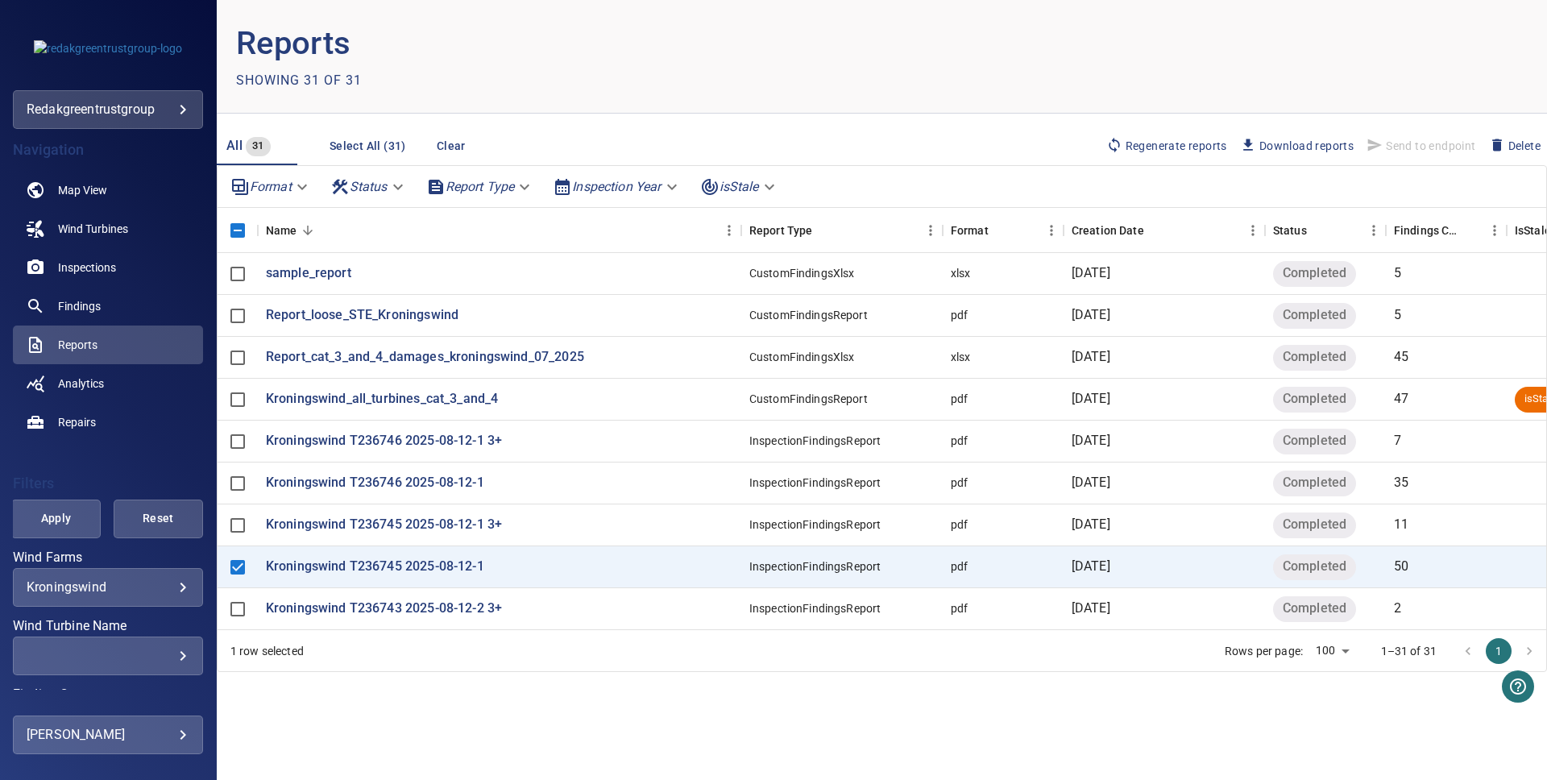
click at [1301, 150] on span "Download reports" at bounding box center [1297, 146] width 114 height 18
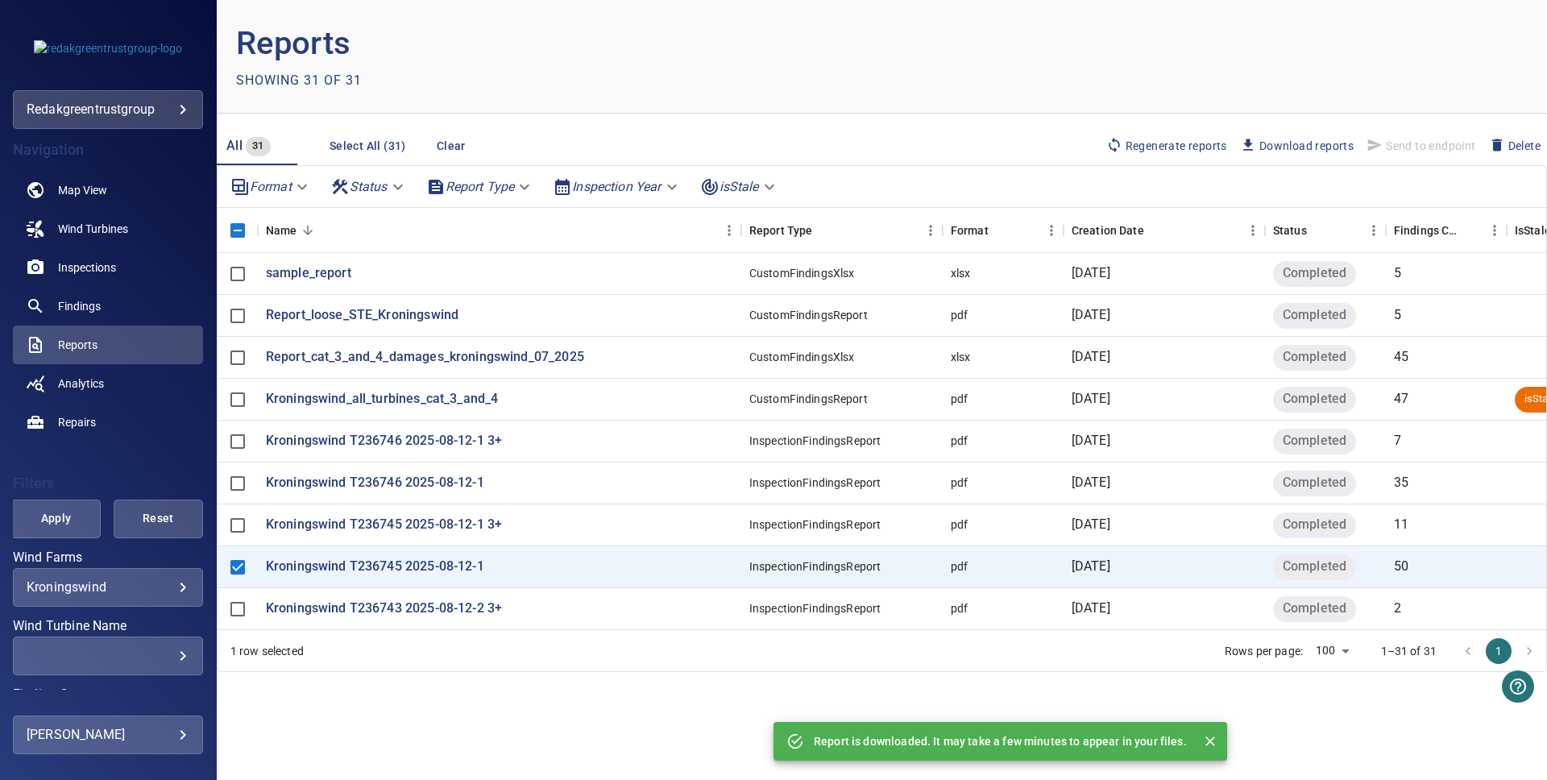
click at [1409, 59] on header "Reports Showing 31 of 31" at bounding box center [882, 57] width 1330 height 114
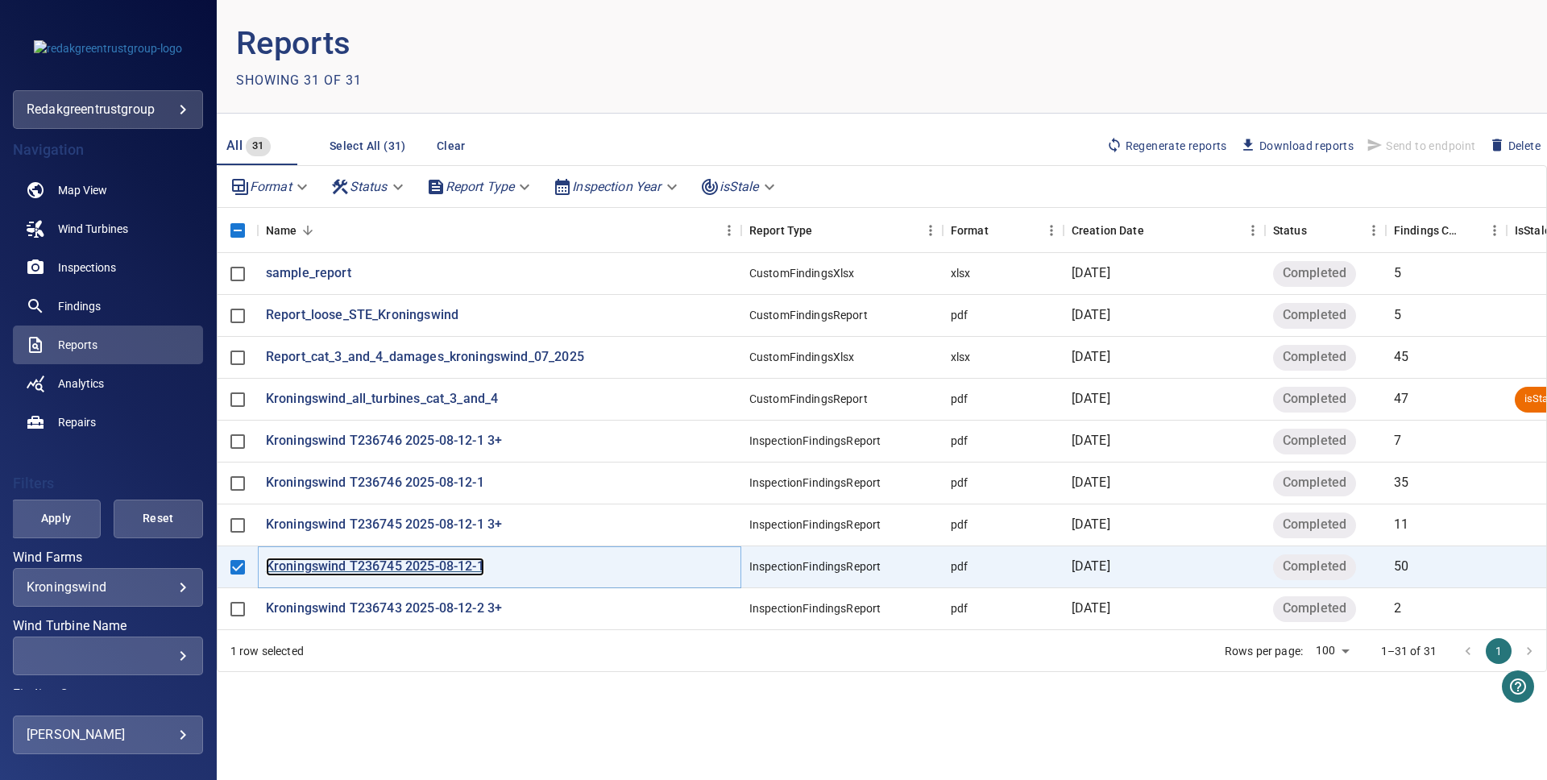
click at [320, 564] on p "Kroningswind T236745 2025-08-12-1" at bounding box center [375, 567] width 218 height 19
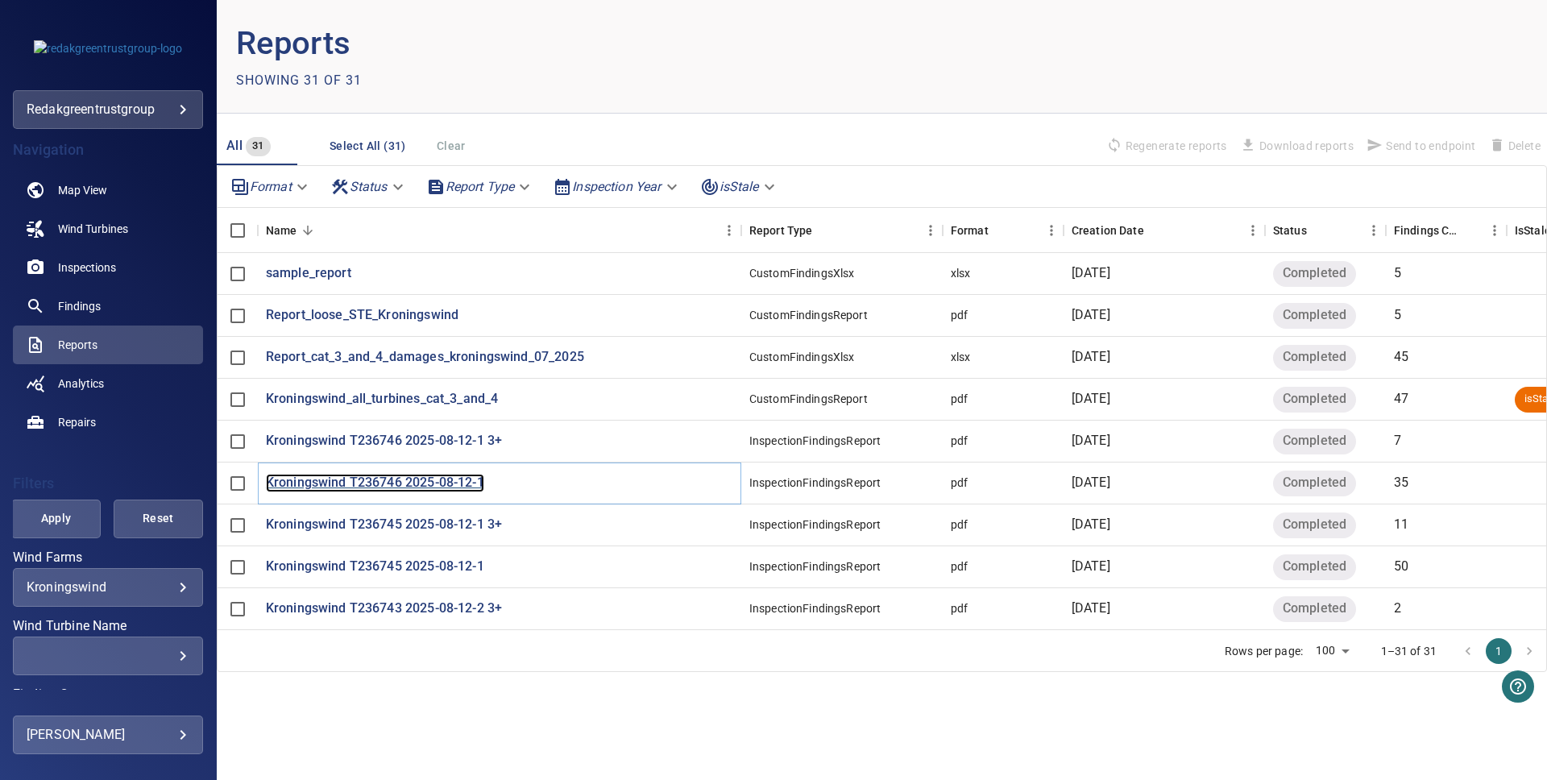
click at [413, 476] on p "Kroningswind T236746 2025-08-12-1" at bounding box center [375, 483] width 218 height 19
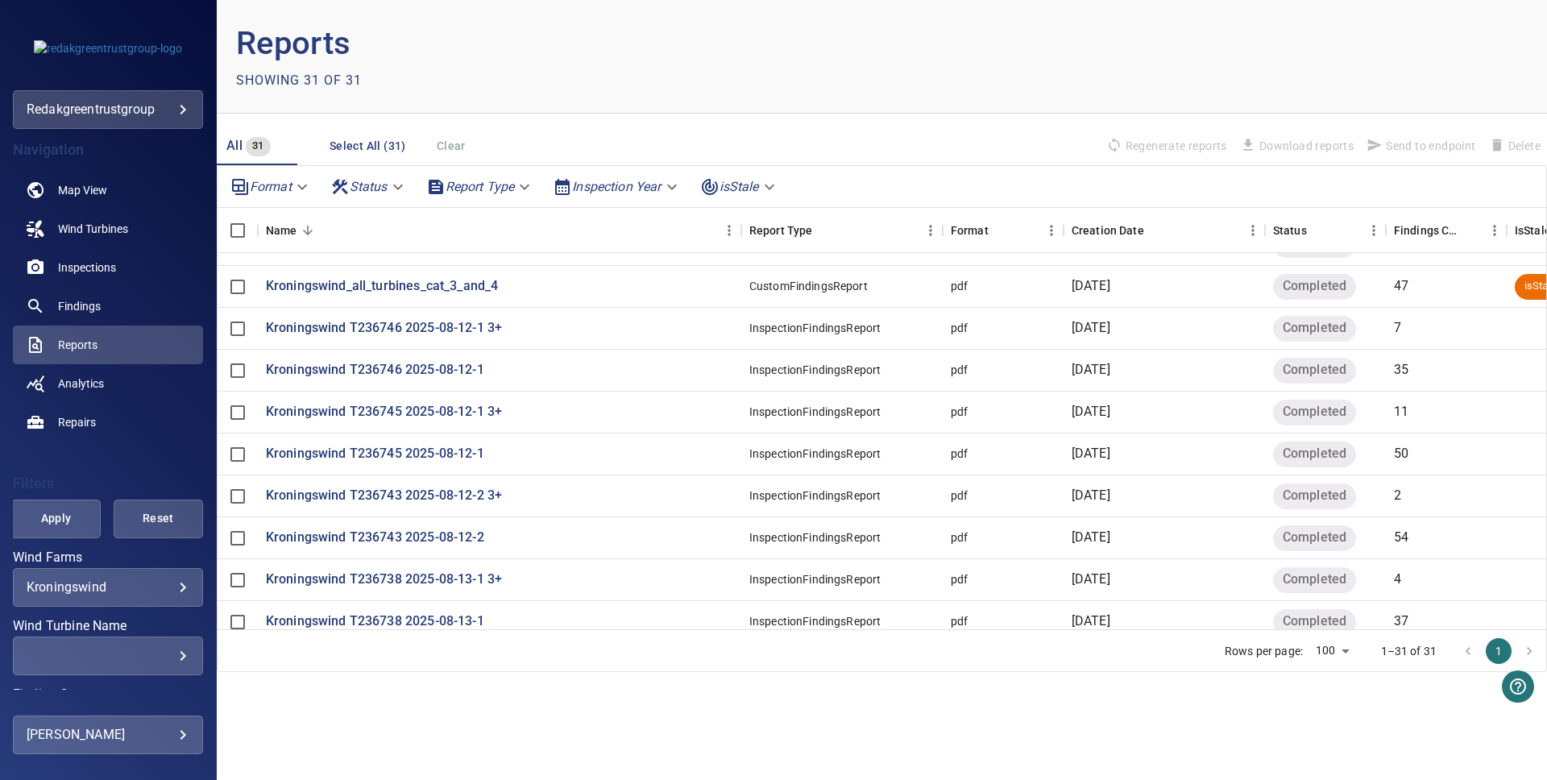
scroll to position [114, 0]
click at [404, 533] on p "Kroningswind T236743 2025-08-12-2" at bounding box center [375, 536] width 218 height 19
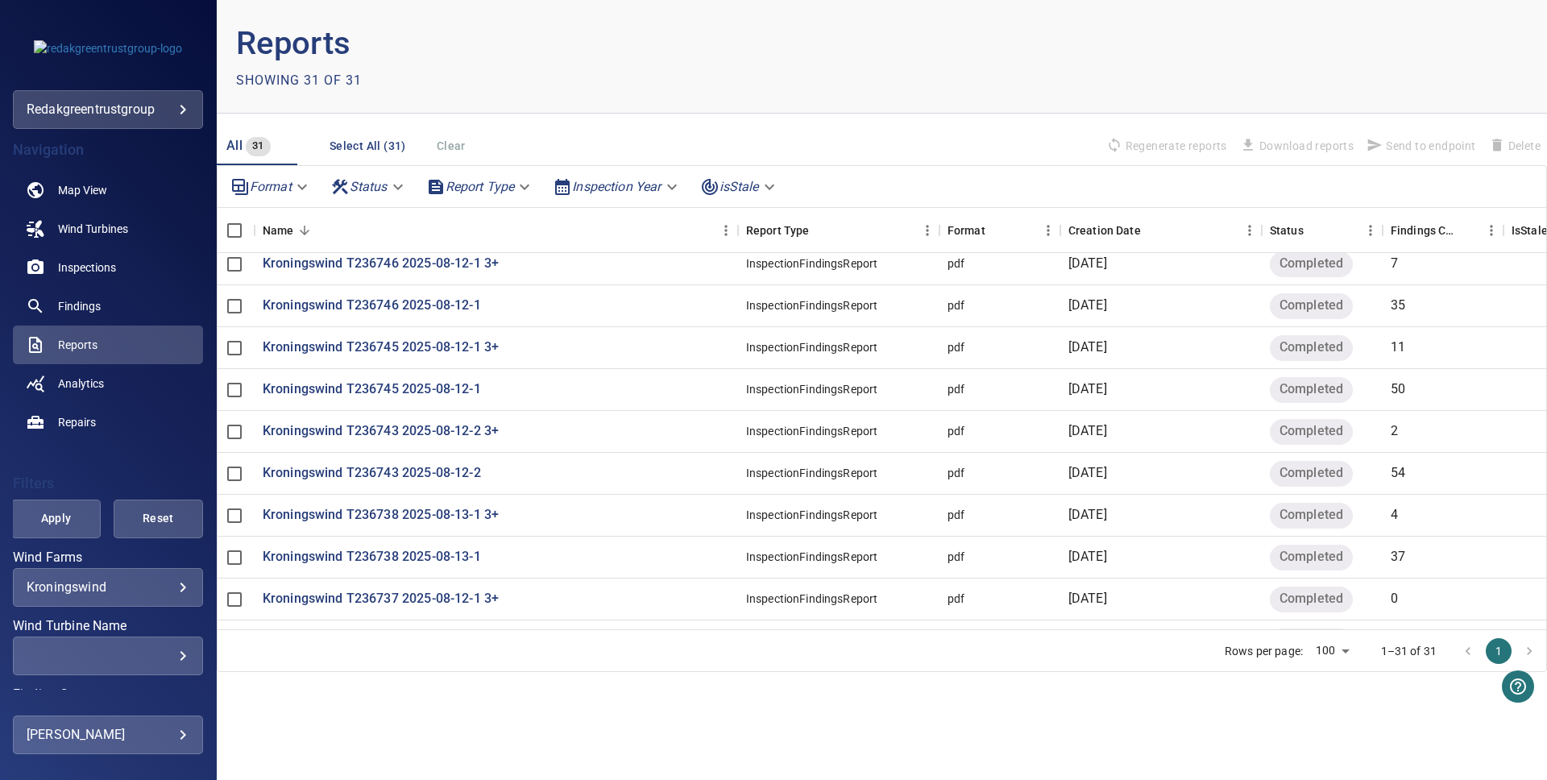
scroll to position [179, 3]
click at [448, 558] on p "Kroningswind T236738 2025-08-13-1" at bounding box center [372, 555] width 218 height 19
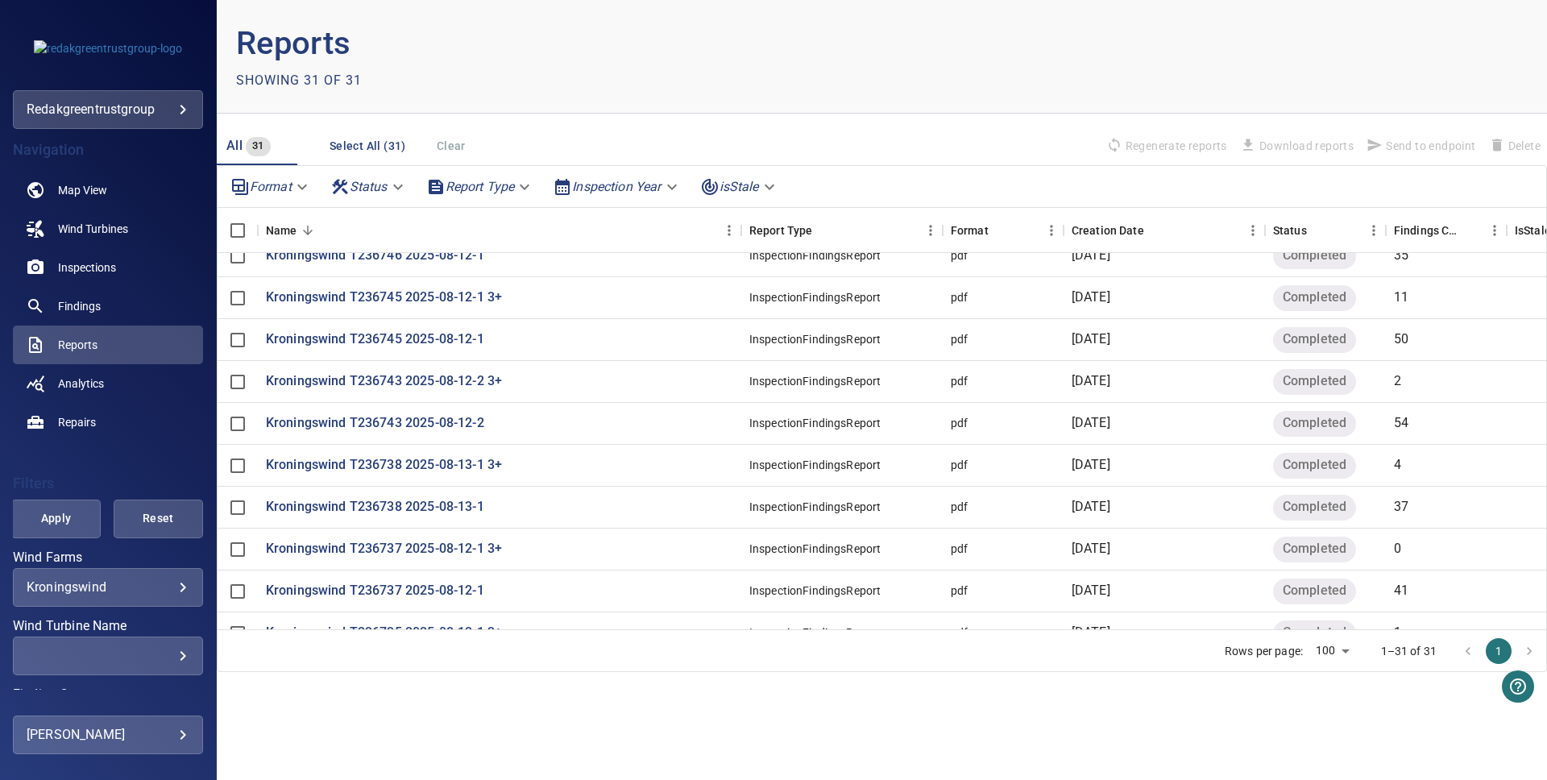
scroll to position [239, 0]
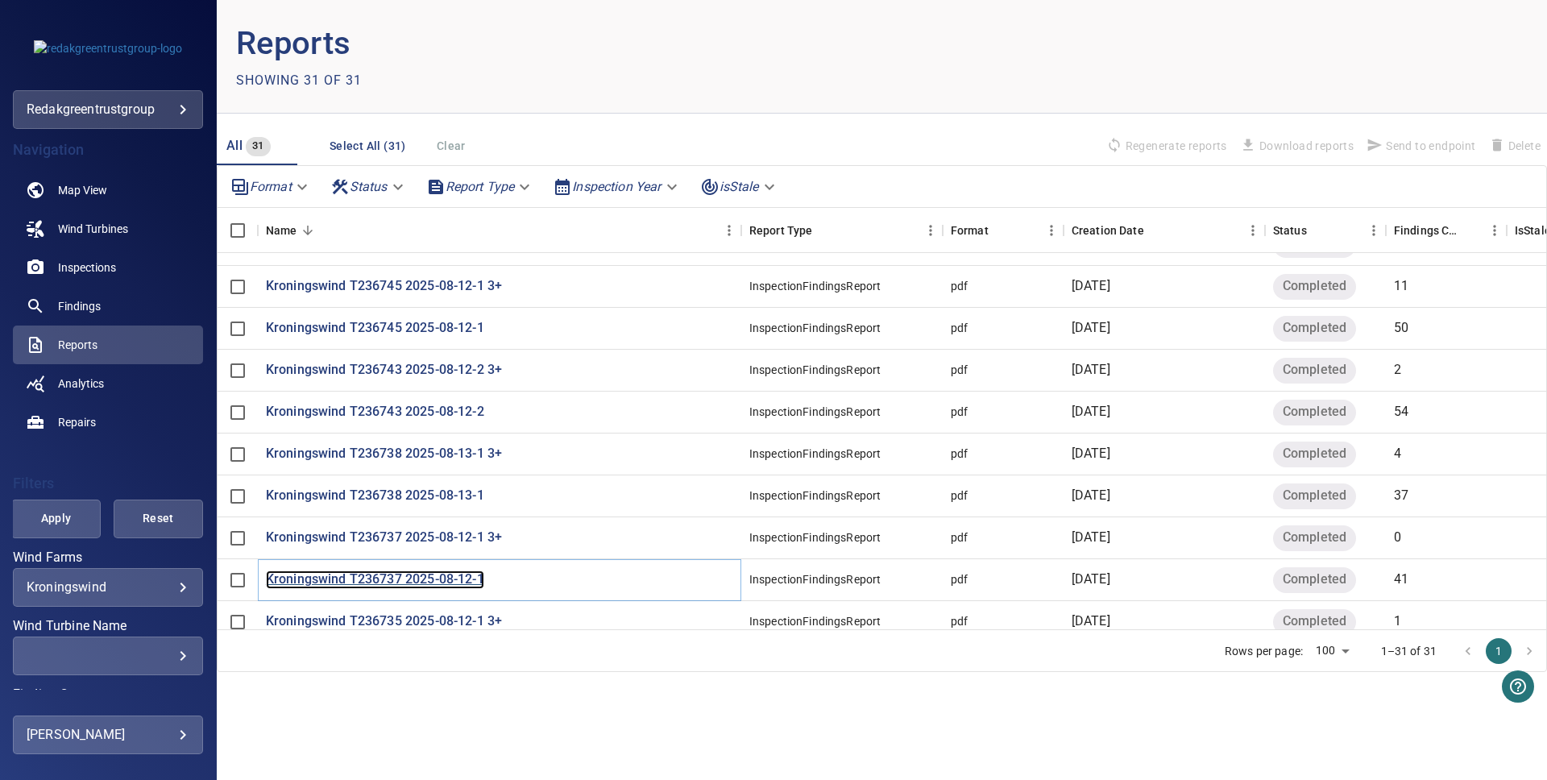
click at [417, 575] on p "Kroningswind T236737 2025-08-12-1" at bounding box center [375, 580] width 218 height 19
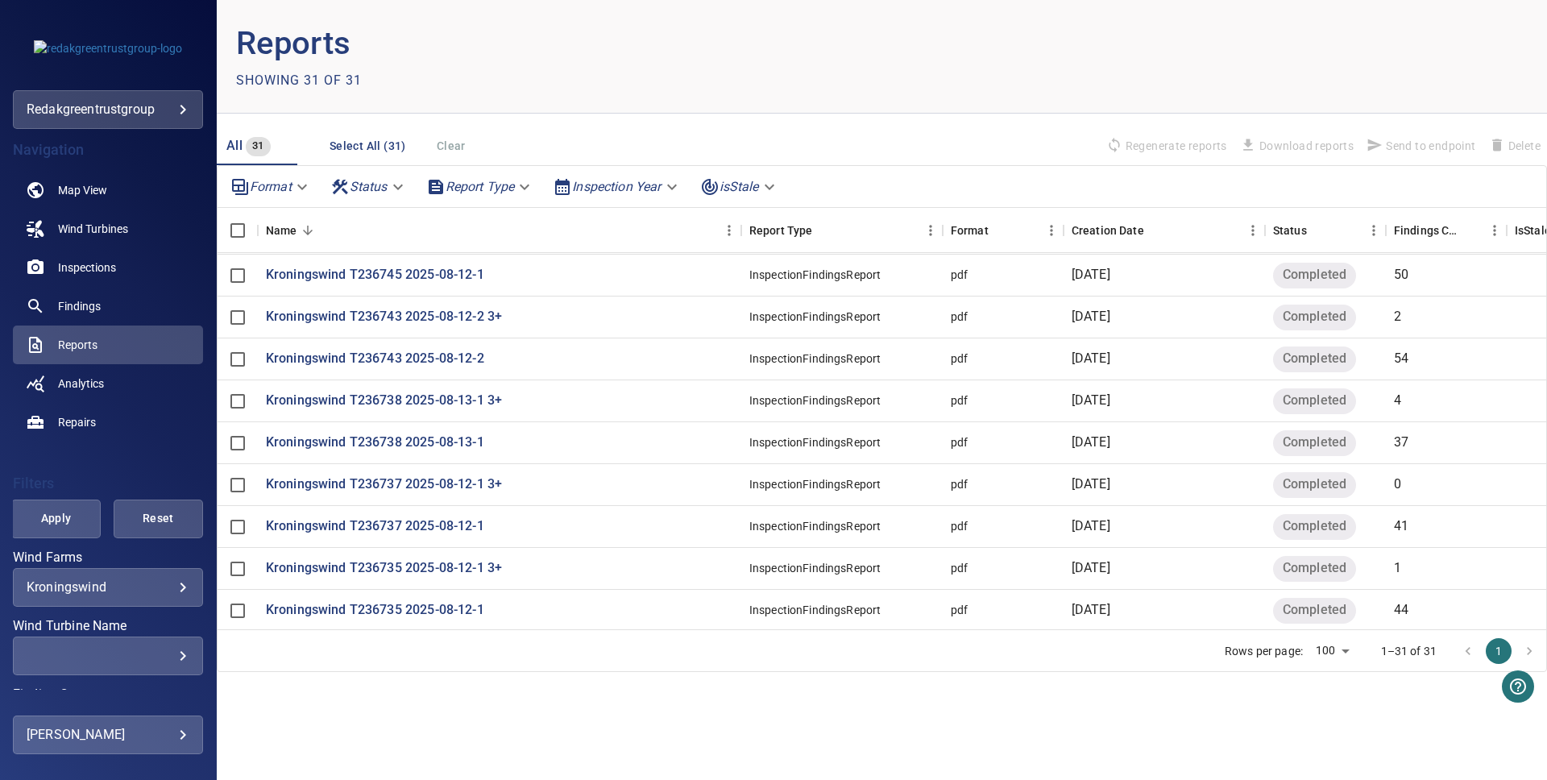
scroll to position [303, 0]
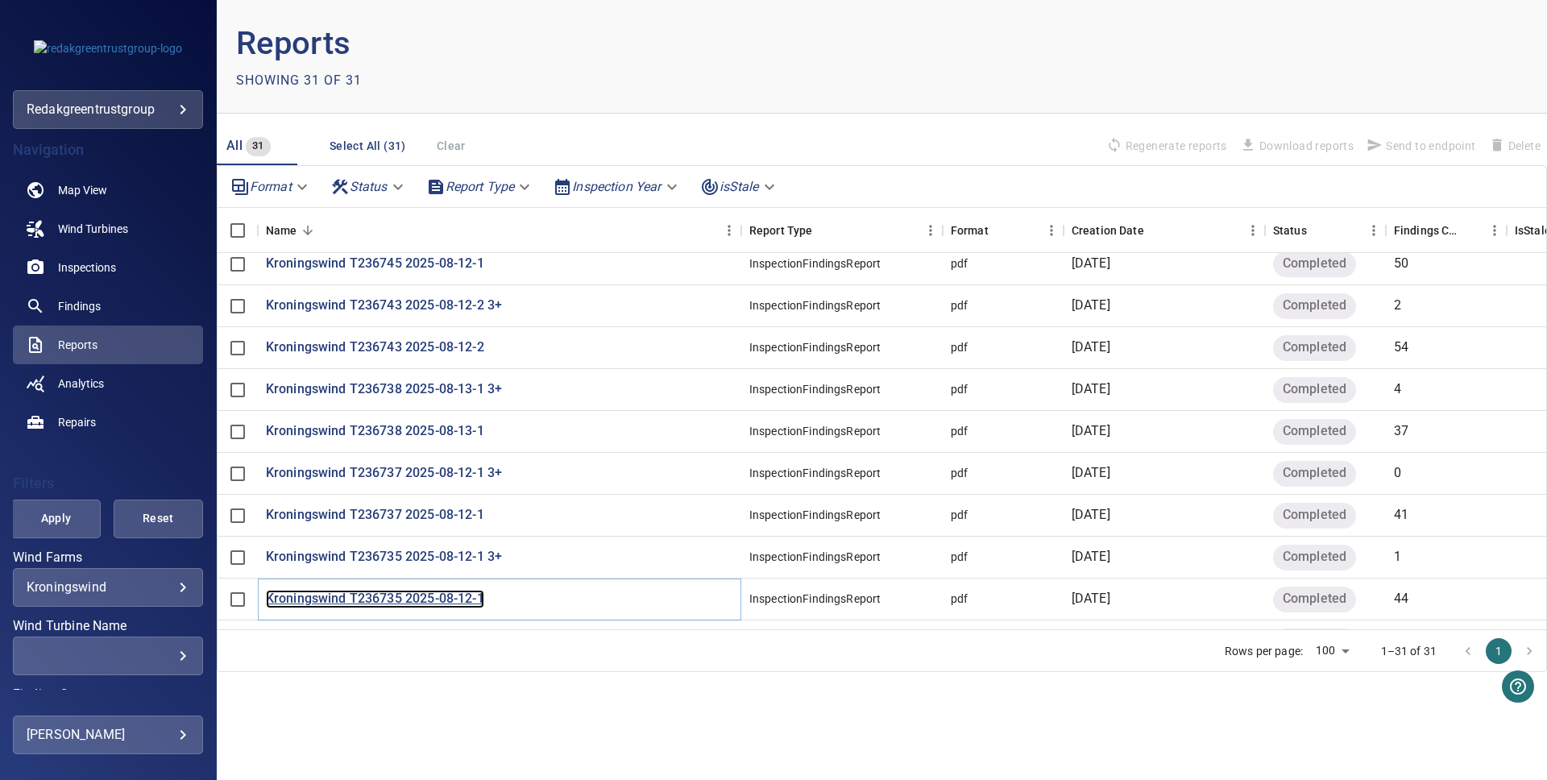
click at [462, 596] on p "Kroningswind T236735 2025-08-12-1" at bounding box center [375, 599] width 218 height 19
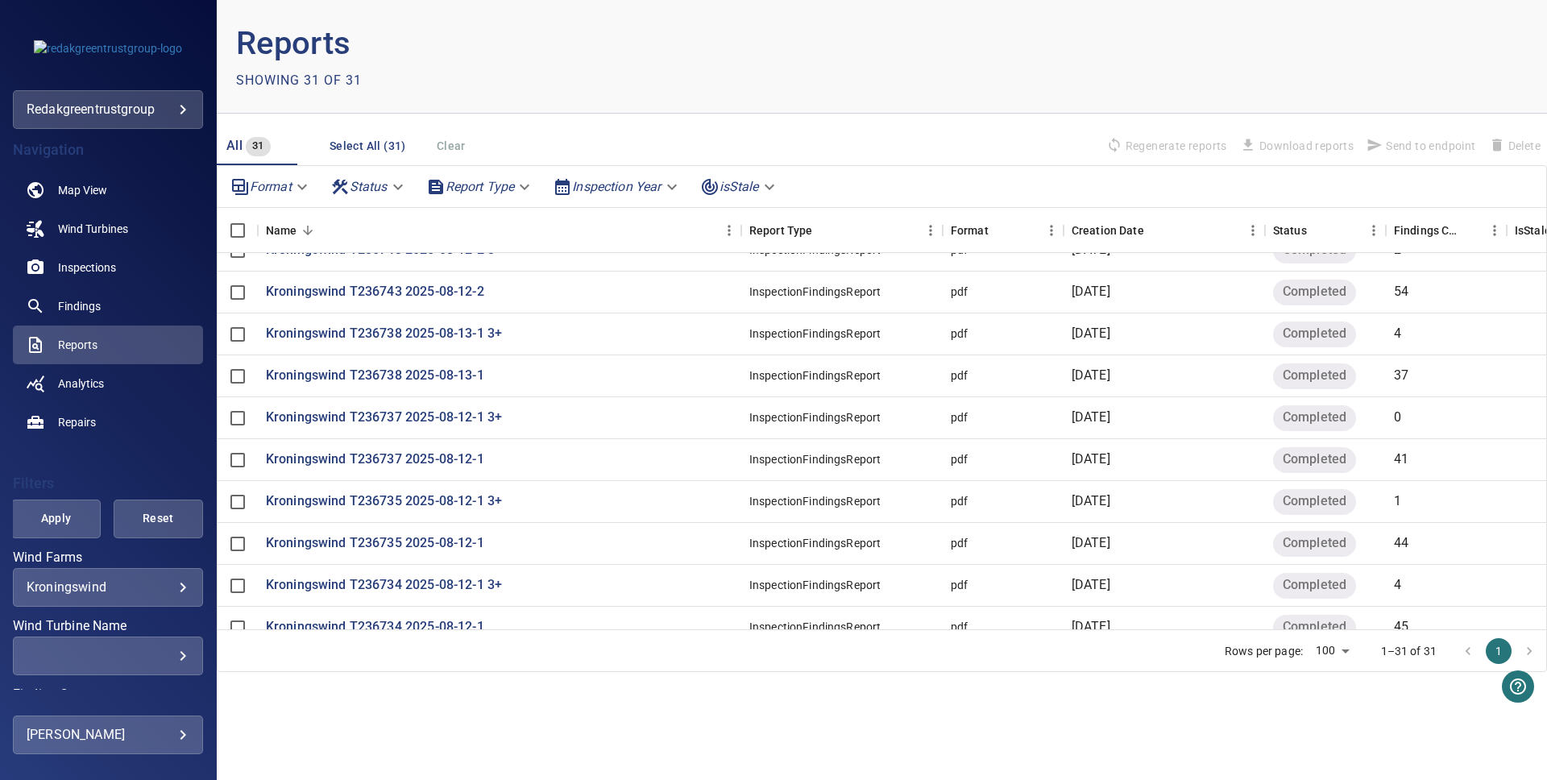
scroll to position [374, 0]
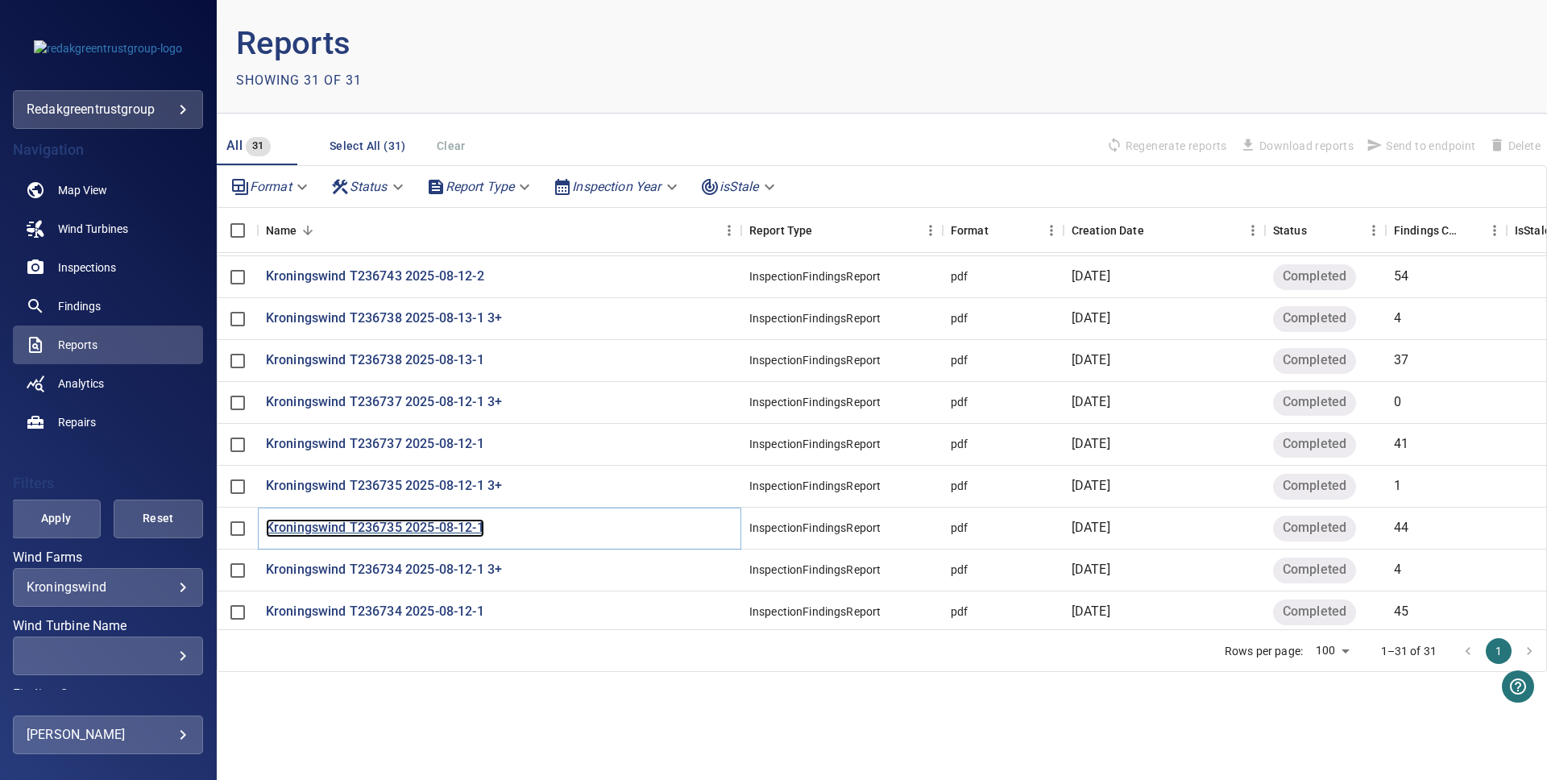
click at [455, 531] on p "Kroningswind T236735 2025-08-12-1" at bounding box center [375, 528] width 218 height 19
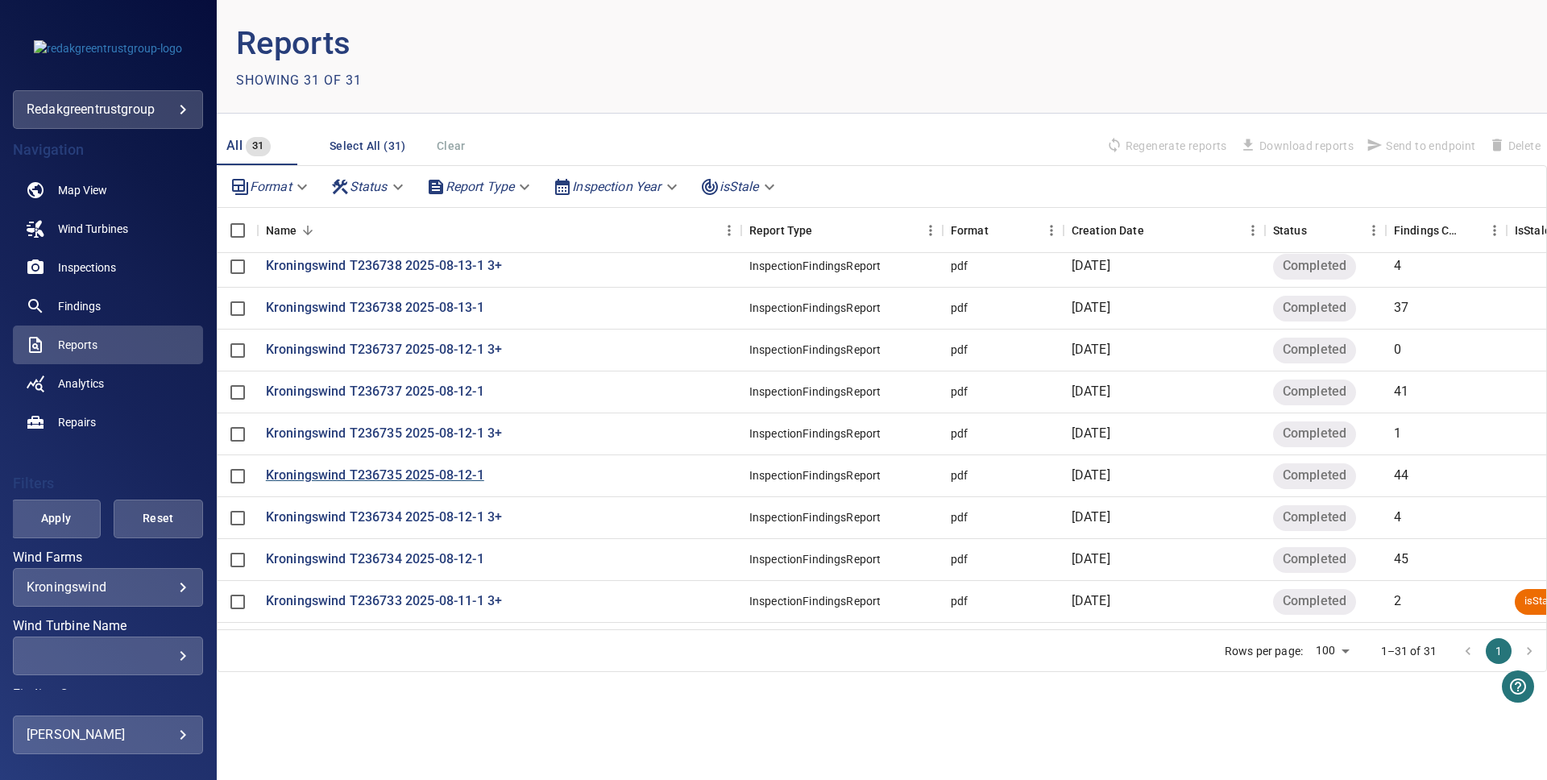
scroll to position [434, 0]
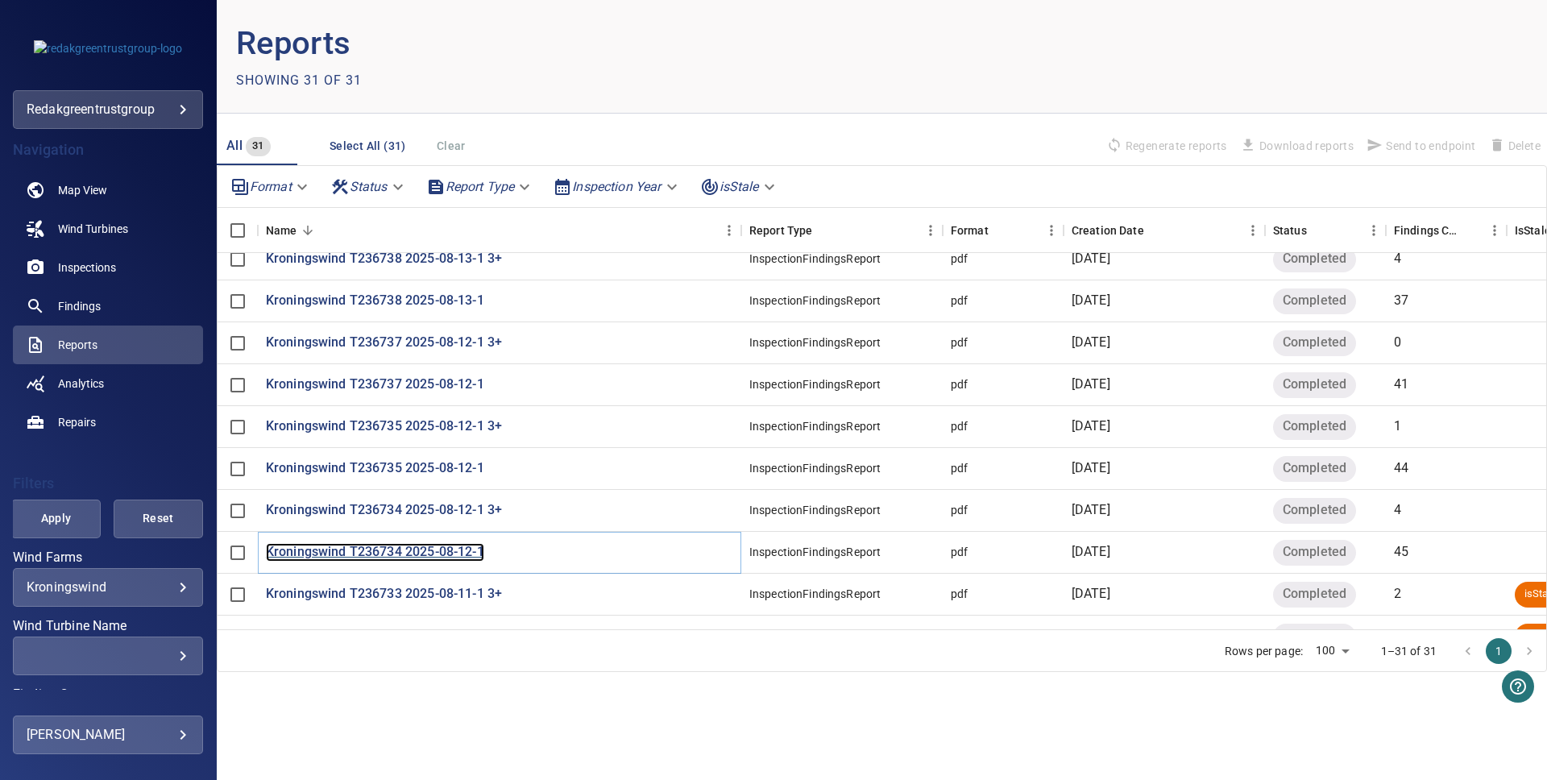
click at [438, 557] on p "Kroningswind T236734 2025-08-12-1" at bounding box center [375, 552] width 218 height 19
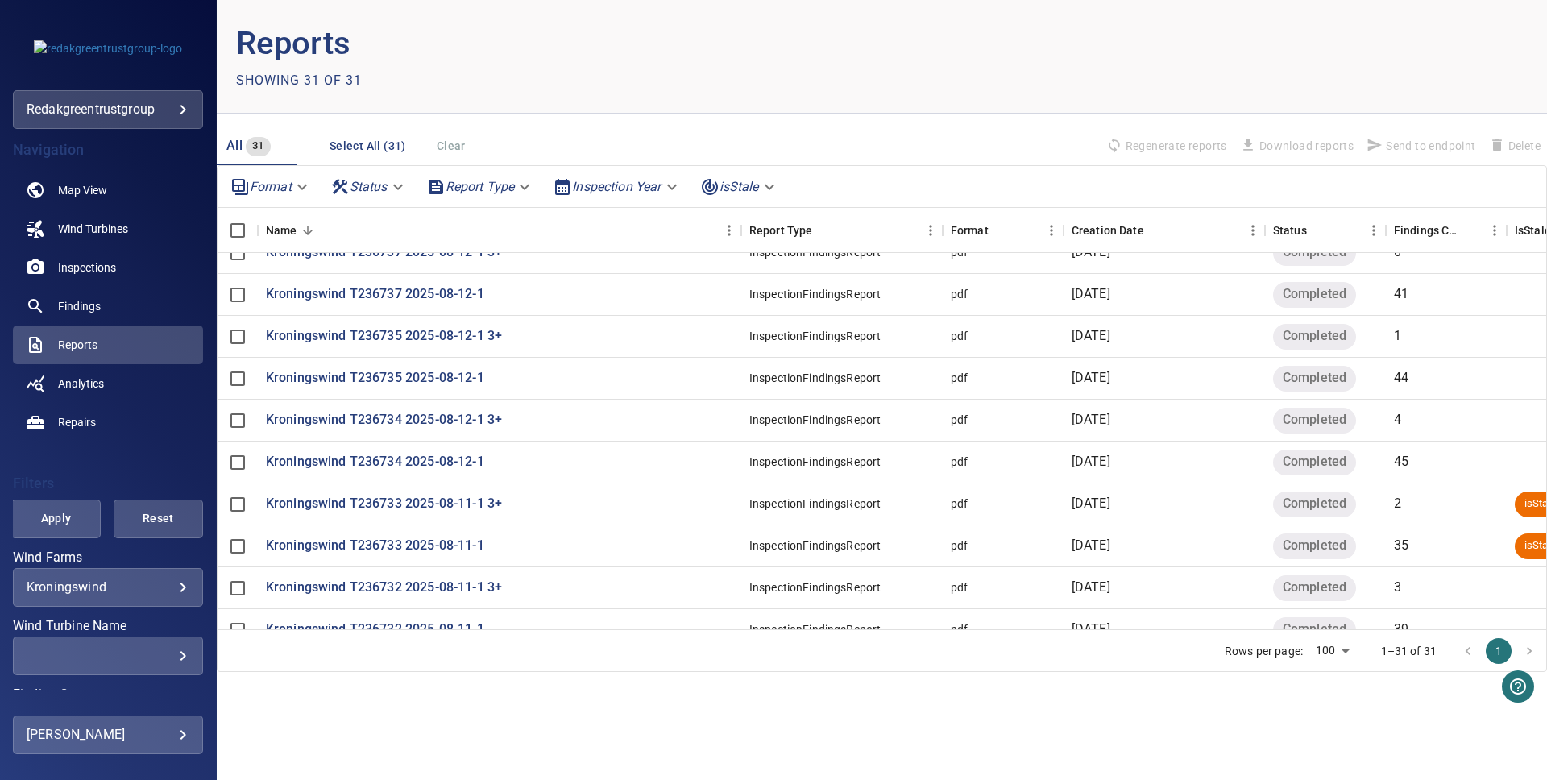
scroll to position [526, 0]
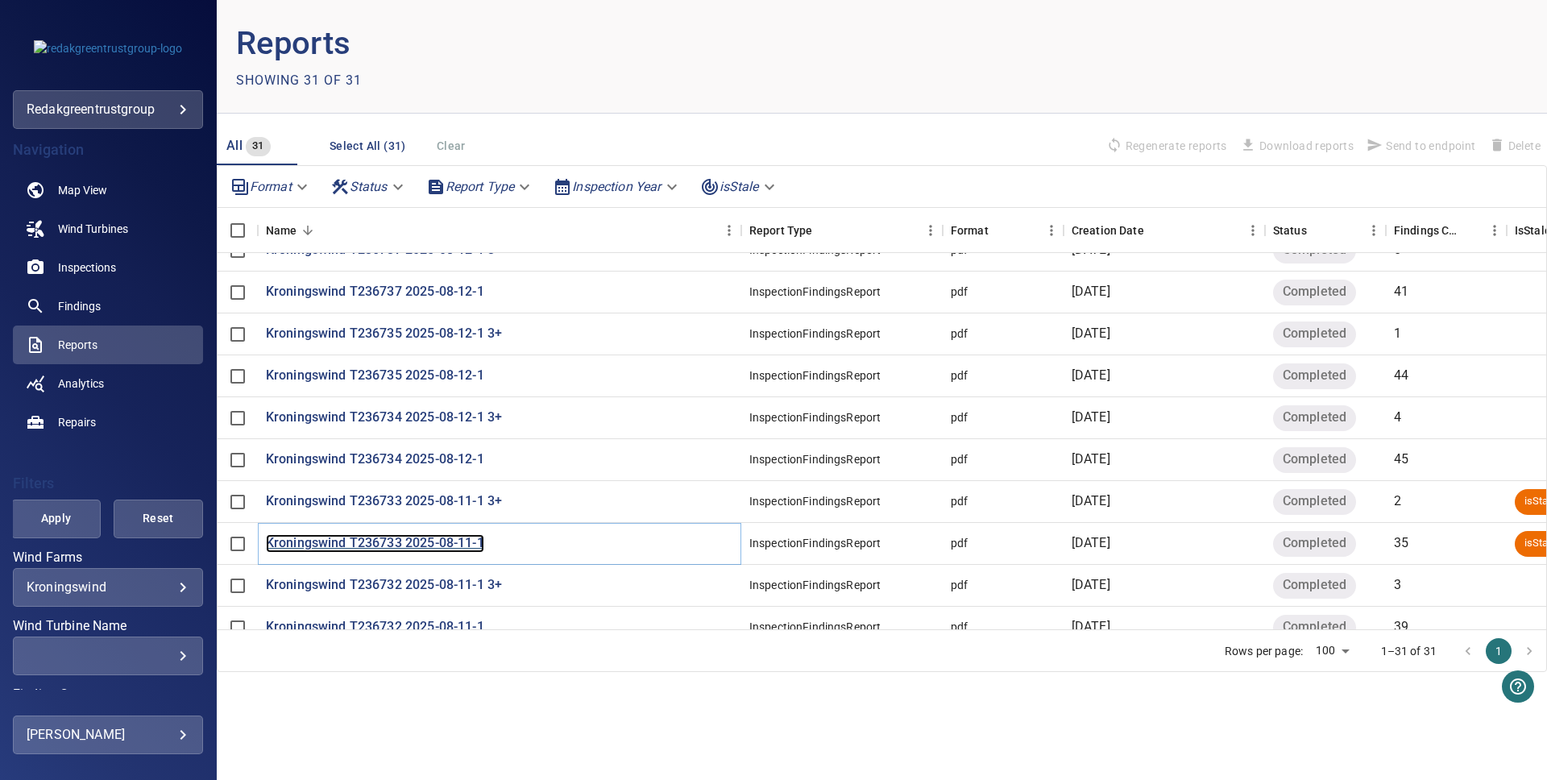
click at [431, 545] on p "Kroningswind T236733 2025-08-11-1" at bounding box center [375, 543] width 218 height 19
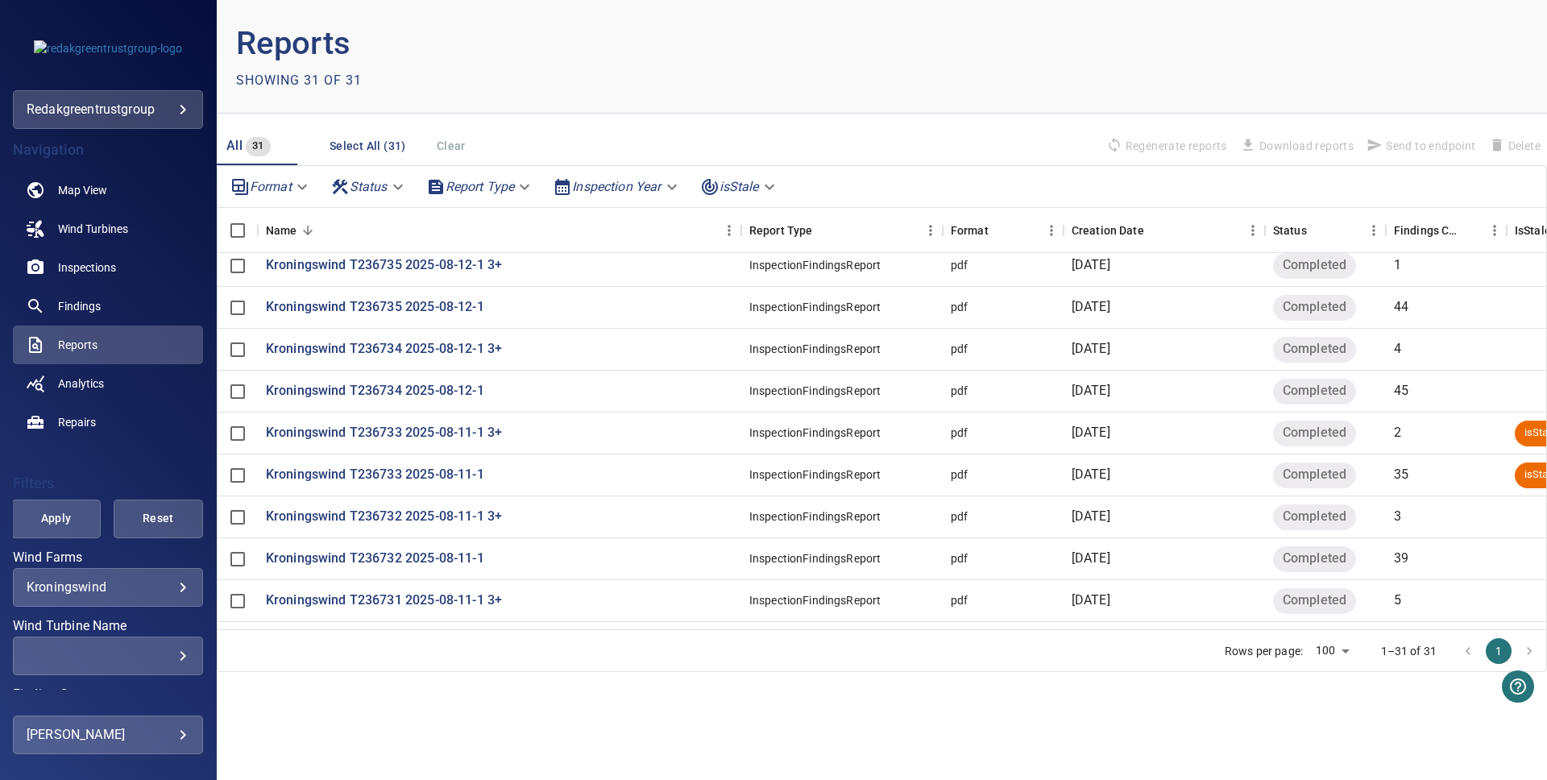
scroll to position [602, 0]
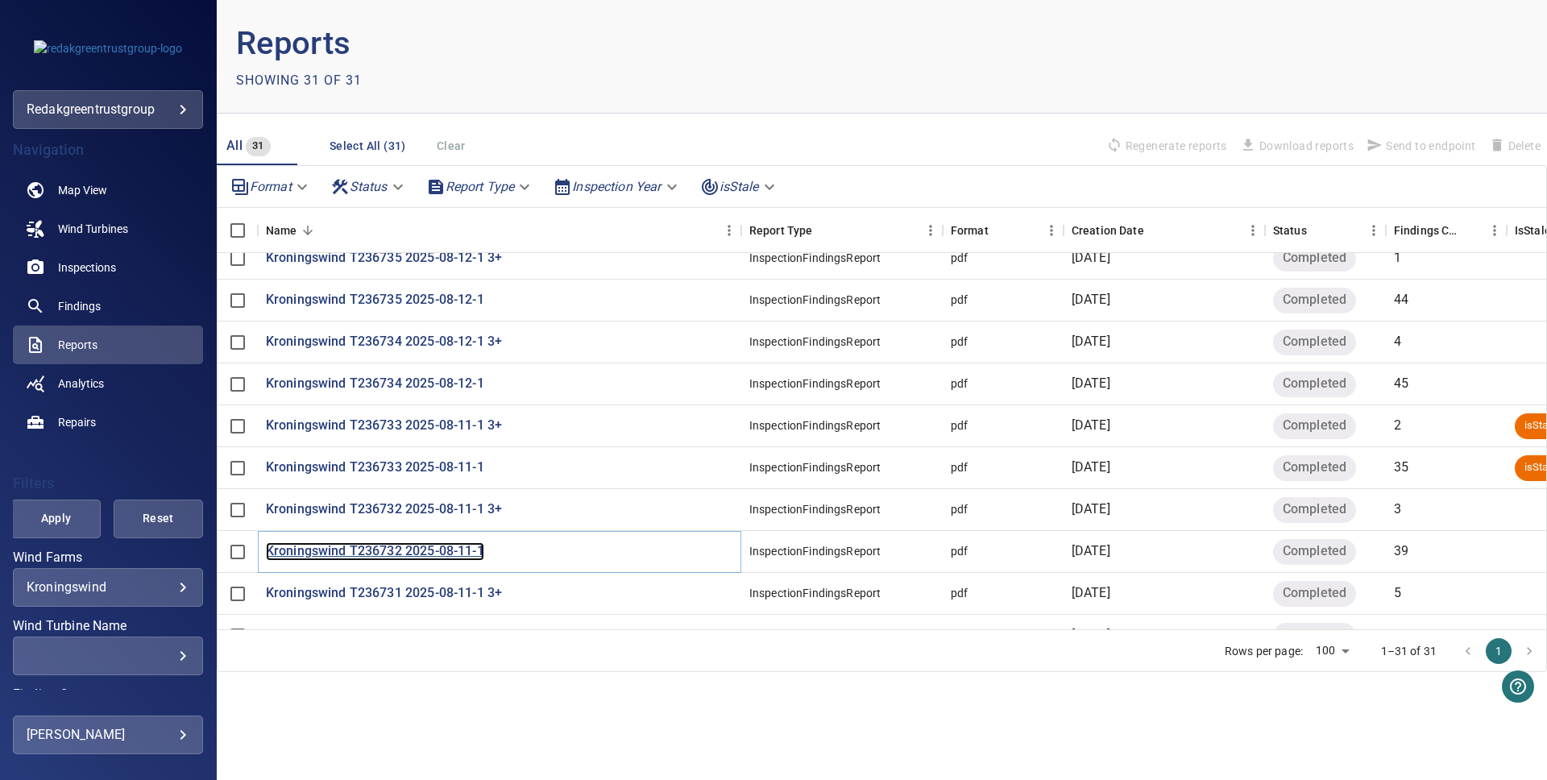
click at [461, 550] on p "Kroningswind T236732 2025-08-11-1" at bounding box center [375, 551] width 218 height 19
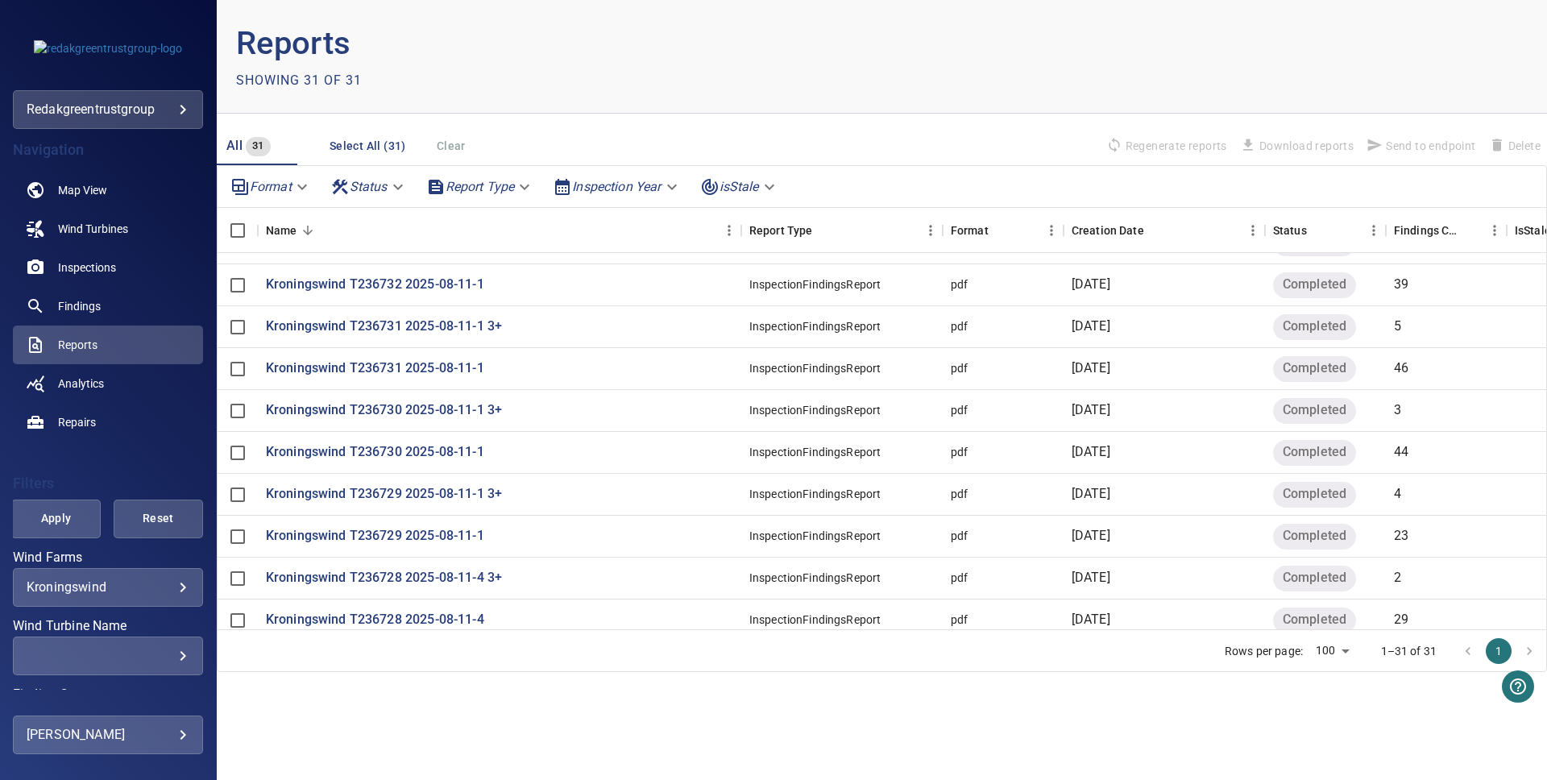
scroll to position [872, 0]
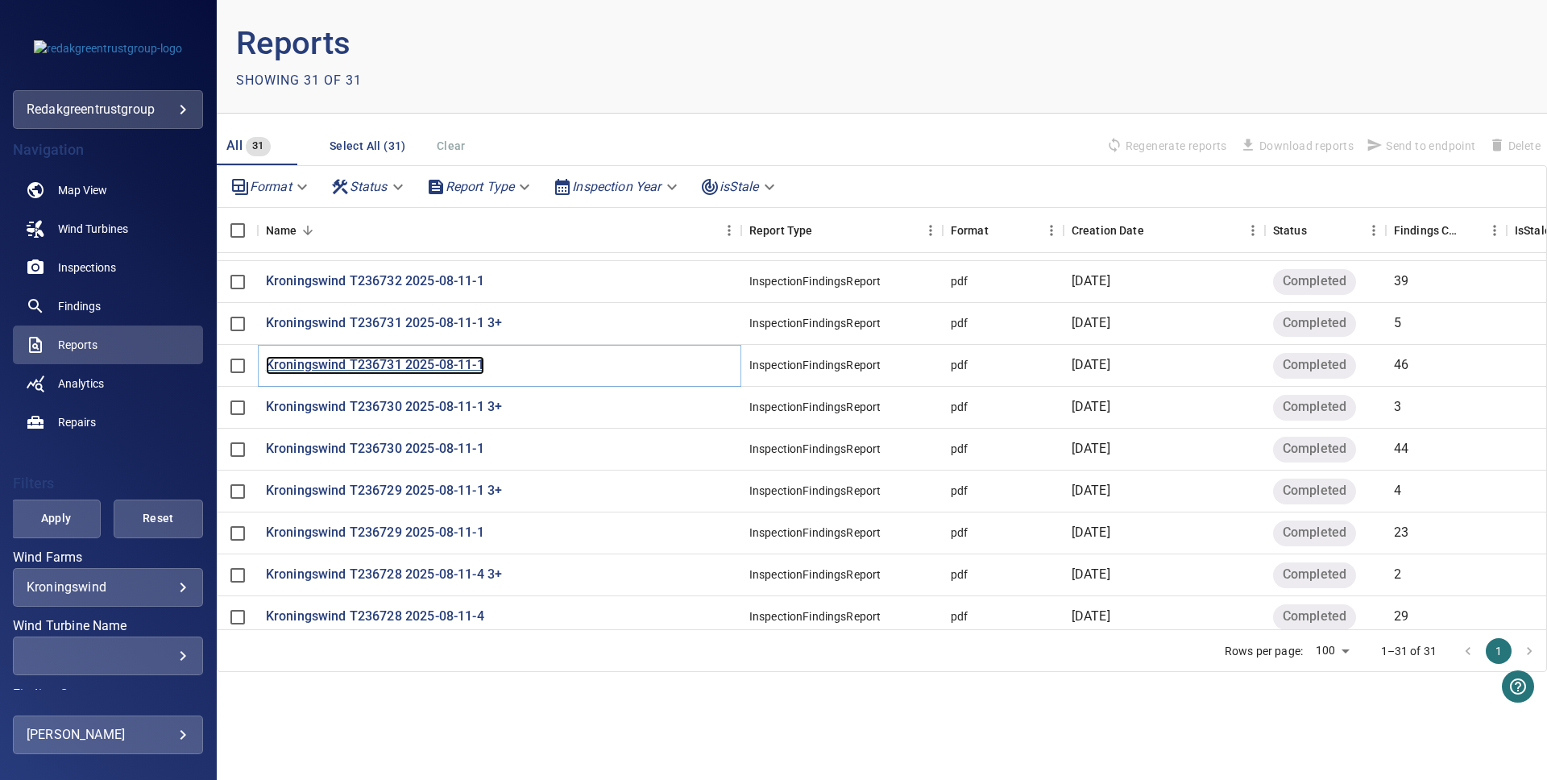
click at [416, 367] on p "Kroningswind T236731 2025-08-11-1" at bounding box center [375, 365] width 218 height 19
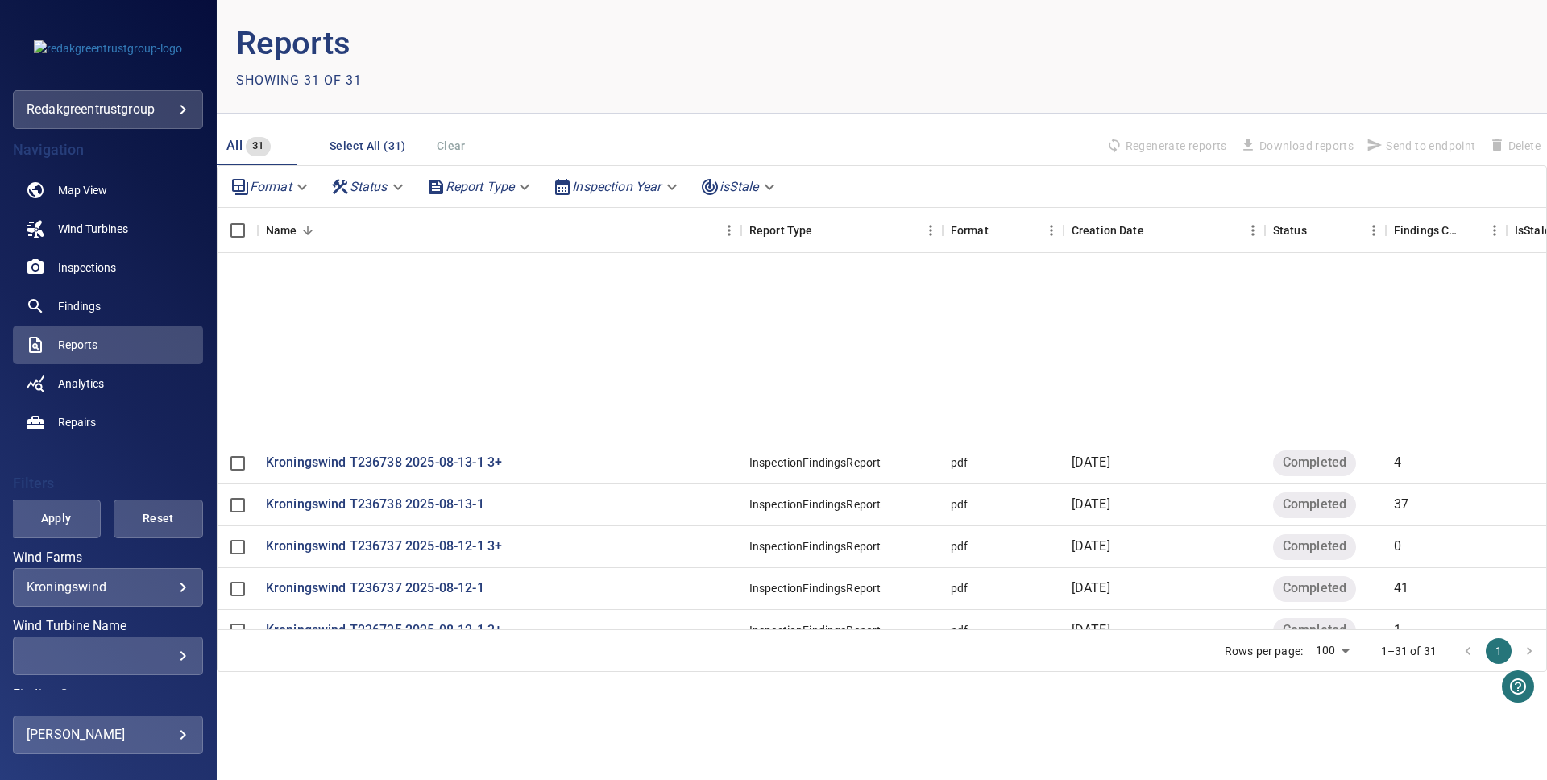
scroll to position [923, 0]
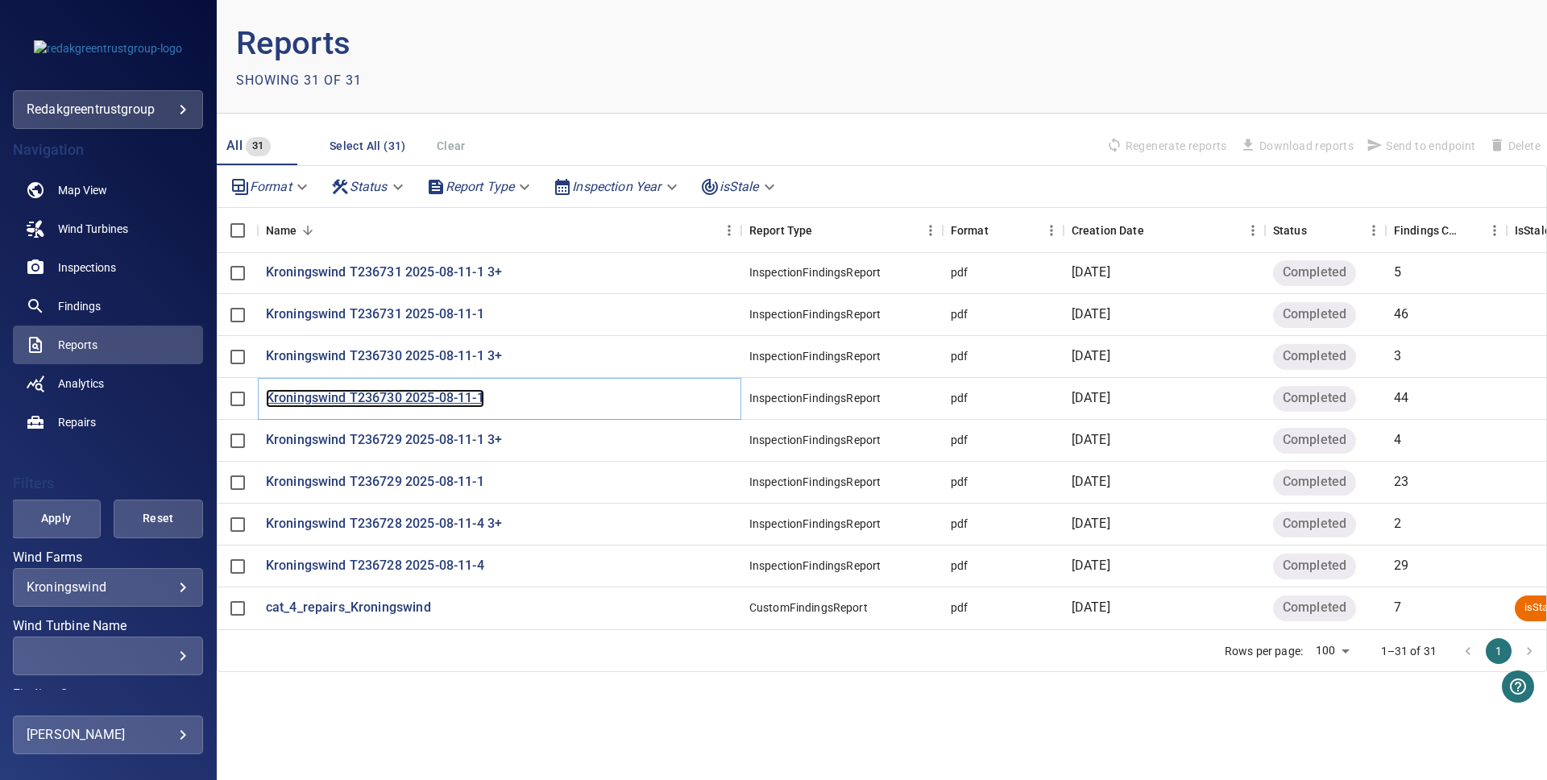
click at [405, 394] on p "Kroningswind T236730 2025-08-11-1" at bounding box center [375, 398] width 218 height 19
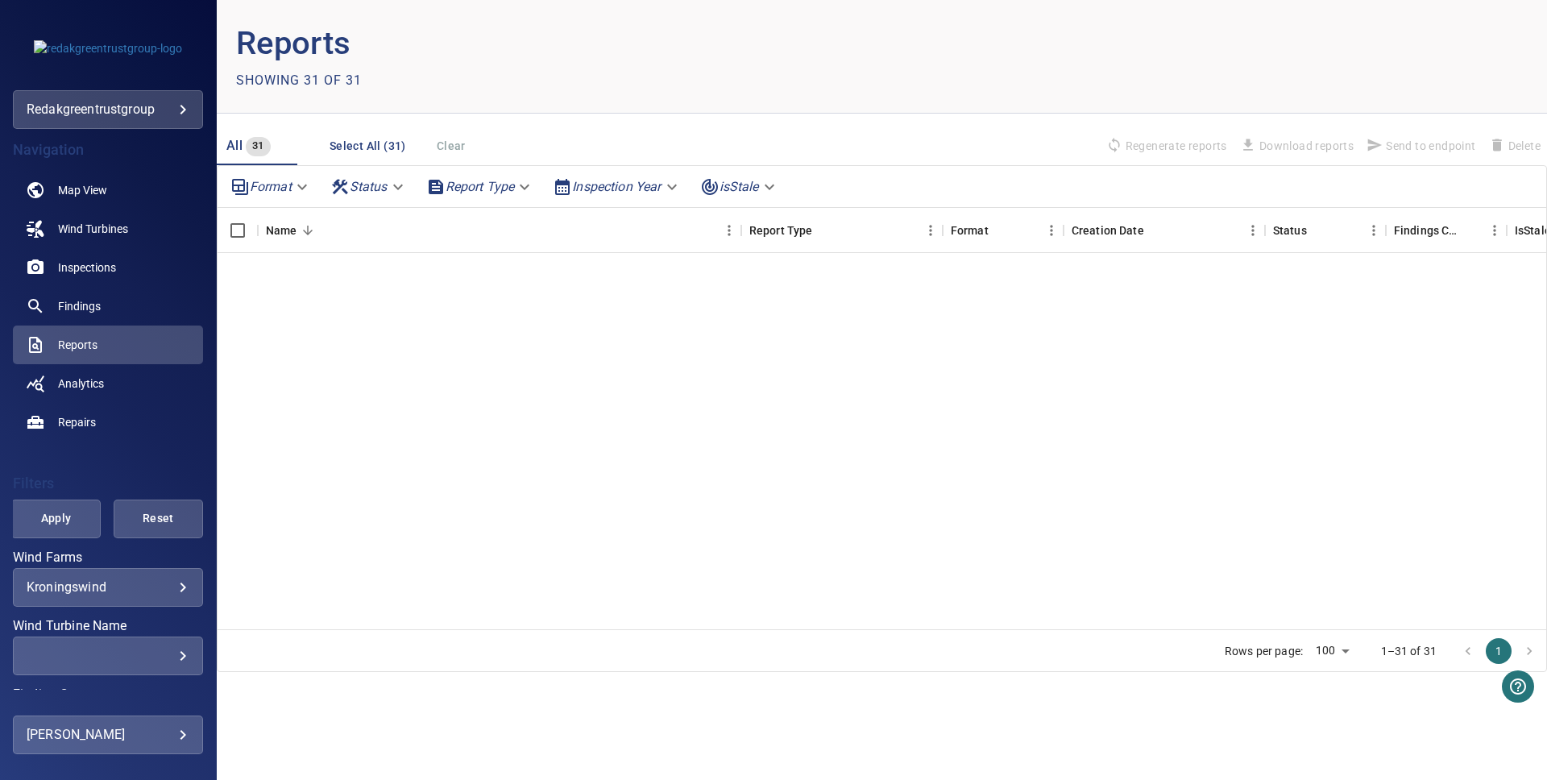
scroll to position [923, 0]
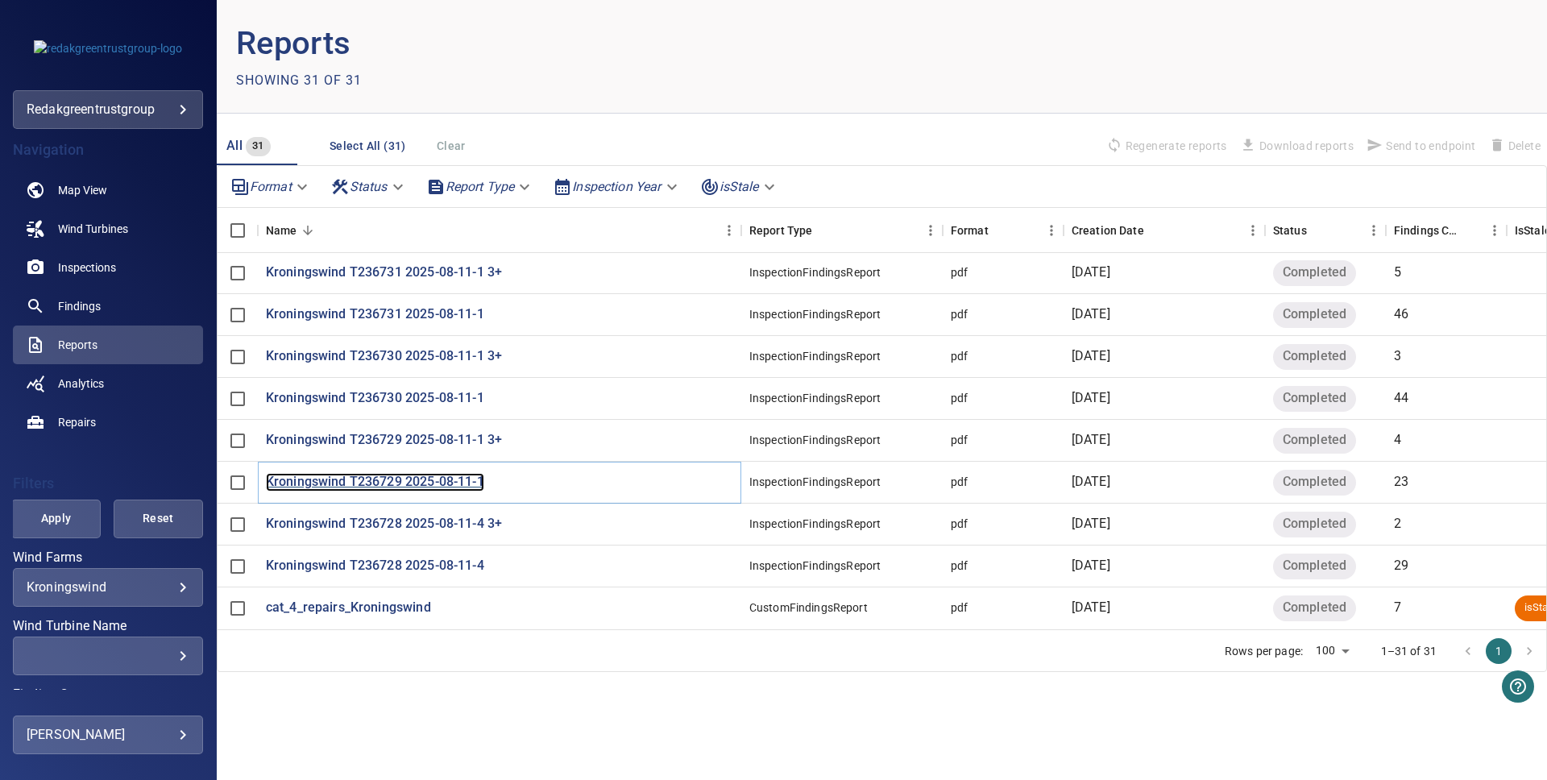
click at [459, 481] on p "Kroningswind T236729 2025-08-11-1" at bounding box center [375, 482] width 218 height 19
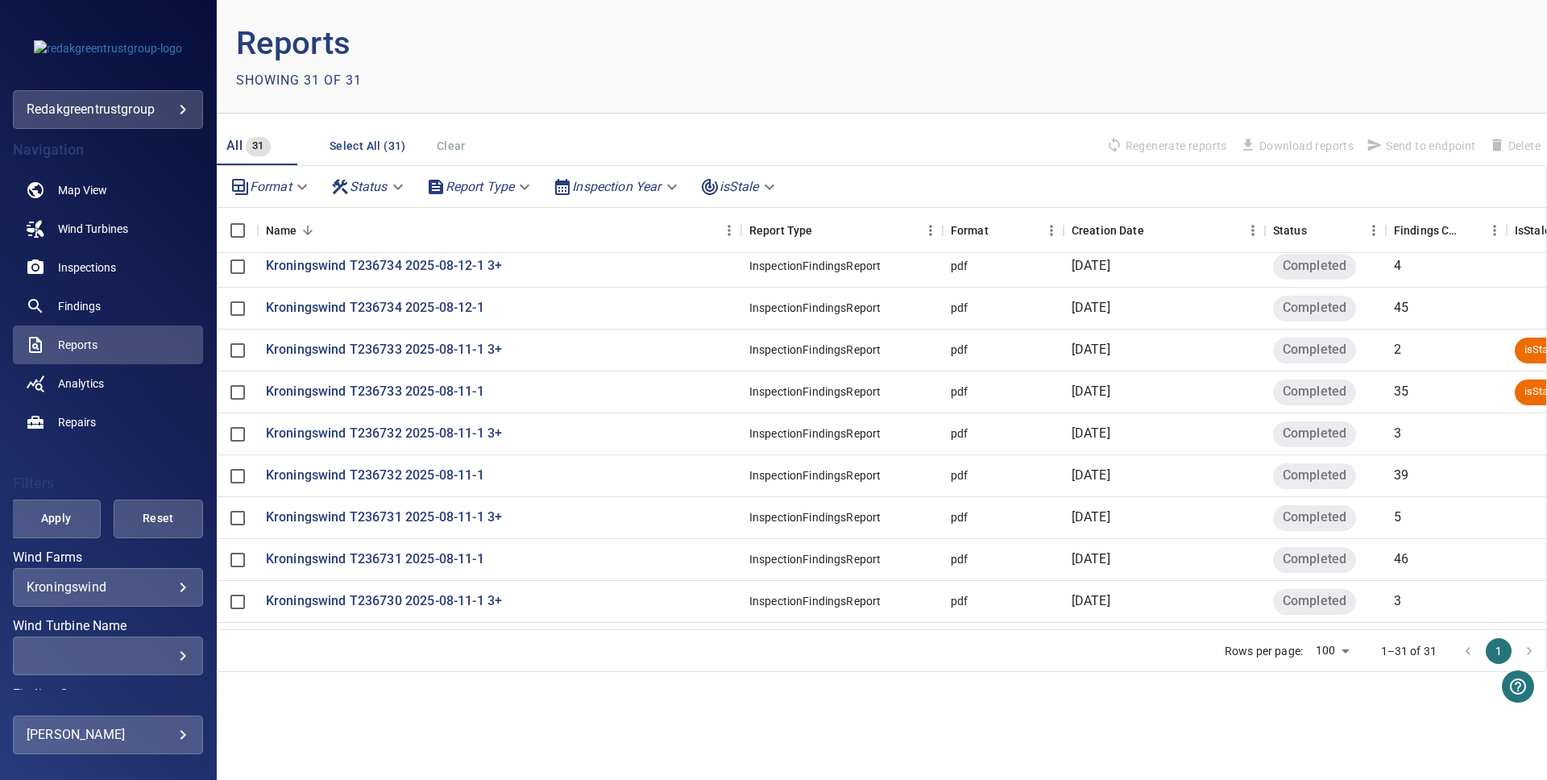
scroll to position [923, 0]
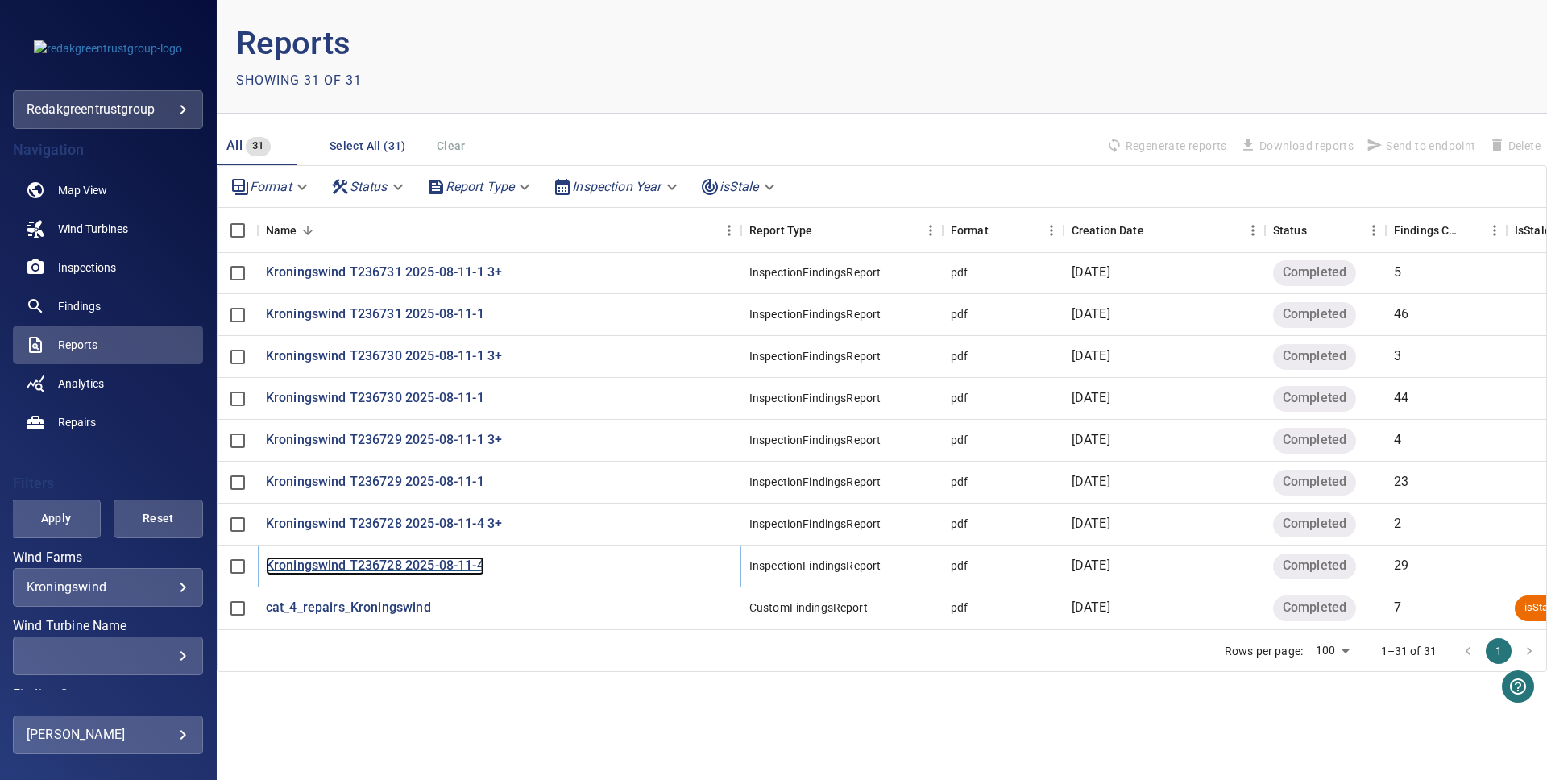
click at [441, 562] on p "Kroningswind T236728 2025-08-11-4" at bounding box center [375, 566] width 218 height 19
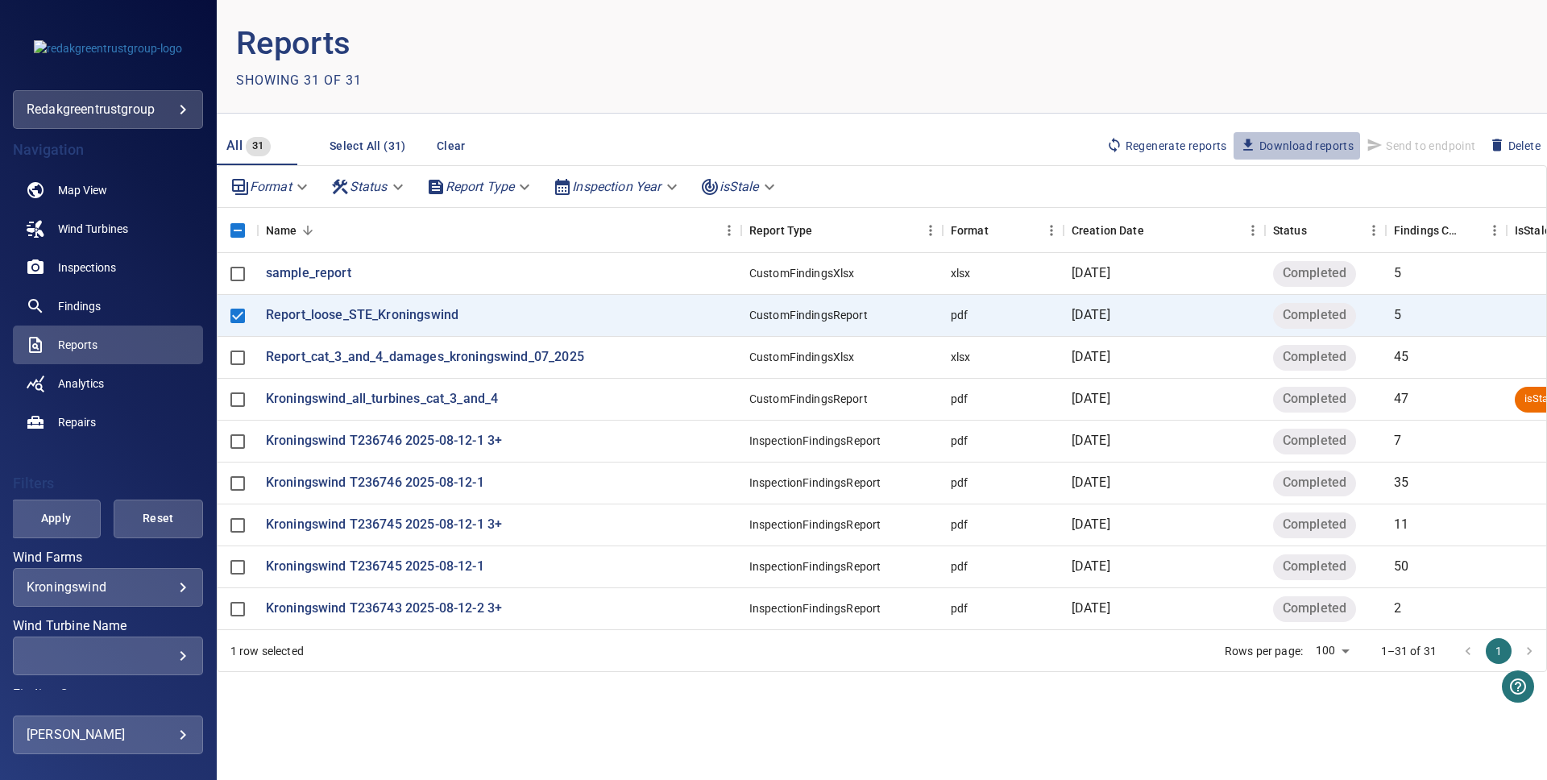
click at [1269, 145] on span "Download reports" at bounding box center [1297, 146] width 114 height 18
click at [426, 318] on p "Report_loose_STE_Kroningswind" at bounding box center [362, 315] width 193 height 19
